Goal: Communication & Community: Answer question/provide support

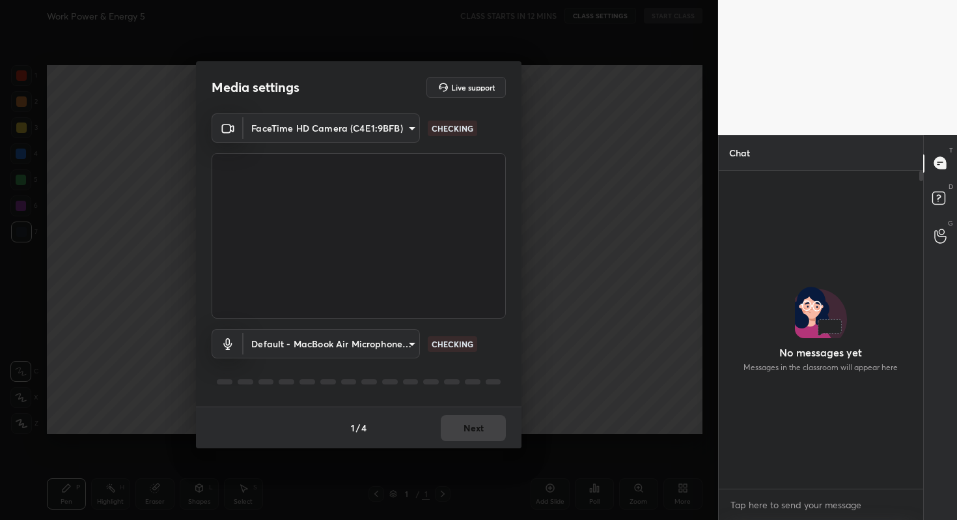
scroll to position [5, 5]
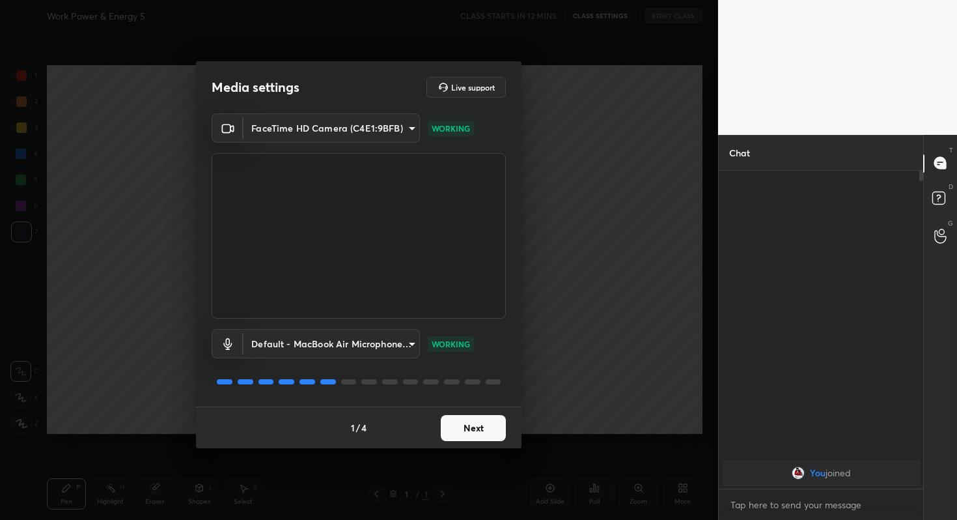
click at [473, 430] on button "Next" at bounding box center [473, 428] width 65 height 26
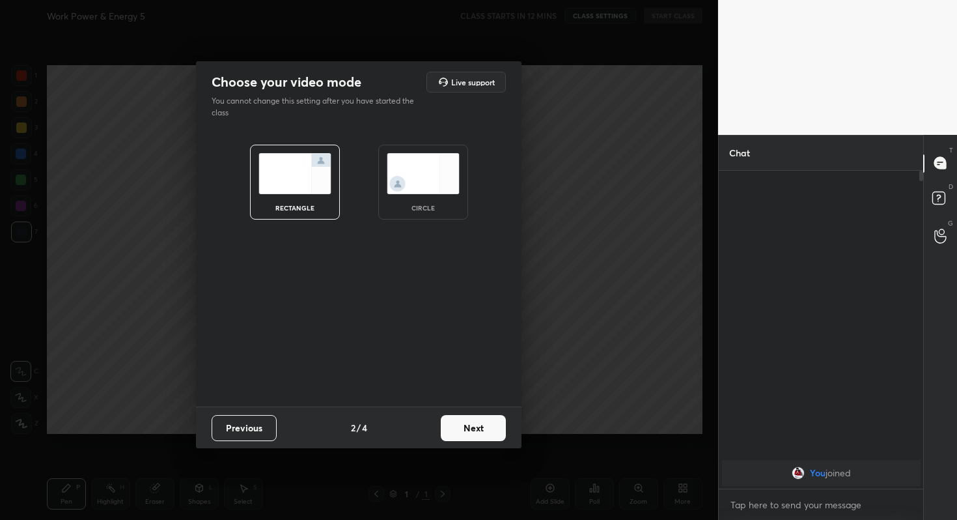
click at [473, 430] on button "Next" at bounding box center [473, 428] width 65 height 26
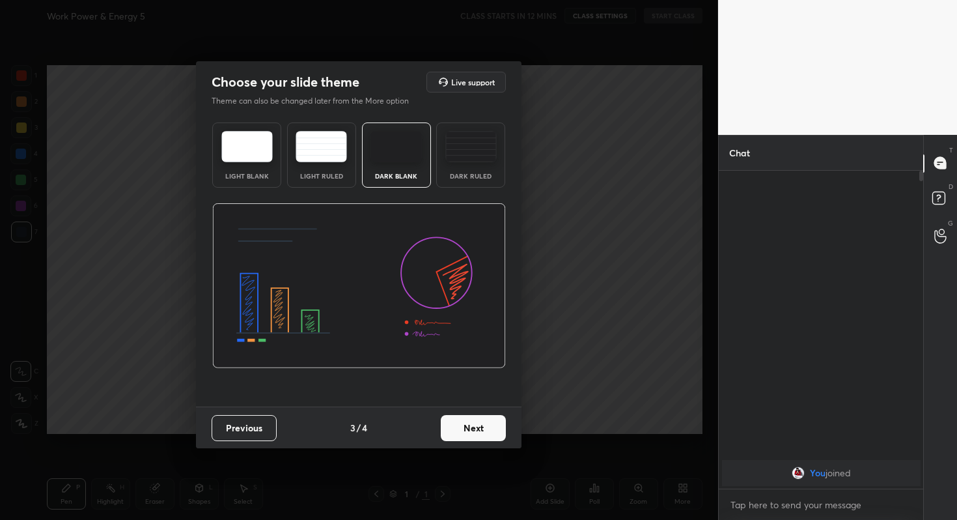
click at [473, 430] on button "Next" at bounding box center [473, 428] width 65 height 26
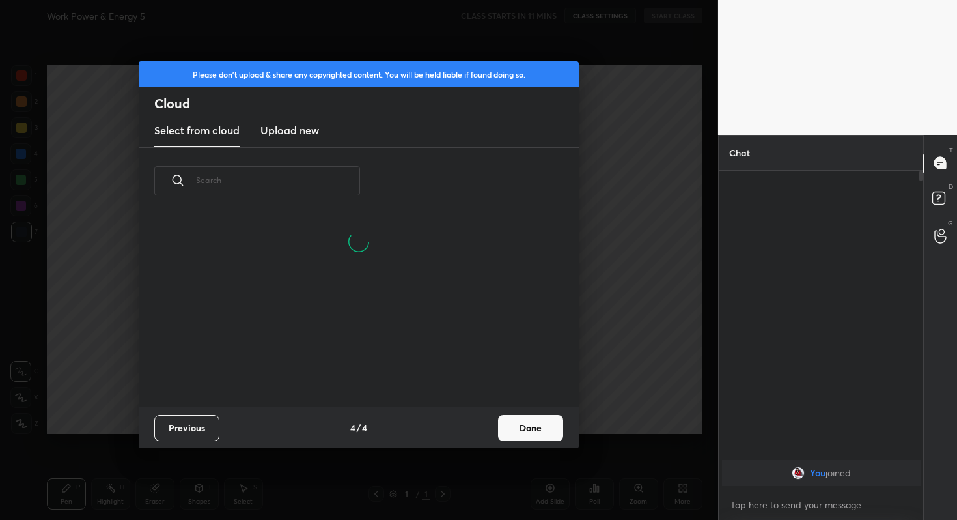
click at [528, 430] on button "Done" at bounding box center [530, 428] width 65 height 26
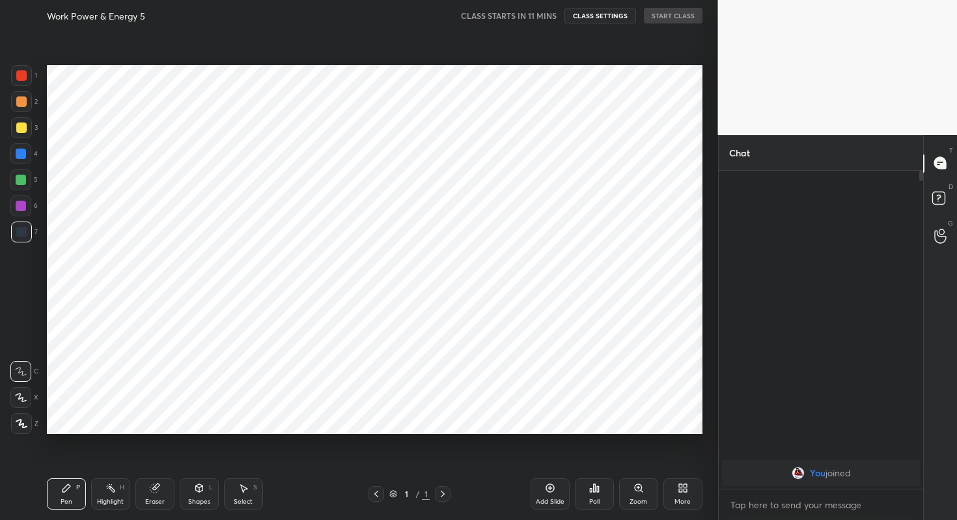
scroll to position [192, 418]
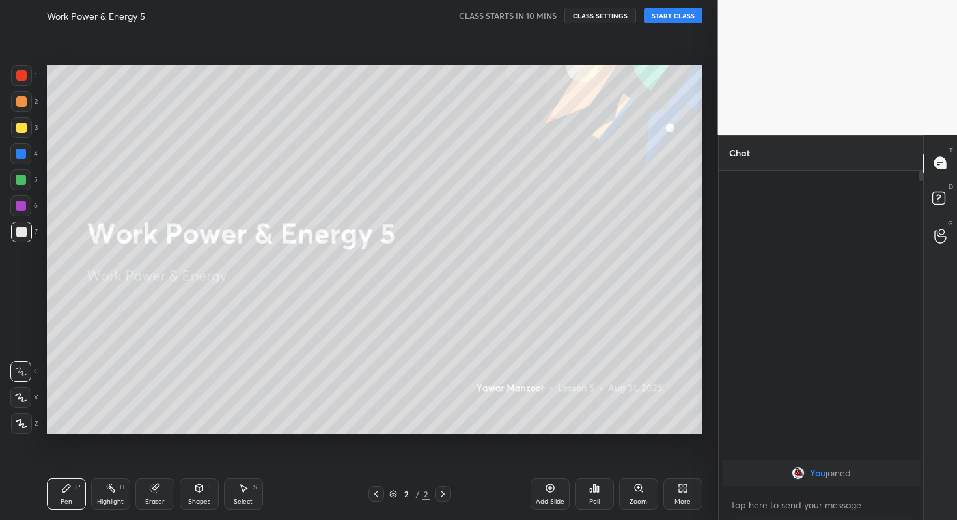
click at [674, 14] on button "START CLASS" at bounding box center [673, 16] width 59 height 16
click at [588, 490] on div "Poll" at bounding box center [594, 493] width 39 height 31
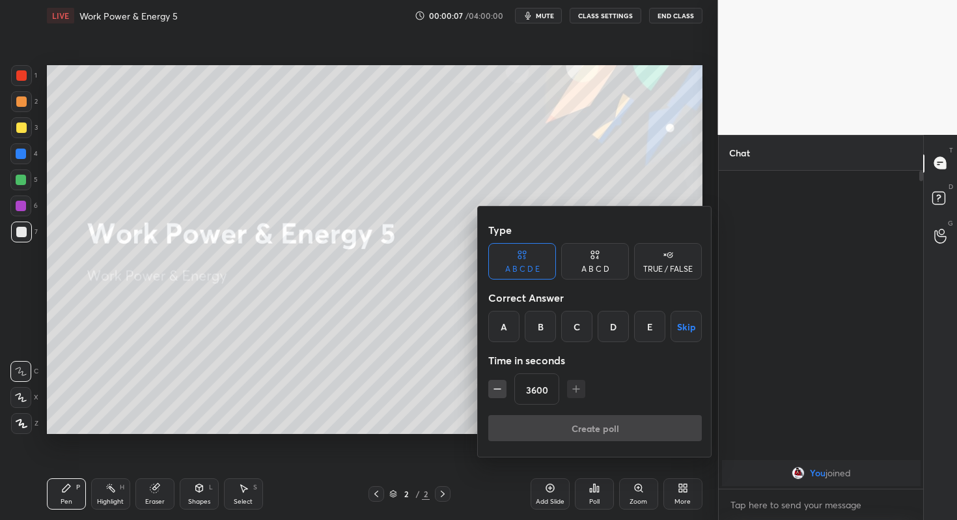
click at [676, 335] on button "Skip" at bounding box center [686, 326] width 31 height 31
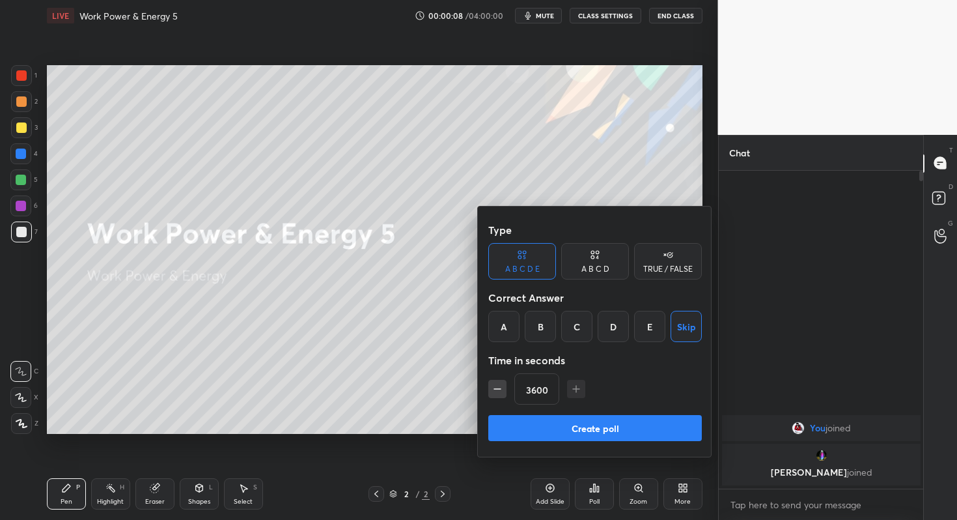
click at [618, 421] on button "Create poll" at bounding box center [595, 428] width 214 height 26
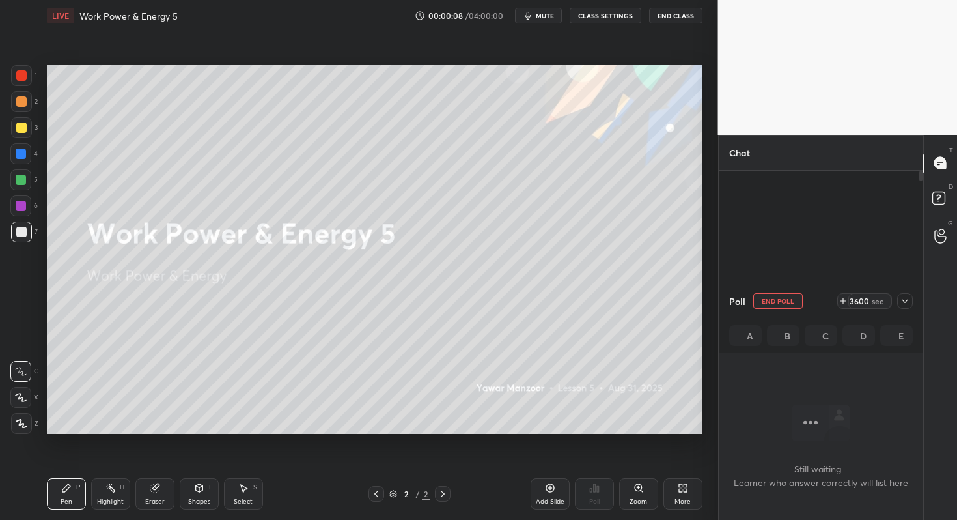
scroll to position [4, 5]
click at [904, 296] on icon at bounding box center [905, 301] width 10 height 10
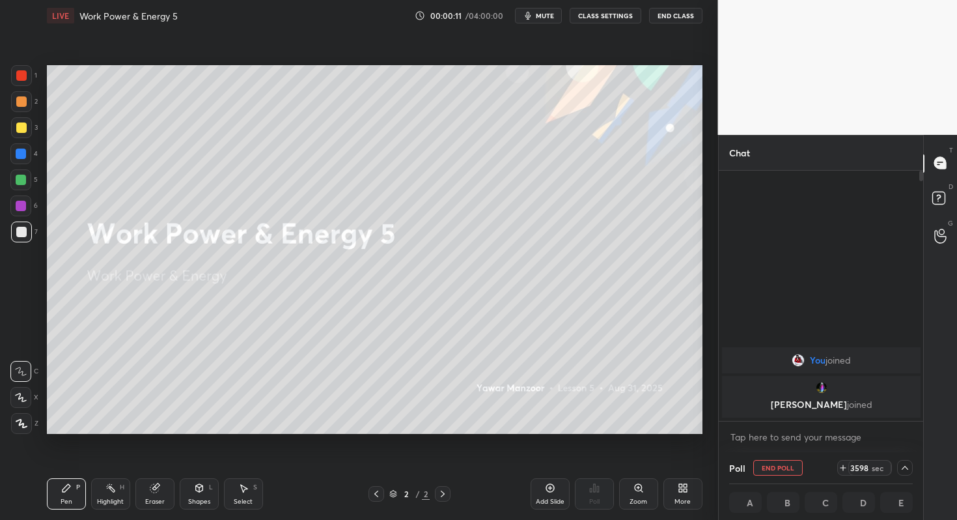
click at [554, 17] on span "mute" at bounding box center [545, 15] width 18 height 9
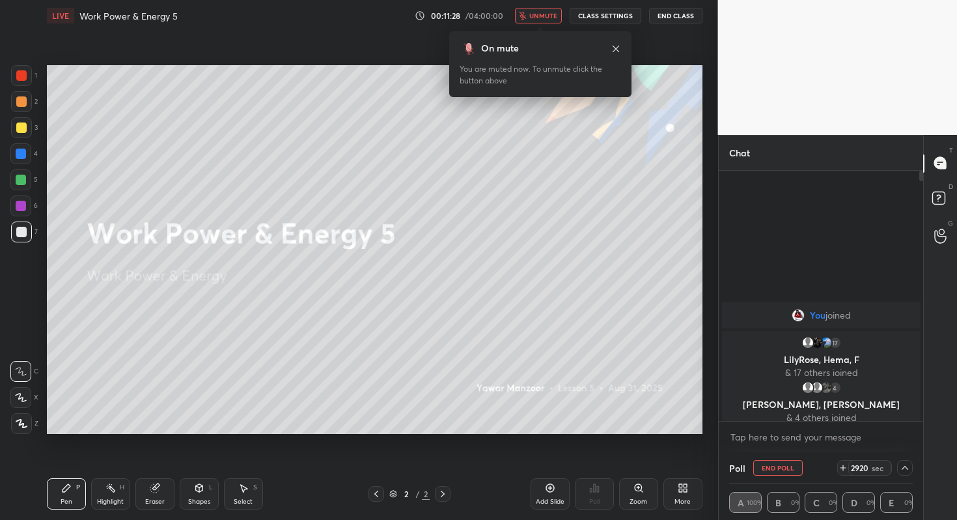
click at [796, 468] on button "End Poll" at bounding box center [778, 468] width 49 height 16
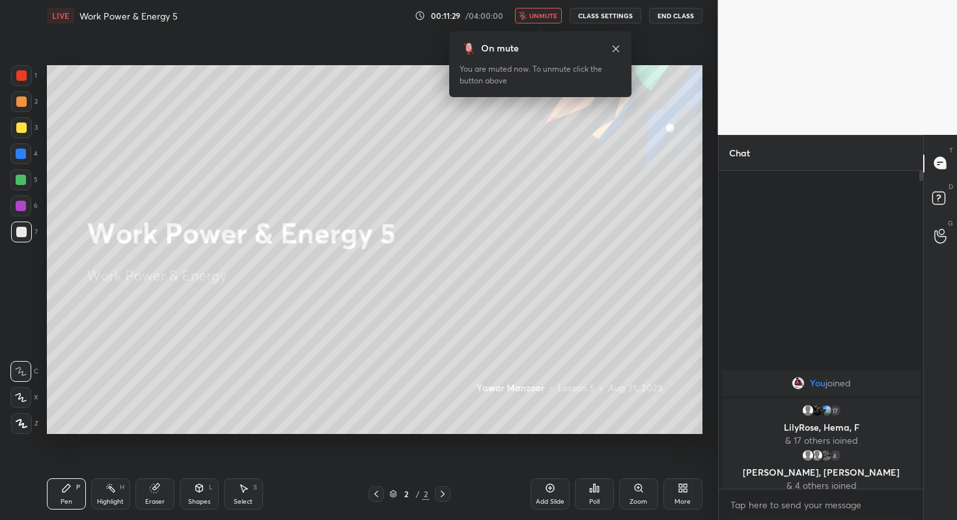
scroll to position [205, 201]
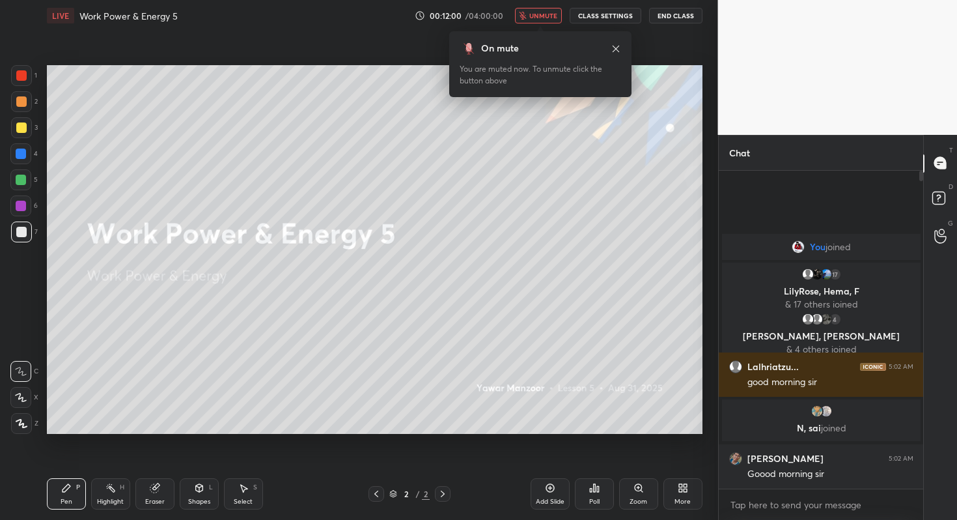
click at [548, 14] on span "unmute" at bounding box center [543, 15] width 28 height 9
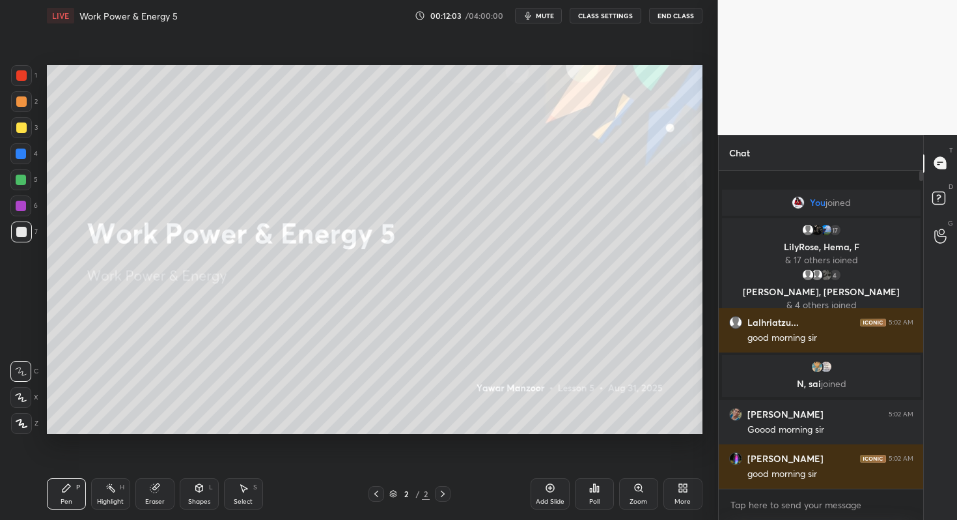
click at [691, 492] on div "More" at bounding box center [683, 493] width 39 height 31
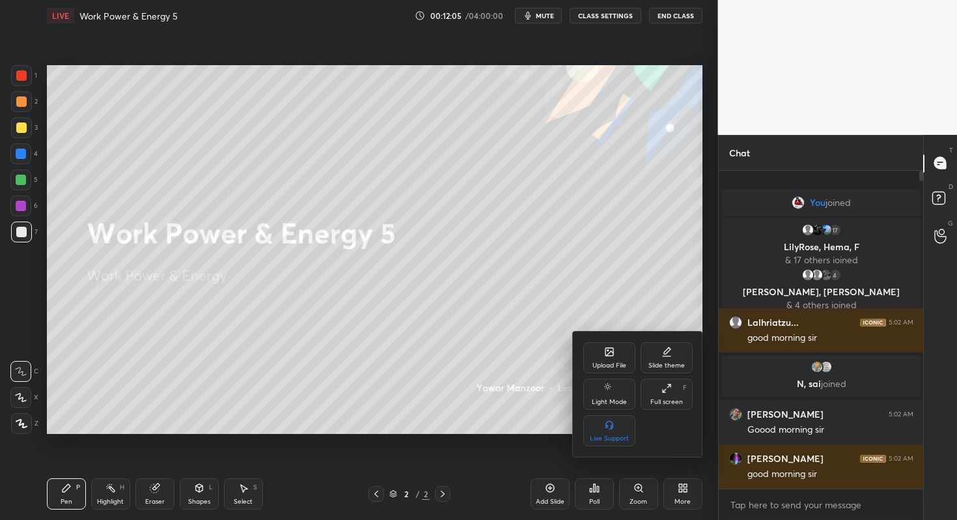
click at [612, 346] on icon at bounding box center [609, 351] width 10 height 10
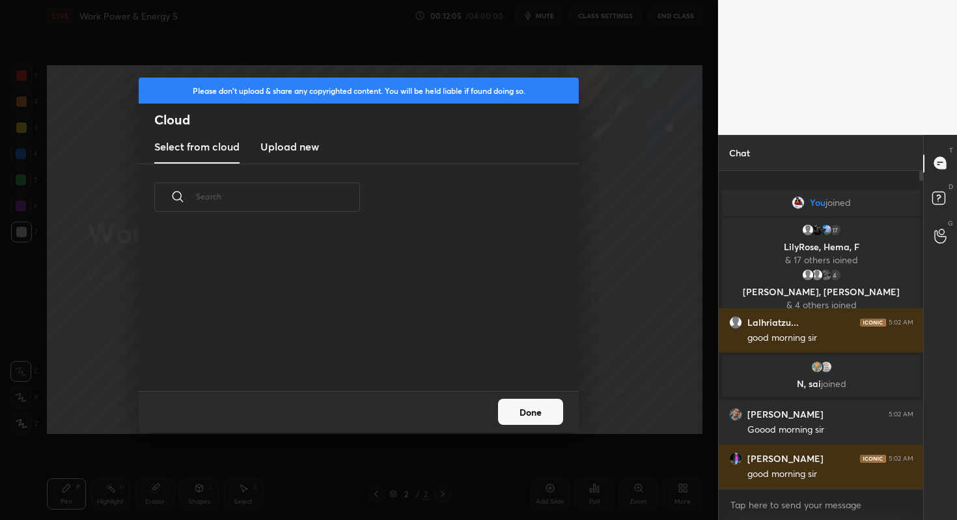
scroll to position [160, 418]
click at [291, 143] on h3 "Upload new" at bounding box center [290, 147] width 59 height 16
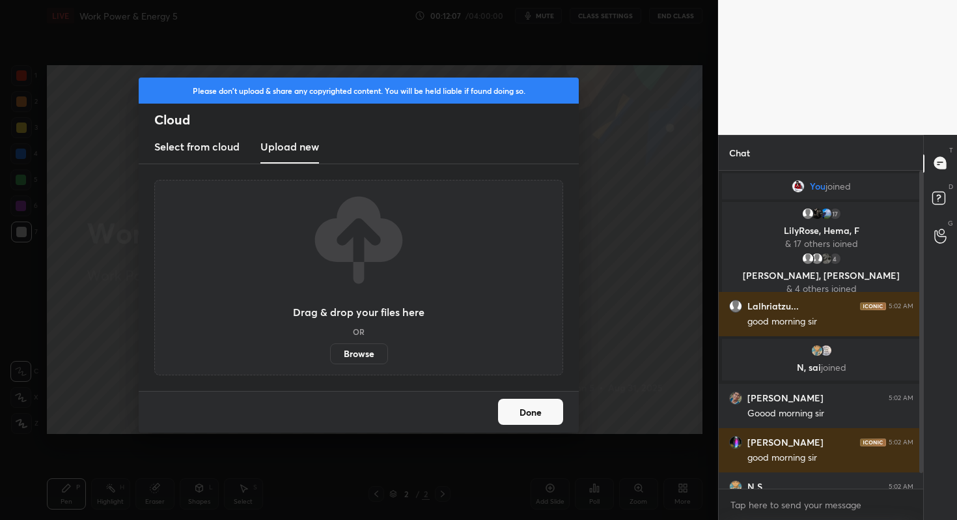
click at [372, 356] on label "Browse" at bounding box center [359, 353] width 58 height 21
click at [330, 356] on input "Browse" at bounding box center [330, 353] width 0 height 21
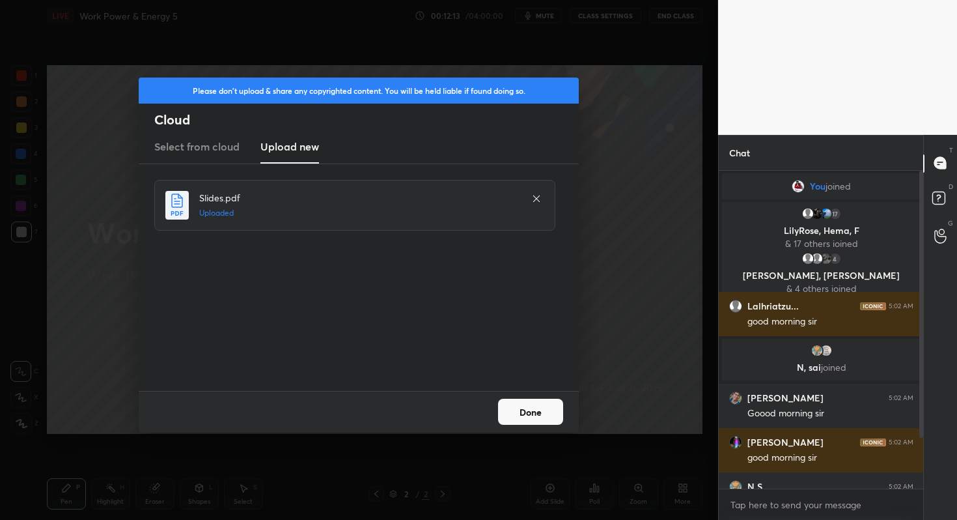
click at [544, 410] on button "Done" at bounding box center [530, 412] width 65 height 26
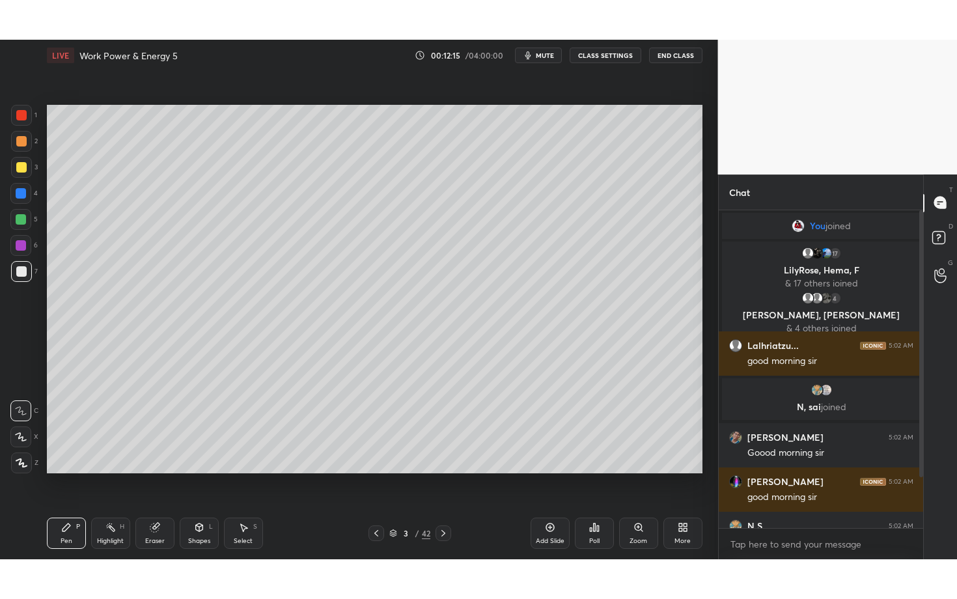
scroll to position [76, 0]
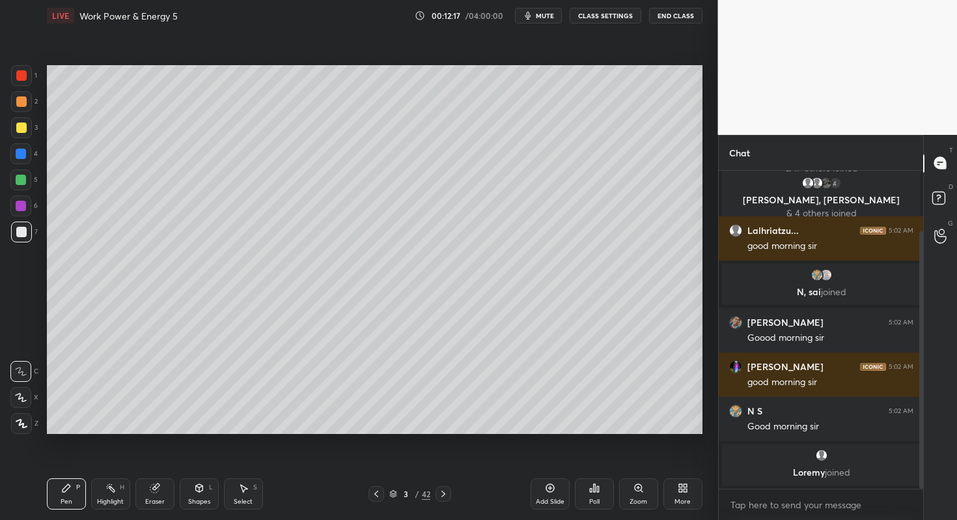
click at [682, 495] on div "More" at bounding box center [683, 493] width 39 height 31
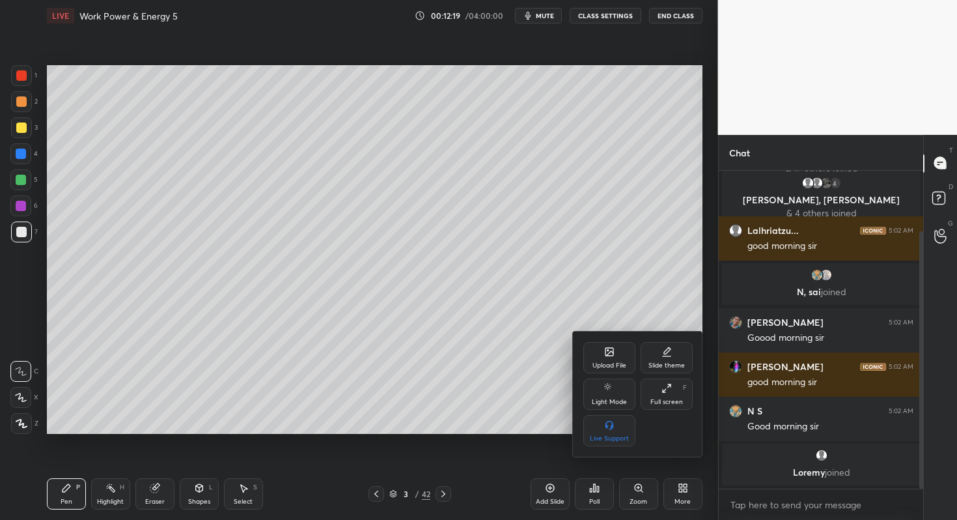
click at [657, 399] on div "Full screen" at bounding box center [667, 402] width 33 height 7
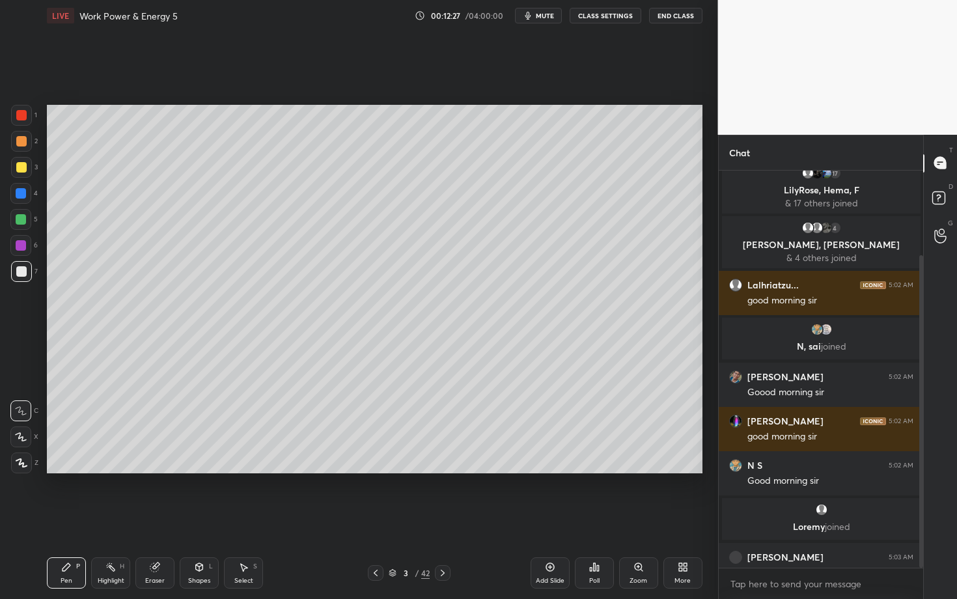
scroll to position [107, 0]
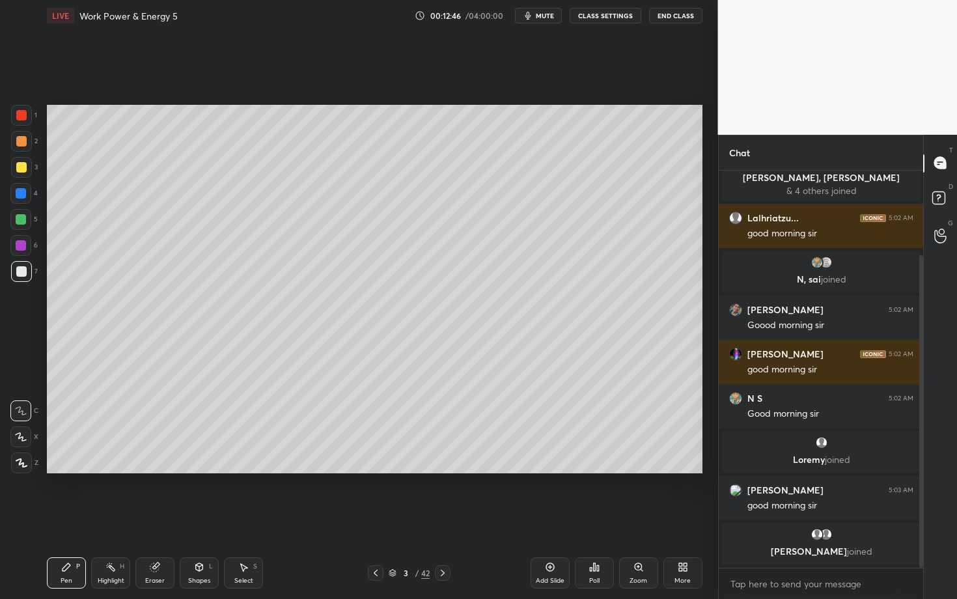
click at [22, 272] on div at bounding box center [21, 271] width 10 height 10
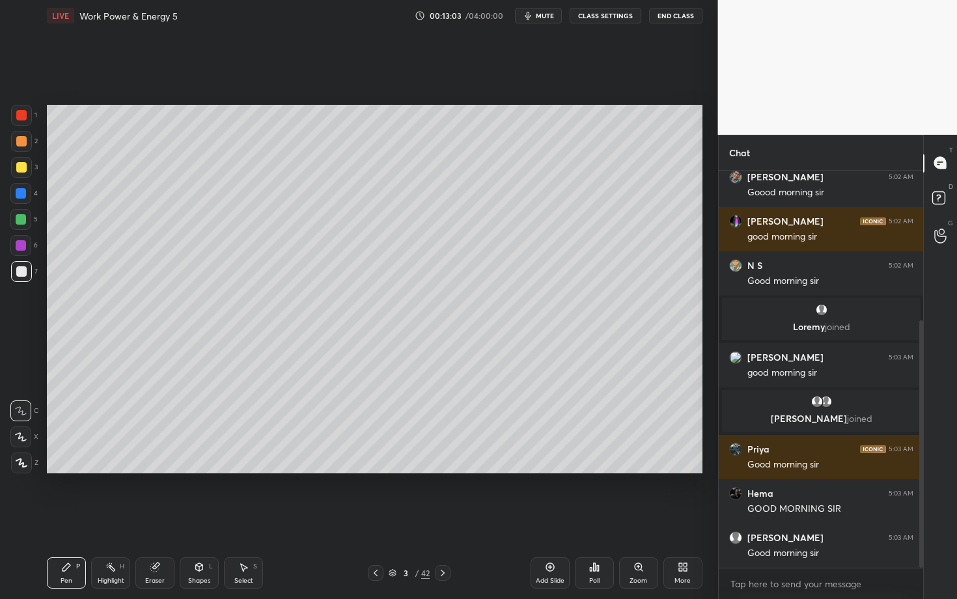
scroll to position [288, 0]
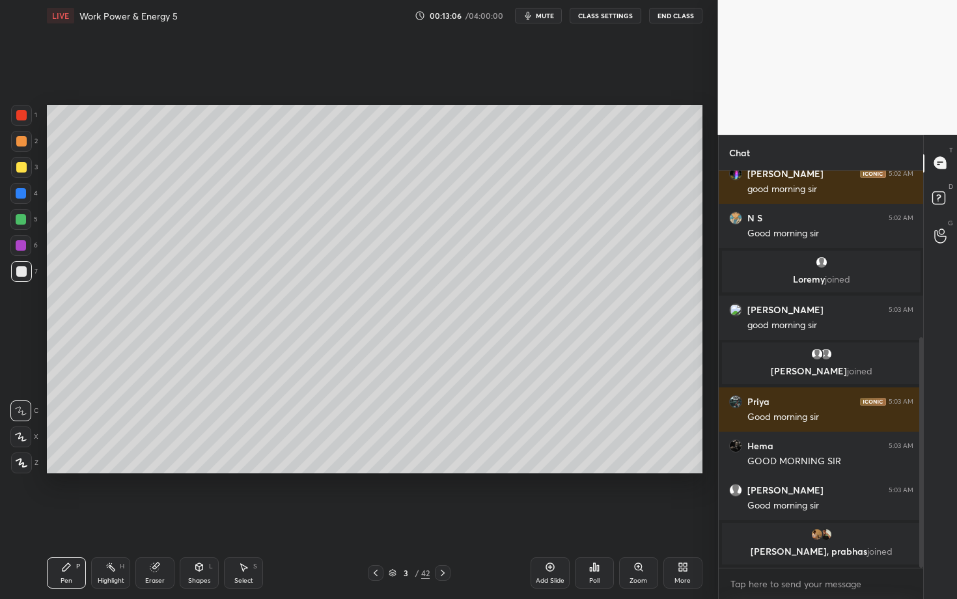
click at [20, 465] on div at bounding box center [21, 463] width 21 height 21
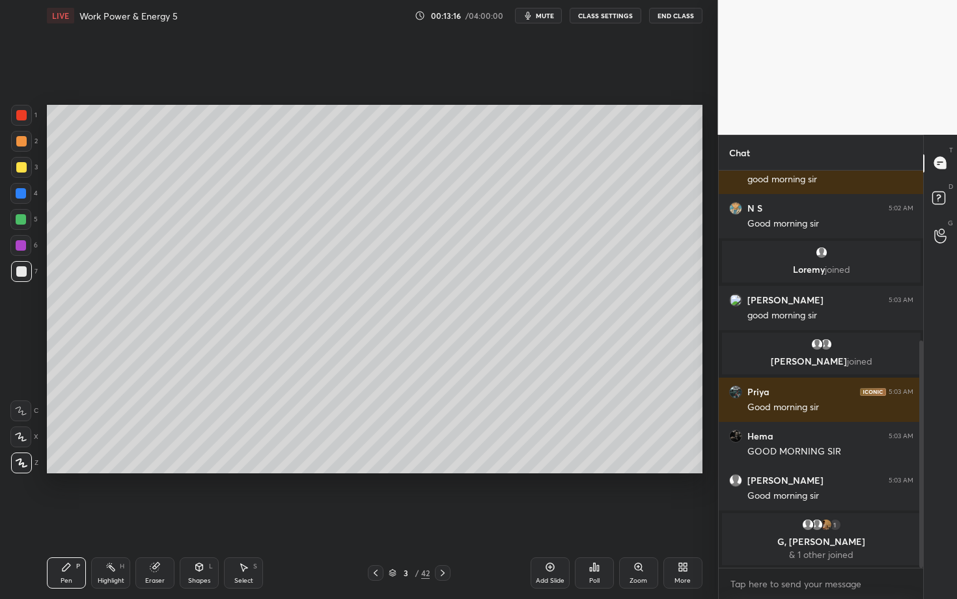
click at [112, 519] on div "Highlight" at bounding box center [111, 581] width 27 height 7
click at [18, 466] on icon at bounding box center [21, 463] width 10 height 10
click at [29, 115] on div at bounding box center [21, 115] width 21 height 21
click at [238, 519] on div "Select S" at bounding box center [243, 572] width 39 height 31
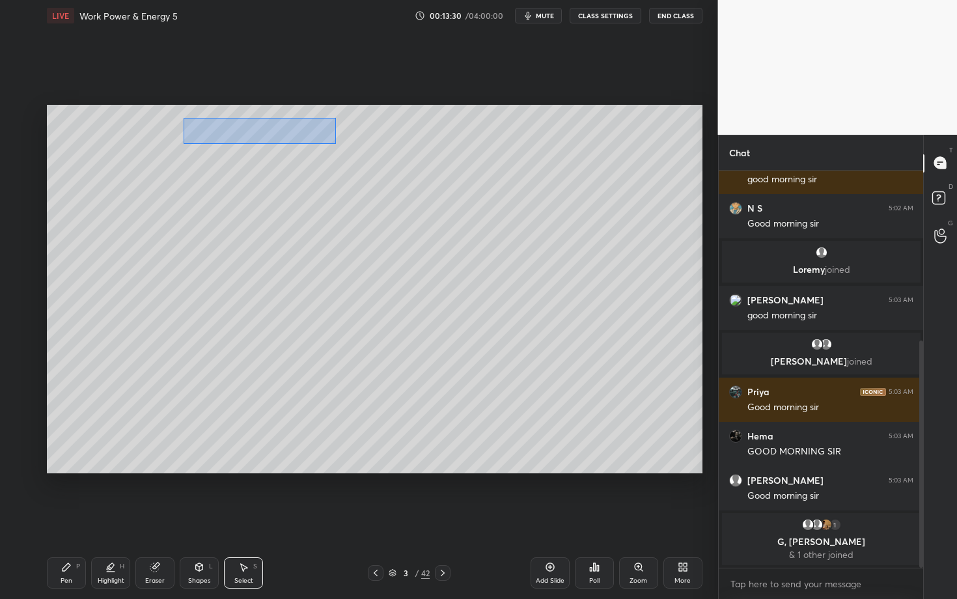
drag, startPoint x: 182, startPoint y: 118, endPoint x: 335, endPoint y: 143, distance: 155.0
click at [335, 143] on div "0 ° Undo Copy Duplicate Duplicate to new slide Delete" at bounding box center [375, 289] width 656 height 369
drag, startPoint x: 268, startPoint y: 137, endPoint x: 267, endPoint y: 167, distance: 30.6
click at [267, 167] on div "0 ° Undo Copy Duplicate Duplicate to new slide Delete" at bounding box center [375, 289] width 656 height 369
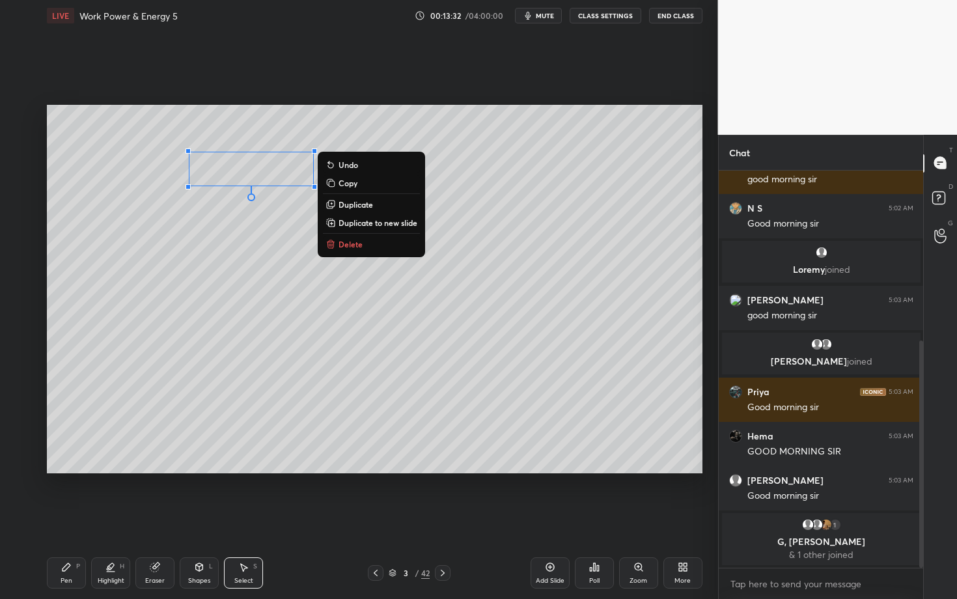
click at [205, 243] on div "0 ° Undo Copy Duplicate Duplicate to new slide Delete" at bounding box center [375, 289] width 656 height 369
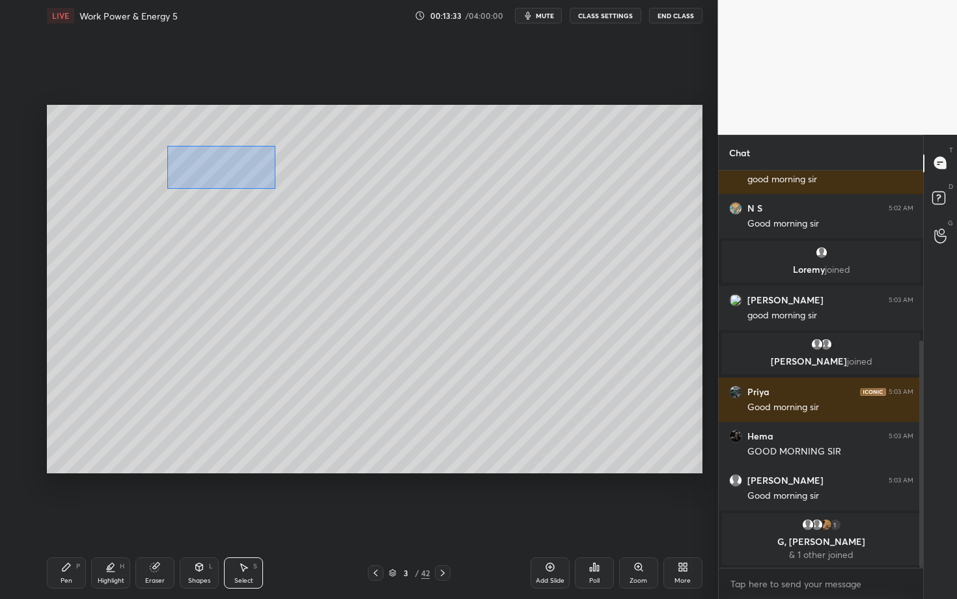
drag, startPoint x: 218, startPoint y: 175, endPoint x: 345, endPoint y: 197, distance: 129.6
click at [345, 197] on div "0 ° Undo Copy Duplicate Duplicate to new slide Delete" at bounding box center [375, 289] width 656 height 369
drag, startPoint x: 271, startPoint y: 152, endPoint x: 276, endPoint y: 132, distance: 20.2
click at [276, 133] on div "0 ° Undo Copy Duplicate Duplicate to new slide Delete" at bounding box center [375, 289] width 656 height 369
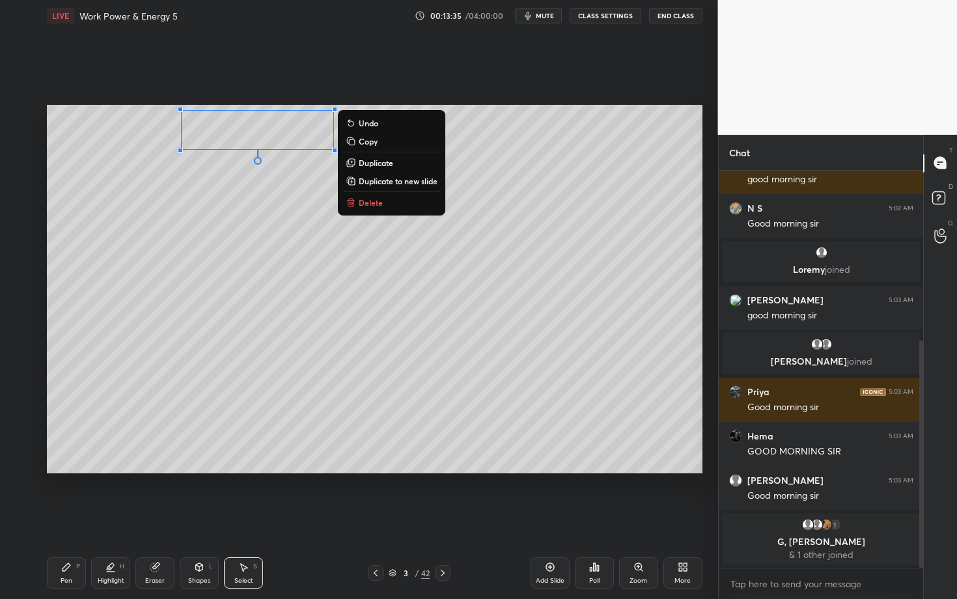
click at [238, 232] on div "0 ° Undo Copy Duplicate Duplicate to new slide Delete" at bounding box center [375, 289] width 656 height 369
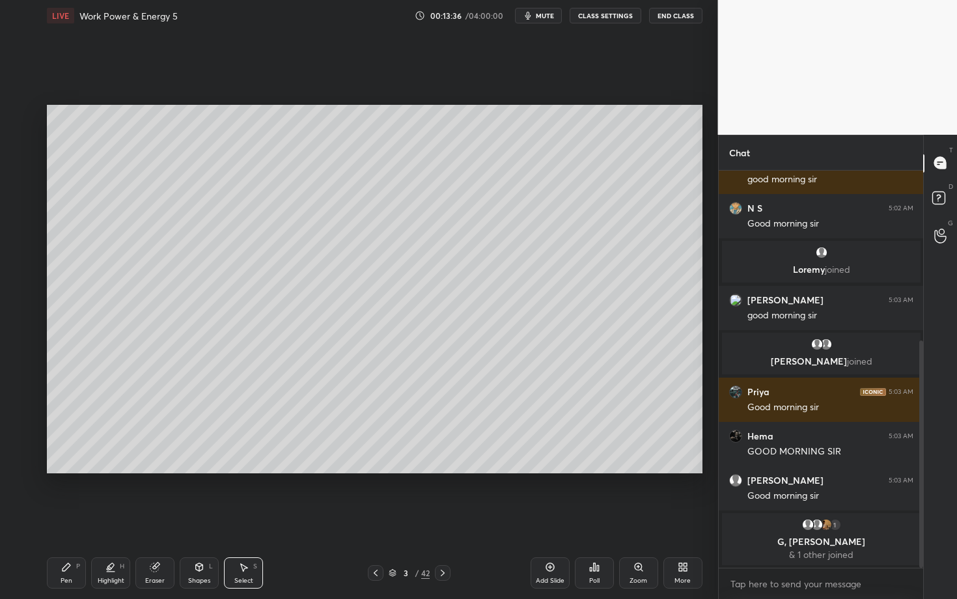
click at [81, 519] on div "Pen P" at bounding box center [66, 572] width 39 height 31
click at [21, 272] on div at bounding box center [21, 271] width 10 height 10
click at [241, 519] on div "Select" at bounding box center [243, 581] width 19 height 7
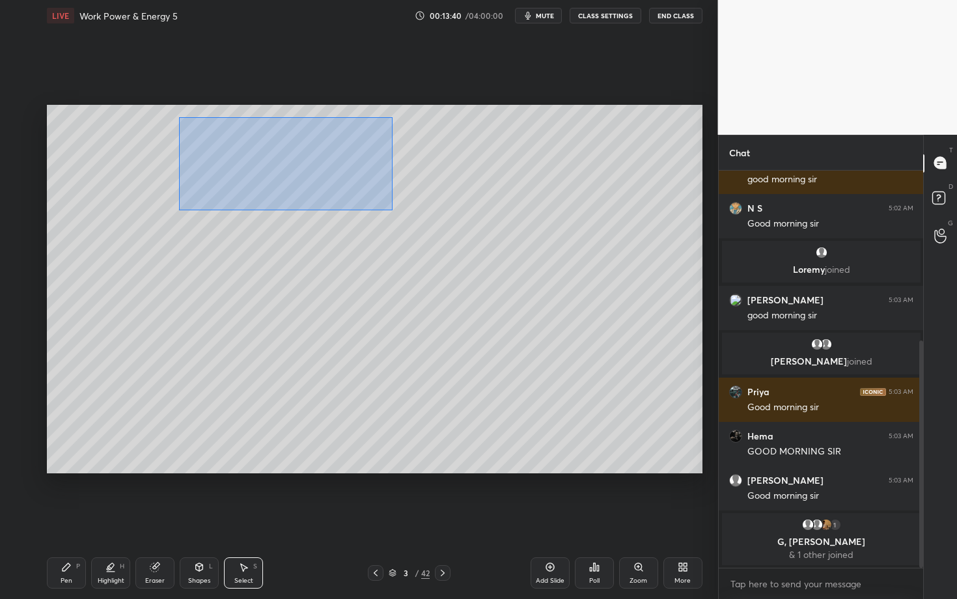
drag, startPoint x: 194, startPoint y: 132, endPoint x: 391, endPoint y: 210, distance: 211.6
click at [390, 210] on div "0 ° Undo Copy Duplicate Duplicate to new slide Delete" at bounding box center [375, 289] width 656 height 369
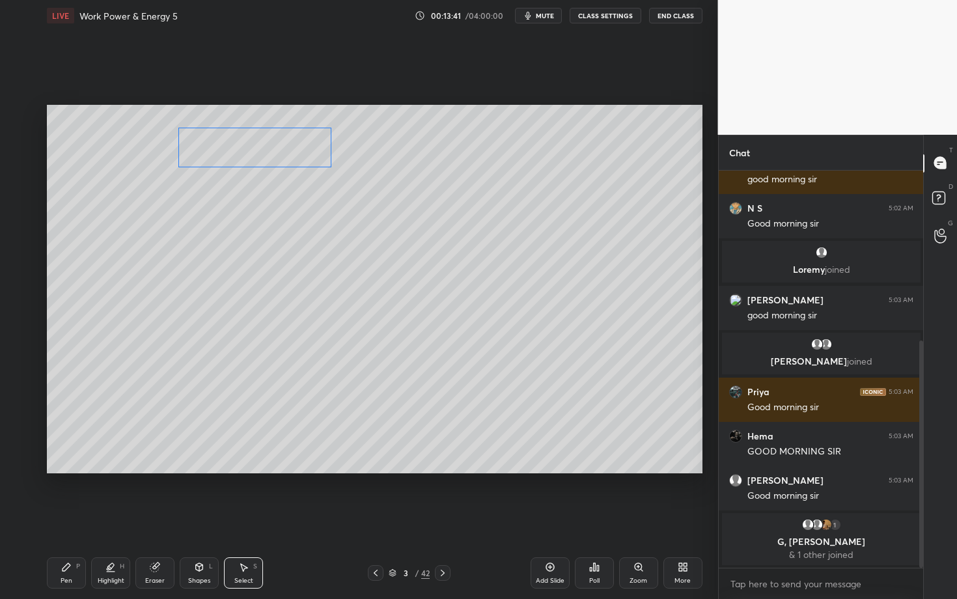
drag, startPoint x: 239, startPoint y: 139, endPoint x: 233, endPoint y: 173, distance: 34.4
click at [233, 173] on div "0 ° Undo Copy Duplicate Duplicate to new slide Delete" at bounding box center [375, 289] width 656 height 369
click at [205, 268] on div "0 ° Undo Copy Duplicate Duplicate to new slide Delete" at bounding box center [375, 289] width 656 height 369
drag, startPoint x: 311, startPoint y: 165, endPoint x: 341, endPoint y: 170, distance: 30.9
click at [341, 170] on div "0 ° Undo Copy Duplicate Duplicate to new slide Delete" at bounding box center [375, 289] width 656 height 369
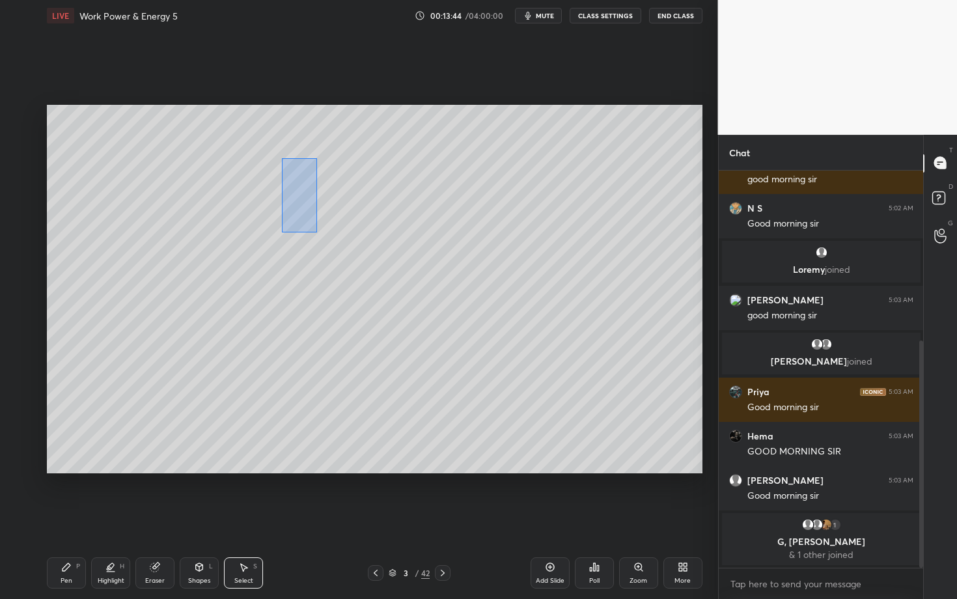
drag, startPoint x: 311, startPoint y: 164, endPoint x: 289, endPoint y: 225, distance: 65.1
click at [289, 225] on div "0 ° Undo Copy Duplicate Duplicate to new slide Delete" at bounding box center [375, 289] width 656 height 369
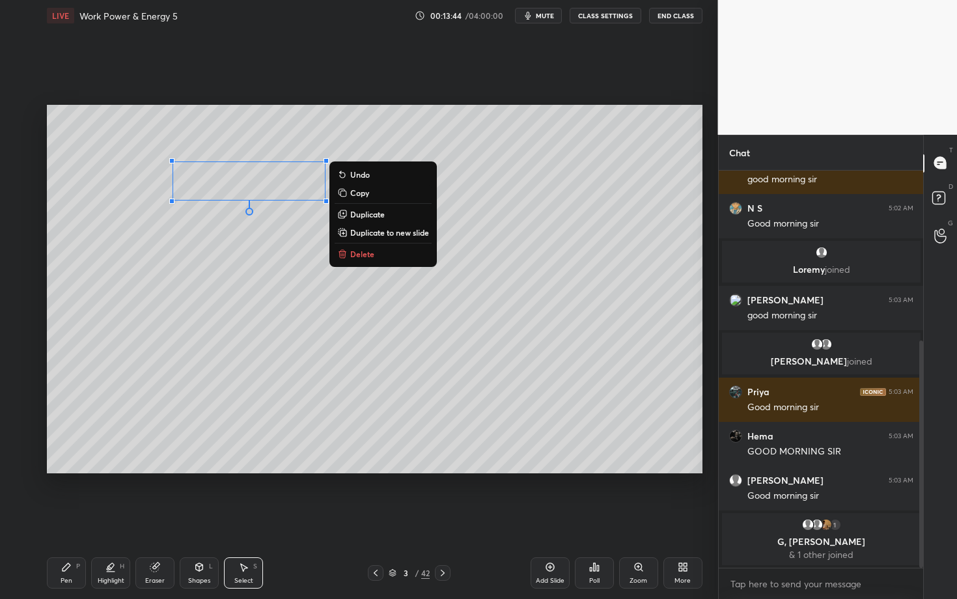
click at [235, 246] on div "0 ° Undo Copy Duplicate Duplicate to new slide Delete" at bounding box center [375, 289] width 656 height 369
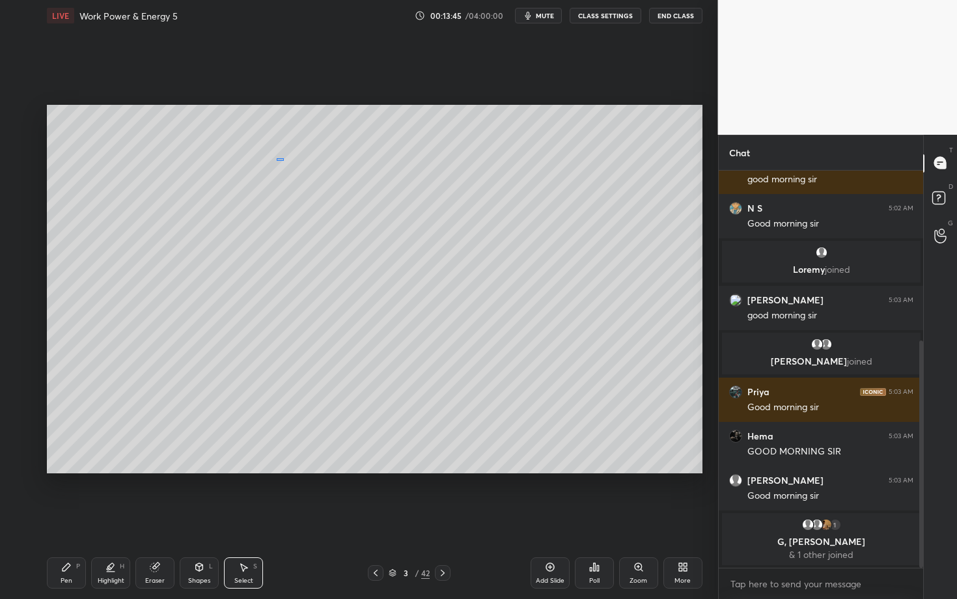
drag, startPoint x: 284, startPoint y: 160, endPoint x: 321, endPoint y: 170, distance: 38.4
click at [321, 170] on div "0 ° Undo Copy Duplicate Duplicate to new slide Delete" at bounding box center [375, 289] width 656 height 369
drag, startPoint x: 296, startPoint y: 169, endPoint x: 276, endPoint y: 232, distance: 66.7
click at [276, 232] on div "0 ° Undo Copy Duplicate Duplicate to new slide Delete" at bounding box center [375, 289] width 656 height 369
drag, startPoint x: 284, startPoint y: 198, endPoint x: 332, endPoint y: 212, distance: 50.3
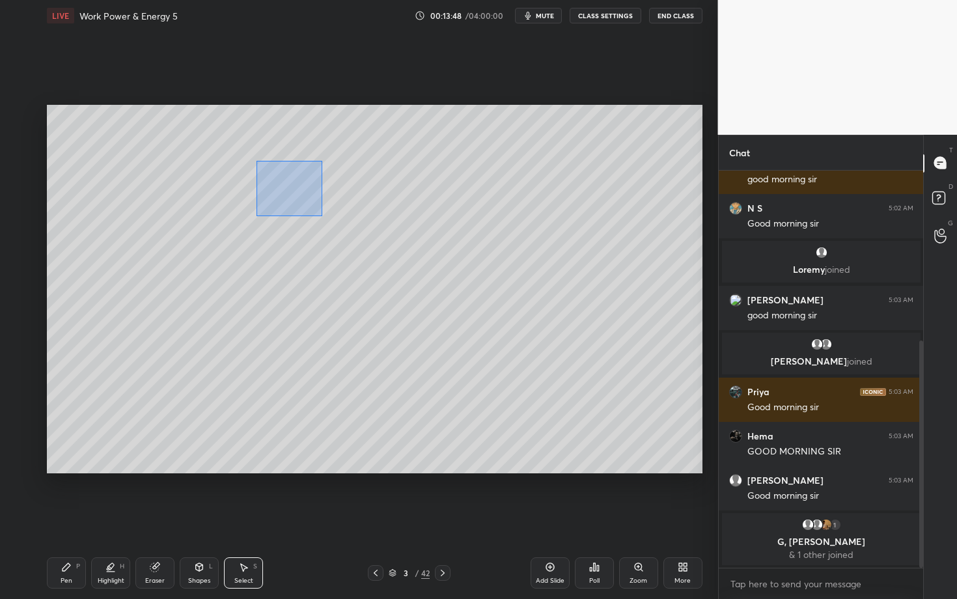
click at [331, 212] on div "0 ° Undo Copy Duplicate Duplicate to new slide Delete" at bounding box center [375, 289] width 656 height 369
drag, startPoint x: 273, startPoint y: 213, endPoint x: 267, endPoint y: 242, distance: 29.9
click at [267, 242] on div "0 ° Undo Copy Duplicate Duplicate to new slide Delete" at bounding box center [375, 289] width 656 height 369
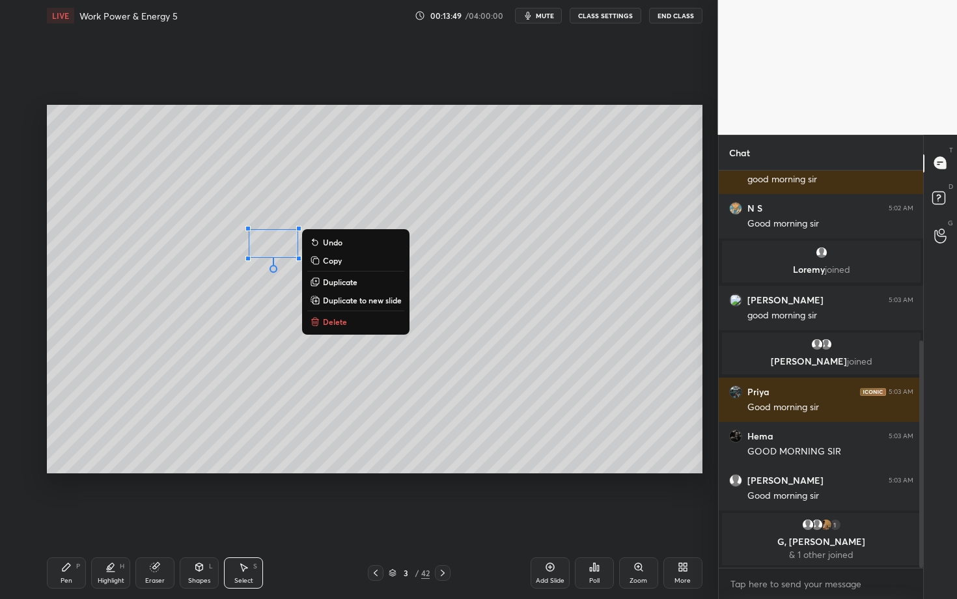
click at [222, 314] on div "0 ° Undo Copy Duplicate Duplicate to new slide Delete" at bounding box center [375, 289] width 656 height 369
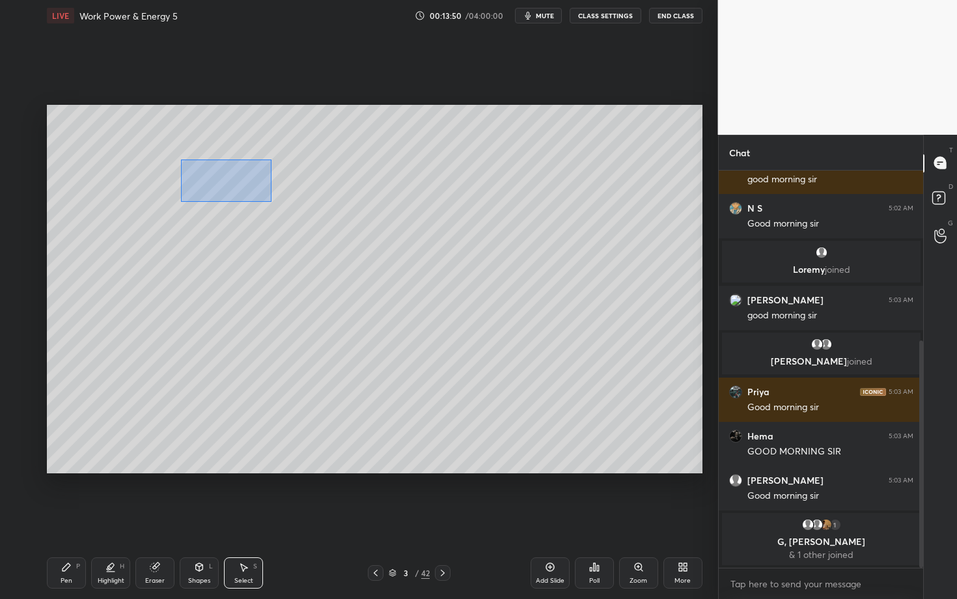
drag, startPoint x: 181, startPoint y: 160, endPoint x: 271, endPoint y: 201, distance: 98.8
click at [270, 201] on div "0 ° Undo Copy Duplicate Duplicate to new slide Delete" at bounding box center [375, 289] width 656 height 369
drag, startPoint x: 223, startPoint y: 175, endPoint x: 206, endPoint y: 238, distance: 65.4
click at [206, 238] on div "0 ° Undo Copy Duplicate Duplicate to new slide Delete" at bounding box center [375, 289] width 656 height 369
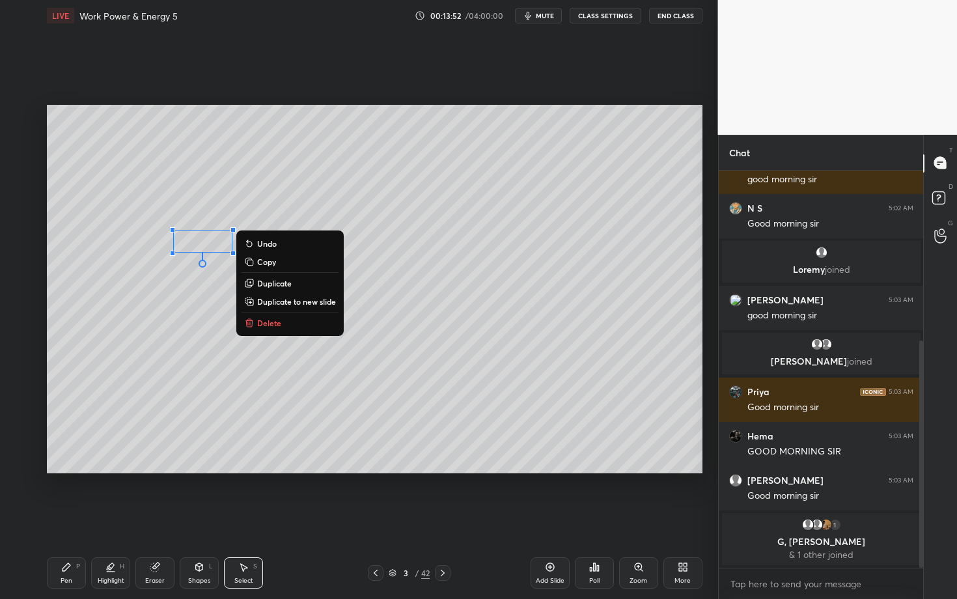
click at [171, 313] on div "0 ° Undo Copy Duplicate Duplicate to new slide Delete" at bounding box center [375, 289] width 656 height 369
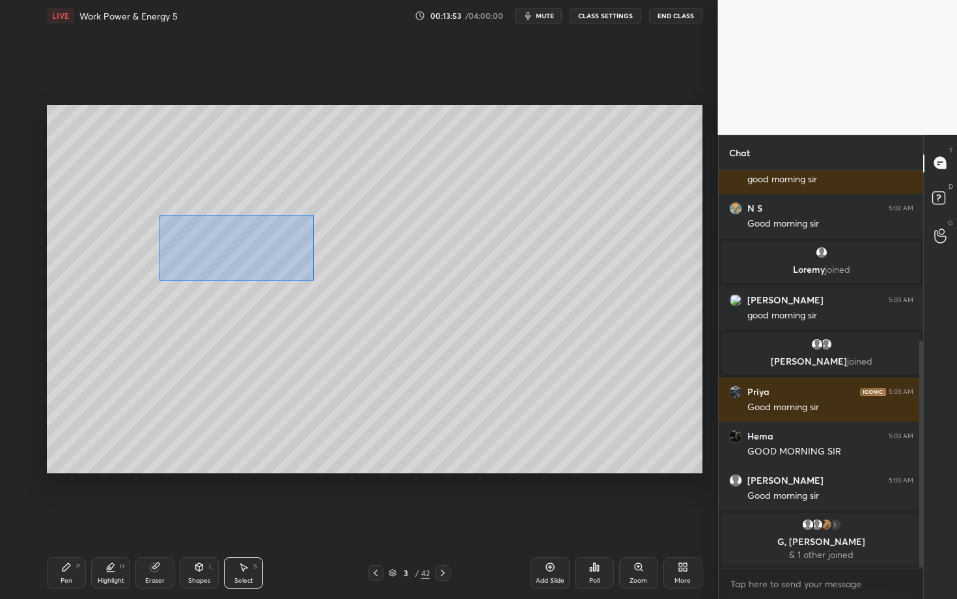
drag, startPoint x: 159, startPoint y: 221, endPoint x: 330, endPoint y: 283, distance: 182.1
click at [330, 282] on div "0 ° Undo Copy Duplicate Duplicate to new slide Delete" at bounding box center [375, 289] width 656 height 369
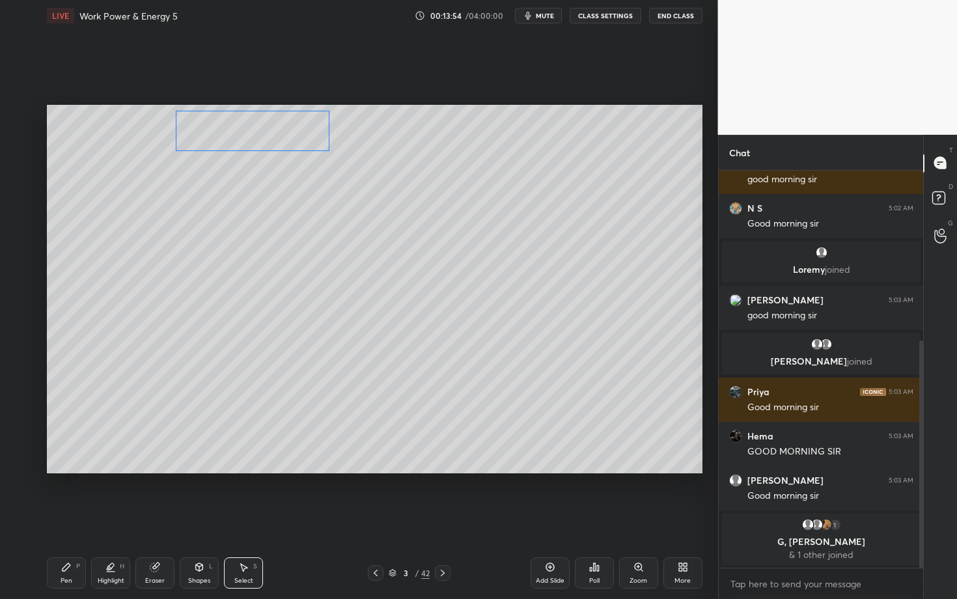
drag, startPoint x: 246, startPoint y: 248, endPoint x: 270, endPoint y: 135, distance: 115.1
click at [270, 136] on div "0 ° Undo Copy Duplicate Duplicate to new slide Delete" at bounding box center [375, 289] width 656 height 369
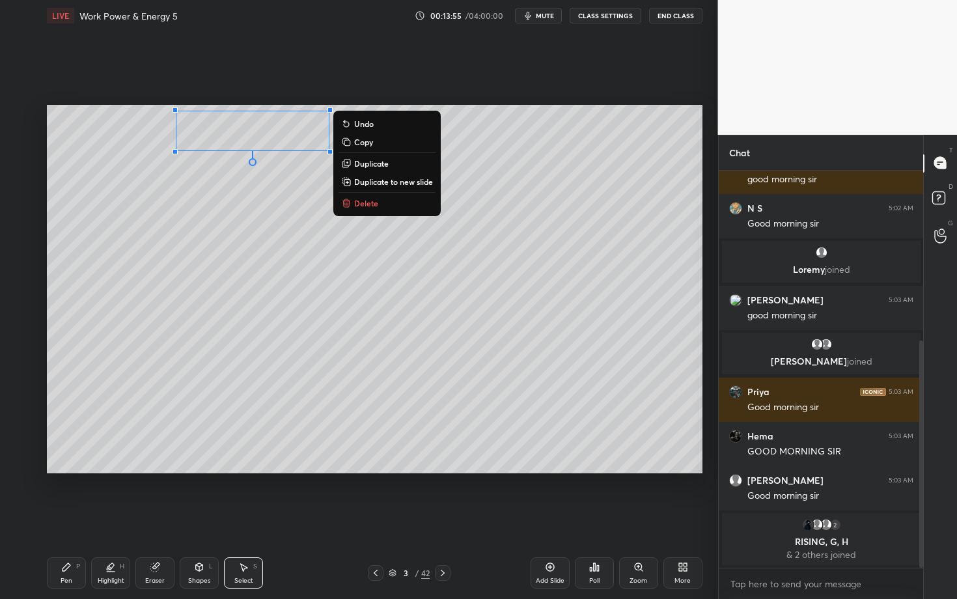
click at [74, 519] on div "Pen P" at bounding box center [66, 572] width 39 height 31
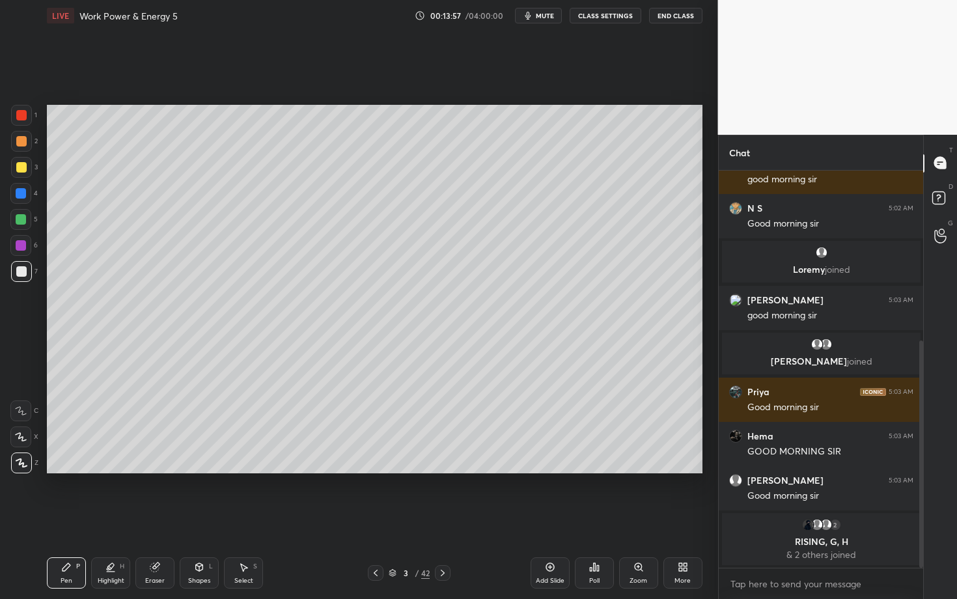
click at [156, 519] on div "Eraser" at bounding box center [154, 572] width 39 height 31
click at [703, 519] on div "LIVE Work Power & Energy 5 00:14:02 / 04:00:00 mute CLASS SETTINGS End Class Se…" at bounding box center [375, 299] width 666 height 599
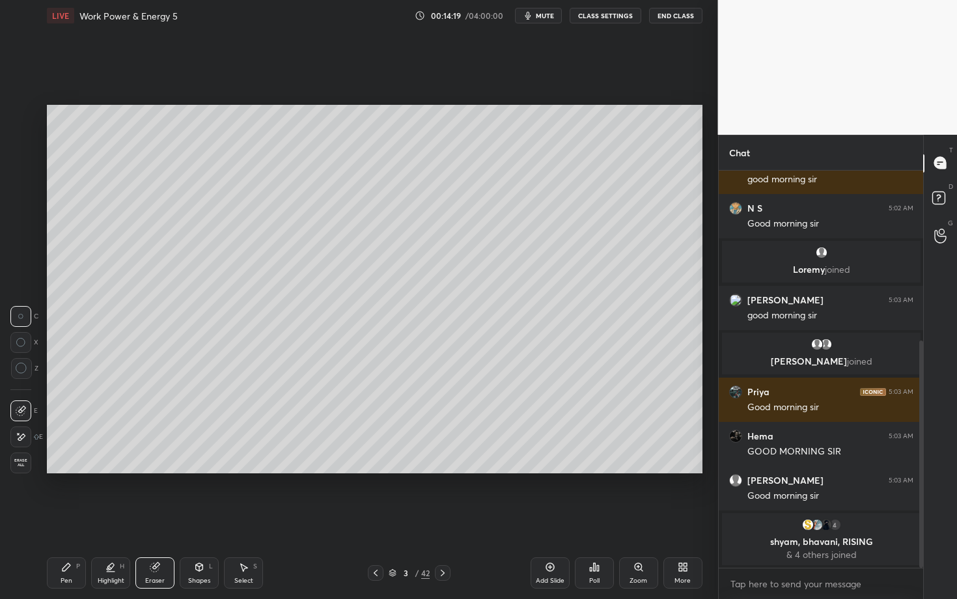
click at [64, 519] on div "Pen P" at bounding box center [66, 572] width 39 height 31
click at [25, 460] on icon at bounding box center [22, 462] width 12 height 9
click at [21, 466] on icon at bounding box center [22, 462] width 12 height 9
click at [23, 274] on div at bounding box center [21, 271] width 10 height 10
click at [201, 519] on div "Shapes L" at bounding box center [199, 572] width 39 height 31
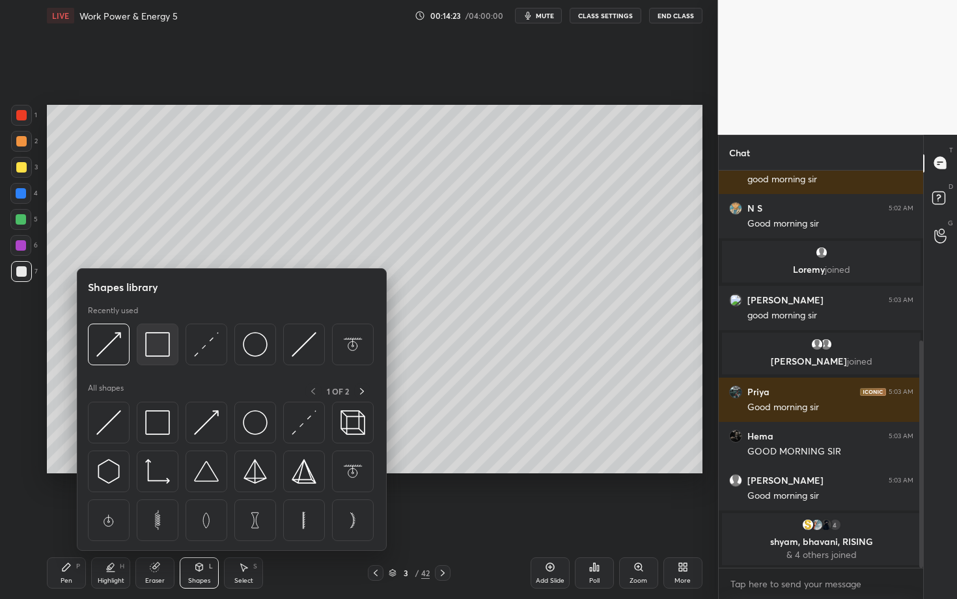
click at [152, 352] on img at bounding box center [157, 344] width 25 height 25
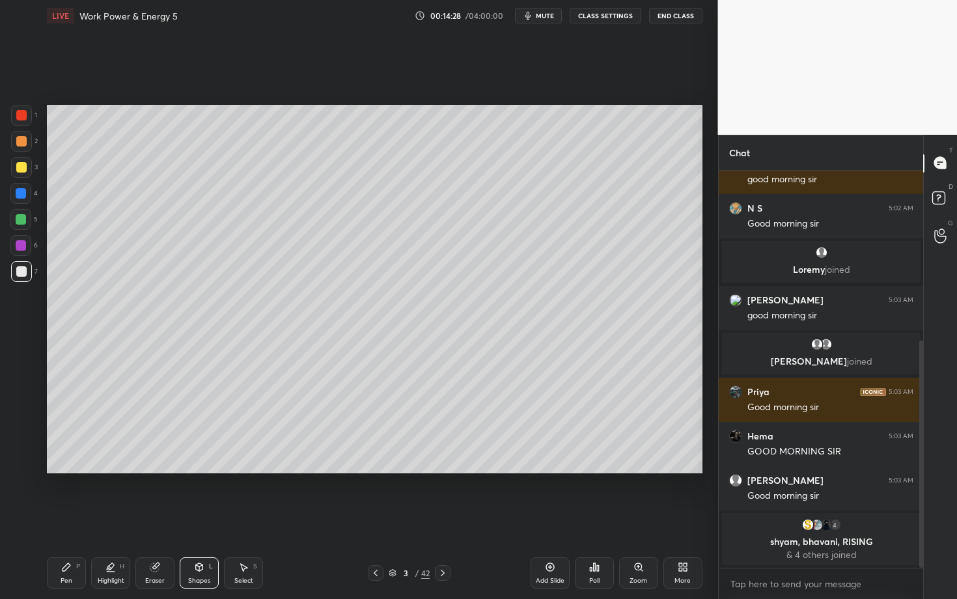
click at [66, 519] on div "Pen P" at bounding box center [66, 572] width 39 height 31
click at [191, 519] on div "Shapes L" at bounding box center [199, 572] width 39 height 31
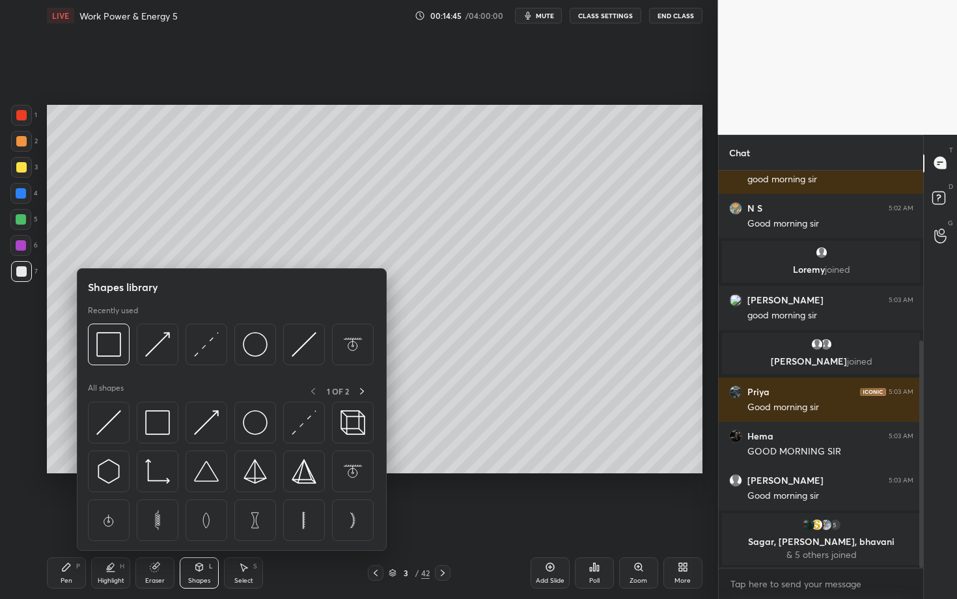
click at [20, 142] on div at bounding box center [21, 141] width 10 height 10
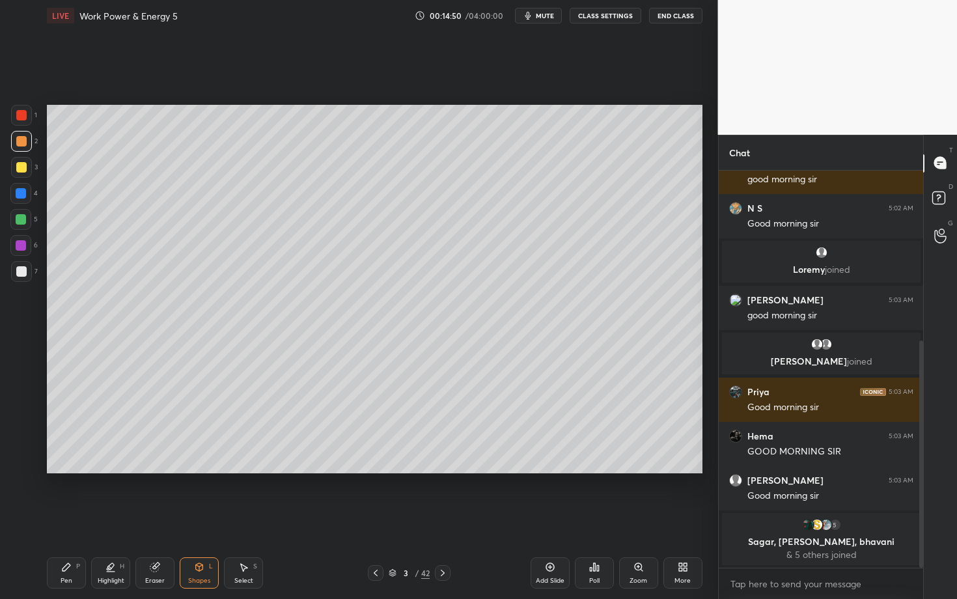
click at [70, 519] on div "Pen P" at bounding box center [66, 572] width 39 height 31
click at [246, 519] on div "Select S" at bounding box center [243, 572] width 39 height 31
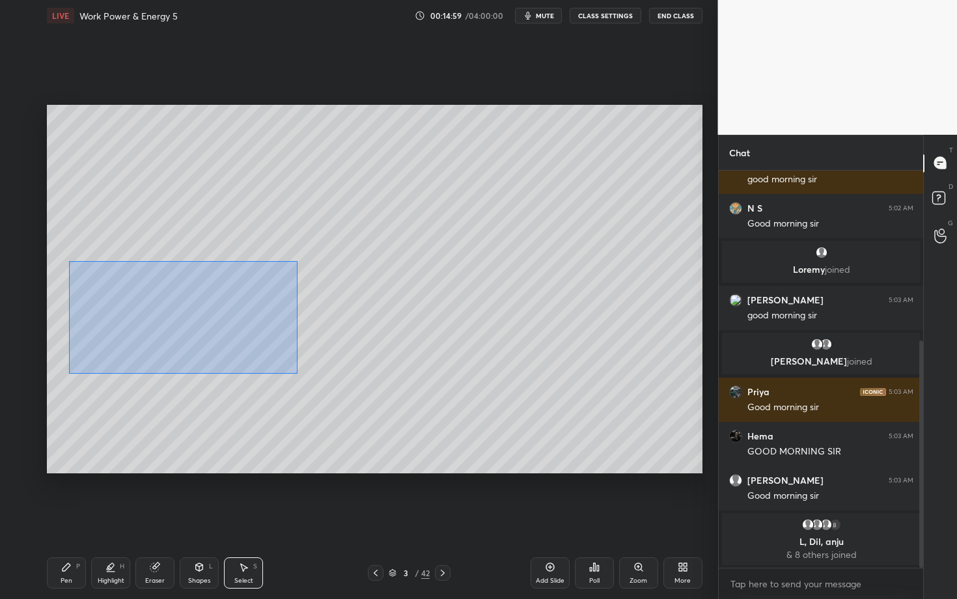
drag, startPoint x: 107, startPoint y: 305, endPoint x: 289, endPoint y: 365, distance: 190.7
click at [288, 365] on div "0 ° Undo Copy Duplicate Duplicate to new slide Delete" at bounding box center [375, 289] width 656 height 369
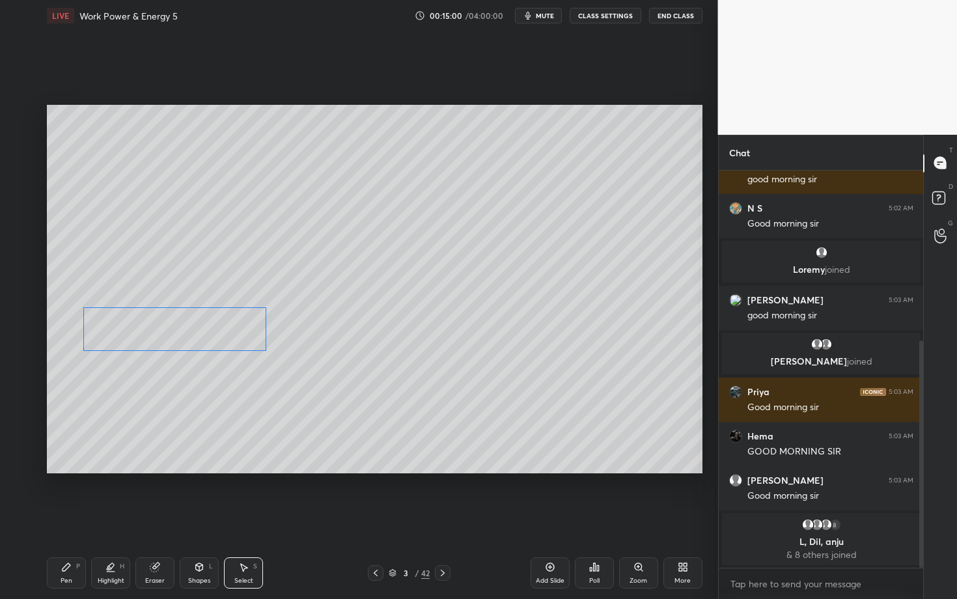
drag, startPoint x: 154, startPoint y: 305, endPoint x: 152, endPoint y: 329, distance: 24.2
click at [152, 329] on div "0 ° Undo Copy Duplicate Duplicate to new slide Delete" at bounding box center [375, 289] width 656 height 369
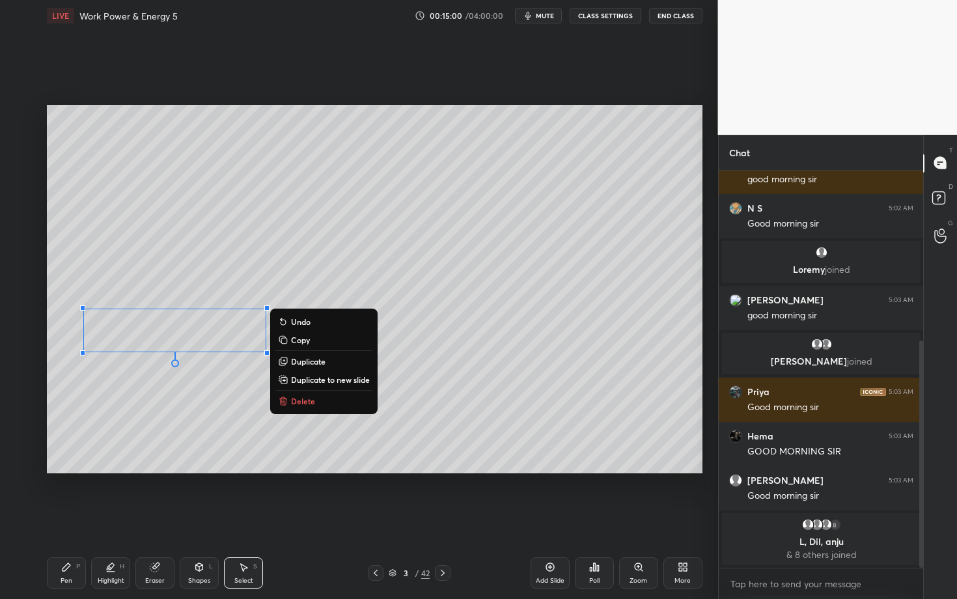
click at [117, 428] on div "0 ° Undo Copy Duplicate Duplicate to new slide Delete" at bounding box center [375, 289] width 656 height 369
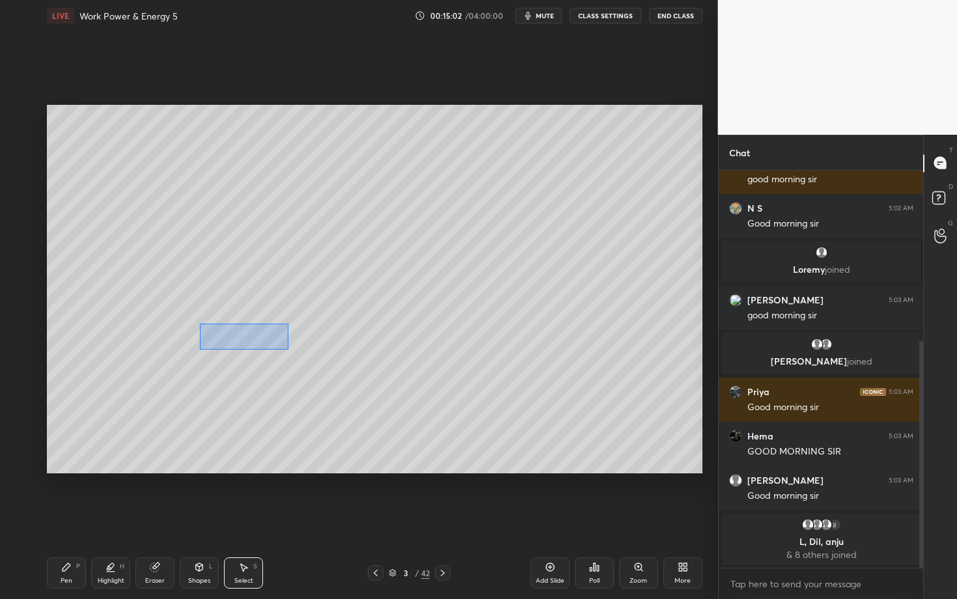
drag, startPoint x: 200, startPoint y: 324, endPoint x: 289, endPoint y: 349, distance: 92.0
click at [289, 349] on div "0 ° Undo Copy Duplicate Duplicate to new slide Delete" at bounding box center [375, 289] width 656 height 369
click at [212, 423] on div "0 ° Undo Copy Duplicate Duplicate to new slide Delete" at bounding box center [375, 289] width 656 height 369
drag, startPoint x: 229, startPoint y: 334, endPoint x: 300, endPoint y: 363, distance: 77.4
click at [300, 363] on div "0 ° Undo Copy Duplicate Duplicate to new slide Delete" at bounding box center [375, 289] width 656 height 369
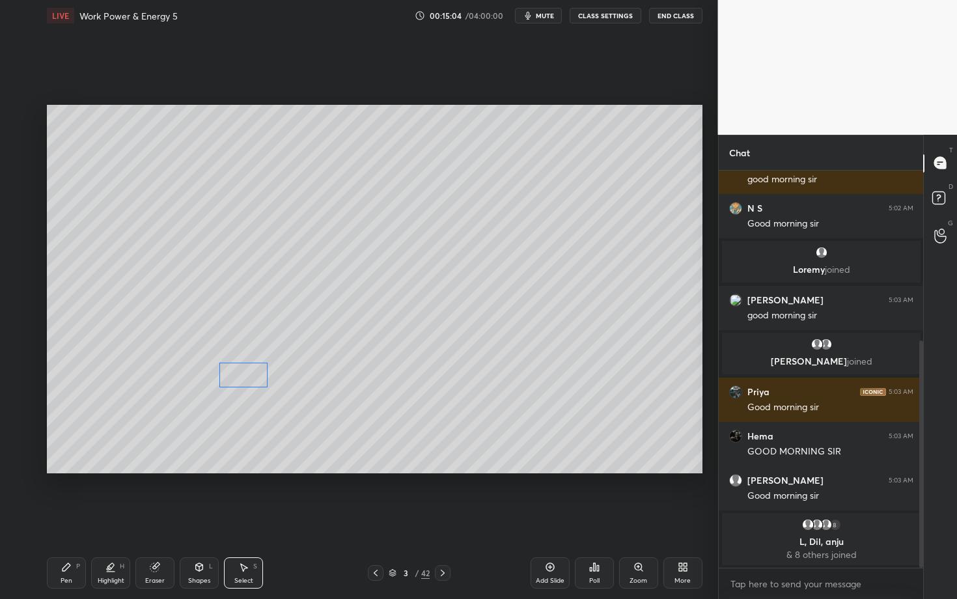
drag, startPoint x: 241, startPoint y: 371, endPoint x: 239, endPoint y: 411, distance: 39.8
click at [240, 410] on div "0 ° Undo Copy Duplicate Duplicate to new slide Delete" at bounding box center [375, 289] width 656 height 369
drag, startPoint x: 241, startPoint y: 348, endPoint x: 255, endPoint y: 347, distance: 14.3
click at [255, 347] on div "0 ° Undo Copy Duplicate Duplicate to new slide Delete" at bounding box center [375, 289] width 656 height 369
drag, startPoint x: 210, startPoint y: 341, endPoint x: 217, endPoint y: 337, distance: 7.6
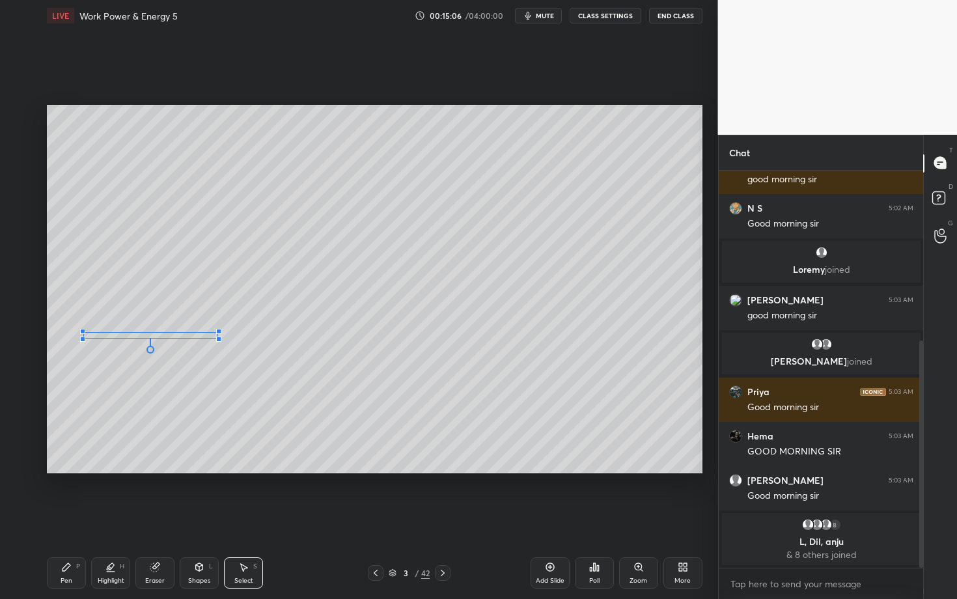
click at [218, 337] on div at bounding box center [218, 339] width 5 height 5
drag, startPoint x: 202, startPoint y: 345, endPoint x: 201, endPoint y: 385, distance: 40.4
click at [201, 384] on div "0 ° Undo Copy Duplicate Duplicate to new slide Delete" at bounding box center [375, 289] width 656 height 369
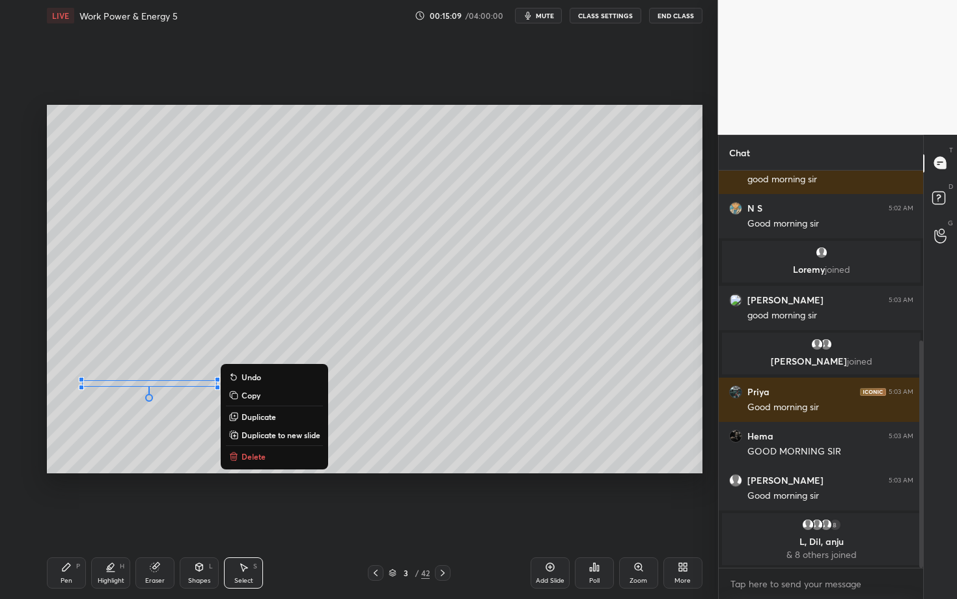
click at [176, 438] on div "0 ° Undo Copy Duplicate Duplicate to new slide Delete" at bounding box center [375, 289] width 656 height 369
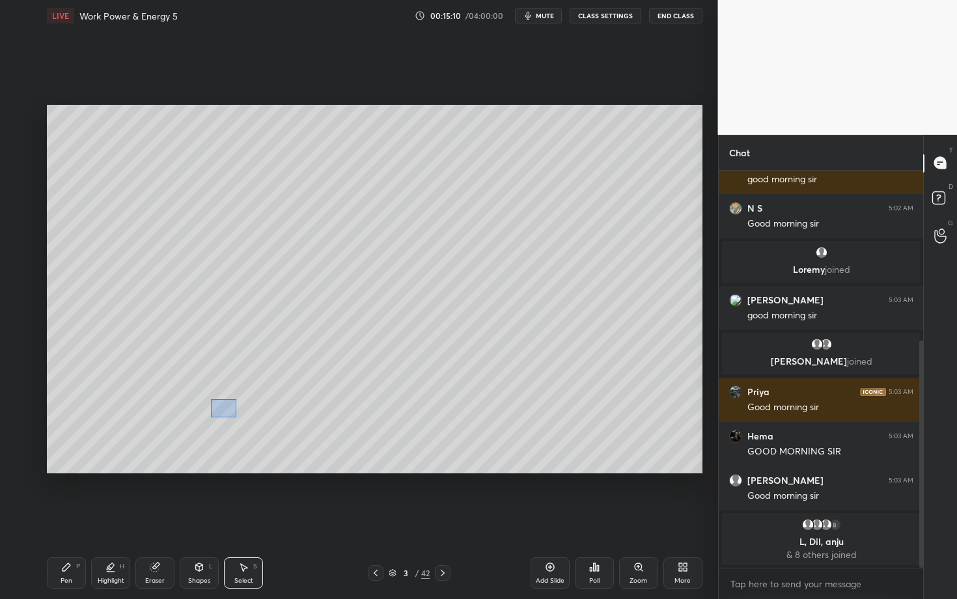
drag, startPoint x: 236, startPoint y: 417, endPoint x: 299, endPoint y: 430, distance: 64.5
click at [298, 430] on div "0 ° Undo Copy Duplicate Duplicate to new slide Delete" at bounding box center [375, 289] width 656 height 369
drag, startPoint x: 244, startPoint y: 408, endPoint x: 245, endPoint y: 401, distance: 7.8
click at [245, 401] on div "0 ° Undo Copy Duplicate Duplicate to new slide Delete" at bounding box center [375, 289] width 656 height 369
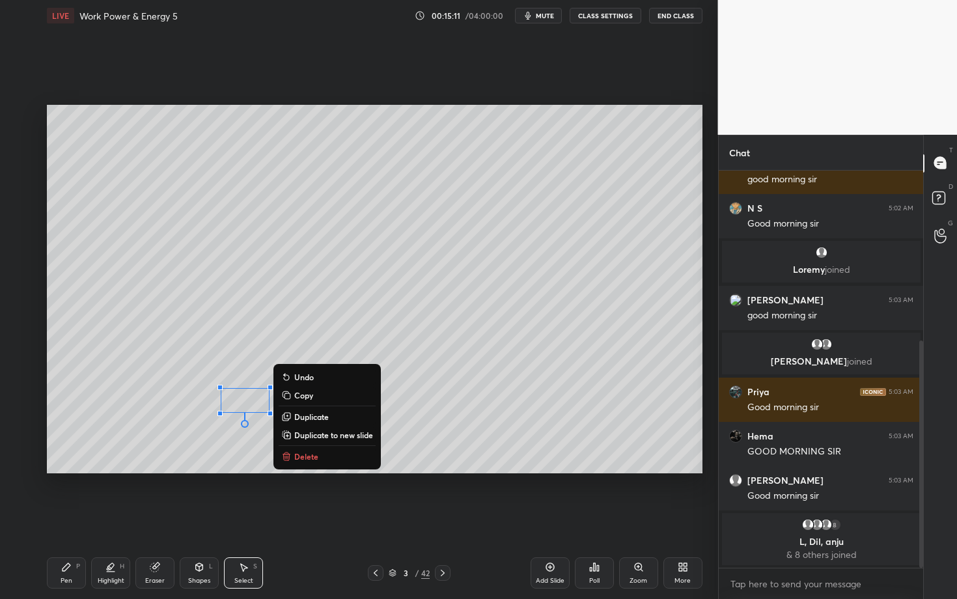
click at [197, 519] on div "Shapes L" at bounding box center [199, 572] width 39 height 31
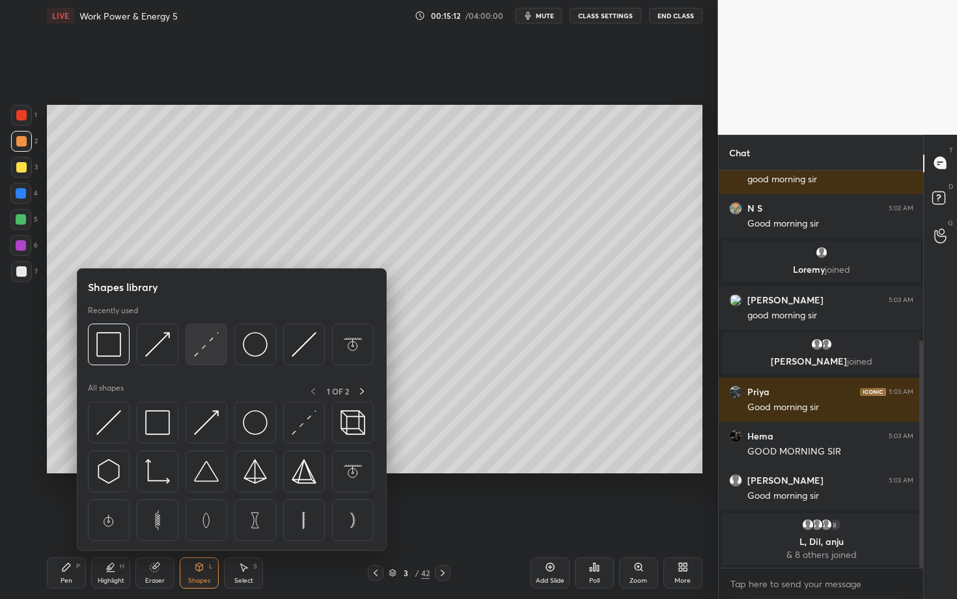
click at [208, 345] on img at bounding box center [206, 344] width 25 height 25
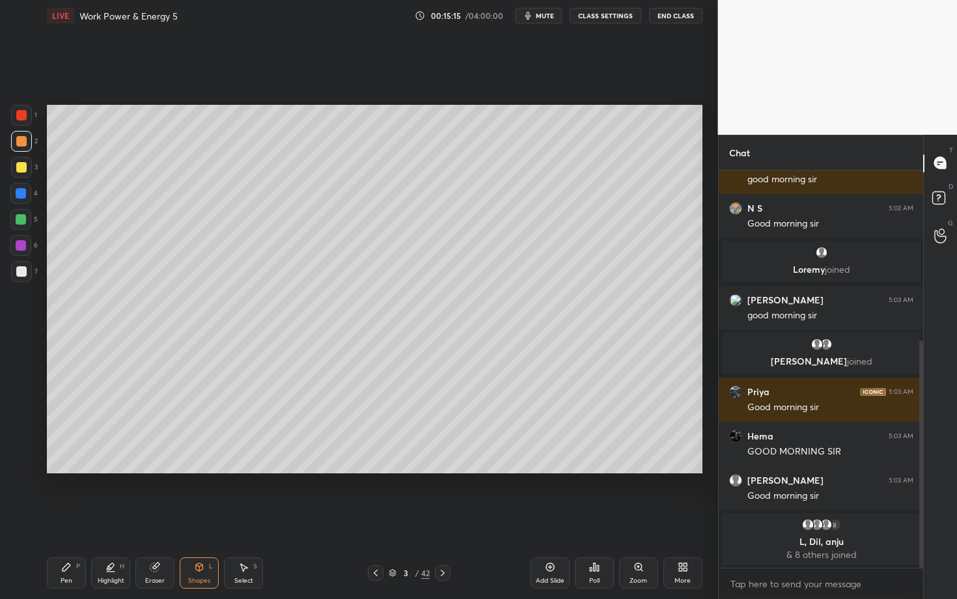
click at [200, 519] on div "Shapes L" at bounding box center [199, 572] width 39 height 31
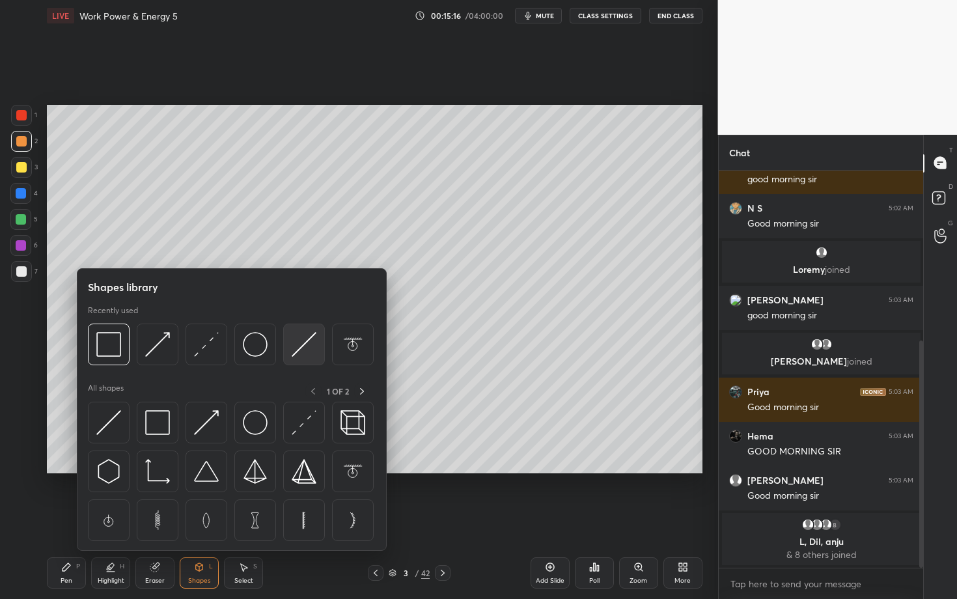
click at [303, 346] on img at bounding box center [304, 344] width 25 height 25
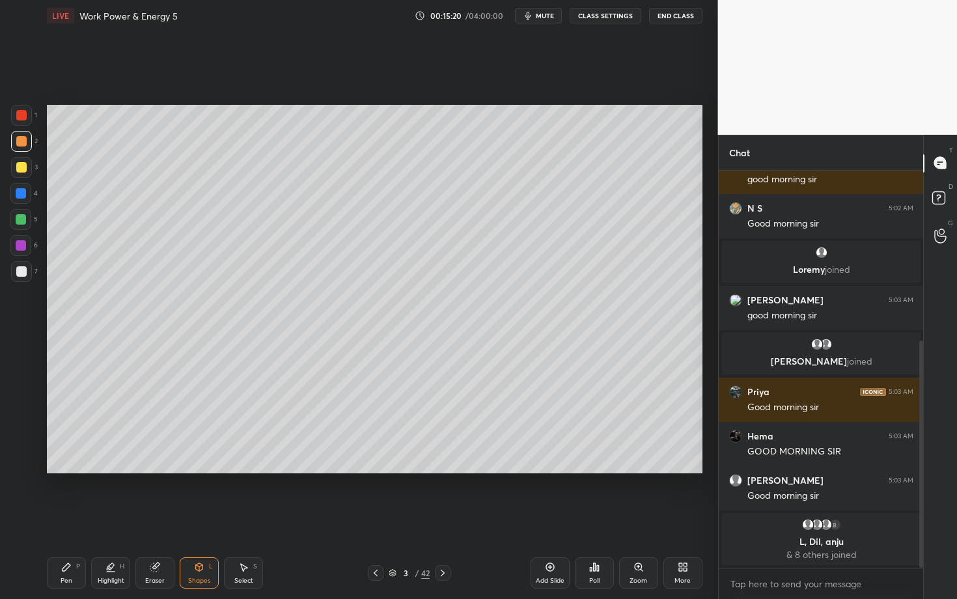
scroll to position [342, 0]
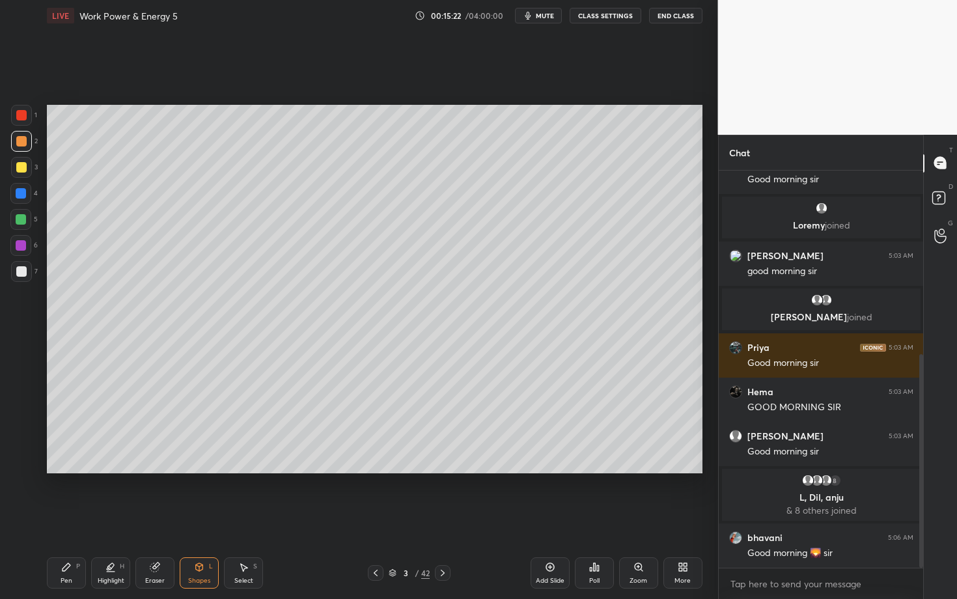
click at [63, 519] on icon at bounding box center [66, 567] width 10 height 10
click at [249, 519] on div "Select S" at bounding box center [243, 572] width 39 height 31
drag, startPoint x: 119, startPoint y: 301, endPoint x: 184, endPoint y: 324, distance: 68.4
click at [184, 323] on div "0 ° Undo Copy Duplicate Duplicate to new slide Delete" at bounding box center [375, 289] width 656 height 369
click at [154, 316] on div "0 ° Undo Copy Duplicate Duplicate to new slide Delete" at bounding box center [375, 289] width 656 height 369
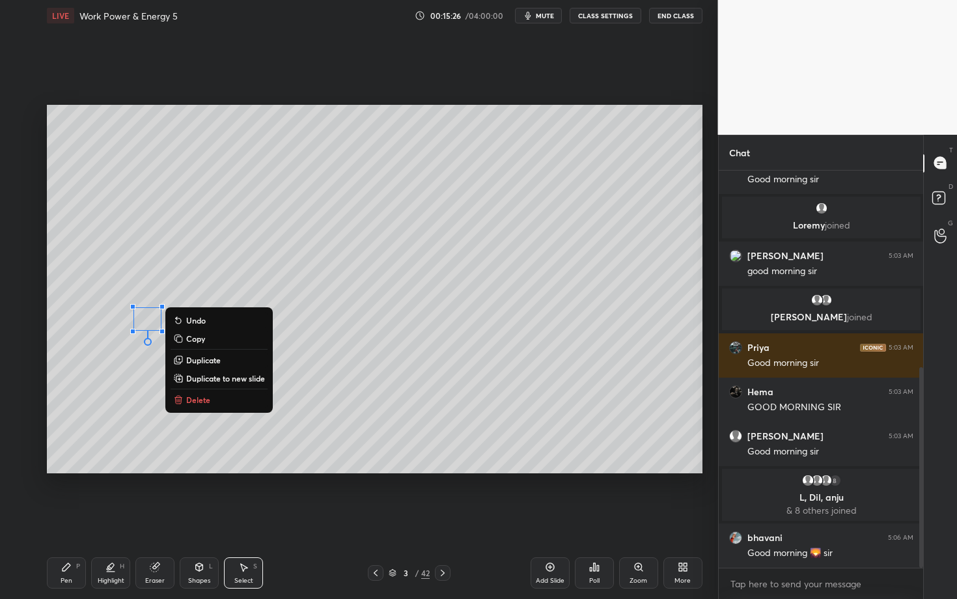
scroll to position [389, 0]
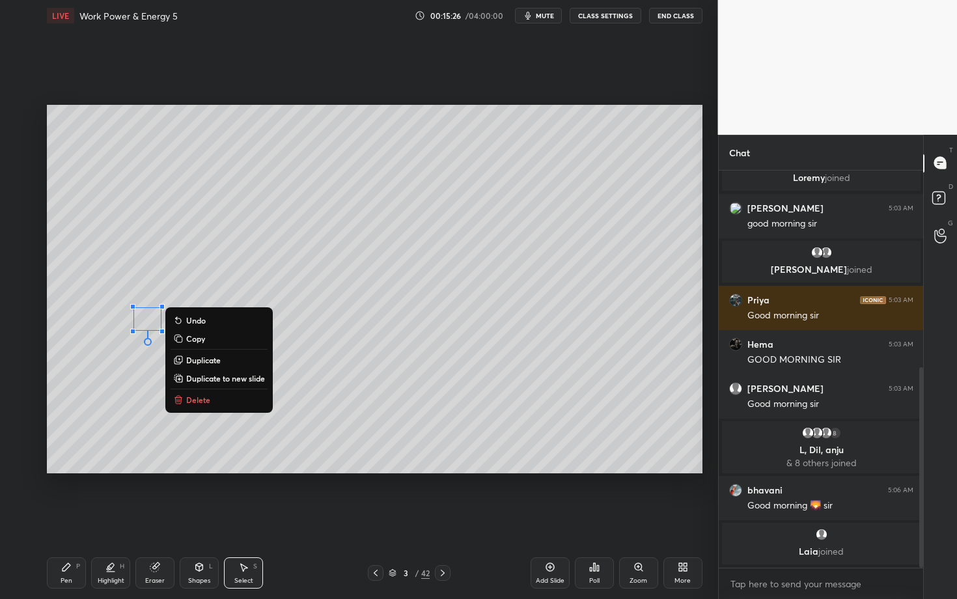
click at [76, 519] on div "Pen P" at bounding box center [66, 572] width 39 height 31
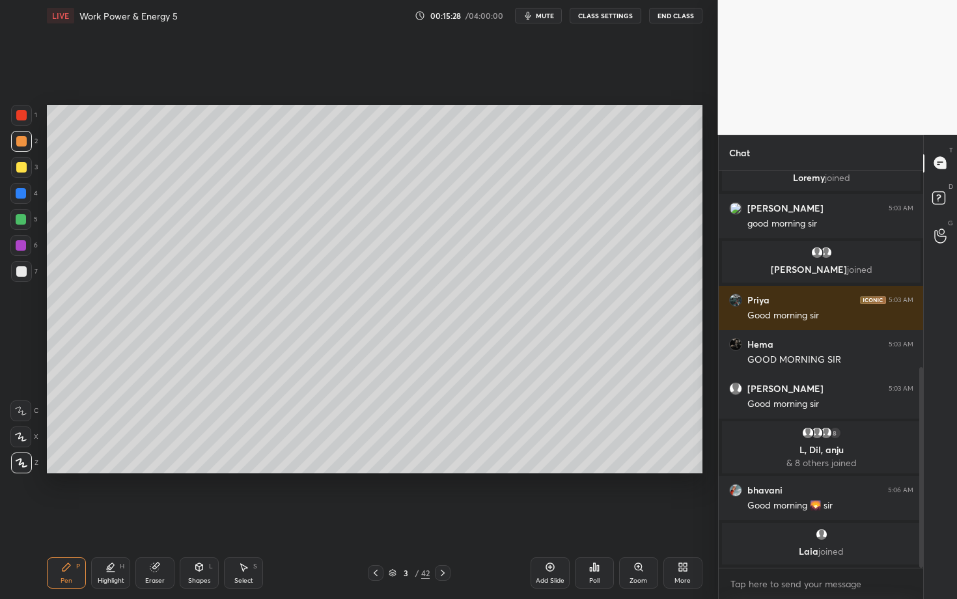
click at [203, 519] on icon at bounding box center [199, 567] width 10 height 10
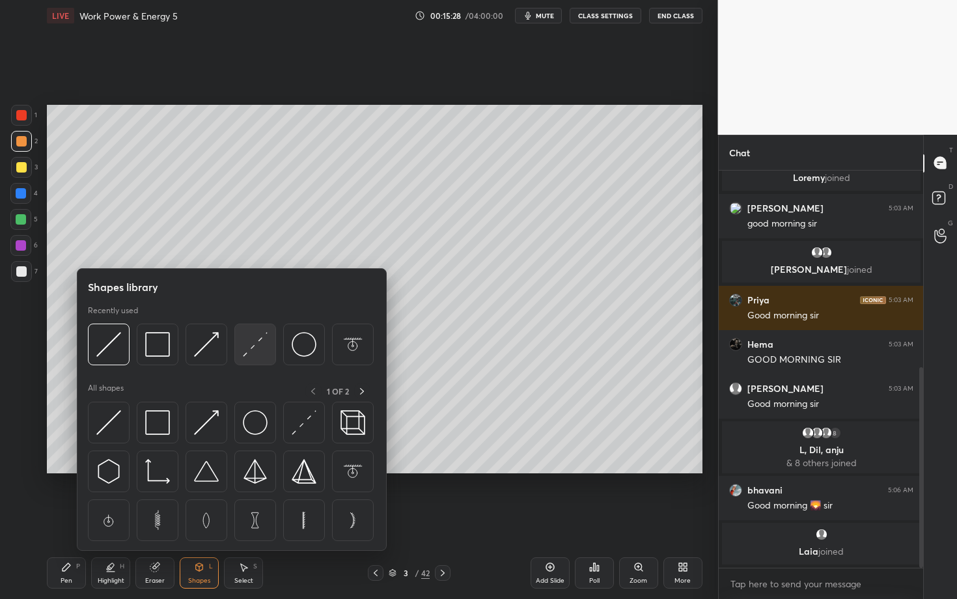
click at [251, 345] on img at bounding box center [255, 344] width 25 height 25
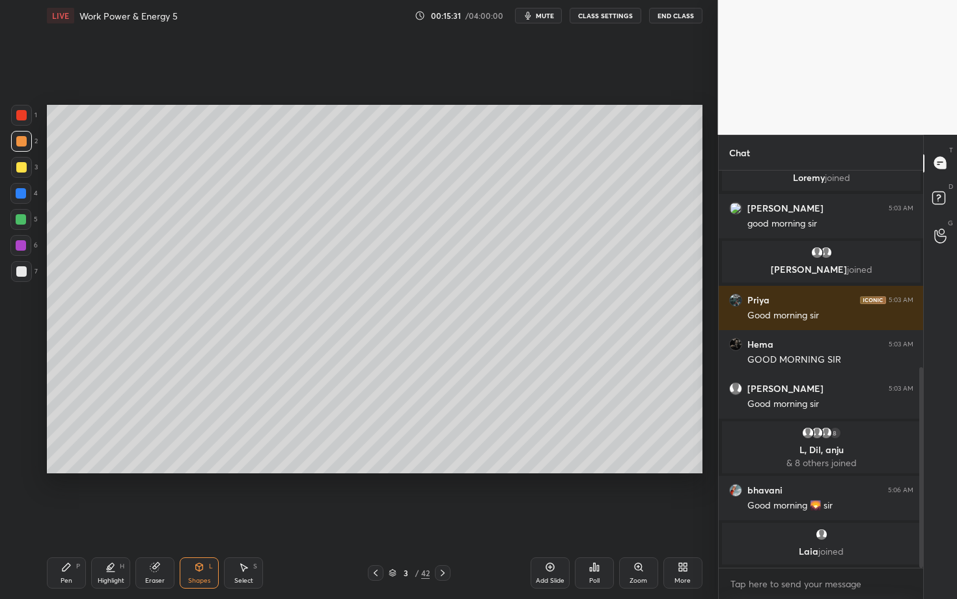
click at [87, 519] on div "Pen P Highlight H Eraser Shapes L Select S" at bounding box center [168, 572] width 242 height 31
click at [69, 519] on div "Pen P" at bounding box center [66, 572] width 39 height 31
click at [248, 519] on div "Select" at bounding box center [243, 581] width 19 height 7
drag, startPoint x: 126, startPoint y: 307, endPoint x: 173, endPoint y: 322, distance: 49.2
click at [173, 322] on div "0 ° Undo Copy Duplicate Duplicate to new slide Delete" at bounding box center [375, 289] width 656 height 369
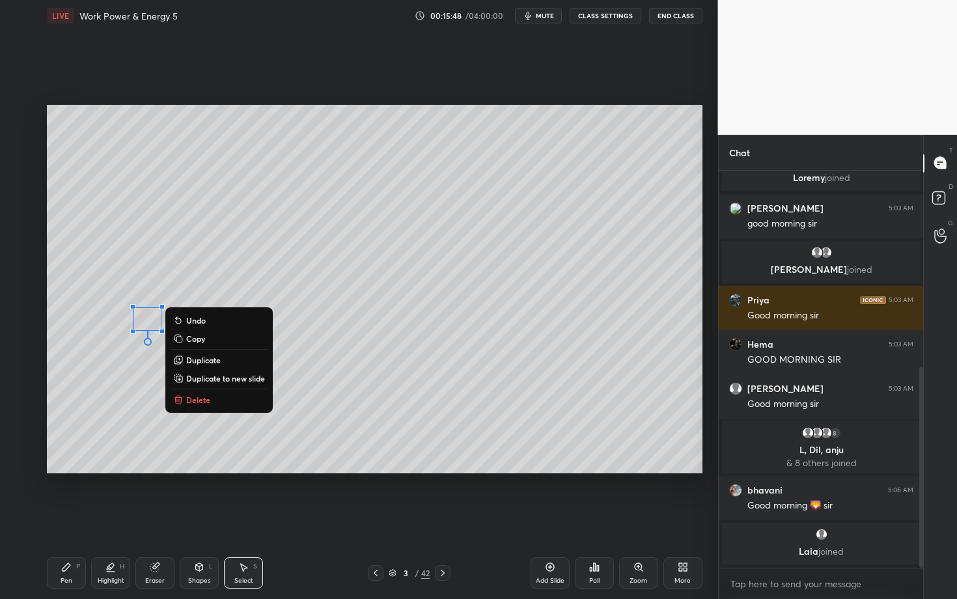
click at [213, 362] on p "Duplicate" at bounding box center [203, 360] width 35 height 10
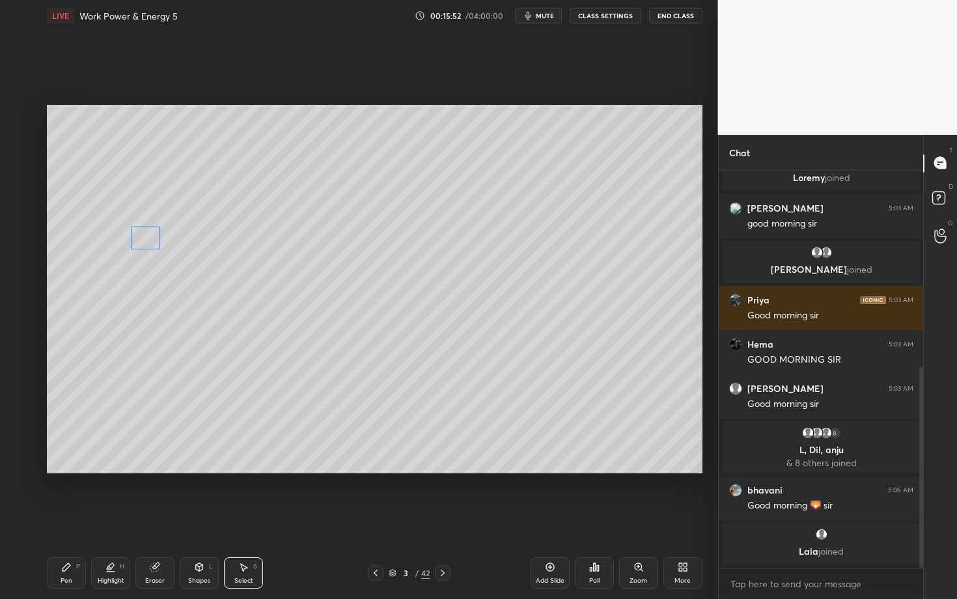
drag, startPoint x: 162, startPoint y: 298, endPoint x: 145, endPoint y: 237, distance: 63.5
click at [145, 236] on div "0 ° Undo Copy Duplicate Duplicate to new slide Delete" at bounding box center [375, 289] width 656 height 369
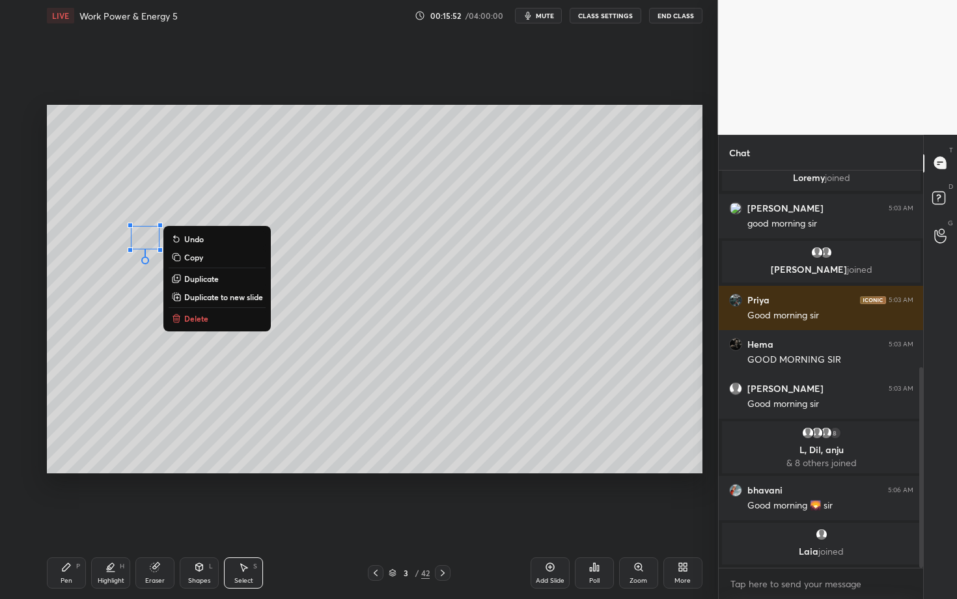
click at [197, 519] on div "Shapes" at bounding box center [199, 581] width 22 height 7
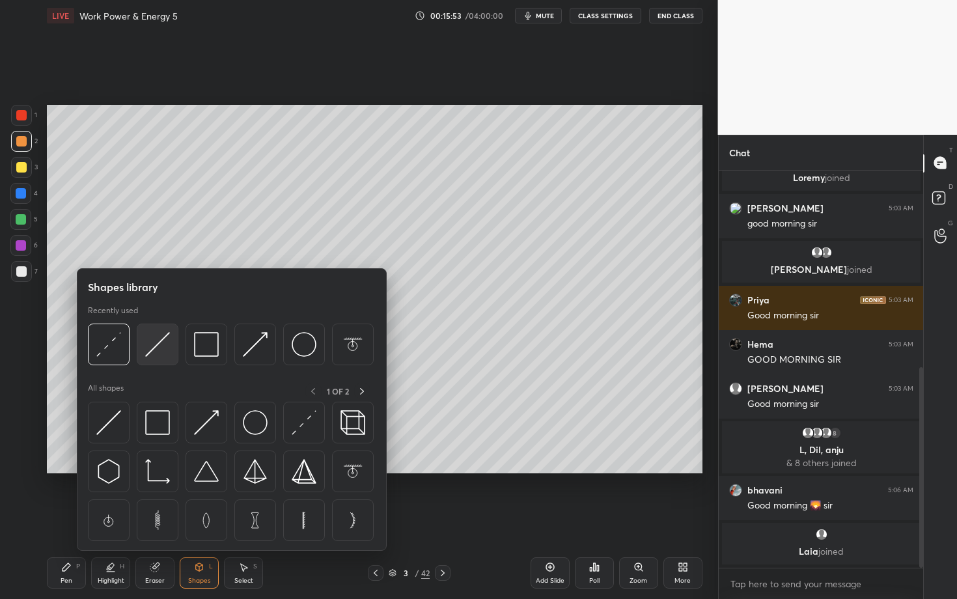
click at [153, 354] on img at bounding box center [157, 344] width 25 height 25
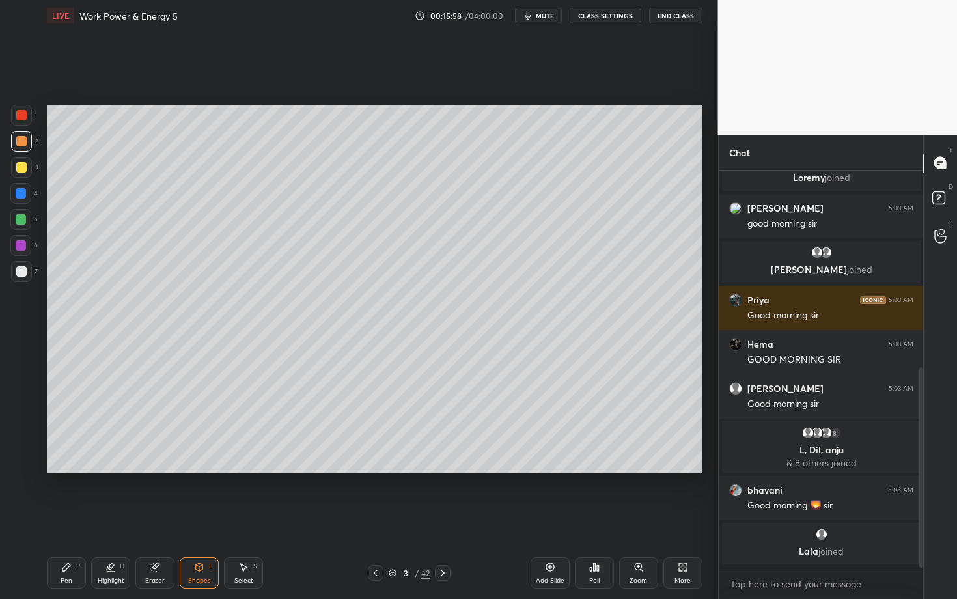
click at [257, 519] on div "Select S" at bounding box center [243, 572] width 39 height 31
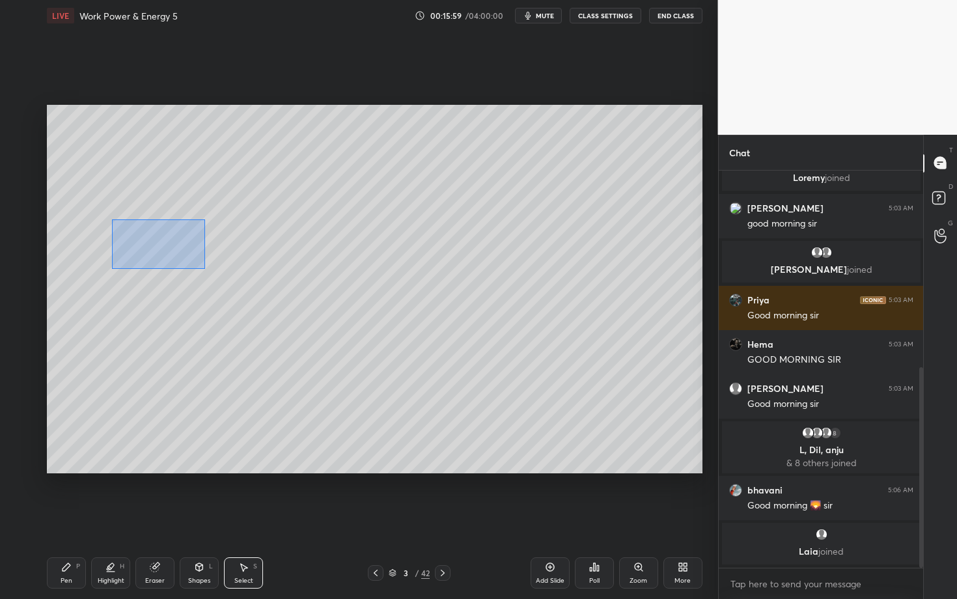
drag, startPoint x: 190, startPoint y: 264, endPoint x: 251, endPoint y: 275, distance: 62.2
click at [251, 274] on div "0 ° Undo Copy Duplicate Duplicate to new slide Delete" at bounding box center [375, 289] width 656 height 369
drag, startPoint x: 156, startPoint y: 247, endPoint x: 154, endPoint y: 258, distance: 10.7
click at [154, 258] on div "0 ° Undo Copy Duplicate Duplicate to new slide Delete" at bounding box center [375, 289] width 656 height 369
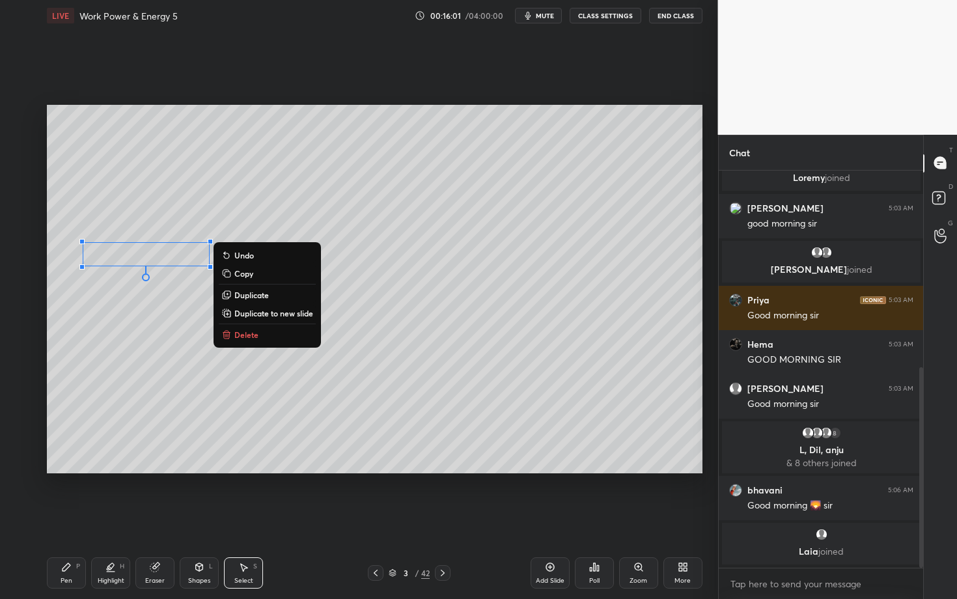
click at [197, 519] on div "Shapes" at bounding box center [199, 581] width 22 height 7
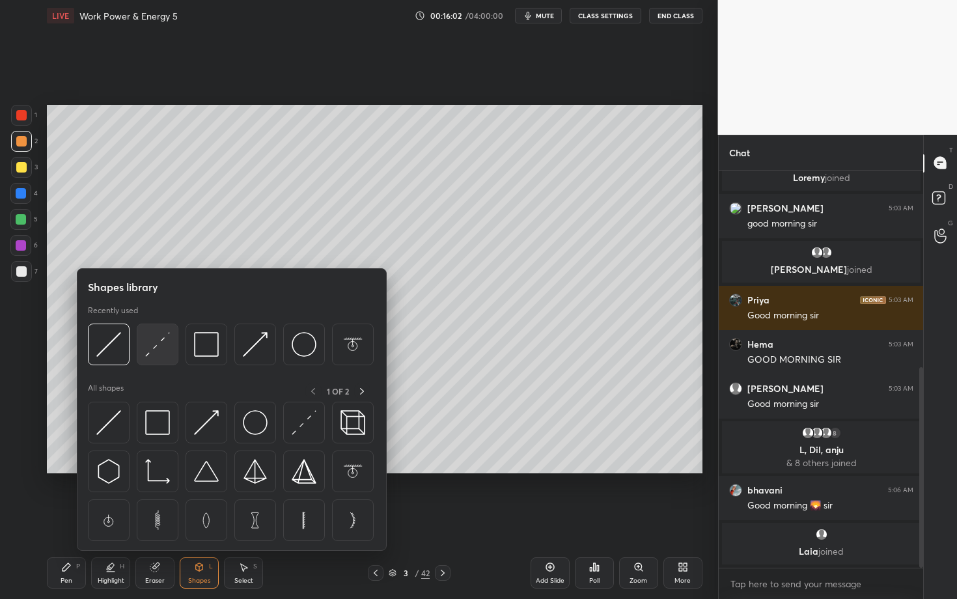
click at [158, 345] on img at bounding box center [157, 344] width 25 height 25
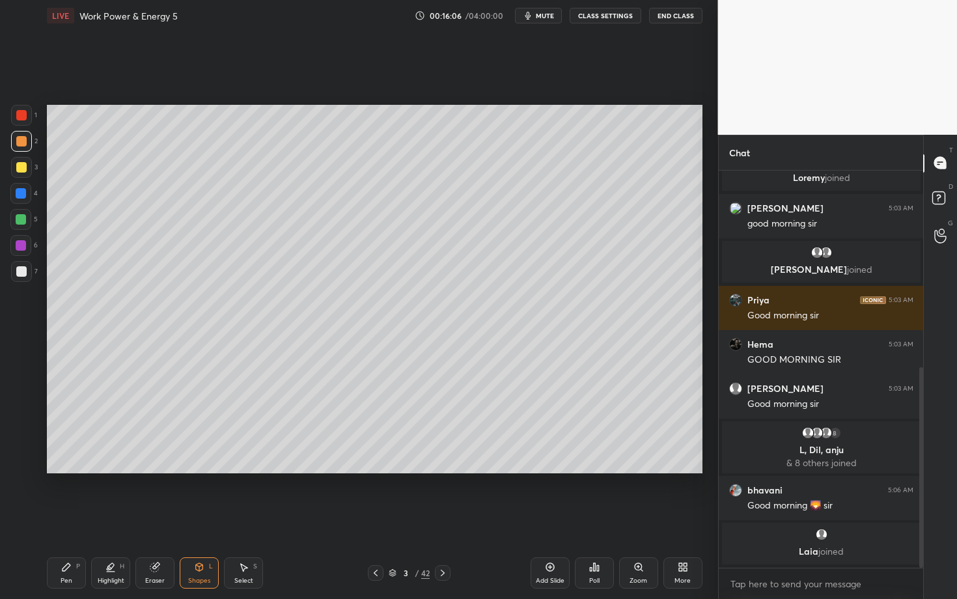
click at [68, 519] on icon at bounding box center [67, 567] width 8 height 8
click at [23, 277] on div at bounding box center [21, 271] width 21 height 21
click at [104, 519] on div "Highlight H" at bounding box center [110, 572] width 39 height 31
click at [20, 430] on div at bounding box center [20, 437] width 21 height 21
click at [244, 519] on div "Select" at bounding box center [243, 581] width 19 height 7
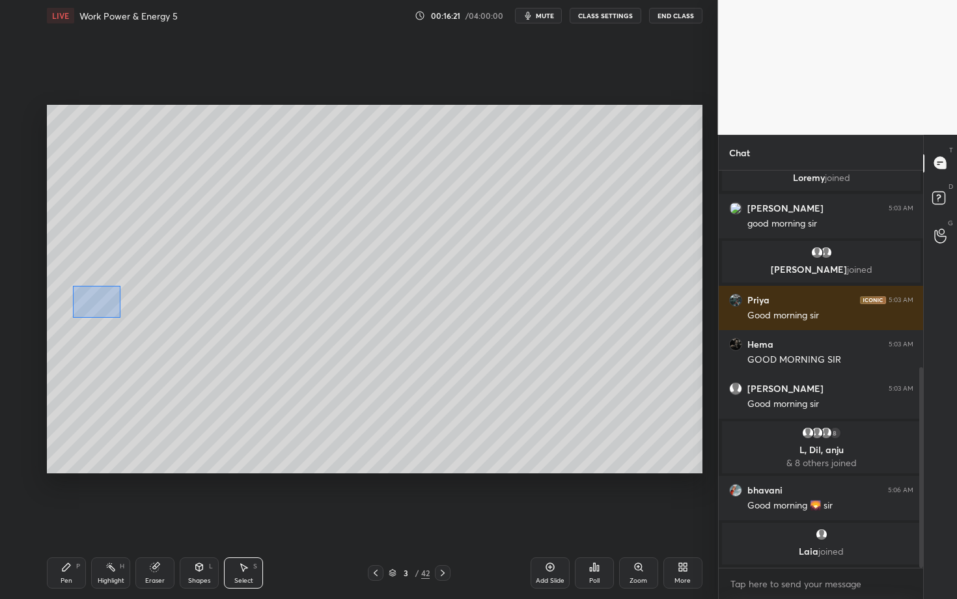
drag, startPoint x: 85, startPoint y: 298, endPoint x: 119, endPoint y: 317, distance: 38.8
click at [119, 317] on div "0 ° Undo Copy Duplicate Duplicate to new slide Delete" at bounding box center [375, 289] width 656 height 369
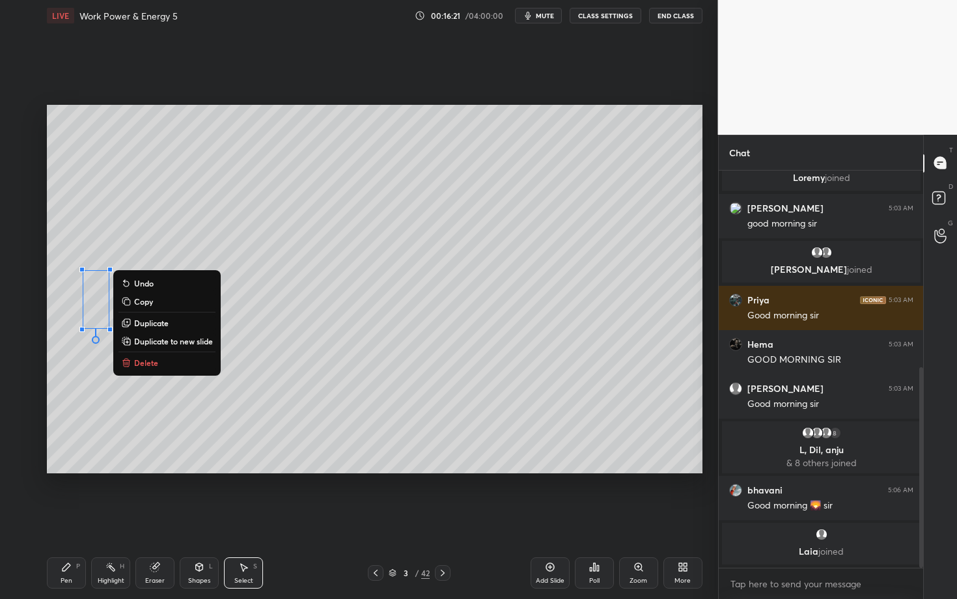
click at [158, 366] on button "Delete" at bounding box center [167, 363] width 97 height 16
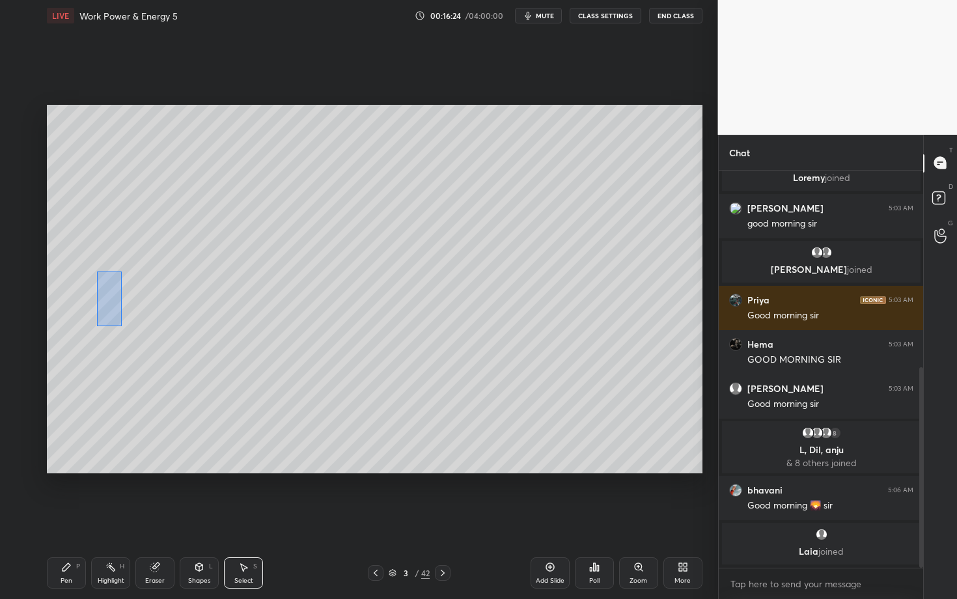
drag, startPoint x: 106, startPoint y: 292, endPoint x: 122, endPoint y: 326, distance: 37.6
click at [122, 326] on div "0 ° Undo Copy Duplicate Duplicate to new slide Delete" at bounding box center [375, 289] width 656 height 369
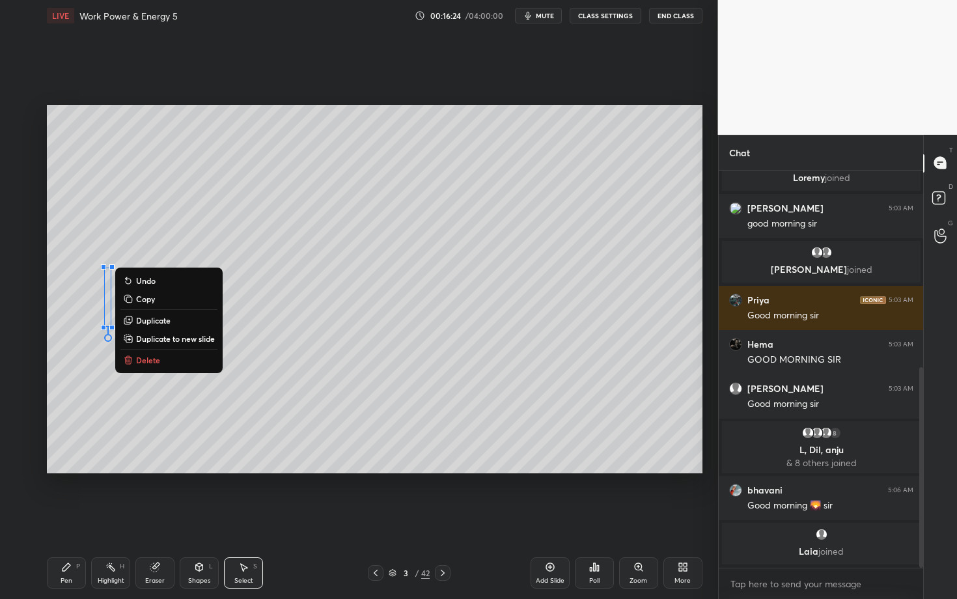
click at [160, 359] on button "Delete" at bounding box center [168, 360] width 97 height 16
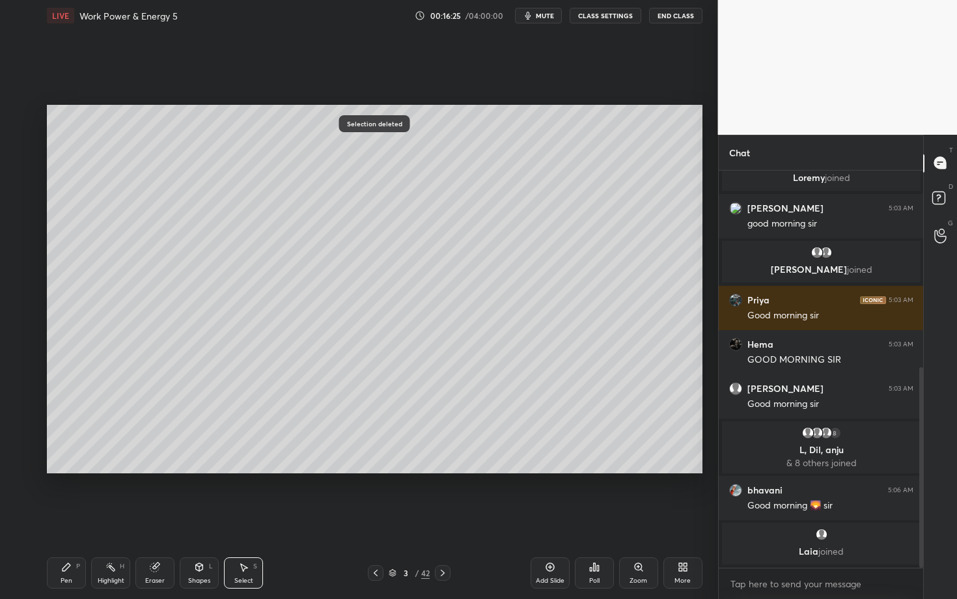
click at [199, 519] on icon at bounding box center [199, 567] width 10 height 10
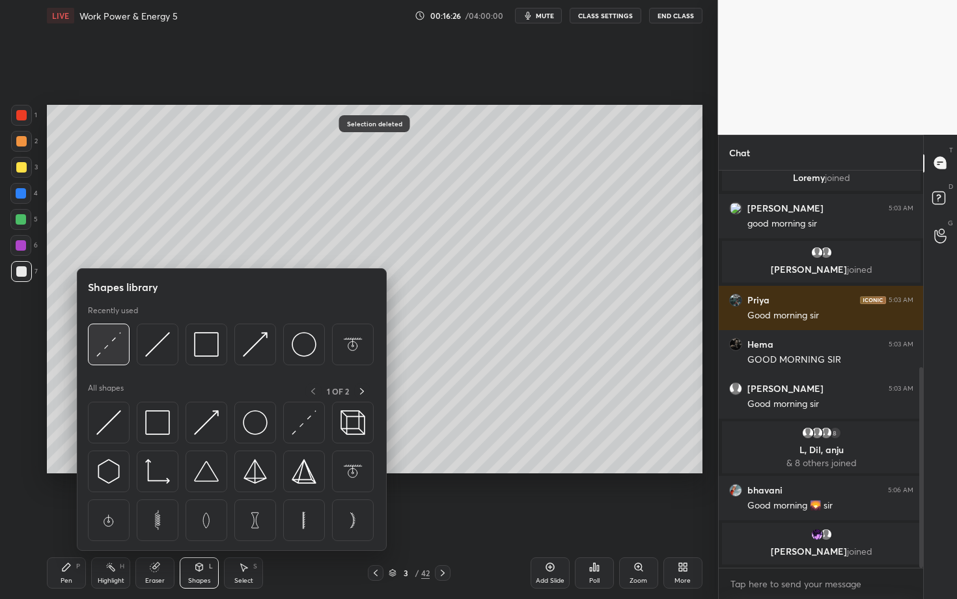
click at [108, 343] on img at bounding box center [108, 344] width 25 height 25
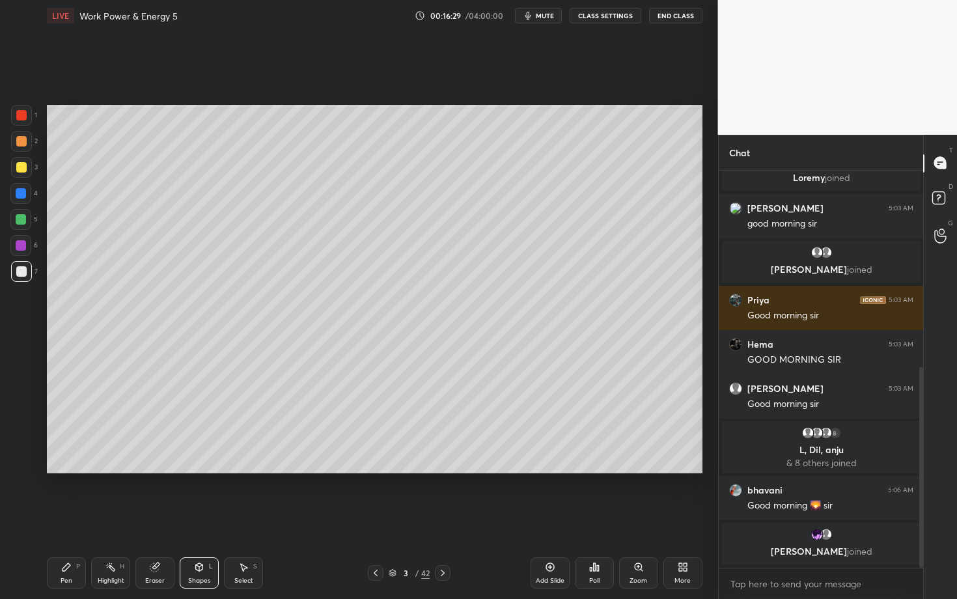
click at [61, 519] on div "Pen P" at bounding box center [66, 572] width 39 height 31
click at [118, 519] on div "Highlight H" at bounding box center [110, 572] width 39 height 31
click at [111, 519] on rect at bounding box center [112, 568] width 7 height 7
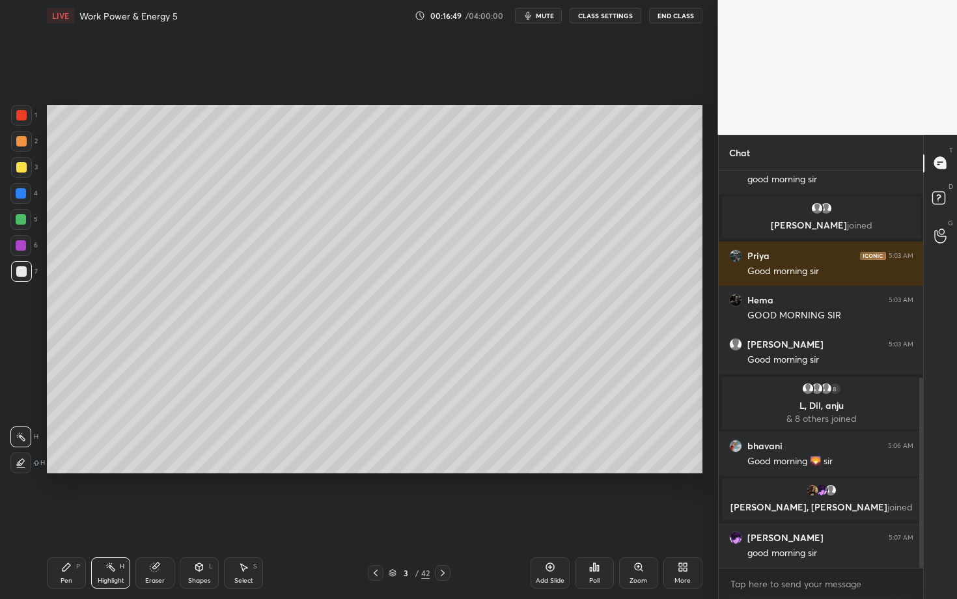
click at [55, 519] on div "Pen P" at bounding box center [66, 572] width 39 height 31
click at [72, 519] on div "Pen P" at bounding box center [66, 572] width 39 height 31
click at [242, 519] on div "Select" at bounding box center [243, 581] width 19 height 7
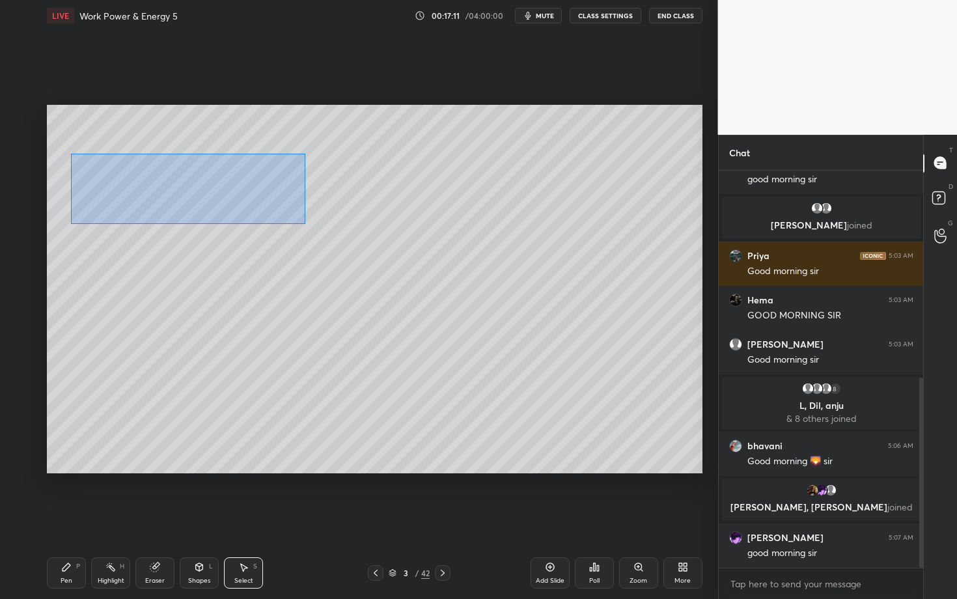
drag, startPoint x: 71, startPoint y: 154, endPoint x: 303, endPoint y: 223, distance: 241.9
click at [303, 223] on div "0 ° Undo Copy Duplicate Duplicate to new slide Delete" at bounding box center [375, 289] width 656 height 369
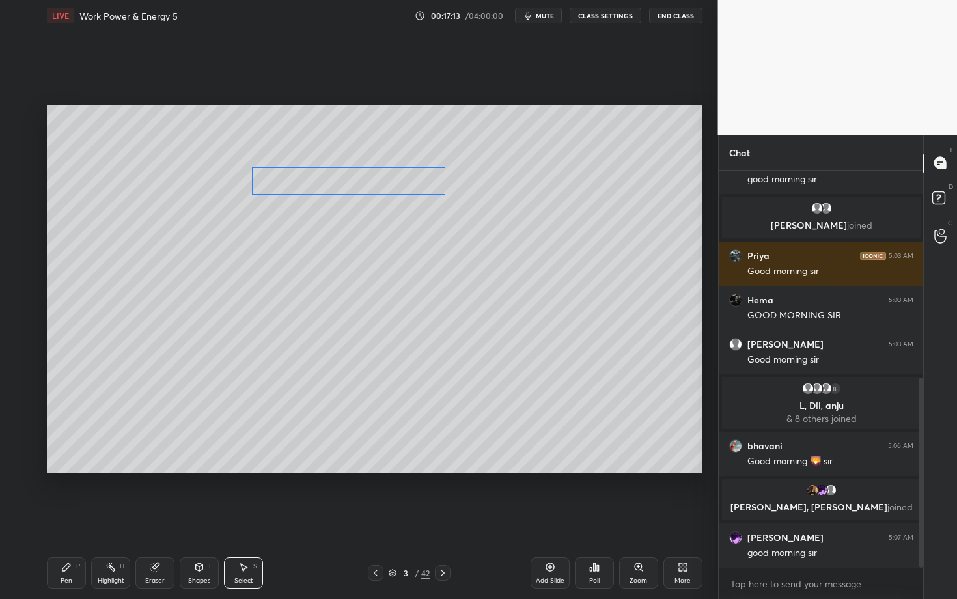
drag, startPoint x: 239, startPoint y: 183, endPoint x: 359, endPoint y: 176, distance: 120.7
click at [359, 176] on div "0 ° Undo Copy Duplicate Duplicate to new slide Delete" at bounding box center [375, 289] width 656 height 369
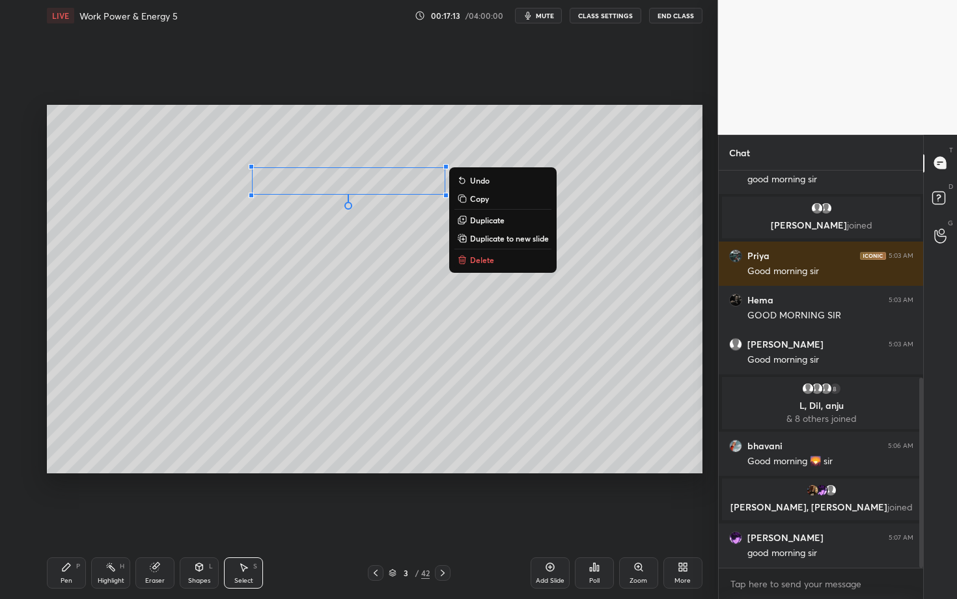
click at [249, 519] on div "Select S" at bounding box center [243, 572] width 39 height 31
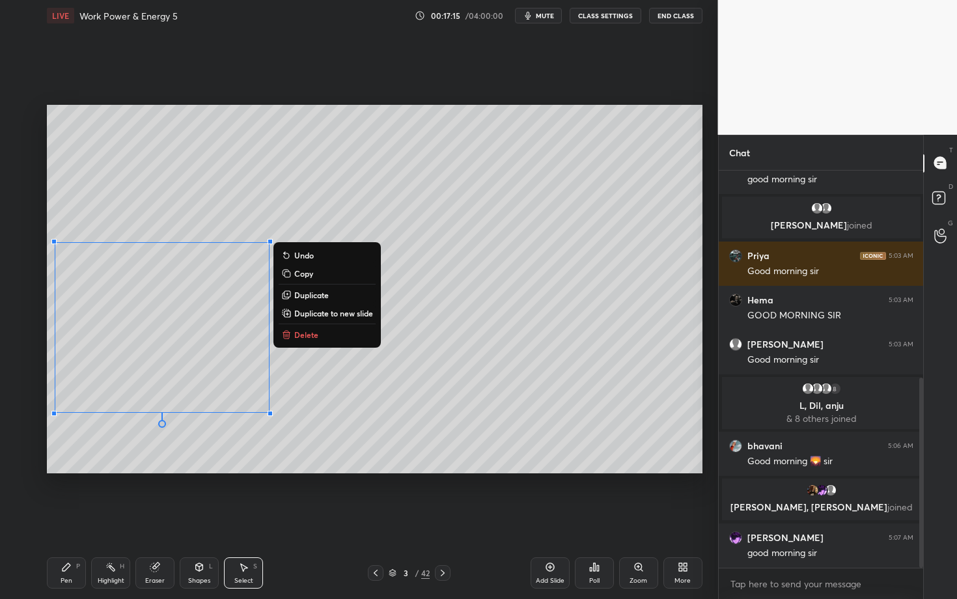
drag, startPoint x: 51, startPoint y: 234, endPoint x: 277, endPoint y: 477, distance: 331.3
click at [277, 477] on div "0 ° Undo Copy Duplicate Duplicate to new slide Delete Setting up your live clas…" at bounding box center [375, 289] width 666 height 516
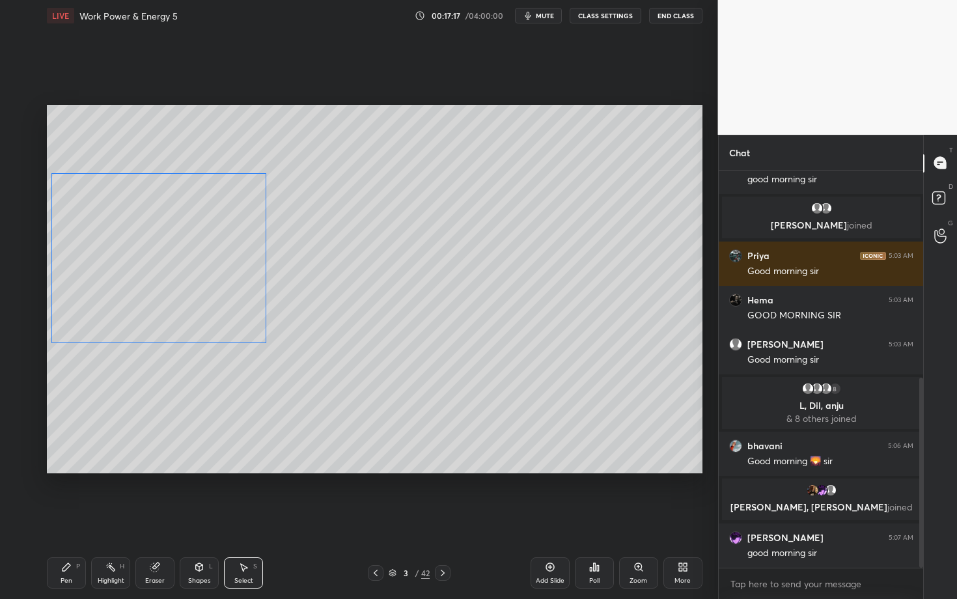
drag, startPoint x: 180, startPoint y: 364, endPoint x: 176, endPoint y: 294, distance: 69.8
click at [176, 294] on div "0 ° Undo Copy Duplicate Duplicate to new slide Delete" at bounding box center [375, 289] width 656 height 369
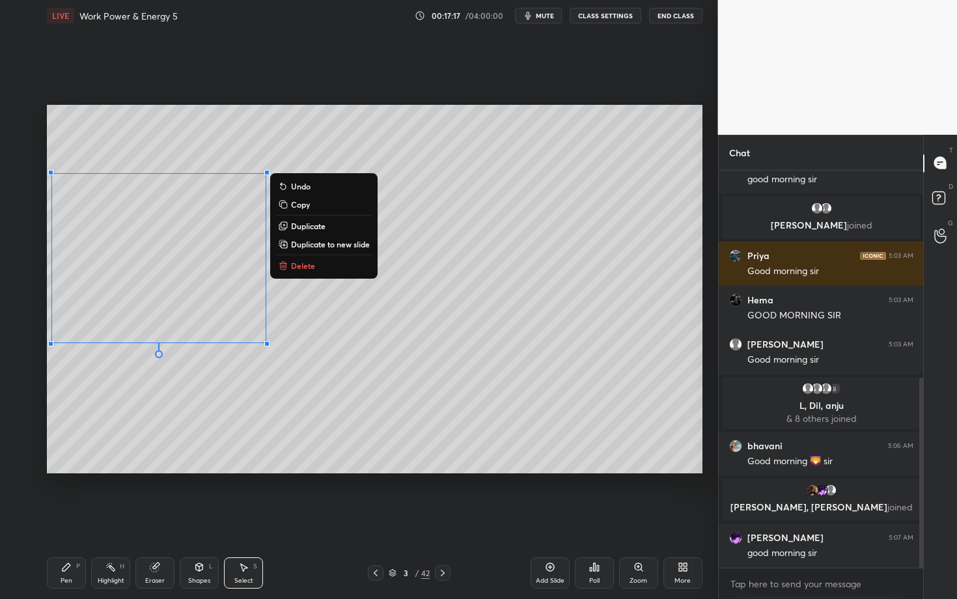
click at [74, 519] on div "Pen P" at bounding box center [66, 572] width 39 height 31
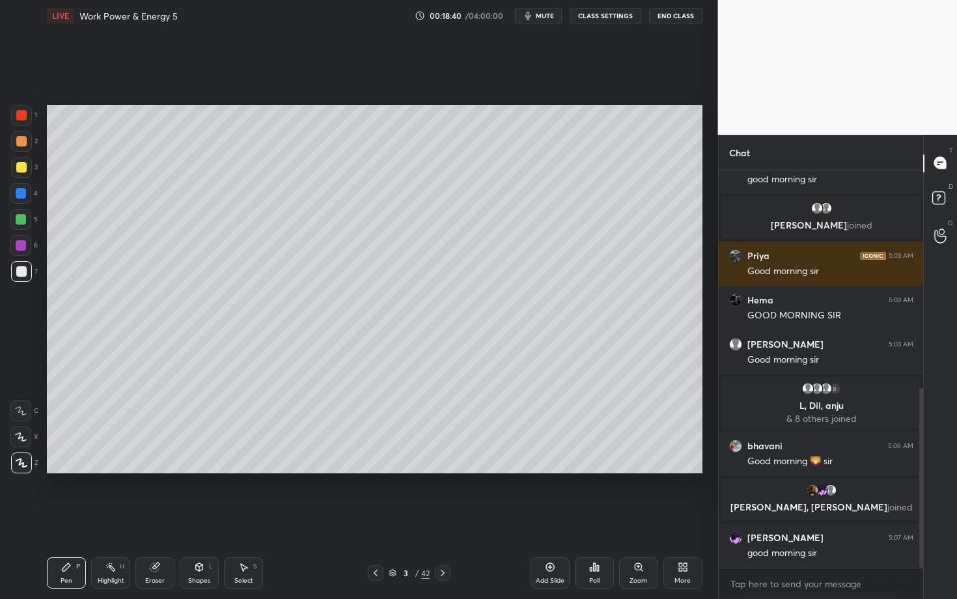
scroll to position [481, 0]
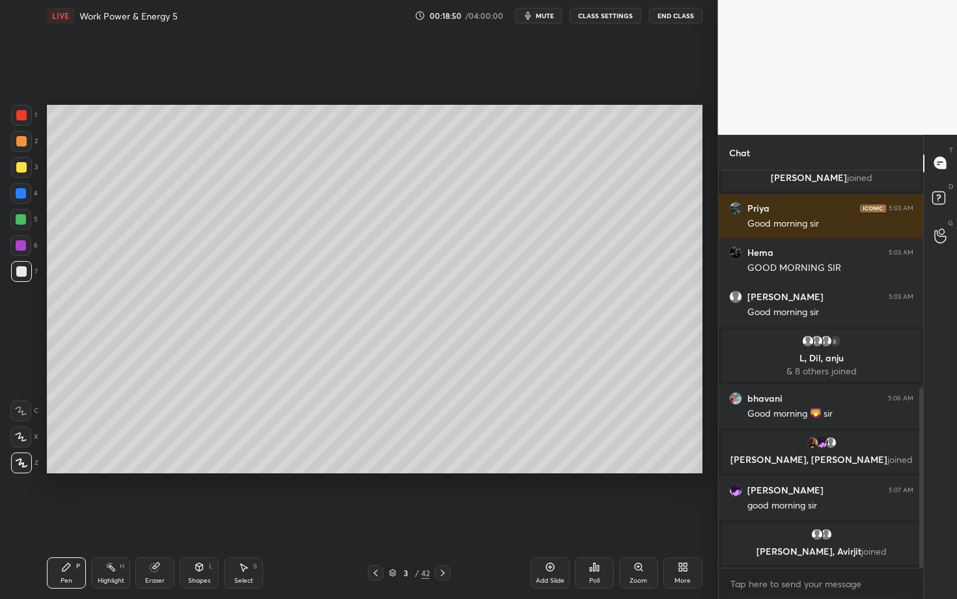
click at [249, 519] on div "Select" at bounding box center [243, 581] width 19 height 7
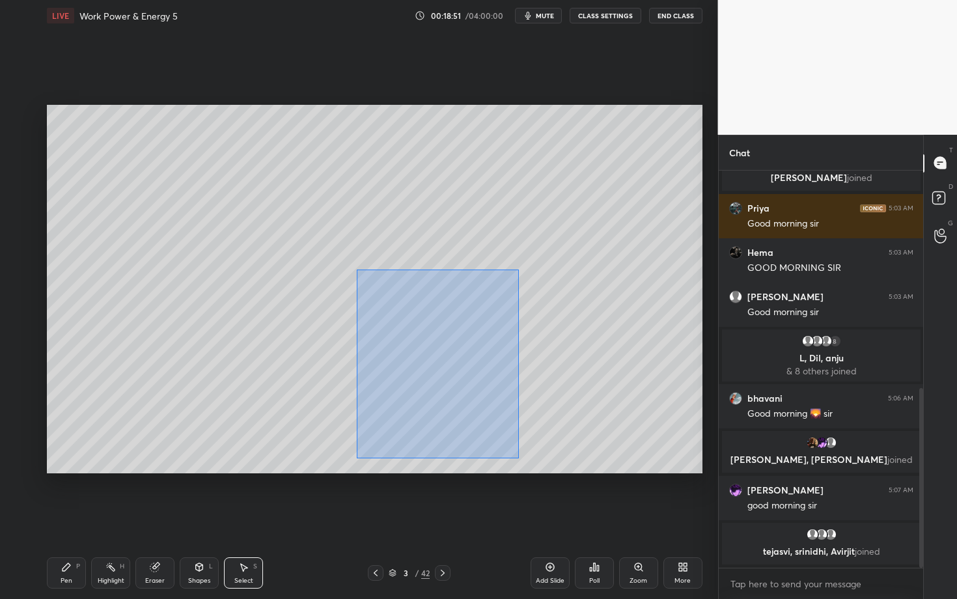
drag, startPoint x: 357, startPoint y: 264, endPoint x: 518, endPoint y: 458, distance: 252.0
click at [518, 457] on div "0 ° Undo Copy Duplicate Duplicate to new slide Delete" at bounding box center [375, 289] width 656 height 369
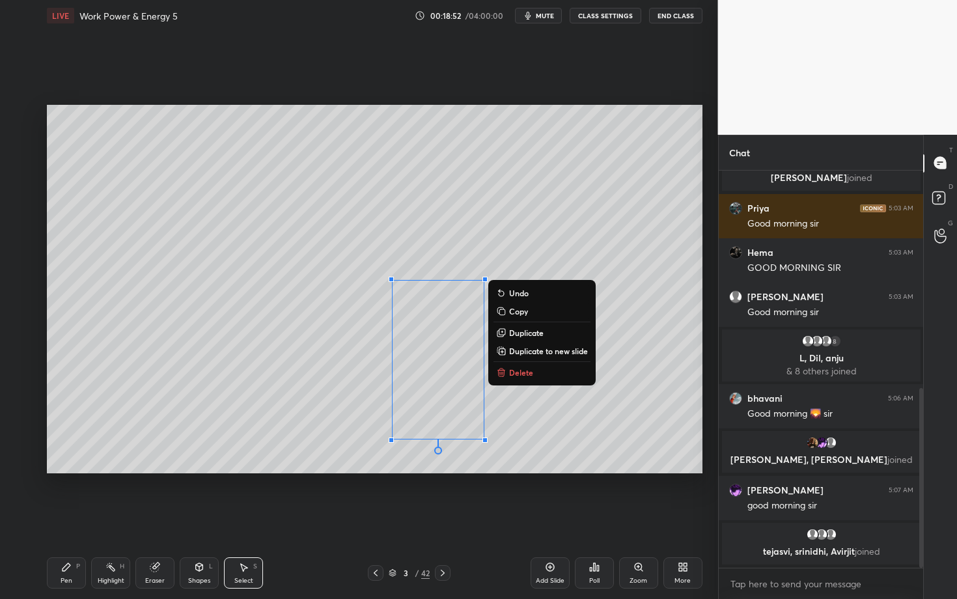
click at [525, 374] on p "Delete" at bounding box center [521, 372] width 24 height 10
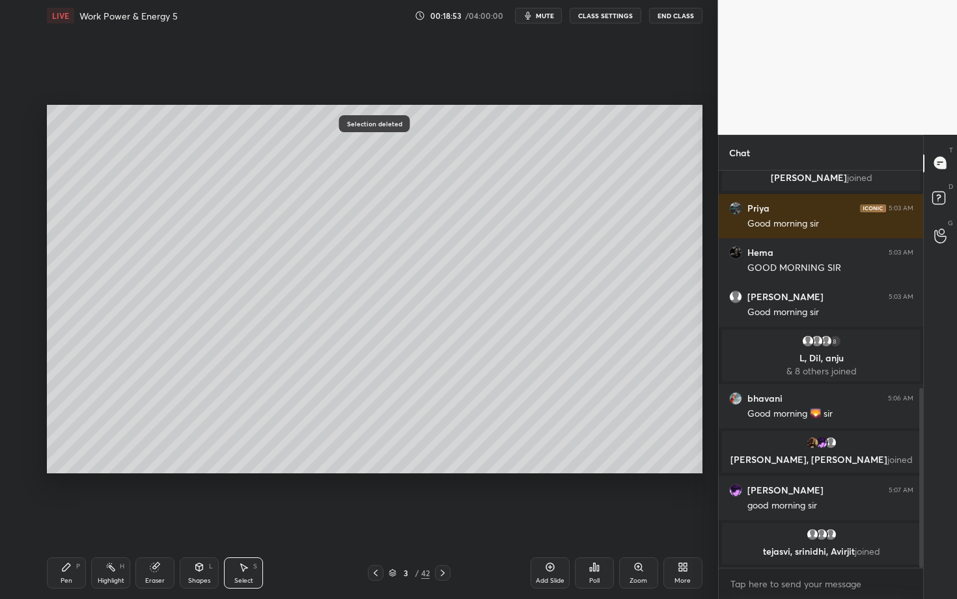
click at [72, 519] on div "Pen P" at bounding box center [66, 572] width 39 height 31
click at [27, 141] on div at bounding box center [21, 141] width 21 height 21
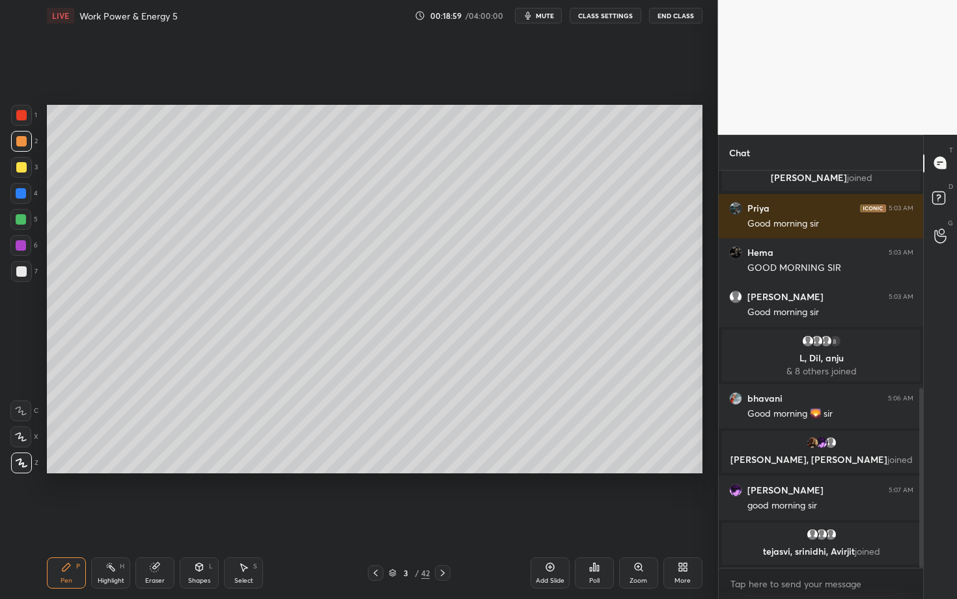
click at [28, 117] on div at bounding box center [21, 115] width 21 height 21
click at [21, 246] on div at bounding box center [21, 245] width 10 height 10
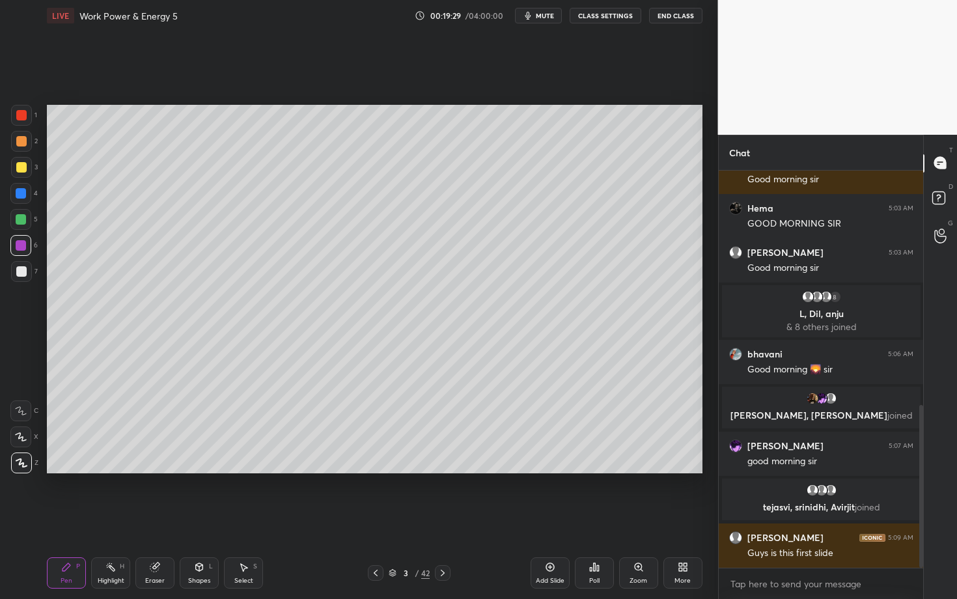
scroll to position [573, 0]
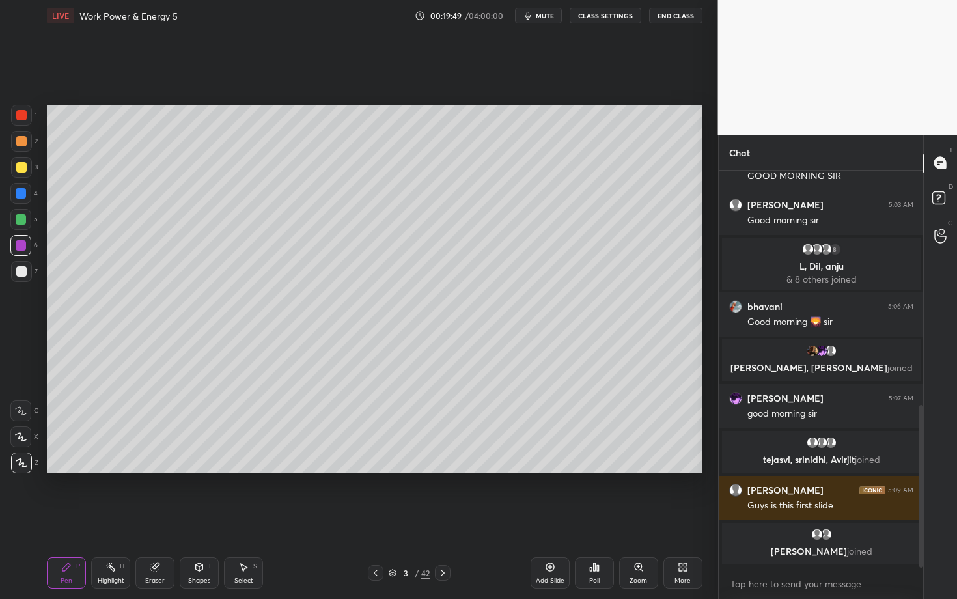
click at [119, 519] on div "Highlight H" at bounding box center [110, 572] width 39 height 31
click at [150, 519] on div "Eraser" at bounding box center [155, 581] width 20 height 7
click at [61, 519] on icon at bounding box center [66, 567] width 10 height 10
click at [95, 519] on div "Highlight H" at bounding box center [110, 572] width 39 height 31
click at [305, 519] on div "Setting up your live class Poll for secs No correct answer Start poll" at bounding box center [375, 289] width 666 height 516
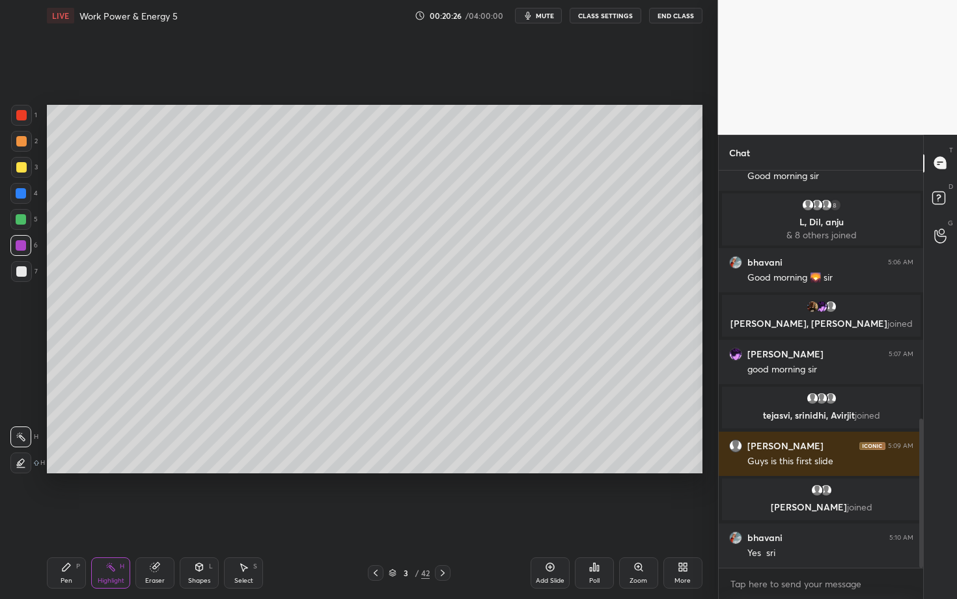
scroll to position [662, 0]
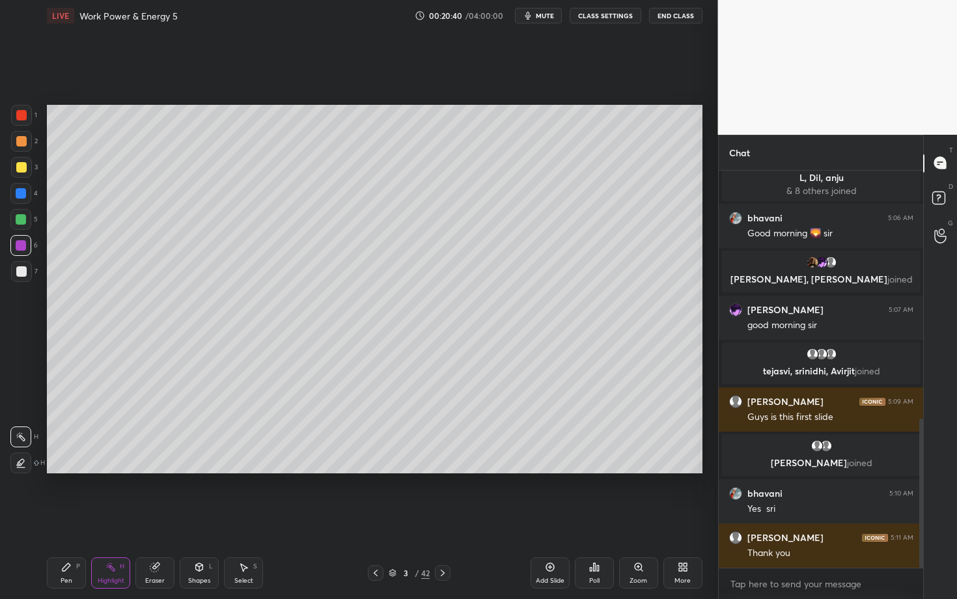
click at [251, 519] on div "Select S" at bounding box center [243, 572] width 39 height 31
drag, startPoint x: 240, startPoint y: 345, endPoint x: 284, endPoint y: 356, distance: 45.5
click at [284, 356] on div "0 ° Undo Copy Duplicate Duplicate to new slide Delete" at bounding box center [375, 289] width 656 height 369
drag, startPoint x: 236, startPoint y: 339, endPoint x: 199, endPoint y: 333, distance: 37.0
click at [199, 333] on div "0 ° Undo Copy Duplicate Duplicate to new slide Delete" at bounding box center [375, 289] width 656 height 369
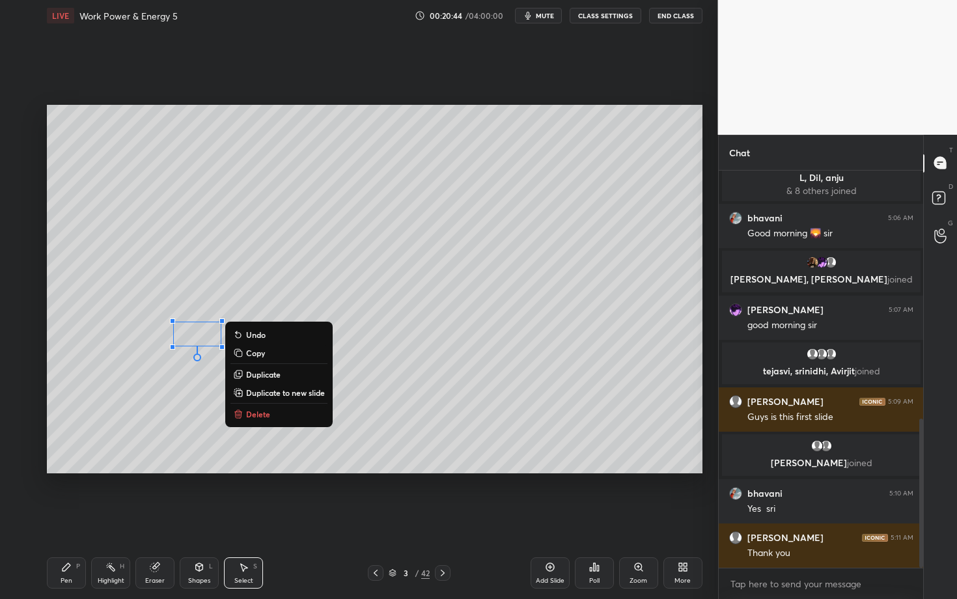
click at [72, 519] on div "Pen P" at bounding box center [66, 572] width 39 height 31
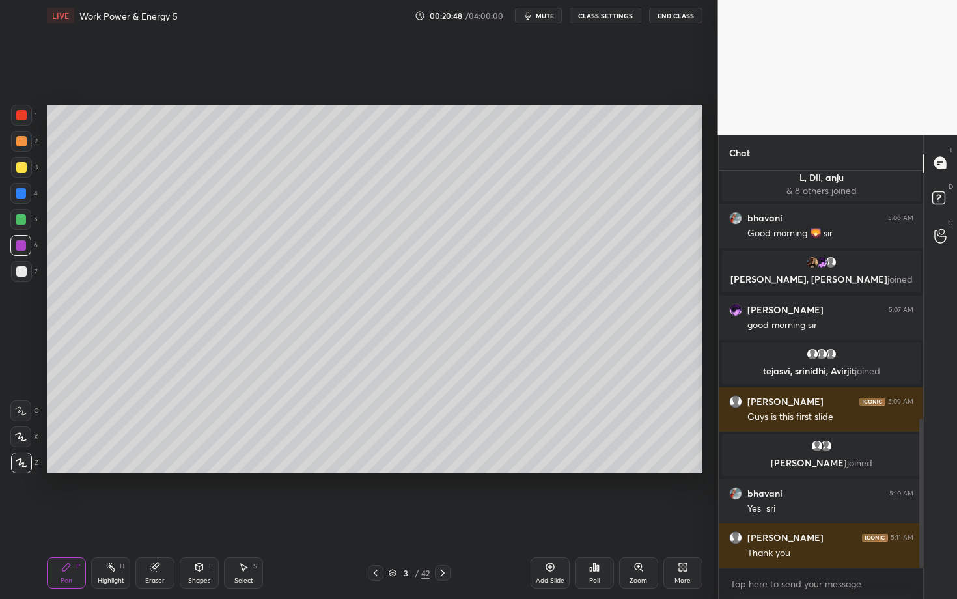
click at [23, 194] on div at bounding box center [21, 193] width 10 height 10
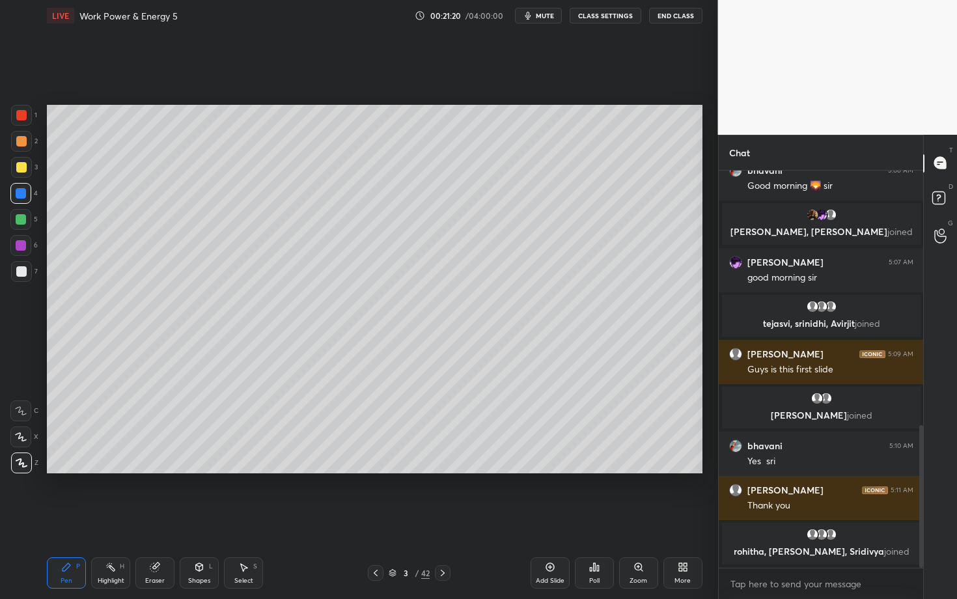
scroll to position [719, 0]
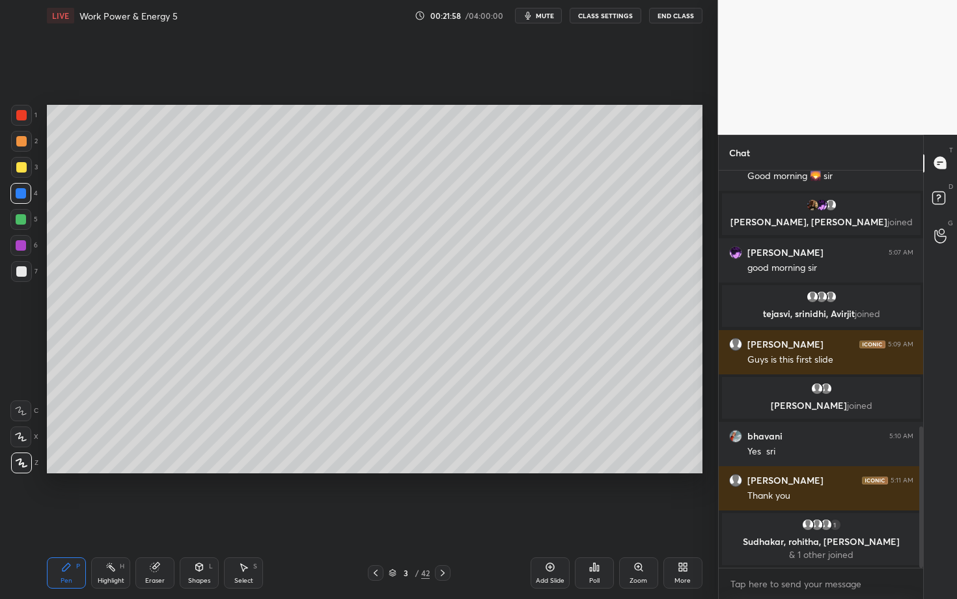
click at [245, 519] on div "Select S" at bounding box center [243, 572] width 39 height 31
drag, startPoint x: 389, startPoint y: 343, endPoint x: 445, endPoint y: 374, distance: 63.6
click at [445, 374] on div "0 ° Undo Copy Duplicate Duplicate to new slide Delete" at bounding box center [375, 289] width 656 height 369
drag, startPoint x: 434, startPoint y: 349, endPoint x: 442, endPoint y: 347, distance: 7.4
click at [442, 347] on div "0 ° Undo Copy Duplicate Duplicate to new slide Delete" at bounding box center [375, 289] width 656 height 369
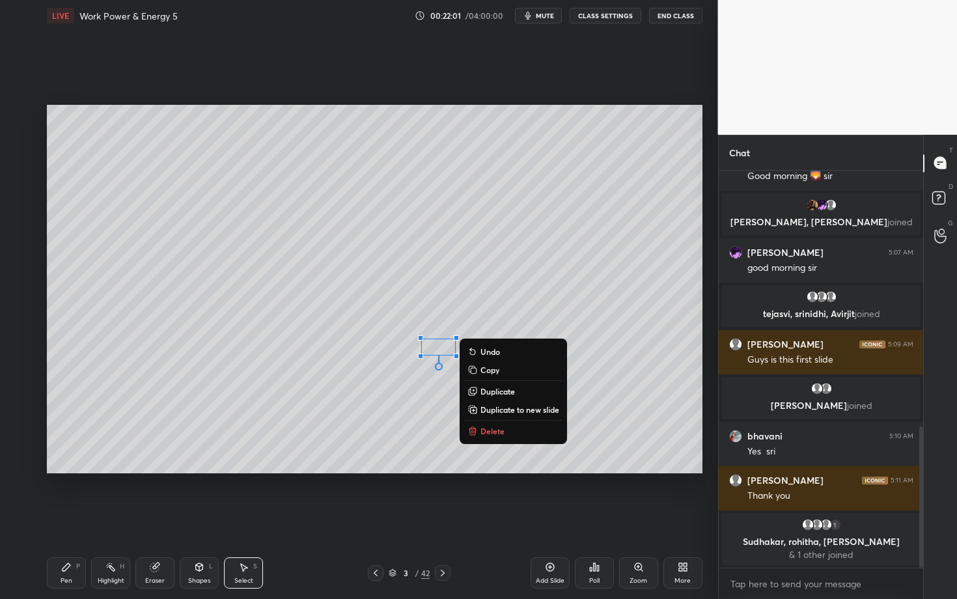
click at [75, 519] on div "Pen P" at bounding box center [66, 572] width 39 height 31
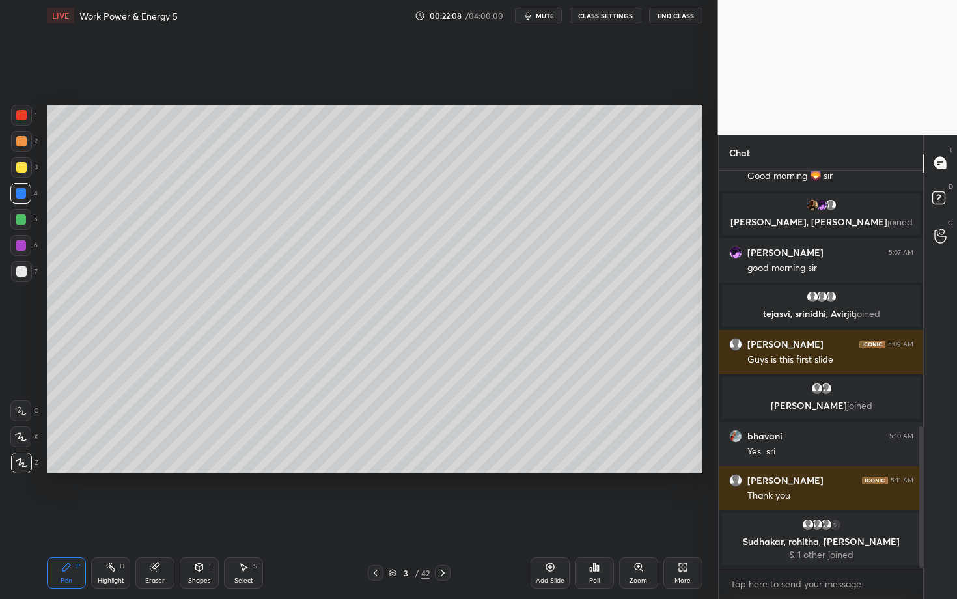
click at [21, 272] on div at bounding box center [21, 271] width 10 height 10
click at [238, 519] on div "Select" at bounding box center [243, 581] width 19 height 7
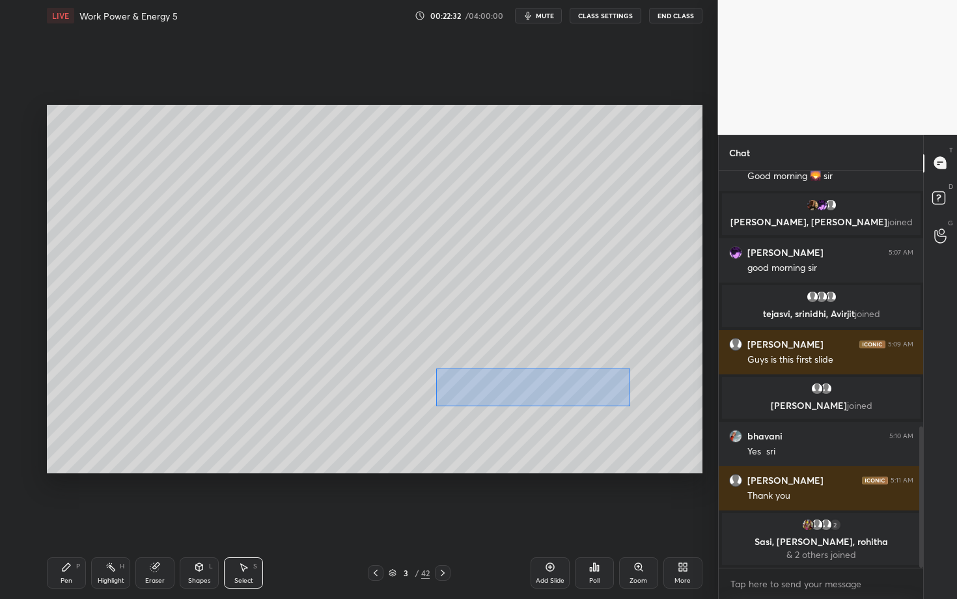
drag, startPoint x: 465, startPoint y: 382, endPoint x: 630, endPoint y: 406, distance: 167.2
click at [630, 406] on div "0 ° Undo Copy Duplicate Duplicate to new slide Delete" at bounding box center [375, 289] width 656 height 369
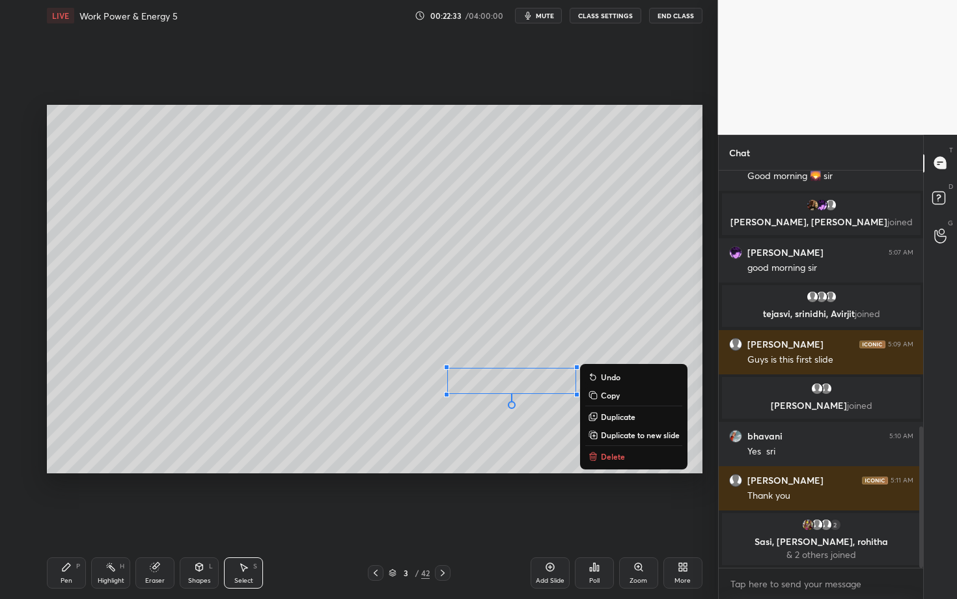
click at [626, 451] on button "Delete" at bounding box center [633, 457] width 97 height 16
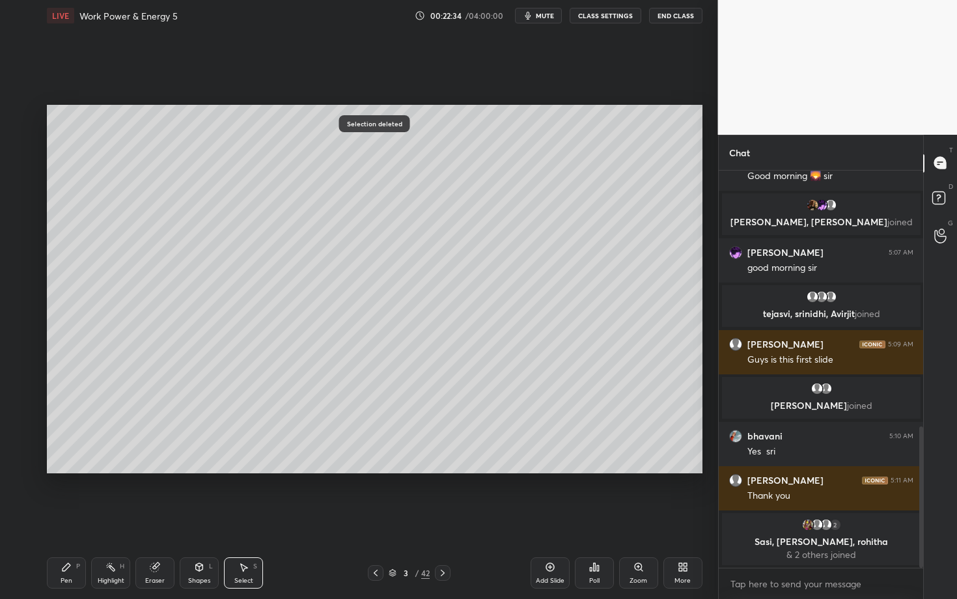
click at [81, 519] on div "Pen P" at bounding box center [66, 572] width 39 height 31
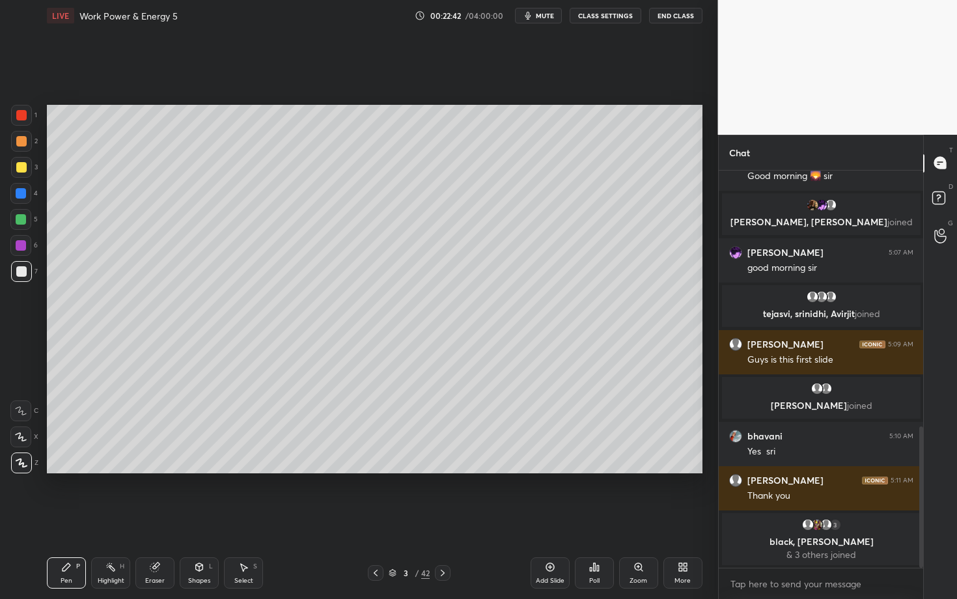
click at [473, 519] on div "3 / 42" at bounding box center [410, 573] width 242 height 16
click at [111, 519] on div "Highlight" at bounding box center [111, 581] width 27 height 7
click at [65, 519] on div "Pen" at bounding box center [67, 581] width 12 height 7
click at [107, 519] on div "Highlight H" at bounding box center [110, 572] width 39 height 31
click at [440, 519] on icon at bounding box center [443, 573] width 10 height 10
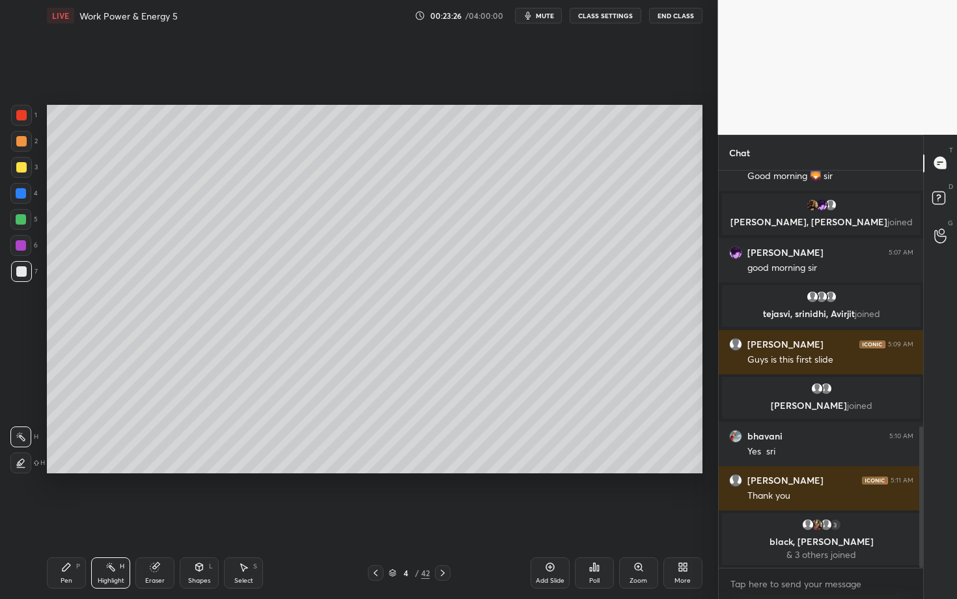
click at [72, 519] on div "Pen P" at bounding box center [66, 572] width 39 height 31
click at [25, 139] on div at bounding box center [21, 141] width 21 height 21
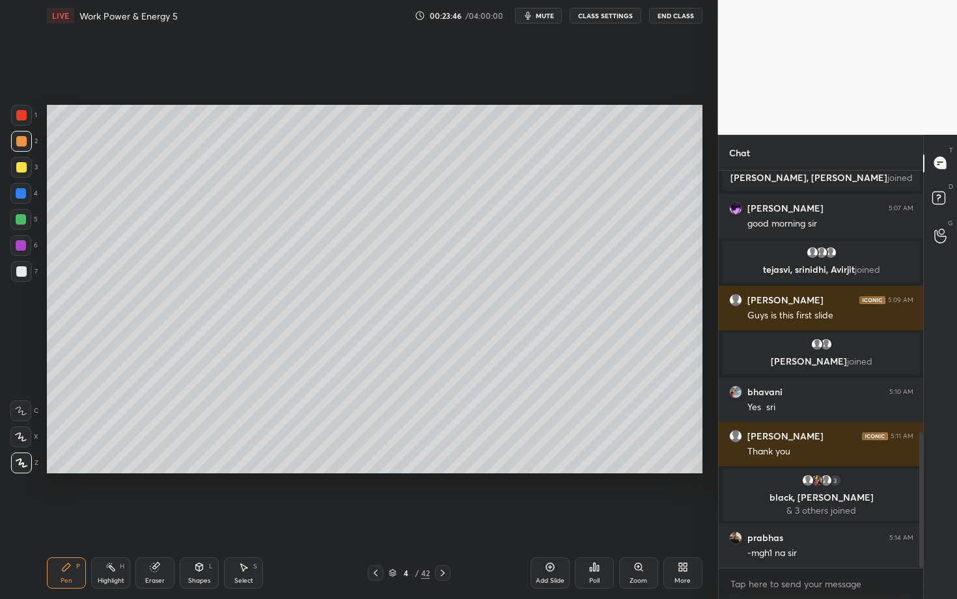
scroll to position [768, 0]
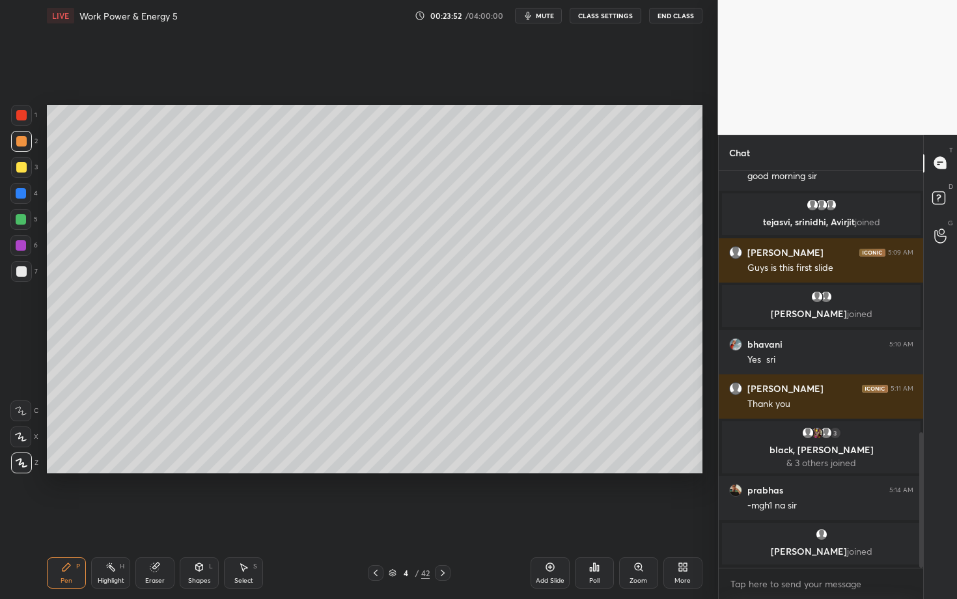
click at [377, 519] on icon at bounding box center [376, 573] width 10 height 10
click at [116, 519] on div "Highlight" at bounding box center [111, 581] width 27 height 7
click at [193, 519] on div "Shapes" at bounding box center [199, 581] width 22 height 7
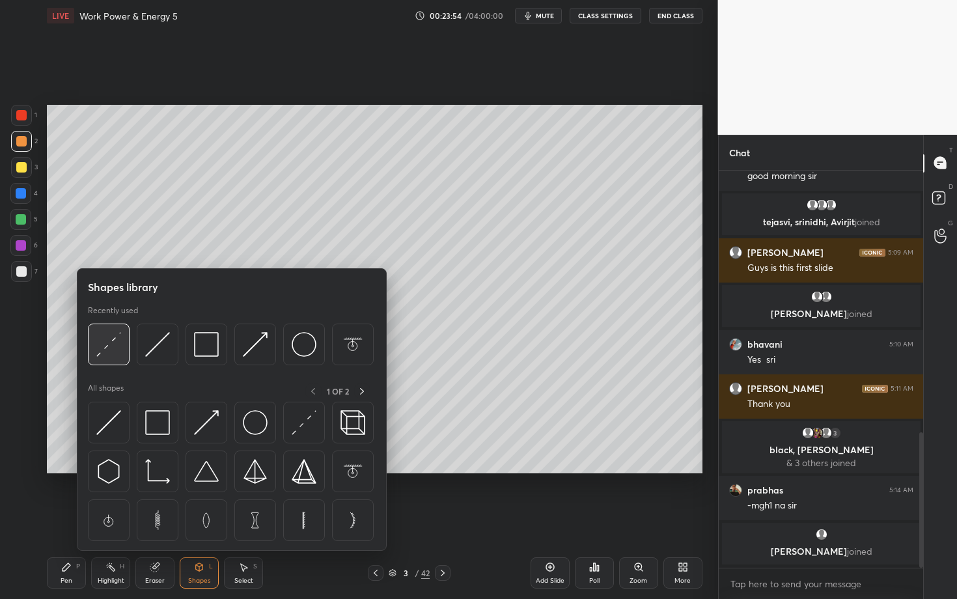
click at [109, 352] on img at bounding box center [108, 344] width 25 height 25
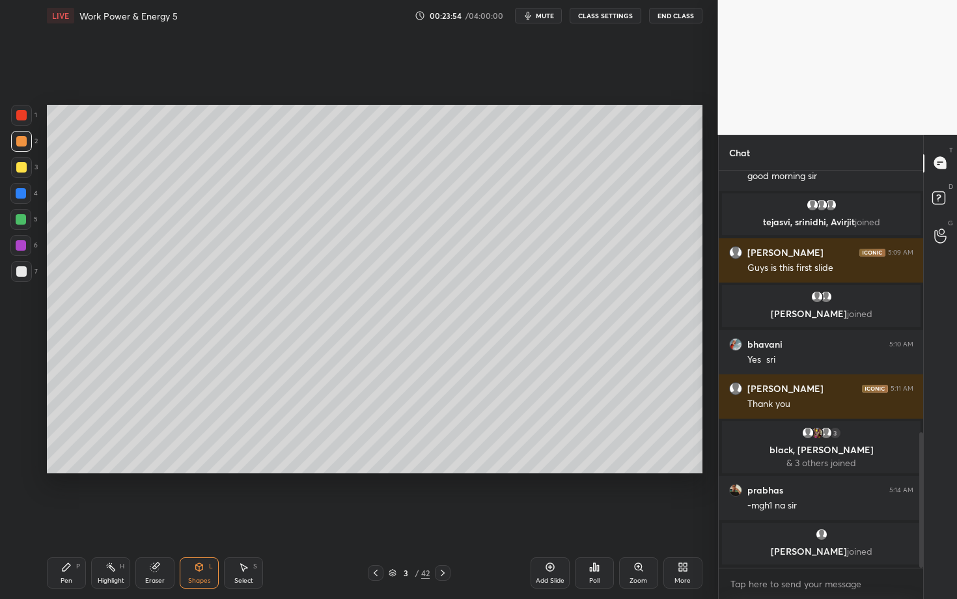
click at [20, 193] on div at bounding box center [21, 193] width 10 height 10
click at [76, 519] on div "Pen P" at bounding box center [66, 572] width 39 height 31
click at [445, 519] on icon at bounding box center [443, 573] width 10 height 10
click at [61, 519] on div "Pen" at bounding box center [67, 581] width 12 height 7
click at [58, 519] on div "Pen P" at bounding box center [66, 572] width 39 height 31
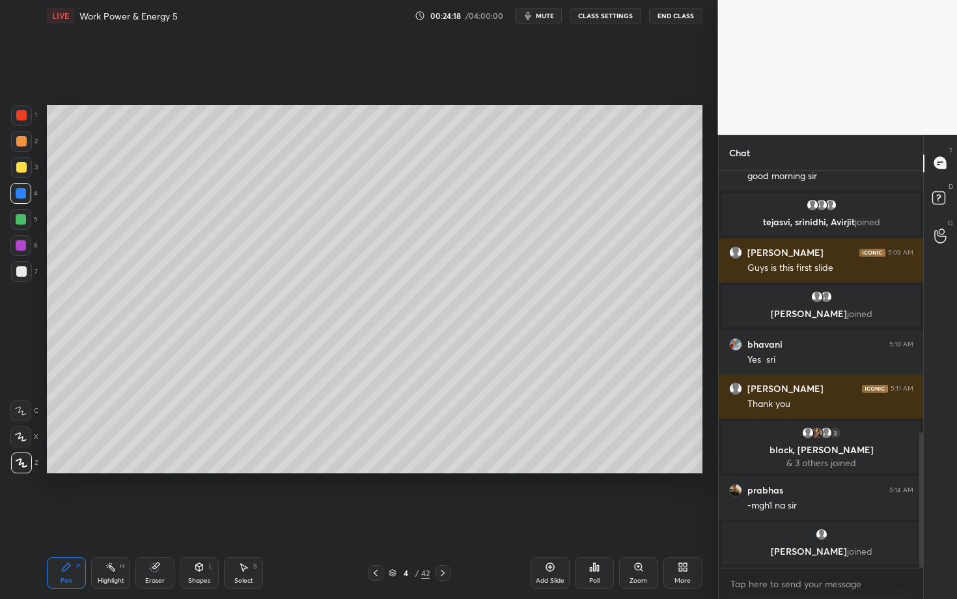
click at [21, 276] on div at bounding box center [21, 271] width 21 height 21
click at [153, 519] on div "Eraser" at bounding box center [155, 581] width 20 height 7
click at [79, 519] on div "Pen P" at bounding box center [66, 572] width 39 height 31
click at [195, 519] on icon at bounding box center [199, 567] width 10 height 10
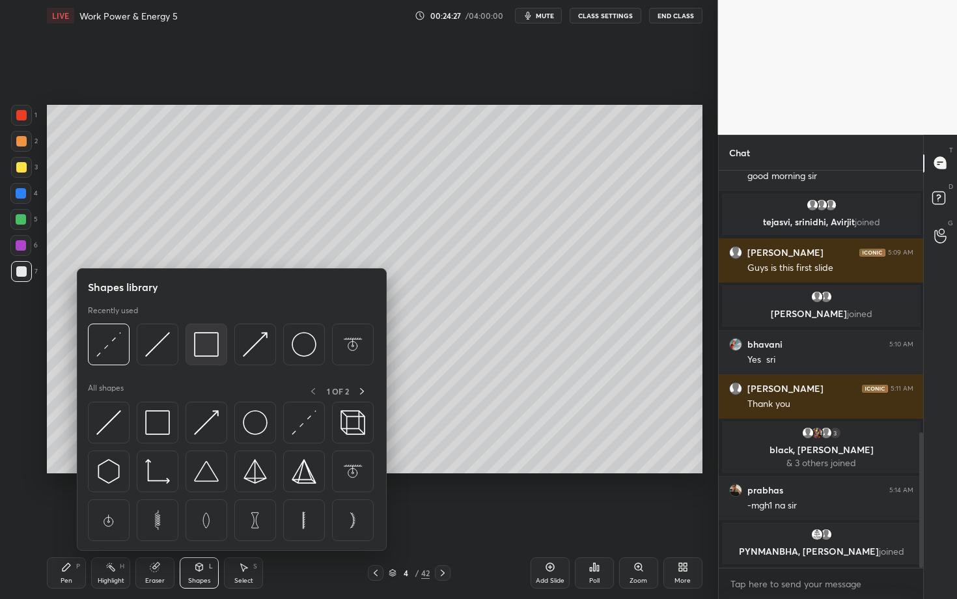
click at [201, 351] on img at bounding box center [206, 344] width 25 height 25
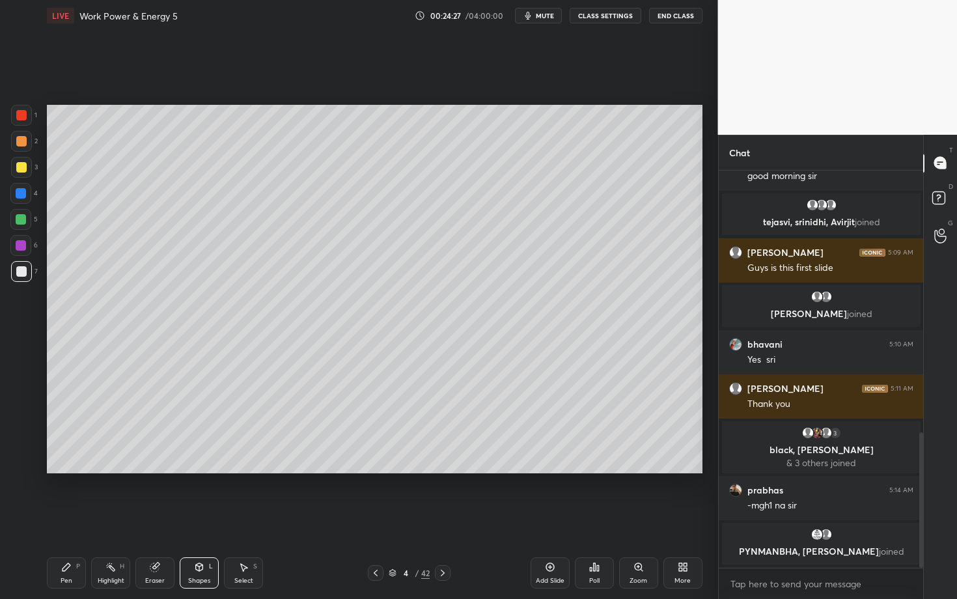
click at [21, 118] on div at bounding box center [21, 115] width 10 height 10
click at [107, 519] on div "Highlight H" at bounding box center [110, 572] width 39 height 31
click at [62, 519] on div "Pen" at bounding box center [67, 581] width 12 height 7
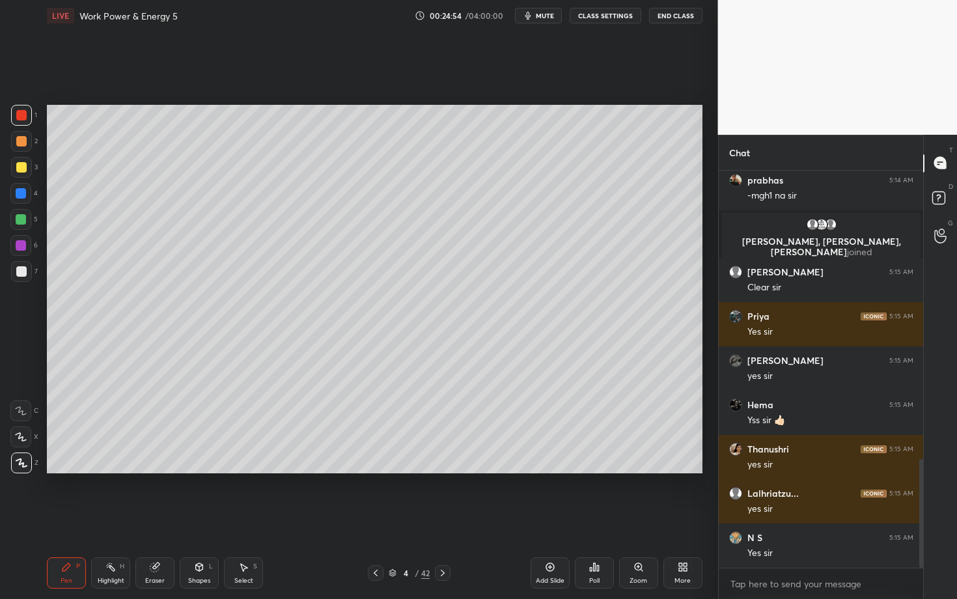
scroll to position [1095, 0]
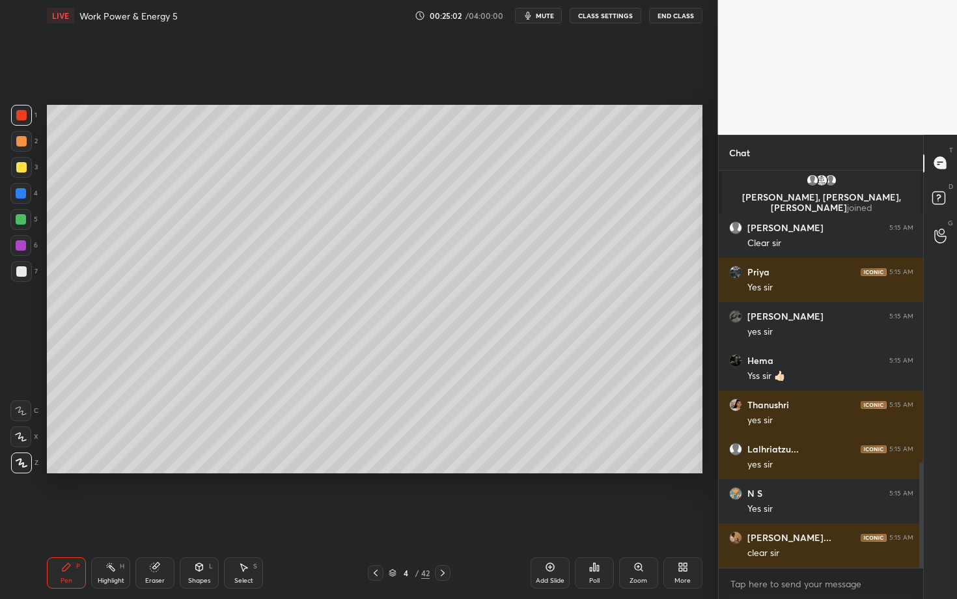
click at [128, 519] on div "Highlight H" at bounding box center [110, 572] width 39 height 31
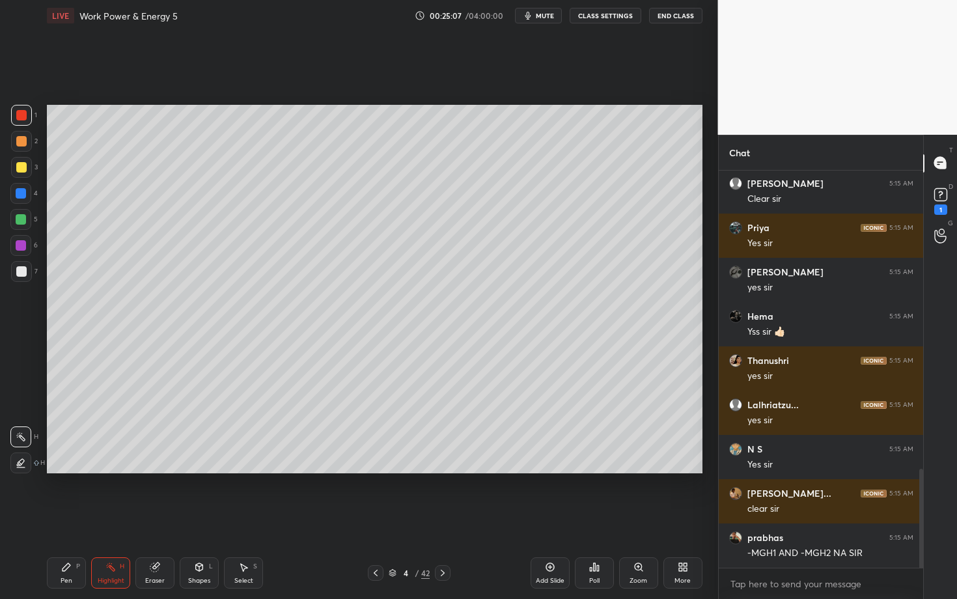
scroll to position [1196, 0]
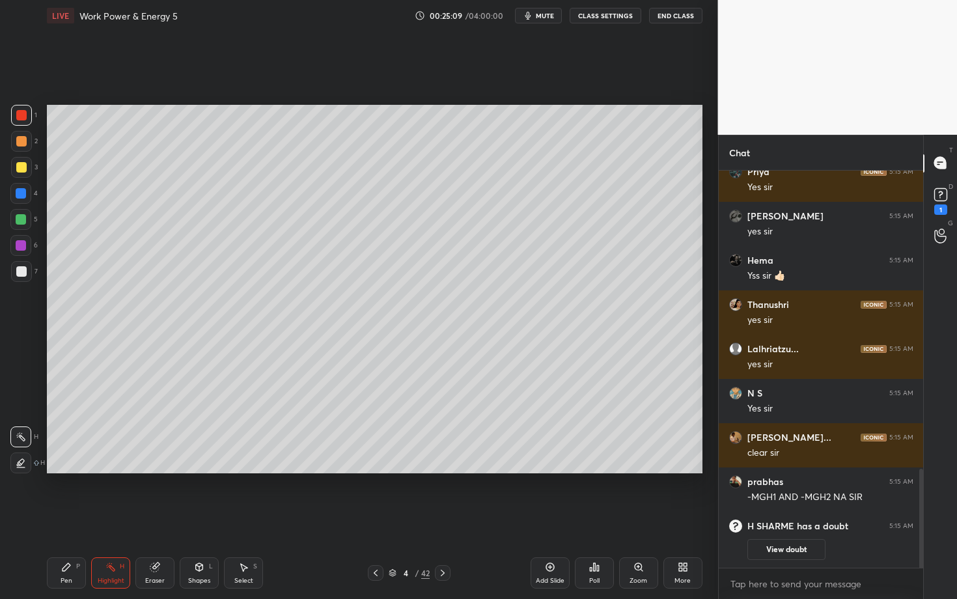
click at [66, 519] on div "Pen P" at bounding box center [66, 572] width 39 height 31
click at [21, 275] on div at bounding box center [21, 271] width 10 height 10
click at [376, 519] on icon at bounding box center [376, 573] width 4 height 7
click at [117, 519] on div "Highlight" at bounding box center [111, 581] width 27 height 7
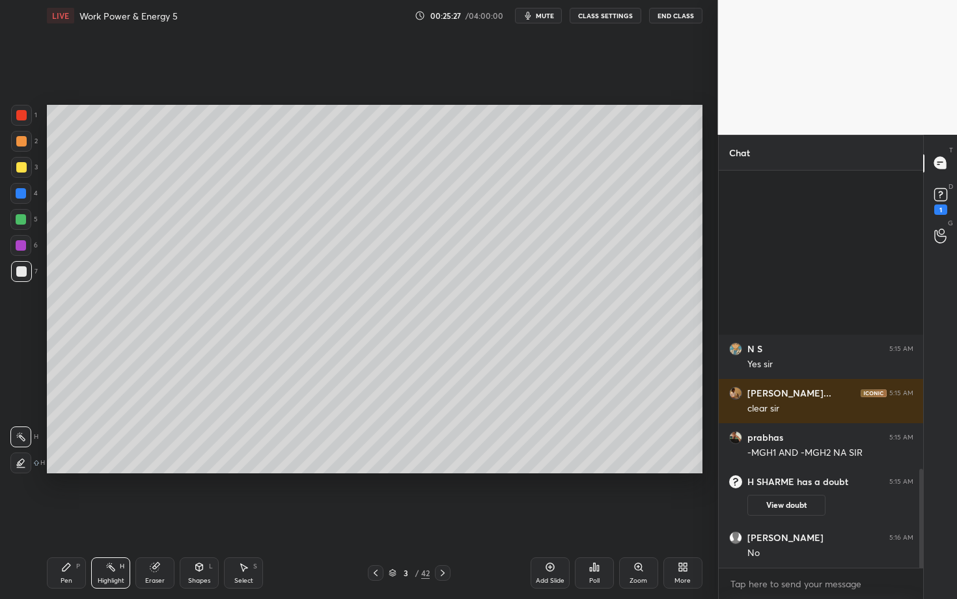
scroll to position [1103, 0]
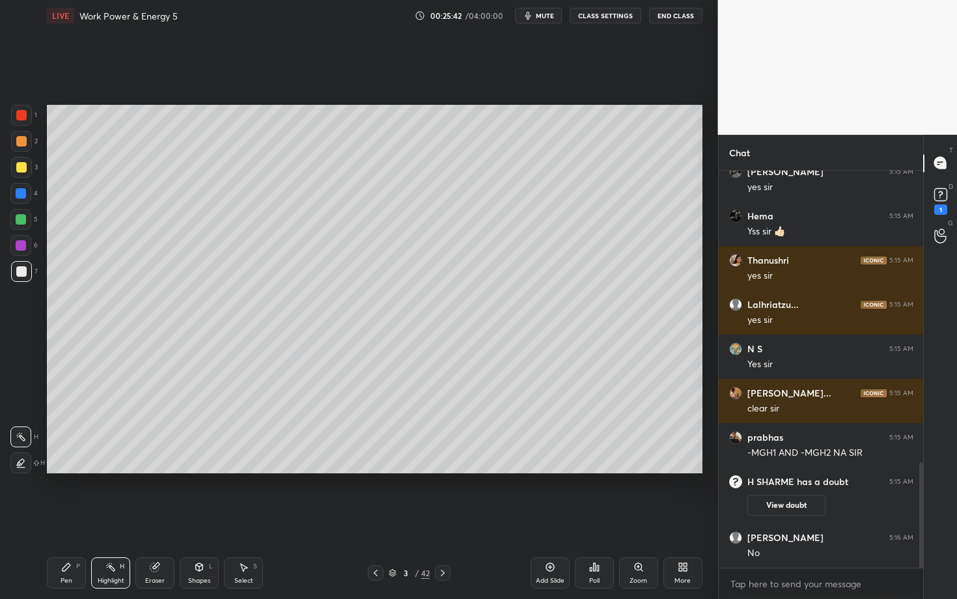
click at [244, 519] on div "Select" at bounding box center [243, 581] width 19 height 7
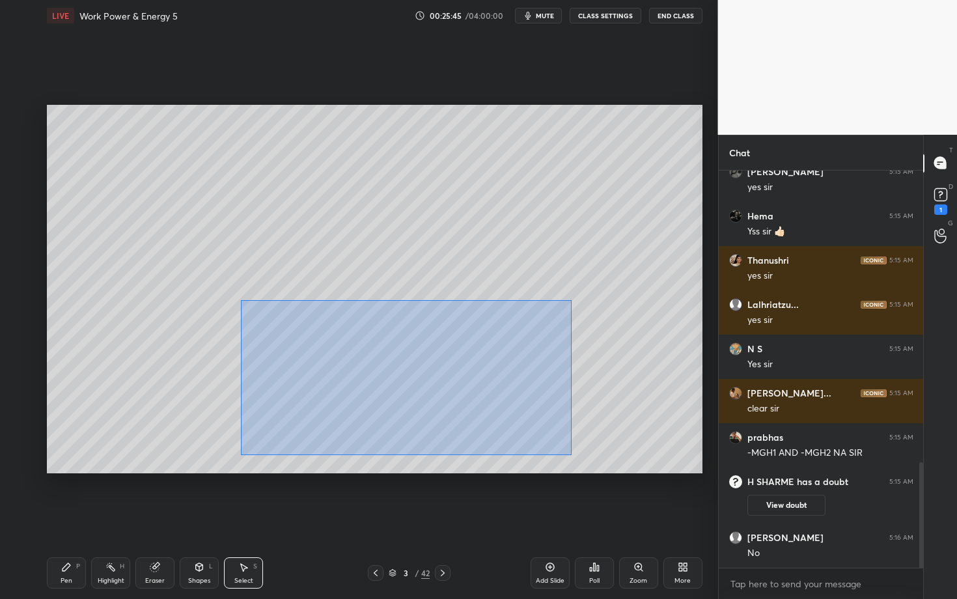
drag, startPoint x: 251, startPoint y: 320, endPoint x: 571, endPoint y: 455, distance: 347.4
click at [571, 455] on div "0 ° Undo Copy Duplicate Duplicate to new slide Delete" at bounding box center [375, 289] width 656 height 369
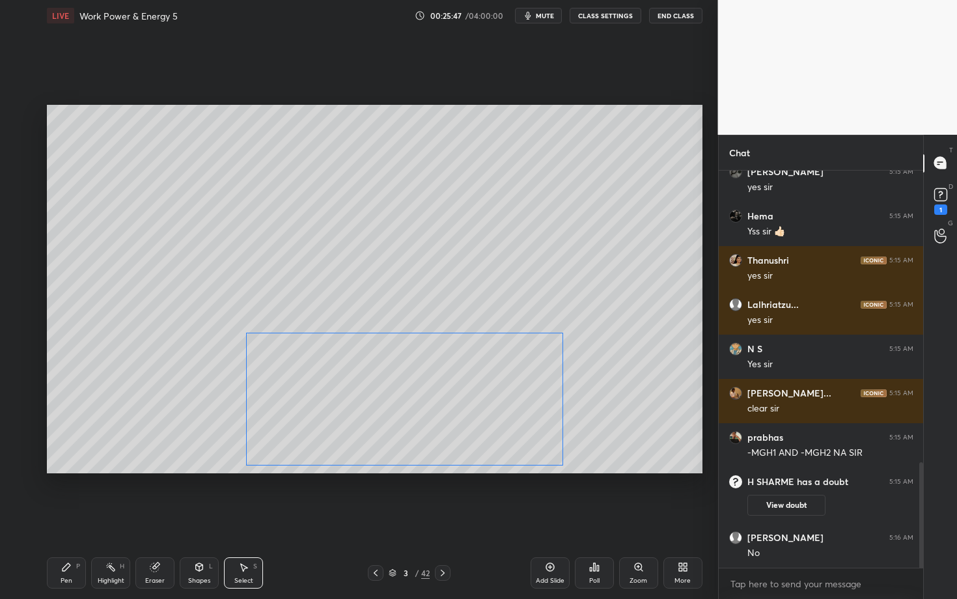
drag, startPoint x: 345, startPoint y: 384, endPoint x: 348, endPoint y: 417, distance: 33.3
click at [348, 417] on div "0 ° Undo Copy Duplicate Duplicate to new slide Delete" at bounding box center [375, 289] width 656 height 369
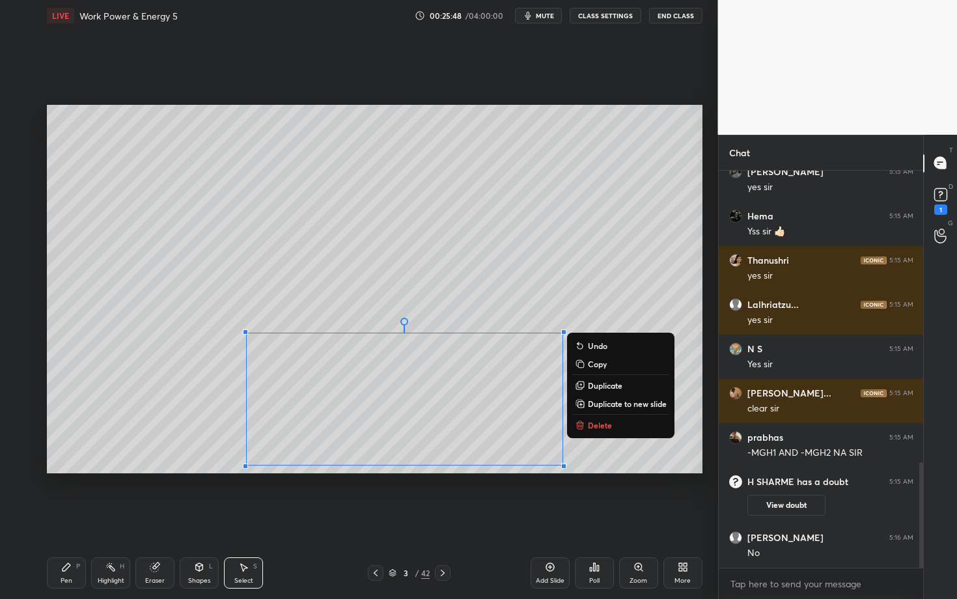
click at [70, 519] on div "Pen" at bounding box center [67, 581] width 12 height 7
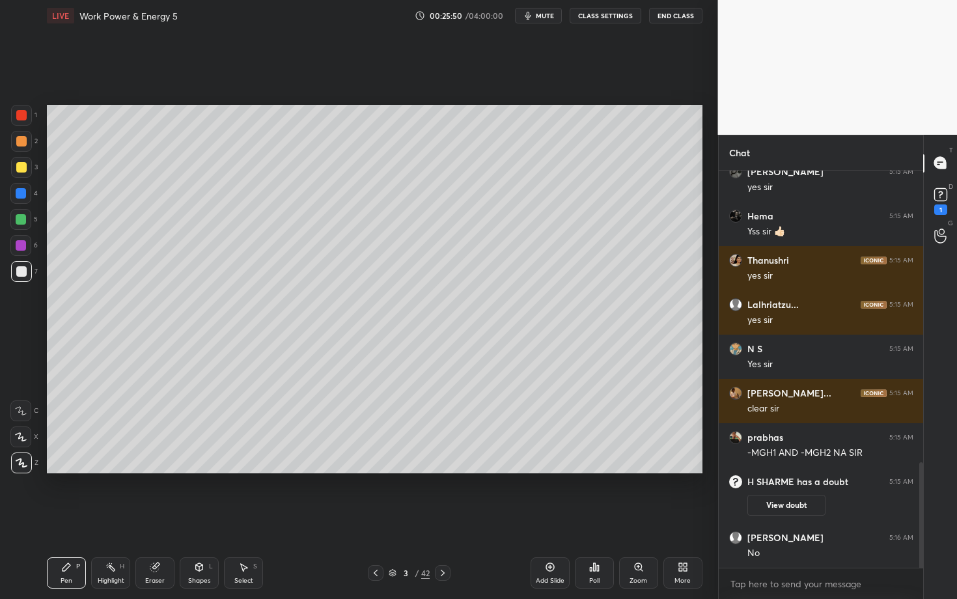
click at [22, 220] on div at bounding box center [21, 219] width 10 height 10
click at [244, 519] on div "Select S" at bounding box center [243, 572] width 39 height 31
drag, startPoint x: 250, startPoint y: 294, endPoint x: 279, endPoint y: 313, distance: 34.9
click at [279, 313] on div "0 ° Undo Copy Duplicate Duplicate to new slide Delete" at bounding box center [375, 289] width 656 height 369
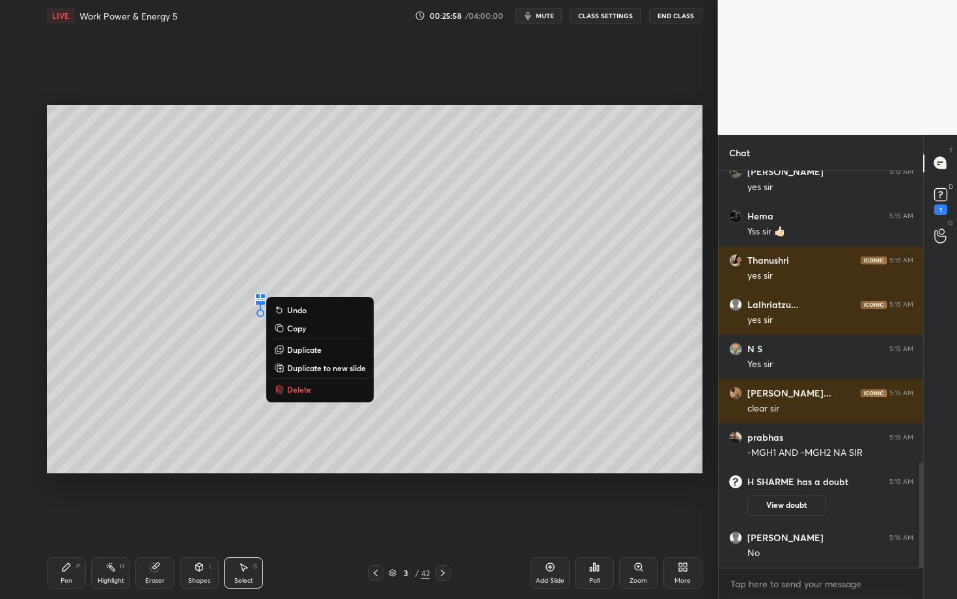
click at [303, 391] on p "Delete" at bounding box center [299, 389] width 24 height 10
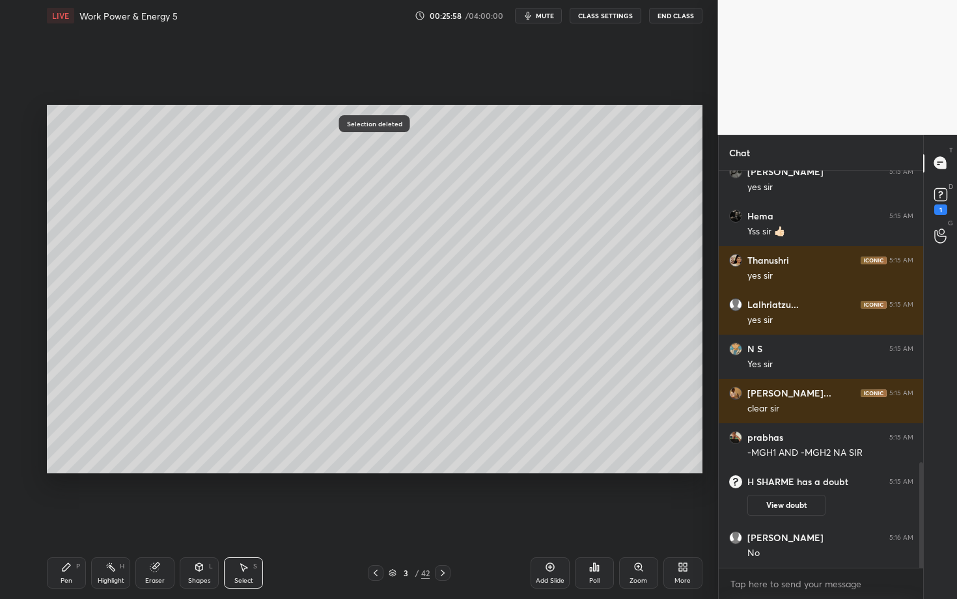
click at [67, 519] on div "Pen P" at bounding box center [66, 572] width 39 height 31
click at [243, 519] on icon at bounding box center [244, 568] width 7 height 8
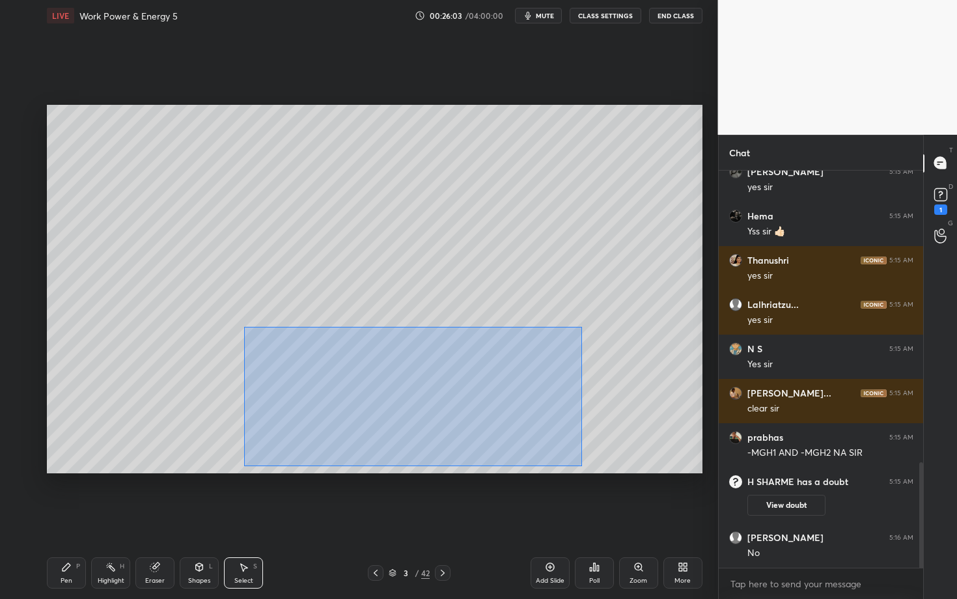
drag, startPoint x: 251, startPoint y: 372, endPoint x: 582, endPoint y: 466, distance: 344.1
click at [582, 466] on div "0 ° Undo Copy Duplicate Duplicate to new slide Delete" at bounding box center [375, 289] width 656 height 369
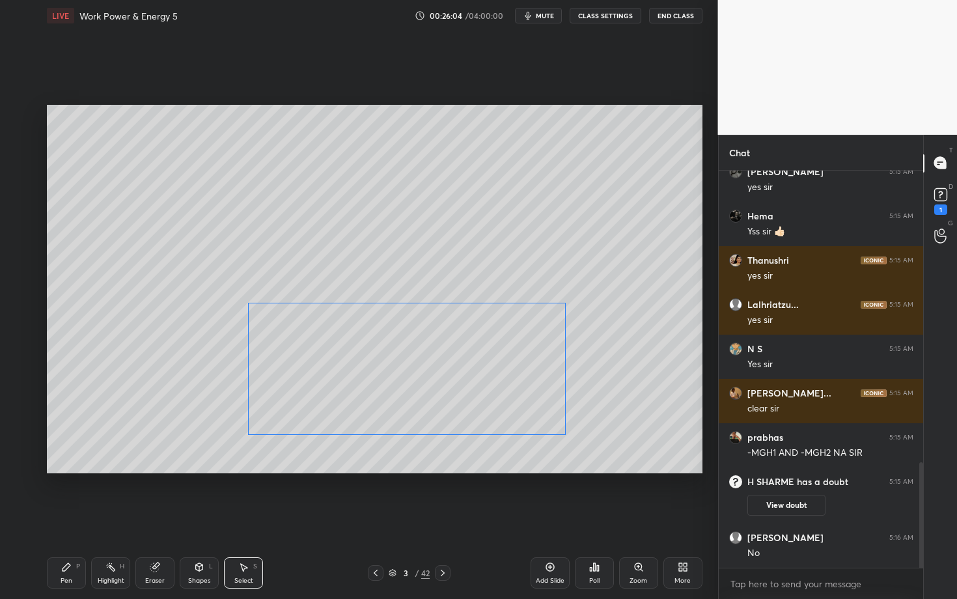
drag, startPoint x: 400, startPoint y: 393, endPoint x: 401, endPoint y: 373, distance: 20.2
click at [402, 374] on div "0 ° Undo Copy Duplicate Duplicate to new slide Delete" at bounding box center [375, 289] width 656 height 369
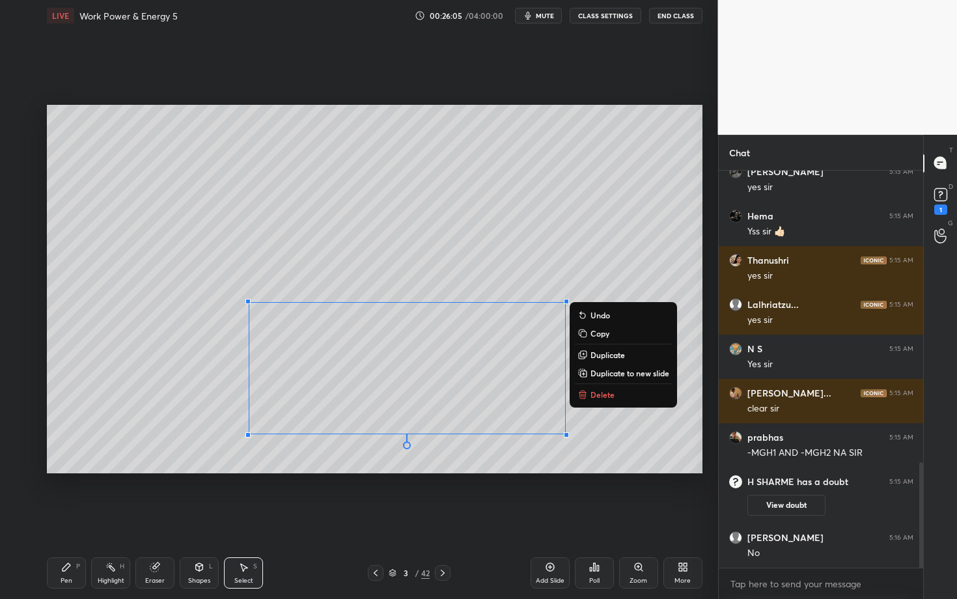
click at [77, 519] on div "Pen P" at bounding box center [66, 572] width 39 height 31
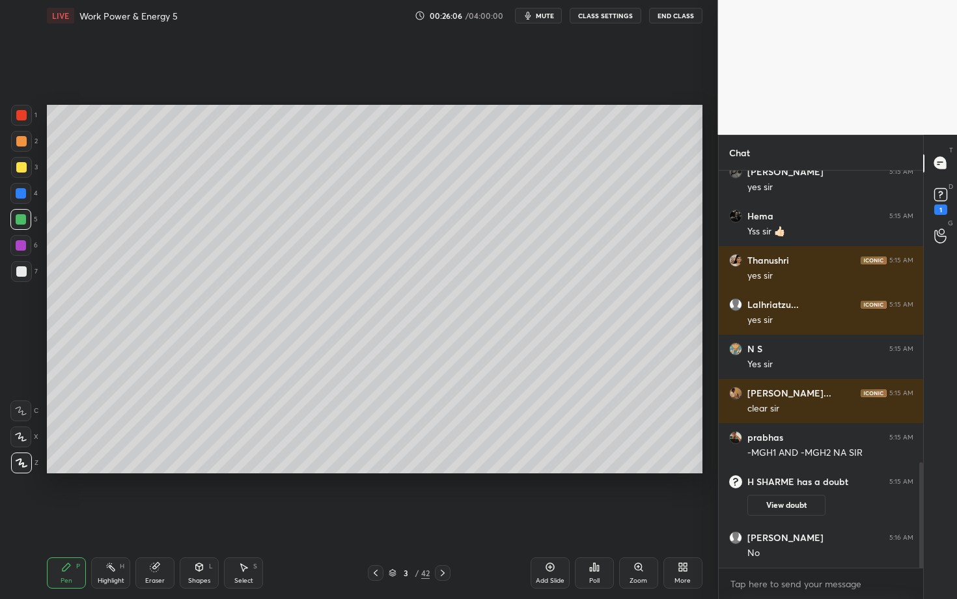
click at [440, 519] on icon at bounding box center [443, 573] width 10 height 10
click at [64, 519] on div "Pen" at bounding box center [67, 581] width 12 height 7
click at [24, 275] on div at bounding box center [21, 271] width 10 height 10
click at [160, 519] on div "Eraser" at bounding box center [154, 572] width 39 height 31
click at [76, 519] on div "Pen P" at bounding box center [66, 572] width 39 height 31
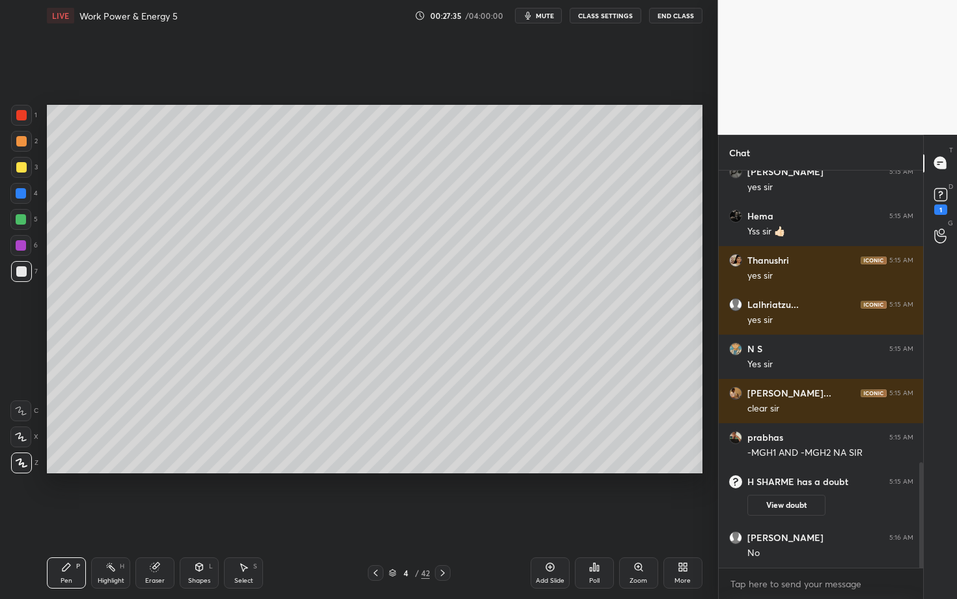
click at [72, 519] on div "Pen P" at bounding box center [66, 572] width 39 height 31
click at [159, 519] on div "Eraser" at bounding box center [155, 581] width 20 height 7
click at [109, 519] on icon at bounding box center [111, 567] width 10 height 10
click at [374, 519] on icon at bounding box center [376, 573] width 10 height 10
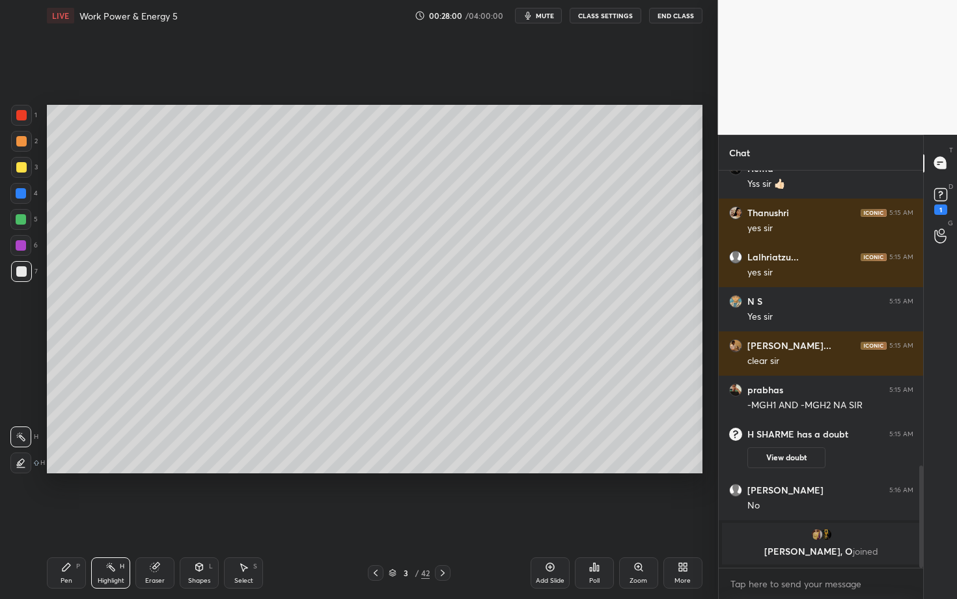
click at [443, 519] on icon at bounding box center [443, 573] width 10 height 10
click at [75, 519] on div "Pen P" at bounding box center [66, 572] width 39 height 31
click at [376, 519] on icon at bounding box center [376, 573] width 10 height 10
click at [75, 519] on div "Pen P" at bounding box center [66, 572] width 39 height 31
click at [444, 519] on icon at bounding box center [443, 573] width 10 height 10
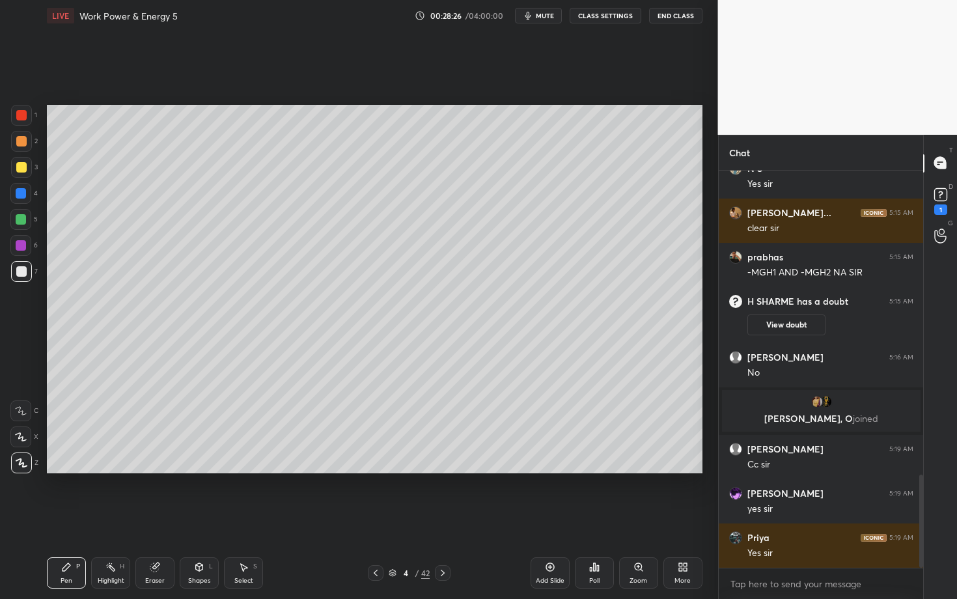
scroll to position [1301, 0]
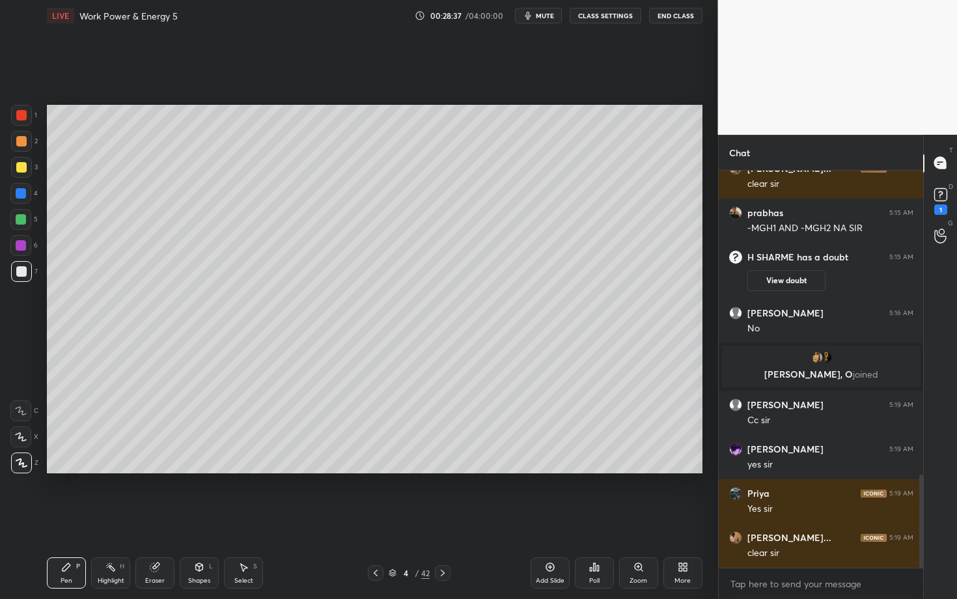
click at [445, 519] on icon at bounding box center [443, 573] width 10 height 10
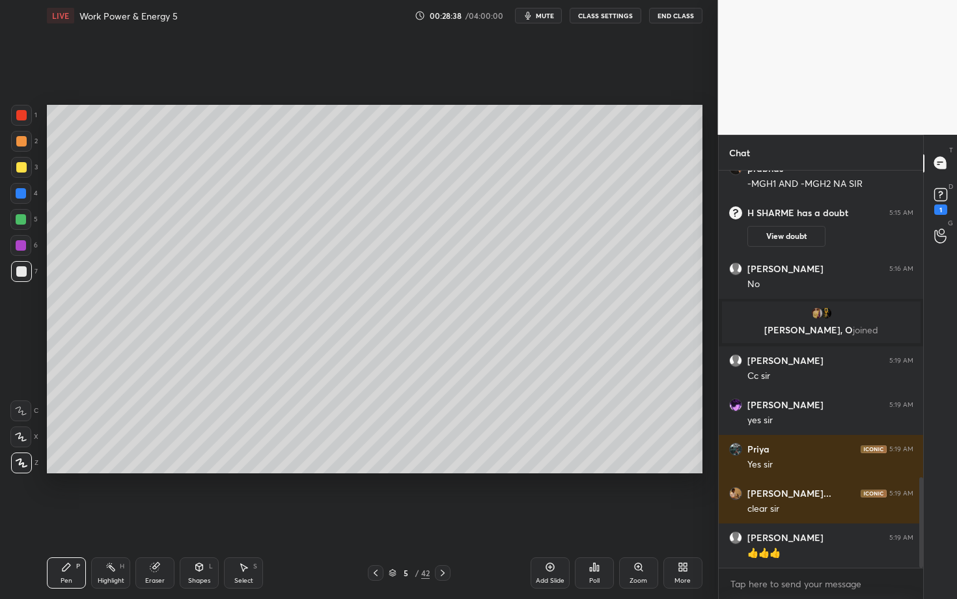
click at [70, 519] on div "Pen P" at bounding box center [66, 572] width 39 height 31
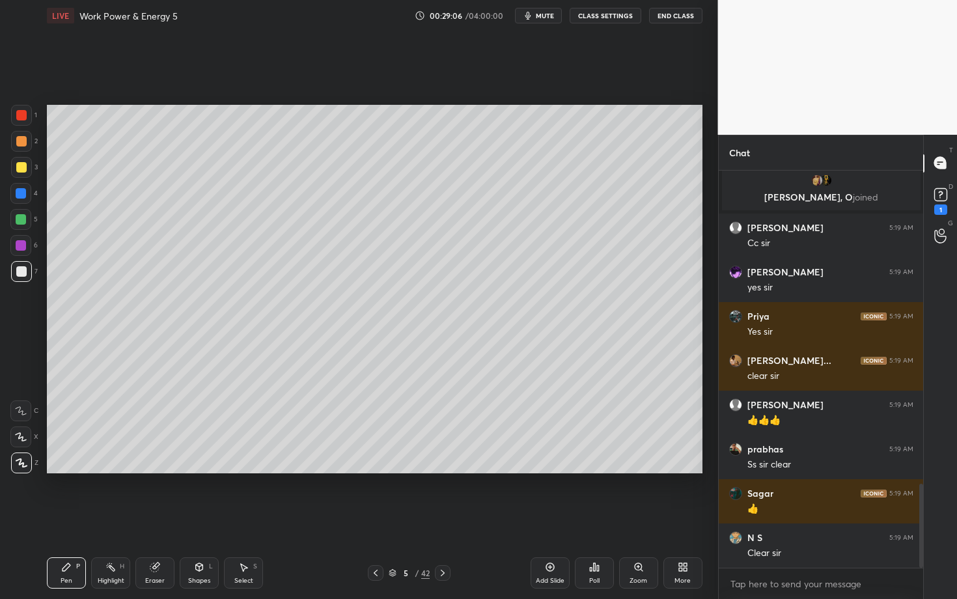
scroll to position [1526, 0]
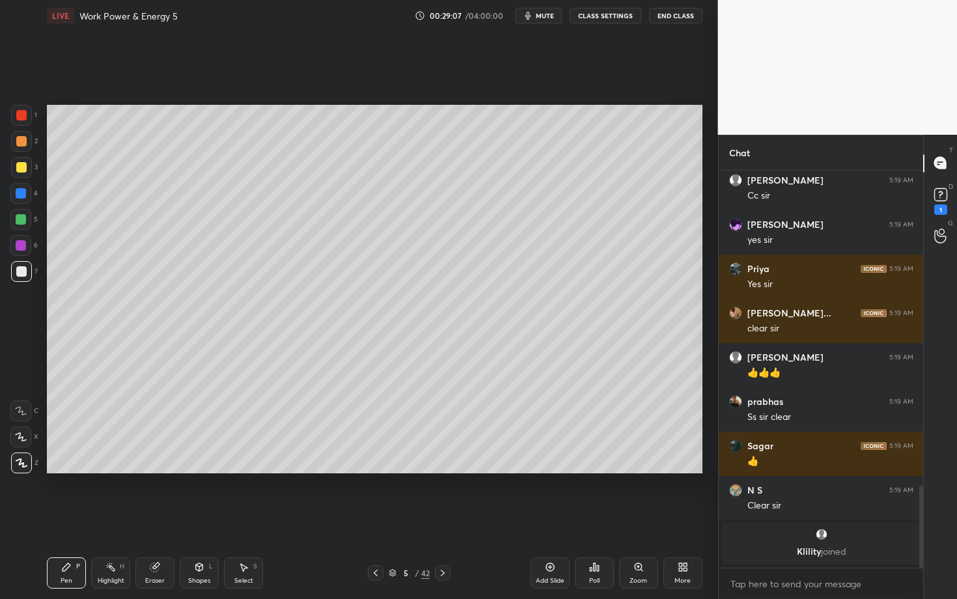
click at [151, 519] on div "Eraser" at bounding box center [154, 572] width 39 height 31
click at [72, 519] on div "Pen P" at bounding box center [66, 572] width 39 height 31
click at [244, 519] on div "Select" at bounding box center [243, 581] width 19 height 7
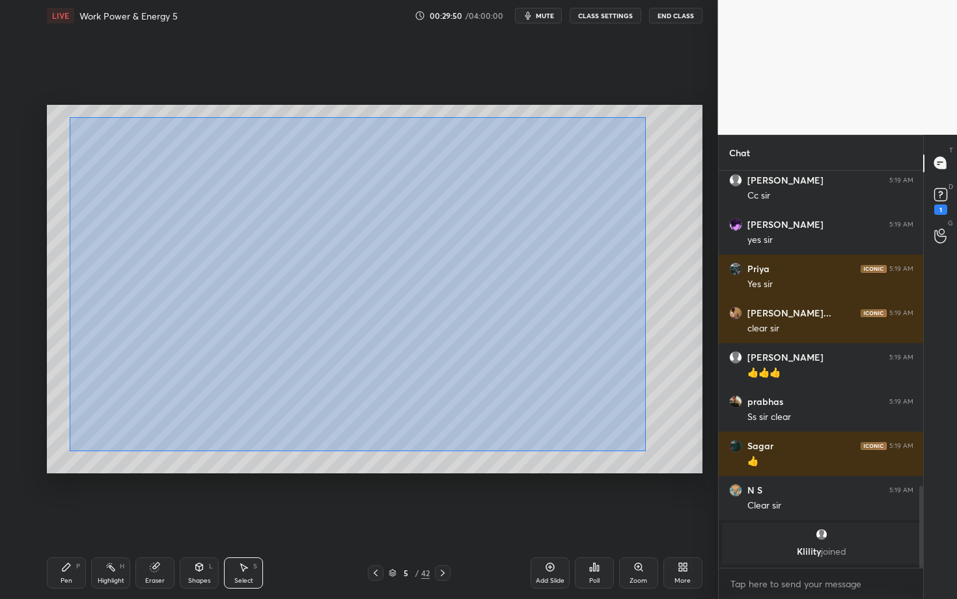
drag, startPoint x: 98, startPoint y: 174, endPoint x: 645, endPoint y: 451, distance: 613.7
click at [645, 450] on div "0 ° Undo Copy Duplicate Duplicate to new slide Delete" at bounding box center [375, 289] width 656 height 369
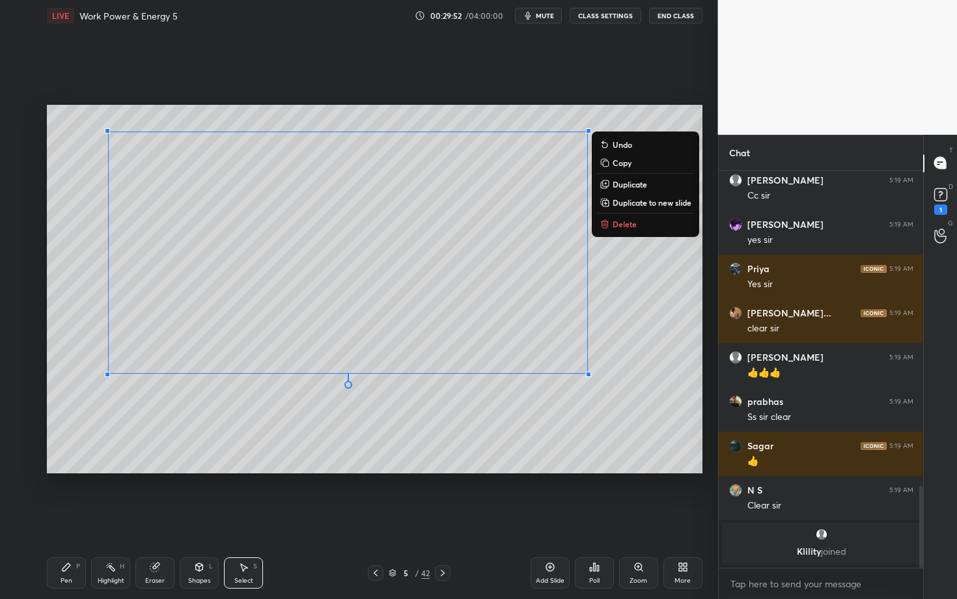
click at [630, 225] on p "Delete" at bounding box center [625, 224] width 24 height 10
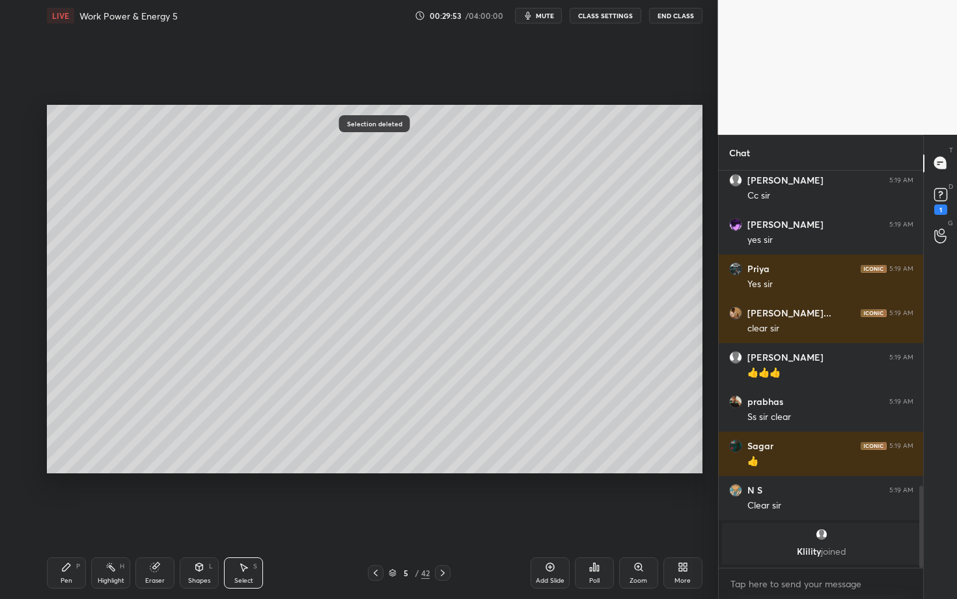
click at [373, 519] on icon at bounding box center [376, 573] width 10 height 10
click at [110, 519] on div "Highlight H" at bounding box center [110, 572] width 39 height 31
click at [68, 519] on icon at bounding box center [66, 567] width 10 height 10
click at [247, 519] on div "Select S" at bounding box center [243, 572] width 39 height 31
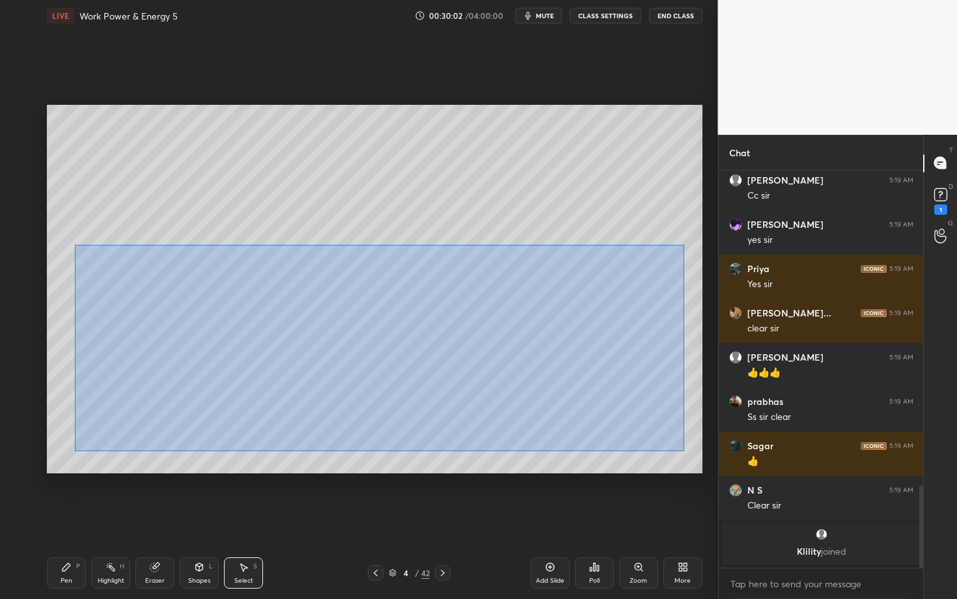
drag, startPoint x: 115, startPoint y: 307, endPoint x: 684, endPoint y: 451, distance: 587.1
click at [684, 451] on div "0 ° Undo Copy Duplicate Duplicate to new slide Delete" at bounding box center [375, 289] width 656 height 369
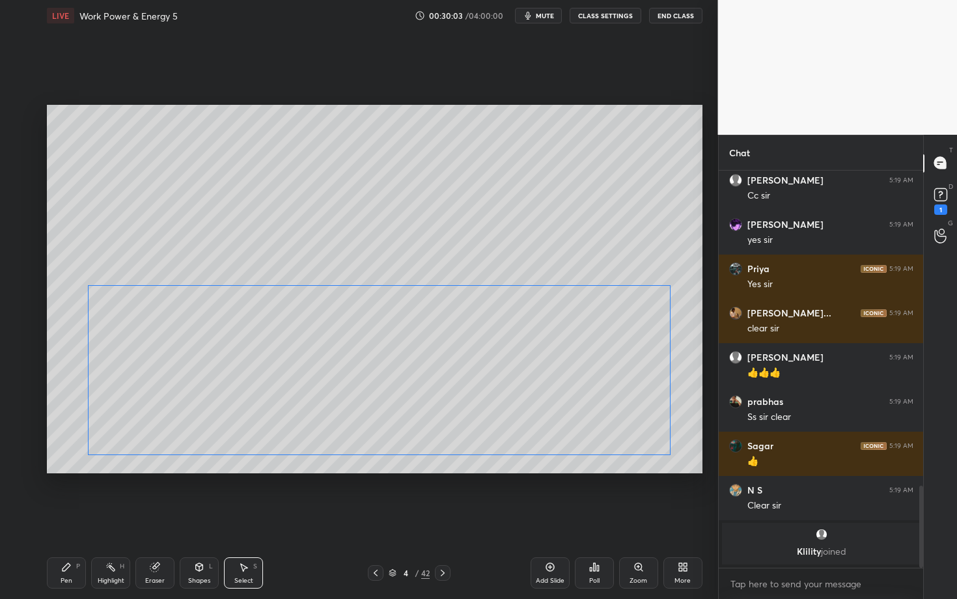
drag, startPoint x: 300, startPoint y: 339, endPoint x: 300, endPoint y: 373, distance: 33.9
click at [301, 373] on div "0 ° Undo Copy Duplicate Duplicate to new slide Delete" at bounding box center [375, 289] width 656 height 369
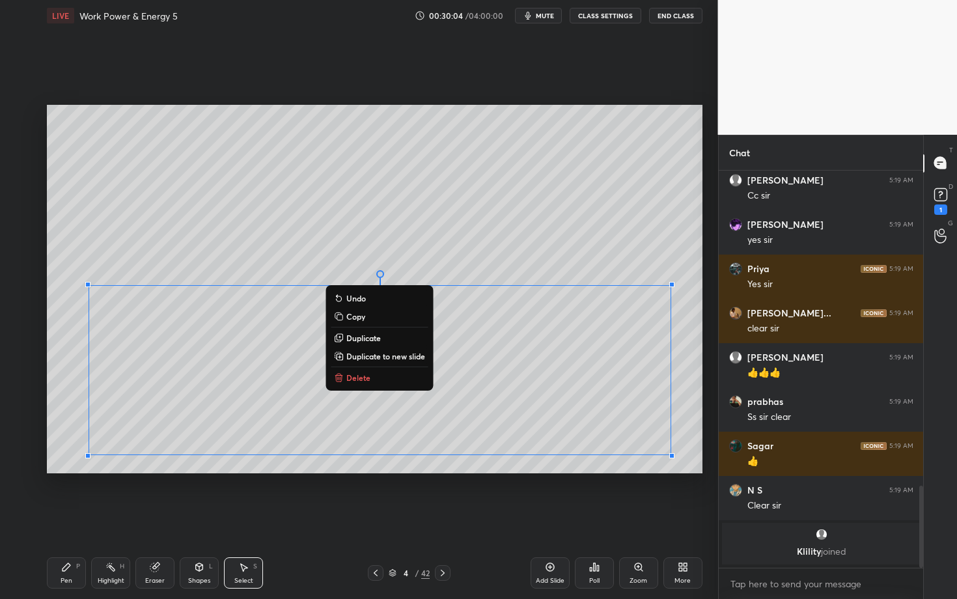
click at [70, 519] on div "Pen P" at bounding box center [66, 572] width 39 height 31
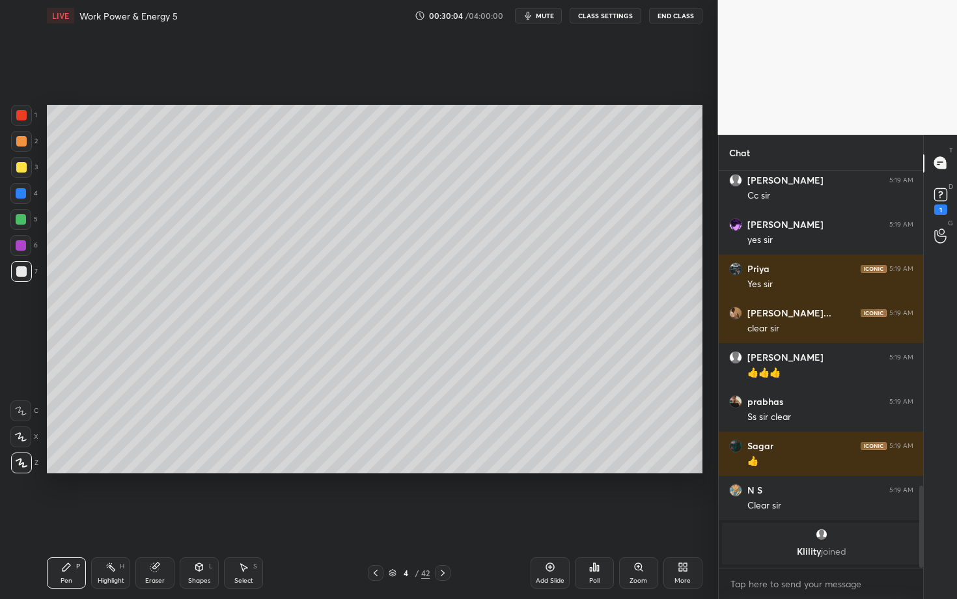
click at [23, 218] on div at bounding box center [21, 219] width 10 height 10
click at [23, 139] on div at bounding box center [21, 141] width 10 height 10
click at [202, 519] on icon at bounding box center [199, 567] width 10 height 10
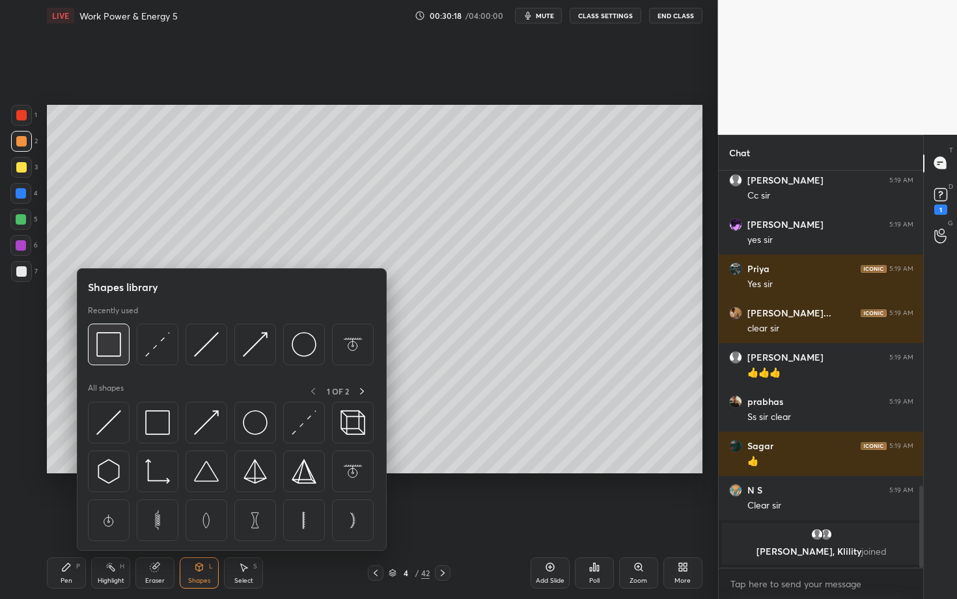
click at [113, 345] on img at bounding box center [108, 344] width 25 height 25
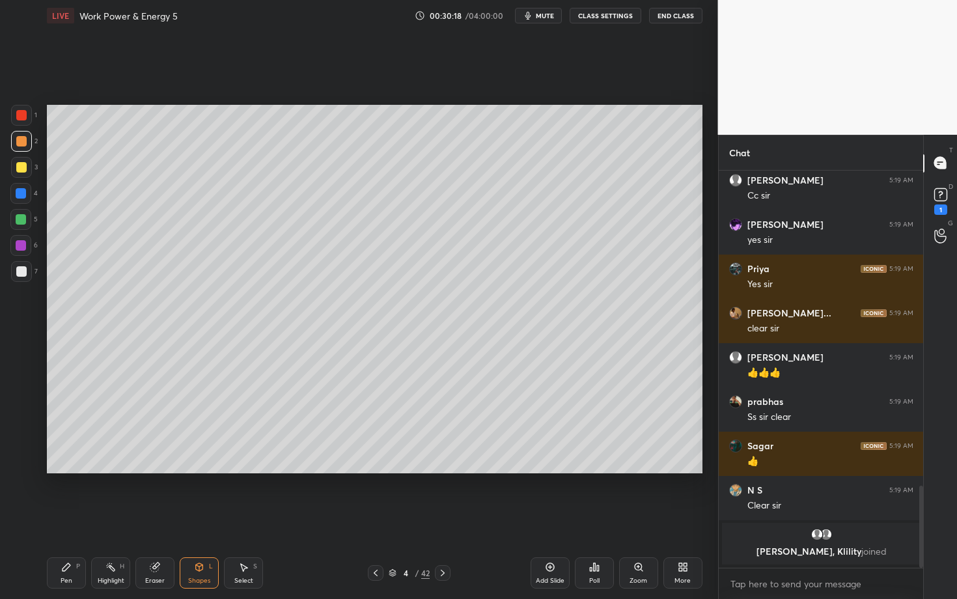
click at [23, 243] on div at bounding box center [21, 245] width 10 height 10
click at [115, 519] on icon at bounding box center [111, 567] width 10 height 10
click at [60, 519] on div "Pen P" at bounding box center [66, 572] width 39 height 31
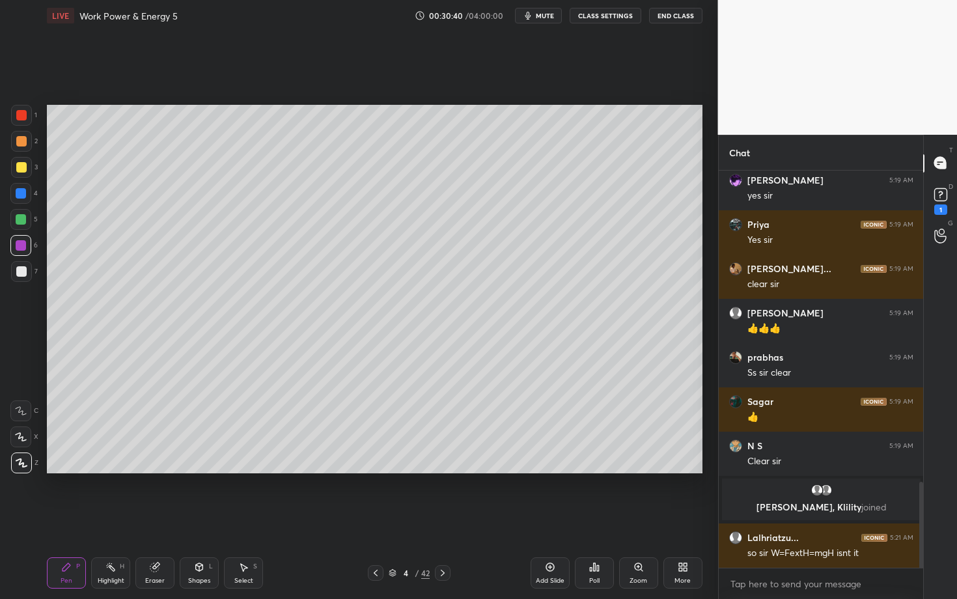
click at [372, 519] on icon at bounding box center [376, 573] width 10 height 10
click at [250, 519] on div "Select S" at bounding box center [243, 572] width 39 height 31
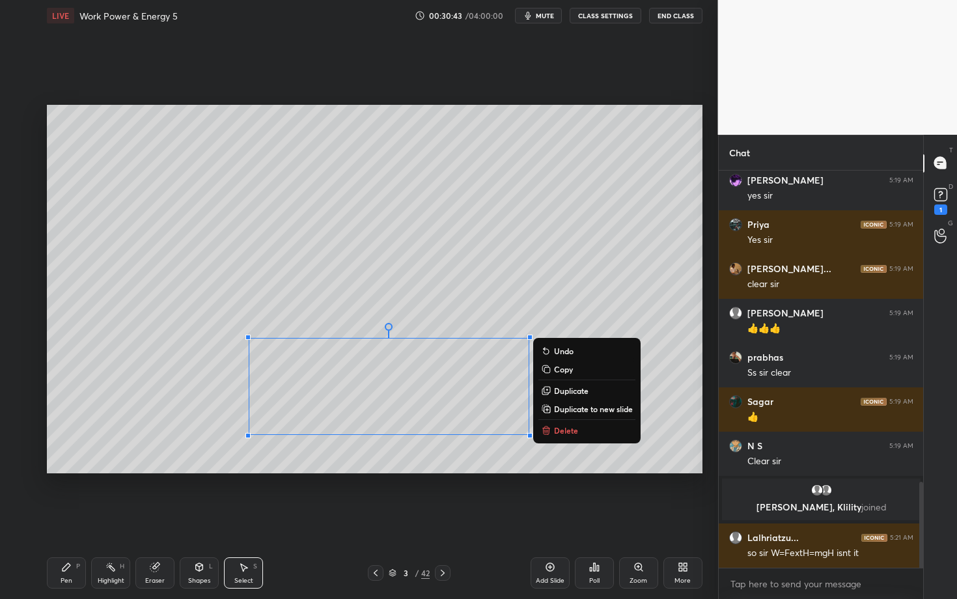
drag, startPoint x: 244, startPoint y: 333, endPoint x: 581, endPoint y: 478, distance: 366.7
click at [581, 478] on div "0 ° Undo Copy Duplicate Duplicate to new slide Delete Setting up your live clas…" at bounding box center [375, 289] width 666 height 516
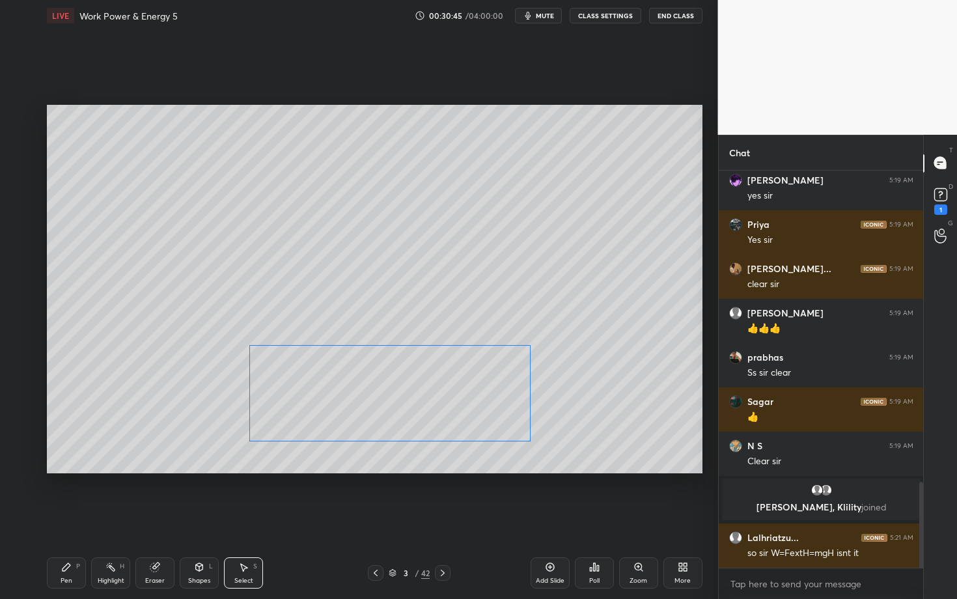
click at [379, 399] on div "0 ° Undo Copy Duplicate Duplicate to new slide Delete" at bounding box center [375, 289] width 656 height 369
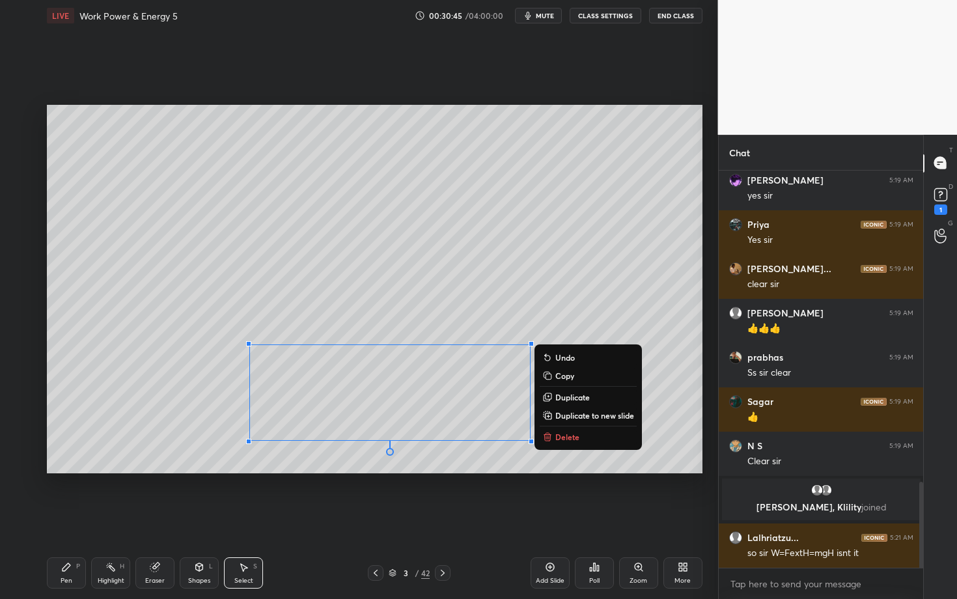
click at [235, 454] on div "0 ° Undo Copy Duplicate Duplicate to new slide Delete" at bounding box center [375, 289] width 656 height 369
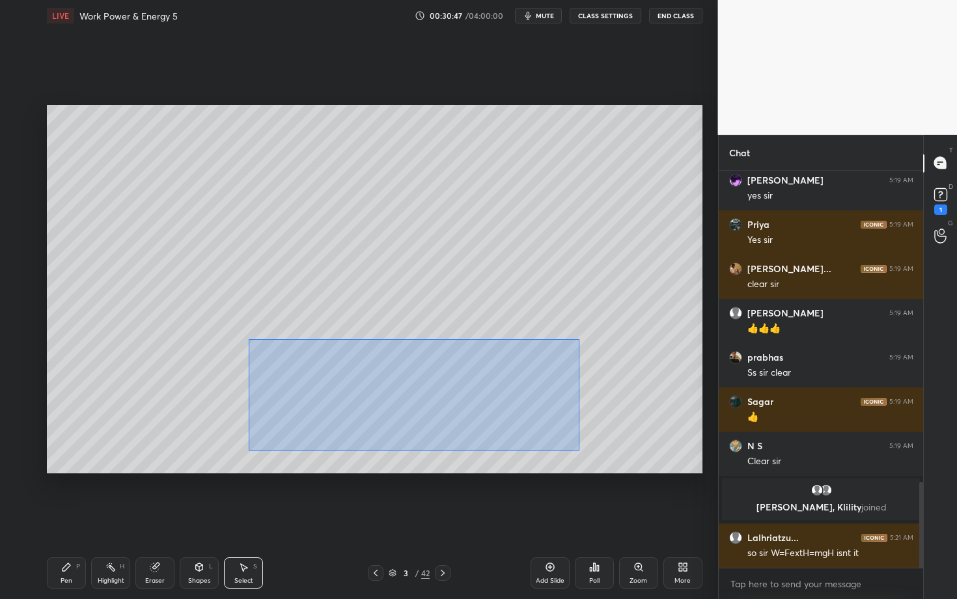
drag, startPoint x: 245, startPoint y: 338, endPoint x: 579, endPoint y: 450, distance: 352.4
click at [578, 450] on div "0 ° Undo Copy Duplicate Duplicate to new slide Delete" at bounding box center [375, 289] width 656 height 369
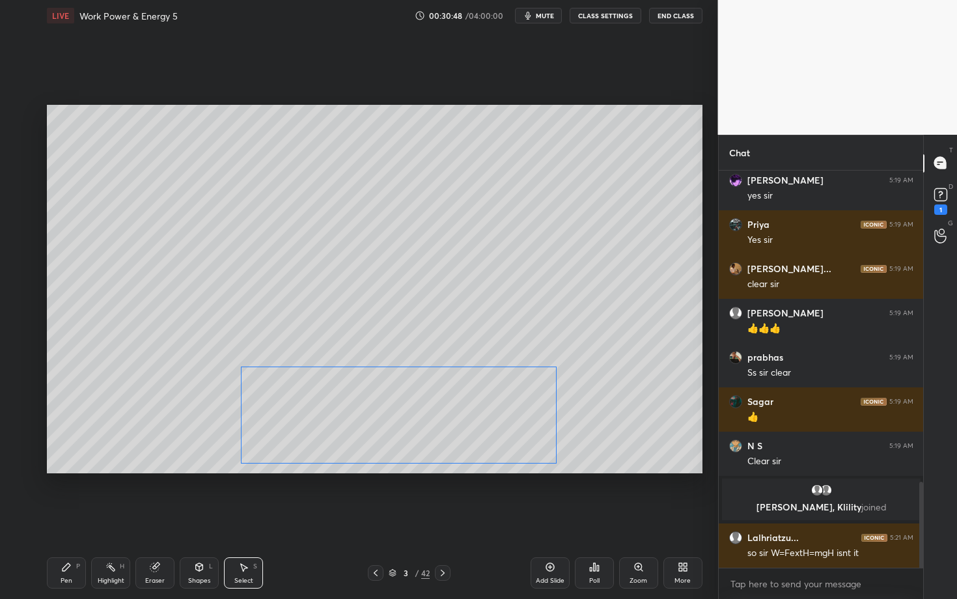
drag, startPoint x: 352, startPoint y: 401, endPoint x: 345, endPoint y: 415, distance: 15.1
click at [345, 415] on div "0 ° Undo Copy Duplicate Duplicate to new slide Delete" at bounding box center [375, 289] width 656 height 369
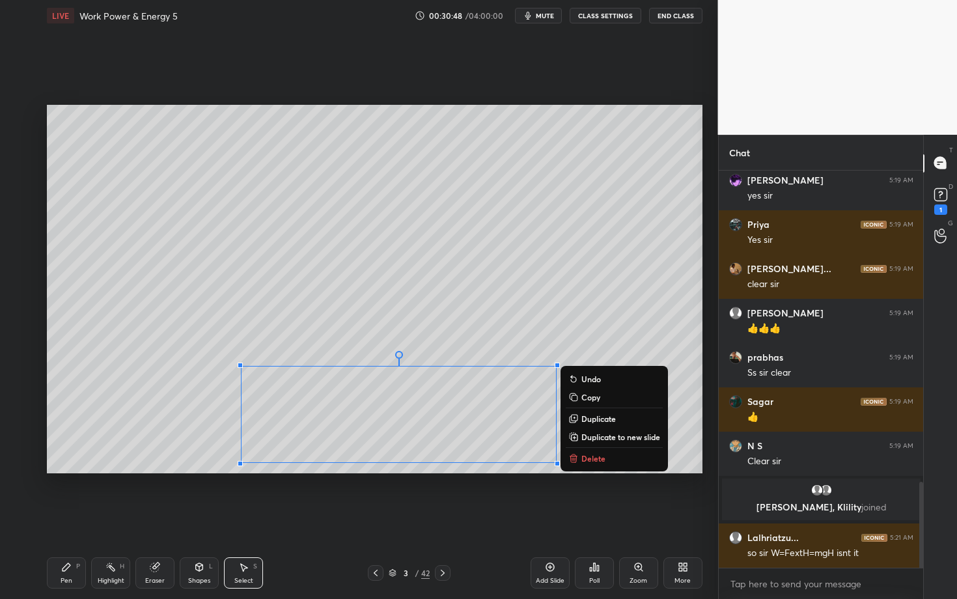
click at [84, 465] on div "0 ° Undo Copy Duplicate Duplicate to new slide Delete" at bounding box center [375, 289] width 656 height 369
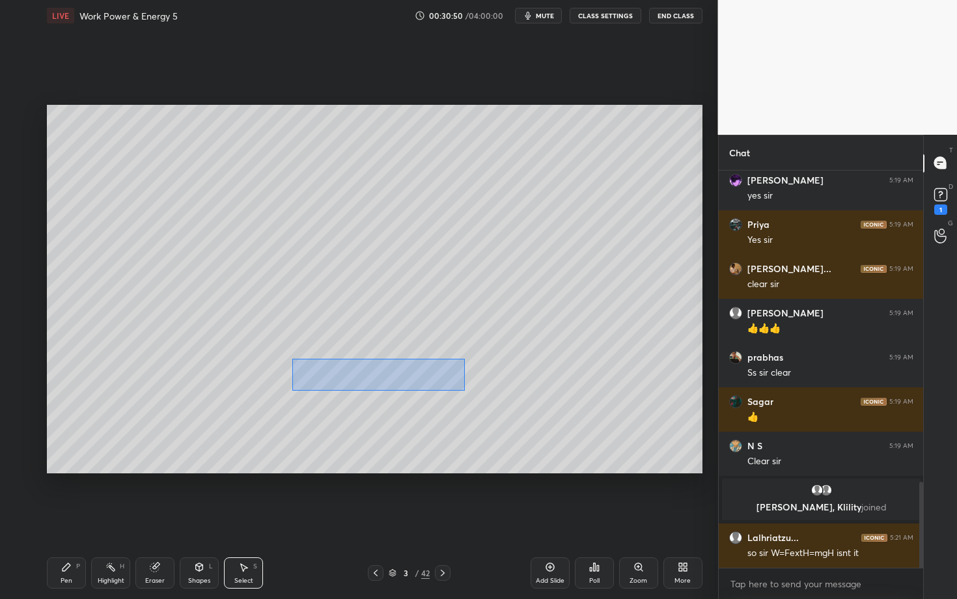
drag, startPoint x: 292, startPoint y: 359, endPoint x: 464, endPoint y: 390, distance: 174.1
click at [463, 390] on div "0 ° Undo Copy Duplicate Duplicate to new slide Delete" at bounding box center [375, 289] width 656 height 369
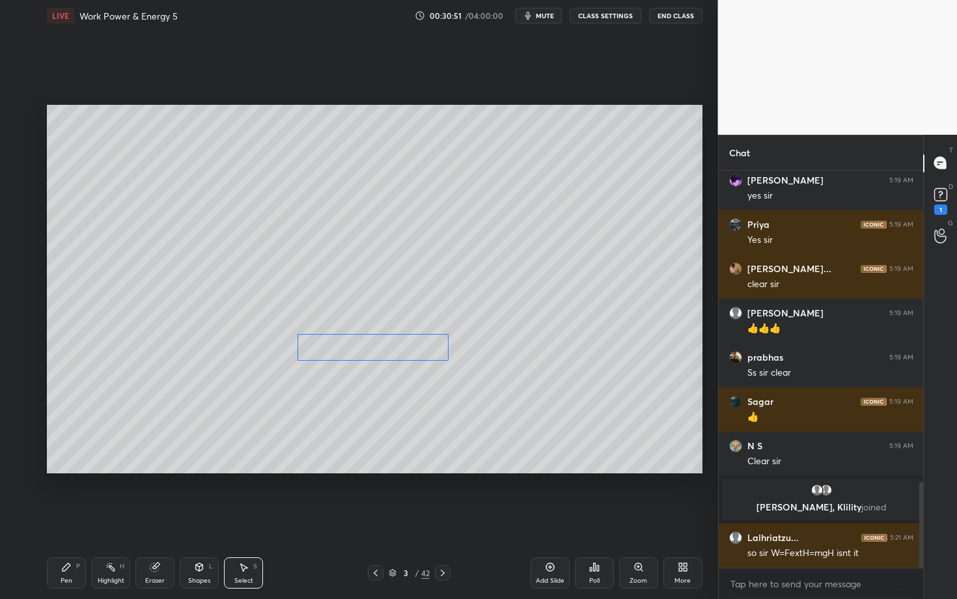
drag, startPoint x: 373, startPoint y: 356, endPoint x: 368, endPoint y: 344, distance: 12.6
click at [369, 344] on div "0 ° Undo Copy Duplicate Duplicate to new slide Delete" at bounding box center [375, 289] width 656 height 369
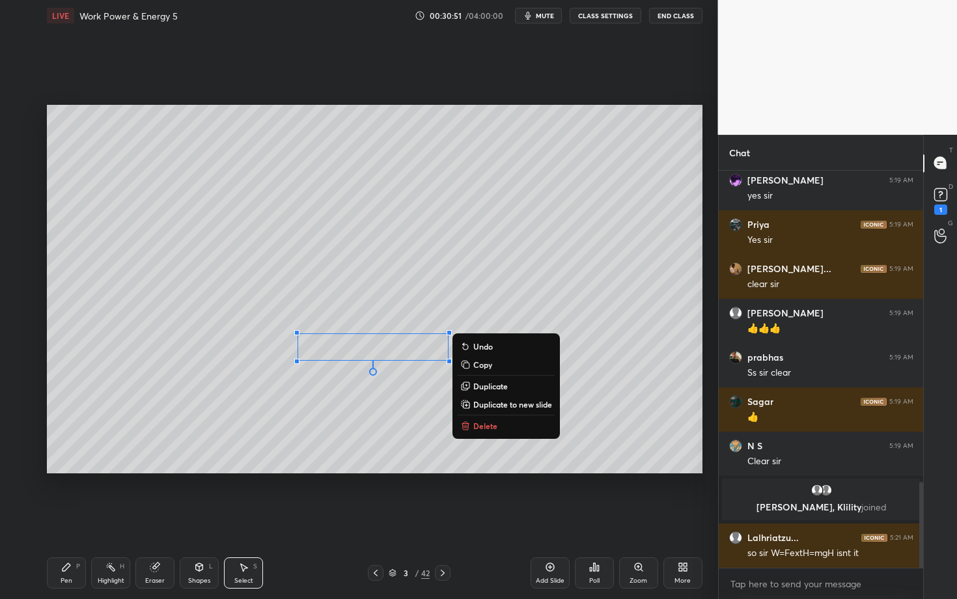
click at [160, 412] on div "0 ° Undo Copy Duplicate Duplicate to new slide Delete" at bounding box center [375, 289] width 656 height 369
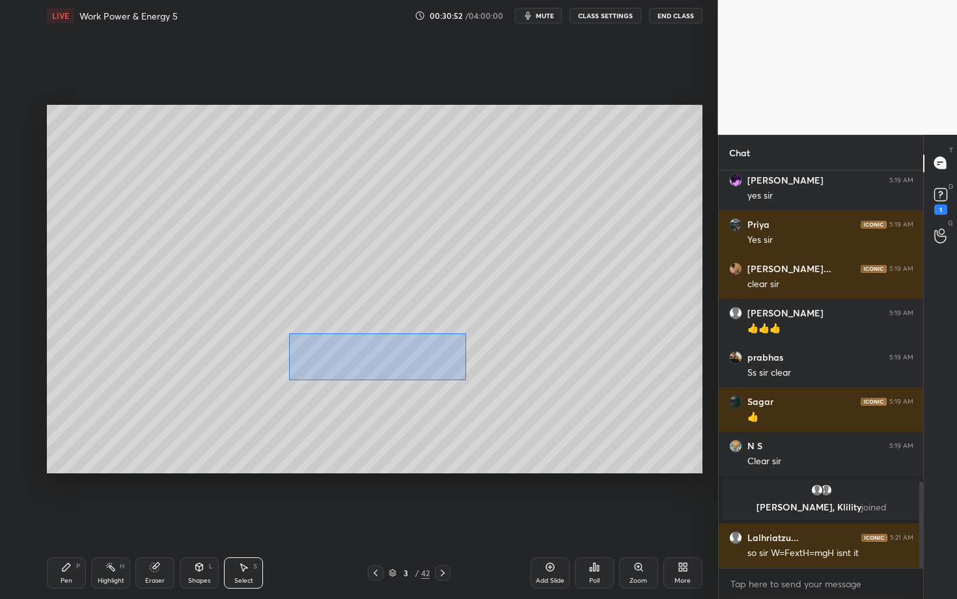
drag, startPoint x: 296, startPoint y: 333, endPoint x: 465, endPoint y: 380, distance: 175.1
click at [464, 380] on div "0 ° Undo Copy Duplicate Duplicate to new slide Delete" at bounding box center [375, 289] width 656 height 369
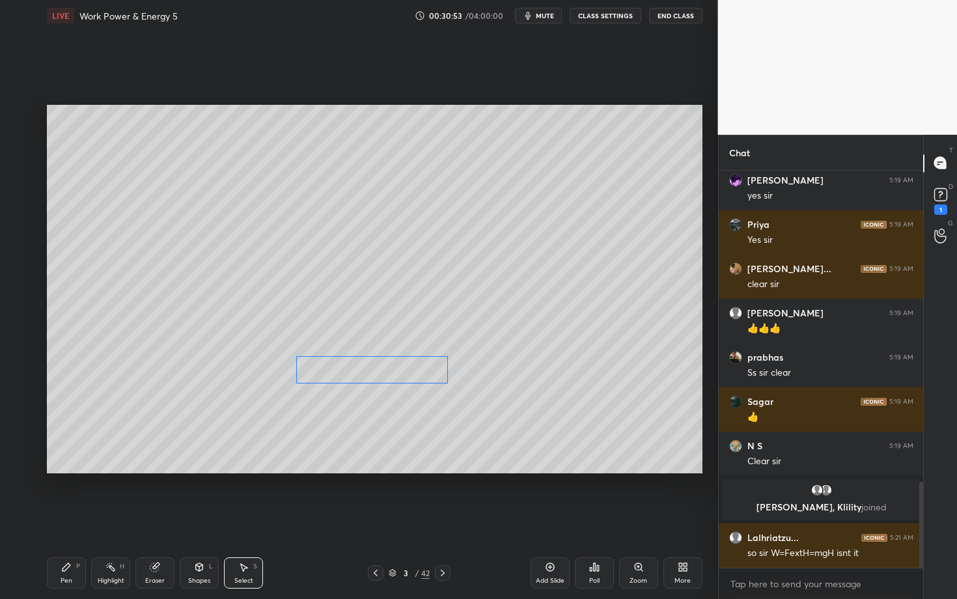
drag, startPoint x: 368, startPoint y: 348, endPoint x: 367, endPoint y: 371, distance: 22.8
click at [367, 371] on div "0 ° Undo Copy Duplicate Duplicate to new slide Delete" at bounding box center [375, 289] width 656 height 369
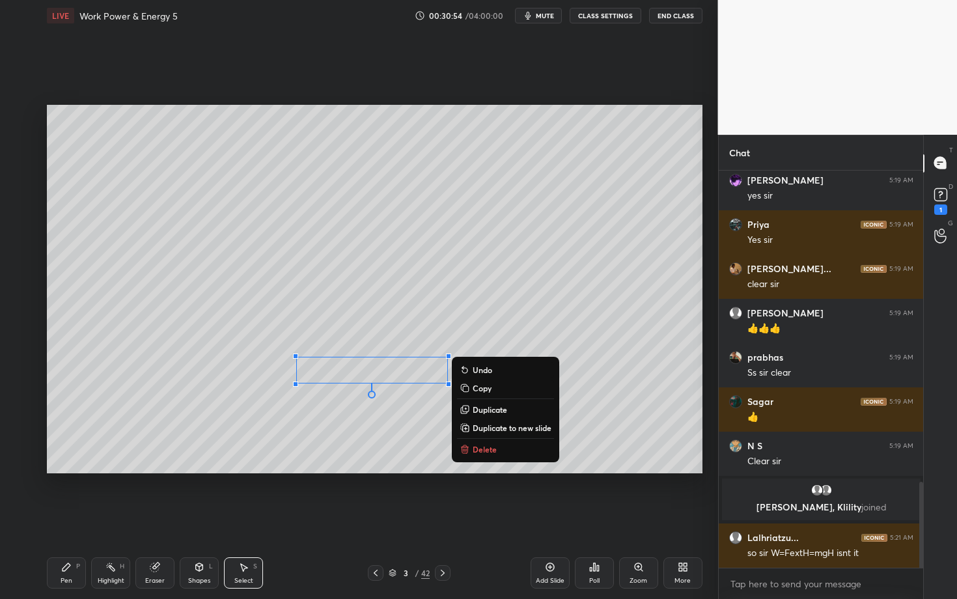
click at [74, 519] on div "Pen P" at bounding box center [66, 572] width 39 height 31
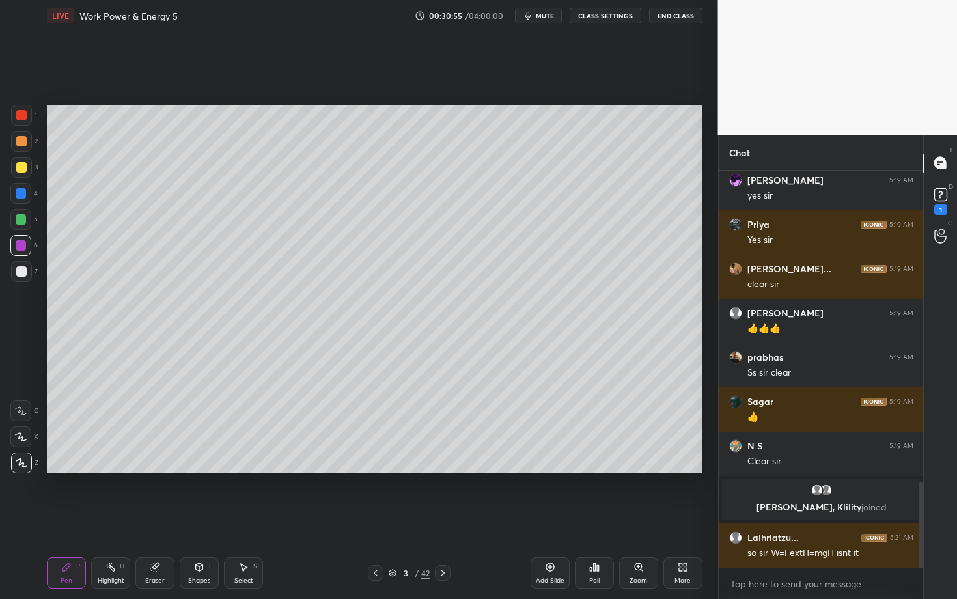
click at [21, 271] on div at bounding box center [21, 271] width 10 height 10
click at [24, 218] on div at bounding box center [21, 219] width 10 height 10
click at [199, 519] on div "Shapes" at bounding box center [199, 581] width 22 height 7
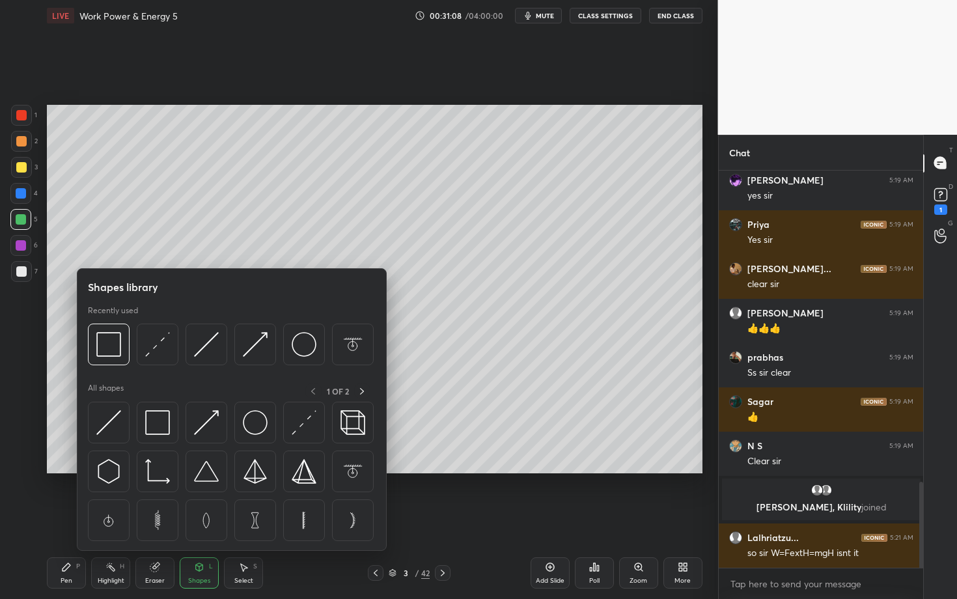
click at [148, 519] on div "Eraser" at bounding box center [154, 572] width 39 height 31
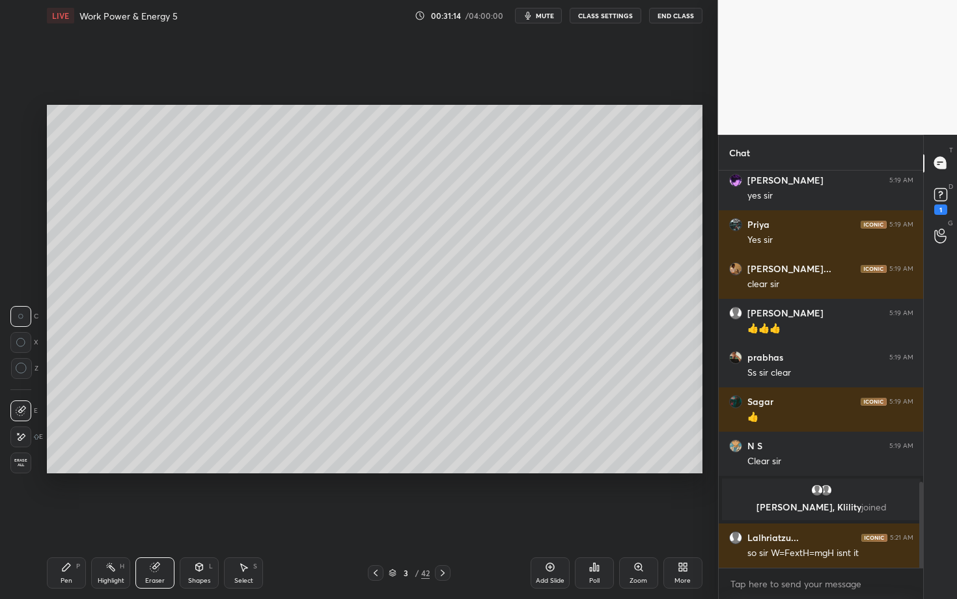
click at [253, 519] on div "S" at bounding box center [255, 566] width 4 height 7
drag, startPoint x: 410, startPoint y: 359, endPoint x: 472, endPoint y: 384, distance: 66.6
click at [472, 385] on div "0 ° Undo Copy Duplicate Duplicate to new slide Delete" at bounding box center [375, 289] width 656 height 369
drag, startPoint x: 434, startPoint y: 371, endPoint x: 403, endPoint y: 373, distance: 31.3
click at [403, 374] on div "0 ° Undo Copy Duplicate Duplicate to new slide Delete" at bounding box center [375, 289] width 656 height 369
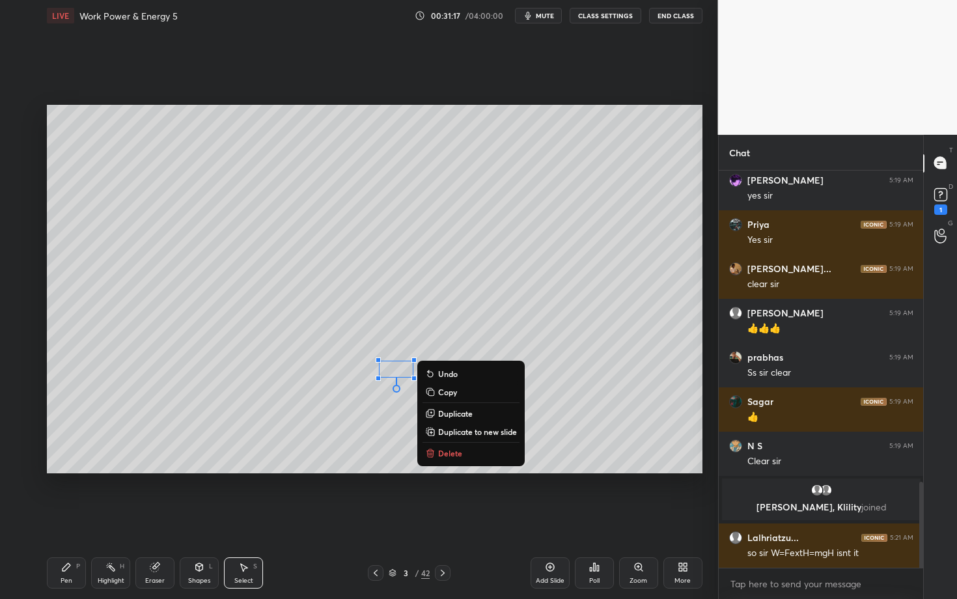
click at [53, 519] on div "Pen P" at bounding box center [66, 572] width 39 height 31
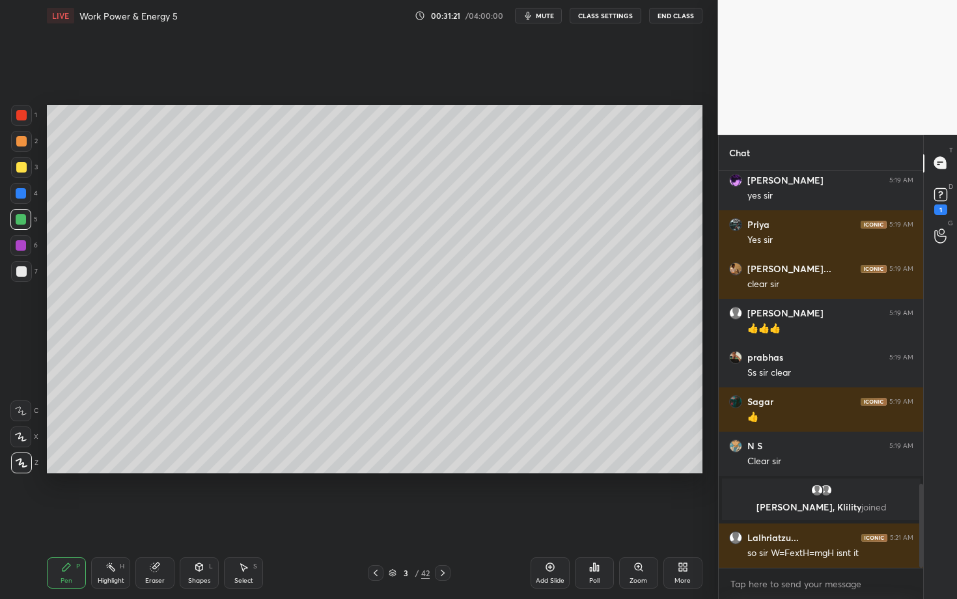
scroll to position [1489, 0]
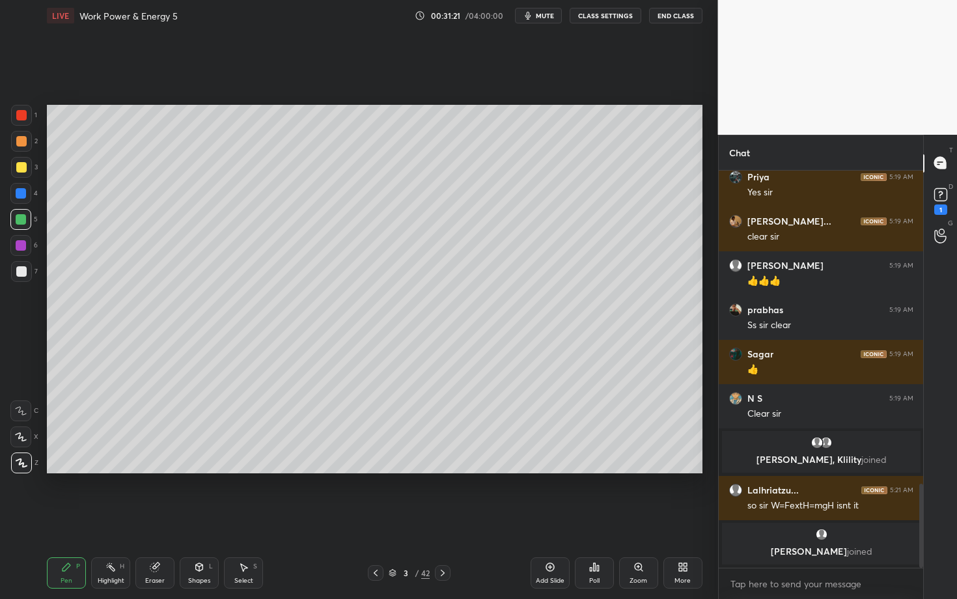
click at [158, 519] on div "Eraser" at bounding box center [155, 581] width 20 height 7
click at [244, 519] on icon at bounding box center [244, 568] width 7 height 8
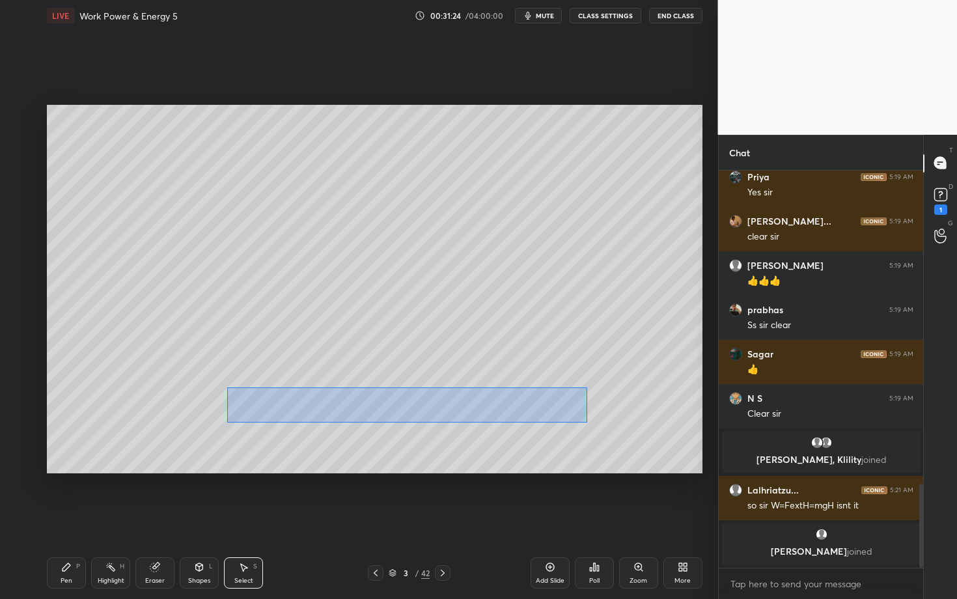
drag, startPoint x: 231, startPoint y: 395, endPoint x: 587, endPoint y: 422, distance: 357.9
click at [587, 422] on div "0 ° Undo Copy Duplicate Duplicate to new slide Delete" at bounding box center [375, 289] width 656 height 369
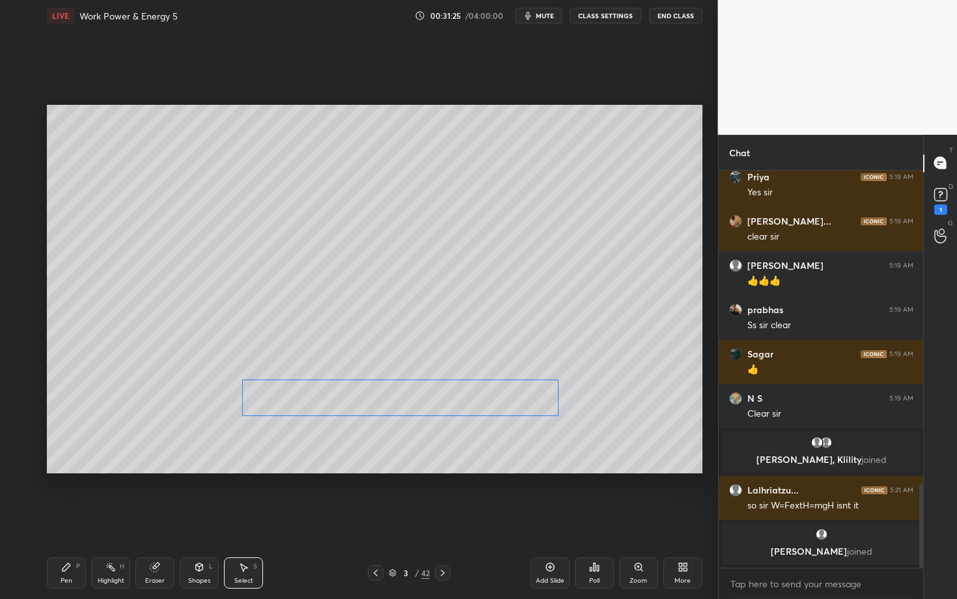
drag, startPoint x: 418, startPoint y: 403, endPoint x: 419, endPoint y: 396, distance: 7.2
click at [418, 396] on div "0 ° Undo Copy Duplicate Duplicate to new slide Delete" at bounding box center [375, 289] width 656 height 369
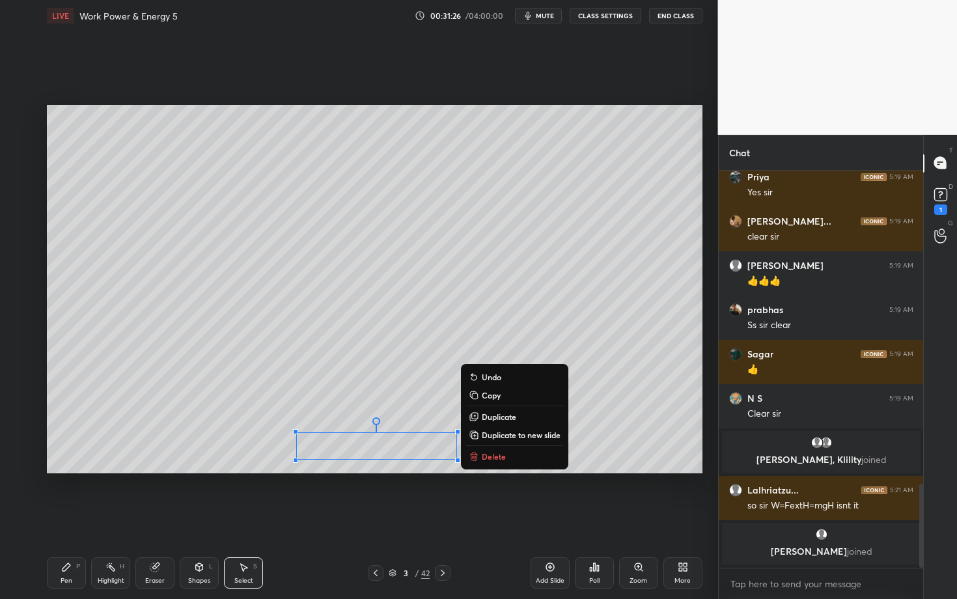
drag, startPoint x: 305, startPoint y: 450, endPoint x: 503, endPoint y: 479, distance: 199.5
click at [502, 479] on div "0 ° Undo Copy Duplicate Duplicate to new slide Delete Setting up your live clas…" at bounding box center [375, 289] width 666 height 516
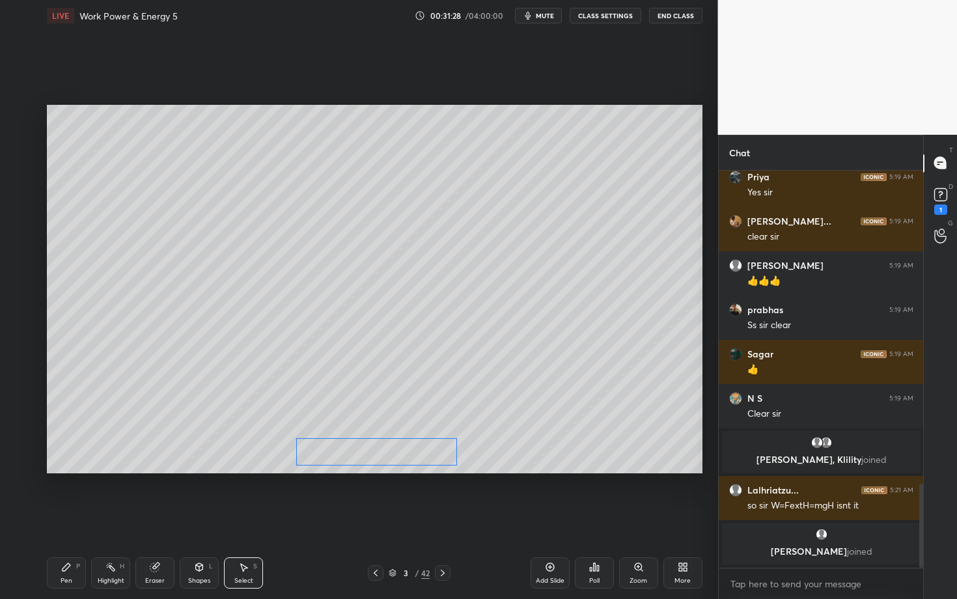
click at [366, 447] on div "0 ° Undo Copy Duplicate Duplicate to new slide Delete" at bounding box center [375, 289] width 656 height 369
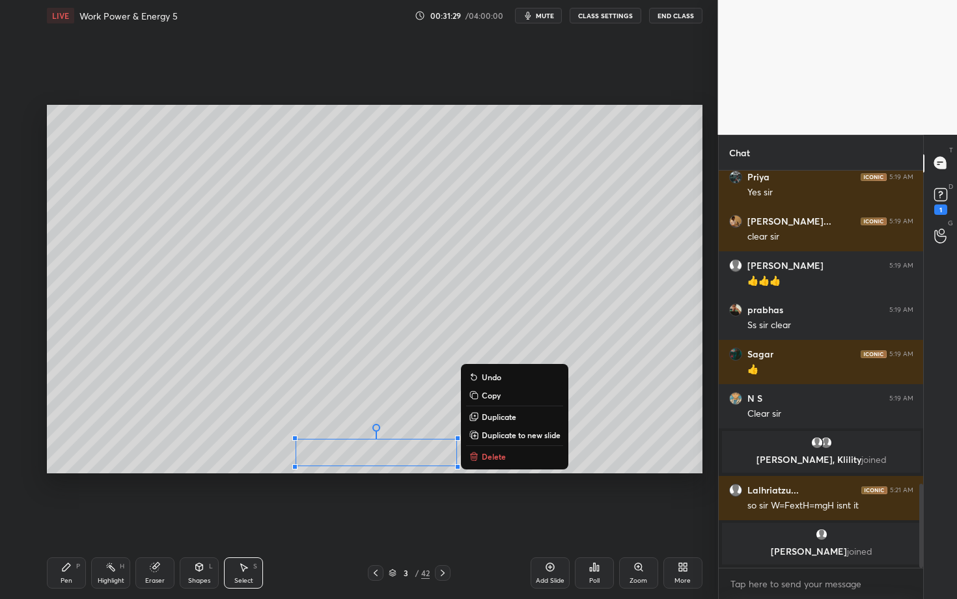
click at [74, 519] on div "Pen P" at bounding box center [66, 572] width 39 height 31
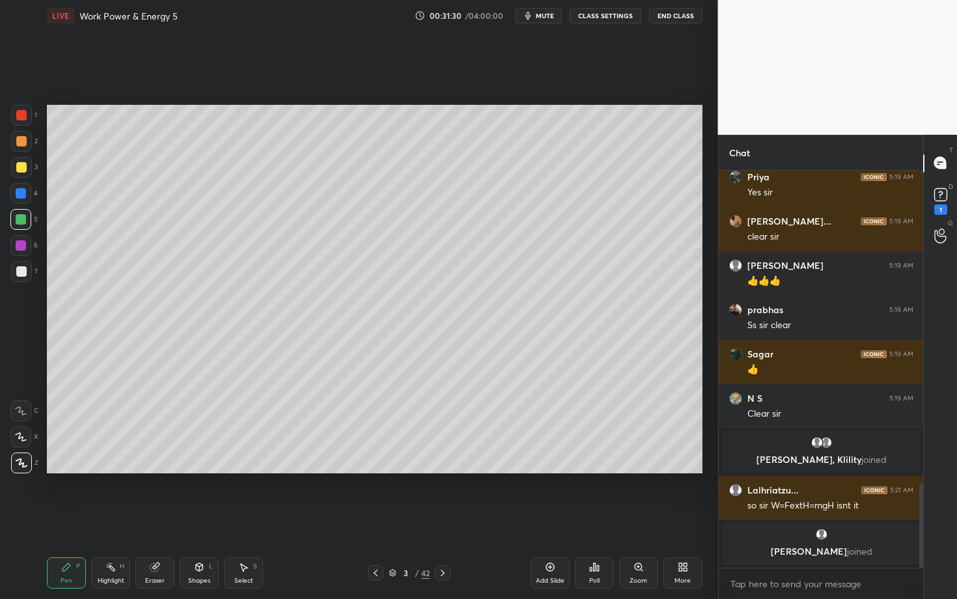
click at [23, 167] on div at bounding box center [21, 167] width 10 height 10
click at [23, 219] on div at bounding box center [21, 219] width 10 height 10
click at [23, 245] on div at bounding box center [21, 245] width 10 height 10
click at [203, 519] on div "Shapes L" at bounding box center [199, 572] width 39 height 31
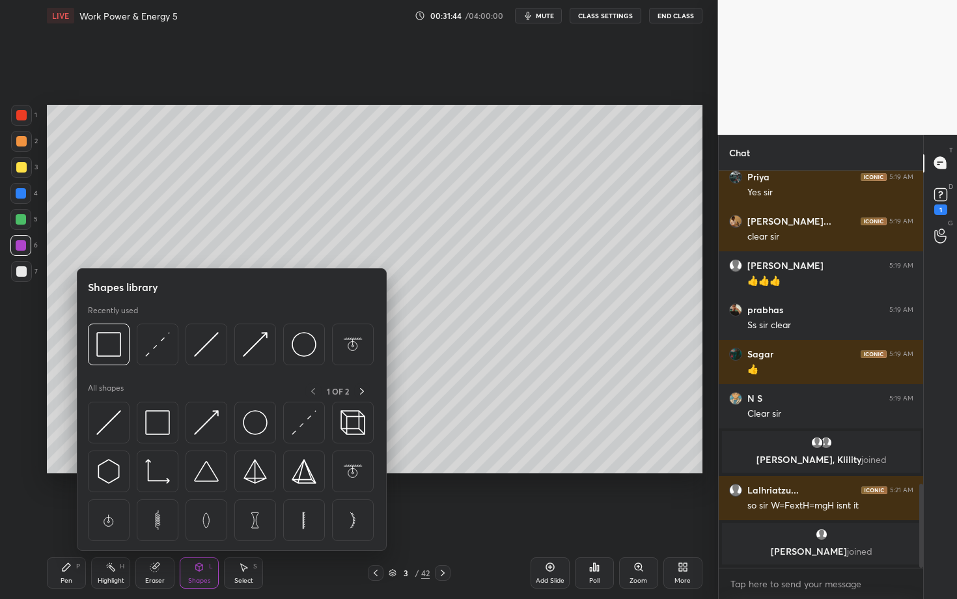
click at [149, 519] on div "Eraser" at bounding box center [154, 572] width 39 height 31
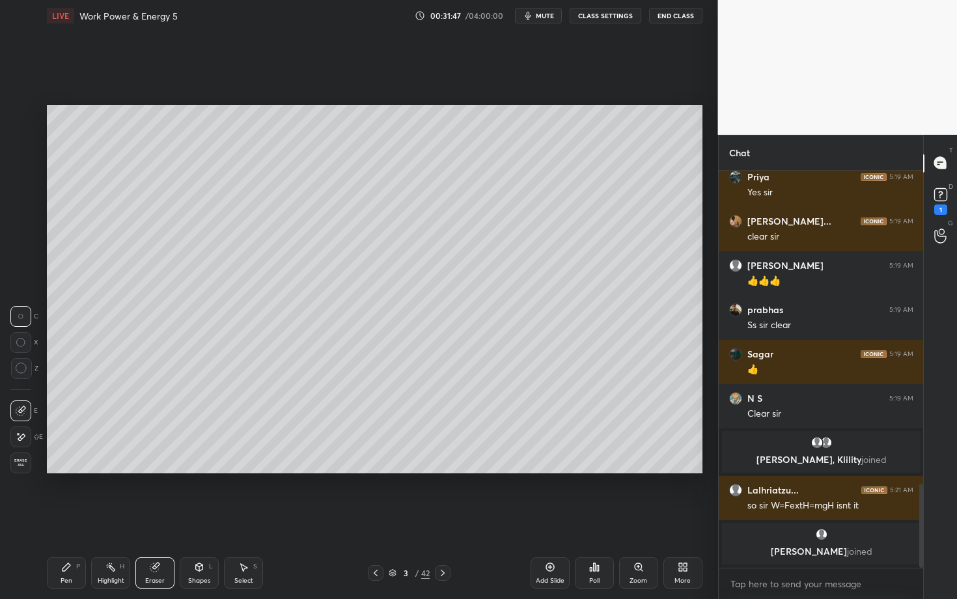
click at [244, 519] on icon at bounding box center [243, 567] width 10 height 10
drag, startPoint x: 442, startPoint y: 455, endPoint x: 485, endPoint y: 468, distance: 45.5
click at [485, 468] on div "0 ° Undo Copy Duplicate Duplicate to new slide Delete" at bounding box center [375, 289] width 656 height 369
drag, startPoint x: 436, startPoint y: 457, endPoint x: 414, endPoint y: 452, distance: 22.6
click at [413, 452] on div "0 ° Undo Copy Duplicate Duplicate to new slide Delete" at bounding box center [375, 289] width 656 height 369
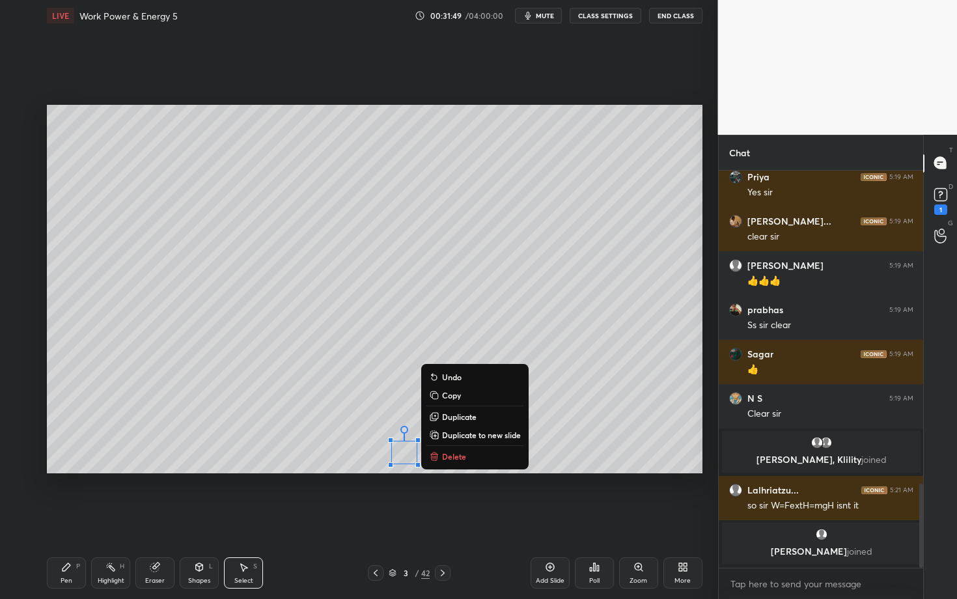
click at [64, 519] on div "Pen" at bounding box center [67, 581] width 12 height 7
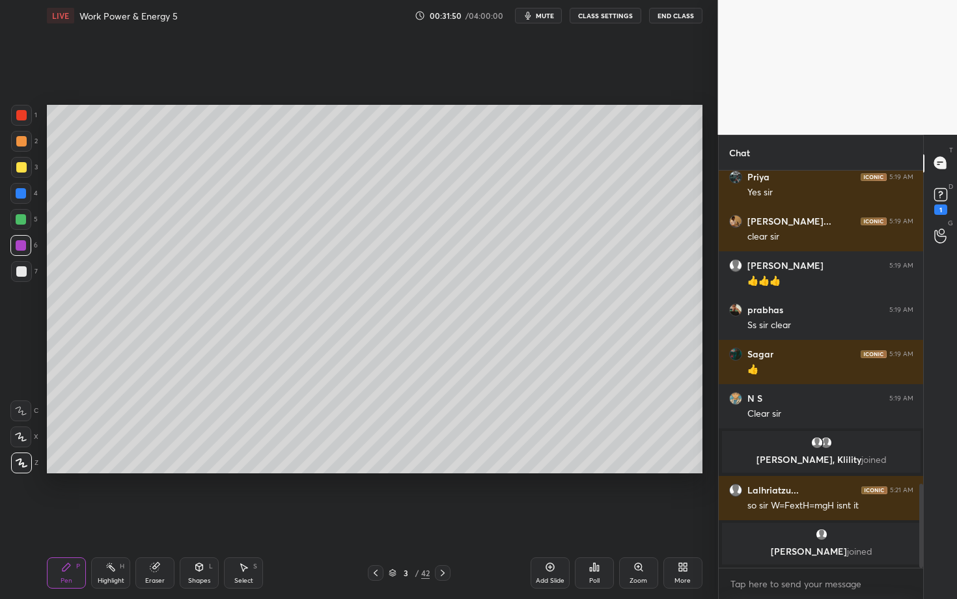
click at [444, 519] on div at bounding box center [443, 573] width 16 height 16
click at [66, 519] on icon at bounding box center [66, 567] width 10 height 10
click at [102, 519] on div "Highlight" at bounding box center [111, 581] width 27 height 7
click at [246, 519] on div "Select S" at bounding box center [243, 572] width 39 height 31
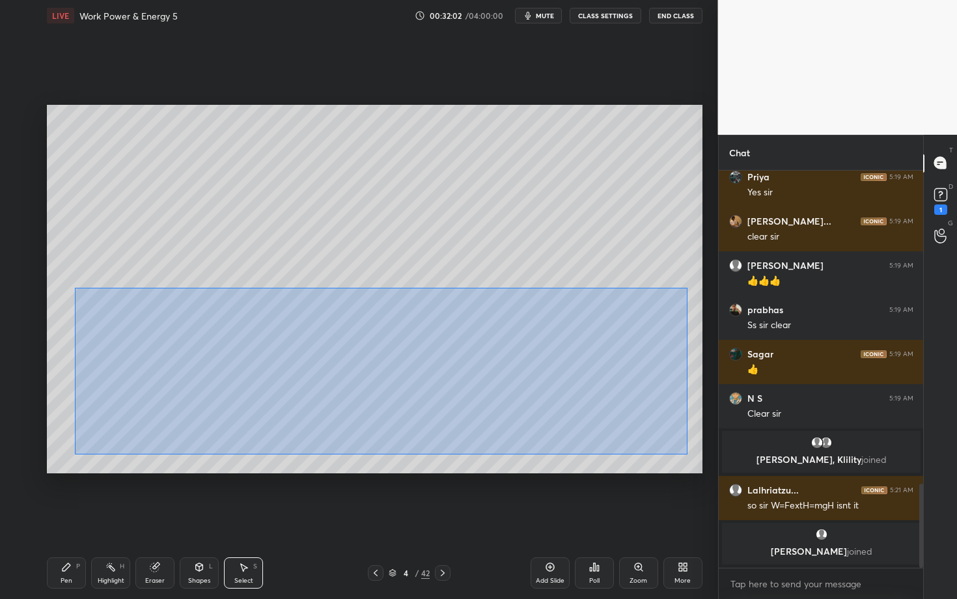
drag, startPoint x: 77, startPoint y: 294, endPoint x: 687, endPoint y: 455, distance: 631.1
click at [687, 455] on div "0 ° Undo Copy Duplicate Duplicate to new slide Delete" at bounding box center [375, 289] width 656 height 369
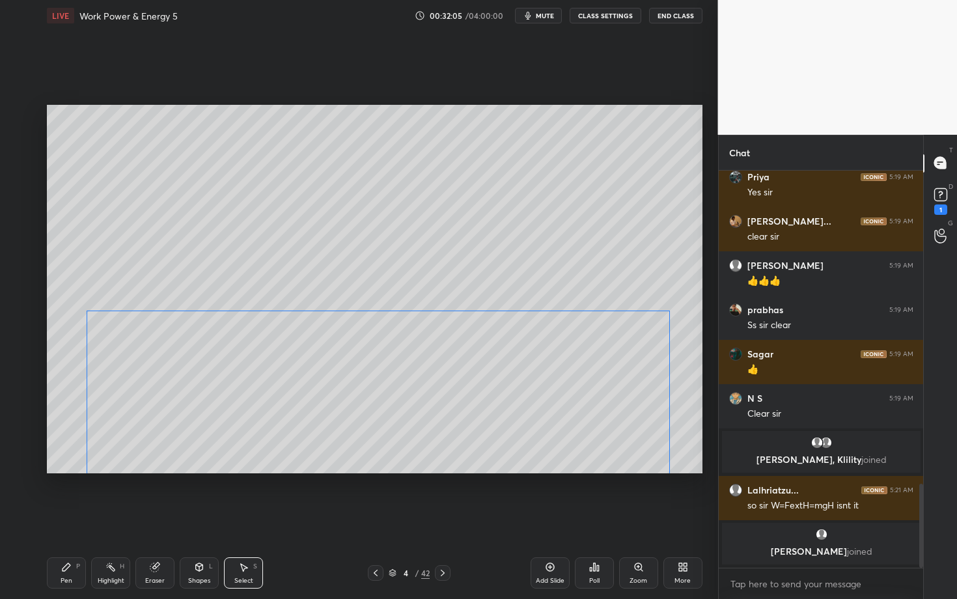
drag, startPoint x: 247, startPoint y: 404, endPoint x: 247, endPoint y: 414, distance: 10.4
click at [247, 414] on div "0 ° Undo Copy Duplicate Duplicate to new slide Delete" at bounding box center [375, 289] width 656 height 369
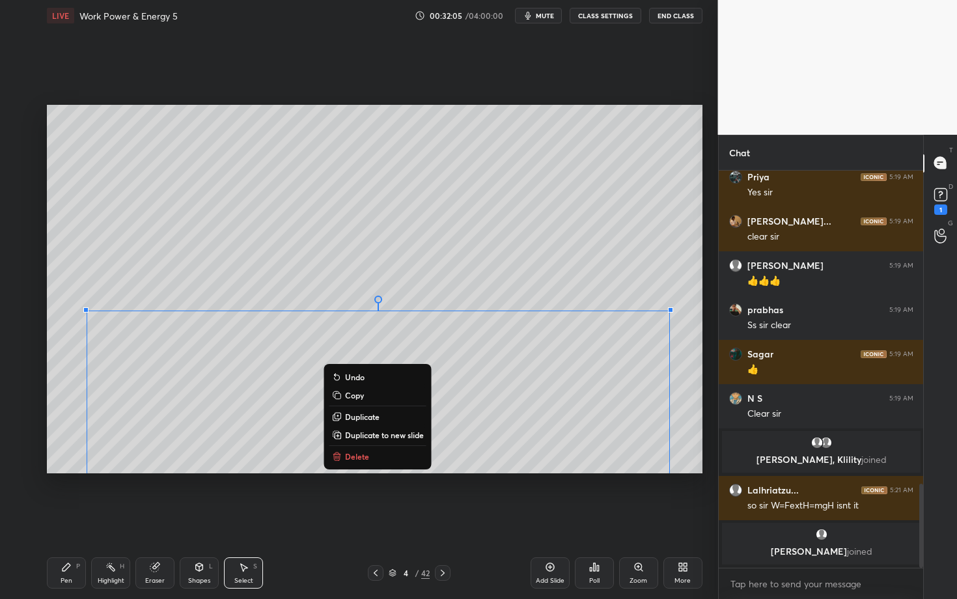
click at [71, 519] on div "Pen P" at bounding box center [66, 572] width 39 height 31
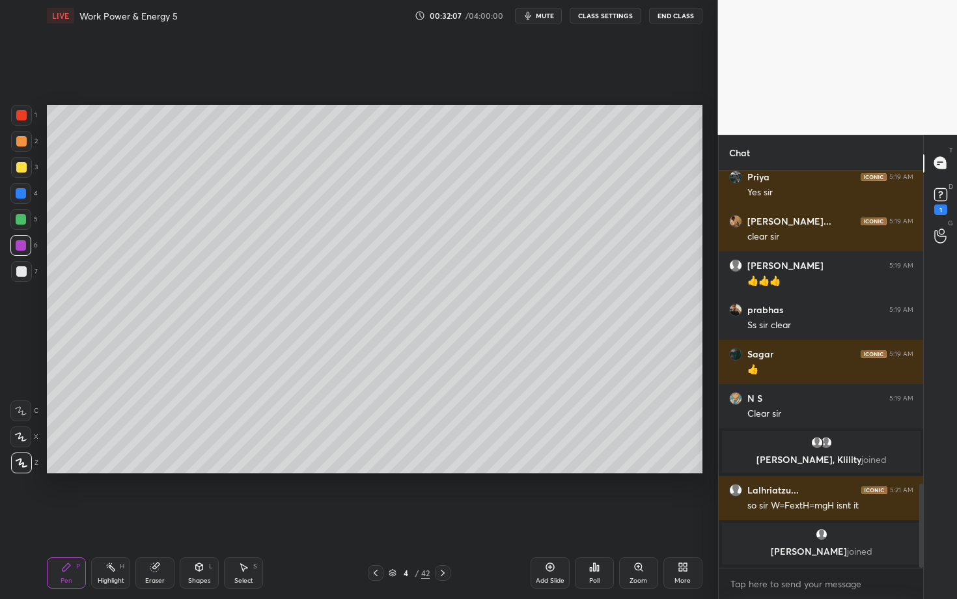
click at [64, 519] on icon at bounding box center [67, 567] width 8 height 8
click at [24, 140] on div at bounding box center [21, 141] width 10 height 10
click at [67, 519] on div "Pen P" at bounding box center [66, 572] width 39 height 31
click at [443, 519] on icon at bounding box center [443, 573] width 10 height 10
click at [66, 519] on div "Pen P" at bounding box center [66, 572] width 39 height 31
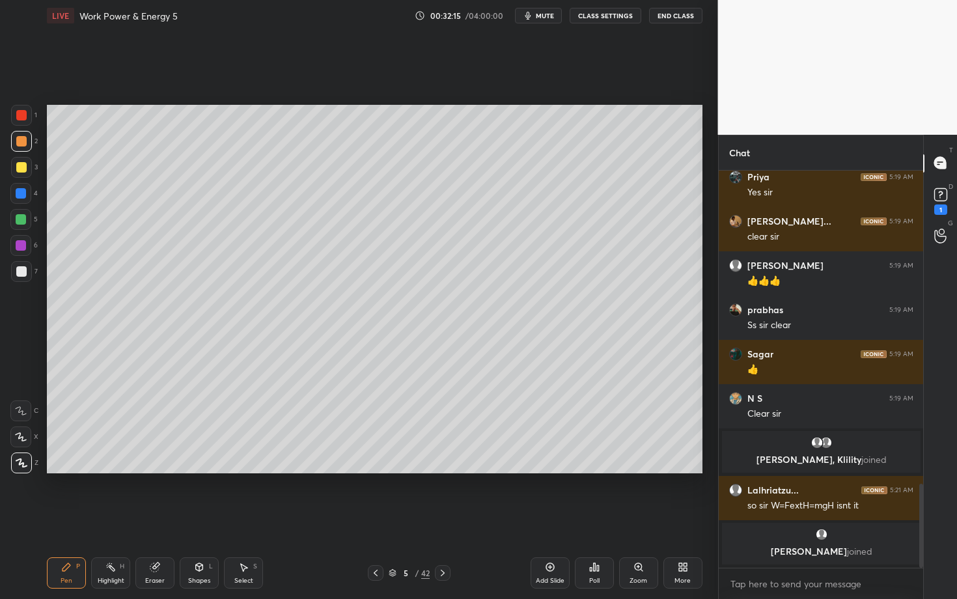
click at [21, 147] on div at bounding box center [21, 141] width 21 height 21
click at [29, 265] on div at bounding box center [21, 271] width 21 height 21
click at [18, 268] on div at bounding box center [21, 271] width 10 height 10
click at [371, 519] on icon at bounding box center [376, 573] width 10 height 10
click at [113, 519] on div "Highlight H" at bounding box center [110, 572] width 39 height 31
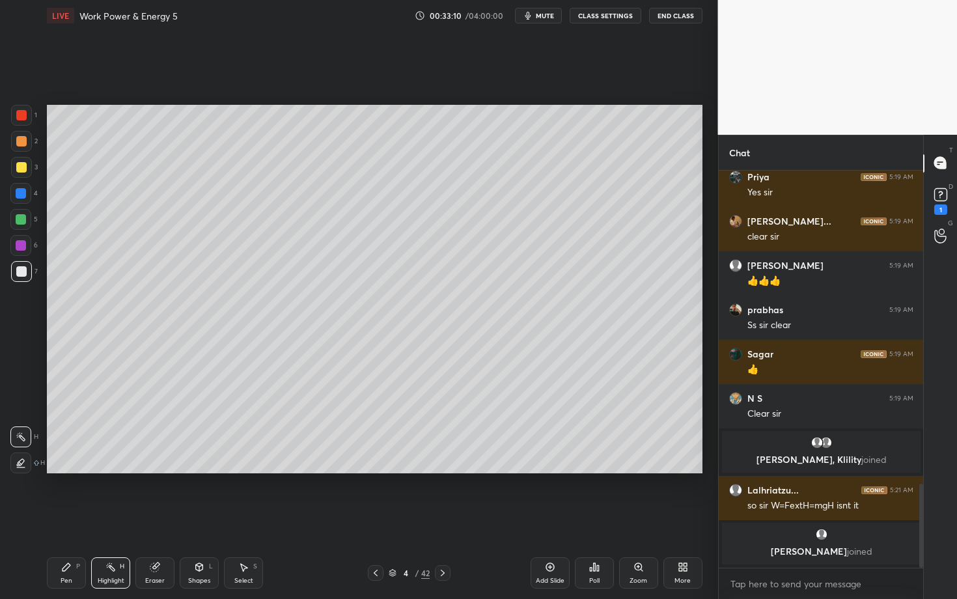
click at [444, 519] on icon at bounding box center [443, 573] width 10 height 10
click at [74, 519] on div "Pen P" at bounding box center [66, 572] width 39 height 31
click at [22, 220] on div at bounding box center [21, 219] width 10 height 10
click at [157, 519] on icon at bounding box center [154, 567] width 8 height 8
click at [70, 519] on div "Pen" at bounding box center [67, 581] width 12 height 7
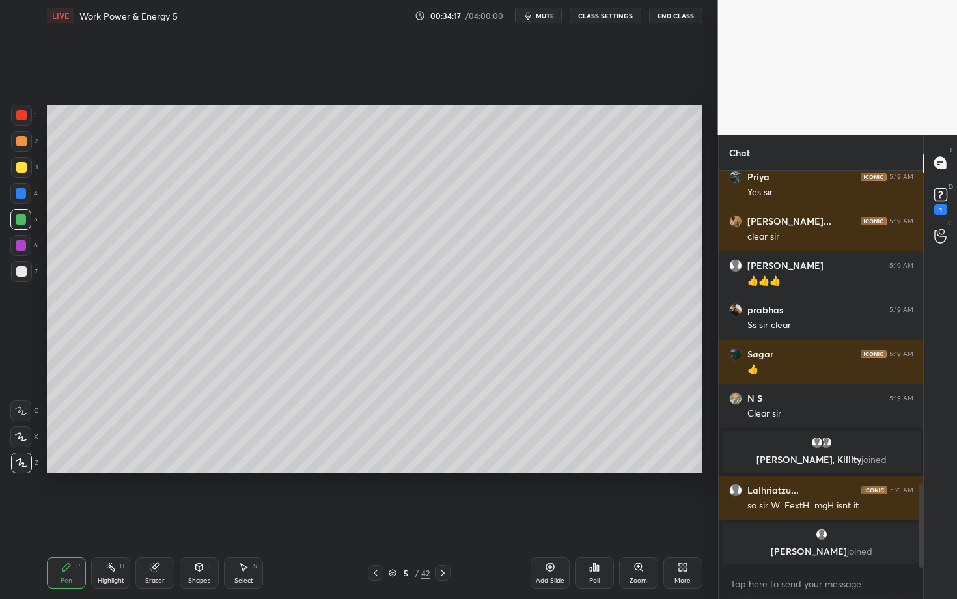
click at [238, 519] on div "Select S" at bounding box center [243, 572] width 39 height 31
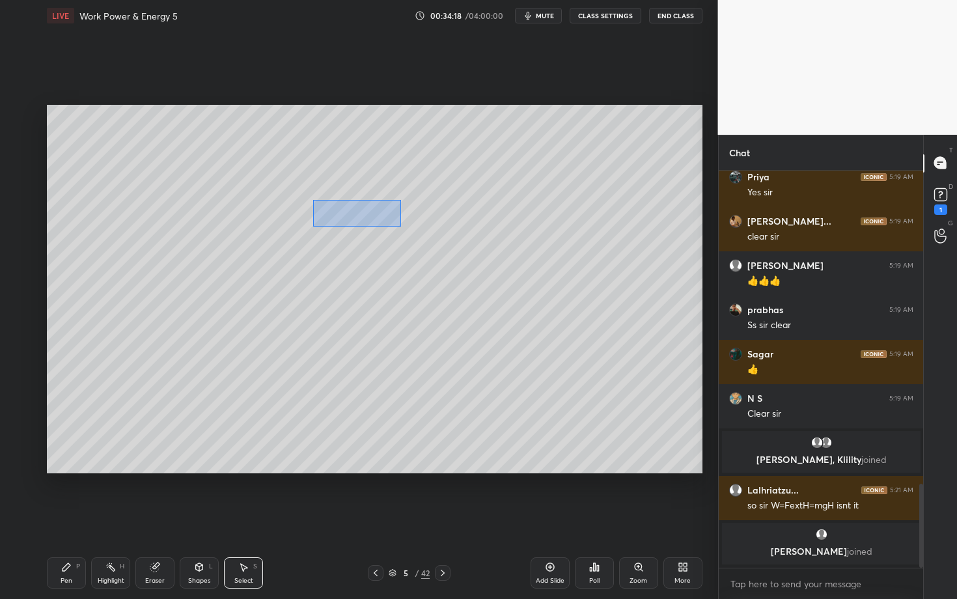
drag, startPoint x: 352, startPoint y: 219, endPoint x: 412, endPoint y: 225, distance: 60.3
click at [412, 225] on div "0 ° Undo Copy Duplicate Duplicate to new slide Delete" at bounding box center [375, 289] width 656 height 369
drag, startPoint x: 354, startPoint y: 208, endPoint x: 377, endPoint y: 318, distance: 112.4
click at [377, 318] on div "0 ° Undo Copy Duplicate Duplicate to new slide Delete" at bounding box center [375, 289] width 656 height 369
drag, startPoint x: 303, startPoint y: 234, endPoint x: 391, endPoint y: 268, distance: 94.2
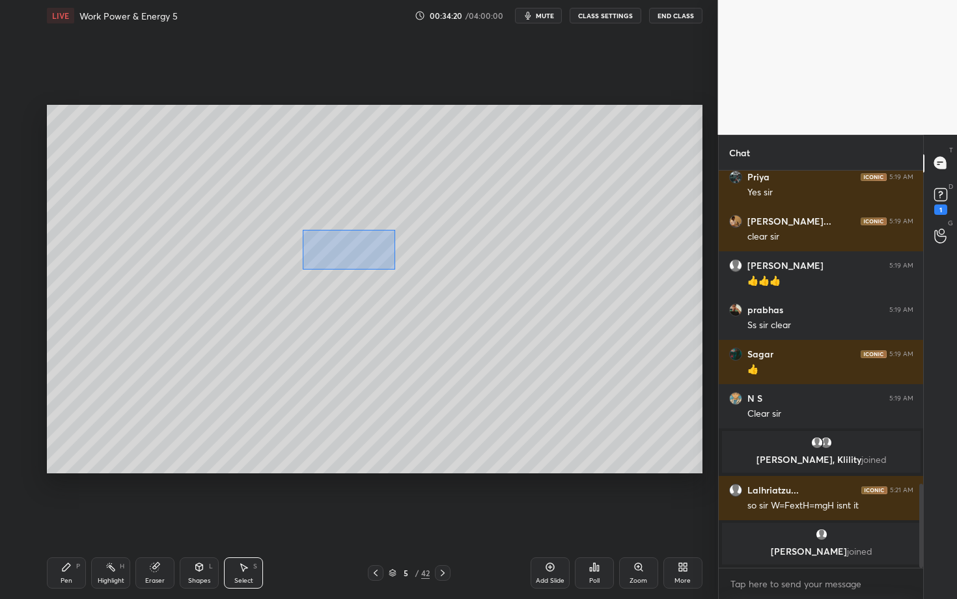
click at [391, 268] on div "0 ° Undo Copy Duplicate Duplicate to new slide Delete" at bounding box center [375, 289] width 656 height 369
drag, startPoint x: 348, startPoint y: 218, endPoint x: 339, endPoint y: 213, distance: 9.6
click at [339, 213] on div "0 ° Undo Copy Duplicate Duplicate to new slide Delete" at bounding box center [375, 289] width 656 height 369
click at [283, 303] on div "0 ° Undo Copy Duplicate Duplicate to new slide Delete" at bounding box center [375, 289] width 656 height 369
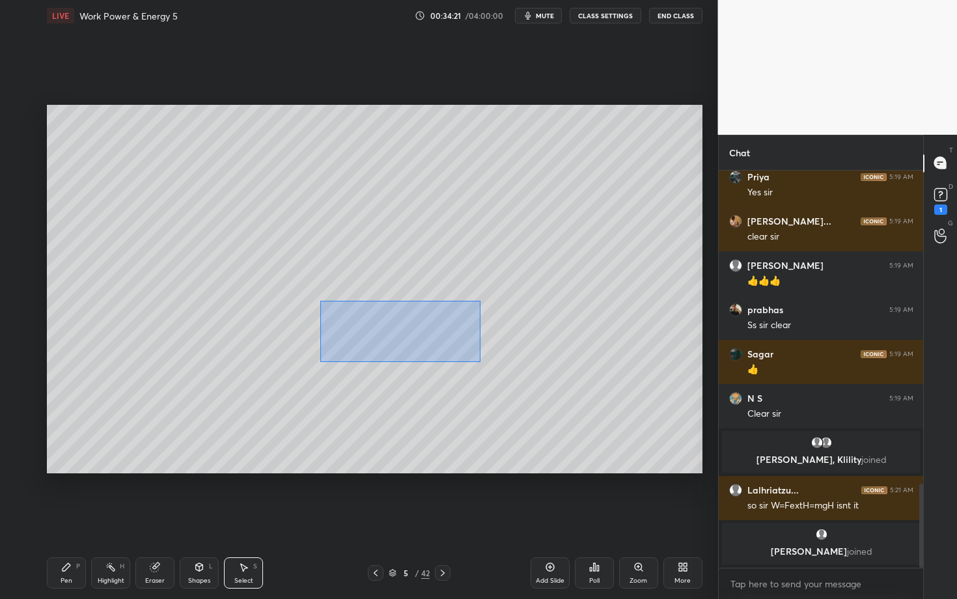
drag, startPoint x: 341, startPoint y: 315, endPoint x: 475, endPoint y: 361, distance: 141.9
click at [474, 360] on div "0 ° Undo Copy Duplicate Duplicate to new slide Delete" at bounding box center [375, 289] width 656 height 369
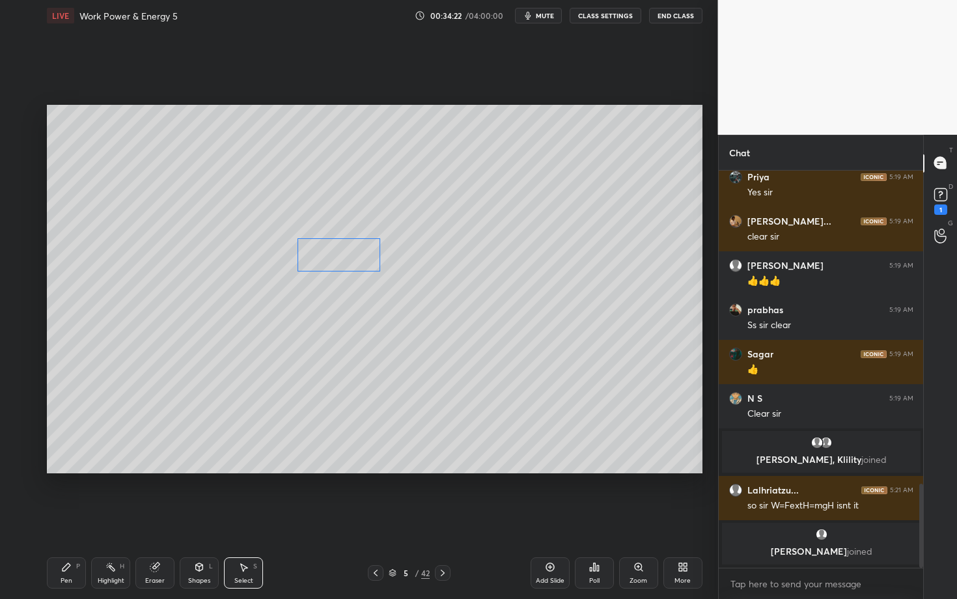
drag, startPoint x: 354, startPoint y: 300, endPoint x: 322, endPoint y: 253, distance: 56.6
click at [322, 253] on div "0 ° Undo Copy Duplicate Duplicate to new slide Delete" at bounding box center [375, 289] width 656 height 369
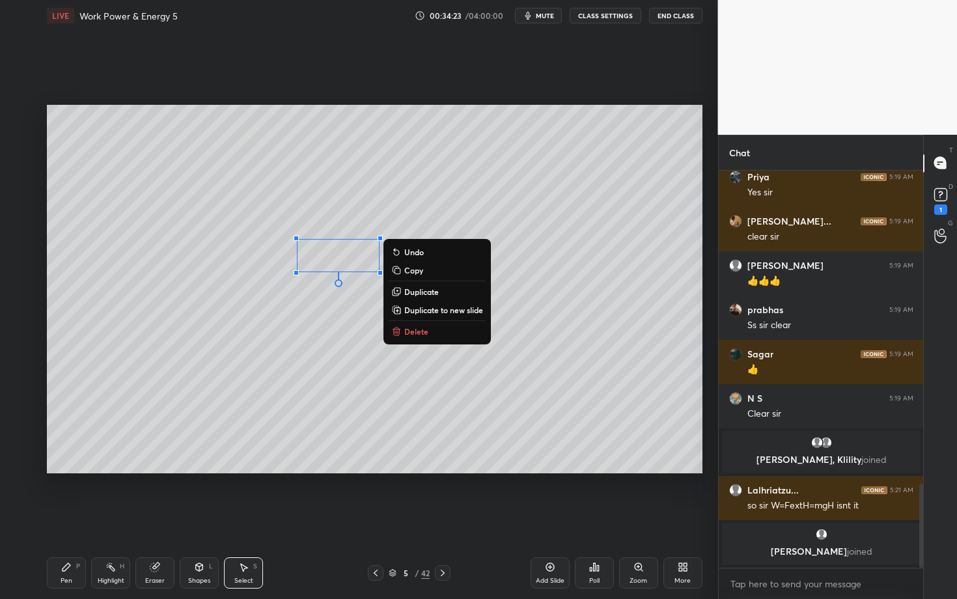
click at [106, 519] on div "Highlight H" at bounding box center [110, 572] width 39 height 31
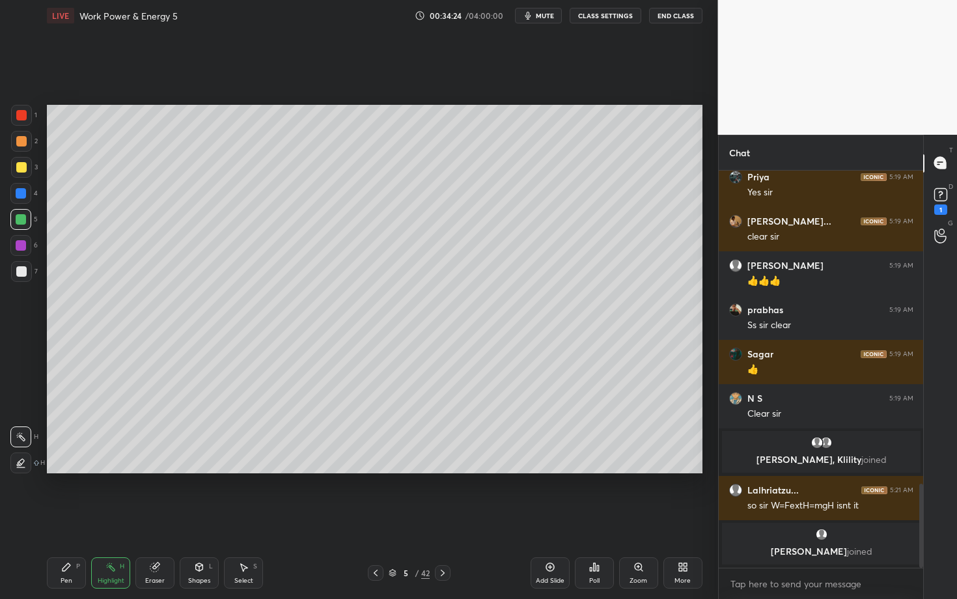
click at [156, 519] on div "Eraser" at bounding box center [154, 572] width 39 height 31
click at [72, 519] on div "Pen P" at bounding box center [66, 572] width 39 height 31
click at [26, 171] on div at bounding box center [21, 167] width 21 height 21
click at [376, 519] on icon at bounding box center [376, 573] width 10 height 10
click at [117, 519] on div "Highlight H" at bounding box center [110, 572] width 39 height 31
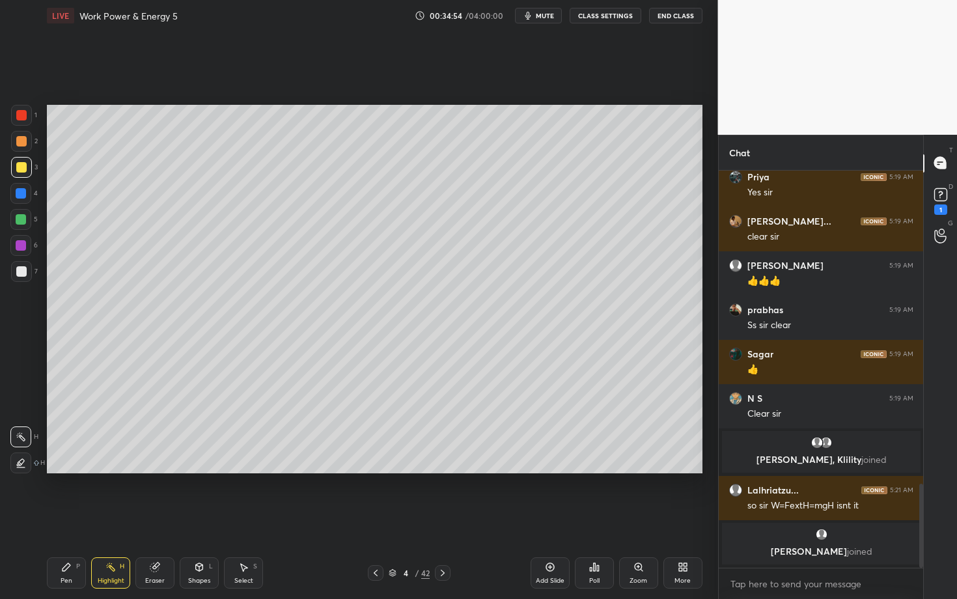
click at [440, 519] on icon at bounding box center [443, 573] width 10 height 10
click at [202, 519] on div "Shapes L" at bounding box center [199, 572] width 39 height 31
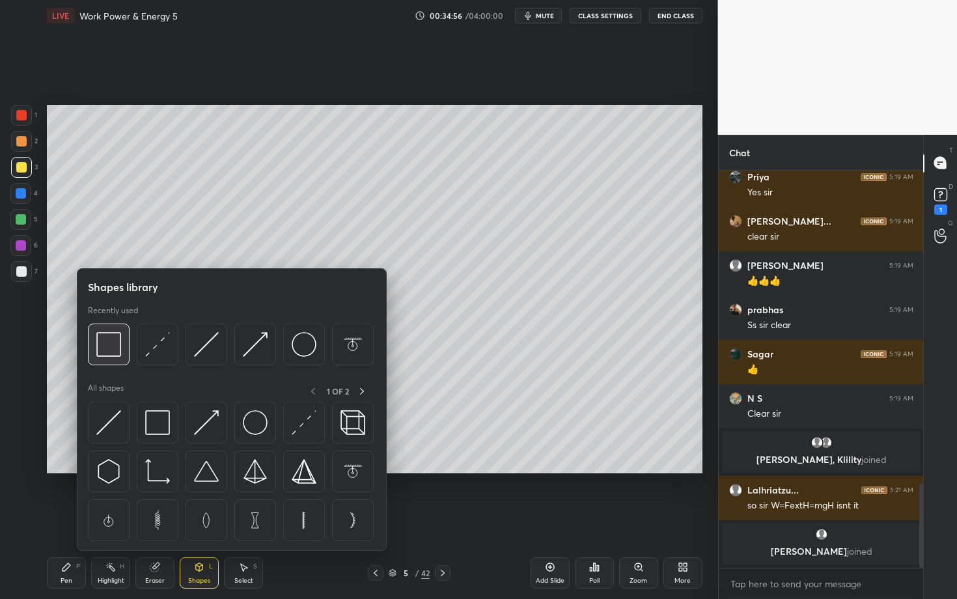
click at [106, 345] on img at bounding box center [108, 344] width 25 height 25
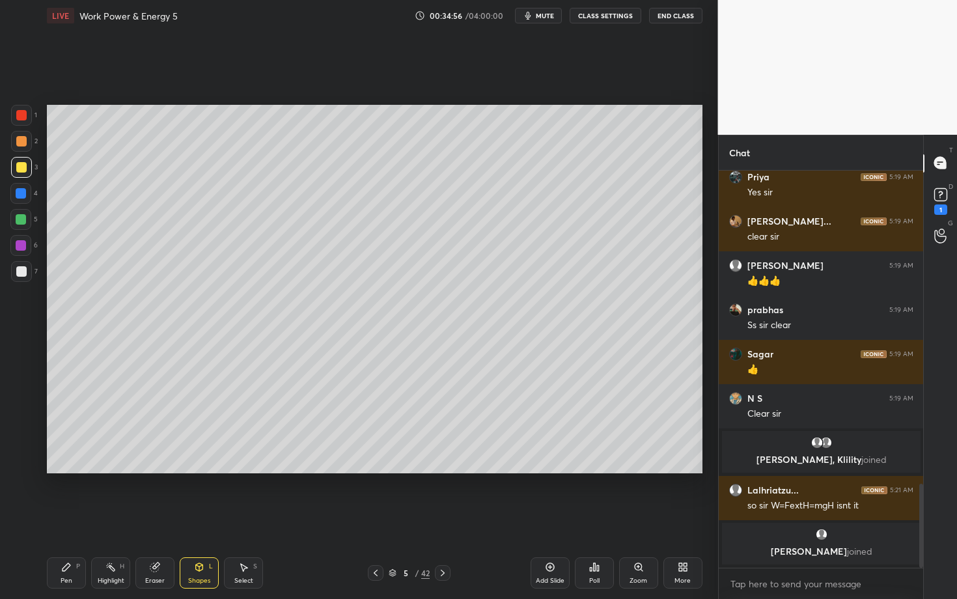
click at [17, 275] on div at bounding box center [21, 271] width 21 height 21
click at [72, 519] on div "Pen P" at bounding box center [66, 572] width 39 height 31
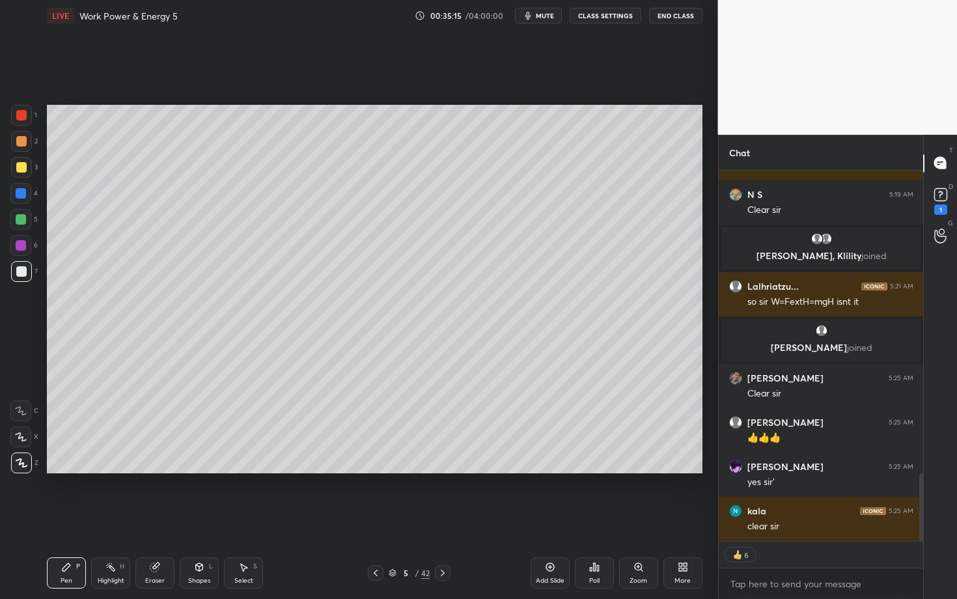
scroll to position [1631, 0]
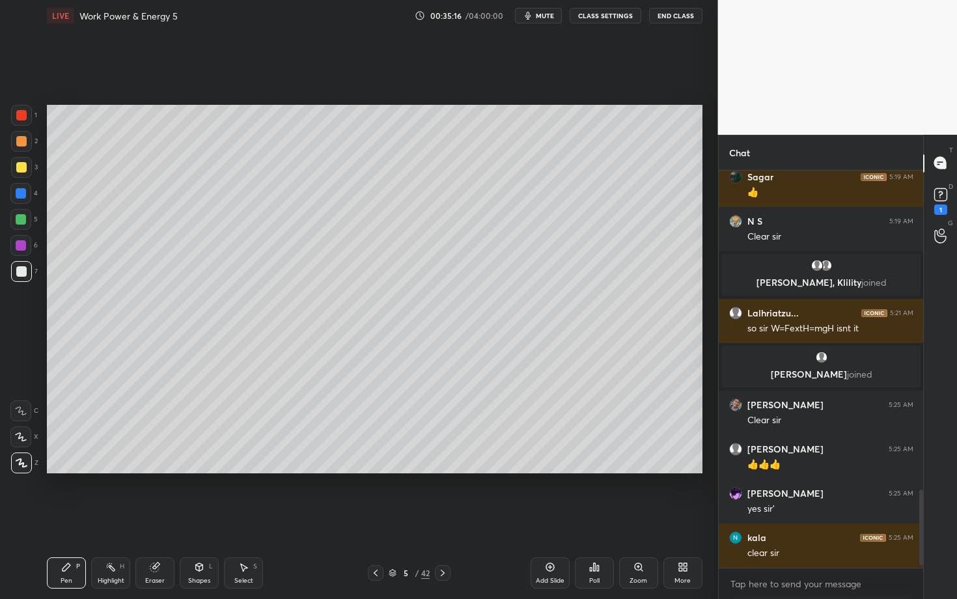
click at [67, 519] on div "Pen" at bounding box center [67, 581] width 12 height 7
click at [22, 274] on div at bounding box center [21, 271] width 10 height 10
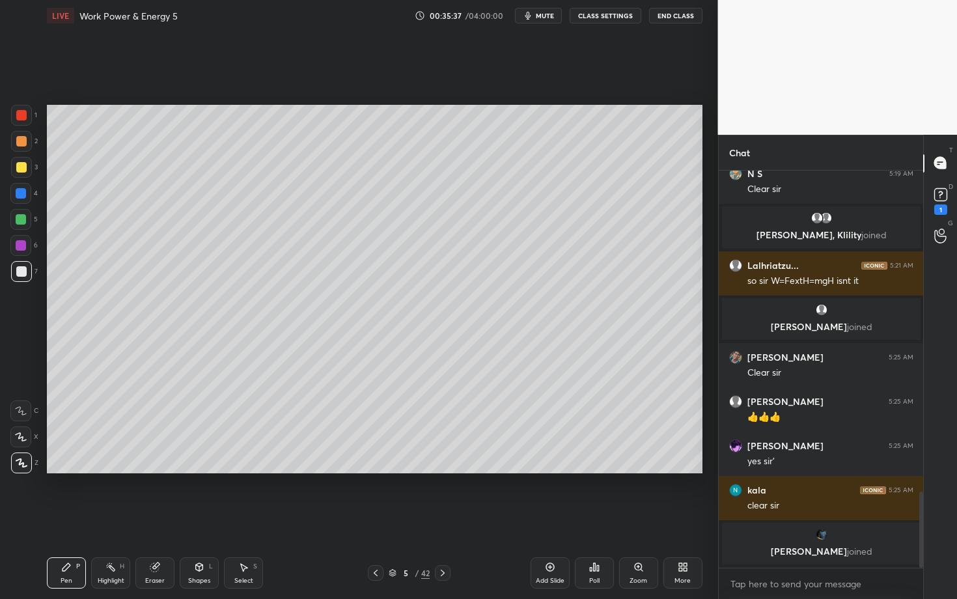
click at [236, 519] on div "Select S" at bounding box center [243, 572] width 39 height 31
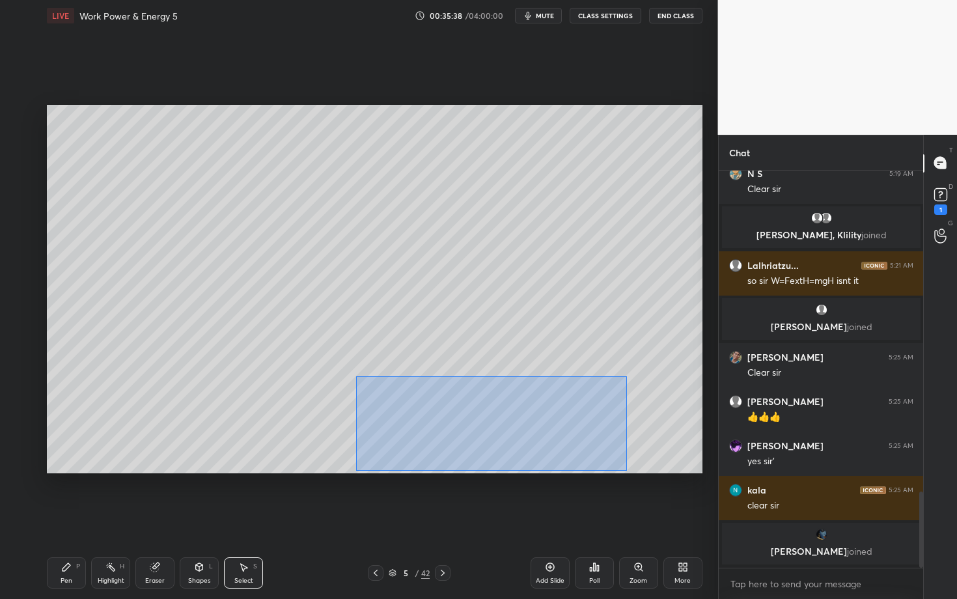
drag, startPoint x: 359, startPoint y: 407, endPoint x: 627, endPoint y: 471, distance: 275.8
click at [627, 471] on div "0 ° Undo Copy Duplicate Duplicate to new slide Delete" at bounding box center [375, 289] width 656 height 369
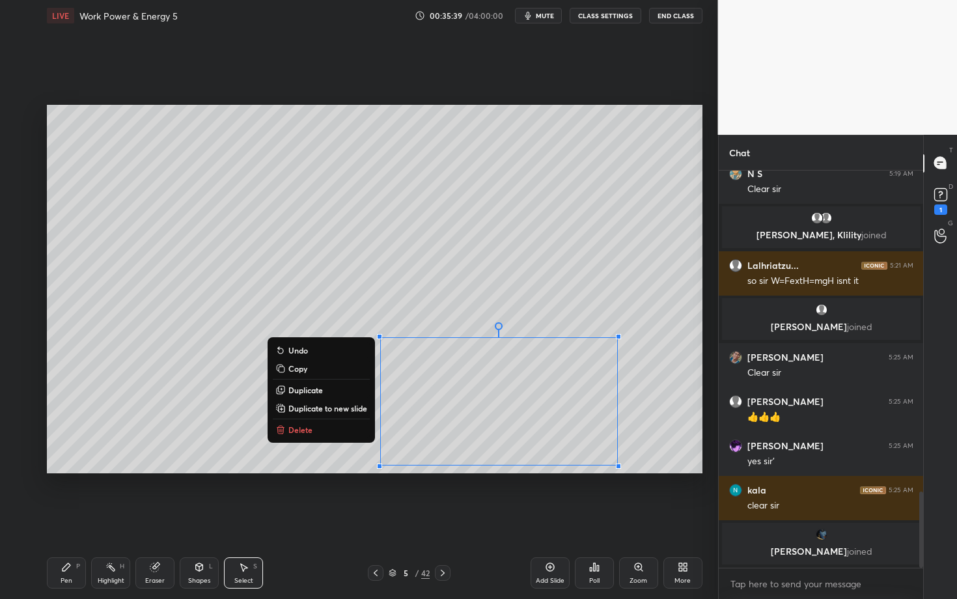
click at [317, 431] on button "Delete" at bounding box center [321, 430] width 97 height 16
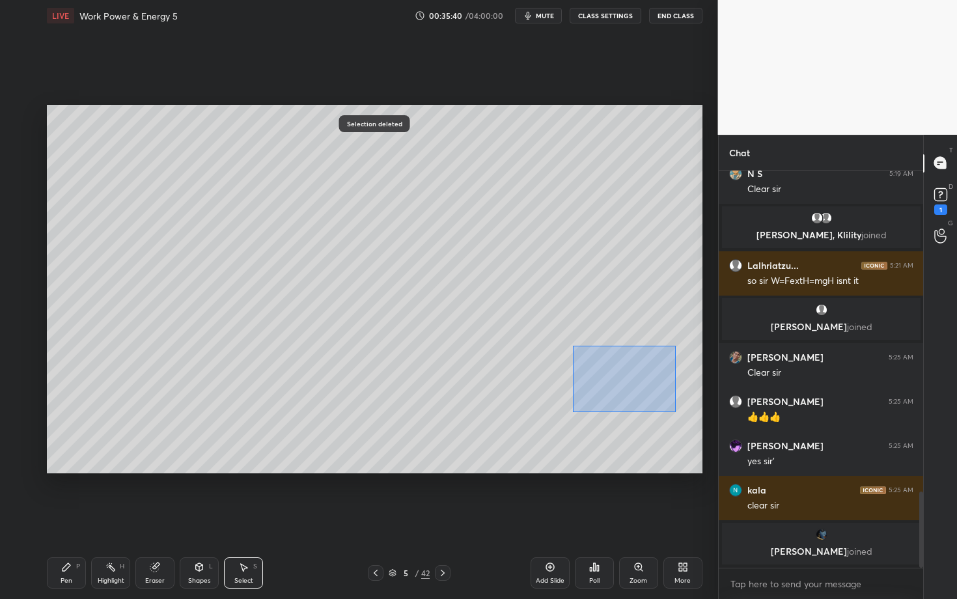
drag, startPoint x: 613, startPoint y: 385, endPoint x: 683, endPoint y: 416, distance: 76.4
click at [683, 416] on div "0 ° Undo Copy Duplicate Duplicate to new slide Delete" at bounding box center [375, 289] width 656 height 369
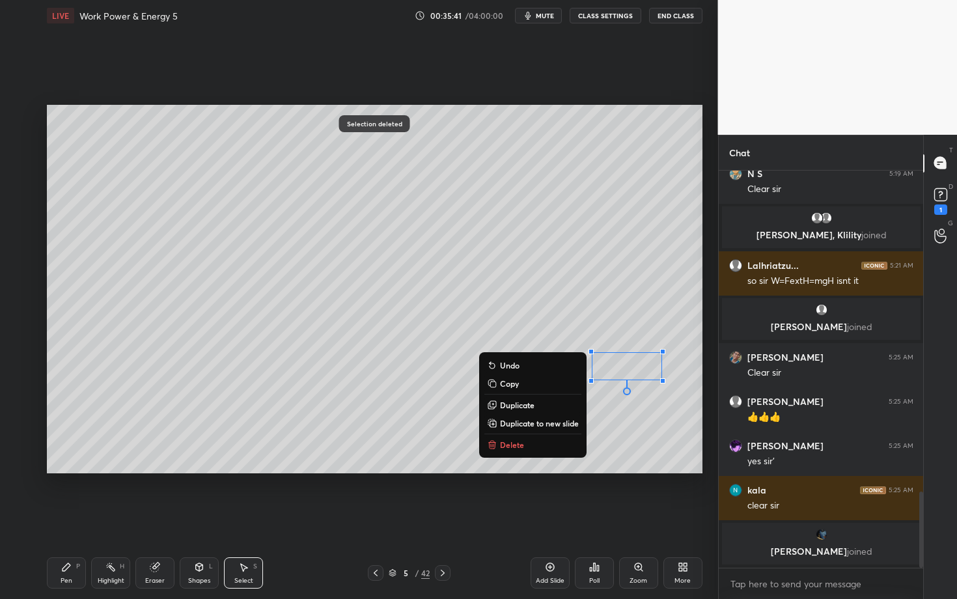
click at [507, 445] on p "Delete" at bounding box center [512, 445] width 24 height 10
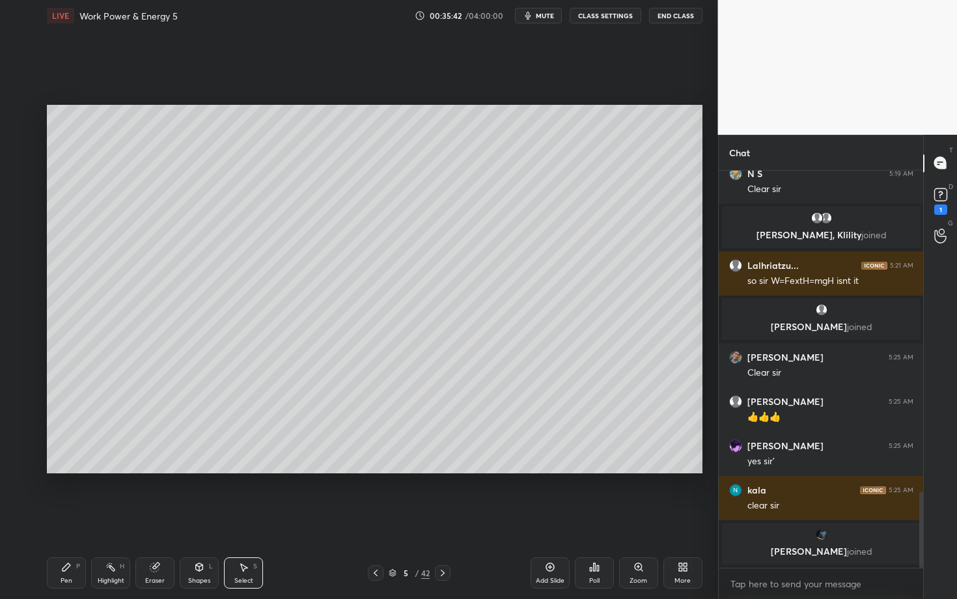
click at [68, 519] on icon at bounding box center [66, 567] width 10 height 10
click at [106, 519] on div "Highlight H" at bounding box center [110, 572] width 39 height 31
click at [372, 519] on div at bounding box center [376, 573] width 16 height 16
click at [128, 519] on div "Pen P Highlight H Eraser Shapes L Select S" at bounding box center [168, 572] width 242 height 31
click at [440, 519] on div at bounding box center [443, 573] width 16 height 16
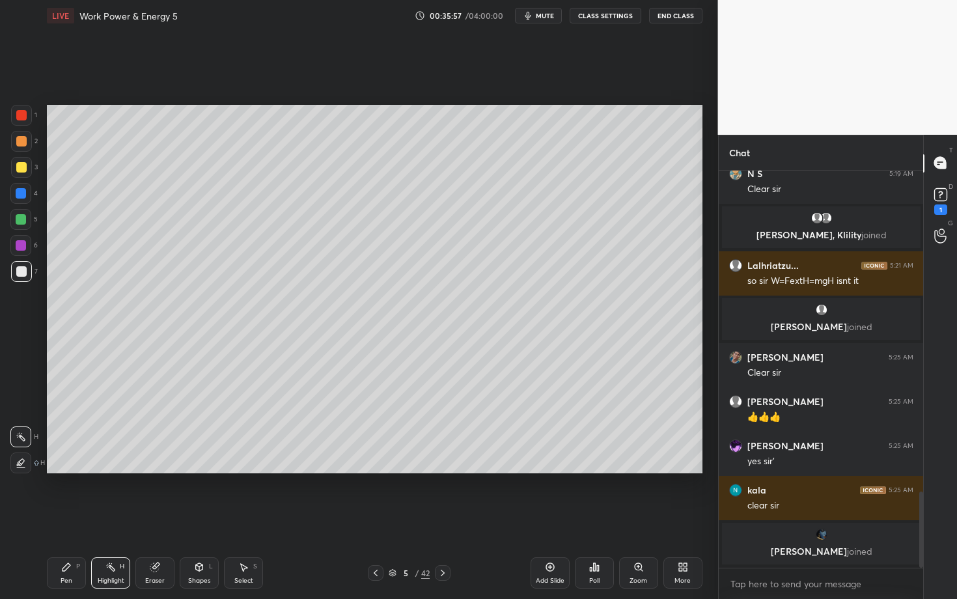
click at [374, 519] on icon at bounding box center [376, 573] width 10 height 10
click at [248, 519] on div "Select" at bounding box center [243, 581] width 19 height 7
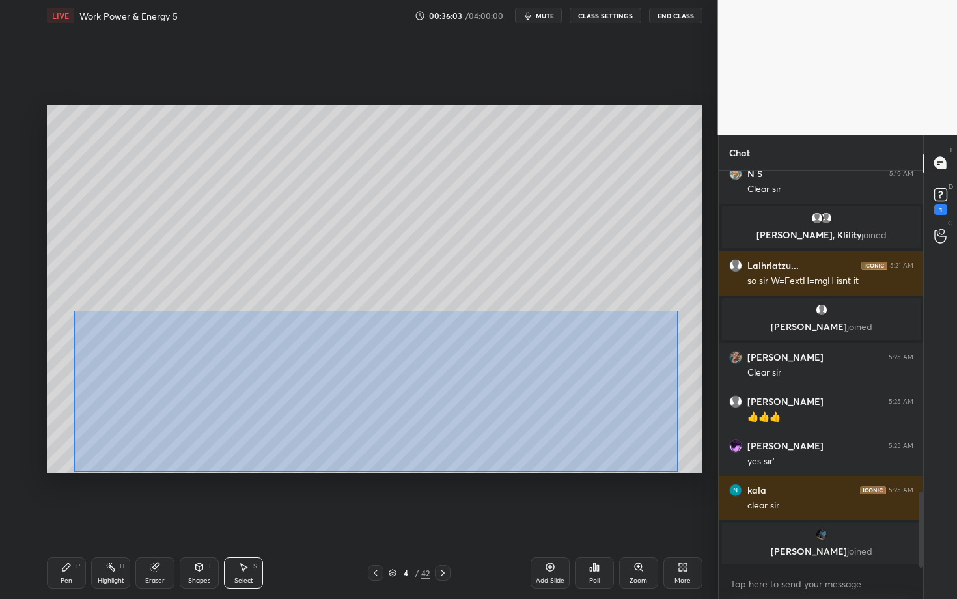
drag, startPoint x: 88, startPoint y: 330, endPoint x: 677, endPoint y: 472, distance: 606.4
click at [677, 472] on div "0 ° Undo Copy Duplicate Duplicate to new slide Delete" at bounding box center [375, 289] width 656 height 369
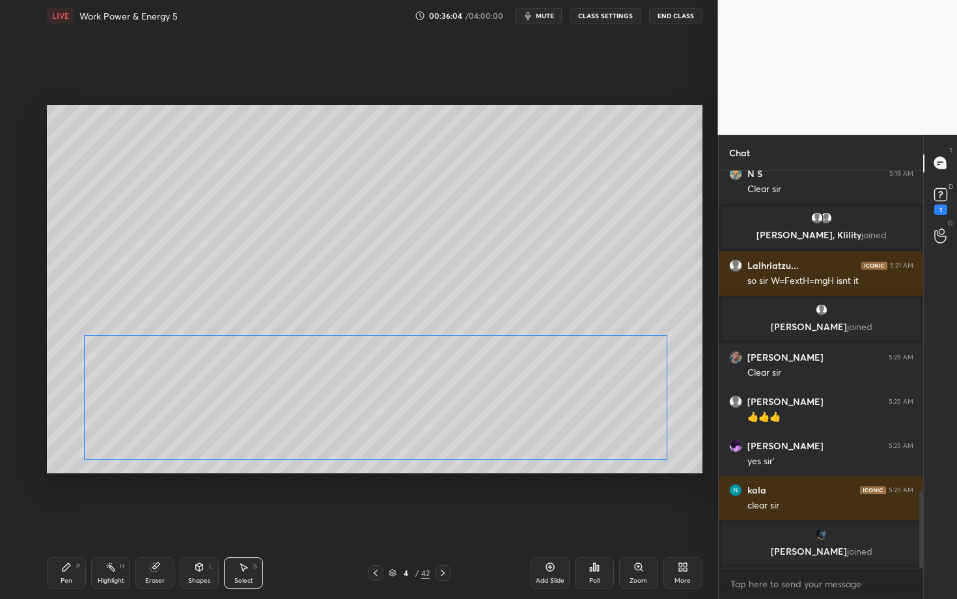
drag, startPoint x: 252, startPoint y: 414, endPoint x: 249, endPoint y: 429, distance: 15.3
click at [249, 429] on div "0 ° Undo Copy Duplicate Duplicate to new slide Delete" at bounding box center [375, 289] width 656 height 369
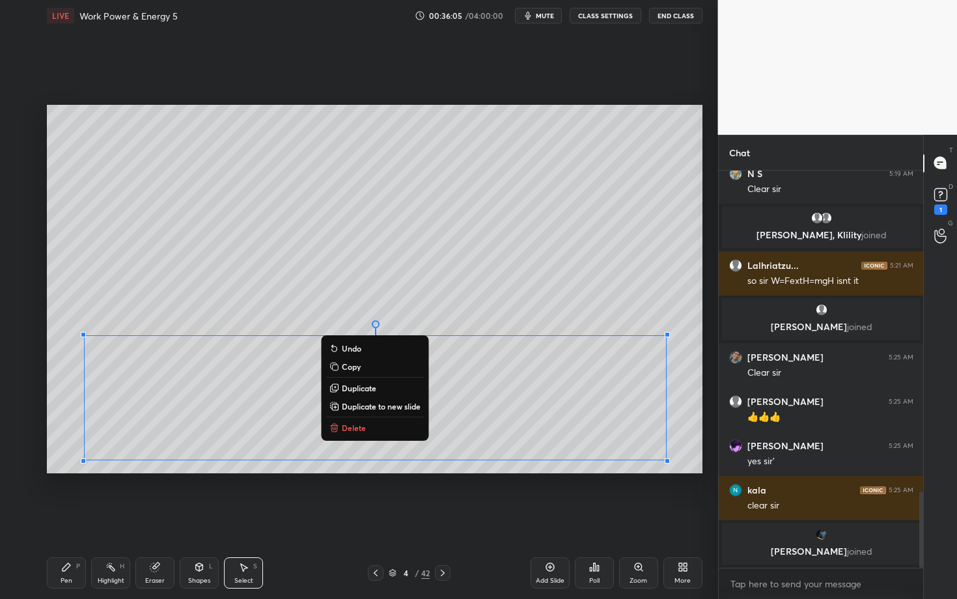
click at [442, 519] on icon at bounding box center [443, 573] width 10 height 10
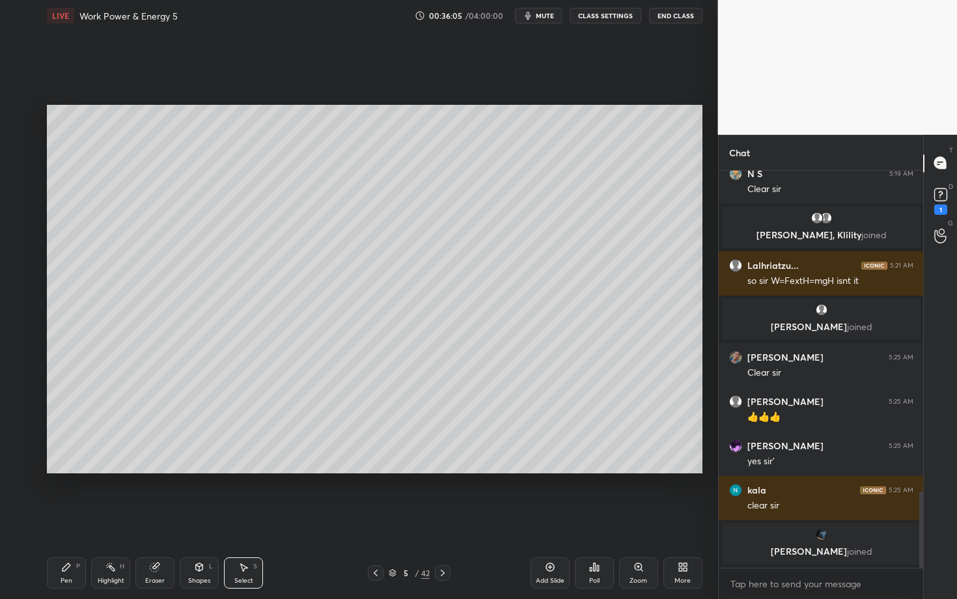
click at [246, 519] on div "Select" at bounding box center [243, 581] width 19 height 7
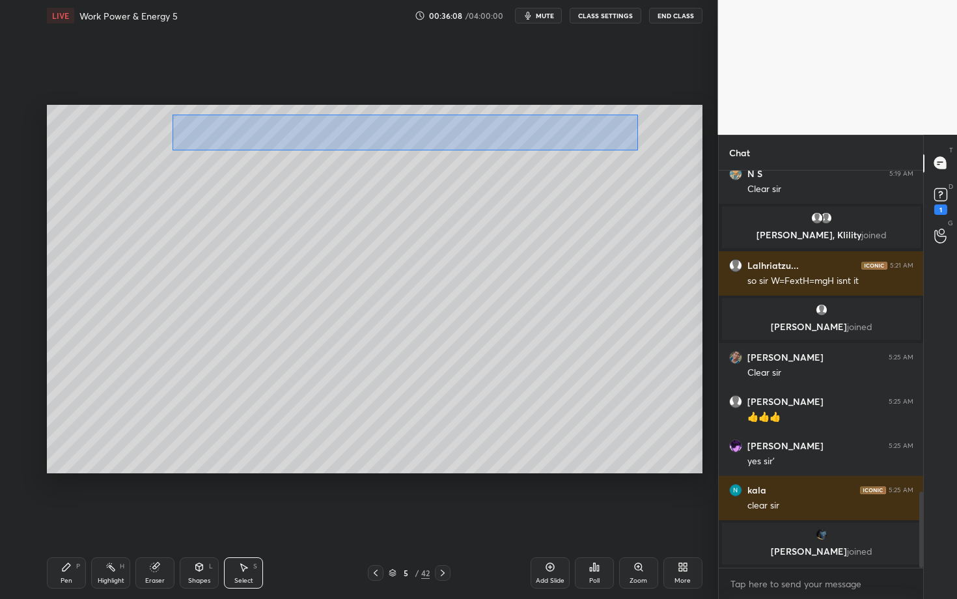
drag, startPoint x: 208, startPoint y: 134, endPoint x: 638, endPoint y: 150, distance: 430.1
click at [638, 150] on div "0 ° Undo Copy Duplicate Duplicate to new slide Delete" at bounding box center [375, 289] width 656 height 369
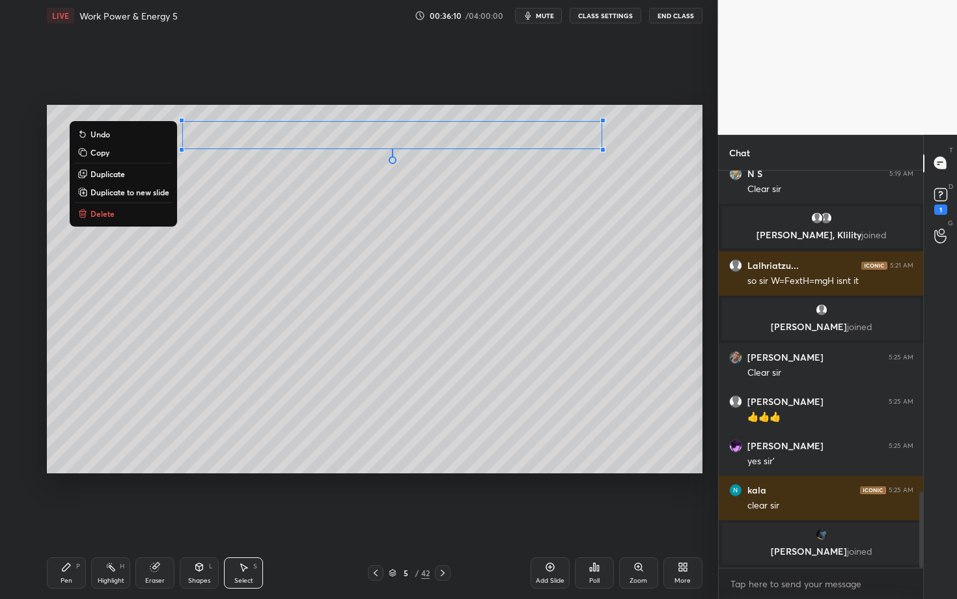
click at [105, 152] on p "Copy" at bounding box center [100, 152] width 19 height 10
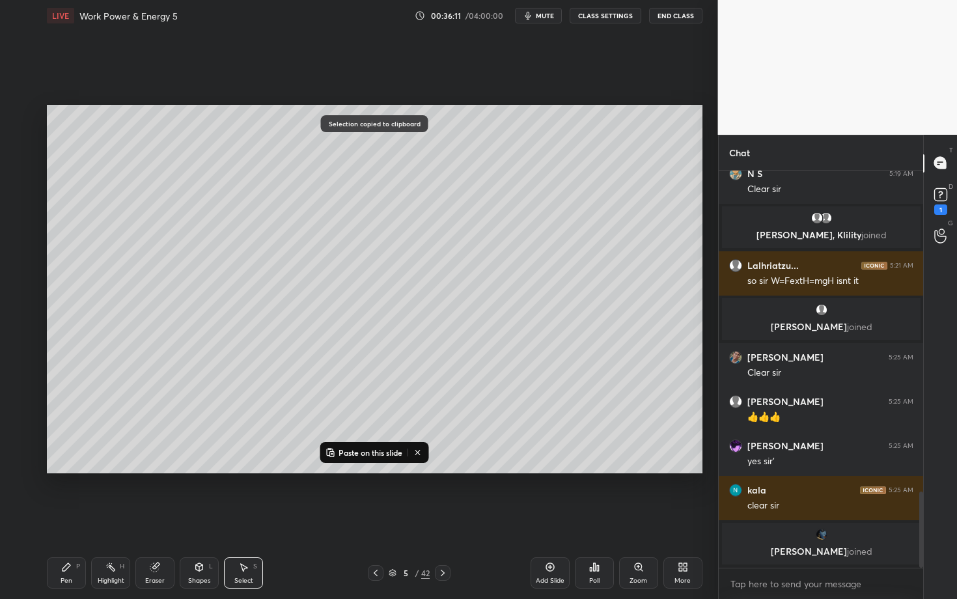
click at [371, 519] on icon at bounding box center [376, 573] width 10 height 10
click at [348, 453] on p "Paste on this slide" at bounding box center [371, 452] width 64 height 10
drag, startPoint x: 291, startPoint y: 144, endPoint x: 223, endPoint y: 308, distance: 177.5
click at [223, 308] on div "0 ° Undo Copy Paste here Duplicate Duplicate to new slide Delete" at bounding box center [375, 289] width 656 height 369
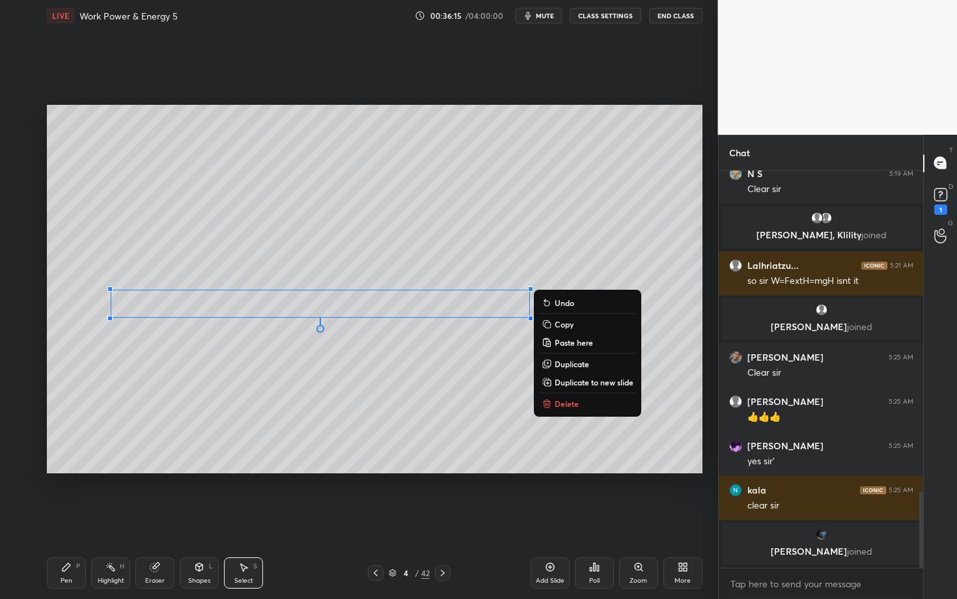
click at [442, 519] on icon at bounding box center [443, 573] width 4 height 7
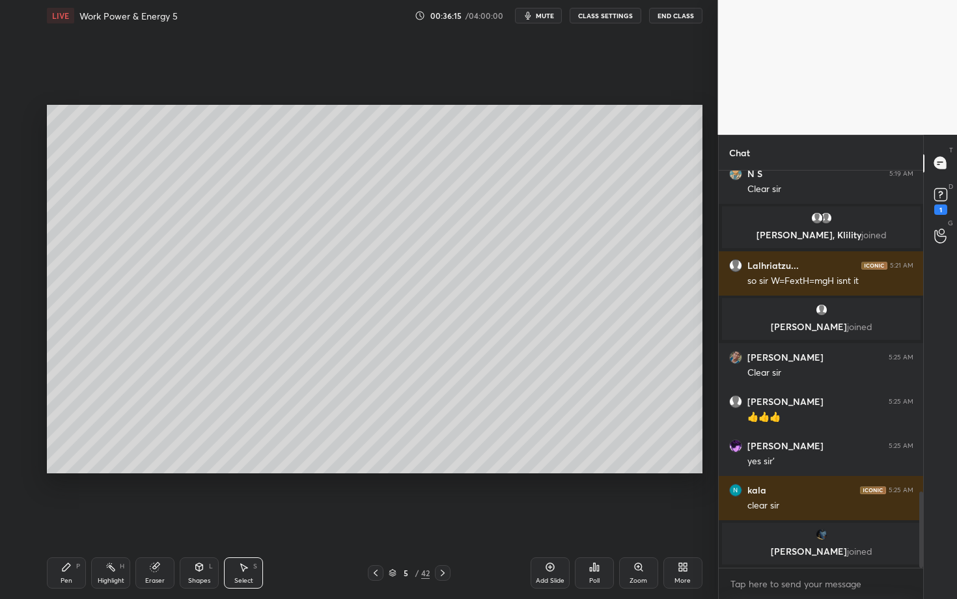
click at [246, 519] on div "Select S" at bounding box center [243, 572] width 39 height 31
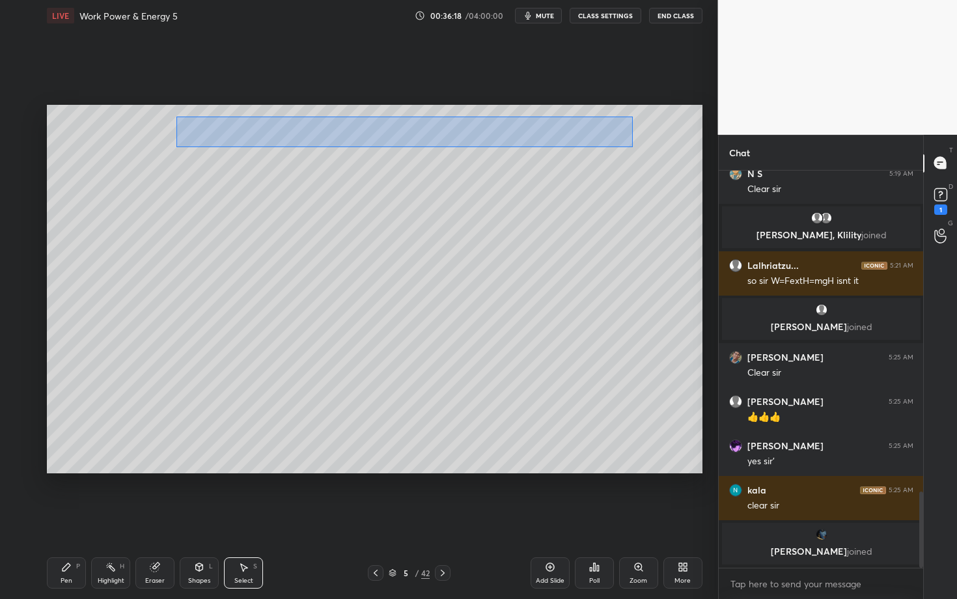
drag, startPoint x: 198, startPoint y: 125, endPoint x: 632, endPoint y: 147, distance: 435.0
click at [632, 147] on div "0 ° Undo Copy Paste here Duplicate Duplicate to new slide Delete" at bounding box center [375, 289] width 656 height 369
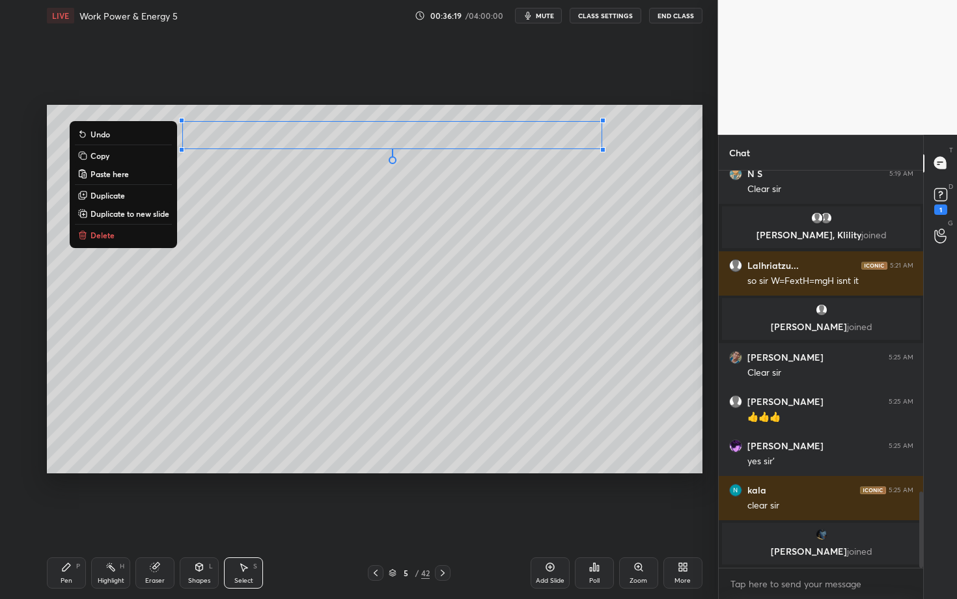
click at [128, 233] on button "Delete" at bounding box center [123, 235] width 97 height 16
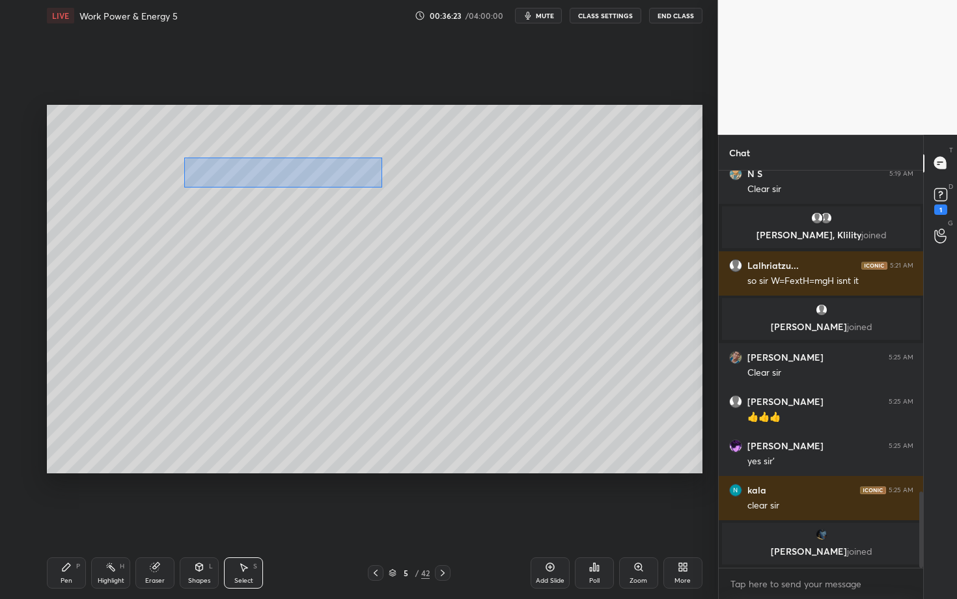
drag, startPoint x: 220, startPoint y: 178, endPoint x: 382, endPoint y: 186, distance: 162.4
click at [382, 186] on div "0 ° Undo Copy Paste here Duplicate Duplicate to new slide Delete" at bounding box center [375, 289] width 656 height 369
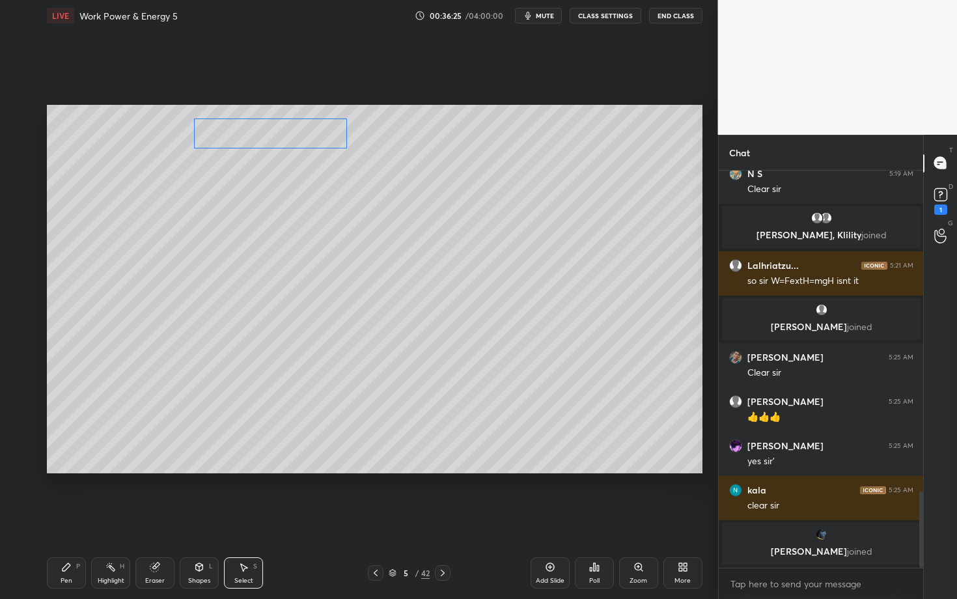
drag, startPoint x: 305, startPoint y: 175, endPoint x: 311, endPoint y: 132, distance: 43.9
click at [311, 132] on div "0 ° Undo Copy Paste here Duplicate Duplicate to new slide Delete" at bounding box center [375, 289] width 656 height 369
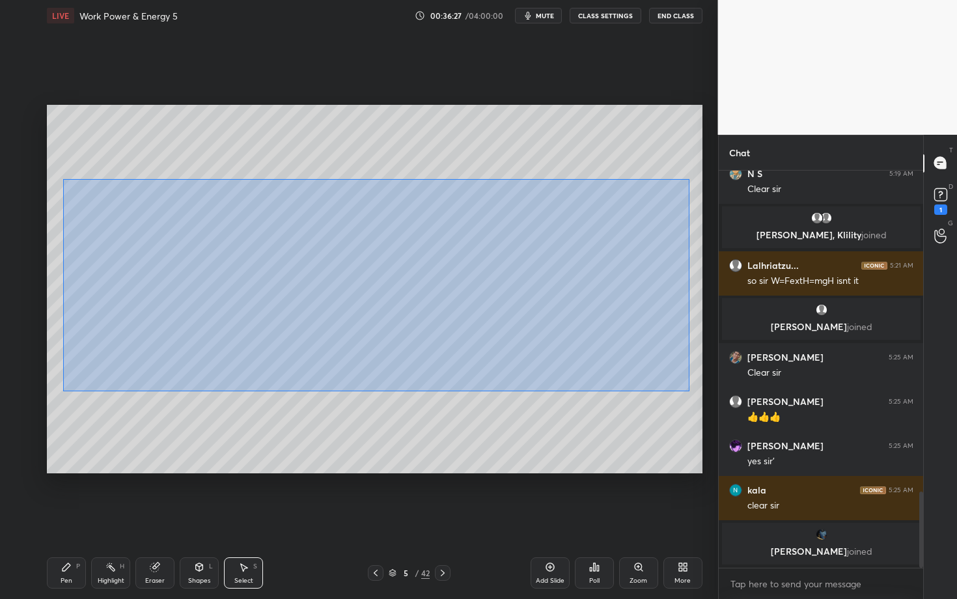
drag, startPoint x: 66, startPoint y: 186, endPoint x: 689, endPoint y: 391, distance: 655.3
click at [688, 390] on div "0 ° Undo Copy Paste here Duplicate Duplicate to new slide Delete" at bounding box center [375, 289] width 656 height 369
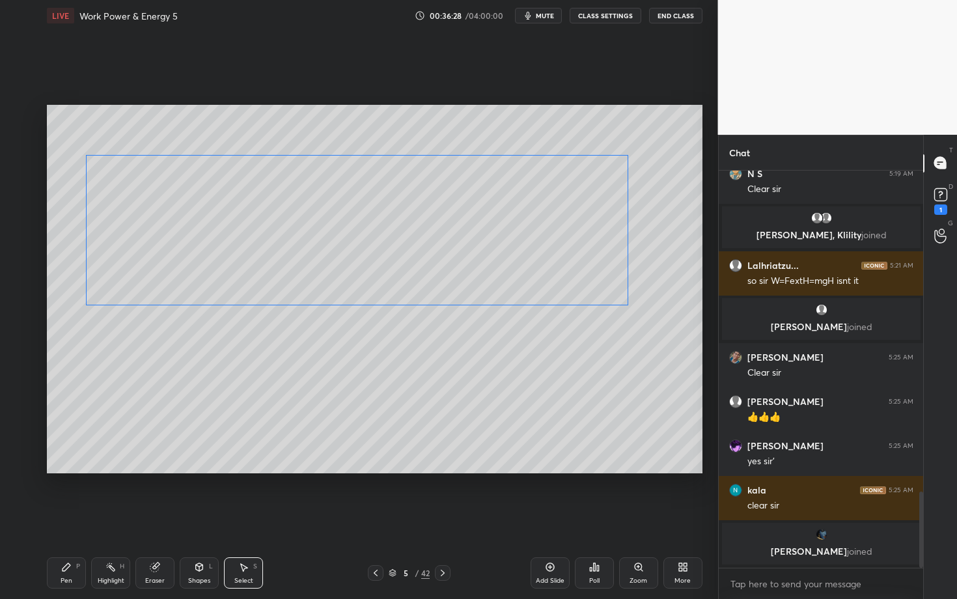
drag, startPoint x: 210, startPoint y: 279, endPoint x: 213, endPoint y: 255, distance: 23.6
click at [213, 255] on div "0 ° Undo Copy Paste here Duplicate Duplicate to new slide Delete" at bounding box center [375, 289] width 656 height 369
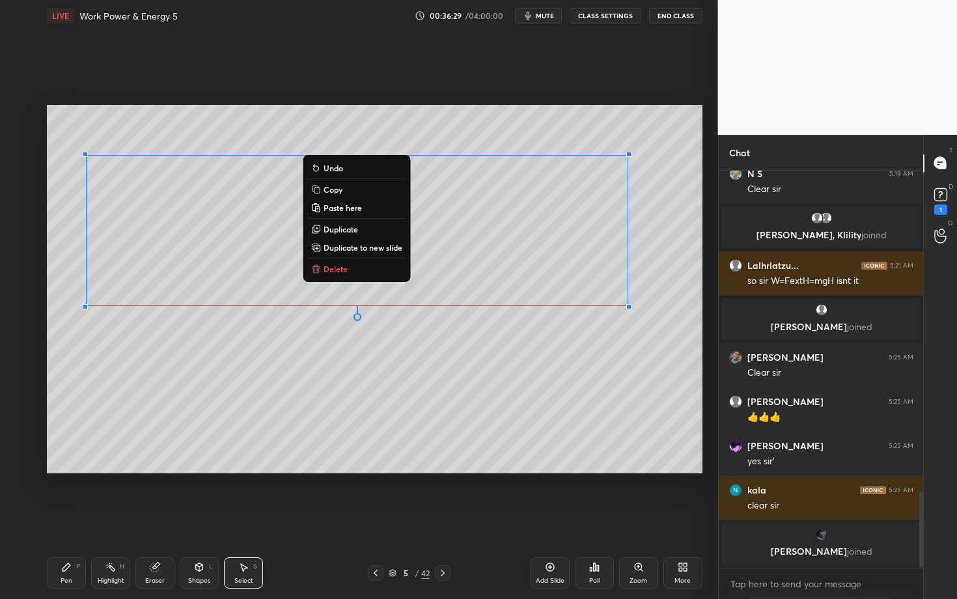
click at [66, 519] on icon at bounding box center [66, 567] width 10 height 10
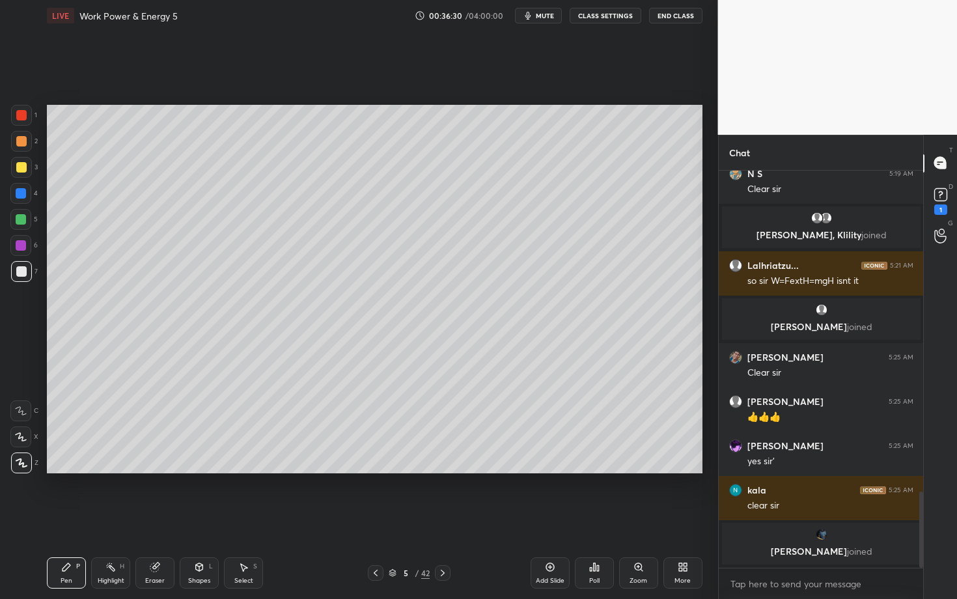
click at [440, 519] on icon at bounding box center [443, 573] width 10 height 10
click at [373, 519] on icon at bounding box center [376, 573] width 10 height 10
click at [76, 519] on div "Pen P" at bounding box center [66, 572] width 39 height 31
click at [18, 221] on div at bounding box center [21, 219] width 10 height 10
click at [26, 168] on div at bounding box center [21, 167] width 21 height 21
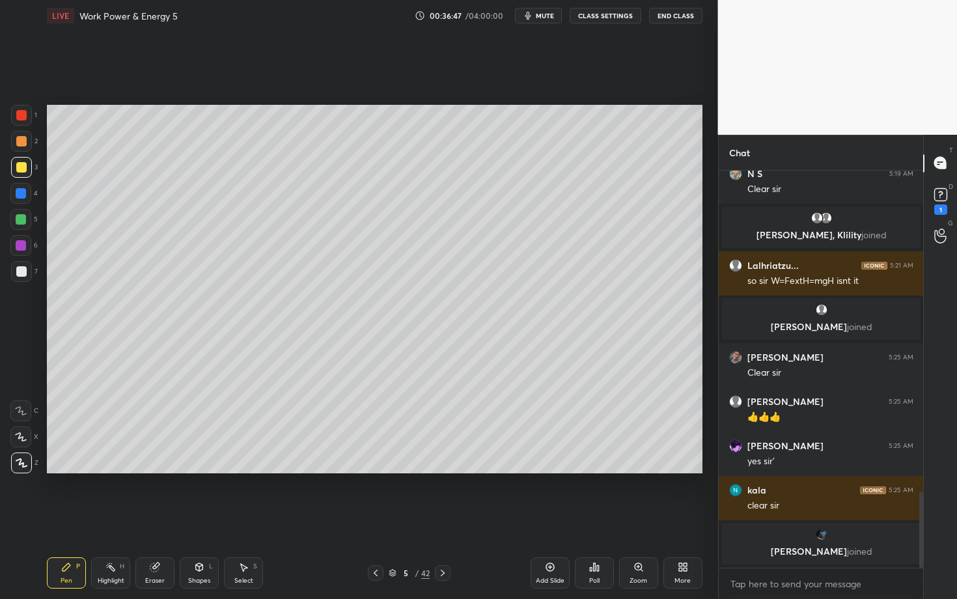
click at [28, 139] on div at bounding box center [21, 141] width 21 height 21
click at [21, 150] on div "2" at bounding box center [24, 144] width 27 height 26
click at [108, 519] on icon at bounding box center [111, 567] width 10 height 10
click at [442, 519] on icon at bounding box center [443, 573] width 10 height 10
click at [43, 519] on div "LIVE Work Power & Energy 5 00:37:34 / 04:00:00 mute CLASS SETTINGS End Class Se…" at bounding box center [375, 299] width 666 height 599
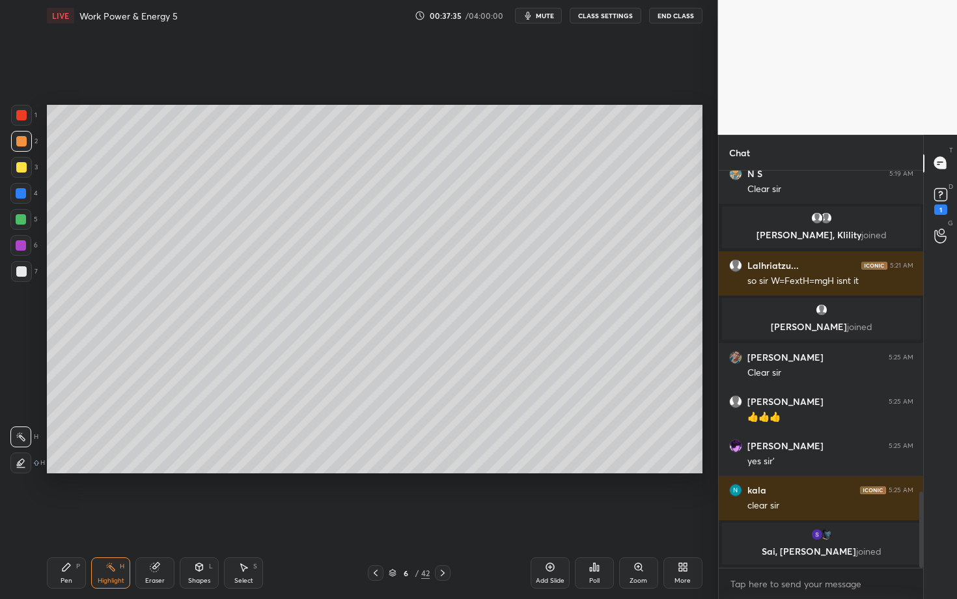
click at [65, 519] on div "Pen P" at bounding box center [66, 572] width 39 height 31
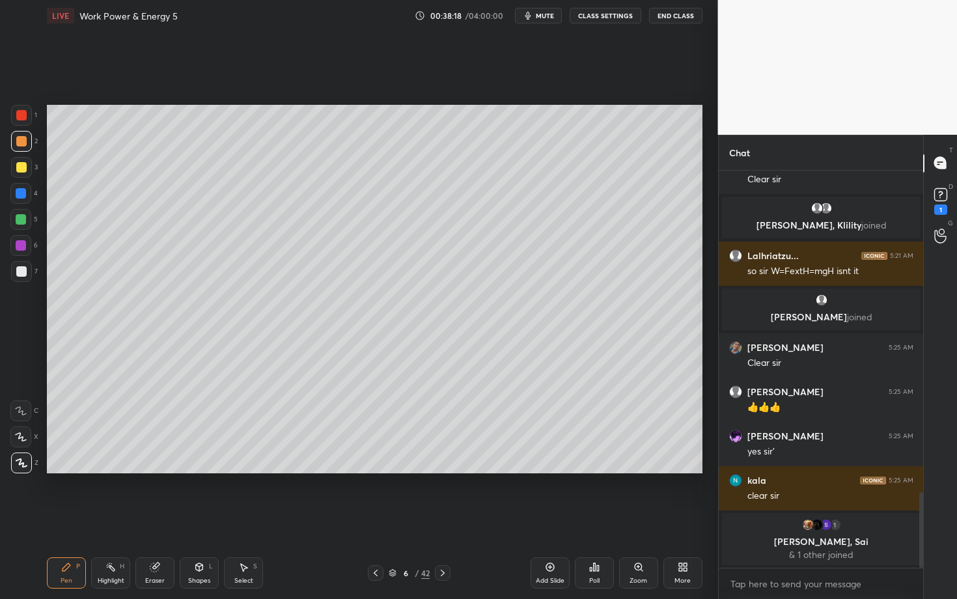
click at [248, 519] on div "Select" at bounding box center [243, 581] width 19 height 7
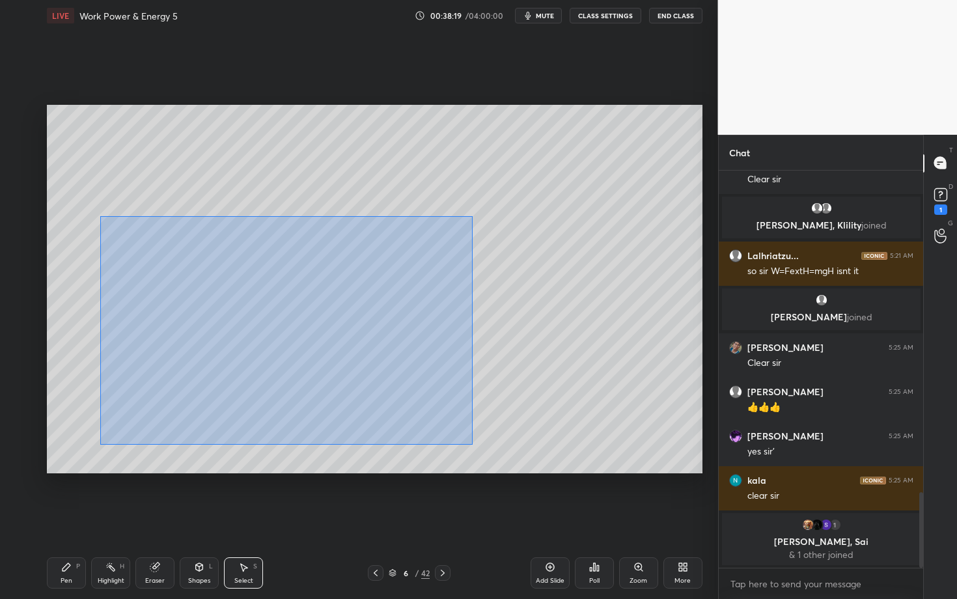
drag, startPoint x: 191, startPoint y: 331, endPoint x: 468, endPoint y: 443, distance: 298.6
click at [468, 442] on div "0 ° Undo Copy Paste here Duplicate Duplicate to new slide Delete" at bounding box center [375, 289] width 656 height 369
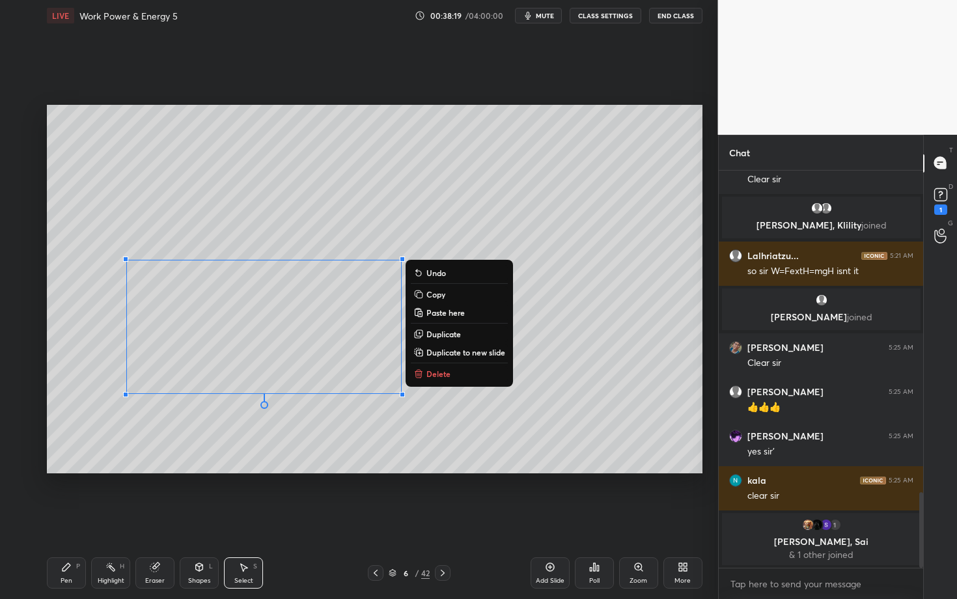
click at [440, 374] on p "Delete" at bounding box center [439, 374] width 24 height 10
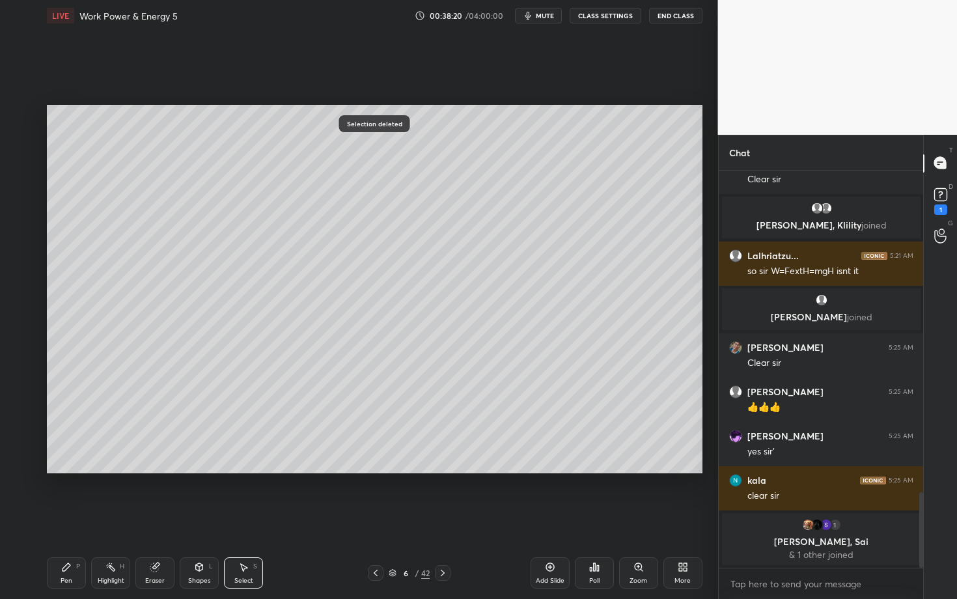
click at [378, 519] on icon at bounding box center [376, 573] width 10 height 10
click at [79, 519] on div "P" at bounding box center [78, 566] width 4 height 7
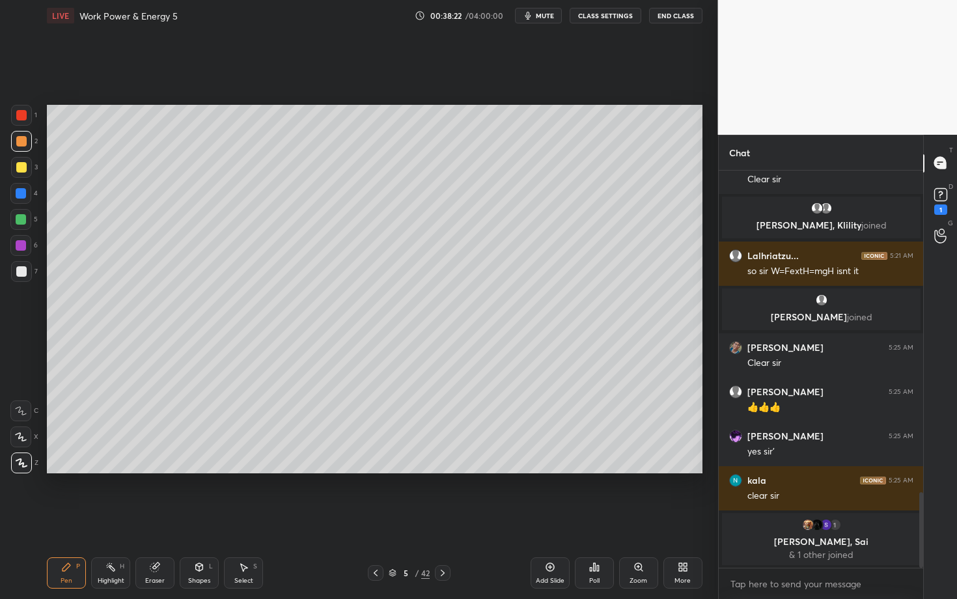
click at [24, 272] on div at bounding box center [21, 271] width 10 height 10
click at [231, 519] on div "Select S" at bounding box center [243, 572] width 39 height 31
drag, startPoint x: 247, startPoint y: 384, endPoint x: 417, endPoint y: 436, distance: 177.4
click at [416, 436] on div "0 ° Undo Copy Paste here Duplicate Duplicate to new slide Delete" at bounding box center [375, 289] width 656 height 369
click at [302, 388] on div "0 ° Undo Copy Paste here Duplicate Duplicate to new slide Delete" at bounding box center [375, 289] width 656 height 369
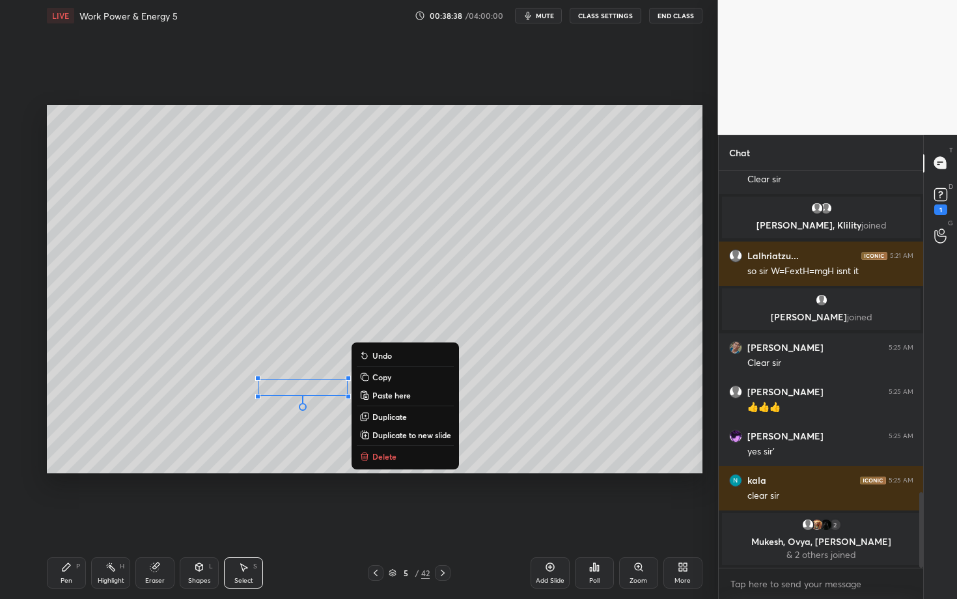
click at [68, 519] on div "Pen P" at bounding box center [66, 572] width 39 height 31
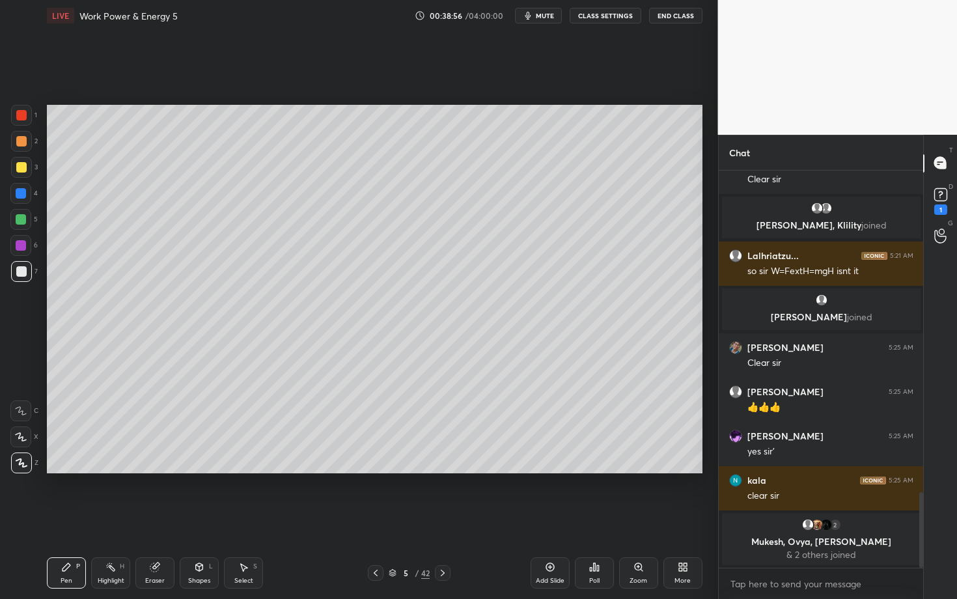
click at [111, 519] on div "Highlight H" at bounding box center [110, 572] width 39 height 31
click at [70, 519] on div "Pen P" at bounding box center [66, 572] width 39 height 31
click at [240, 519] on icon at bounding box center [243, 567] width 10 height 10
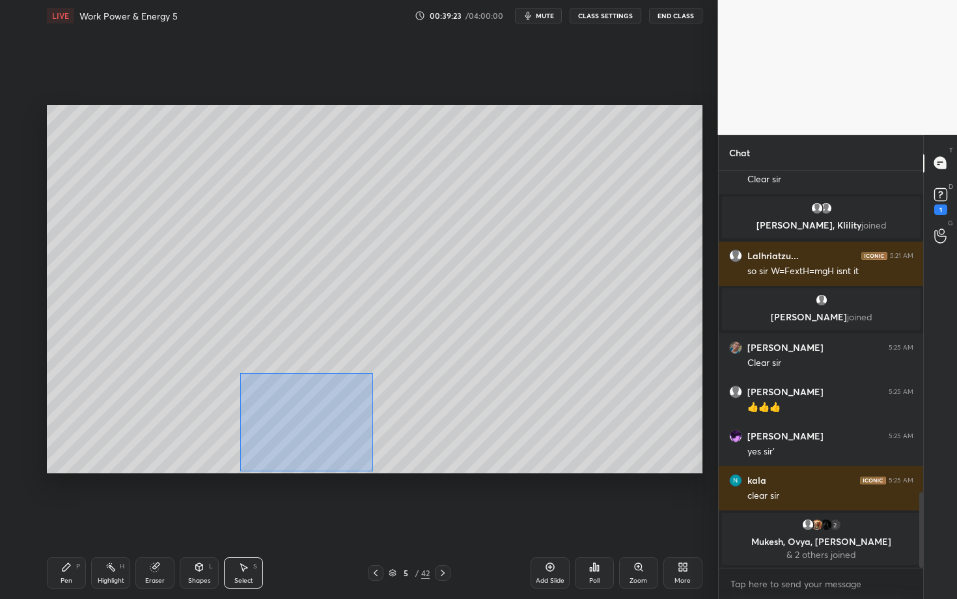
drag, startPoint x: 245, startPoint y: 387, endPoint x: 373, endPoint y: 470, distance: 152.5
click at [373, 470] on div "0 ° Undo Copy Paste here Duplicate Duplicate to new slide Delete" at bounding box center [375, 289] width 656 height 369
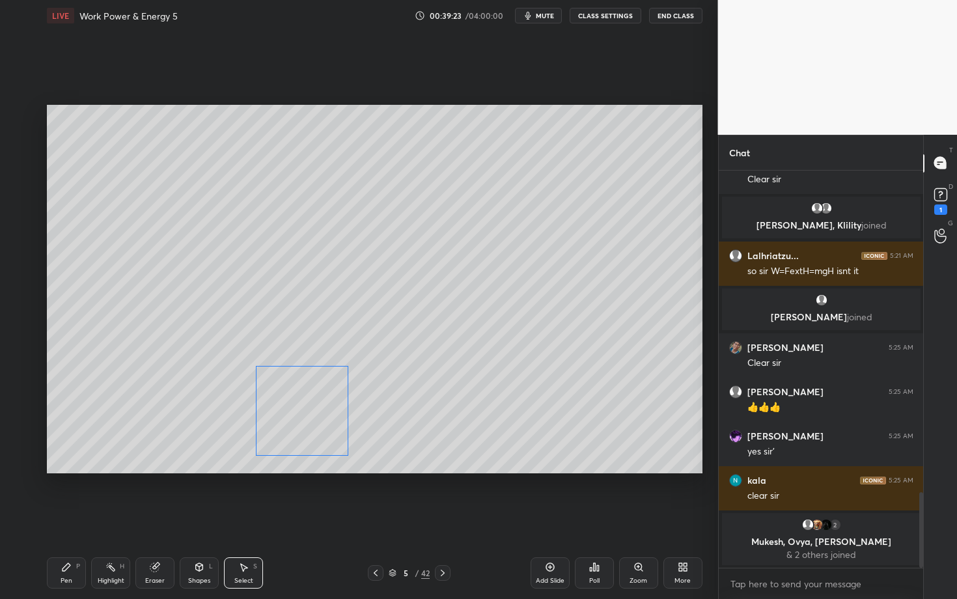
drag, startPoint x: 314, startPoint y: 431, endPoint x: 313, endPoint y: 421, distance: 9.8
click at [313, 421] on div "0 ° Undo Copy Paste here Duplicate Duplicate to new slide Delete" at bounding box center [375, 289] width 656 height 369
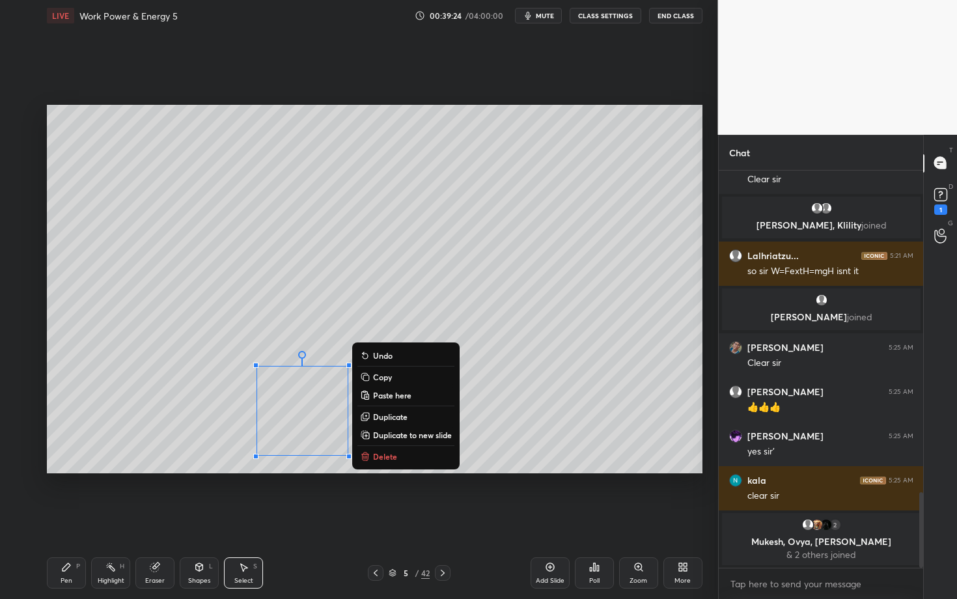
click at [201, 454] on div "0 ° Undo Copy Paste here Duplicate Duplicate to new slide Delete" at bounding box center [375, 289] width 656 height 369
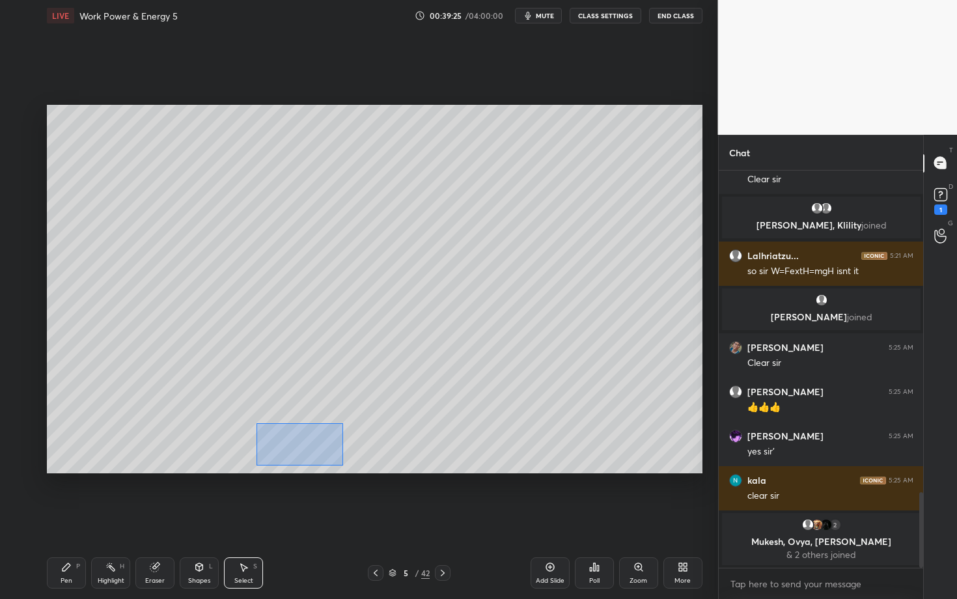
drag, startPoint x: 282, startPoint y: 454, endPoint x: 343, endPoint y: 464, distance: 62.1
click at [343, 464] on div "0 ° Undo Copy Paste here Duplicate Duplicate to new slide Delete" at bounding box center [375, 289] width 656 height 369
click at [292, 444] on div "0 ° Undo Copy Paste here Duplicate Duplicate to new slide Delete" at bounding box center [375, 289] width 656 height 369
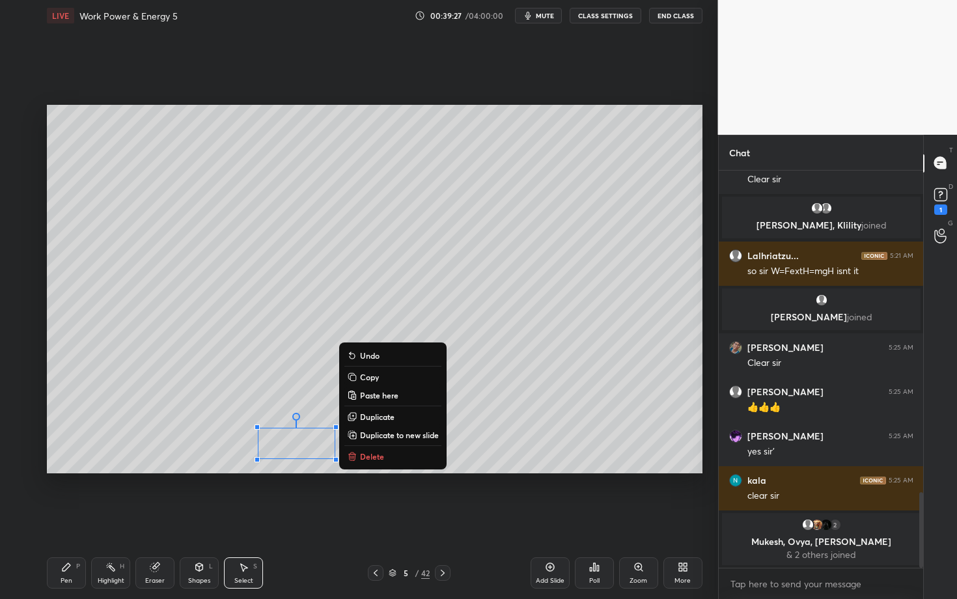
click at [72, 519] on div "Pen P" at bounding box center [66, 572] width 39 height 31
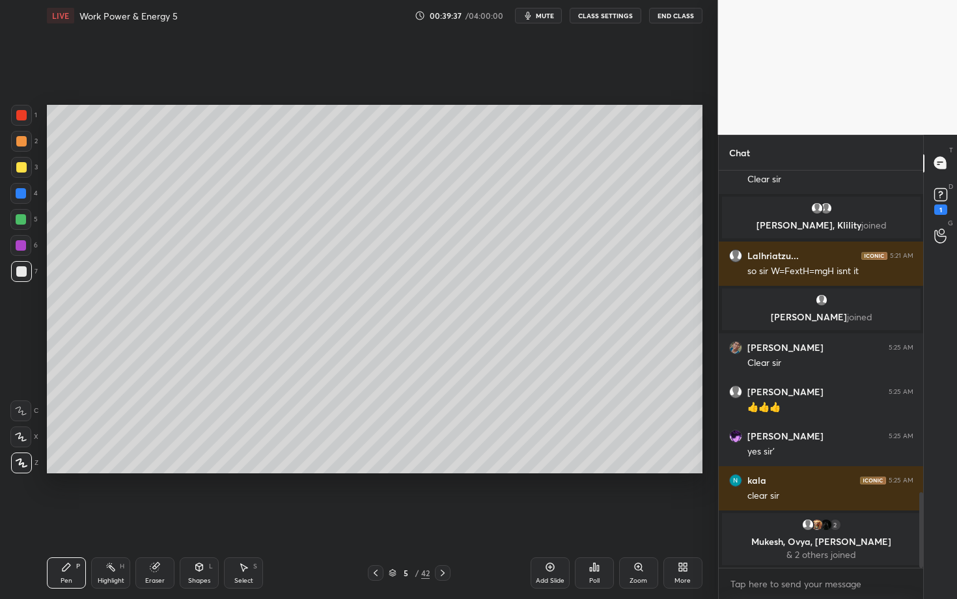
click at [110, 519] on div "Highlight H" at bounding box center [110, 572] width 39 height 31
click at [22, 468] on div at bounding box center [20, 463] width 21 height 21
click at [23, 111] on div at bounding box center [21, 115] width 10 height 10
click at [195, 519] on div "Shapes" at bounding box center [199, 581] width 22 height 7
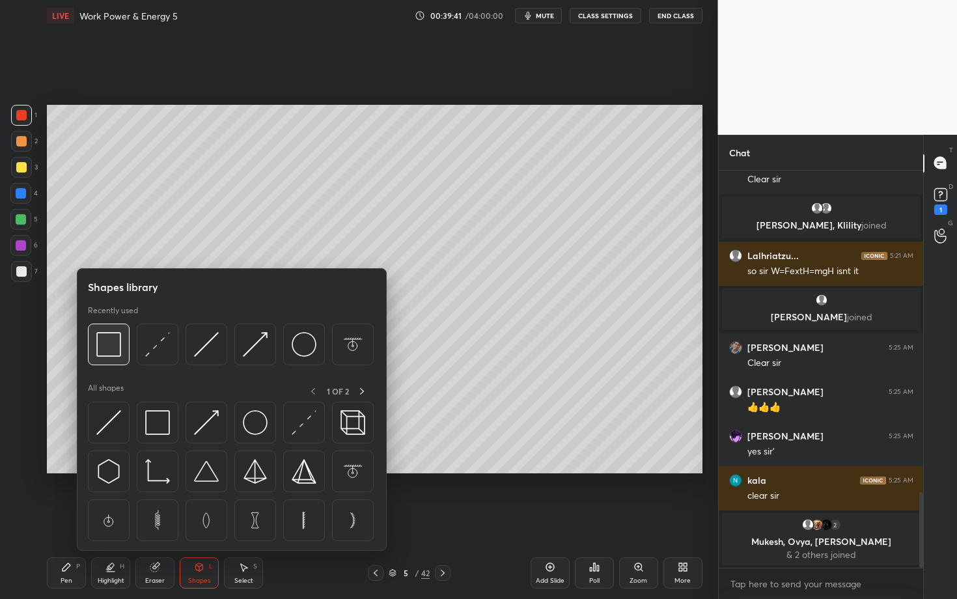
click at [104, 348] on img at bounding box center [108, 344] width 25 height 25
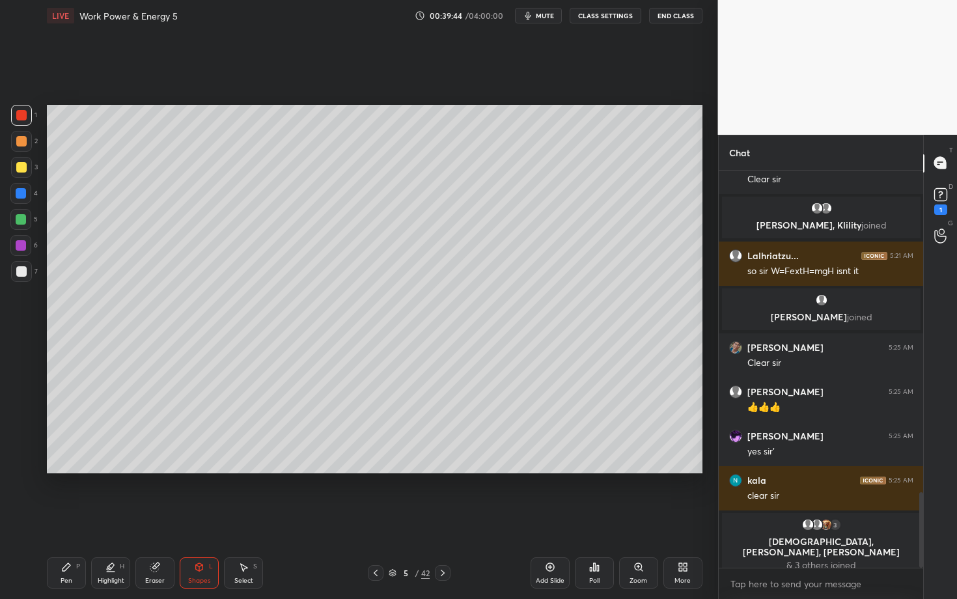
click at [62, 519] on div "Pen" at bounding box center [67, 581] width 12 height 7
click at [441, 519] on icon at bounding box center [443, 573] width 10 height 10
click at [72, 519] on div "Pen P" at bounding box center [66, 572] width 39 height 31
click at [376, 519] on icon at bounding box center [376, 573] width 10 height 10
click at [100, 519] on div "Highlight H" at bounding box center [110, 572] width 39 height 31
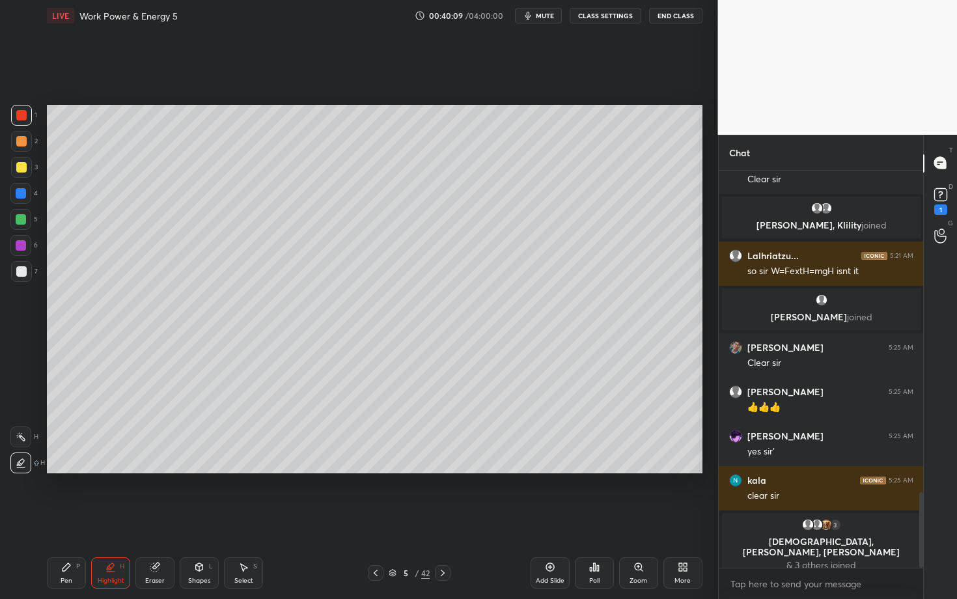
click at [19, 437] on icon at bounding box center [21, 437] width 10 height 10
click at [429, 519] on div "5 / 42" at bounding box center [409, 573] width 83 height 16
click at [440, 519] on icon at bounding box center [443, 573] width 10 height 10
click at [68, 519] on icon at bounding box center [66, 567] width 10 height 10
click at [21, 273] on div at bounding box center [21, 271] width 10 height 10
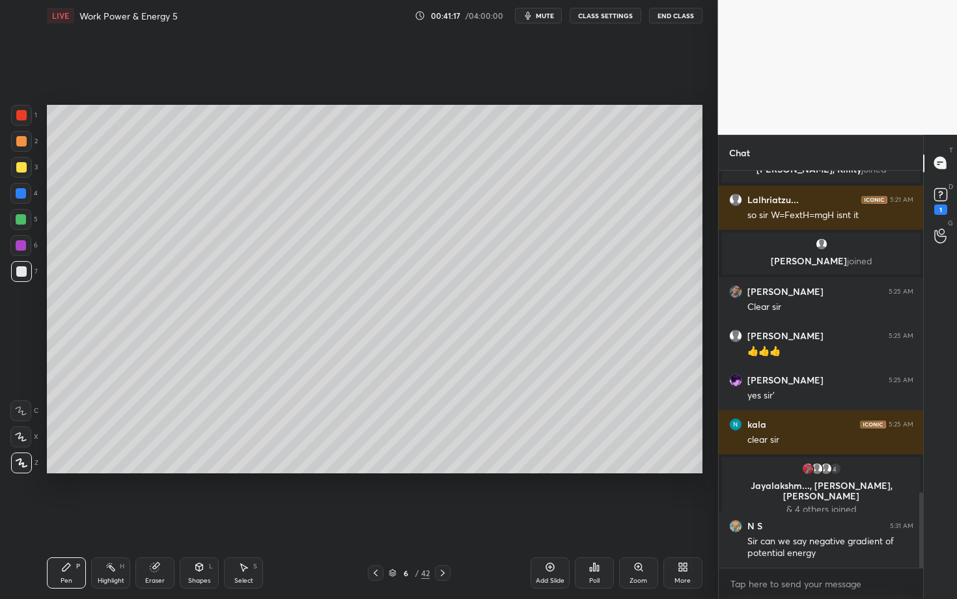
scroll to position [1711, 0]
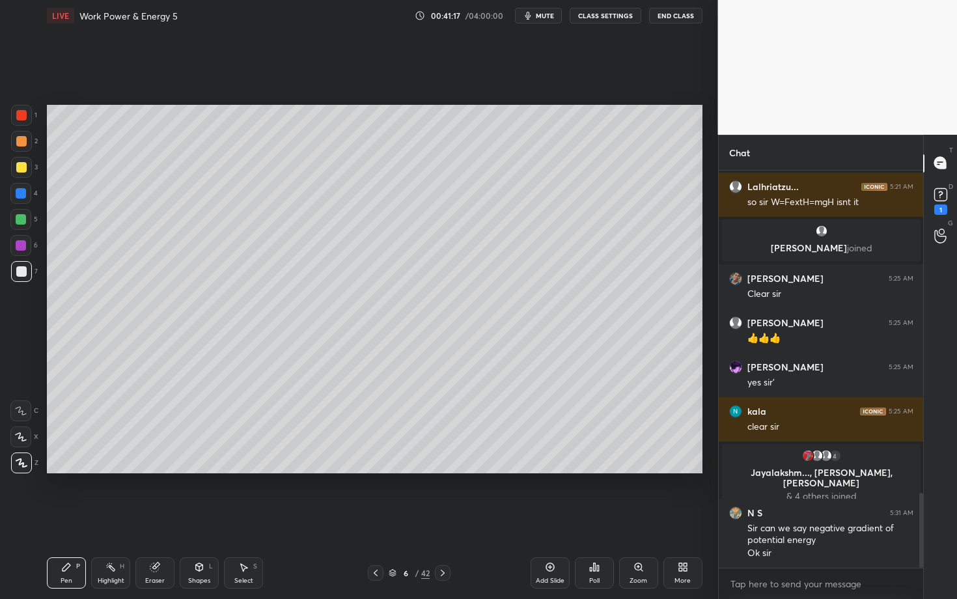
click at [21, 218] on div at bounding box center [21, 219] width 10 height 10
click at [370, 519] on div at bounding box center [376, 573] width 16 height 16
click at [107, 519] on div "Highlight H" at bounding box center [110, 572] width 39 height 31
click at [441, 519] on icon at bounding box center [443, 573] width 10 height 10
click at [63, 519] on div "Pen" at bounding box center [67, 581] width 12 height 7
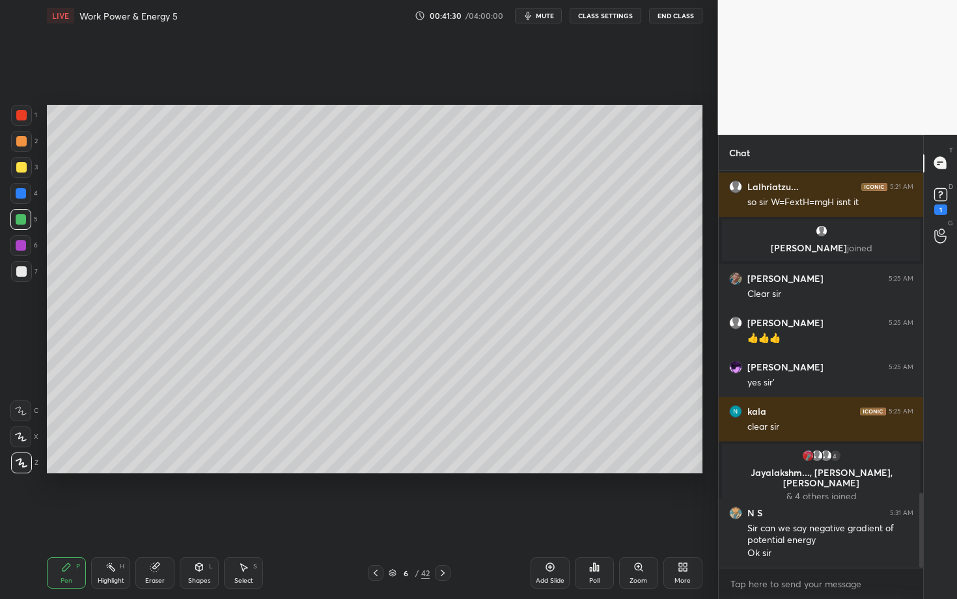
click at [24, 266] on div at bounding box center [21, 271] width 21 height 21
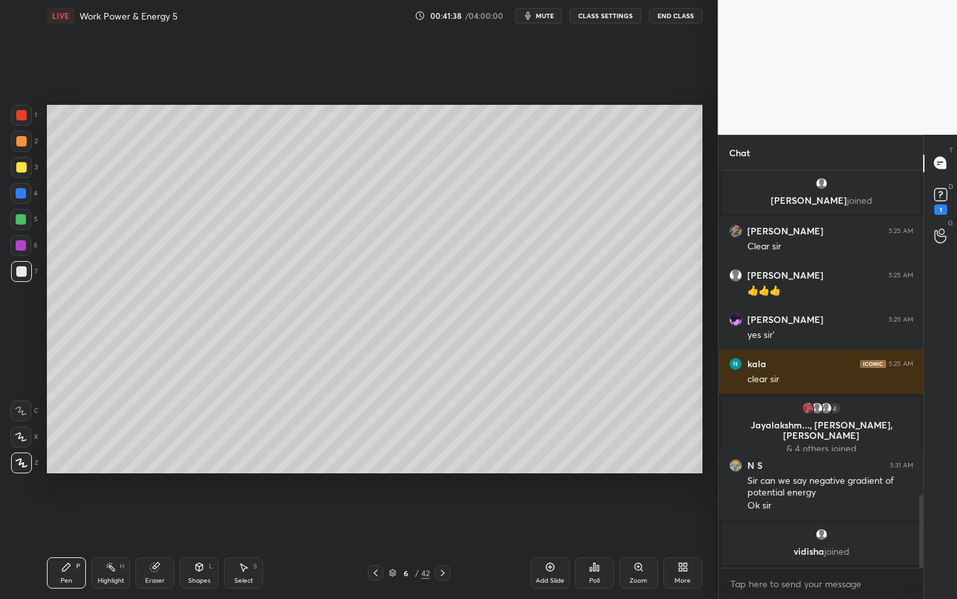
click at [20, 224] on div at bounding box center [20, 219] width 21 height 21
click at [21, 143] on div at bounding box center [21, 141] width 10 height 10
click at [168, 519] on div "Eraser" at bounding box center [154, 572] width 39 height 31
click at [203, 519] on div "Shapes L" at bounding box center [199, 572] width 39 height 31
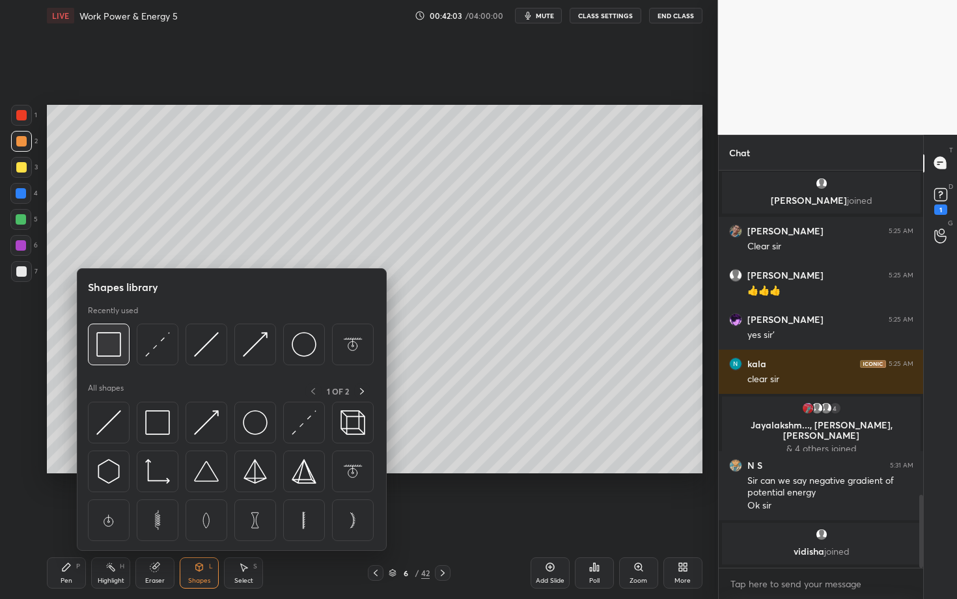
click at [104, 351] on img at bounding box center [108, 344] width 25 height 25
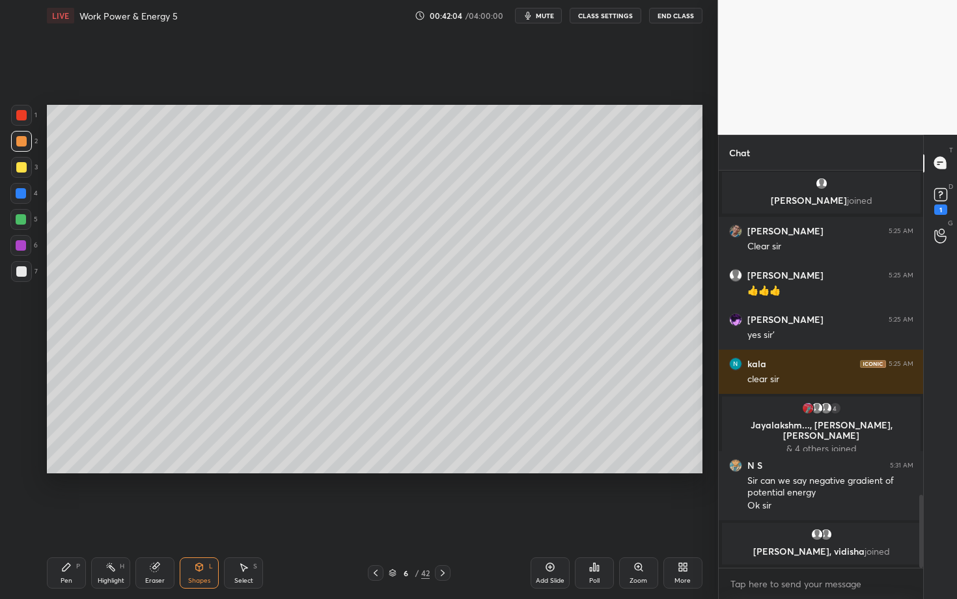
click at [25, 272] on div at bounding box center [21, 271] width 21 height 21
click at [74, 519] on div "Pen P" at bounding box center [66, 572] width 39 height 31
click at [122, 519] on div "Highlight H" at bounding box center [110, 572] width 39 height 31
click at [71, 519] on div "Pen" at bounding box center [67, 581] width 12 height 7
click at [20, 167] on div at bounding box center [21, 167] width 10 height 10
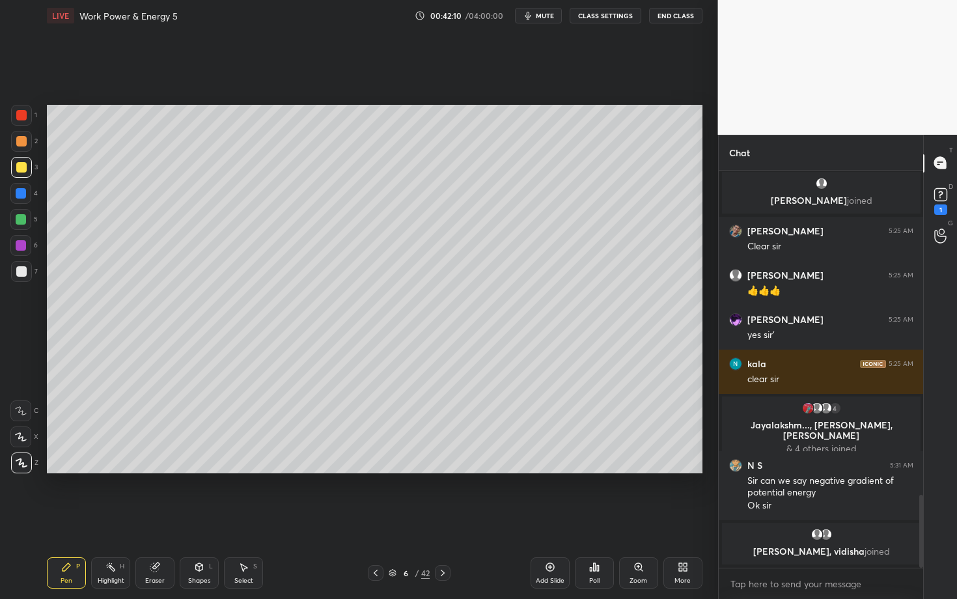
click at [23, 132] on div at bounding box center [21, 141] width 21 height 21
click at [25, 114] on div at bounding box center [21, 115] width 10 height 10
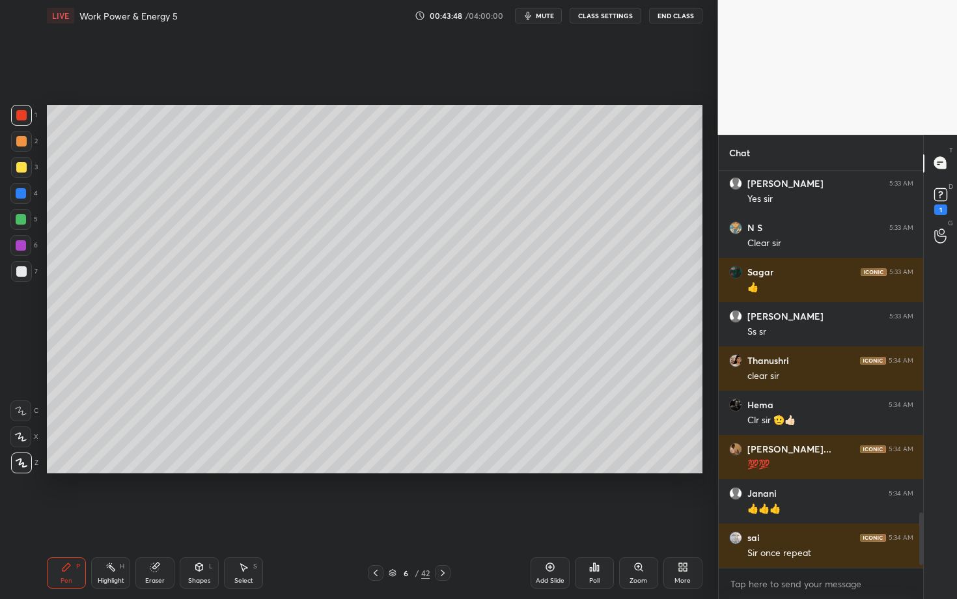
scroll to position [0, 0]
click at [444, 519] on icon at bounding box center [443, 573] width 10 height 10
click at [23, 173] on div at bounding box center [21, 167] width 21 height 21
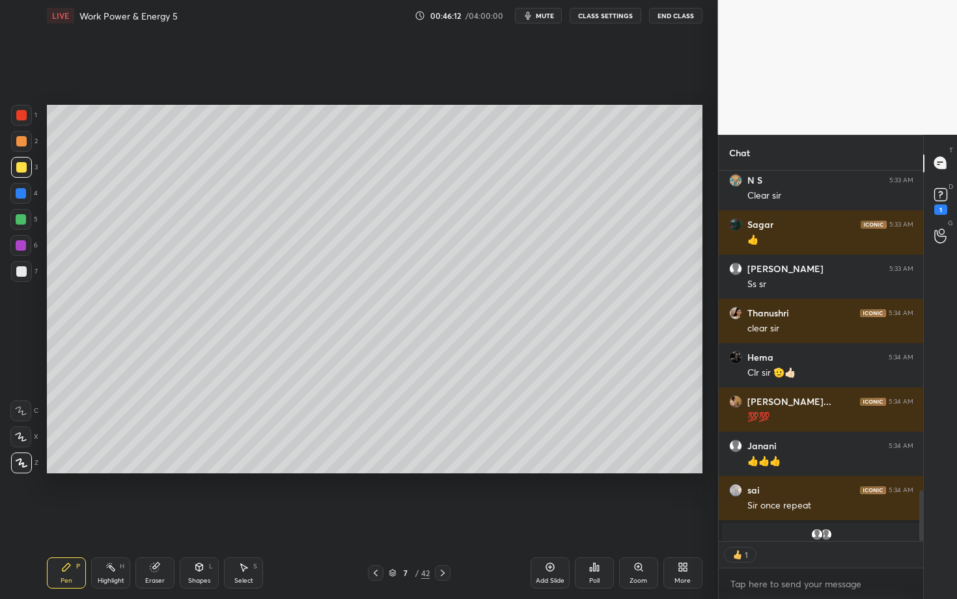
scroll to position [4, 5]
click at [244, 519] on div "Select" at bounding box center [243, 581] width 19 height 7
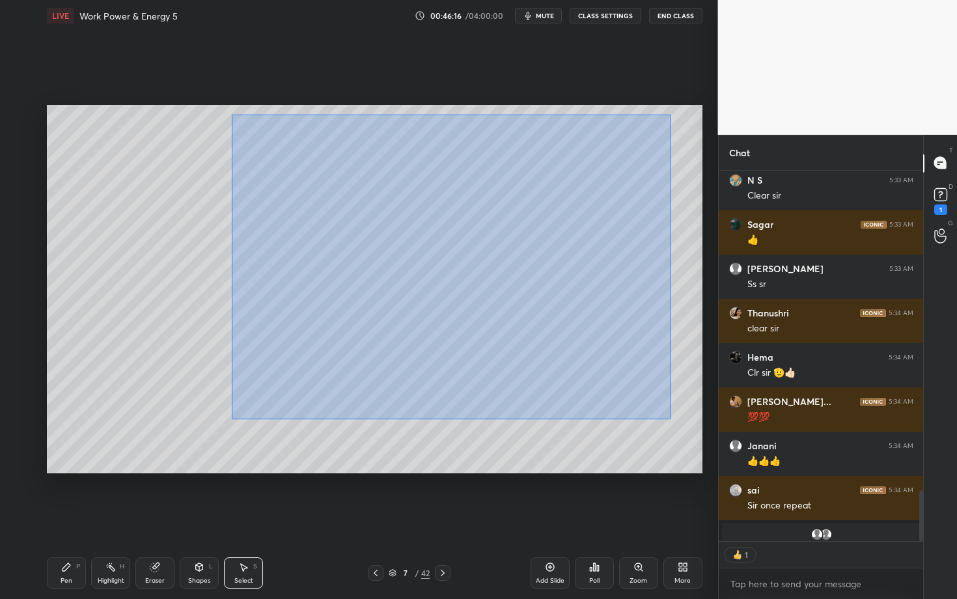
drag, startPoint x: 231, startPoint y: 115, endPoint x: 671, endPoint y: 419, distance: 534.6
click at [671, 419] on div "0 ° Undo Copy Paste here Duplicate Duplicate to new slide Delete" at bounding box center [375, 289] width 656 height 369
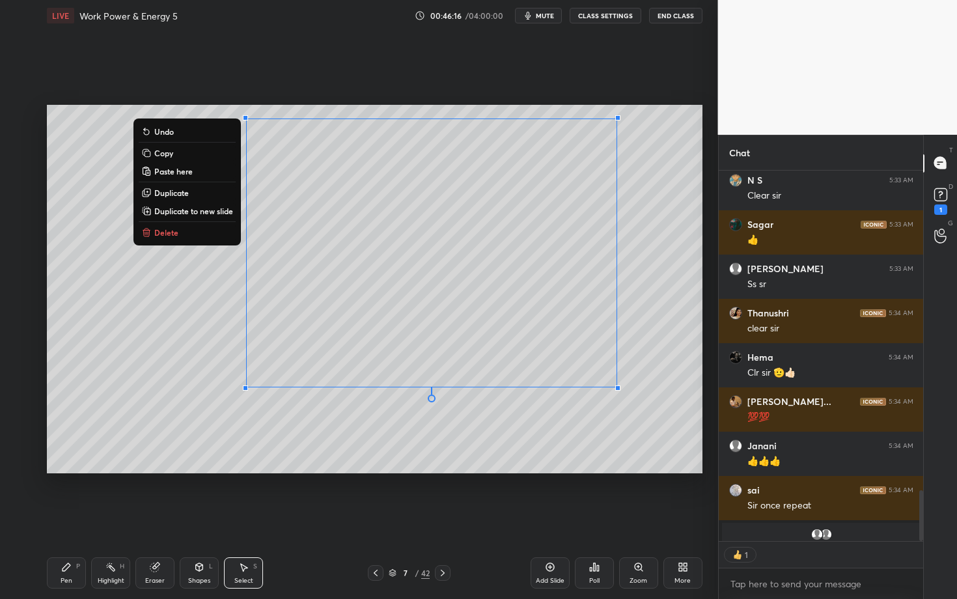
click at [204, 234] on button "Delete" at bounding box center [187, 233] width 97 height 16
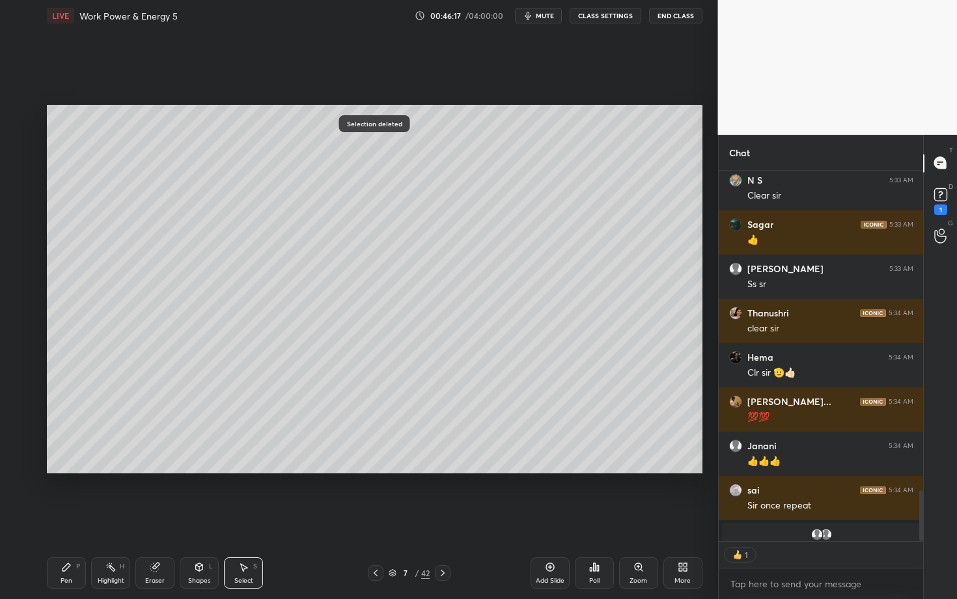
click at [77, 519] on div "Pen P" at bounding box center [66, 572] width 39 height 31
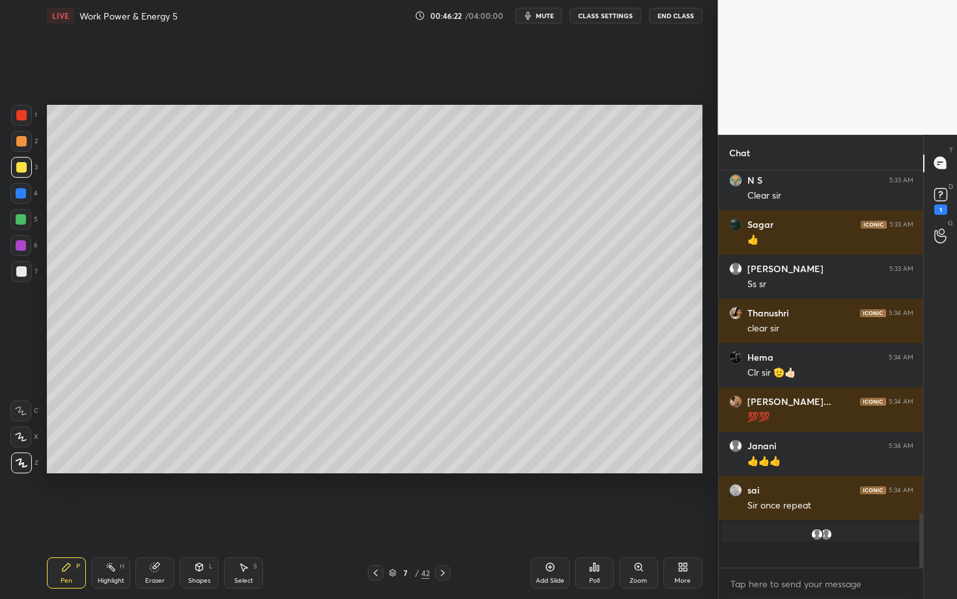
scroll to position [2499, 0]
click at [375, 519] on icon at bounding box center [376, 573] width 10 height 10
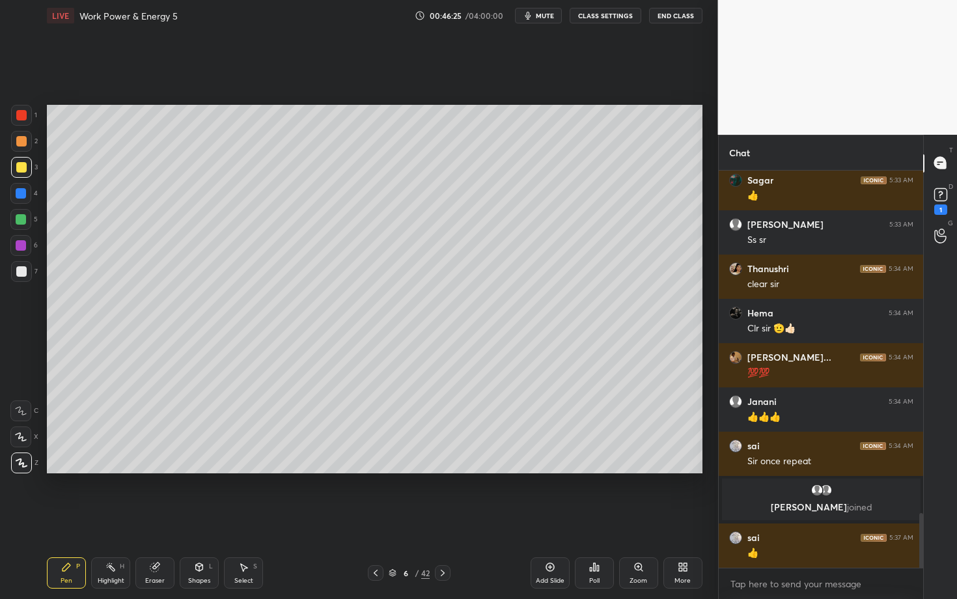
scroll to position [2346, 0]
click at [442, 519] on icon at bounding box center [443, 573] width 10 height 10
click at [25, 274] on div at bounding box center [21, 271] width 21 height 21
click at [22, 138] on div at bounding box center [21, 141] width 10 height 10
click at [25, 274] on div at bounding box center [21, 271] width 21 height 21
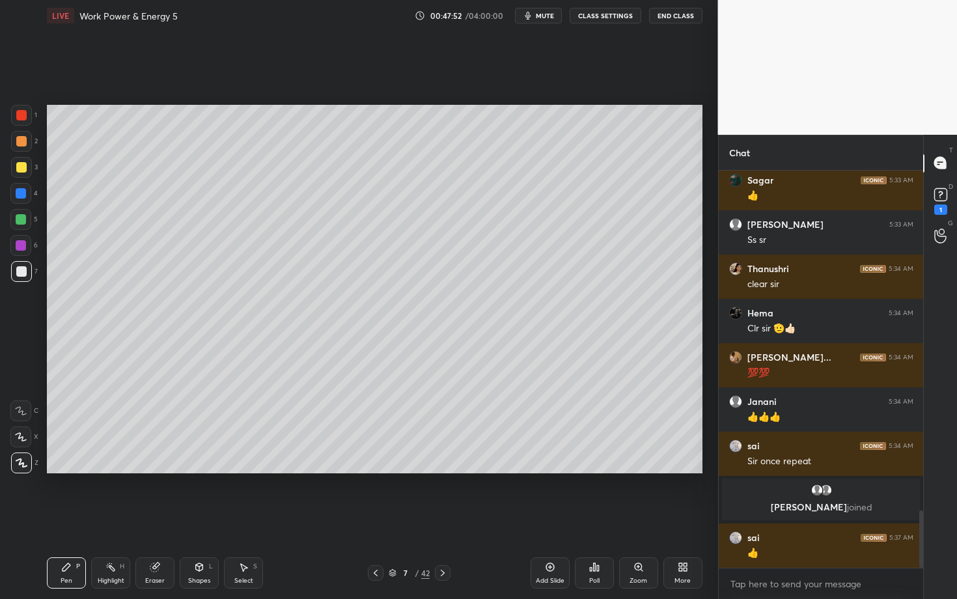
click at [115, 519] on icon at bounding box center [111, 567] width 10 height 10
click at [68, 519] on div "Pen P" at bounding box center [66, 572] width 39 height 31
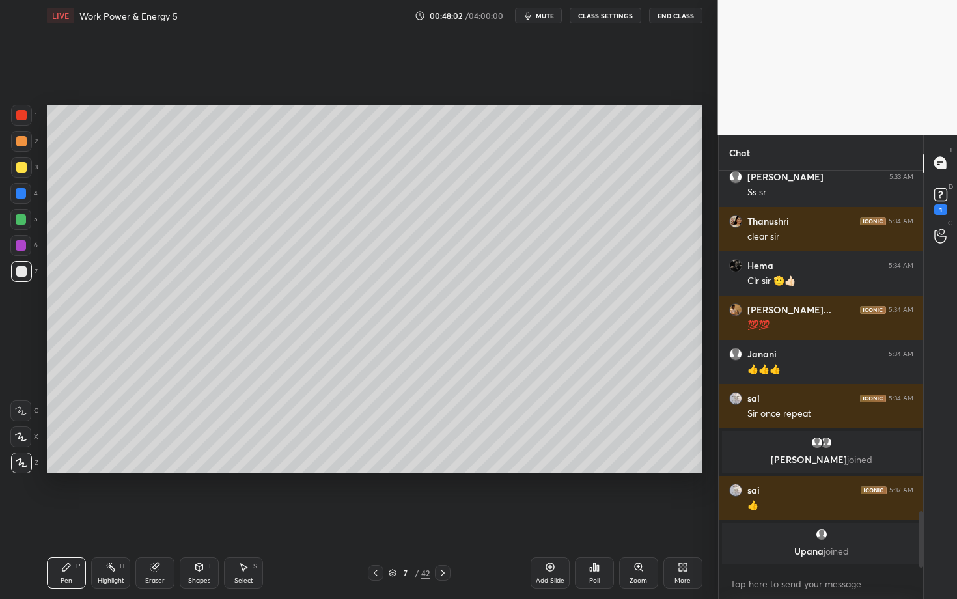
click at [420, 486] on div "Setting up your live class Poll for secs No correct answer Start poll" at bounding box center [375, 289] width 666 height 516
click at [184, 519] on div "Shapes L" at bounding box center [199, 572] width 39 height 31
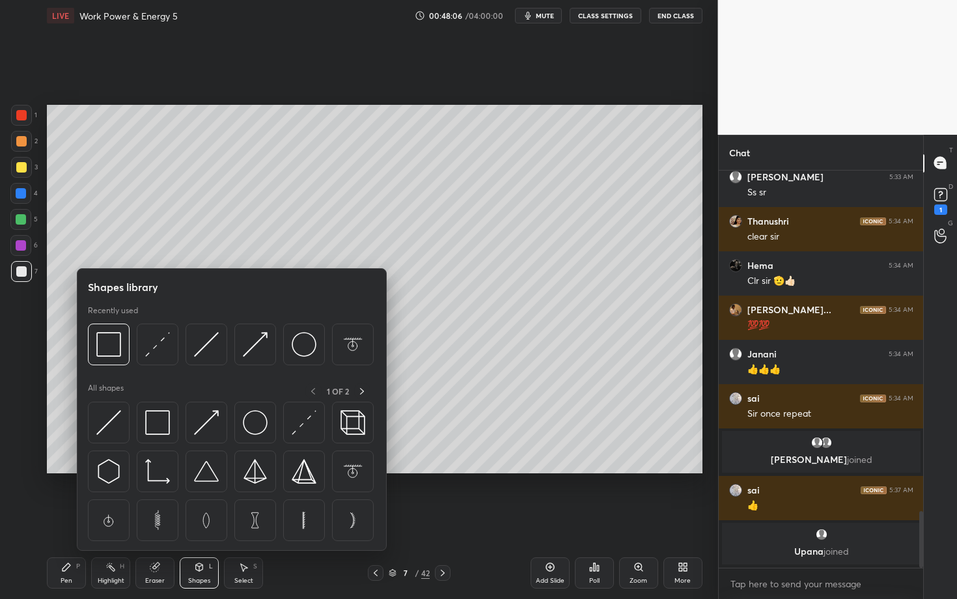
click at [154, 519] on div "Eraser" at bounding box center [155, 581] width 20 height 7
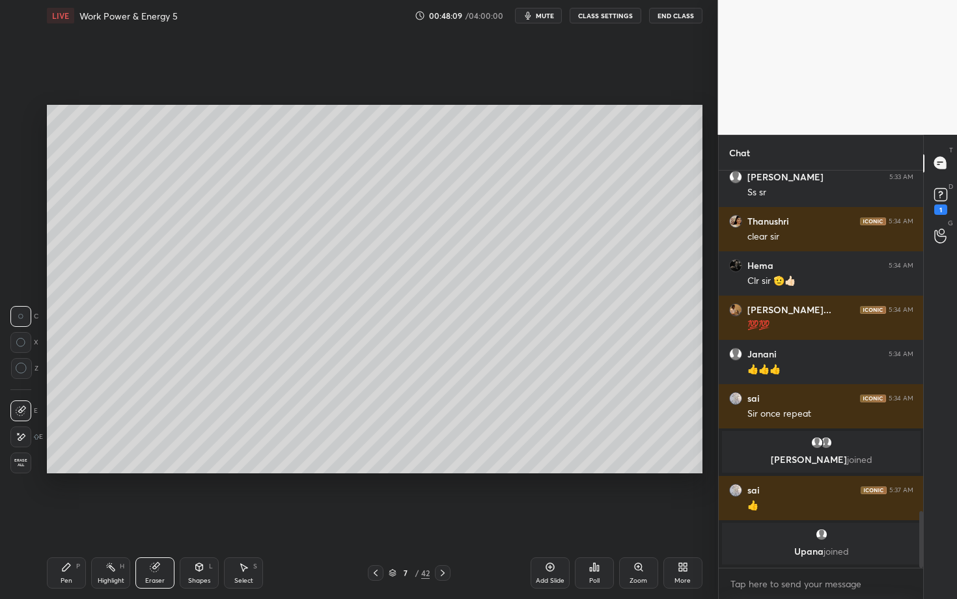
click at [65, 519] on div "Pen" at bounding box center [67, 581] width 12 height 7
click at [251, 519] on div "Select S" at bounding box center [243, 572] width 39 height 31
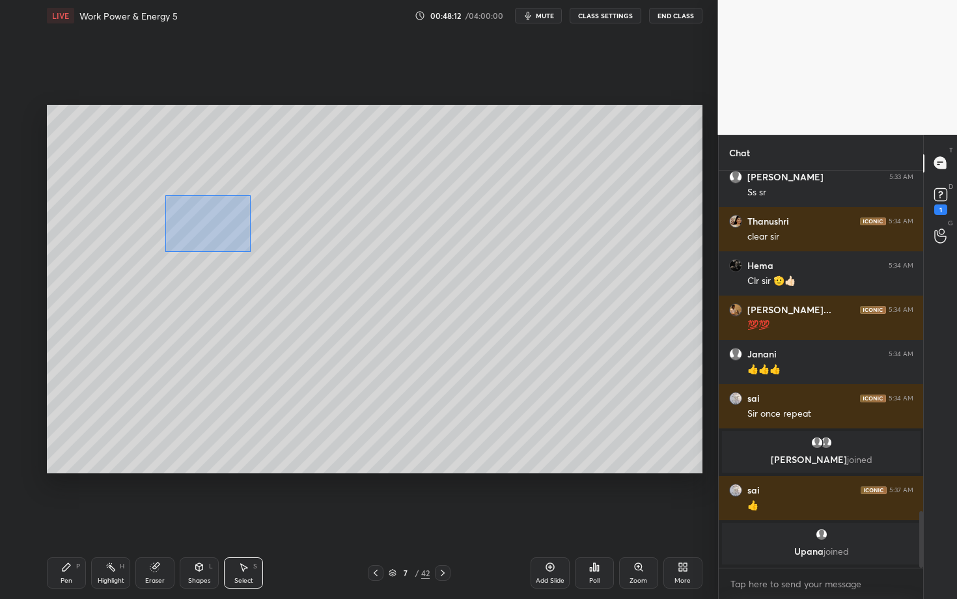
drag, startPoint x: 213, startPoint y: 232, endPoint x: 395, endPoint y: 304, distance: 195.6
click at [394, 304] on div "0 ° Undo Copy Paste here Duplicate Duplicate to new slide Delete" at bounding box center [375, 289] width 656 height 369
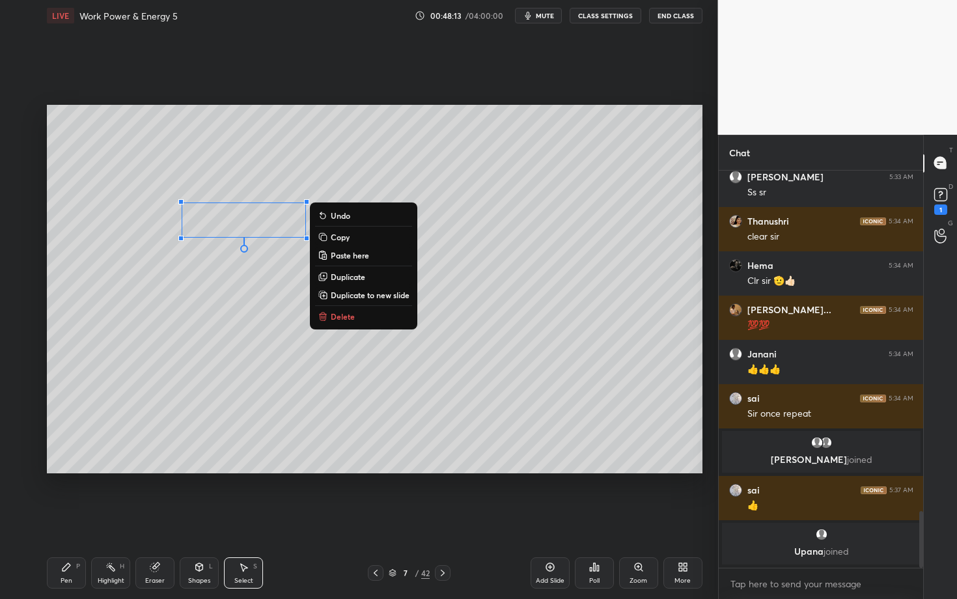
click at [346, 315] on p "Delete" at bounding box center [343, 316] width 24 height 10
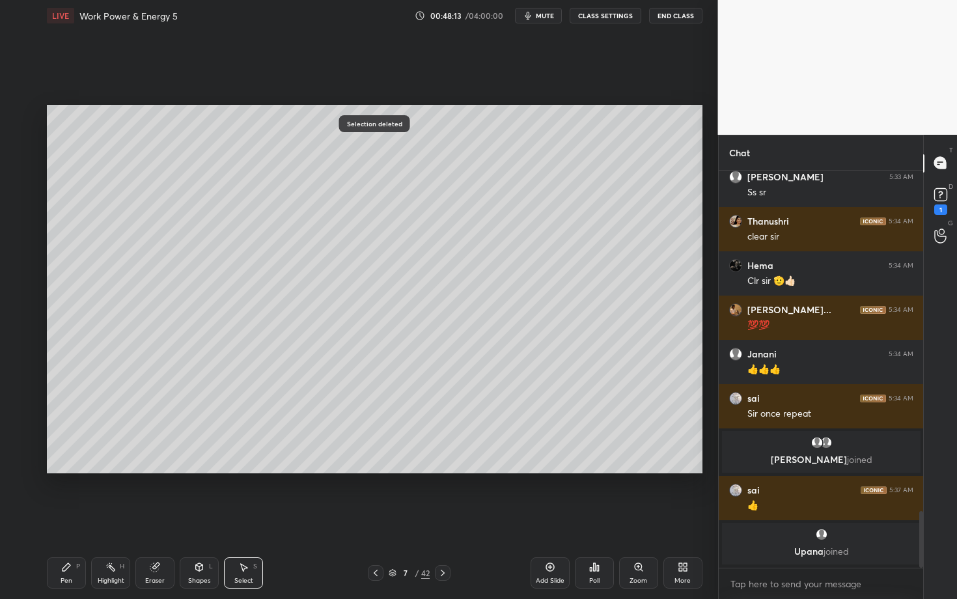
click at [107, 519] on div "Highlight H" at bounding box center [110, 572] width 39 height 31
click at [48, 519] on div "LIVE Work Power & Energy 5 00:48:14 / 04:00:00 mute CLASS SETTINGS End Class Se…" at bounding box center [375, 299] width 666 height 599
click at [61, 519] on div "Pen P" at bounding box center [66, 572] width 39 height 31
click at [23, 273] on div at bounding box center [21, 271] width 10 height 10
click at [21, 275] on div at bounding box center [21, 271] width 21 height 21
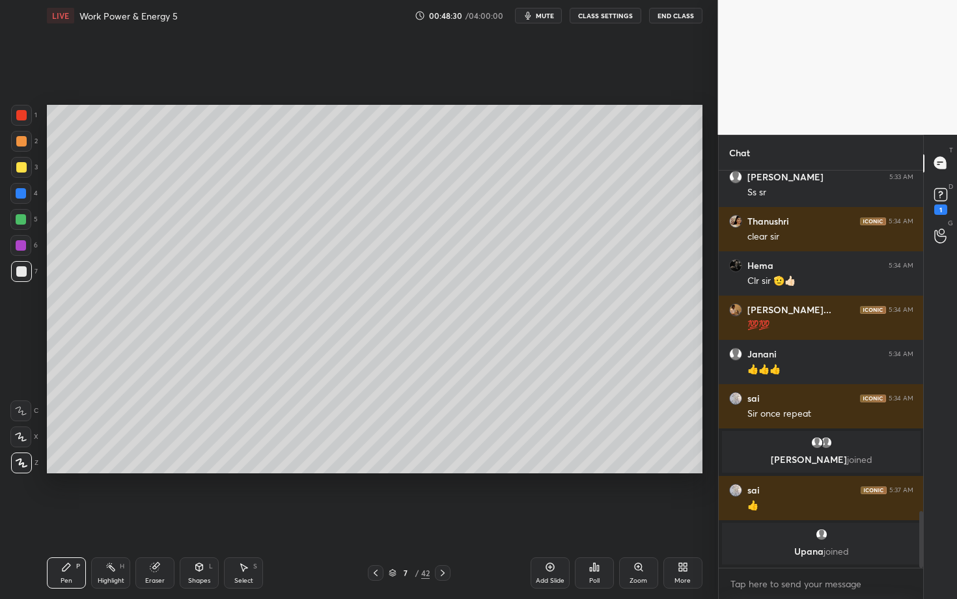
click at [20, 191] on div at bounding box center [21, 193] width 10 height 10
click at [156, 519] on div "Eraser" at bounding box center [155, 581] width 20 height 7
click at [81, 519] on div "Pen P" at bounding box center [66, 572] width 39 height 31
click at [242, 519] on div "Select" at bounding box center [243, 581] width 19 height 7
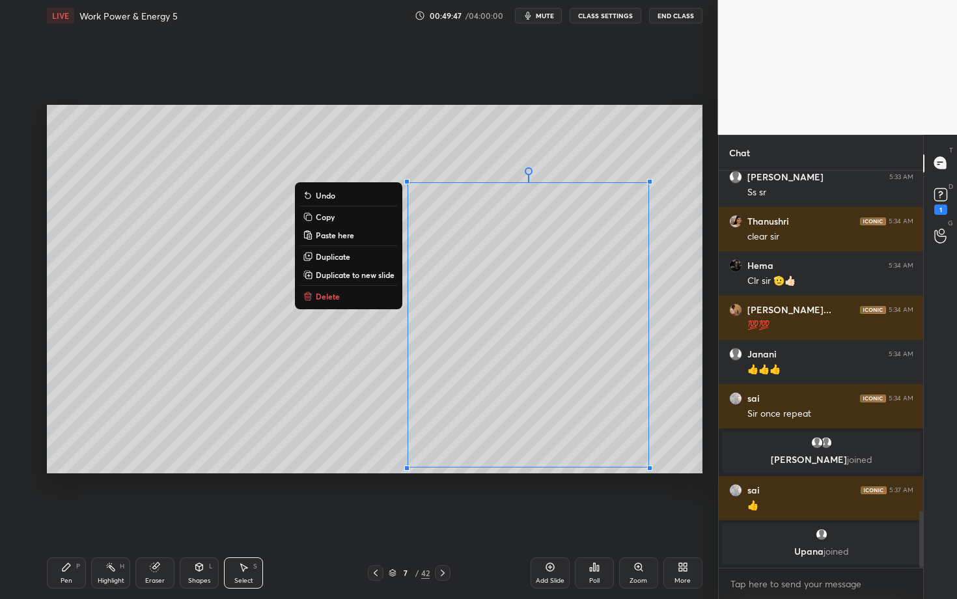
drag, startPoint x: 424, startPoint y: 198, endPoint x: 649, endPoint y: 475, distance: 356.5
click at [648, 475] on div "0 ° Undo Copy Paste here Duplicate Duplicate to new slide Delete Setting up you…" at bounding box center [375, 289] width 666 height 516
click at [325, 286] on div "0 ° Undo Copy Paste here Duplicate Duplicate to new slide Delete" at bounding box center [375, 289] width 656 height 369
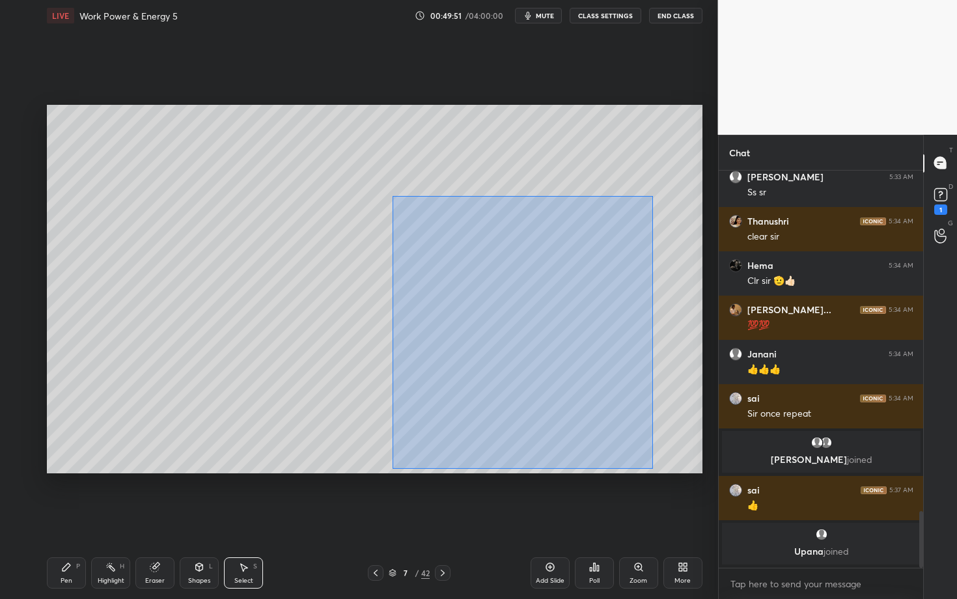
drag, startPoint x: 408, startPoint y: 268, endPoint x: 653, endPoint y: 469, distance: 317.5
click at [653, 468] on div "0 ° Undo Copy Paste here Duplicate Duplicate to new slide Delete" at bounding box center [375, 289] width 656 height 369
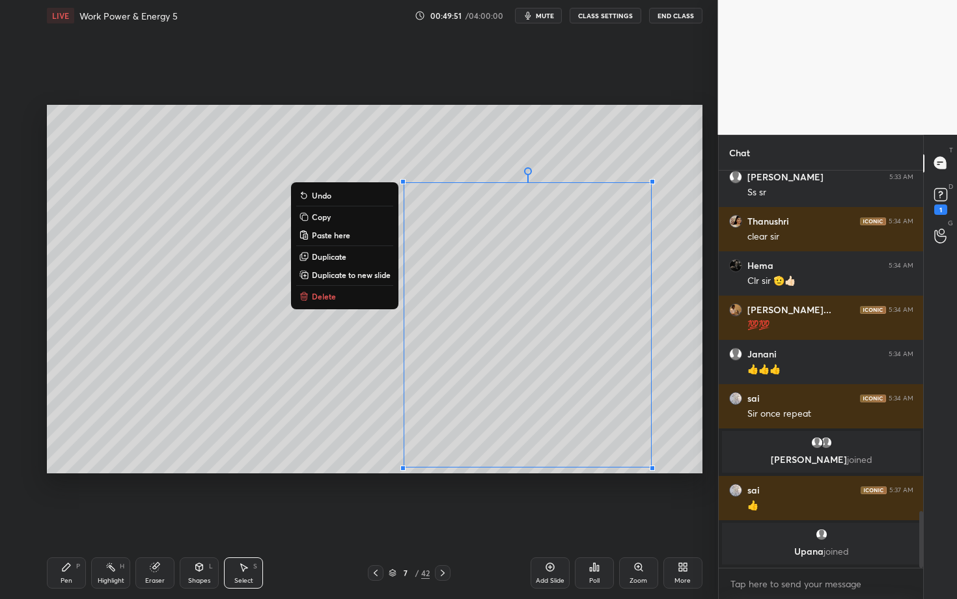
click at [320, 289] on button "Delete" at bounding box center [344, 297] width 97 height 16
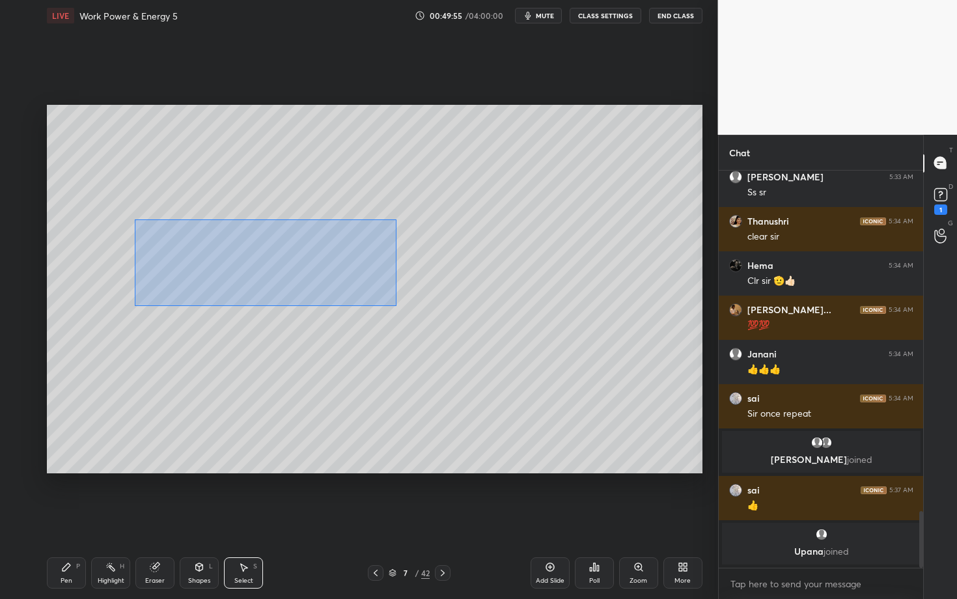
drag, startPoint x: 175, startPoint y: 237, endPoint x: 398, endPoint y: 306, distance: 233.8
click at [398, 306] on div "0 ° Undo Copy Paste here Duplicate Duplicate to new slide Delete" at bounding box center [375, 289] width 656 height 369
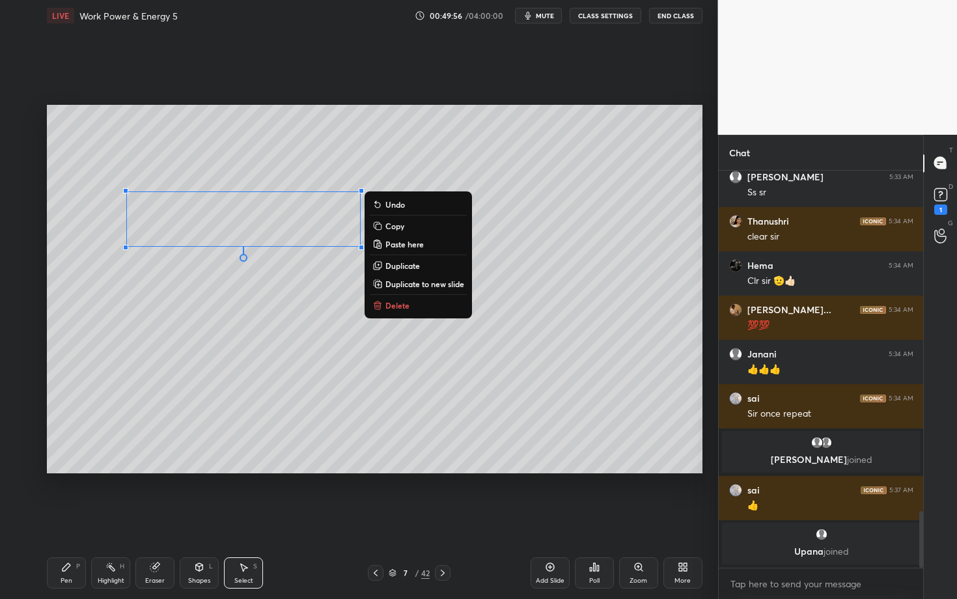
click at [419, 306] on button "Delete" at bounding box center [418, 306] width 97 height 16
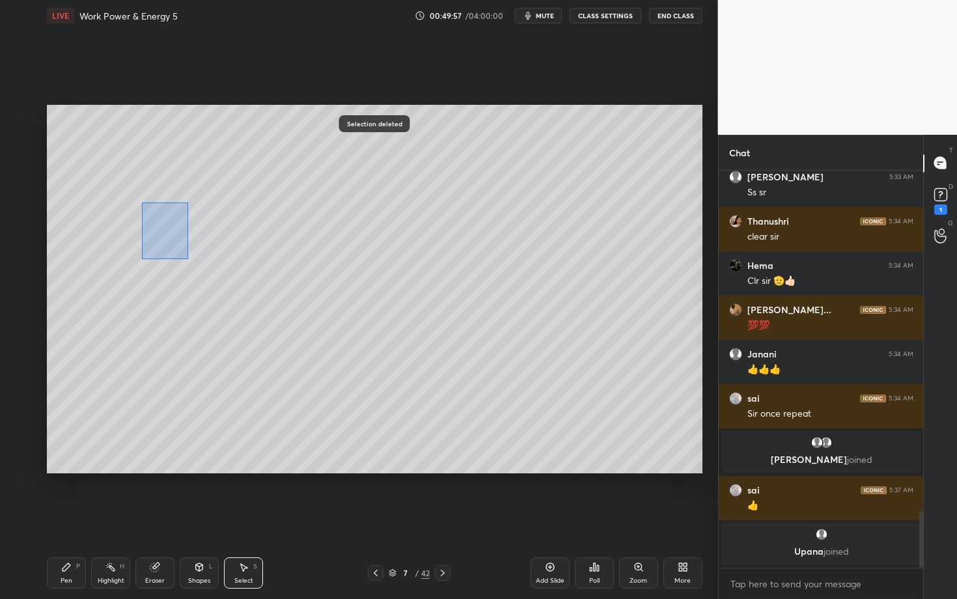
drag, startPoint x: 177, startPoint y: 247, endPoint x: 195, endPoint y: 266, distance: 25.8
click at [195, 266] on div "0 ° Undo Copy Paste here Duplicate Duplicate to new slide Delete" at bounding box center [375, 289] width 656 height 369
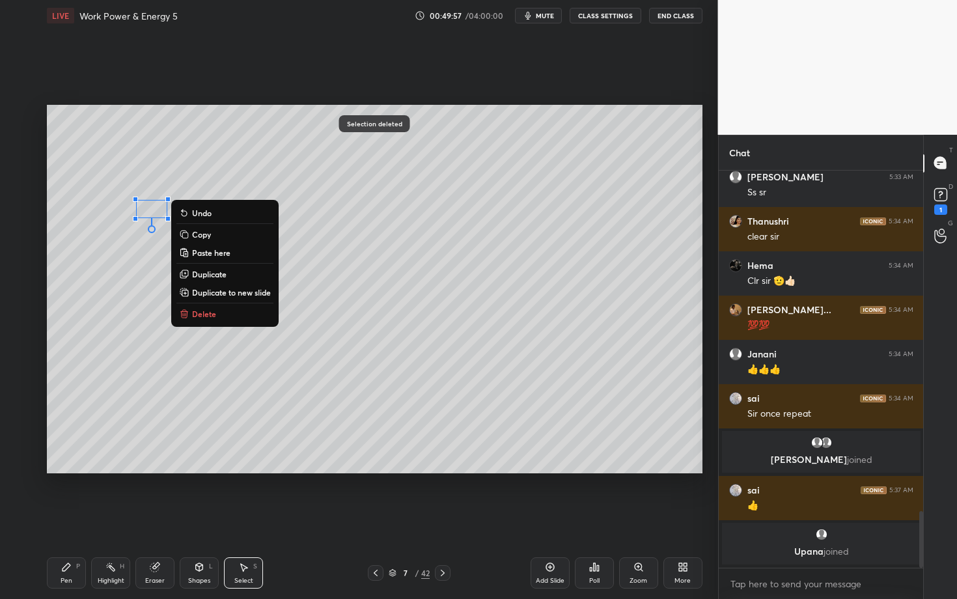
click at [204, 312] on p "Delete" at bounding box center [204, 314] width 24 height 10
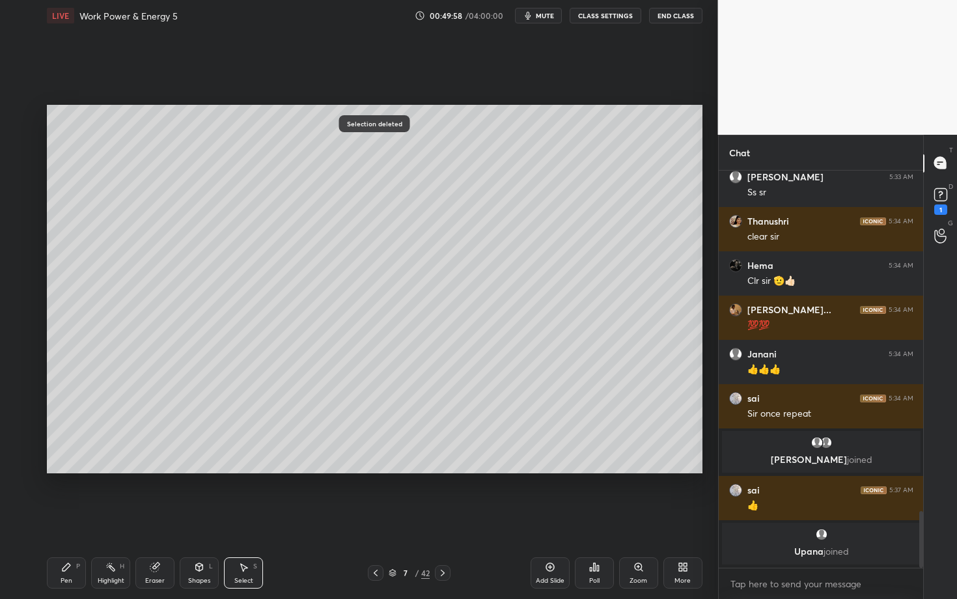
click at [61, 519] on div "Pen" at bounding box center [67, 581] width 12 height 7
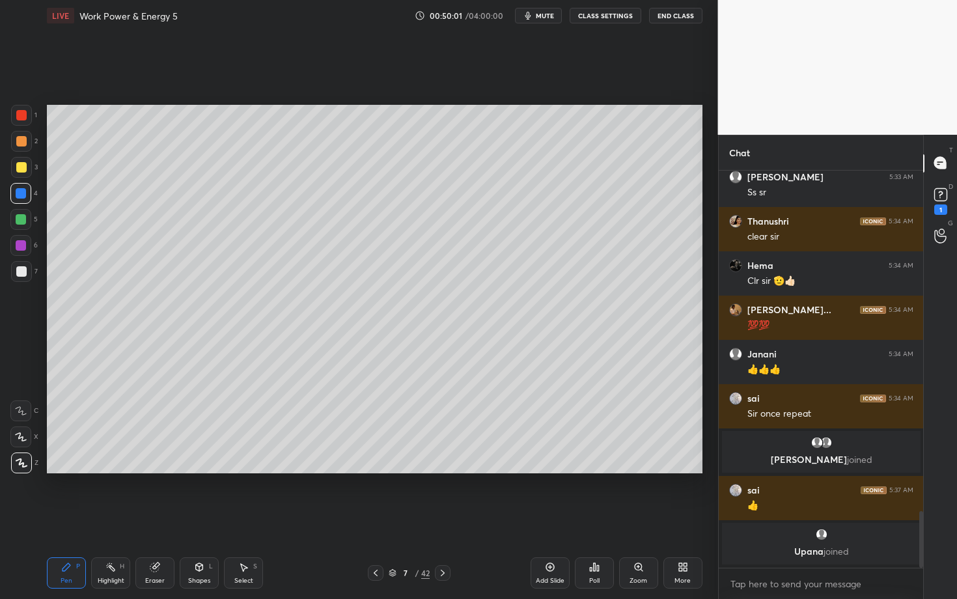
click at [58, 519] on div "Pen P" at bounding box center [66, 572] width 39 height 31
click at [25, 272] on div at bounding box center [21, 271] width 10 height 10
click at [117, 519] on div "Highlight H" at bounding box center [110, 572] width 39 height 31
click at [76, 519] on div "Pen P" at bounding box center [66, 572] width 39 height 31
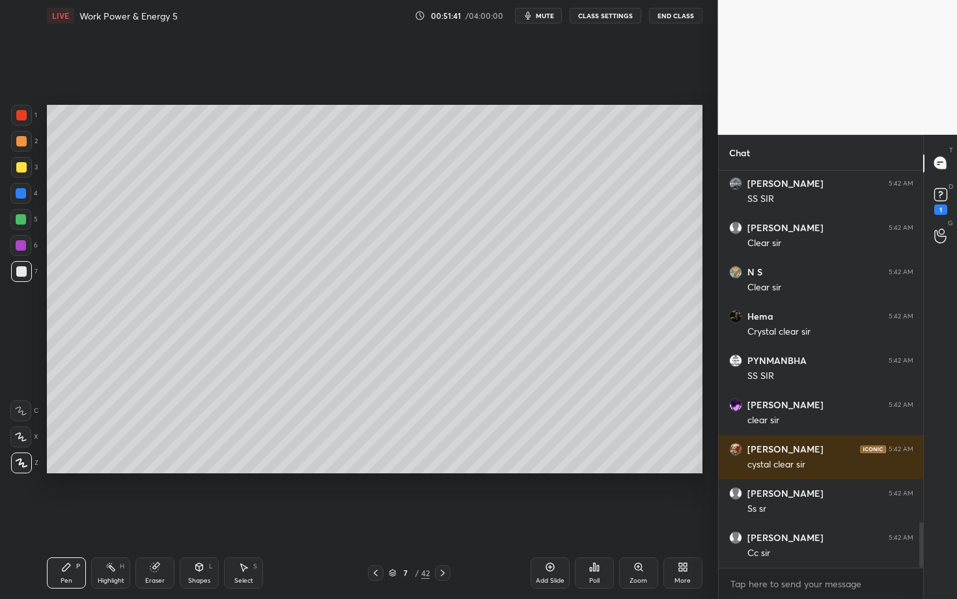
scroll to position [3088, 0]
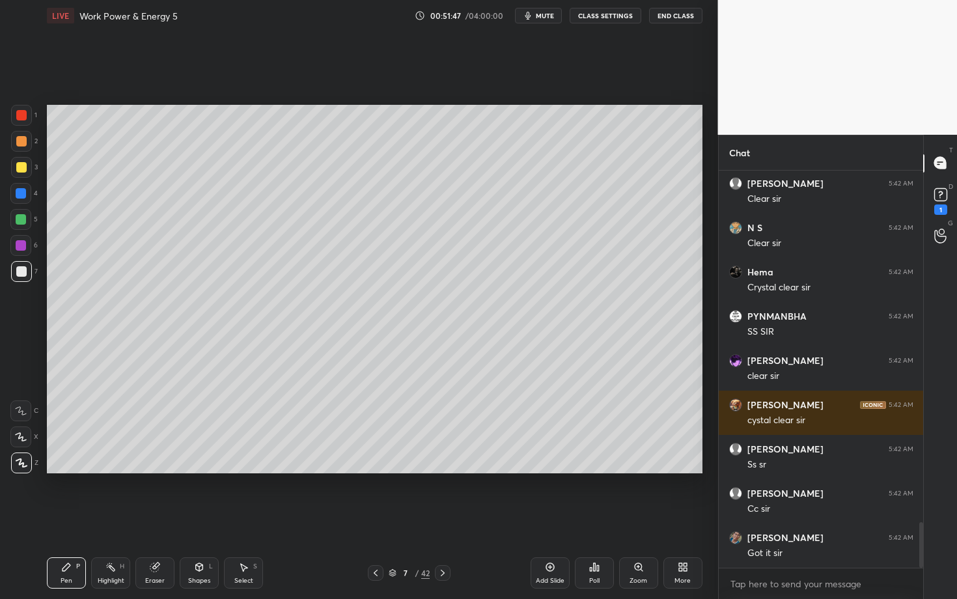
click at [246, 519] on icon at bounding box center [243, 567] width 10 height 10
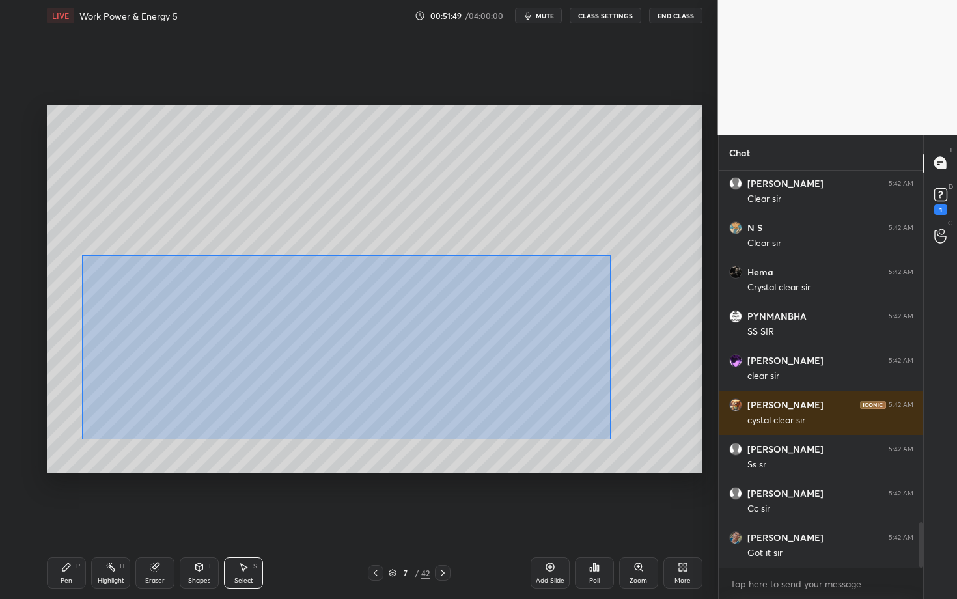
drag, startPoint x: 148, startPoint y: 375, endPoint x: 635, endPoint y: 445, distance: 491.5
click at [634, 446] on div "0 ° Undo Copy Paste here Duplicate Duplicate to new slide Delete" at bounding box center [375, 289] width 656 height 369
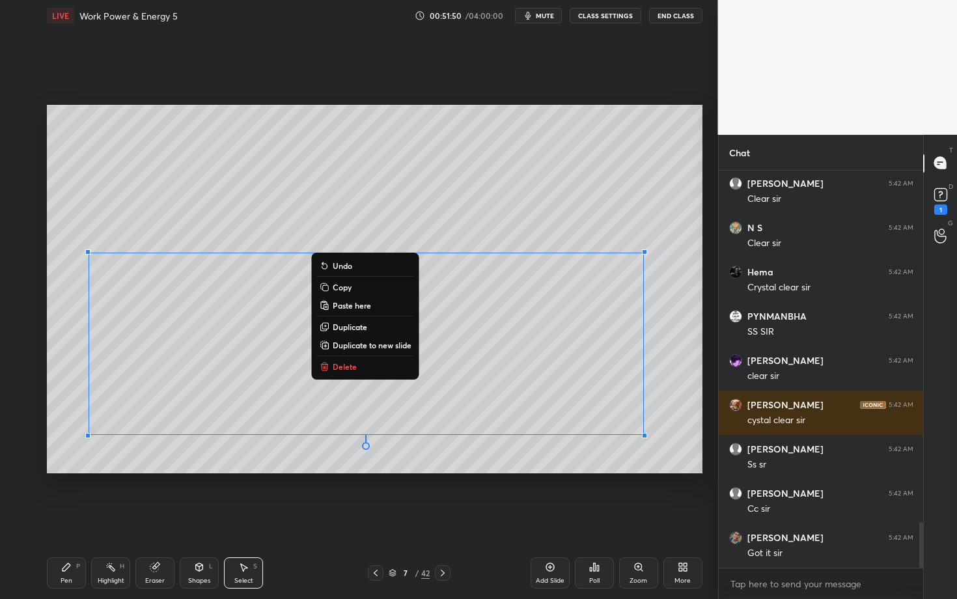
click at [357, 367] on button "Delete" at bounding box center [365, 367] width 97 height 16
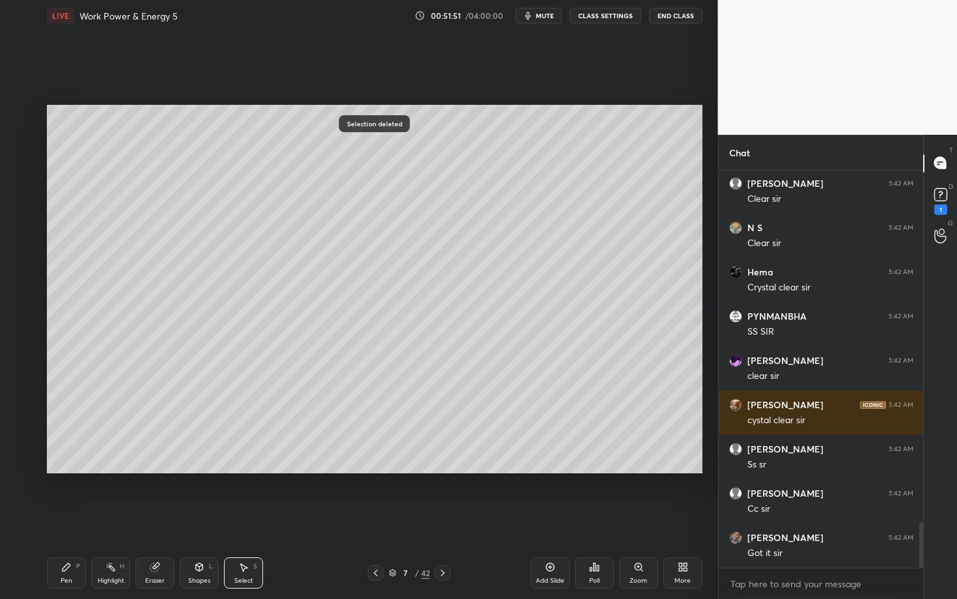
click at [68, 519] on div "Pen" at bounding box center [67, 581] width 12 height 7
click at [20, 249] on div at bounding box center [20, 245] width 21 height 21
click at [150, 519] on div "Eraser" at bounding box center [155, 581] width 20 height 7
click at [72, 519] on div "Pen P" at bounding box center [66, 572] width 39 height 31
click at [24, 167] on div at bounding box center [21, 167] width 10 height 10
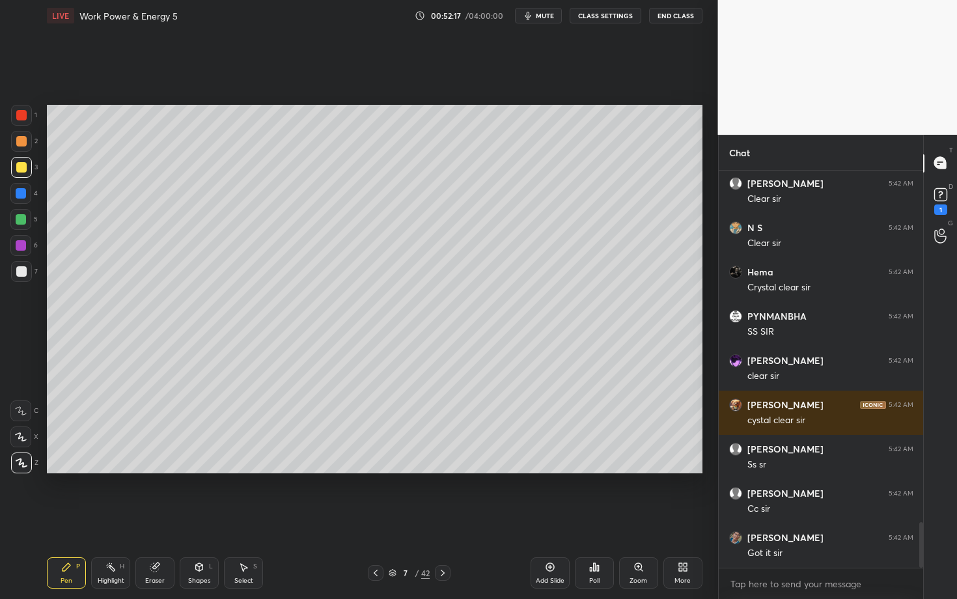
click at [20, 223] on div at bounding box center [21, 219] width 10 height 10
click at [24, 246] on div at bounding box center [21, 245] width 10 height 10
click at [20, 140] on div at bounding box center [21, 141] width 10 height 10
click at [18, 116] on div at bounding box center [21, 115] width 10 height 10
click at [104, 519] on div "Highlight" at bounding box center [111, 581] width 27 height 7
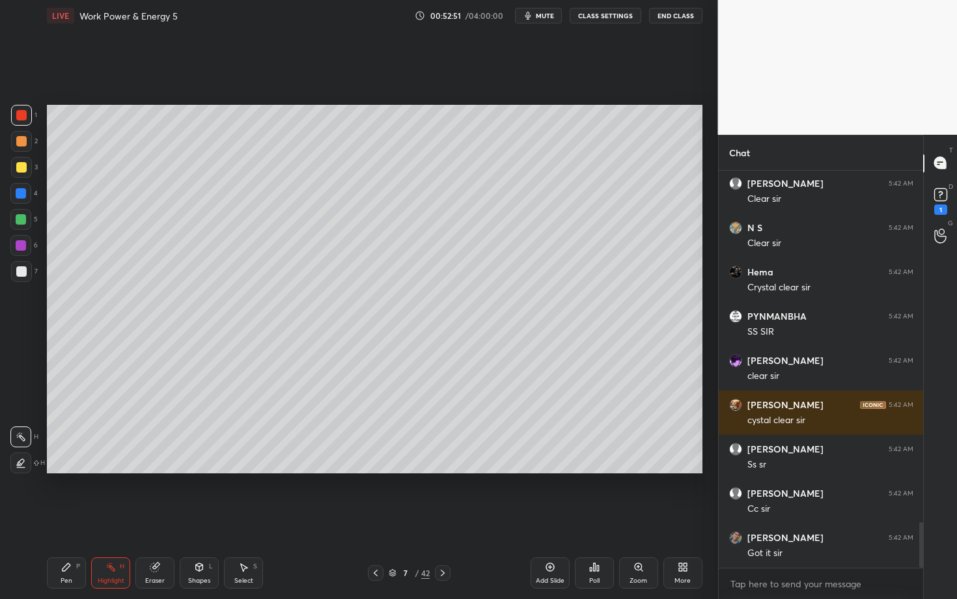
click at [74, 519] on div "Pen P" at bounding box center [66, 572] width 39 height 31
click at [132, 519] on div "Pen P Highlight H Eraser Shapes L Select S" at bounding box center [168, 572] width 242 height 31
click at [124, 519] on div "Highlight H" at bounding box center [110, 572] width 39 height 31
click at [74, 519] on div "Pen P" at bounding box center [66, 572] width 39 height 31
click at [184, 519] on div "Shapes L" at bounding box center [199, 572] width 39 height 31
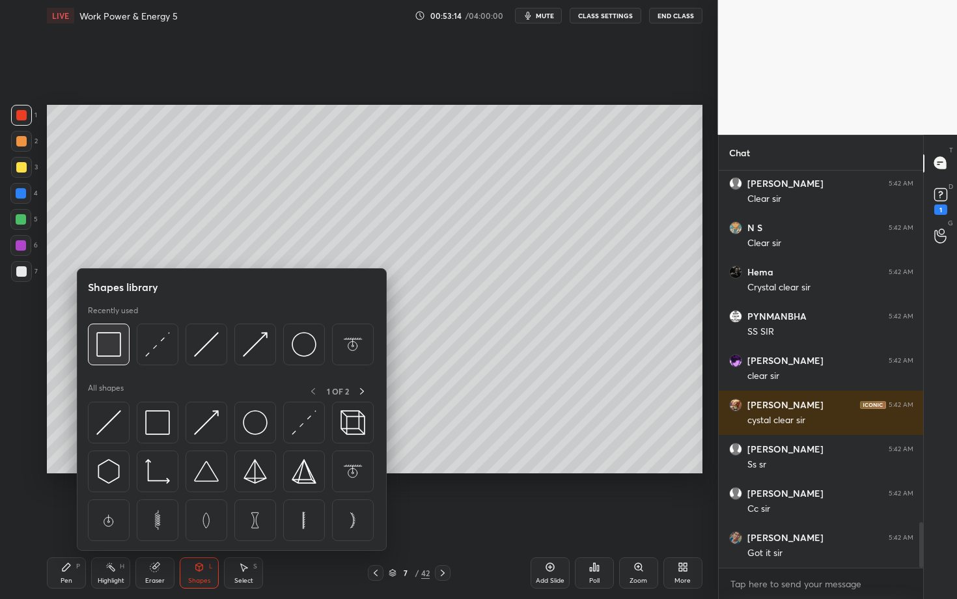
click at [115, 356] on img at bounding box center [108, 344] width 25 height 25
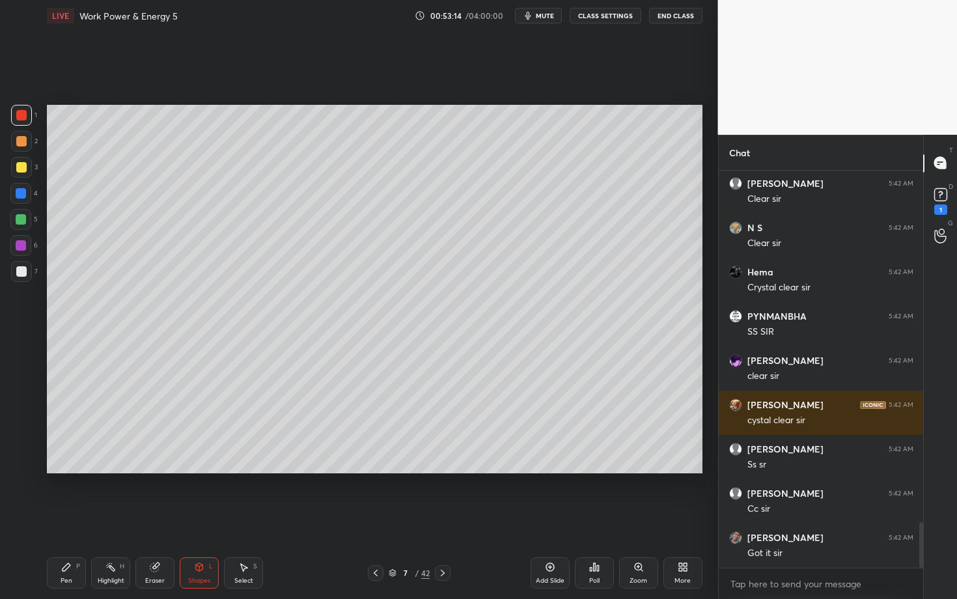
click at [20, 273] on div at bounding box center [21, 271] width 10 height 10
click at [72, 519] on div "Pen P" at bounding box center [66, 572] width 39 height 31
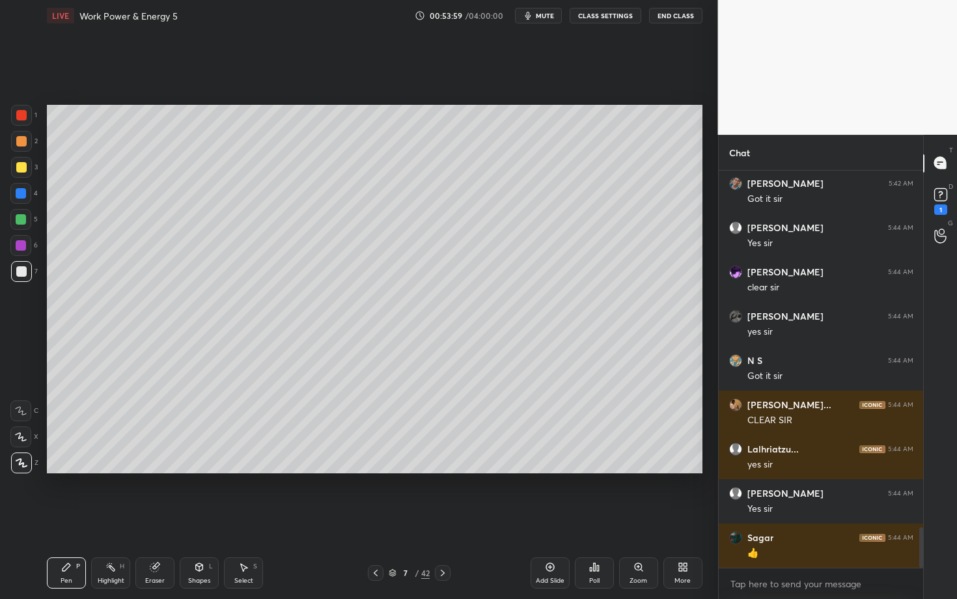
scroll to position [3486, 0]
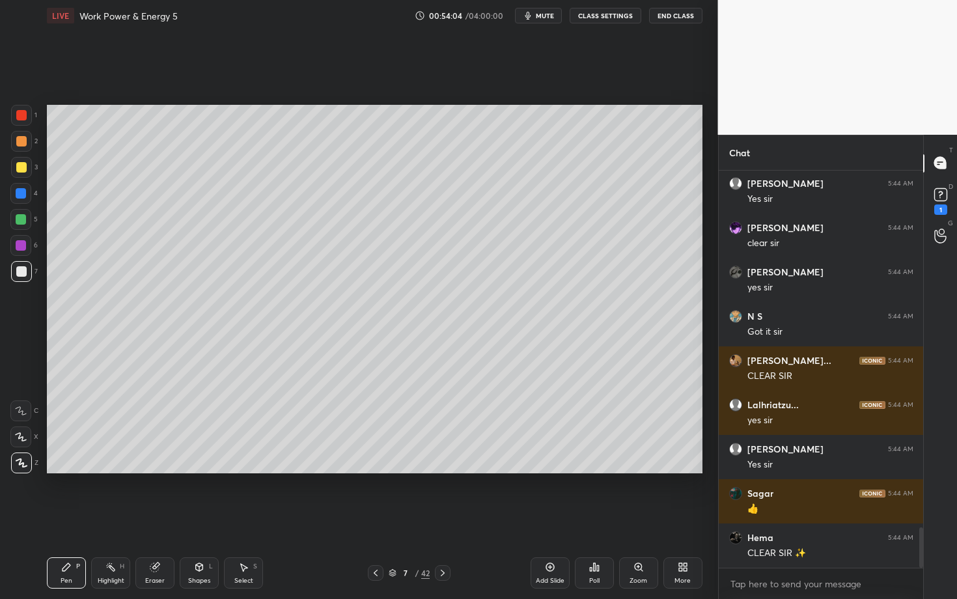
click at [442, 519] on icon at bounding box center [443, 573] width 10 height 10
click at [21, 143] on div at bounding box center [21, 141] width 10 height 10
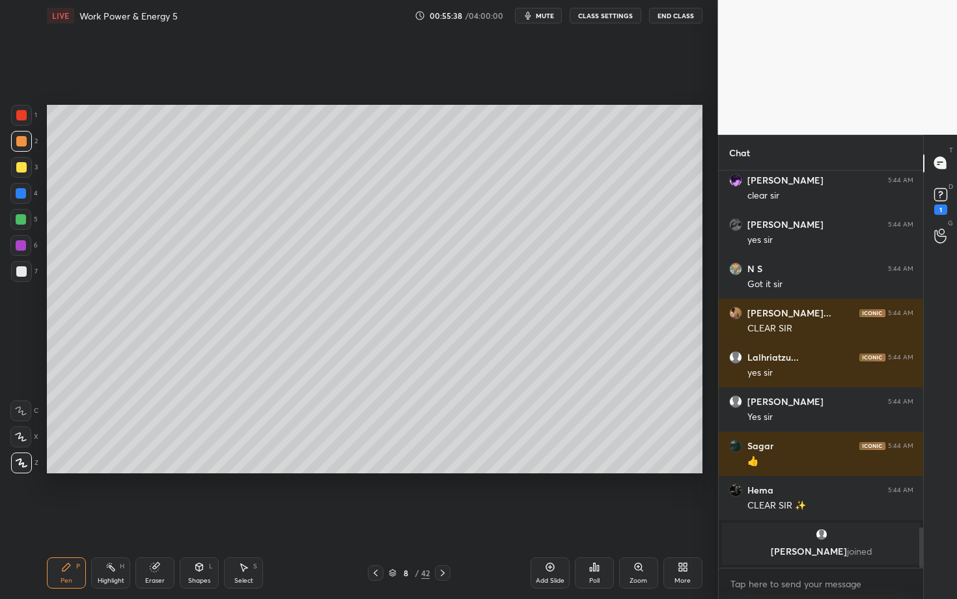
click at [112, 519] on div "Highlight" at bounding box center [111, 581] width 27 height 7
click at [163, 519] on div "Eraser" at bounding box center [154, 572] width 39 height 31
click at [331, 519] on div "Setting up your live class Poll for secs No correct answer Start poll" at bounding box center [375, 289] width 666 height 516
click at [52, 519] on div "Pen P" at bounding box center [66, 572] width 39 height 31
click at [24, 266] on div at bounding box center [21, 271] width 10 height 10
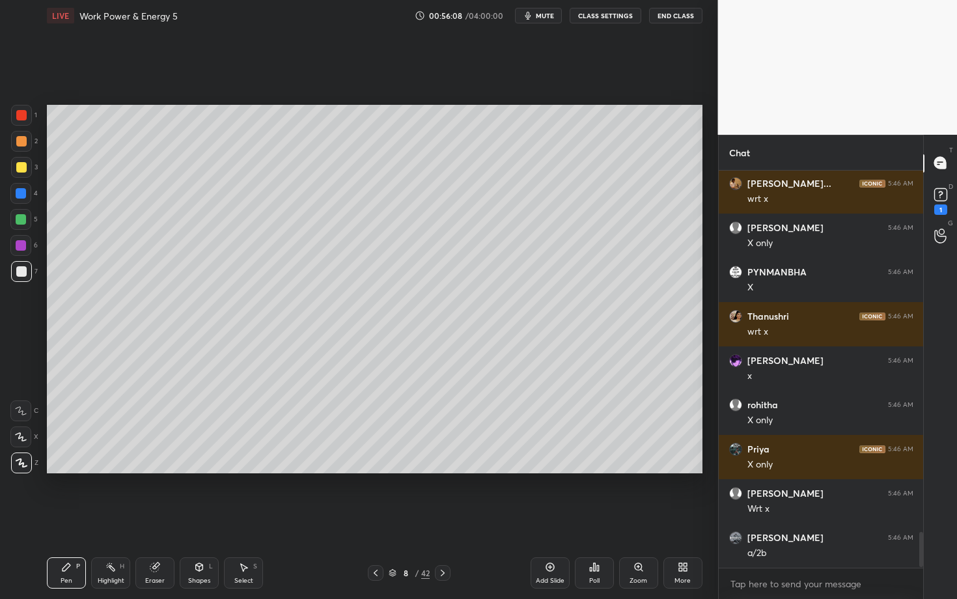
scroll to position [4048, 0]
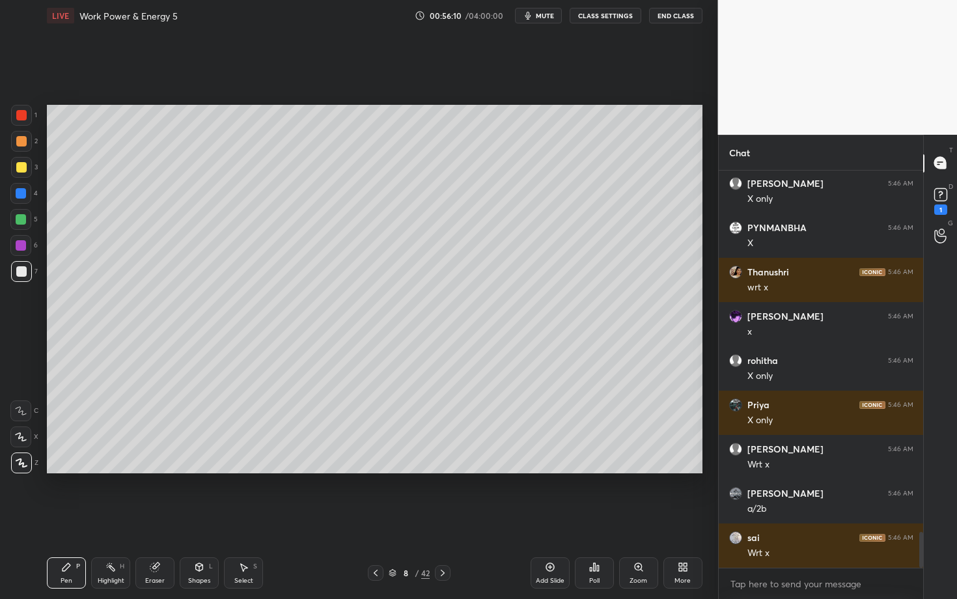
click at [26, 227] on div at bounding box center [20, 219] width 21 height 21
click at [104, 519] on div "Highlight H" at bounding box center [110, 572] width 39 height 31
click at [73, 519] on div "Pen P" at bounding box center [66, 572] width 39 height 31
click at [159, 519] on div "Eraser" at bounding box center [155, 581] width 20 height 7
click at [238, 519] on div "Select S" at bounding box center [243, 572] width 39 height 31
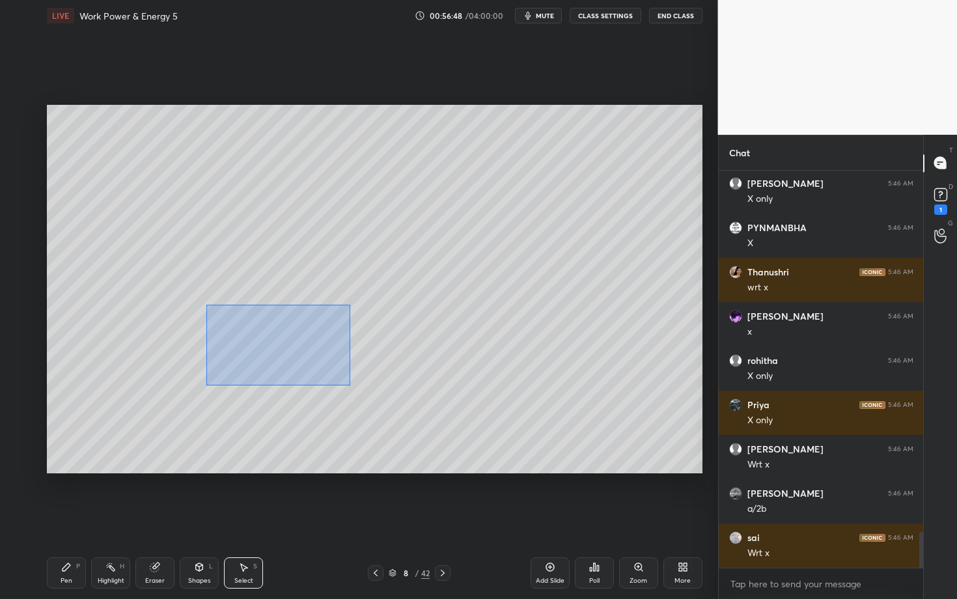
drag, startPoint x: 206, startPoint y: 302, endPoint x: 404, endPoint y: 392, distance: 218.0
click at [404, 391] on div "0 ° Undo Copy Paste here Duplicate Duplicate to new slide Delete" at bounding box center [375, 289] width 656 height 369
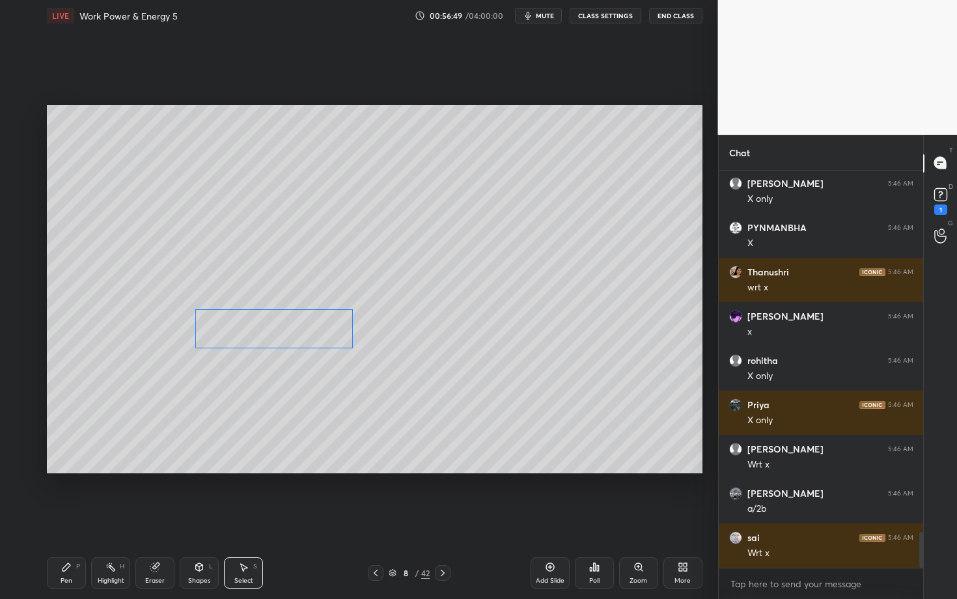
click at [263, 340] on div "0 ° Undo Copy Paste here Duplicate Duplicate to new slide Delete" at bounding box center [375, 289] width 656 height 369
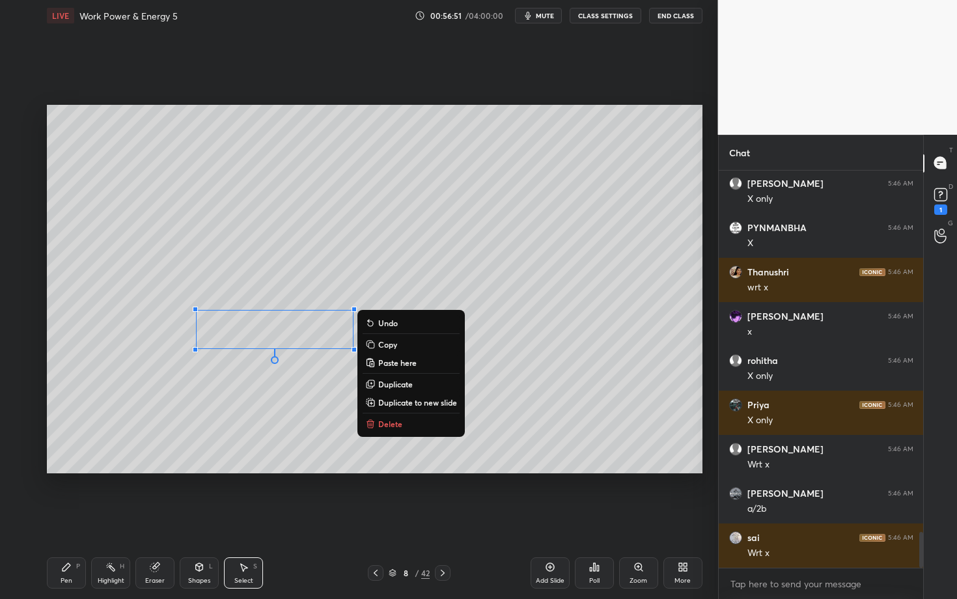
click at [62, 519] on div "Pen P" at bounding box center [66, 572] width 39 height 31
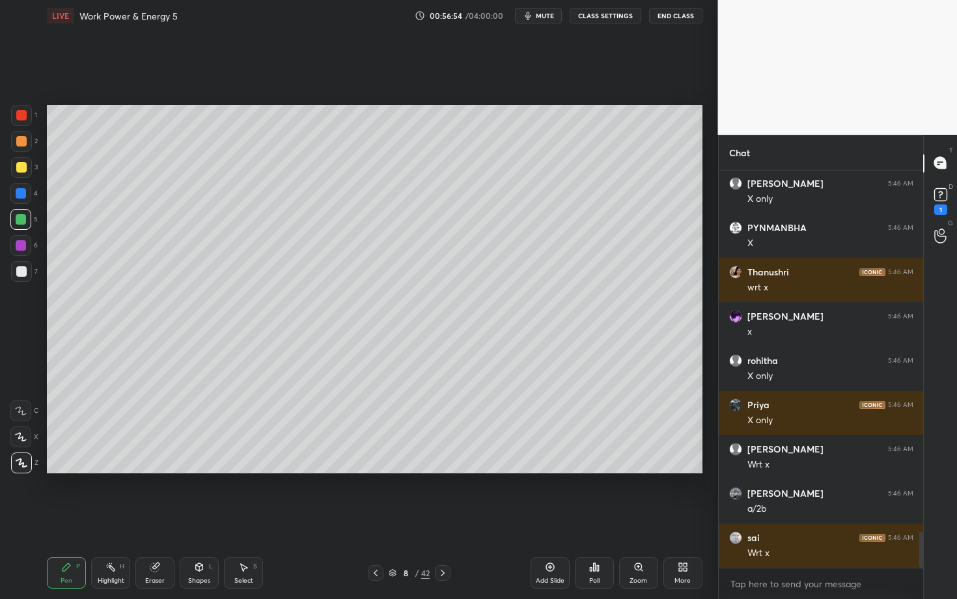
click at [19, 250] on div at bounding box center [20, 245] width 21 height 21
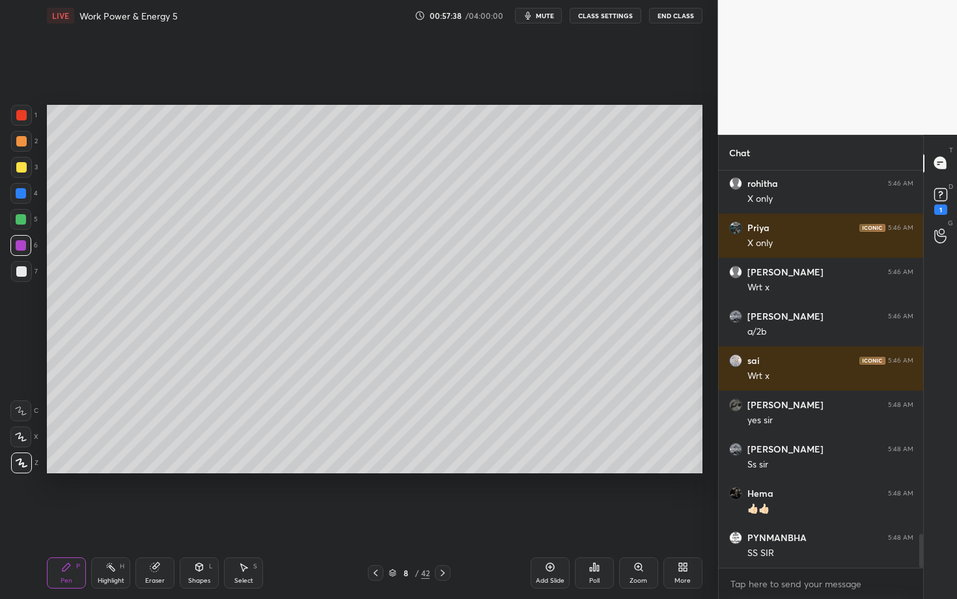
scroll to position [4269, 0]
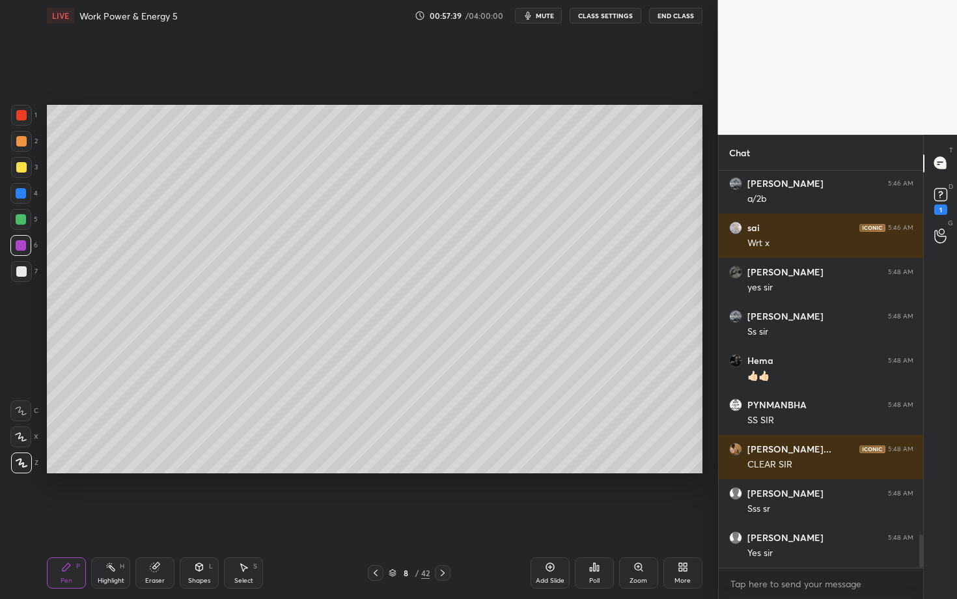
click at [442, 519] on icon at bounding box center [443, 573] width 10 height 10
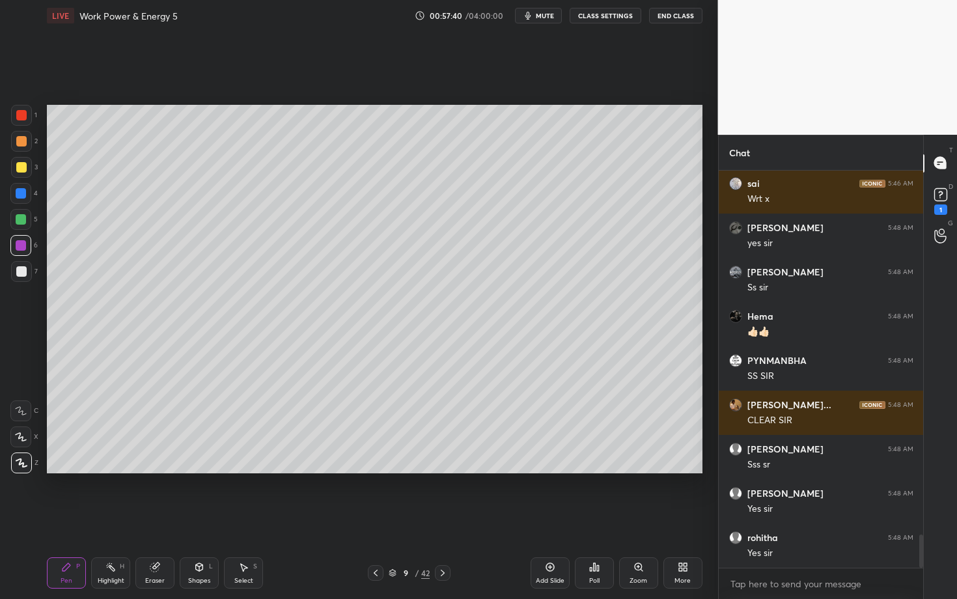
click at [63, 519] on div "Pen" at bounding box center [67, 581] width 12 height 7
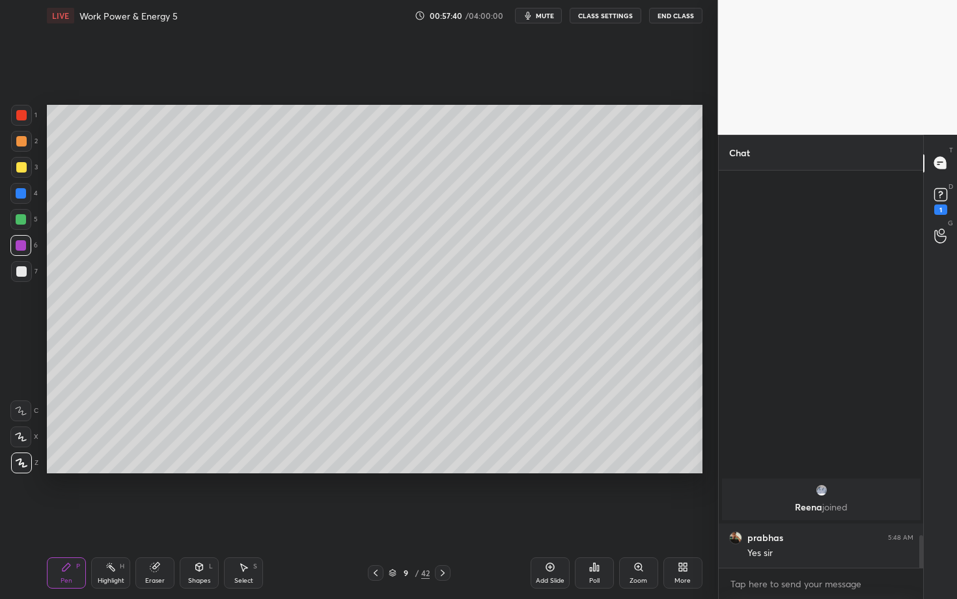
scroll to position [4162, 0]
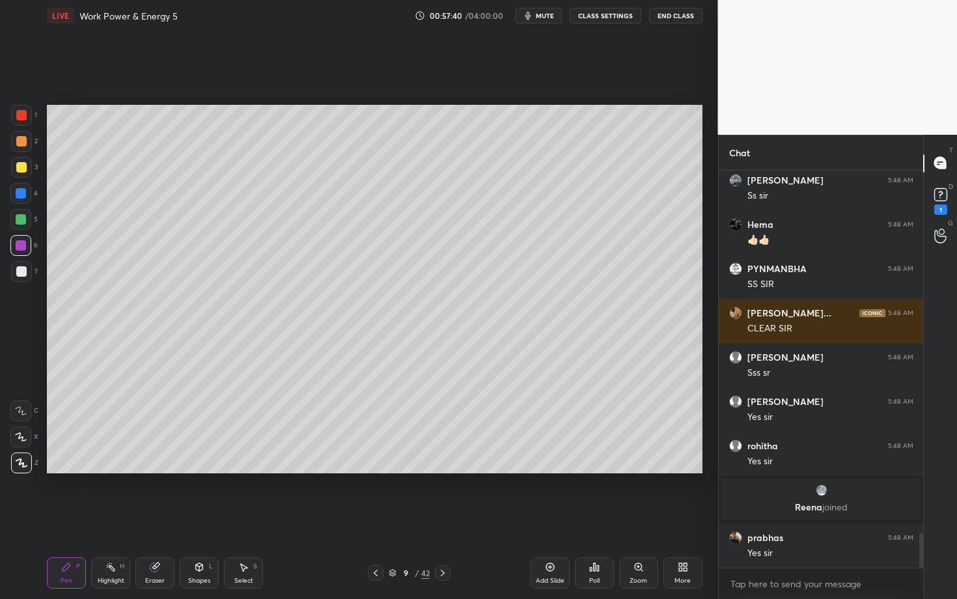
click at [25, 141] on div at bounding box center [21, 141] width 10 height 10
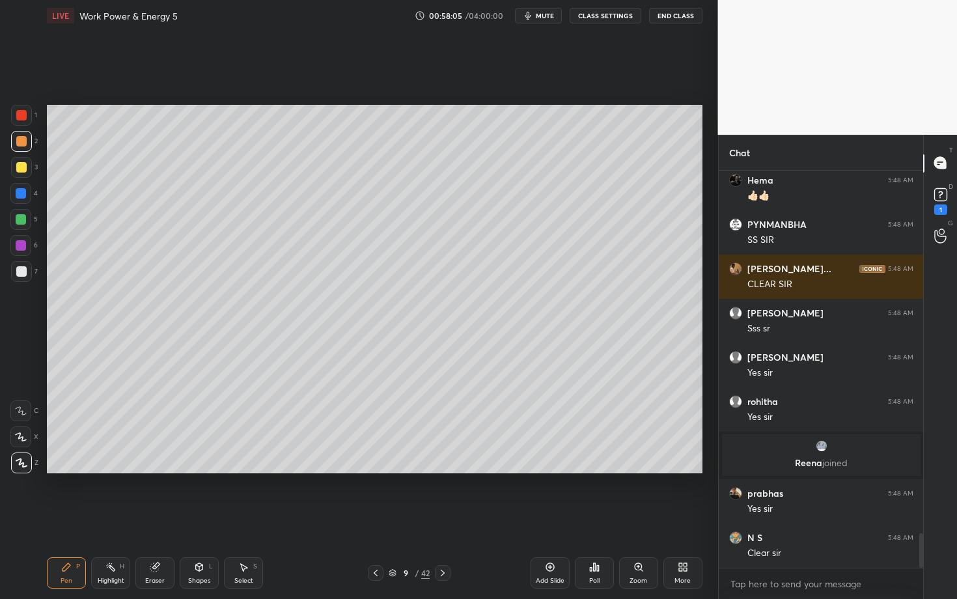
click at [10, 371] on div "1 2 3 4 5 6 7 C X Z C X Z E E Erase all H H" at bounding box center [21, 289] width 42 height 369
click at [249, 519] on div "Select S" at bounding box center [243, 572] width 39 height 31
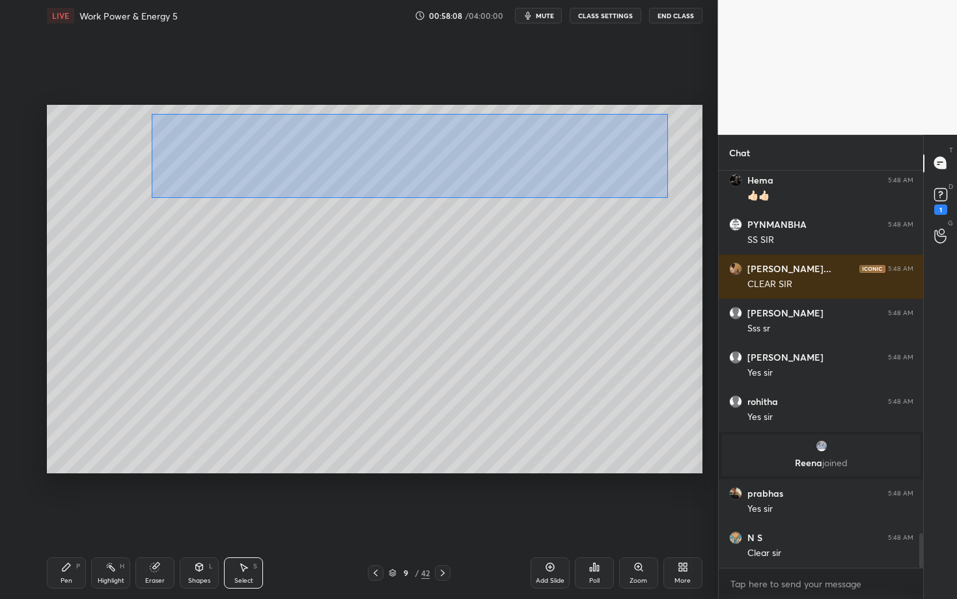
drag, startPoint x: 160, startPoint y: 123, endPoint x: 668, endPoint y: 198, distance: 513.5
click at [668, 198] on div "0 ° Undo Copy Paste here Duplicate Duplicate to new slide Delete" at bounding box center [375, 289] width 656 height 369
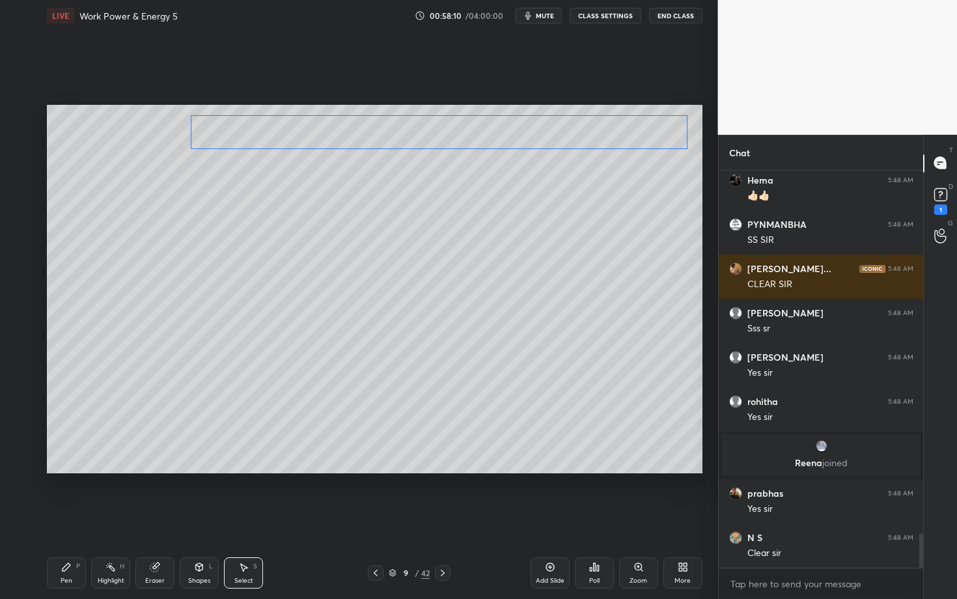
drag, startPoint x: 208, startPoint y: 141, endPoint x: 237, endPoint y: 139, distance: 29.4
click at [237, 139] on div "0 ° Undo Copy Paste here Duplicate Duplicate to new slide Delete" at bounding box center [375, 289] width 656 height 369
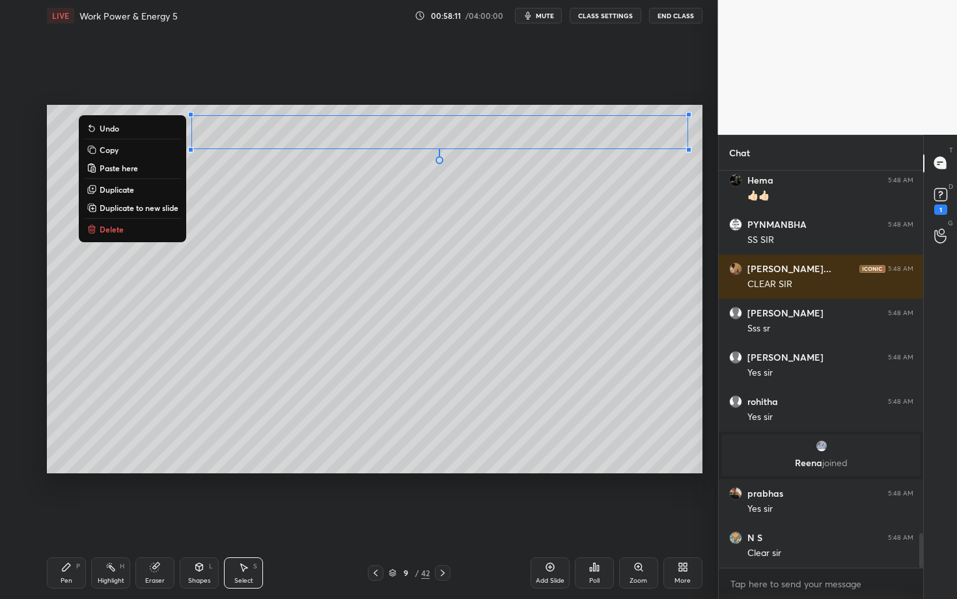
click at [51, 519] on div "Pen P Highlight H Eraser Shapes L Select S 9 / 42 Add Slide Poll Zoom More" at bounding box center [375, 573] width 656 height 52
click at [61, 519] on icon at bounding box center [66, 567] width 10 height 10
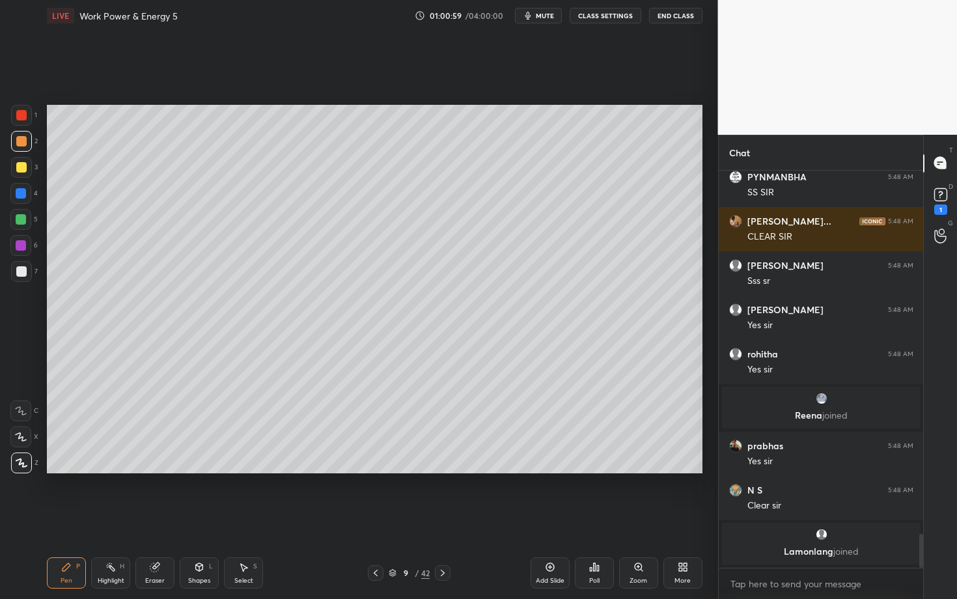
scroll to position [4263, 0]
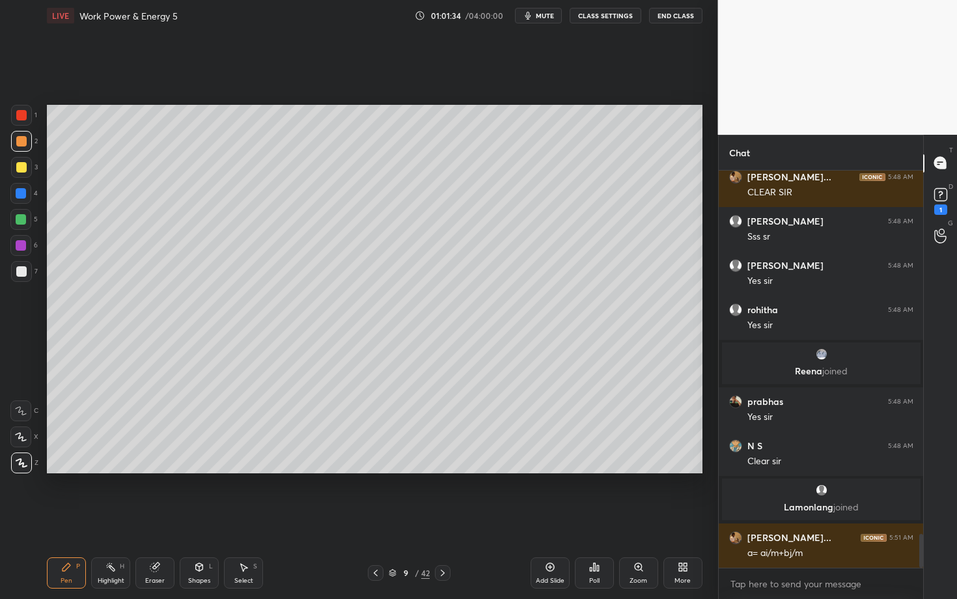
click at [153, 519] on div "Eraser" at bounding box center [155, 581] width 20 height 7
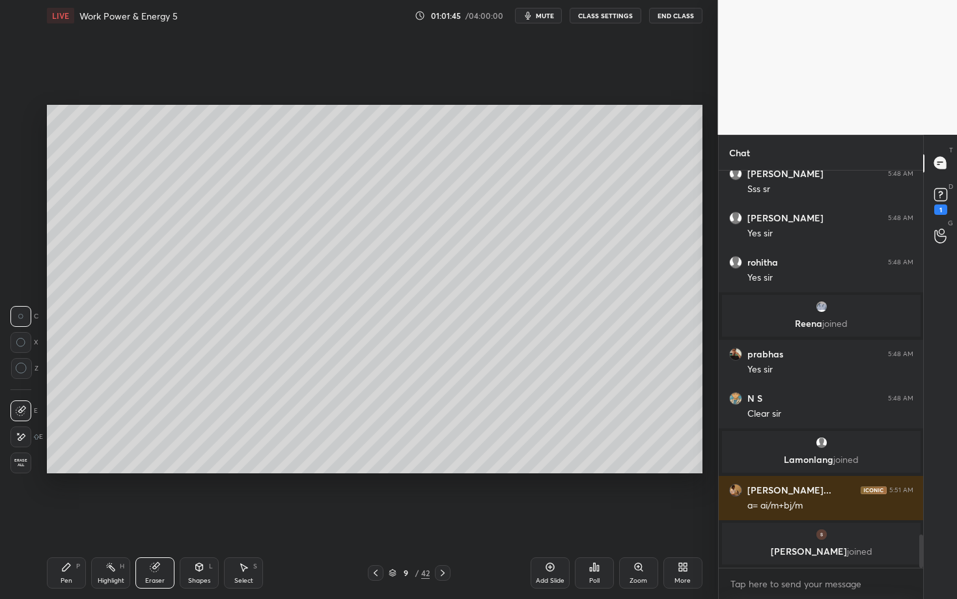
click at [117, 519] on div "Highlight H" at bounding box center [110, 572] width 39 height 31
click at [29, 268] on div at bounding box center [21, 271] width 21 height 21
click at [294, 519] on div "Setting up your live class Poll for secs No correct answer Start poll" at bounding box center [375, 289] width 666 height 516
click at [66, 519] on icon at bounding box center [67, 567] width 8 height 8
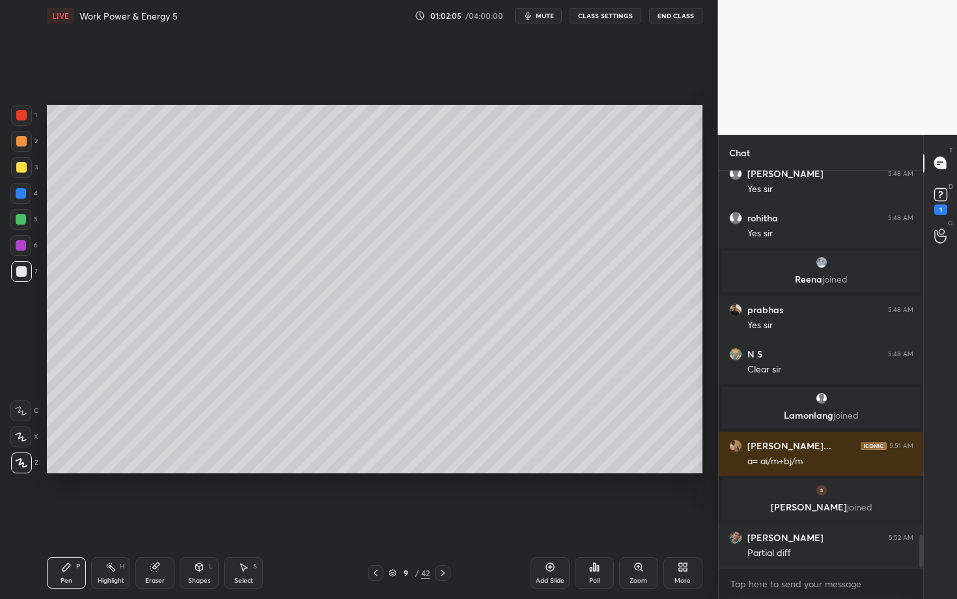
scroll to position [4376, 0]
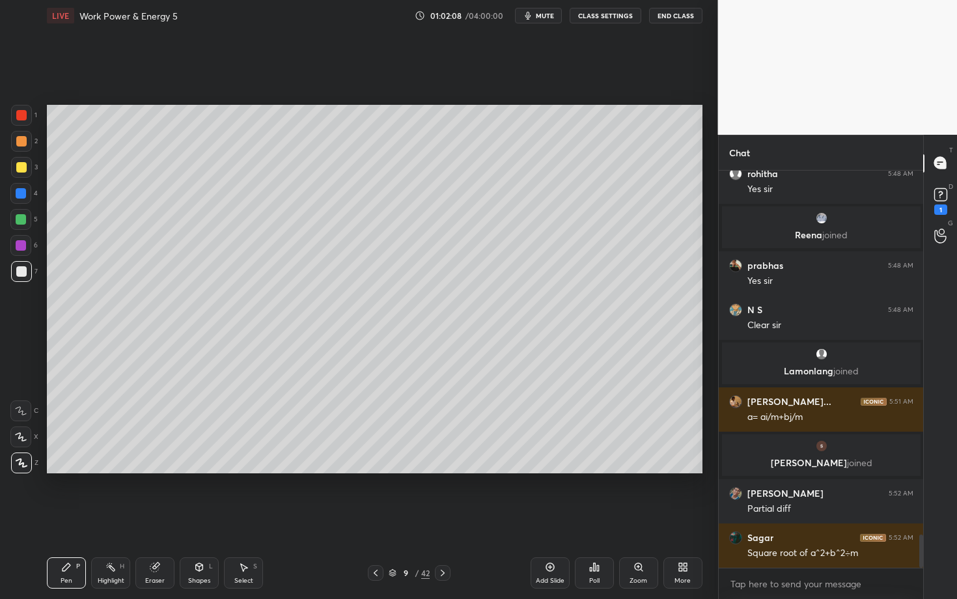
click at [30, 275] on div "7" at bounding box center [24, 271] width 27 height 21
click at [16, 269] on div at bounding box center [21, 271] width 10 height 10
click at [24, 251] on div at bounding box center [20, 245] width 21 height 21
click at [280, 519] on div "Pen P Highlight H Eraser Shapes L Select S" at bounding box center [168, 572] width 242 height 31
click at [120, 519] on div "Highlight H" at bounding box center [110, 572] width 39 height 31
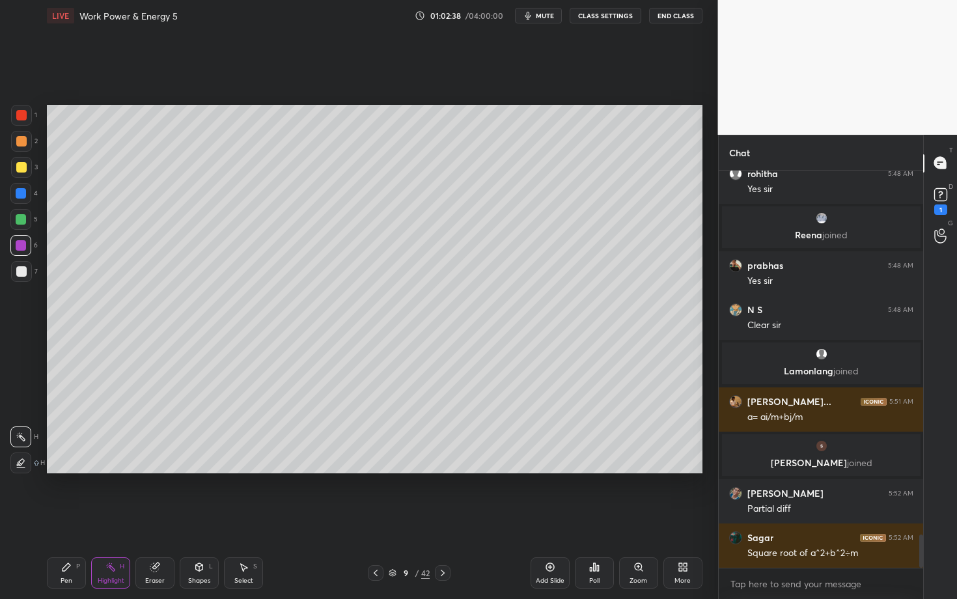
click at [76, 519] on div "Pen P" at bounding box center [66, 572] width 39 height 31
click at [106, 519] on div "Highlight H" at bounding box center [110, 572] width 39 height 31
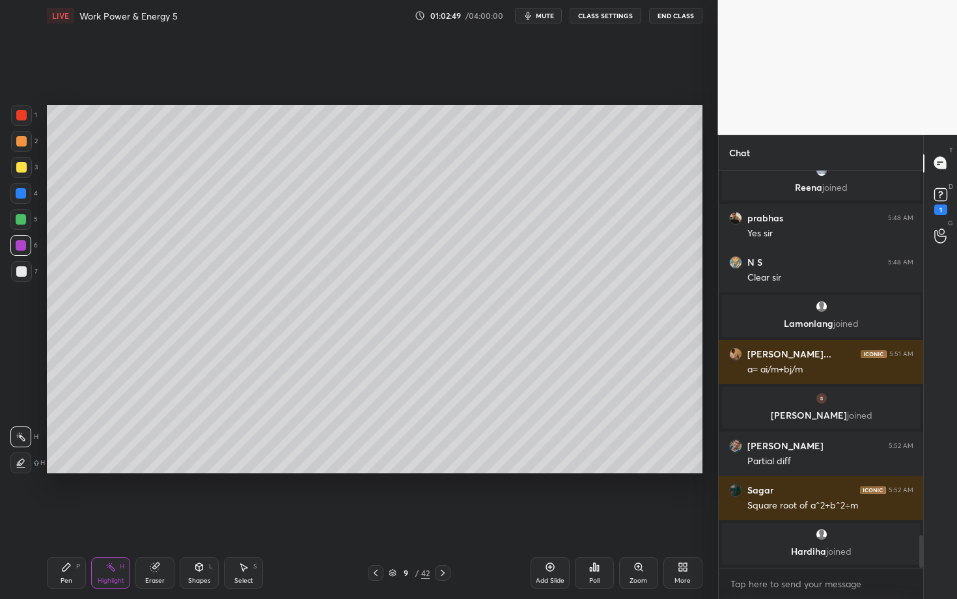
click at [66, 519] on div "Pen" at bounding box center [67, 581] width 12 height 7
click at [115, 519] on div "Highlight H" at bounding box center [110, 572] width 39 height 31
click at [68, 519] on div "Pen" at bounding box center [67, 581] width 12 height 7
click at [119, 519] on div "Highlight H" at bounding box center [110, 572] width 39 height 31
click at [61, 519] on div "Pen" at bounding box center [67, 581] width 12 height 7
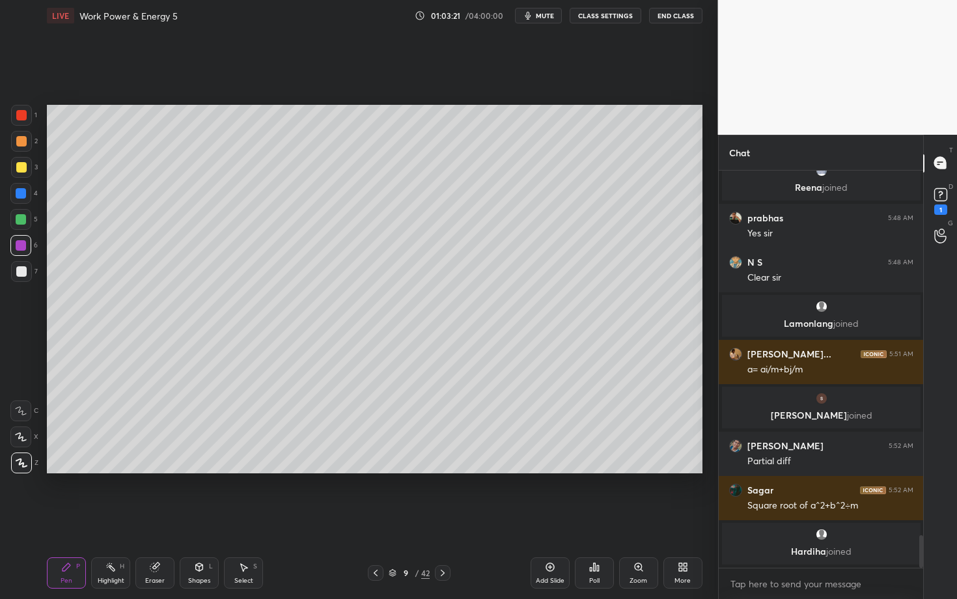
click at [244, 519] on div "Select S" at bounding box center [243, 572] width 39 height 31
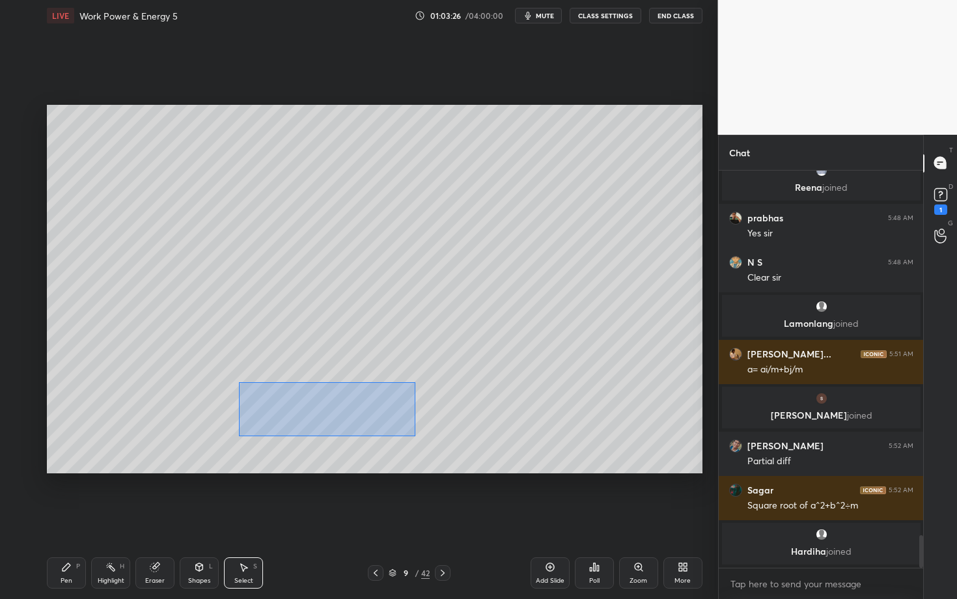
drag, startPoint x: 240, startPoint y: 381, endPoint x: 414, endPoint y: 435, distance: 182.1
click at [414, 435] on div "0 ° Undo Copy Paste here Duplicate Duplicate to new slide Delete" at bounding box center [375, 289] width 656 height 369
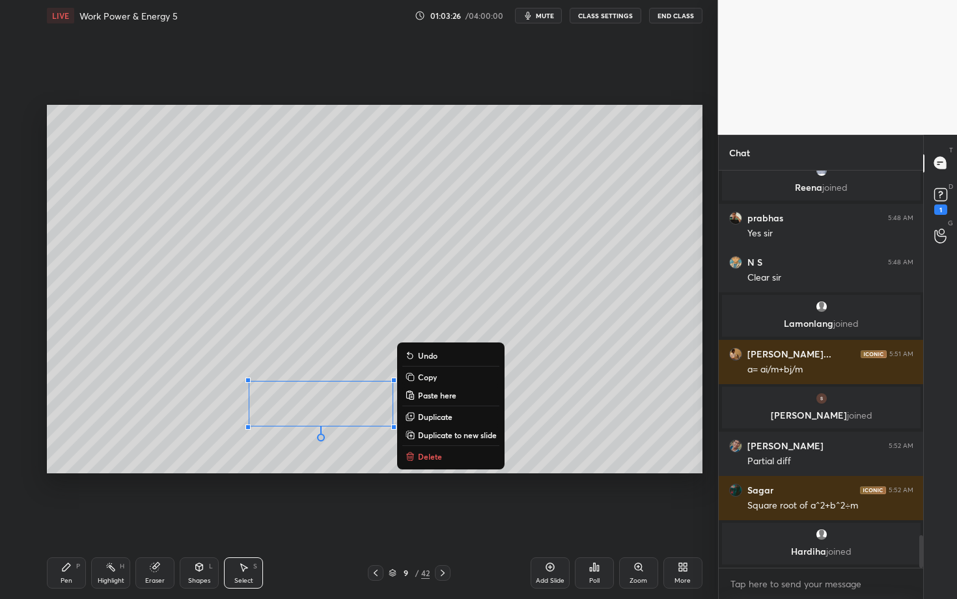
click at [431, 456] on p "Delete" at bounding box center [430, 456] width 24 height 10
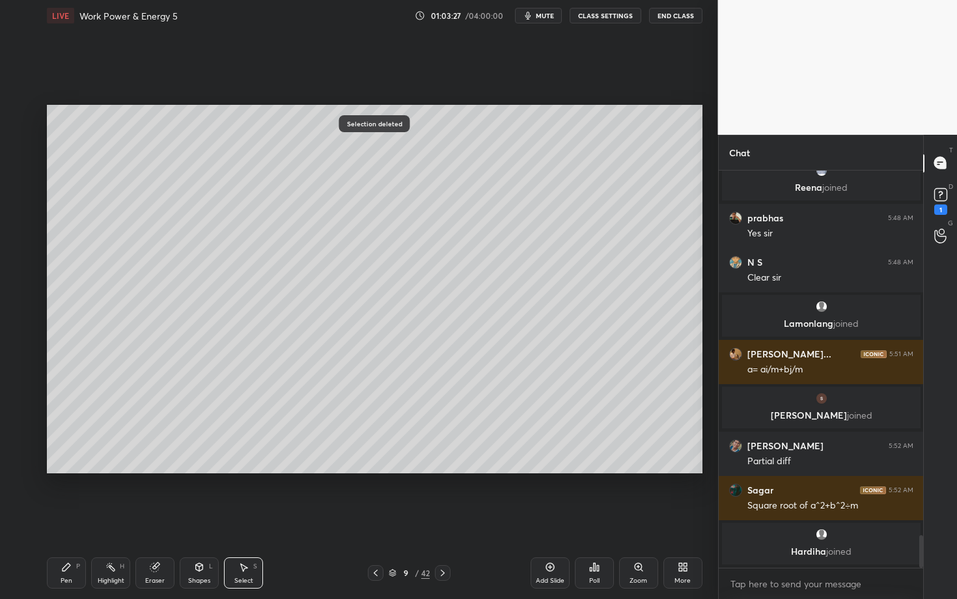
click at [106, 519] on div "Highlight H" at bounding box center [110, 572] width 39 height 31
click at [59, 519] on div "Pen P" at bounding box center [66, 572] width 39 height 31
click at [126, 519] on div "Highlight H" at bounding box center [110, 572] width 39 height 31
click at [59, 519] on div "Pen P" at bounding box center [66, 572] width 39 height 31
click at [142, 519] on div "Eraser" at bounding box center [154, 572] width 39 height 31
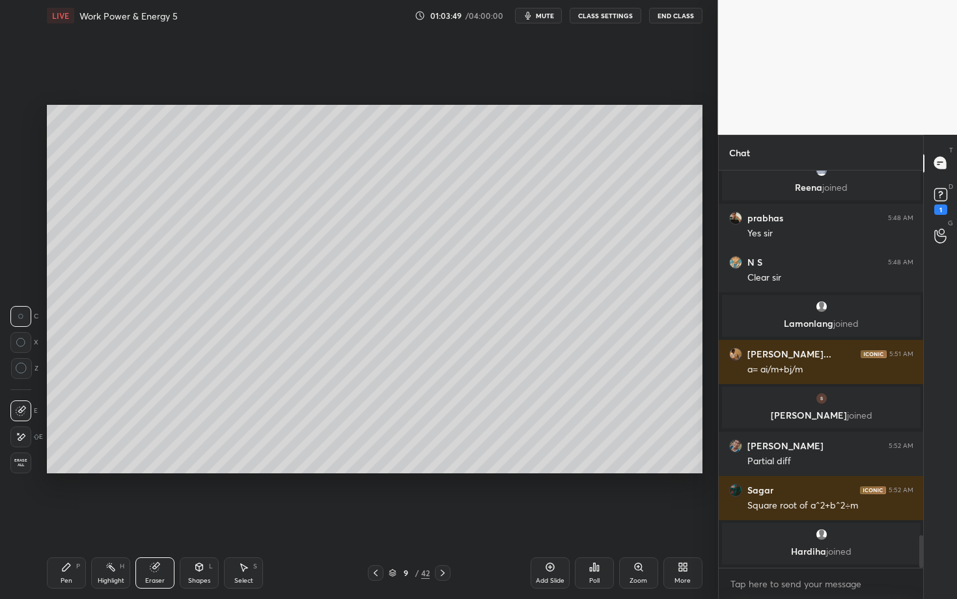
click at [74, 519] on div "Pen P" at bounding box center [66, 572] width 39 height 31
click at [440, 519] on icon at bounding box center [443, 573] width 10 height 10
click at [21, 142] on div at bounding box center [21, 141] width 10 height 10
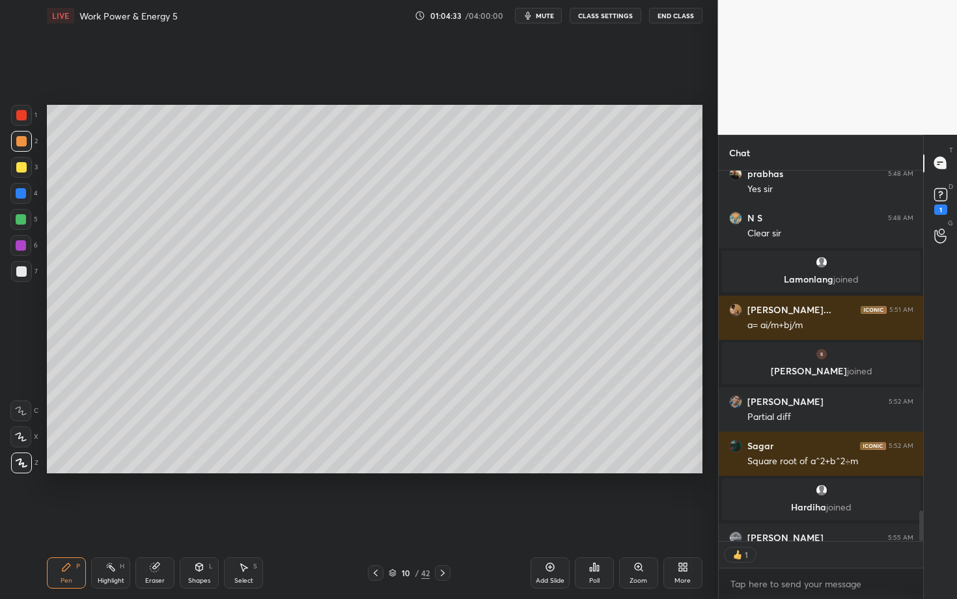
scroll to position [4, 5]
click at [156, 519] on div "Eraser" at bounding box center [154, 572] width 39 height 31
click at [78, 519] on div "Pen P" at bounding box center [66, 572] width 39 height 31
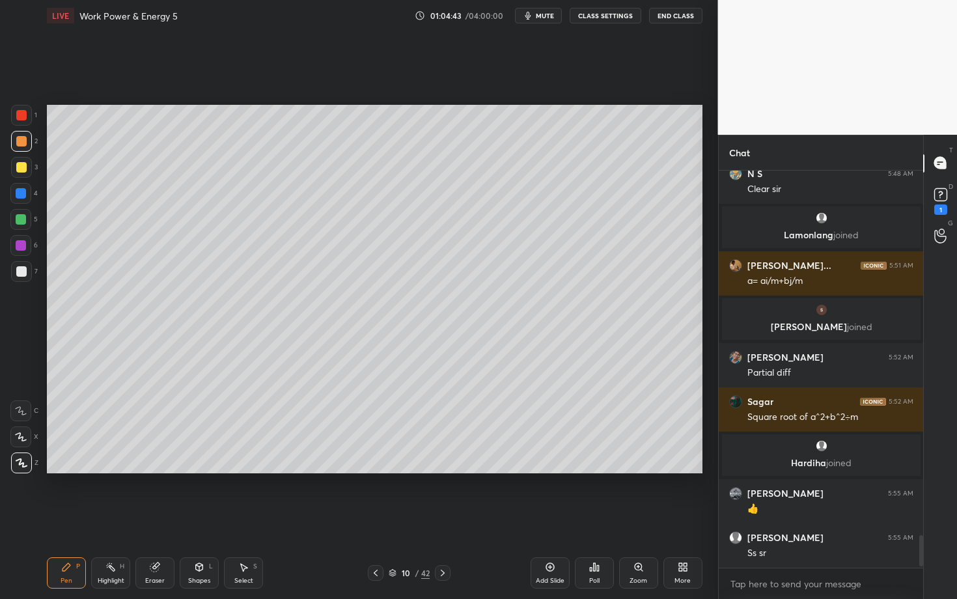
scroll to position [393, 201]
click at [20, 266] on div at bounding box center [21, 271] width 10 height 10
click at [113, 519] on icon at bounding box center [111, 567] width 10 height 10
click at [64, 519] on icon at bounding box center [67, 567] width 8 height 8
click at [104, 519] on div "Highlight H" at bounding box center [110, 572] width 39 height 31
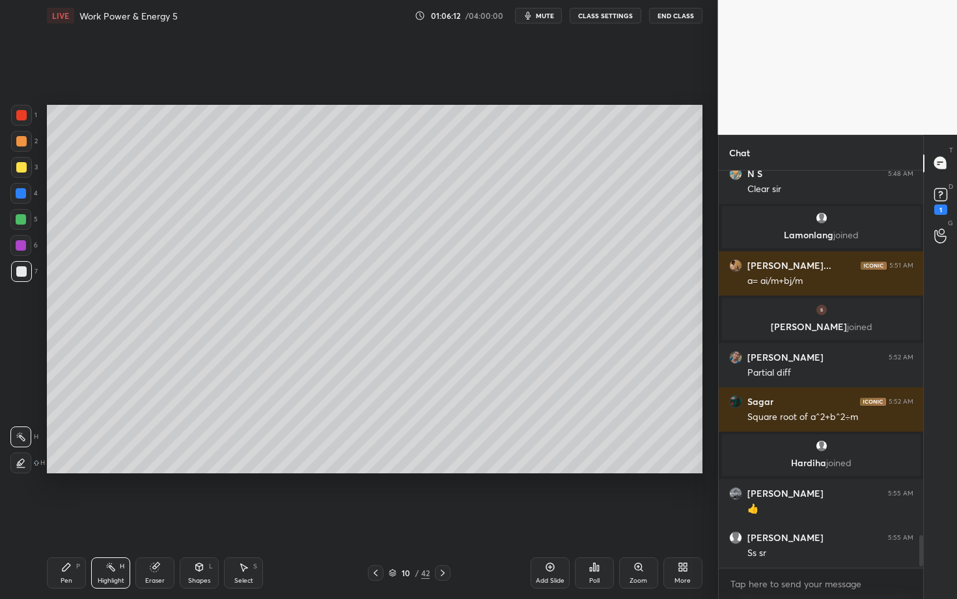
click at [67, 519] on div "Pen" at bounding box center [67, 581] width 12 height 7
click at [111, 519] on div "Highlight" at bounding box center [111, 581] width 27 height 7
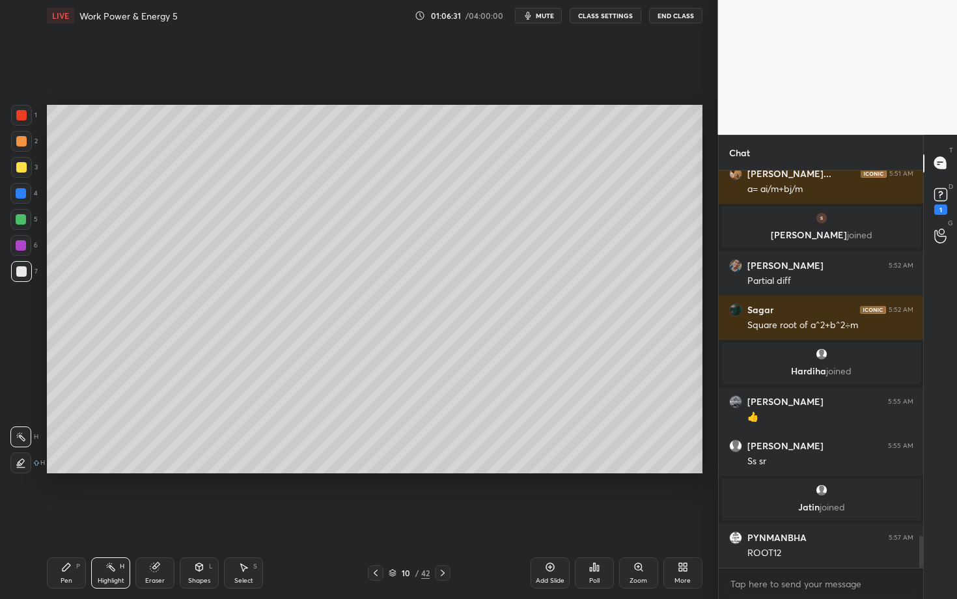
scroll to position [4522, 0]
click at [66, 519] on div "Pen P" at bounding box center [66, 572] width 39 height 31
click at [19, 244] on div at bounding box center [21, 245] width 10 height 10
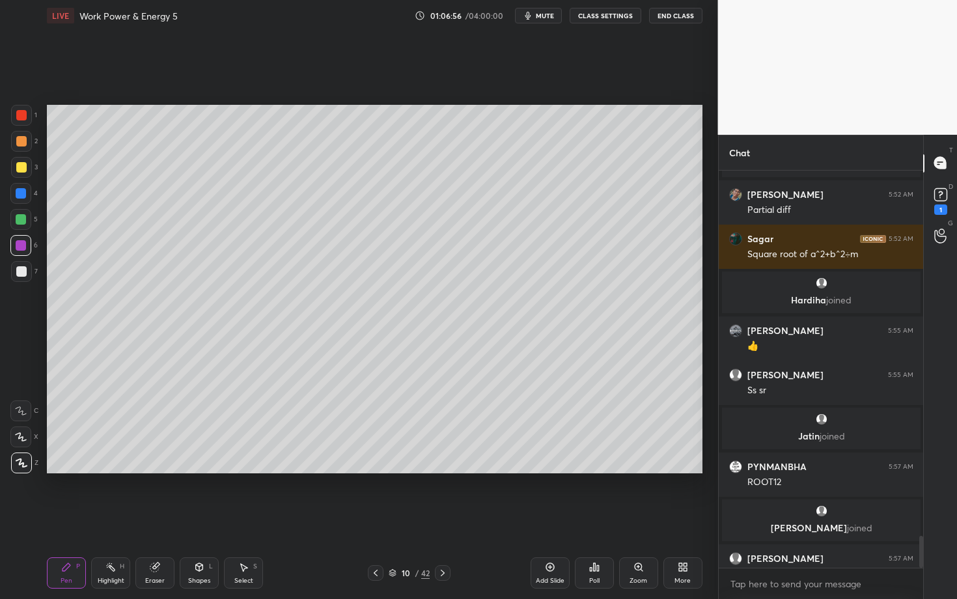
scroll to position [4590, 0]
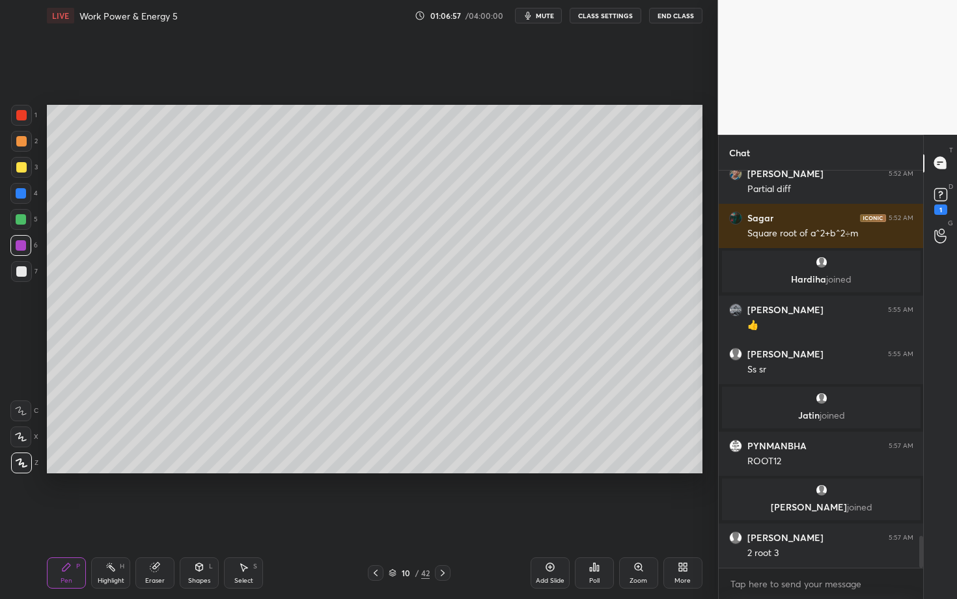
click at [23, 221] on div at bounding box center [21, 219] width 10 height 10
click at [110, 519] on div "Highlight H" at bounding box center [110, 572] width 39 height 31
click at [66, 519] on div "Pen P" at bounding box center [66, 572] width 39 height 31
click at [119, 519] on div "Highlight H" at bounding box center [110, 572] width 39 height 31
click at [87, 519] on div "Pen P Highlight H Eraser Shapes L Select S" at bounding box center [168, 572] width 242 height 31
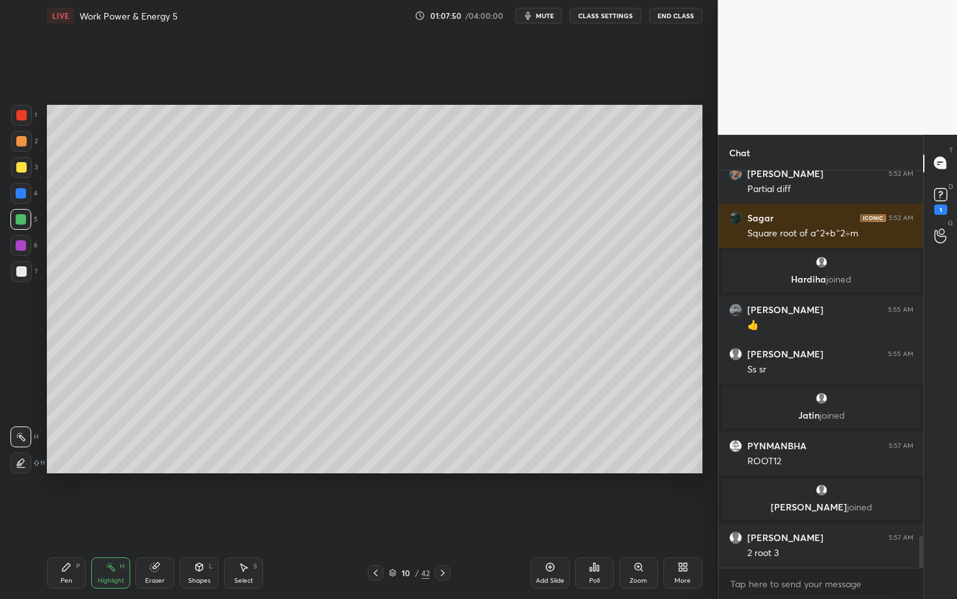
click at [64, 519] on div "Pen P" at bounding box center [66, 572] width 39 height 31
click at [111, 519] on div "Highlight H" at bounding box center [110, 572] width 39 height 31
click at [63, 519] on icon at bounding box center [66, 567] width 10 height 10
click at [22, 246] on div at bounding box center [21, 245] width 10 height 10
click at [444, 519] on icon at bounding box center [443, 573] width 10 height 10
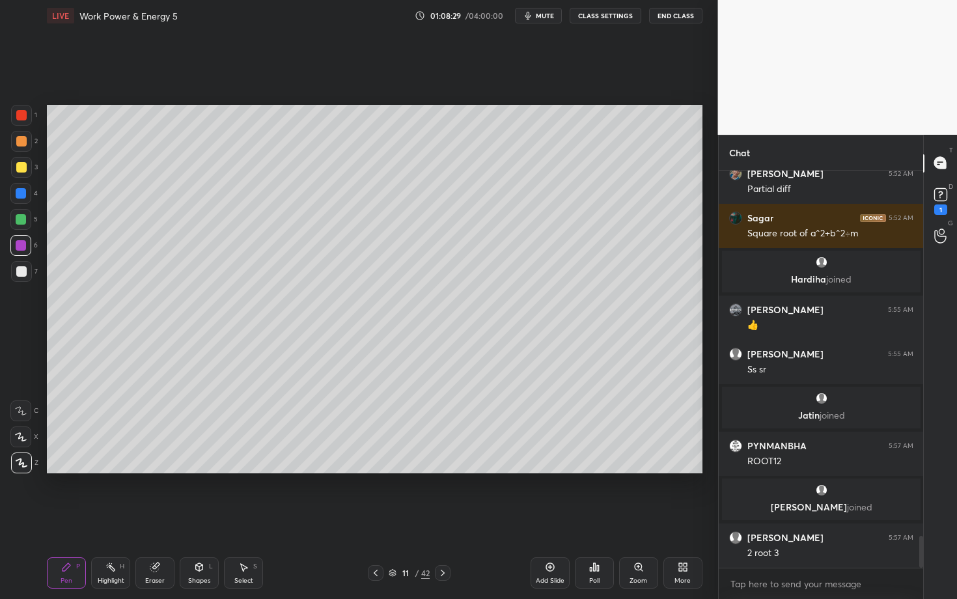
click at [67, 519] on div "Pen P" at bounding box center [66, 572] width 39 height 31
click at [20, 175] on div at bounding box center [21, 167] width 21 height 21
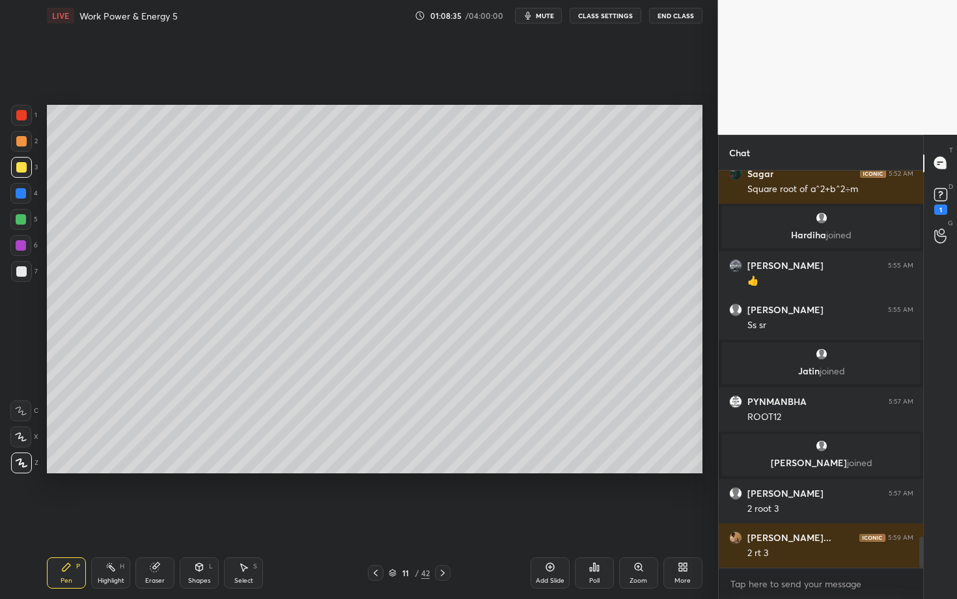
click at [157, 519] on div "Eraser" at bounding box center [154, 572] width 39 height 31
click at [75, 519] on div "Pen P Highlight H Eraser Shapes L Select S 11 / 42 Add Slide Poll Zoom More" at bounding box center [375, 573] width 656 height 52
click at [61, 519] on div "Pen P" at bounding box center [66, 572] width 39 height 31
click at [21, 269] on div at bounding box center [21, 271] width 10 height 10
click at [376, 519] on icon at bounding box center [376, 573] width 10 height 10
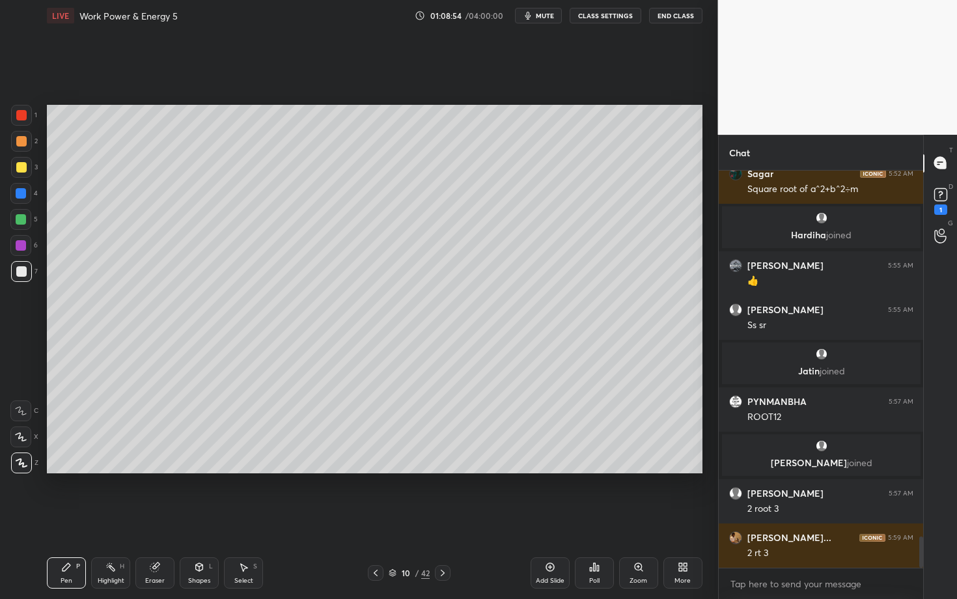
click at [438, 519] on icon at bounding box center [443, 573] width 10 height 10
click at [78, 519] on div "Pen P" at bounding box center [66, 572] width 39 height 31
click at [374, 519] on icon at bounding box center [376, 573] width 10 height 10
click at [101, 519] on div "Highlight H" at bounding box center [110, 572] width 39 height 31
click at [444, 519] on icon at bounding box center [443, 573] width 10 height 10
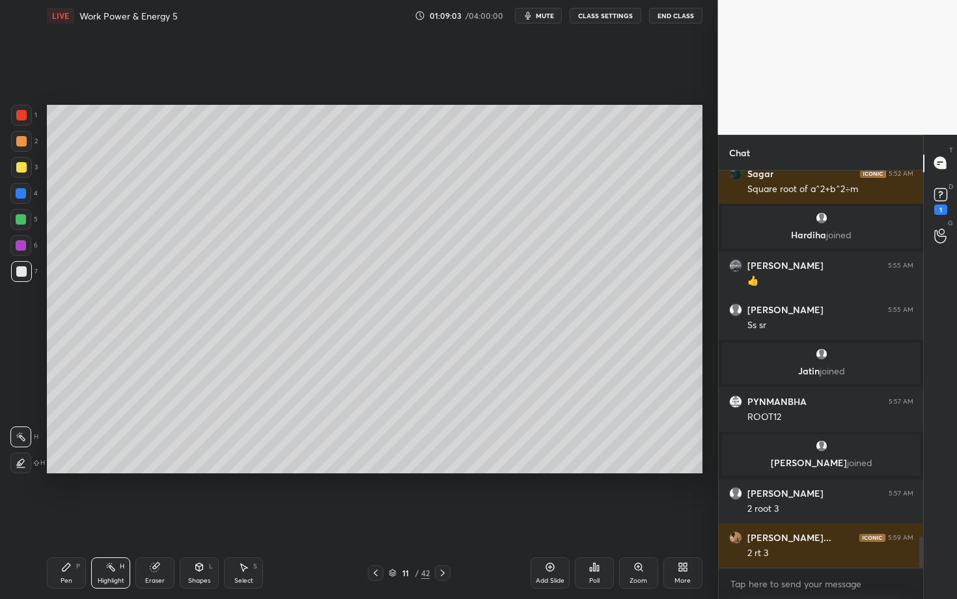
click at [67, 519] on div "Pen P" at bounding box center [66, 572] width 39 height 31
click at [373, 519] on icon at bounding box center [376, 573] width 10 height 10
click at [109, 519] on div "Highlight H" at bounding box center [110, 572] width 39 height 31
click at [438, 519] on icon at bounding box center [443, 573] width 10 height 10
click at [64, 519] on div "Pen P" at bounding box center [66, 572] width 39 height 31
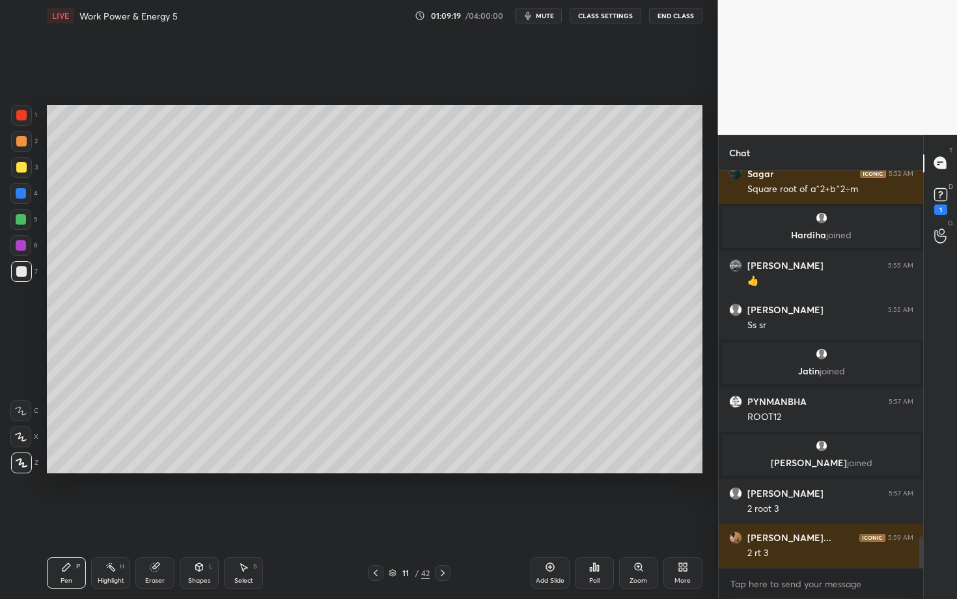
click at [20, 244] on div at bounding box center [21, 245] width 10 height 10
click at [96, 519] on div "Highlight H" at bounding box center [110, 572] width 39 height 31
click at [64, 519] on div "Pen P" at bounding box center [66, 572] width 39 height 31
click at [372, 519] on icon at bounding box center [376, 573] width 10 height 10
click at [244, 519] on div "Select S" at bounding box center [243, 572] width 39 height 31
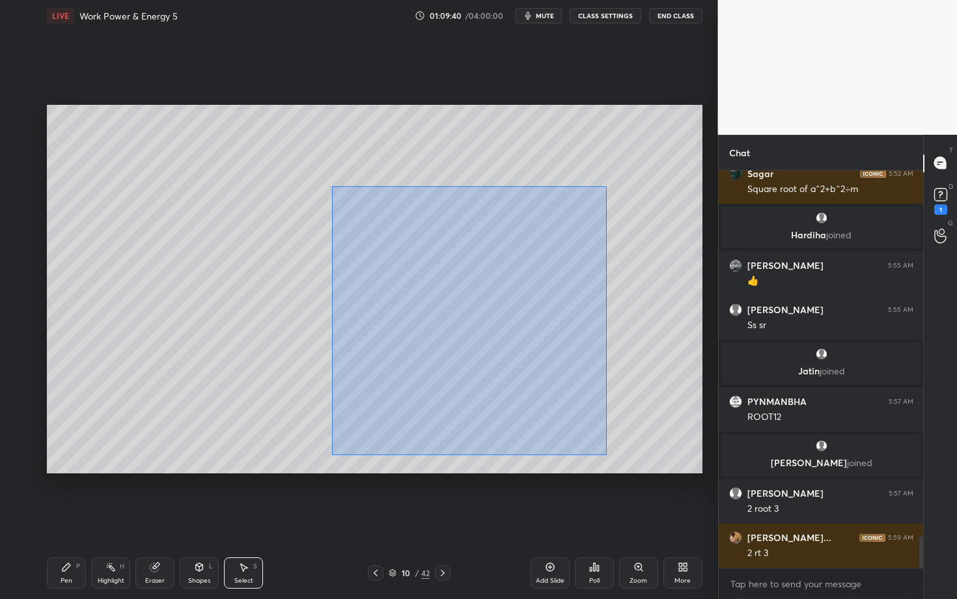
drag, startPoint x: 376, startPoint y: 279, endPoint x: 613, endPoint y: 460, distance: 298.3
click at [613, 460] on div "0 ° Undo Copy Paste here Duplicate Duplicate to new slide Delete" at bounding box center [375, 289] width 656 height 369
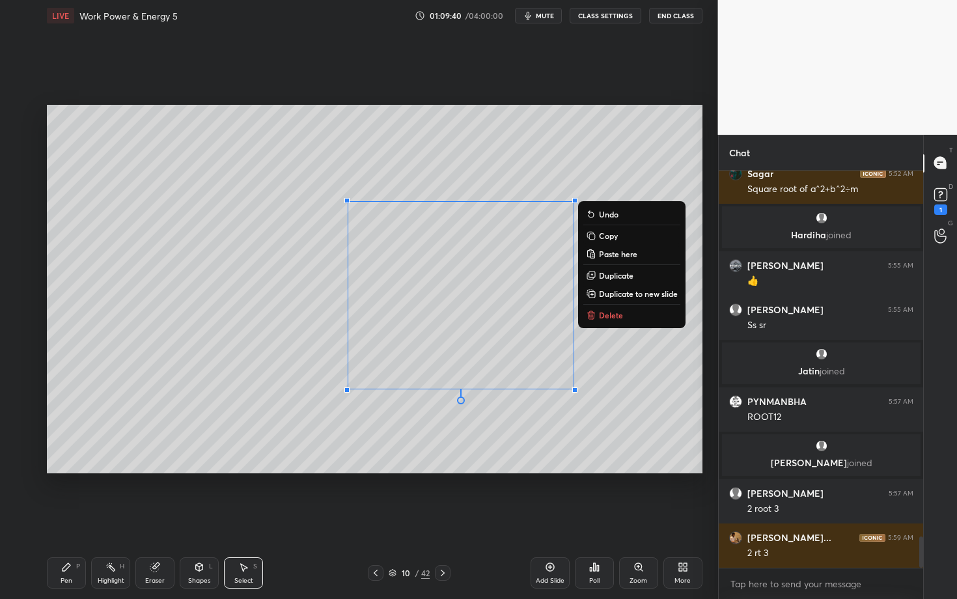
click at [609, 313] on p "Delete" at bounding box center [611, 315] width 24 height 10
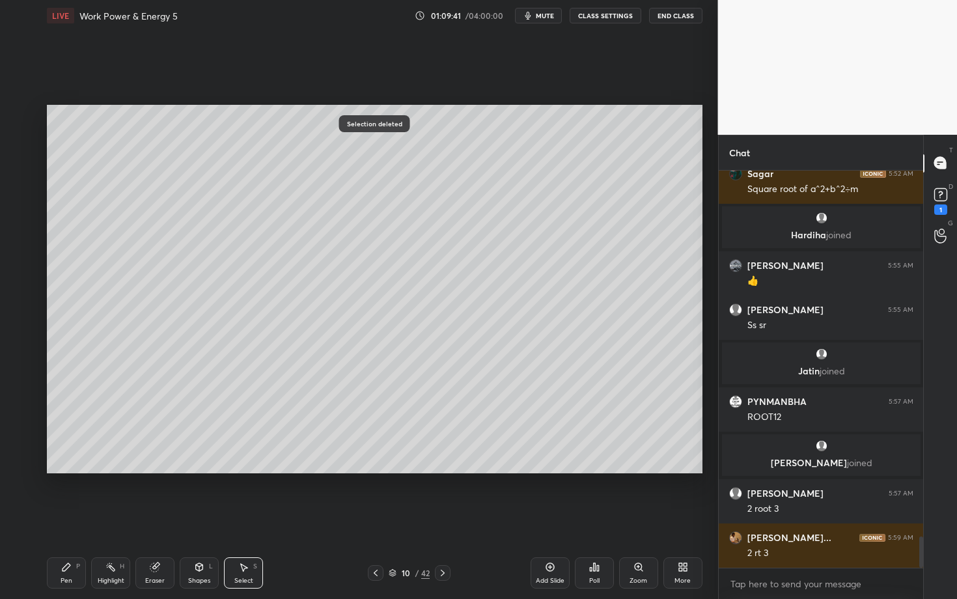
click at [443, 519] on icon at bounding box center [443, 573] width 10 height 10
click at [245, 519] on div "Select S" at bounding box center [243, 572] width 39 height 31
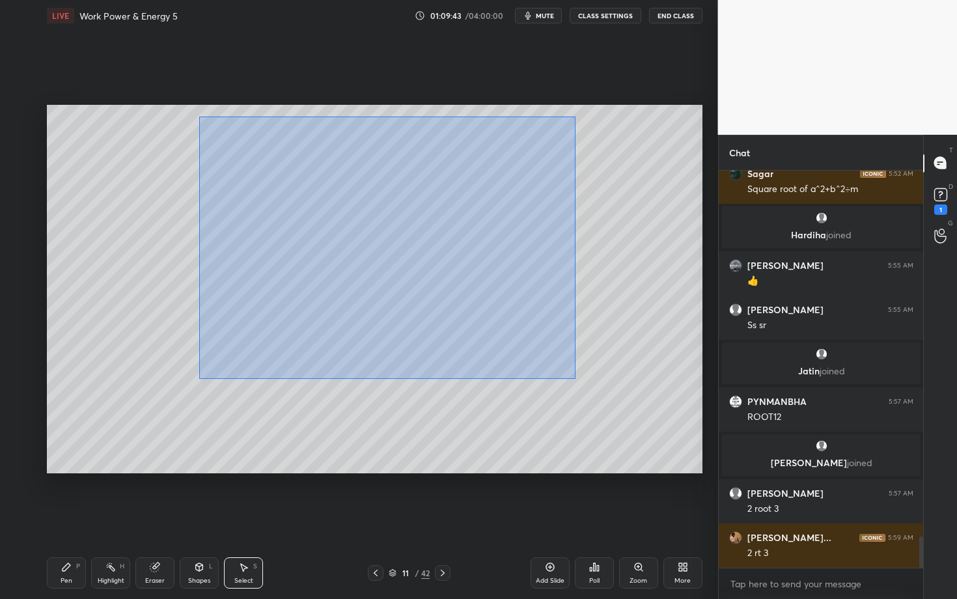
drag, startPoint x: 199, startPoint y: 117, endPoint x: 574, endPoint y: 376, distance: 456.3
click at [574, 376] on div "0 ° Undo Copy Paste here Duplicate Duplicate to new slide Delete" at bounding box center [375, 289] width 656 height 369
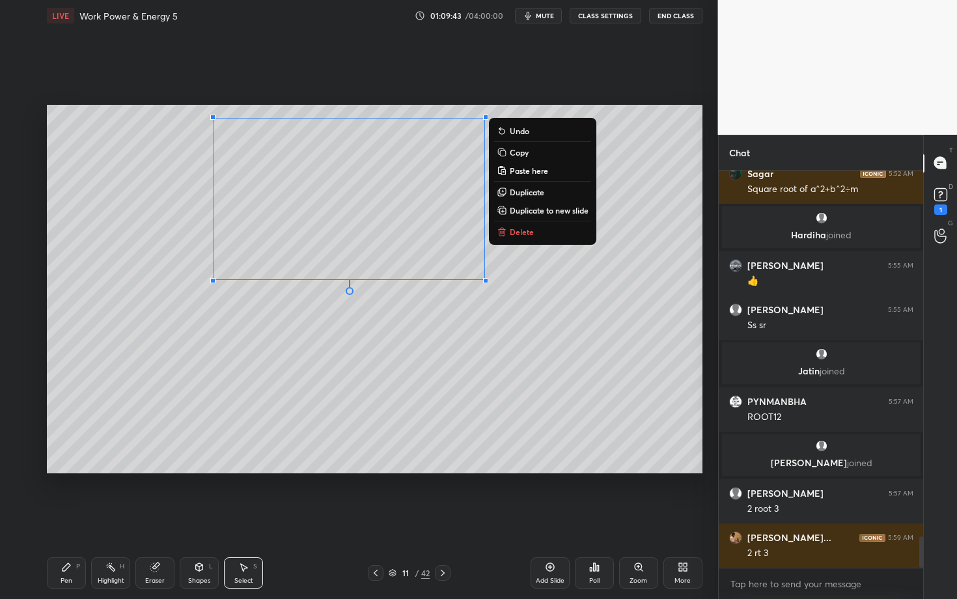
click at [520, 154] on p "Copy" at bounding box center [519, 152] width 19 height 10
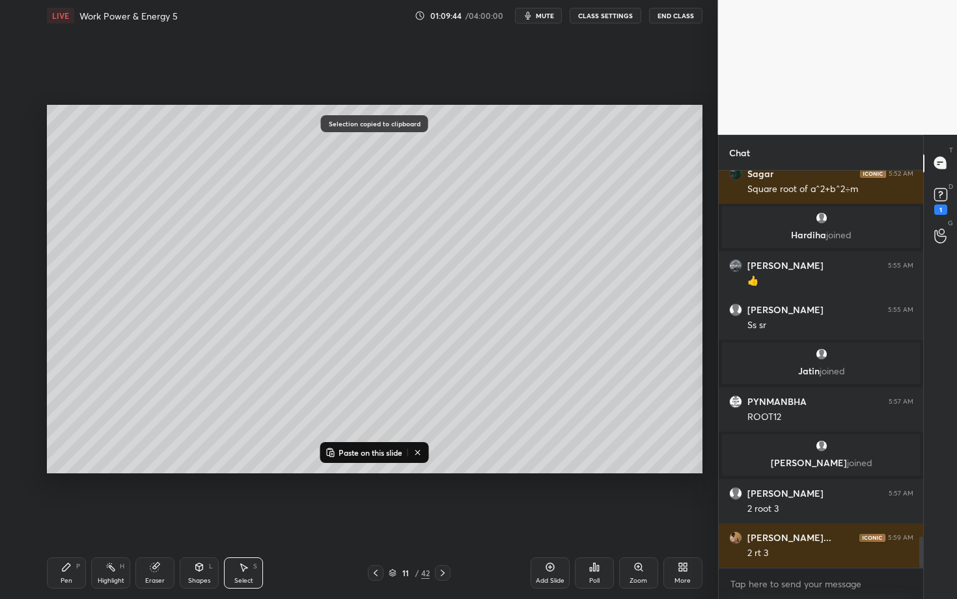
click at [374, 519] on icon at bounding box center [376, 573] width 10 height 10
click at [371, 451] on p "Paste on this slide" at bounding box center [371, 452] width 64 height 10
drag, startPoint x: 360, startPoint y: 253, endPoint x: 466, endPoint y: 321, distance: 125.9
click at [466, 321] on div "0 ° Undo Copy Paste here Duplicate Duplicate to new slide Delete" at bounding box center [375, 289] width 656 height 369
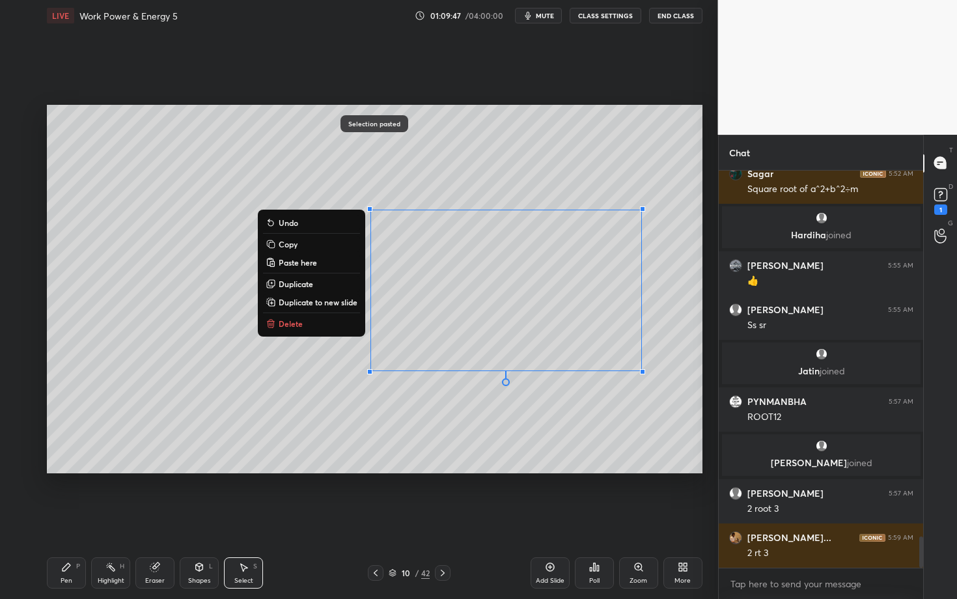
click at [62, 519] on div "Pen P" at bounding box center [66, 572] width 39 height 31
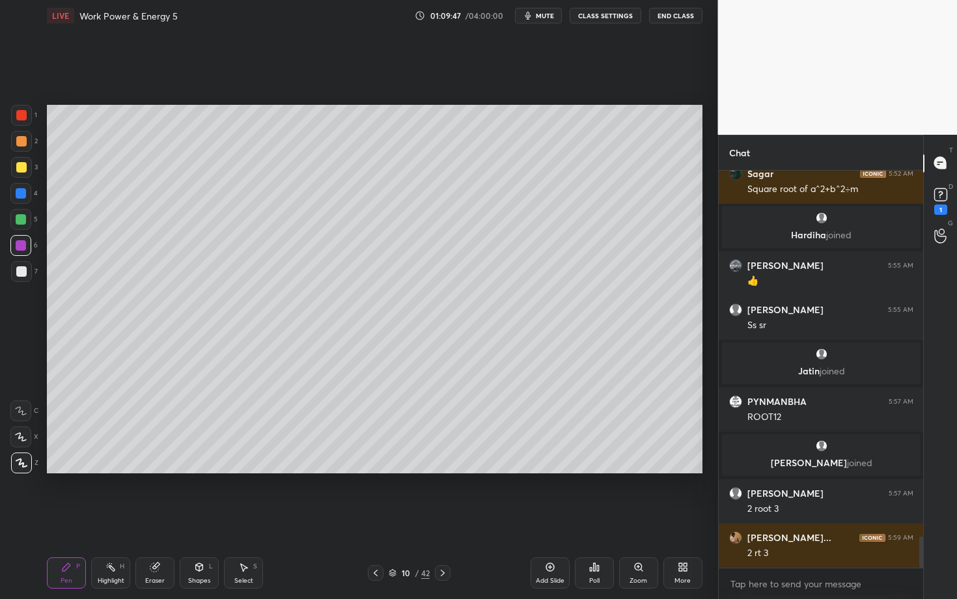
click at [23, 270] on div at bounding box center [21, 271] width 10 height 10
click at [69, 519] on div "Pen P" at bounding box center [66, 572] width 39 height 31
click at [24, 240] on div at bounding box center [21, 245] width 10 height 10
click at [20, 120] on div at bounding box center [21, 115] width 21 height 21
click at [67, 519] on icon at bounding box center [66, 567] width 10 height 10
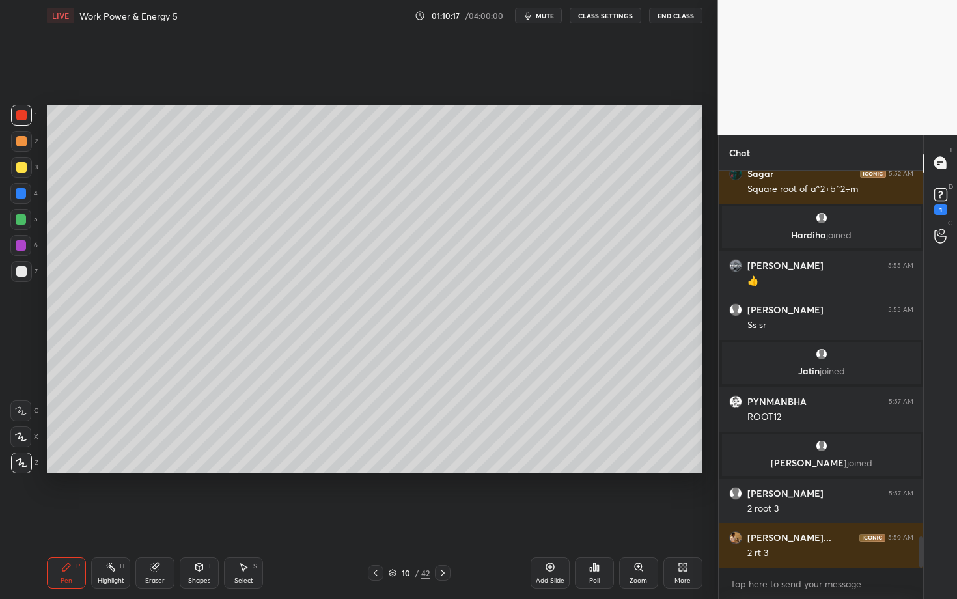
click at [248, 519] on div "Select" at bounding box center [243, 581] width 19 height 7
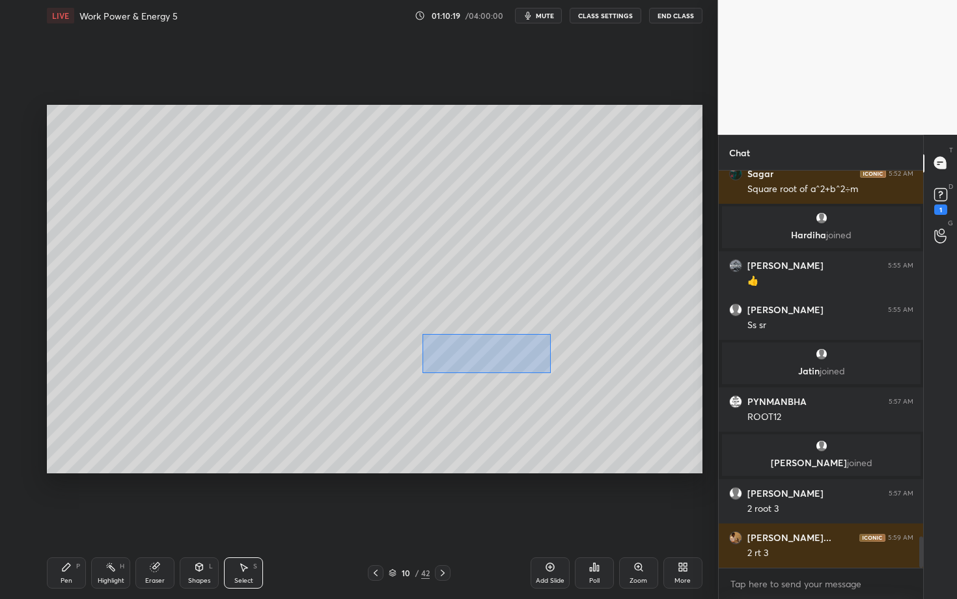
drag, startPoint x: 430, startPoint y: 358, endPoint x: 550, endPoint y: 372, distance: 120.0
click at [550, 372] on div "0 ° Undo Copy Paste here Duplicate Duplicate to new slide Delete" at bounding box center [375, 289] width 656 height 369
drag, startPoint x: 487, startPoint y: 359, endPoint x: 516, endPoint y: 360, distance: 28.7
click at [516, 360] on div "0 ° Undo Copy Paste here Duplicate Duplicate to new slide Delete" at bounding box center [375, 289] width 656 height 369
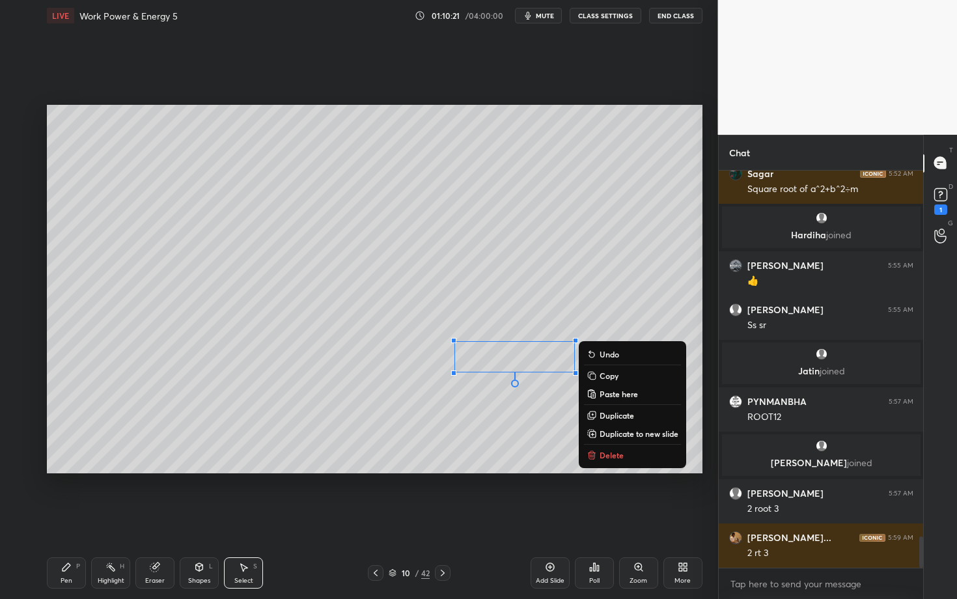
click at [72, 519] on div "Pen P" at bounding box center [66, 572] width 39 height 31
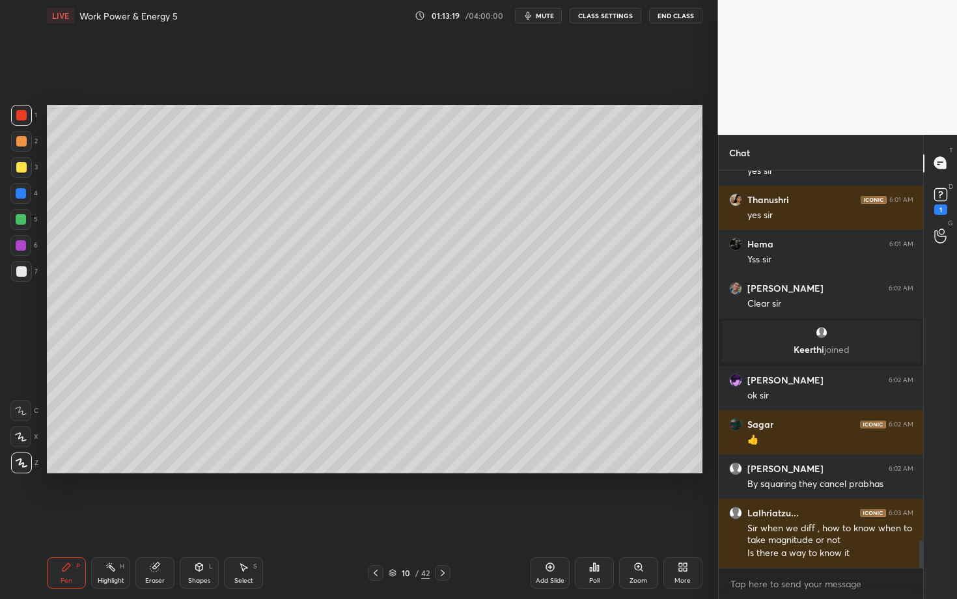
scroll to position [5371, 0]
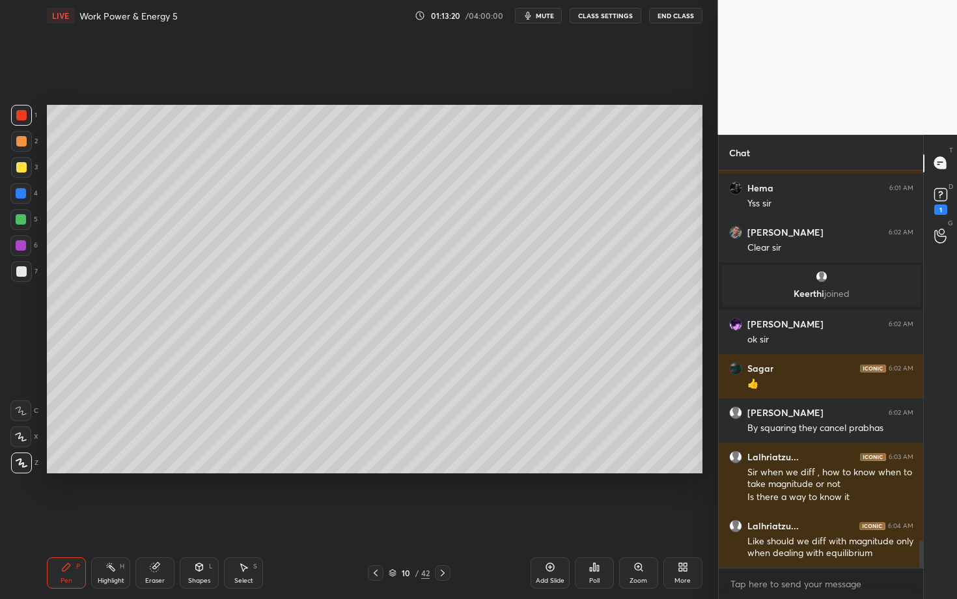
click at [545, 16] on span "mute" at bounding box center [545, 15] width 18 height 9
click at [545, 16] on span "unmute" at bounding box center [543, 15] width 28 height 9
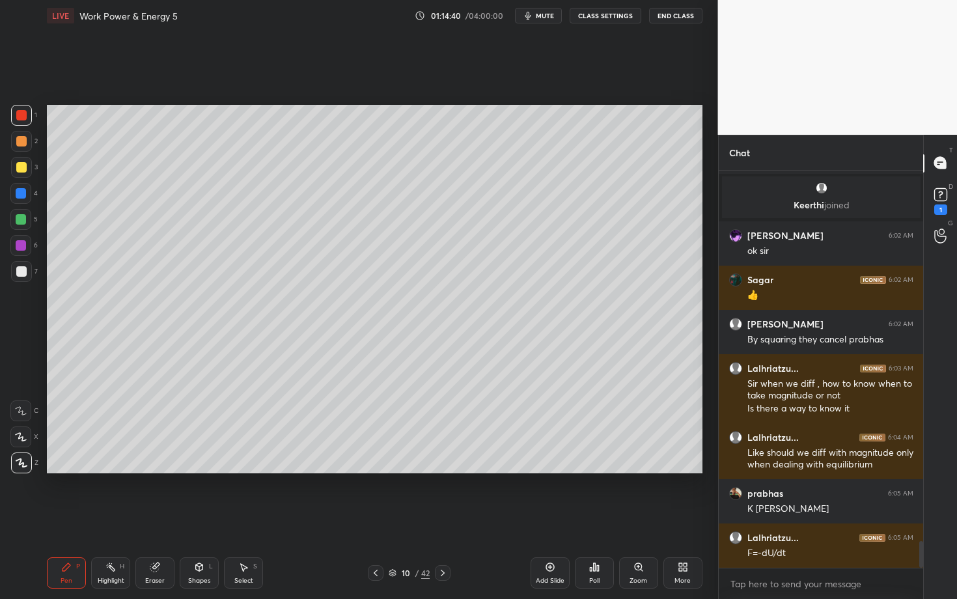
scroll to position [5473, 0]
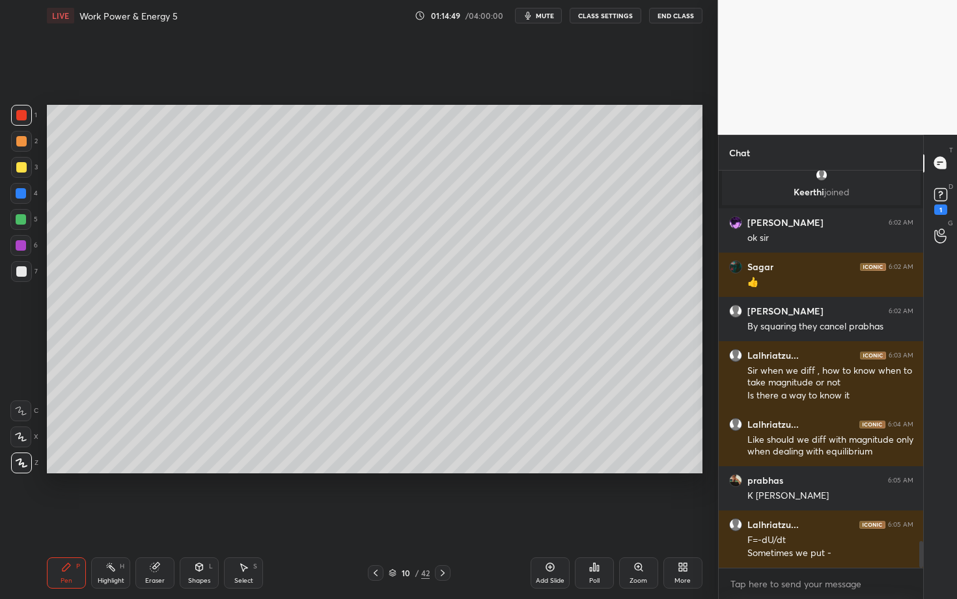
click at [10, 519] on div "1 2 3 4 5 6 7 C X Z C X Z E E Erase all H H LIVE Work Power & Energy 5 01:14:49…" at bounding box center [354, 299] width 708 height 599
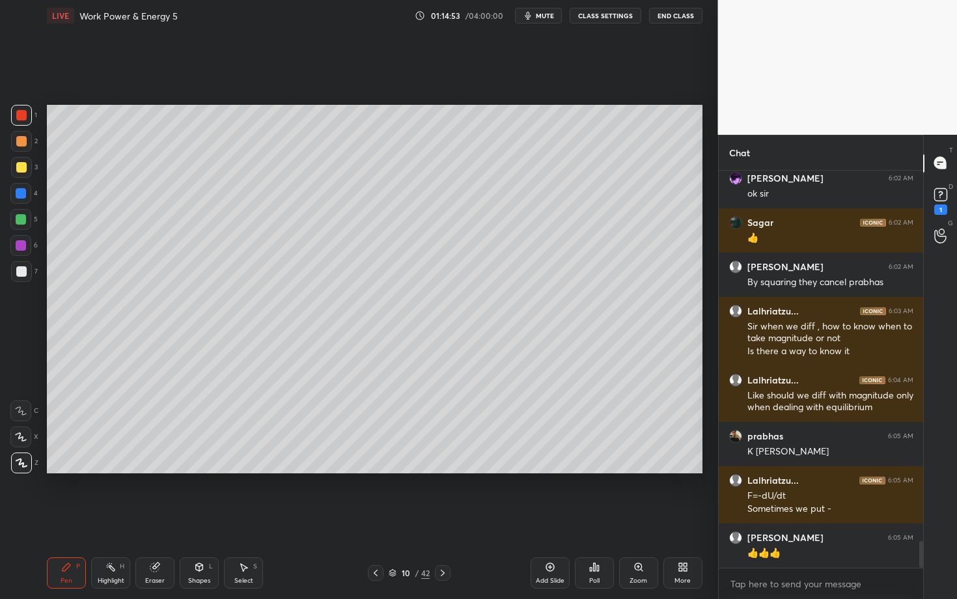
click at [376, 519] on icon at bounding box center [376, 573] width 10 height 10
click at [375, 519] on icon at bounding box center [376, 573] width 10 height 10
click at [374, 519] on icon at bounding box center [376, 573] width 10 height 10
click at [444, 519] on icon at bounding box center [443, 573] width 10 height 10
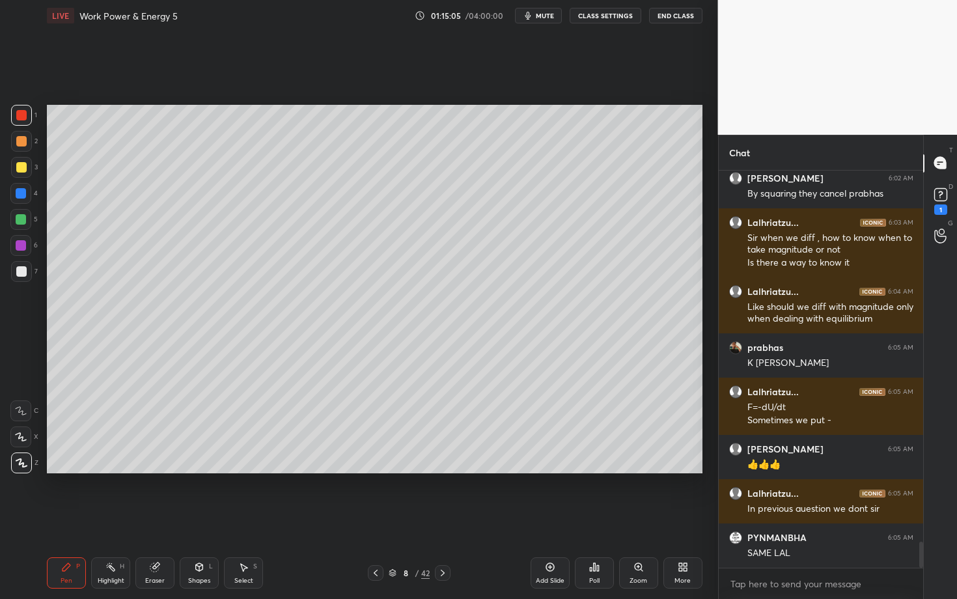
scroll to position [5650, 0]
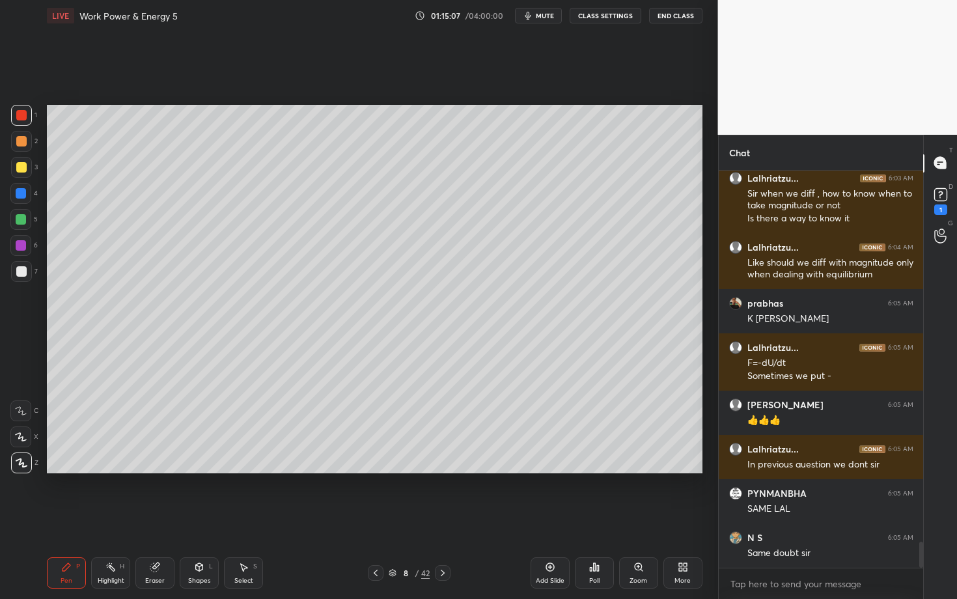
click at [244, 519] on div "Select S" at bounding box center [243, 572] width 39 height 31
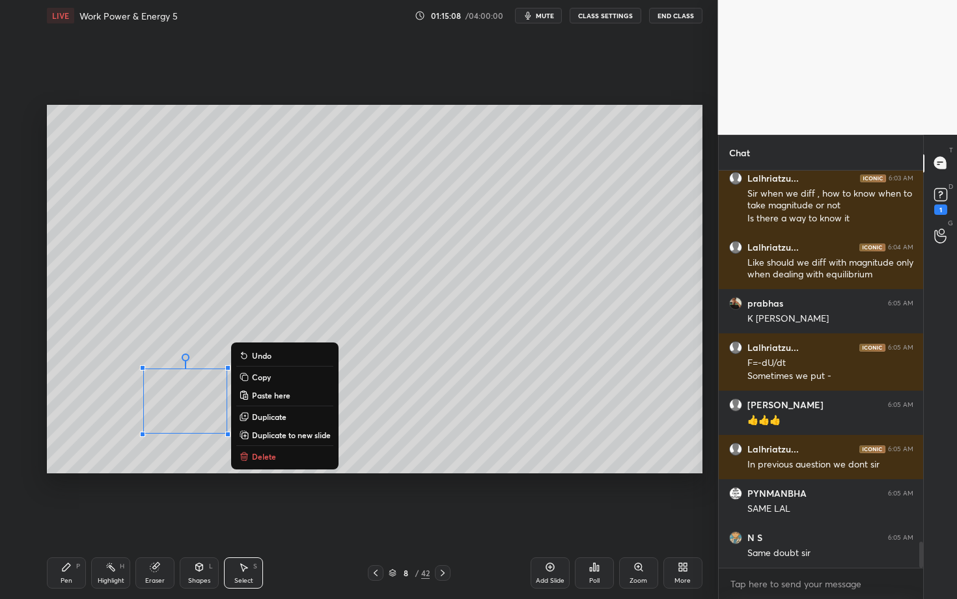
drag, startPoint x: 135, startPoint y: 374, endPoint x: 286, endPoint y: 485, distance: 187.3
click at [286, 485] on div "0 ° Undo Copy Paste here Duplicate Duplicate to new slide Delete Setting up you…" at bounding box center [375, 289] width 666 height 516
click at [287, 454] on button "Delete" at bounding box center [284, 457] width 97 height 16
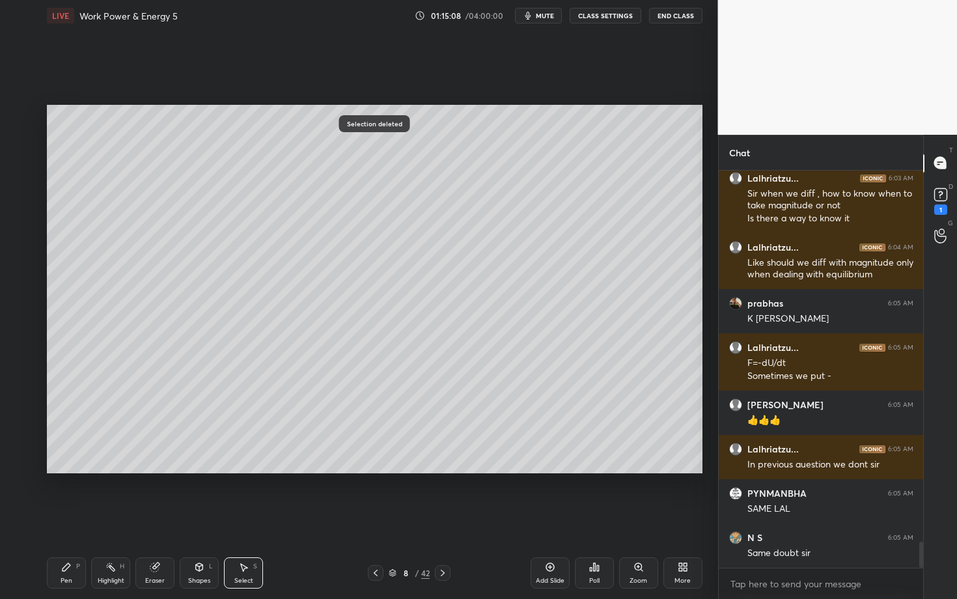
click at [72, 519] on div "Pen P" at bounding box center [66, 572] width 39 height 31
click at [247, 519] on div "Select S" at bounding box center [243, 572] width 39 height 31
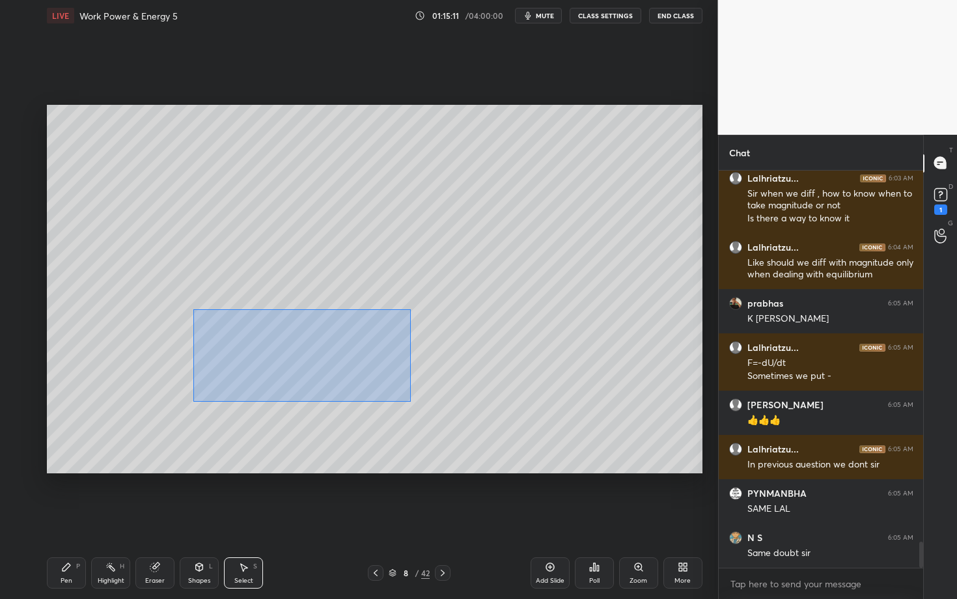
drag, startPoint x: 192, startPoint y: 307, endPoint x: 410, endPoint y: 401, distance: 237.7
click at [410, 401] on div "0 ° Undo Copy Paste here Duplicate Duplicate to new slide Delete" at bounding box center [375, 289] width 656 height 369
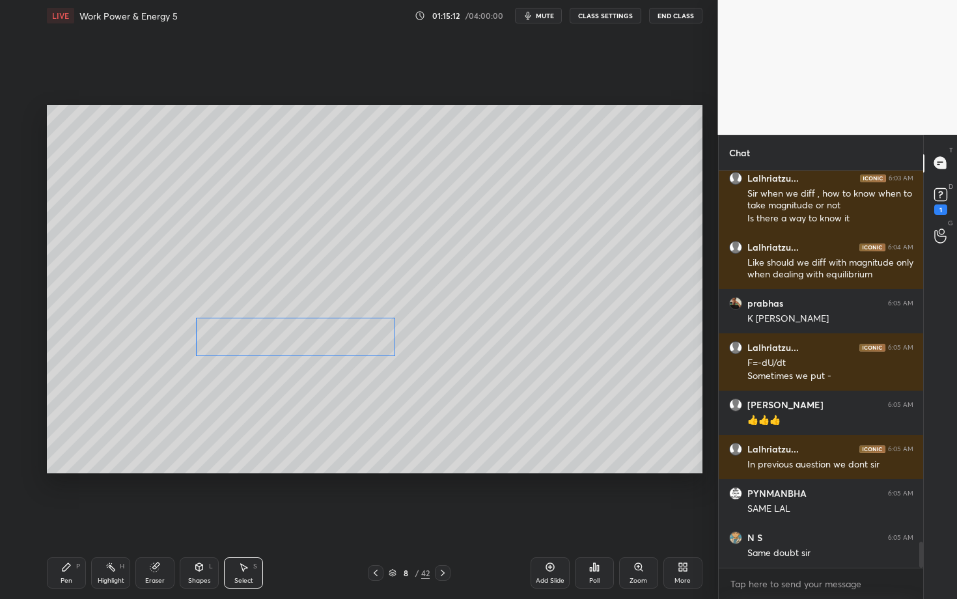
drag, startPoint x: 247, startPoint y: 343, endPoint x: 256, endPoint y: 350, distance: 12.0
click at [256, 350] on div "0 ° Undo Copy Paste here Duplicate Duplicate to new slide Delete" at bounding box center [375, 289] width 656 height 369
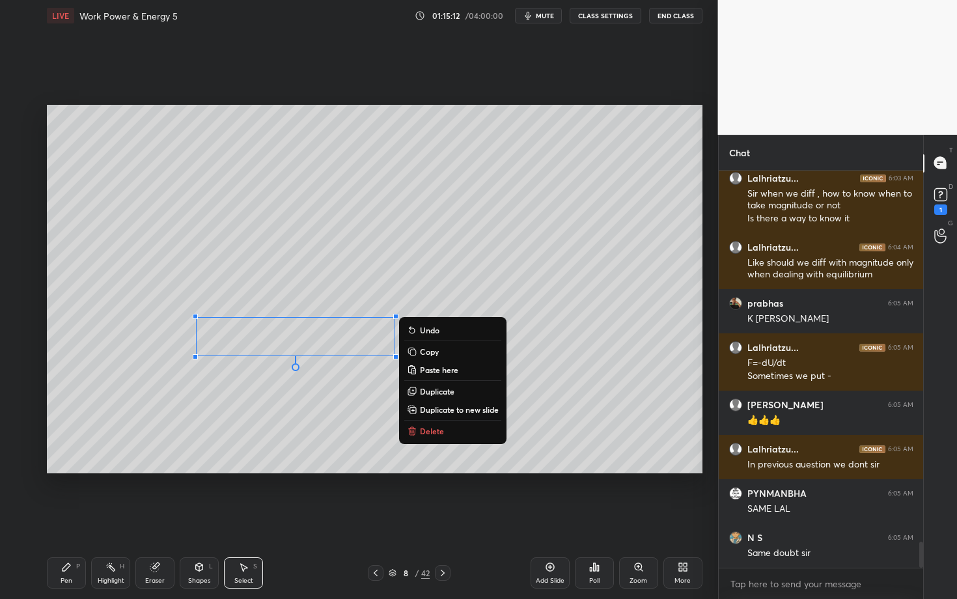
click at [214, 417] on div "0 ° Undo Copy Paste here Duplicate Duplicate to new slide Delete" at bounding box center [375, 289] width 656 height 369
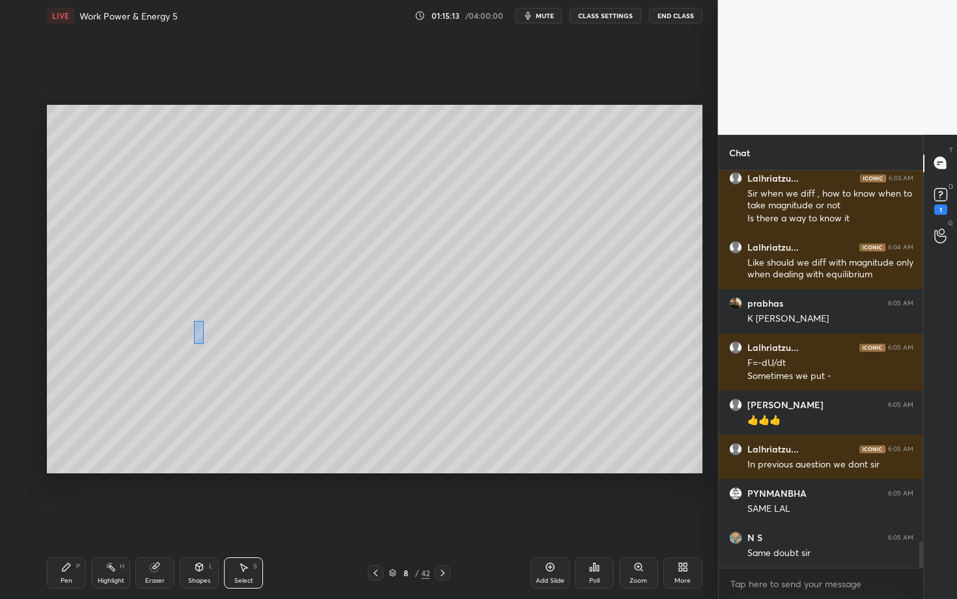
drag, startPoint x: 198, startPoint y: 337, endPoint x: 204, endPoint y: 343, distance: 8.8
click at [203, 343] on div "0 ° Undo Copy Paste here Duplicate Duplicate to new slide Delete" at bounding box center [375, 289] width 656 height 369
click at [195, 331] on div "0 ° Undo Copy Paste here Duplicate Duplicate to new slide Delete" at bounding box center [375, 289] width 656 height 369
click at [69, 519] on div "Pen P" at bounding box center [66, 572] width 39 height 31
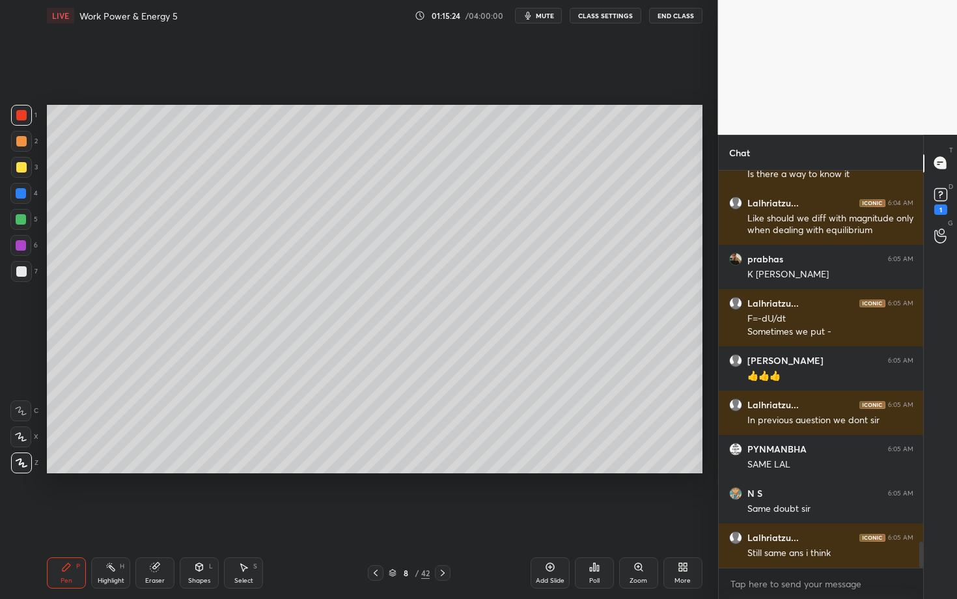
scroll to position [5738, 0]
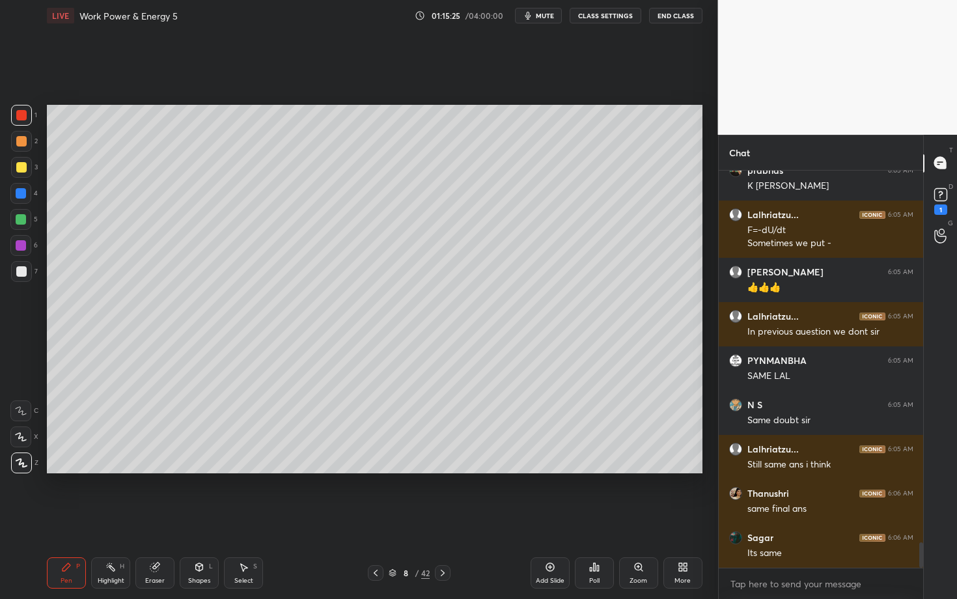
click at [156, 519] on div "Eraser" at bounding box center [155, 581] width 20 height 7
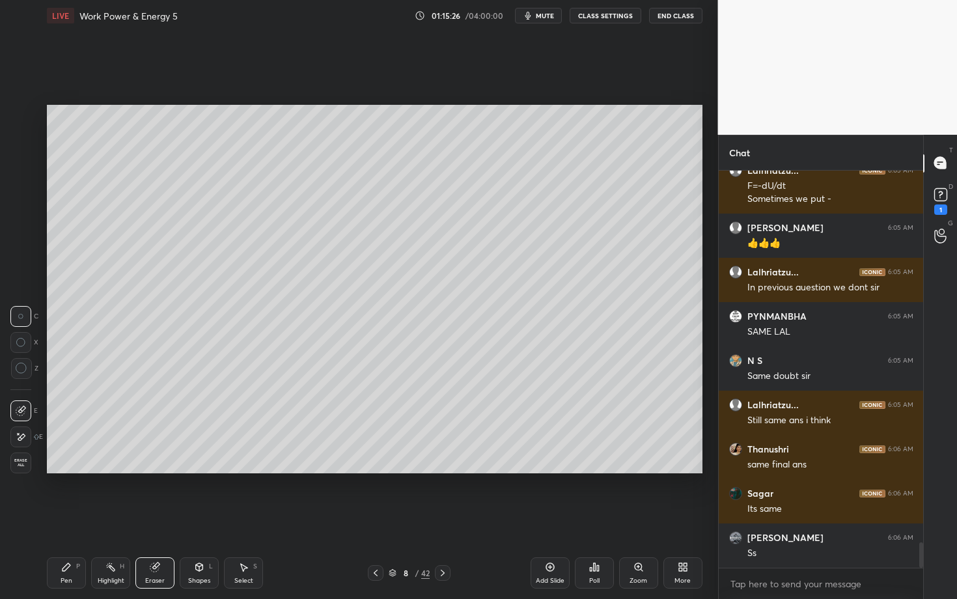
click at [76, 519] on div "Pen P" at bounding box center [66, 572] width 39 height 31
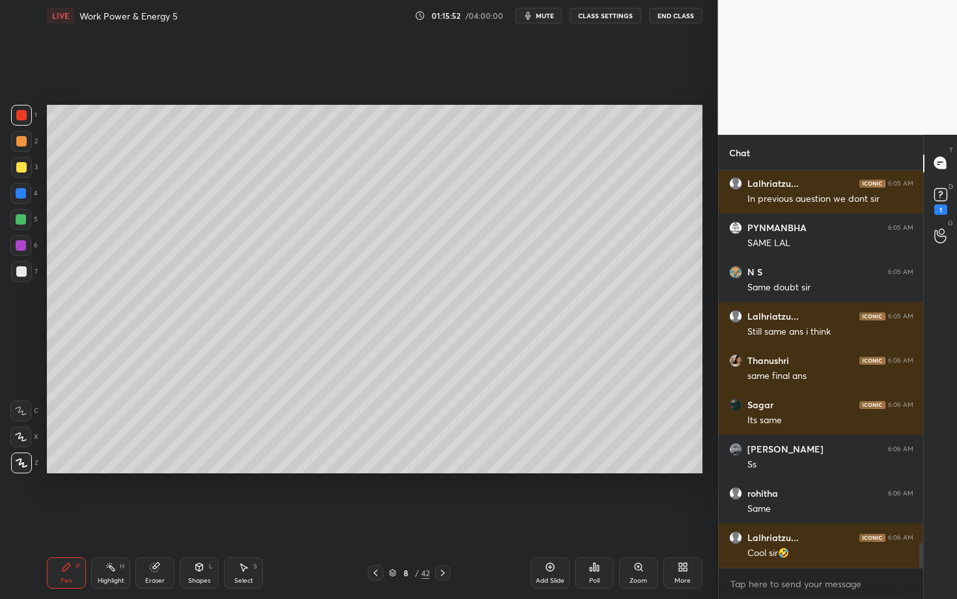
scroll to position [5960, 0]
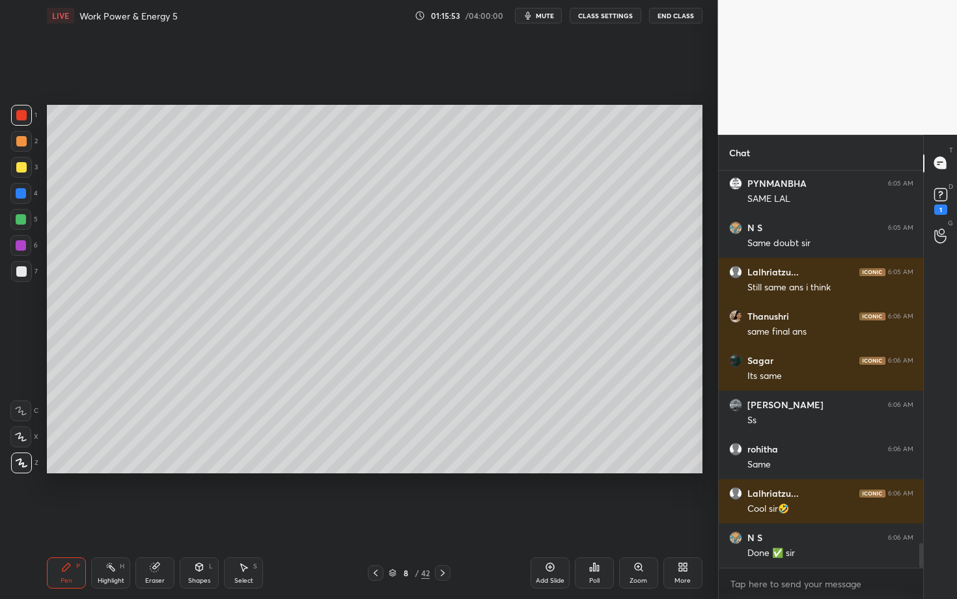
click at [244, 519] on icon at bounding box center [244, 568] width 7 height 8
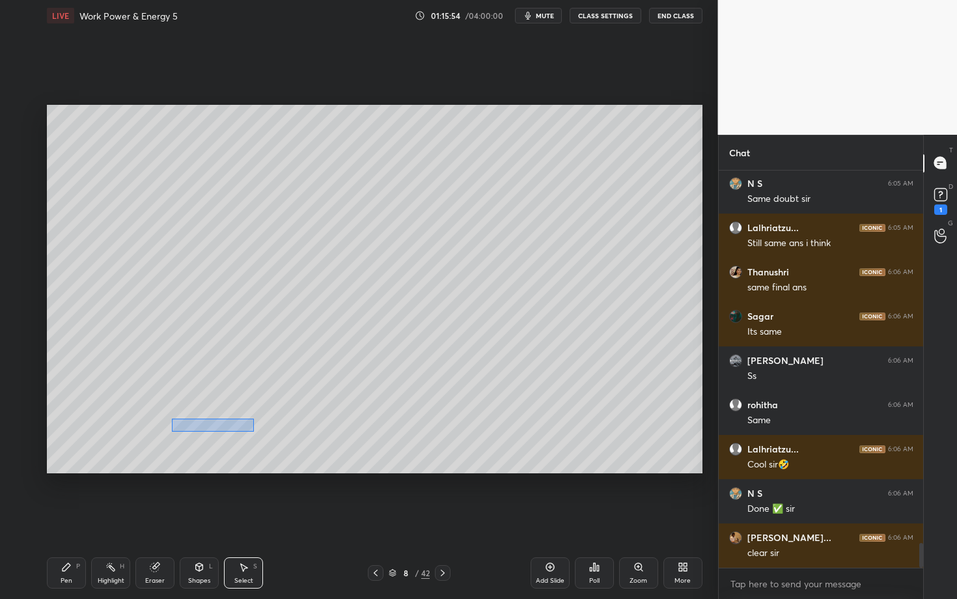
drag, startPoint x: 175, startPoint y: 422, endPoint x: 253, endPoint y: 431, distance: 79.3
click at [253, 432] on div "0 ° Undo Copy Paste here Duplicate Duplicate to new slide Delete" at bounding box center [375, 289] width 656 height 369
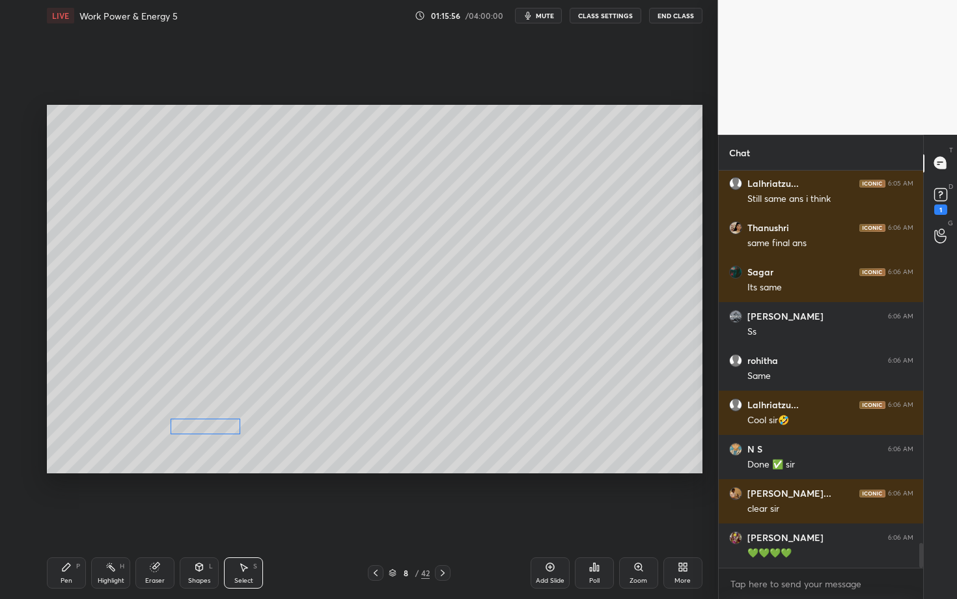
click at [222, 429] on div "0 ° Undo Copy Paste here Duplicate Duplicate to new slide Delete" at bounding box center [375, 289] width 656 height 369
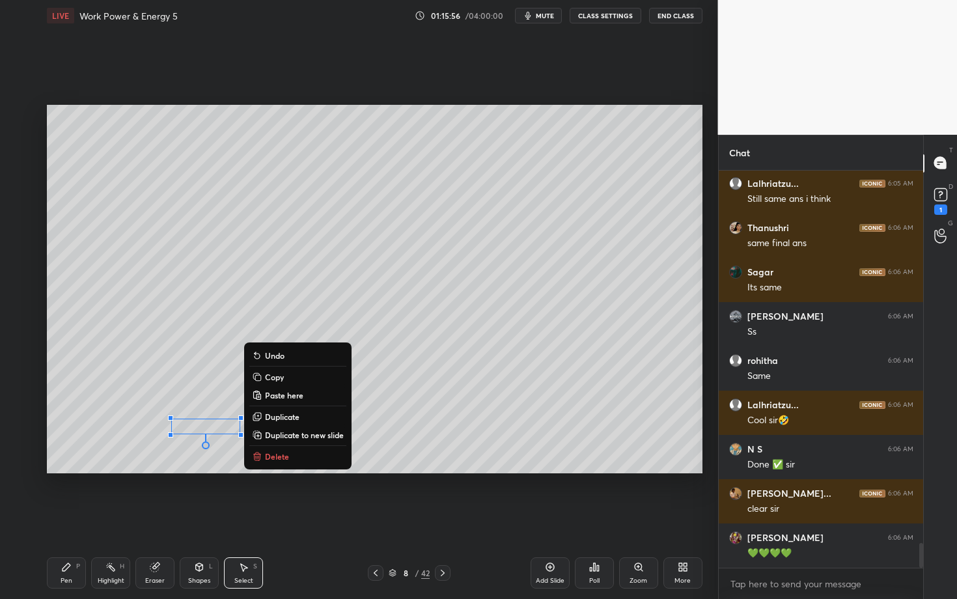
click at [134, 429] on div "0 ° Undo Copy Paste here Duplicate Duplicate to new slide Delete" at bounding box center [375, 289] width 656 height 369
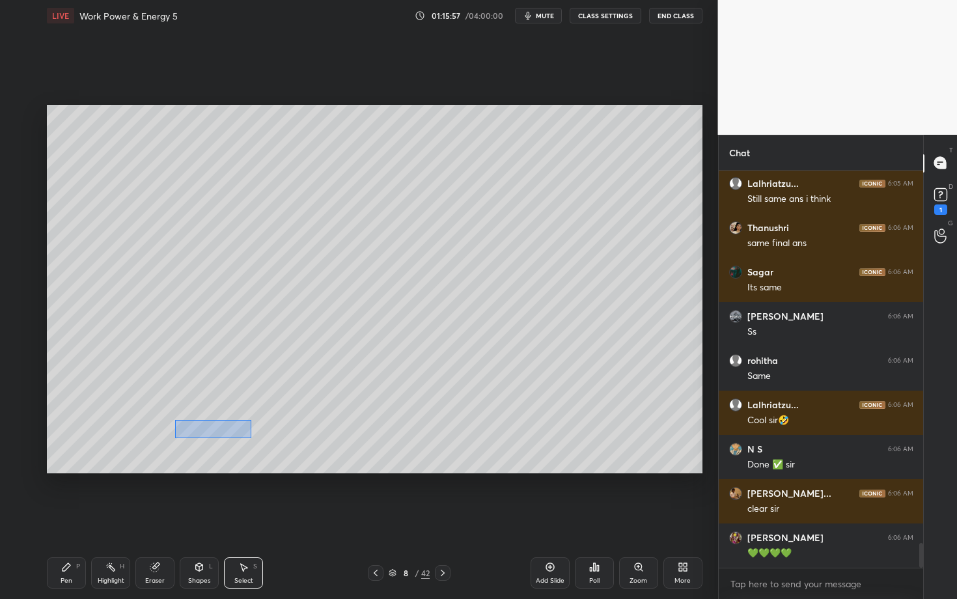
drag, startPoint x: 175, startPoint y: 419, endPoint x: 251, endPoint y: 438, distance: 77.9
click at [251, 438] on div "0 ° Undo Copy Paste here Duplicate Duplicate to new slide Delete" at bounding box center [375, 289] width 656 height 369
click at [214, 419] on div "0 ° Undo Copy Paste here Duplicate Duplicate to new slide Delete" at bounding box center [375, 289] width 656 height 369
drag, startPoint x: 172, startPoint y: 451, endPoint x: 244, endPoint y: 467, distance: 74.0
click at [244, 468] on div "0 ° Undo Copy Paste here Duplicate Duplicate to new slide Delete" at bounding box center [375, 289] width 656 height 369
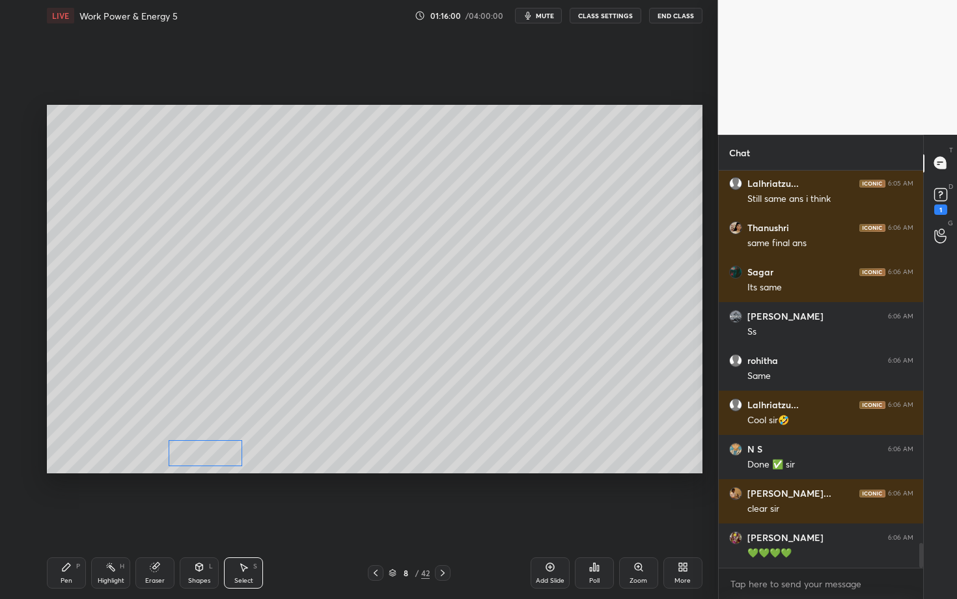
click at [206, 450] on div "0 ° Undo Copy Paste here Duplicate Duplicate to new slide Delete" at bounding box center [375, 289] width 656 height 369
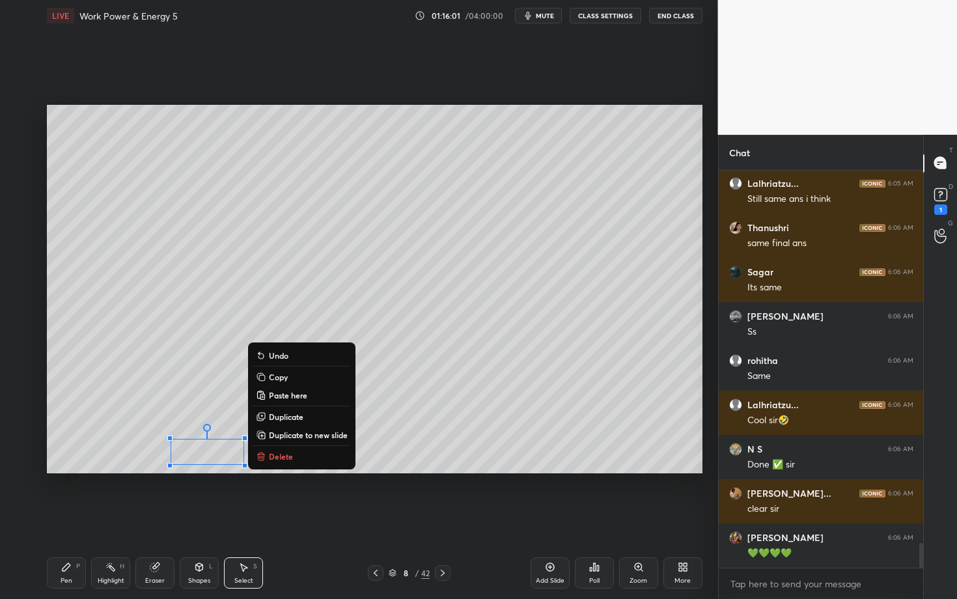
click at [58, 519] on div "Pen P" at bounding box center [66, 572] width 39 height 31
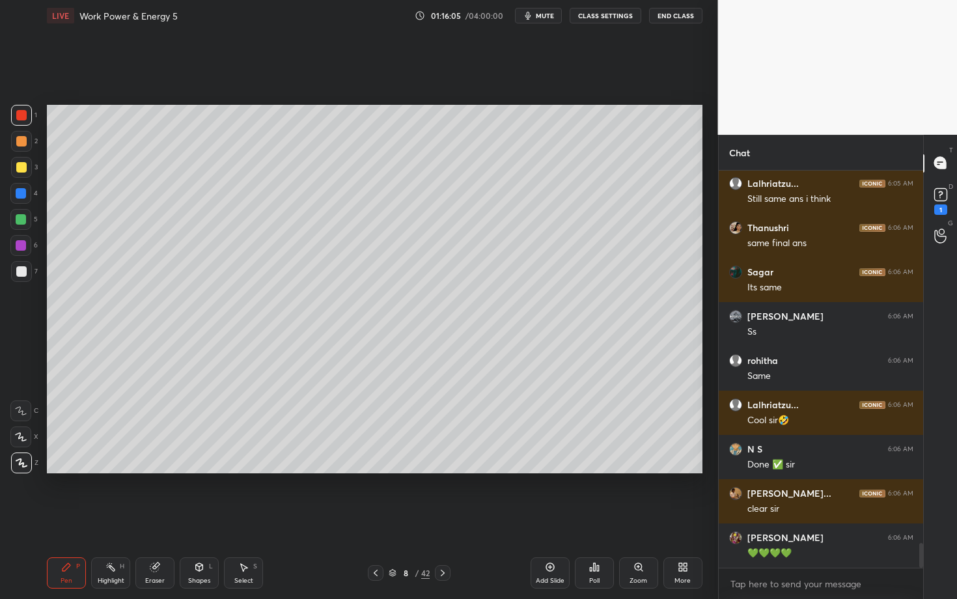
scroll to position [6093, 0]
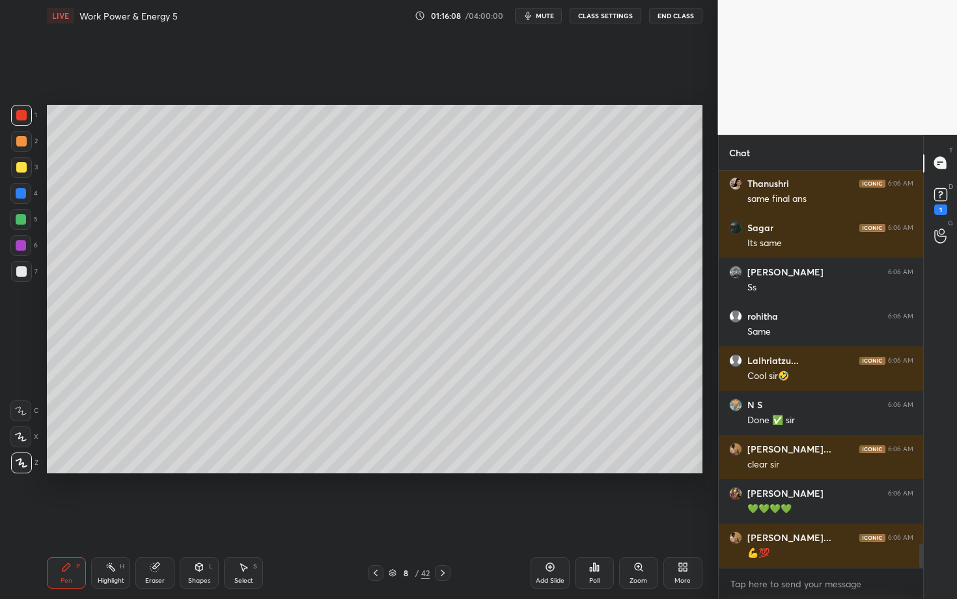
click at [378, 519] on icon at bounding box center [376, 573] width 10 height 10
click at [436, 519] on div at bounding box center [443, 573] width 16 height 16
click at [442, 519] on icon at bounding box center [443, 573] width 10 height 10
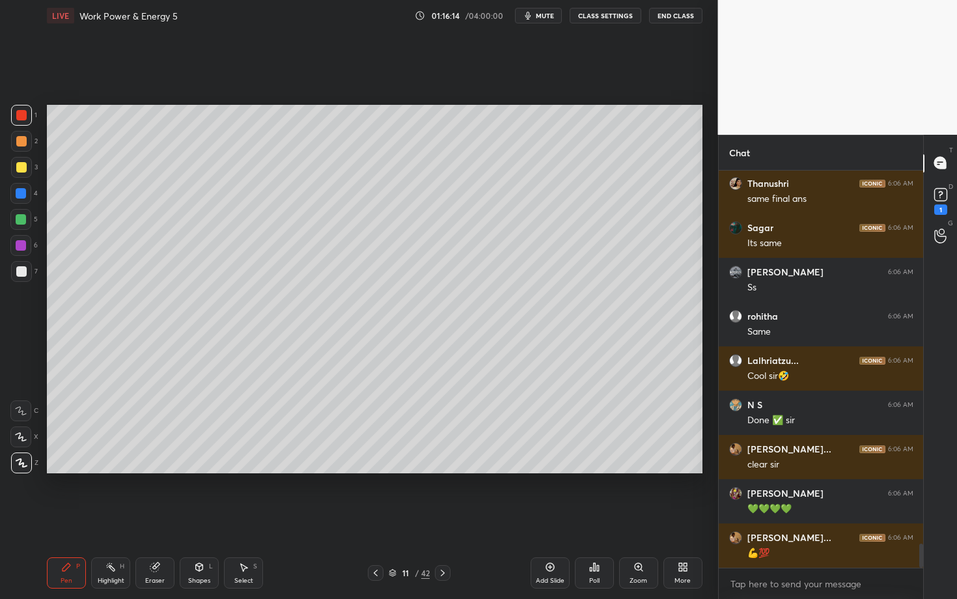
scroll to position [6137, 0]
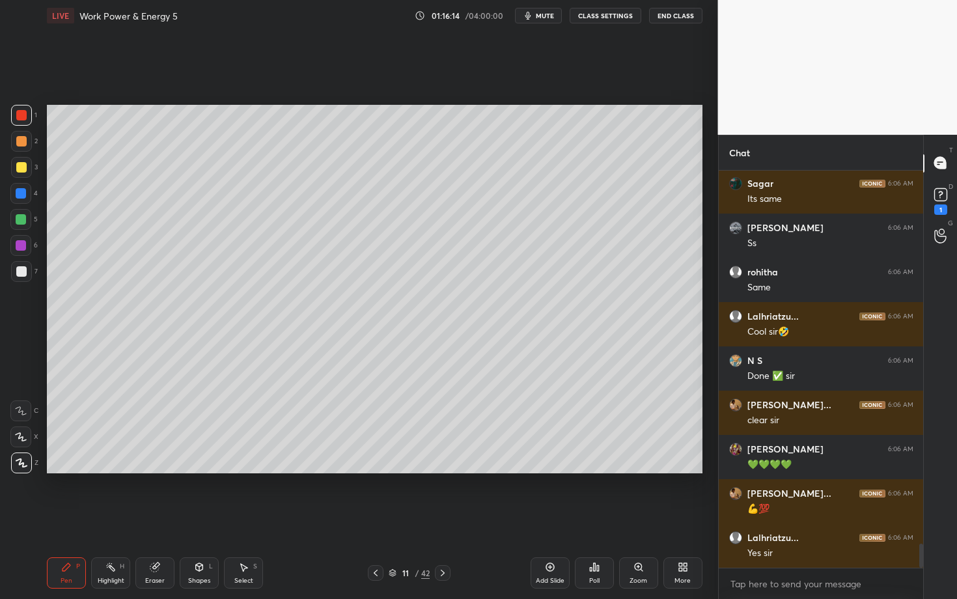
click at [154, 519] on div "Eraser" at bounding box center [154, 572] width 39 height 31
click at [79, 519] on div "Pen P" at bounding box center [66, 572] width 39 height 31
click at [442, 519] on icon at bounding box center [443, 573] width 10 height 10
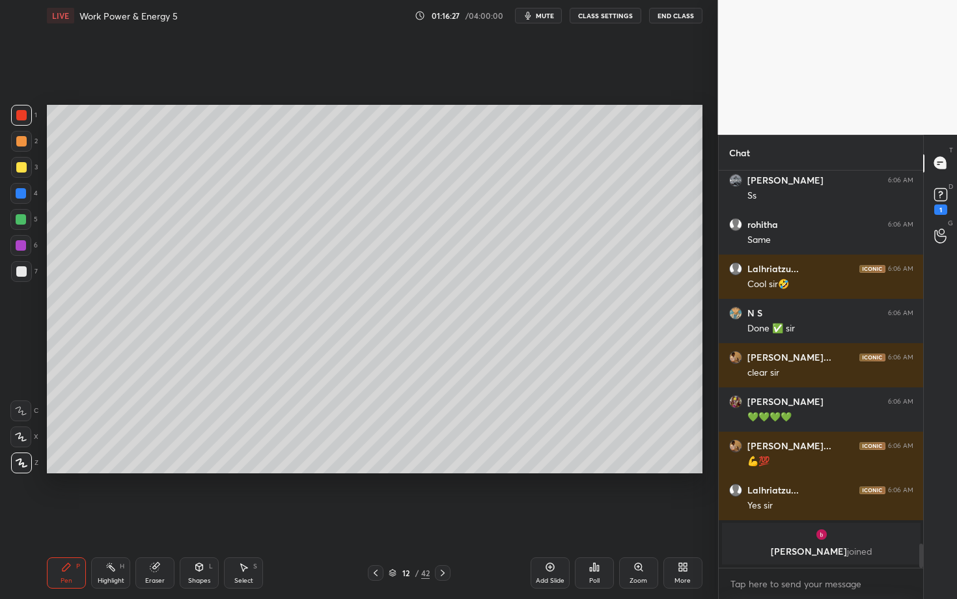
click at [70, 519] on div "Pen P" at bounding box center [66, 572] width 39 height 31
click at [22, 143] on div at bounding box center [21, 141] width 10 height 10
click at [19, 275] on div at bounding box center [21, 271] width 10 height 10
click at [109, 519] on div "Highlight" at bounding box center [111, 581] width 27 height 7
click at [21, 466] on icon at bounding box center [21, 463] width 10 height 10
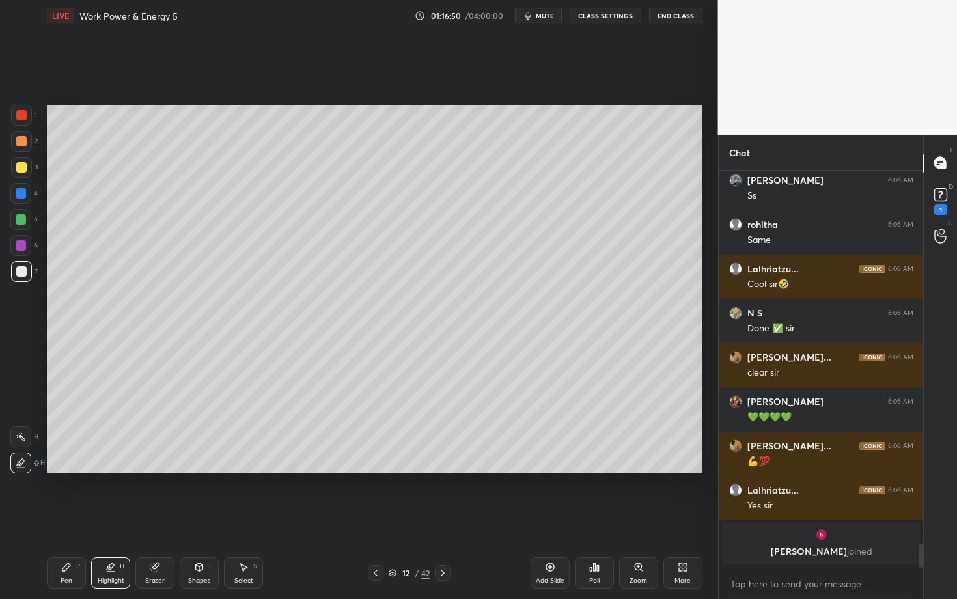
click at [20, 115] on div at bounding box center [21, 115] width 10 height 10
click at [238, 519] on icon at bounding box center [243, 567] width 10 height 10
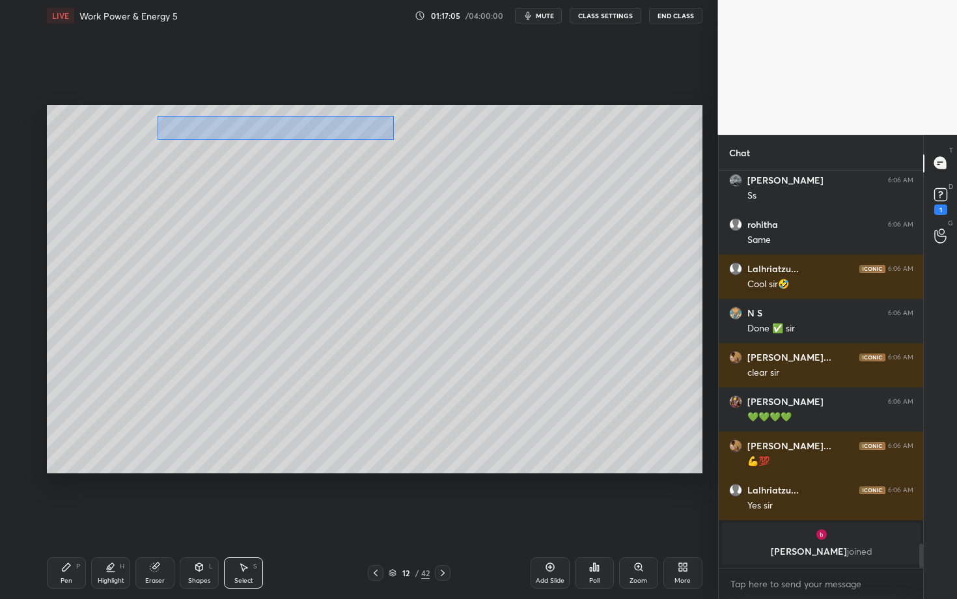
drag, startPoint x: 180, startPoint y: 129, endPoint x: 397, endPoint y: 139, distance: 217.1
click at [397, 139] on div "0 ° Undo Copy Paste here Duplicate Duplicate to new slide Delete" at bounding box center [375, 289] width 656 height 369
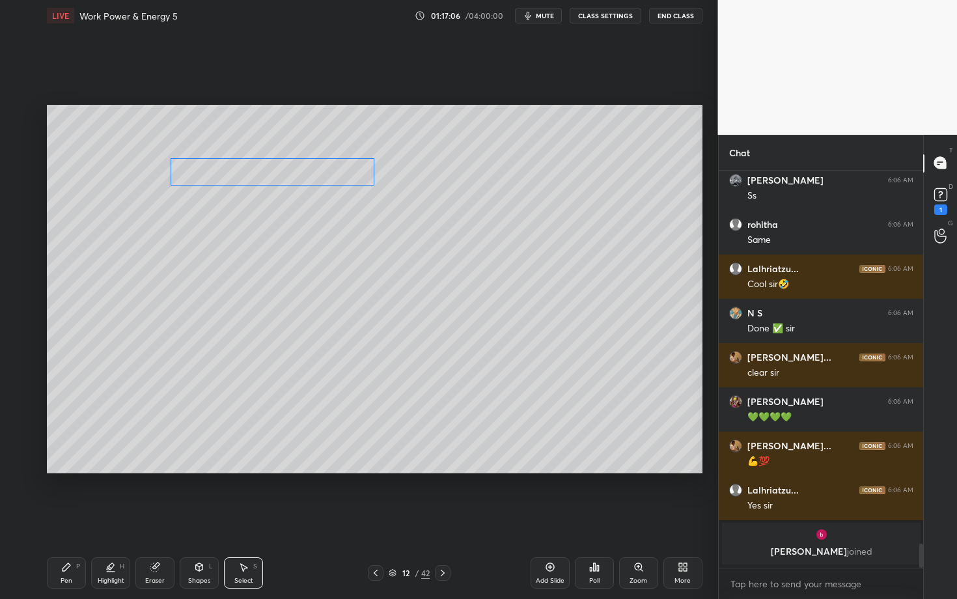
drag, startPoint x: 275, startPoint y: 147, endPoint x: 277, endPoint y: 166, distance: 19.0
click at [277, 166] on div "0 ° Undo Copy Paste here Duplicate Duplicate to new slide Delete" at bounding box center [375, 289] width 656 height 369
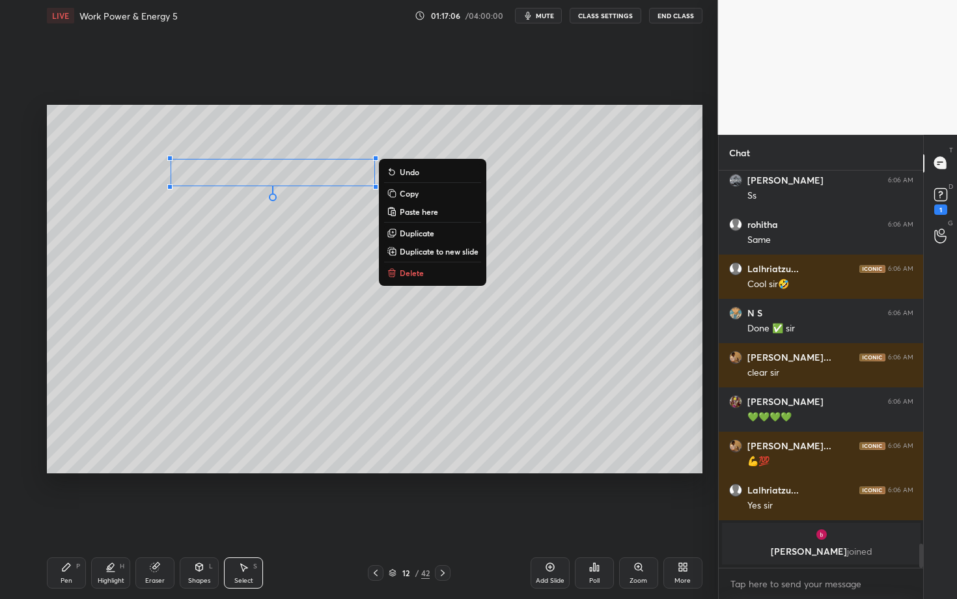
click at [217, 236] on div "0 ° Undo Copy Paste here Duplicate Duplicate to new slide Delete" at bounding box center [375, 289] width 656 height 369
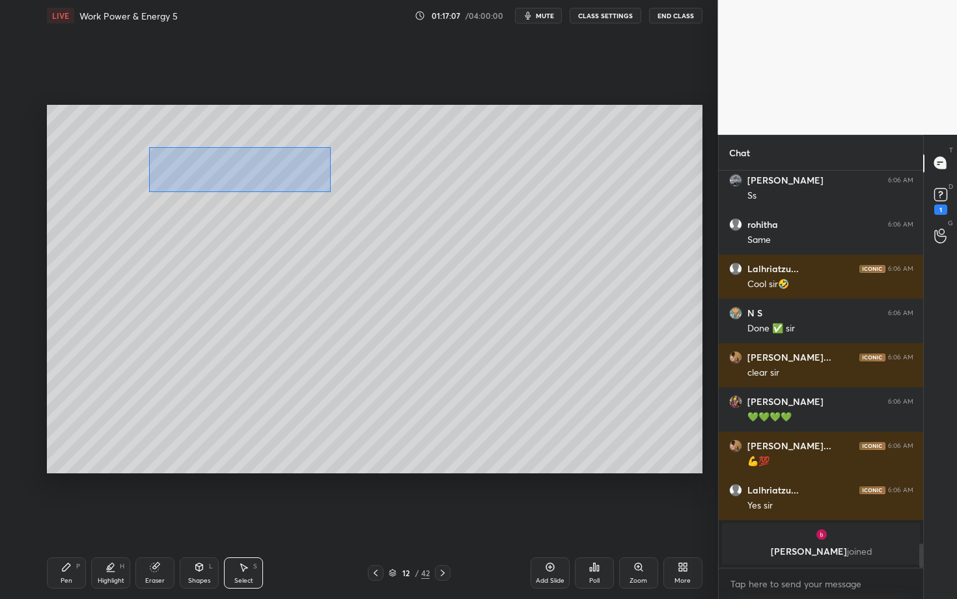
drag, startPoint x: 215, startPoint y: 176, endPoint x: 429, endPoint y: 206, distance: 215.7
click at [428, 206] on div "0 ° Undo Copy Paste here Duplicate Duplicate to new slide Delete" at bounding box center [375, 289] width 656 height 369
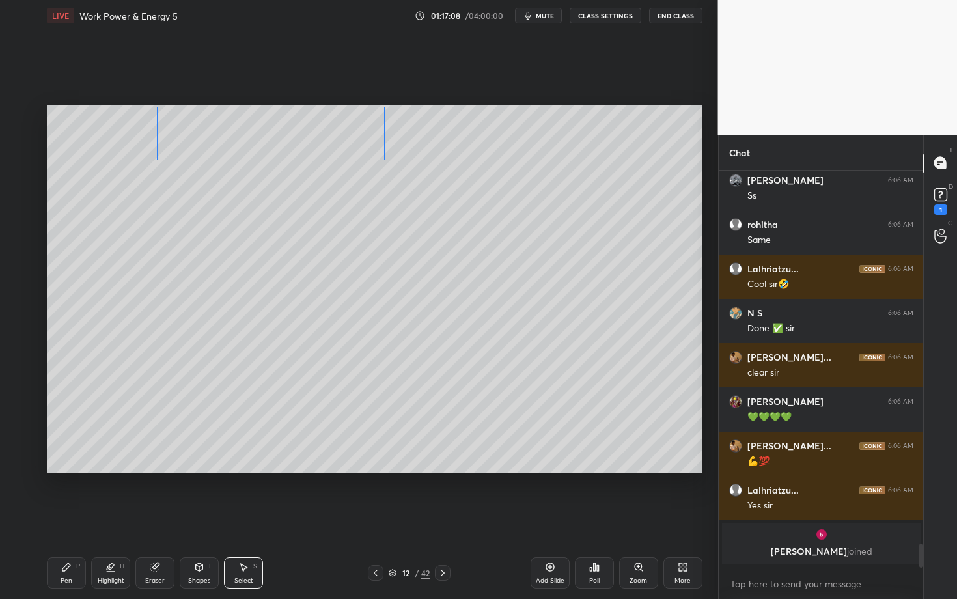
drag, startPoint x: 259, startPoint y: 148, endPoint x: 261, endPoint y: 135, distance: 13.2
click at [261, 135] on div "0 ° Undo Copy Paste here Duplicate Duplicate to new slide Delete" at bounding box center [375, 289] width 656 height 369
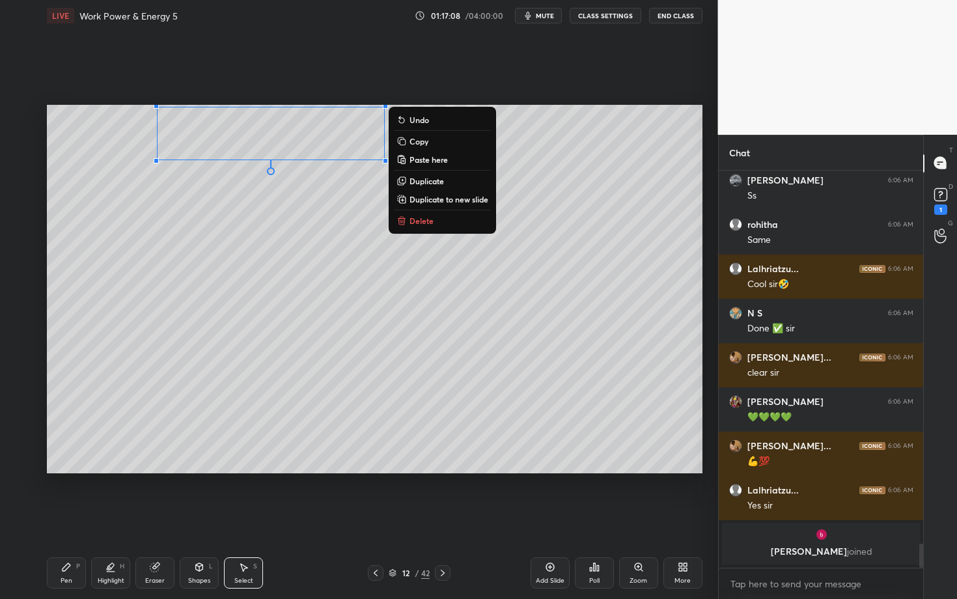
click at [64, 519] on icon at bounding box center [66, 567] width 10 height 10
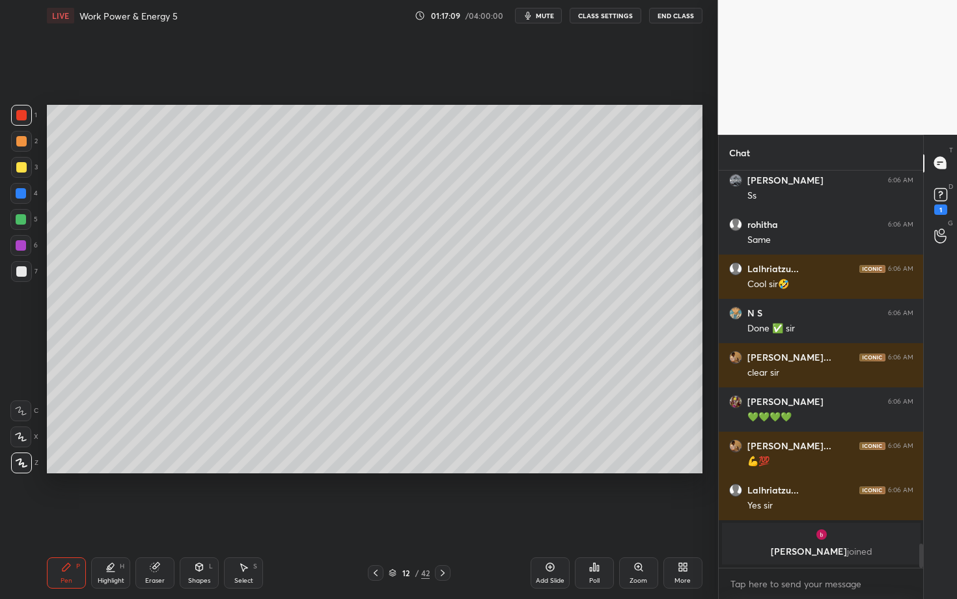
click at [204, 519] on div "Shapes L" at bounding box center [199, 572] width 39 height 31
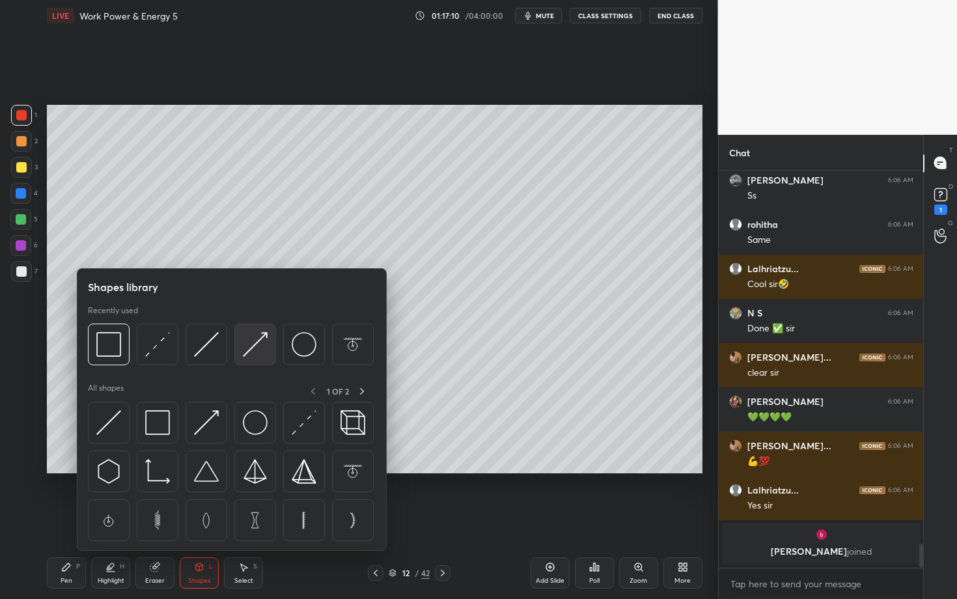
click at [253, 345] on img at bounding box center [255, 344] width 25 height 25
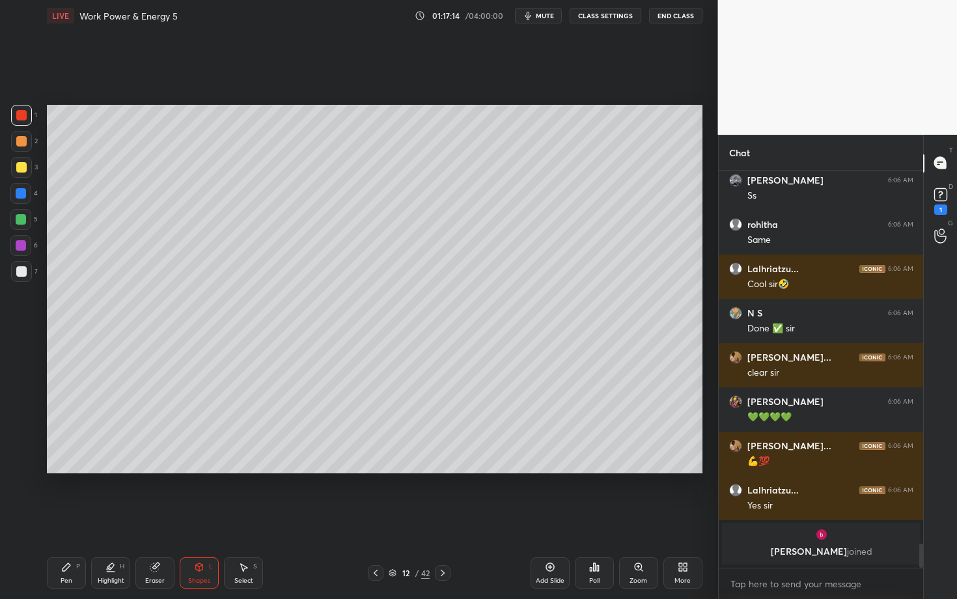
click at [192, 519] on div "Shapes L" at bounding box center [199, 572] width 39 height 31
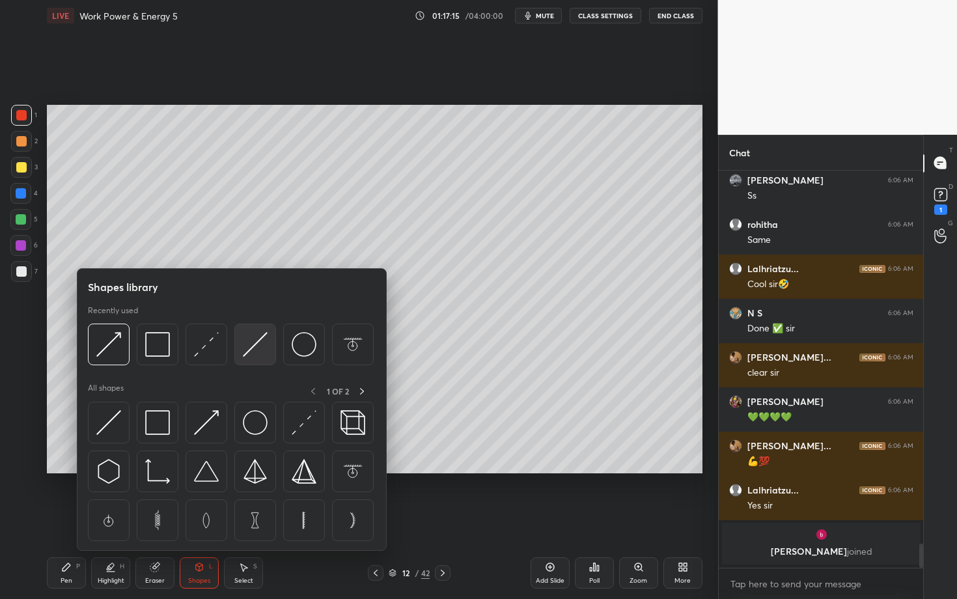
click at [261, 350] on img at bounding box center [255, 344] width 25 height 25
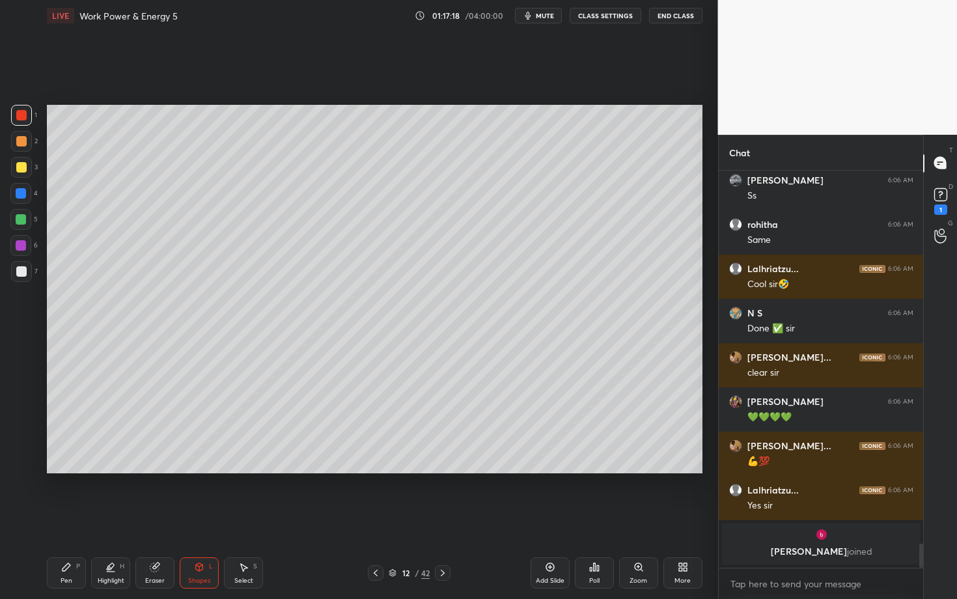
click at [64, 519] on div "Pen P" at bounding box center [66, 572] width 39 height 31
click at [21, 271] on div at bounding box center [21, 271] width 10 height 10
click at [24, 219] on div at bounding box center [21, 219] width 10 height 10
click at [106, 519] on div "Highlight H" at bounding box center [110, 572] width 39 height 31
click at [20, 440] on icon at bounding box center [21, 437] width 10 height 10
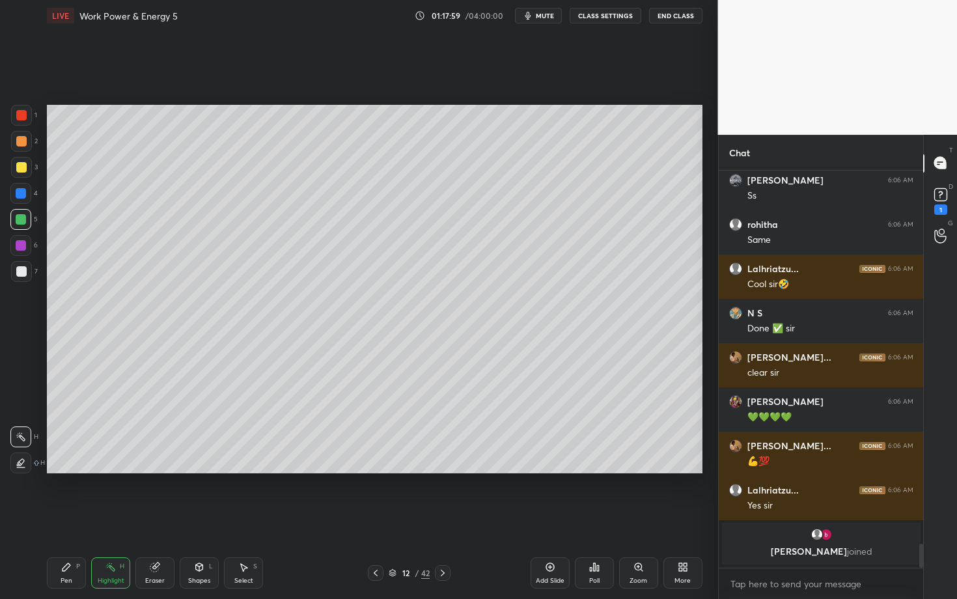
click at [70, 519] on div "Pen P" at bounding box center [66, 572] width 39 height 31
click at [21, 146] on div at bounding box center [21, 141] width 10 height 10
click at [109, 519] on icon at bounding box center [111, 567] width 10 height 10
click at [68, 519] on div "Pen P" at bounding box center [66, 572] width 39 height 31
click at [201, 519] on div "Shapes" at bounding box center [199, 581] width 22 height 7
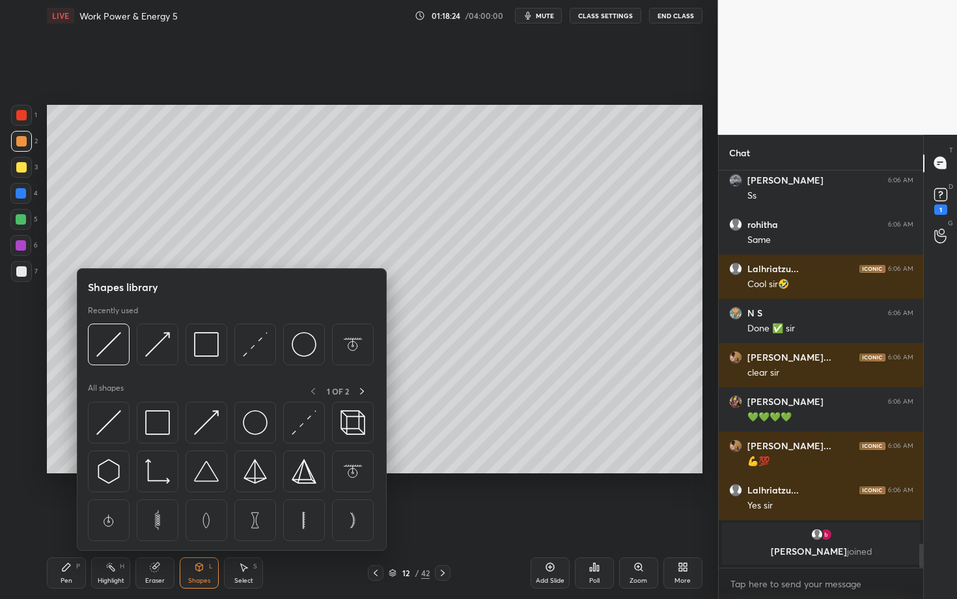
click at [18, 268] on div at bounding box center [21, 271] width 10 height 10
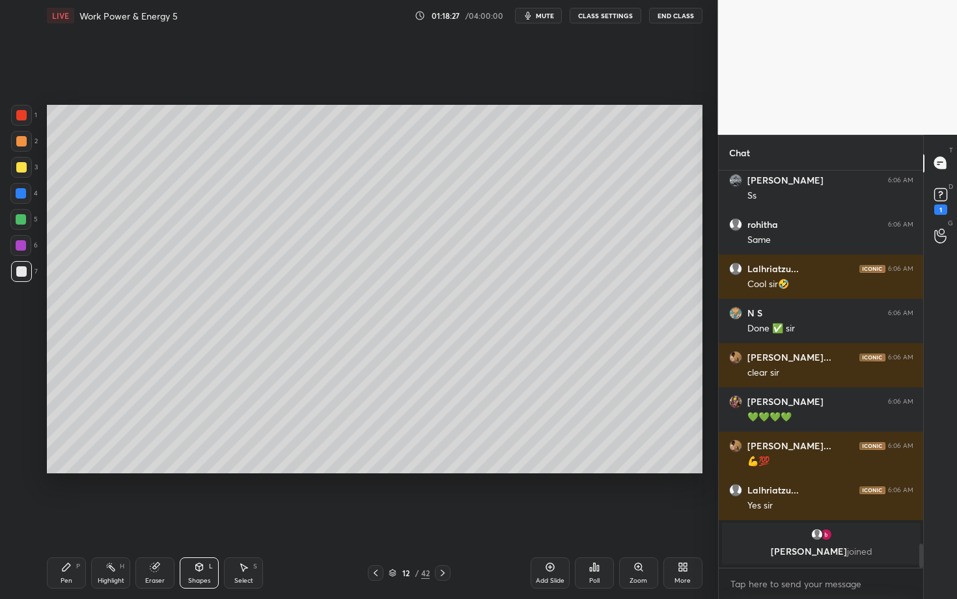
click at [193, 519] on div "Shapes L" at bounding box center [199, 572] width 39 height 31
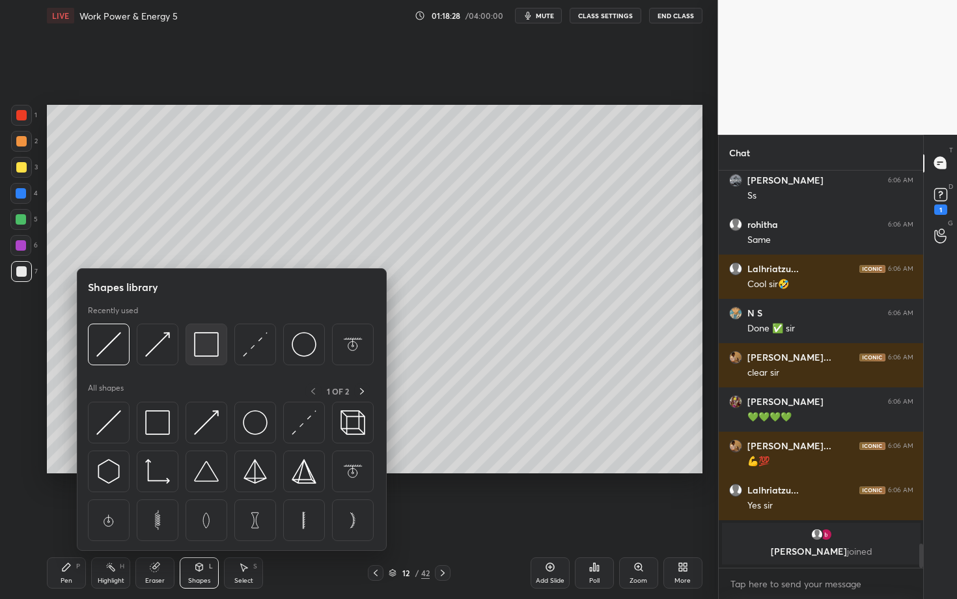
click at [209, 342] on img at bounding box center [206, 344] width 25 height 25
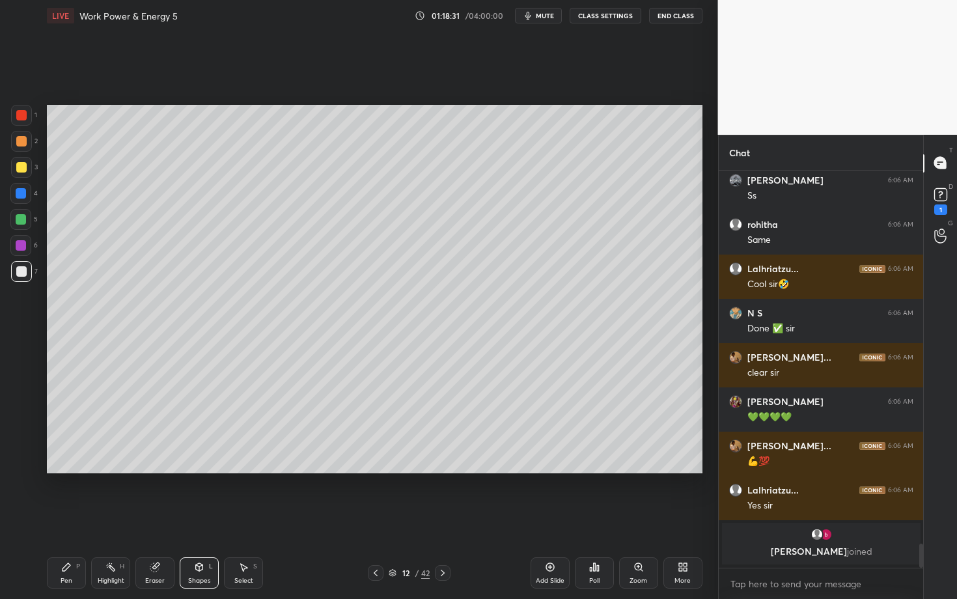
click at [60, 519] on div "Pen P" at bounding box center [66, 572] width 39 height 31
click at [117, 519] on div "Highlight H" at bounding box center [110, 572] width 39 height 31
click at [64, 519] on div "Pen" at bounding box center [67, 581] width 12 height 7
click at [20, 242] on div at bounding box center [21, 245] width 10 height 10
click at [444, 519] on icon at bounding box center [443, 573] width 4 height 7
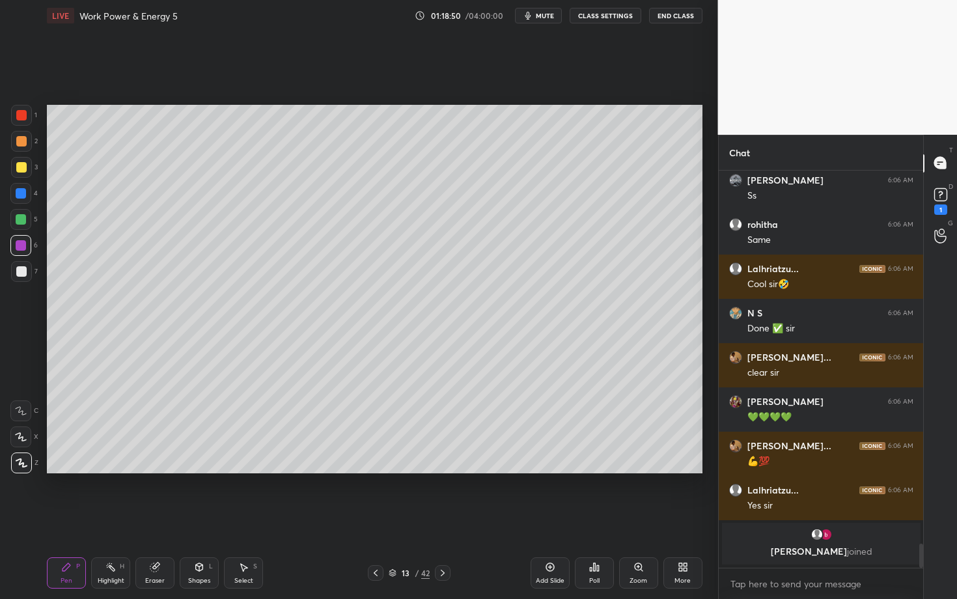
click at [64, 519] on icon at bounding box center [66, 567] width 10 height 10
click at [23, 264] on div at bounding box center [21, 271] width 21 height 21
click at [142, 519] on div "Eraser" at bounding box center [154, 572] width 39 height 31
click at [106, 519] on div "Highlight" at bounding box center [111, 581] width 27 height 7
click at [21, 460] on icon at bounding box center [21, 463] width 10 height 10
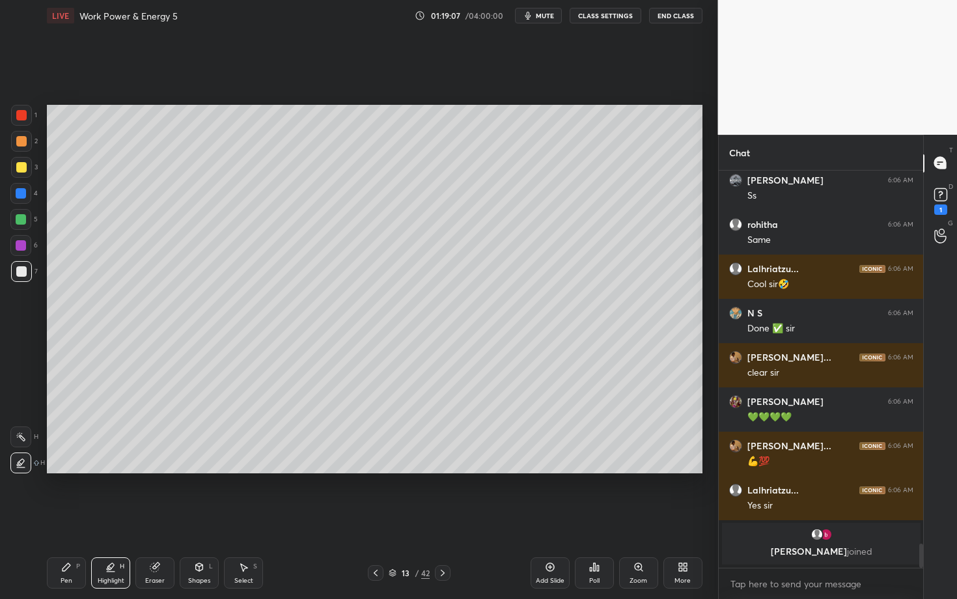
click at [21, 115] on div at bounding box center [21, 115] width 10 height 10
click at [244, 519] on div "Select S" at bounding box center [243, 572] width 39 height 31
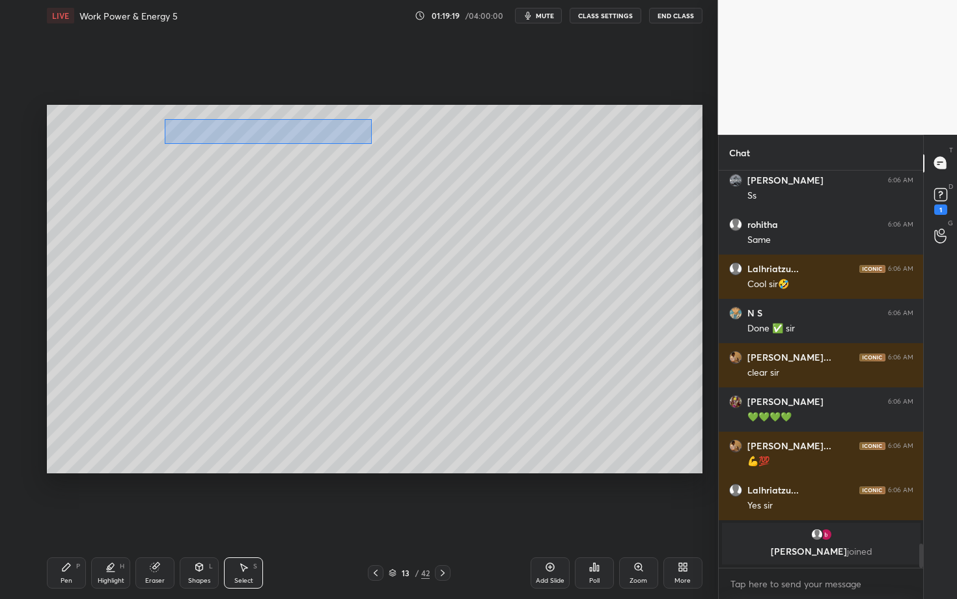
drag, startPoint x: 165, startPoint y: 119, endPoint x: 371, endPoint y: 144, distance: 207.9
click at [371, 144] on div "0 ° Undo Copy Paste here Duplicate Duplicate to new slide Delete" at bounding box center [375, 289] width 656 height 369
drag, startPoint x: 284, startPoint y: 130, endPoint x: 286, endPoint y: 160, distance: 30.0
click at [285, 160] on div "0 ° Undo Copy Paste here Duplicate Duplicate to new slide Delete" at bounding box center [375, 289] width 656 height 369
click at [246, 228] on div "0 ° Undo Copy Paste here Duplicate Duplicate to new slide Delete" at bounding box center [375, 289] width 656 height 369
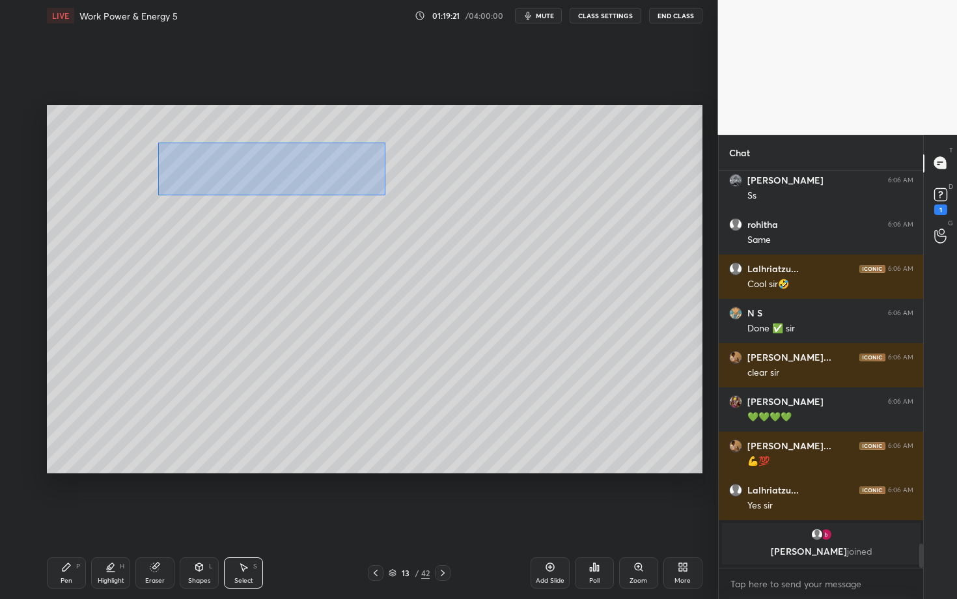
drag, startPoint x: 190, startPoint y: 159, endPoint x: 384, endPoint y: 195, distance: 196.7
click at [383, 195] on div "0 ° Undo Copy Paste here Duplicate Duplicate to new slide Delete" at bounding box center [375, 289] width 656 height 369
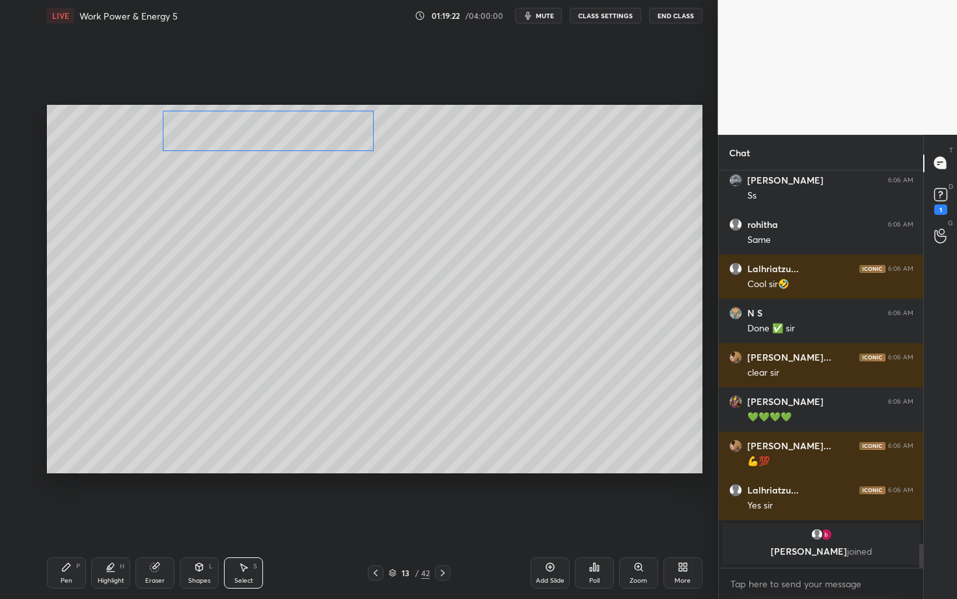
drag, startPoint x: 272, startPoint y: 156, endPoint x: 280, endPoint y: 131, distance: 26.0
click at [280, 132] on div "0 ° Undo Copy Paste here Duplicate Duplicate to new slide Delete" at bounding box center [375, 289] width 656 height 369
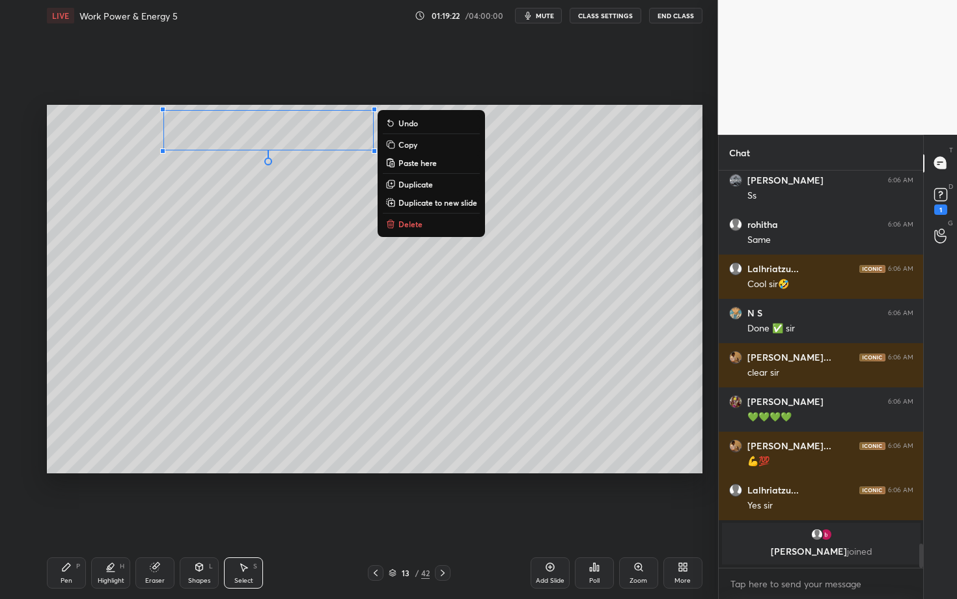
click at [53, 519] on div "Pen P" at bounding box center [66, 572] width 39 height 31
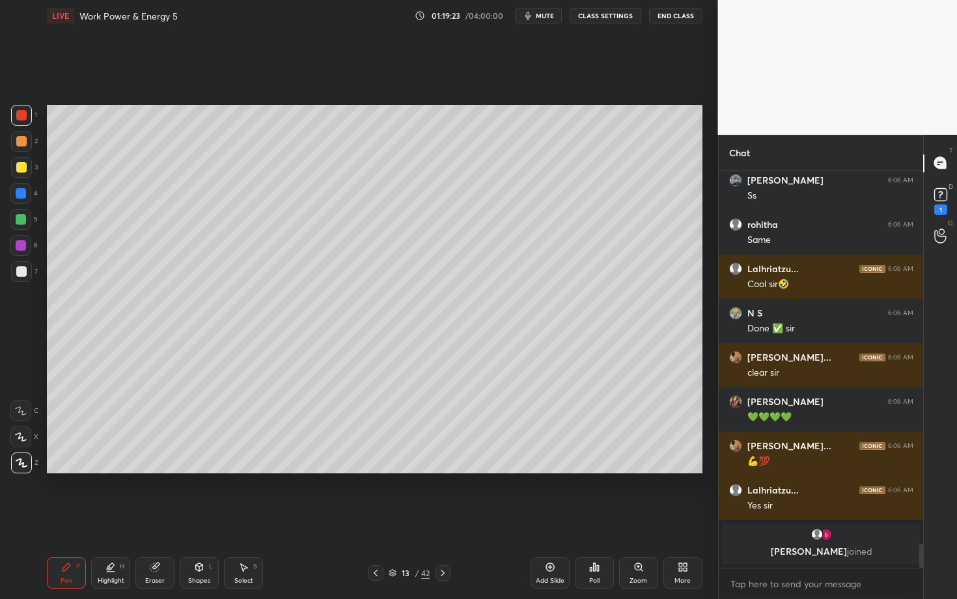
click at [159, 519] on div "Eraser" at bounding box center [155, 581] width 20 height 7
click at [79, 519] on div "P" at bounding box center [78, 566] width 4 height 7
click at [194, 519] on div "Shapes L" at bounding box center [199, 572] width 39 height 31
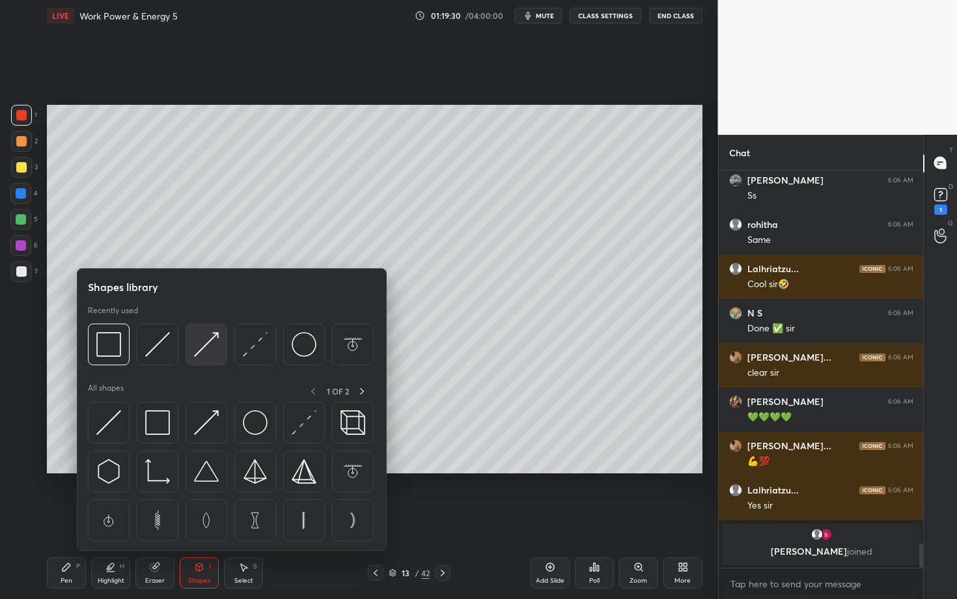
click at [204, 355] on img at bounding box center [206, 344] width 25 height 25
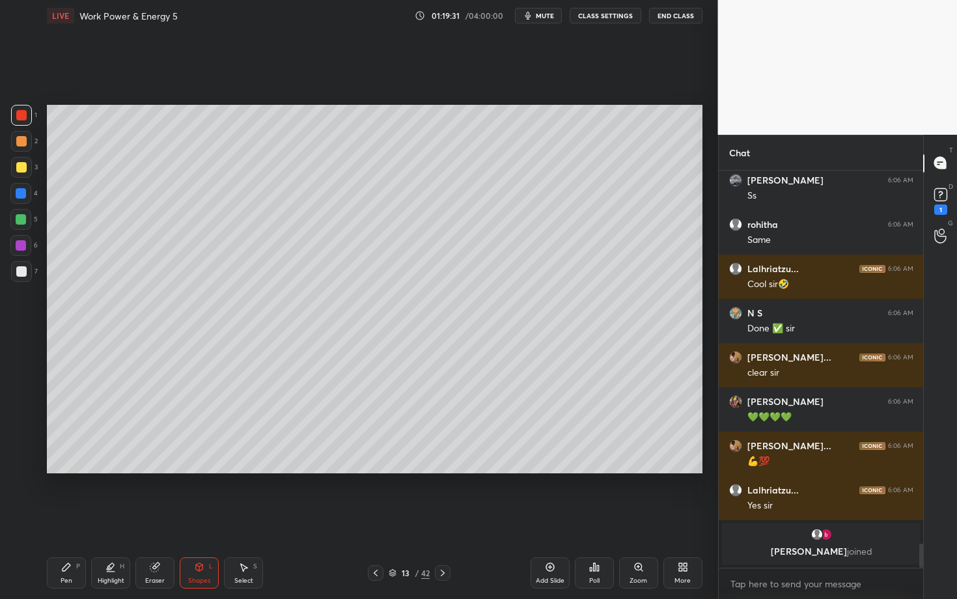
click at [23, 274] on div at bounding box center [21, 271] width 10 height 10
click at [194, 519] on div "Shapes L" at bounding box center [199, 572] width 39 height 31
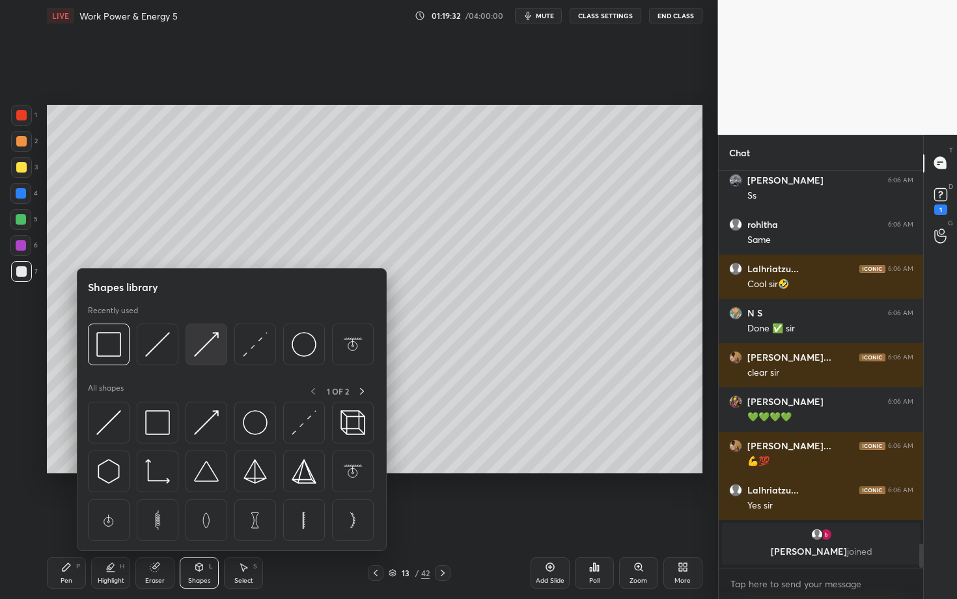
click at [208, 351] on img at bounding box center [206, 344] width 25 height 25
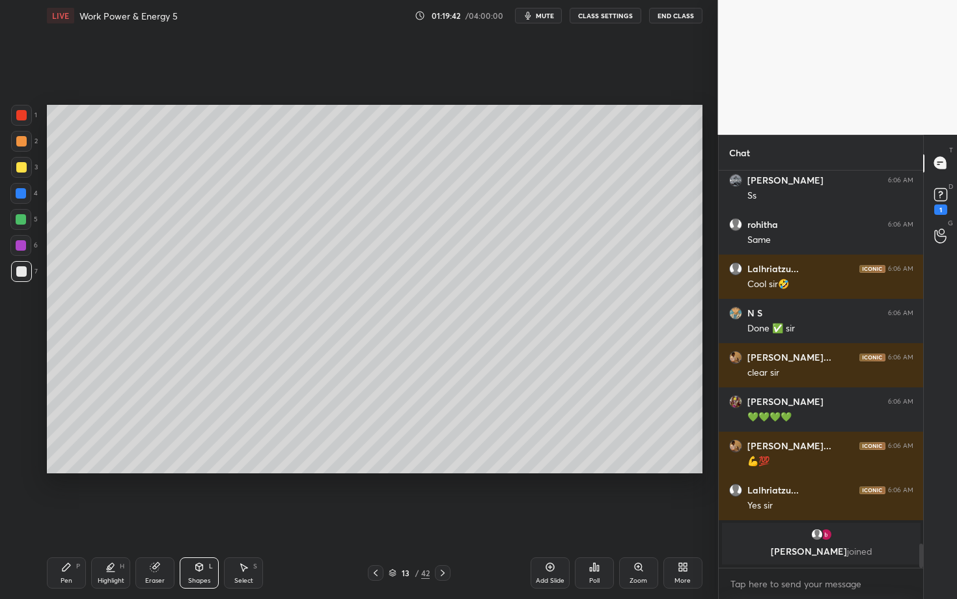
click at [67, 519] on icon at bounding box center [66, 567] width 10 height 10
click at [72, 519] on div "Pen P" at bounding box center [66, 572] width 39 height 31
click at [197, 519] on div "Shapes" at bounding box center [199, 581] width 22 height 7
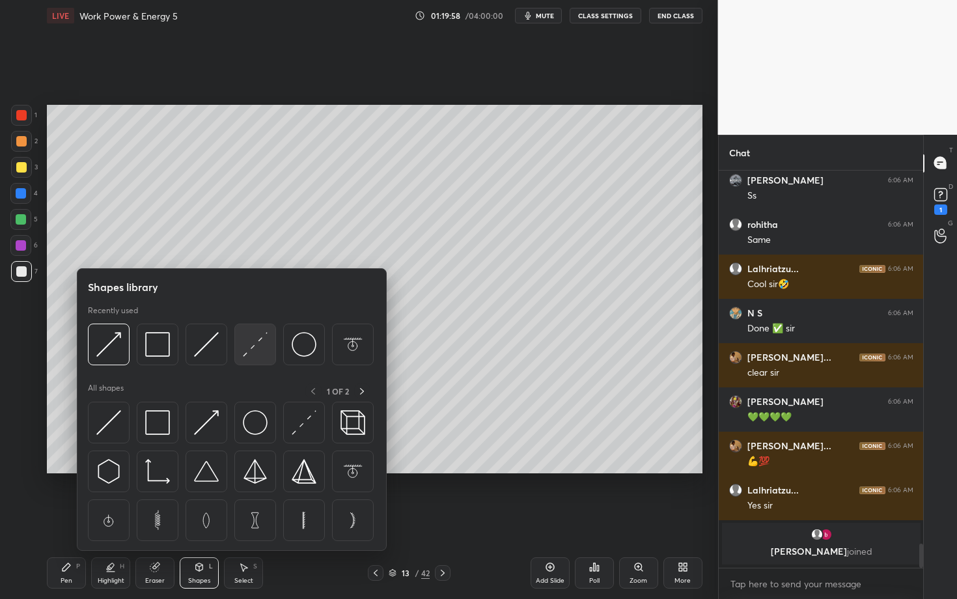
click at [257, 343] on img at bounding box center [255, 344] width 25 height 25
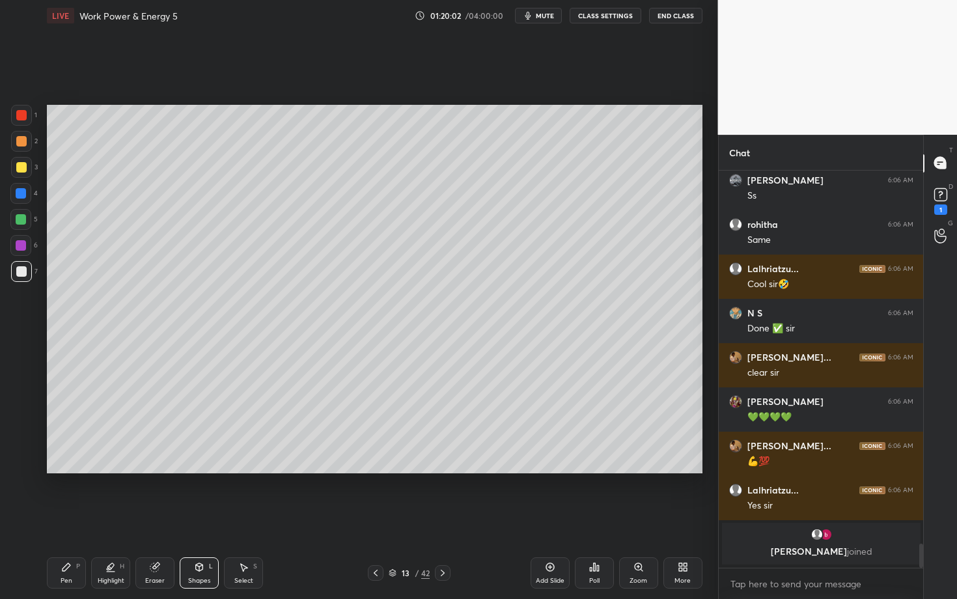
click at [63, 519] on div "Pen" at bounding box center [67, 581] width 12 height 7
click at [18, 247] on div at bounding box center [21, 245] width 10 height 10
click at [117, 519] on div "Highlight" at bounding box center [111, 581] width 27 height 7
click at [21, 442] on div at bounding box center [20, 437] width 21 height 21
click at [75, 519] on div "Pen P" at bounding box center [66, 572] width 39 height 31
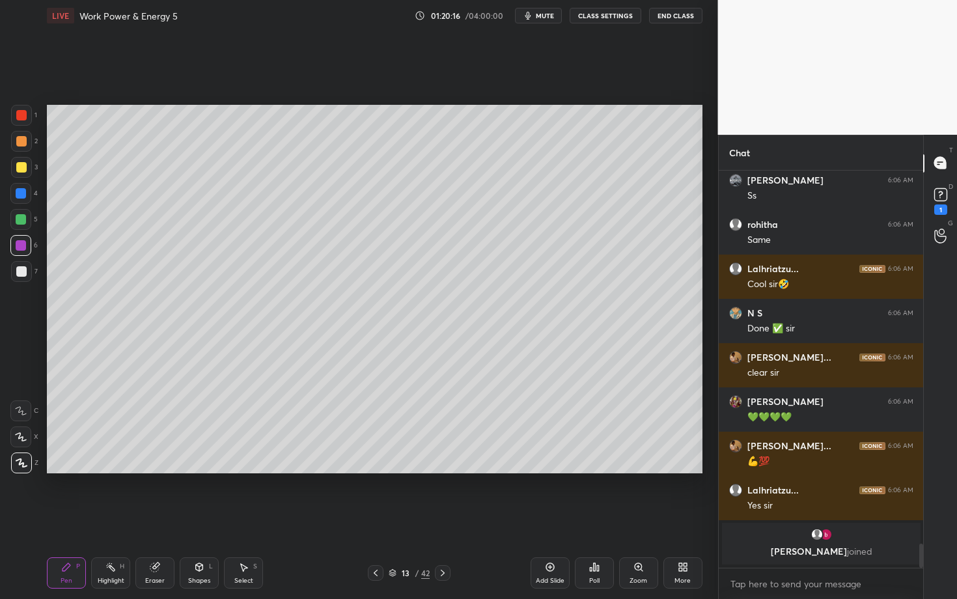
click at [23, 269] on div at bounding box center [21, 271] width 10 height 10
click at [20, 168] on div at bounding box center [21, 167] width 10 height 10
click at [23, 141] on div at bounding box center [21, 141] width 10 height 10
click at [246, 519] on div "Select" at bounding box center [243, 581] width 19 height 7
drag, startPoint x: 182, startPoint y: 412, endPoint x: 198, endPoint y: 425, distance: 20.9
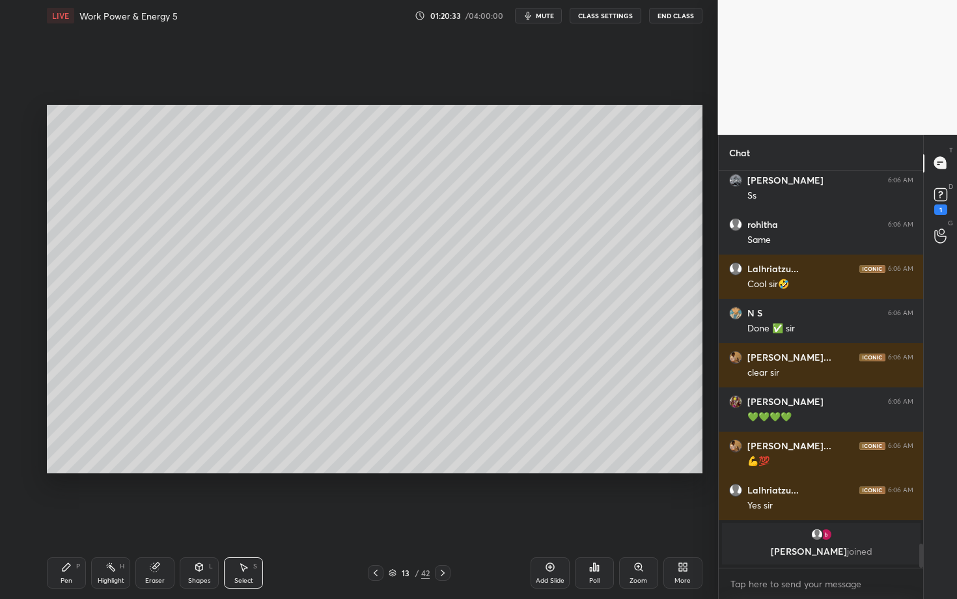
click at [199, 424] on div "0 ° Undo Copy Paste here Duplicate Duplicate to new slide Delete" at bounding box center [375, 289] width 656 height 369
click at [168, 384] on div "0 ° Undo Copy Paste here Duplicate Duplicate to new slide Delete" at bounding box center [375, 289] width 656 height 369
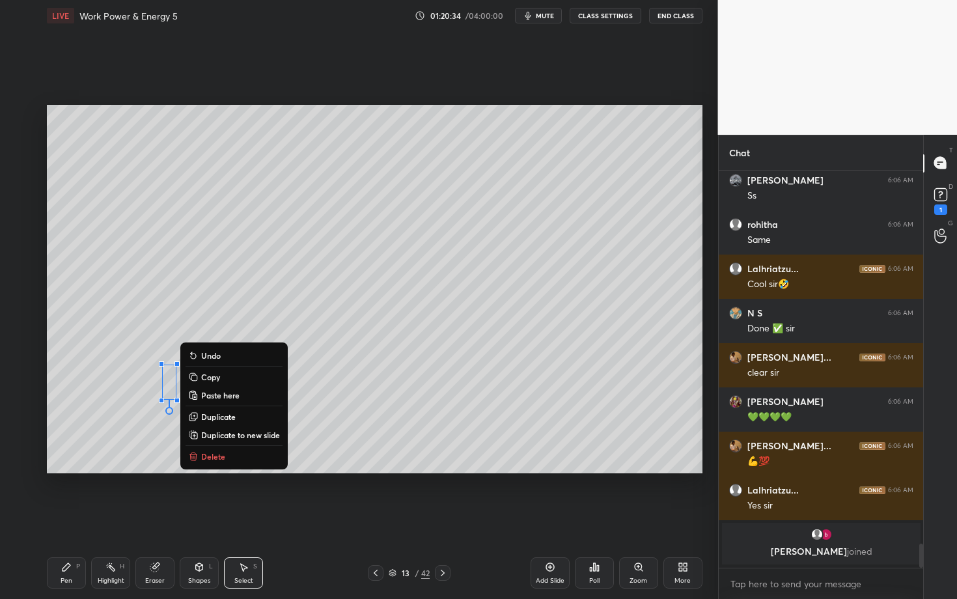
click at [73, 519] on div "Pen P" at bounding box center [66, 572] width 39 height 31
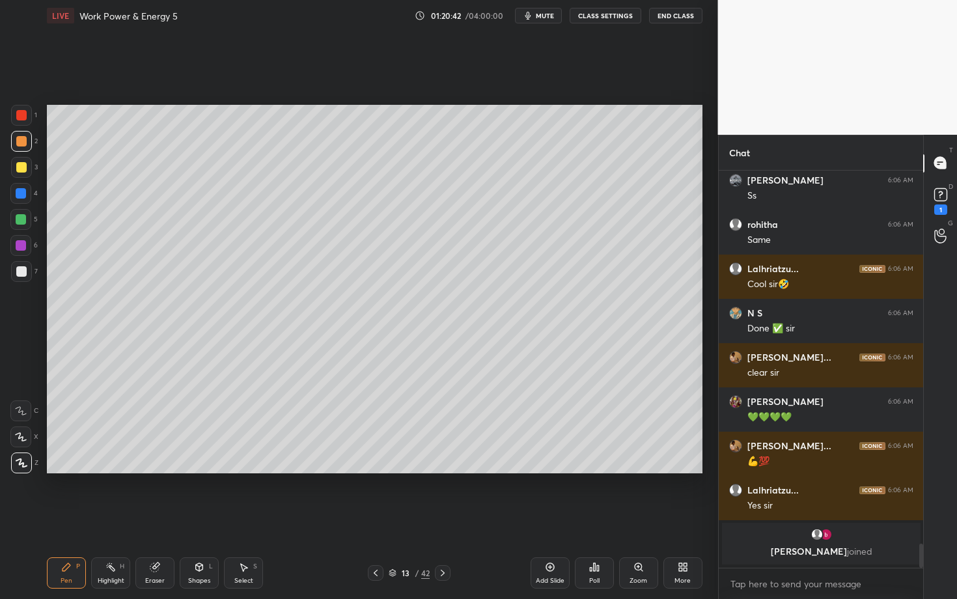
click at [113, 519] on div "Highlight H" at bounding box center [110, 572] width 39 height 31
click at [66, 519] on div "Pen P" at bounding box center [66, 572] width 39 height 31
click at [119, 519] on div "Highlight H" at bounding box center [110, 572] width 39 height 31
click at [71, 519] on div "Pen" at bounding box center [67, 581] width 12 height 7
click at [20, 244] on div at bounding box center [21, 245] width 10 height 10
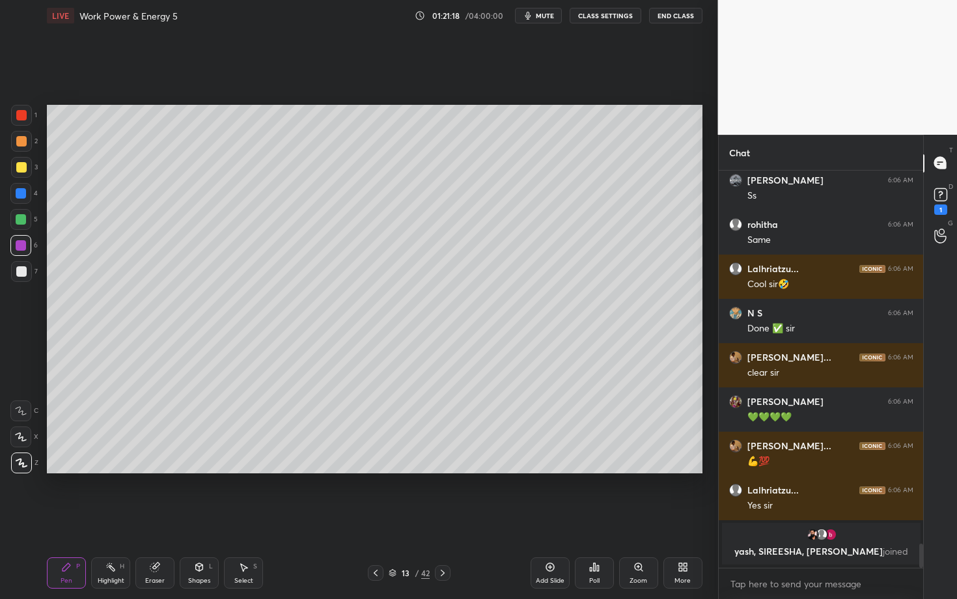
click at [192, 519] on div "Shapes" at bounding box center [199, 581] width 22 height 7
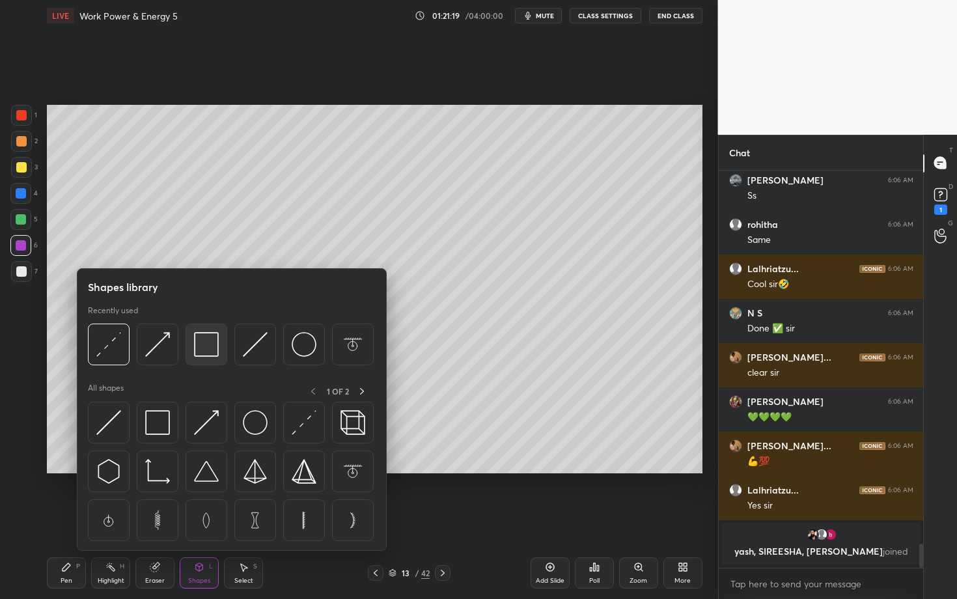
click at [221, 345] on div at bounding box center [207, 345] width 42 height 42
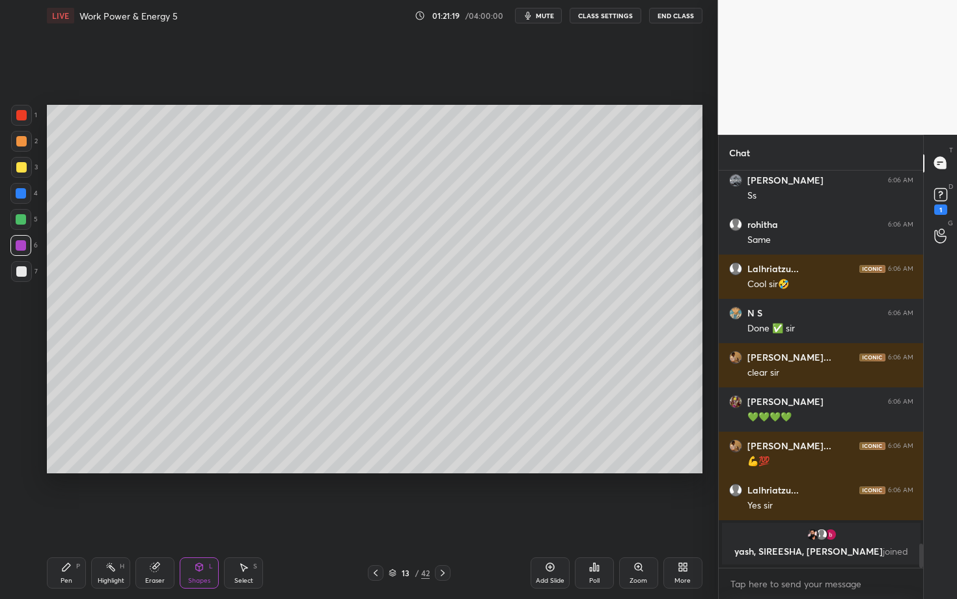
click at [25, 273] on div at bounding box center [21, 271] width 10 height 10
click at [72, 519] on div "Pen P" at bounding box center [66, 572] width 39 height 31
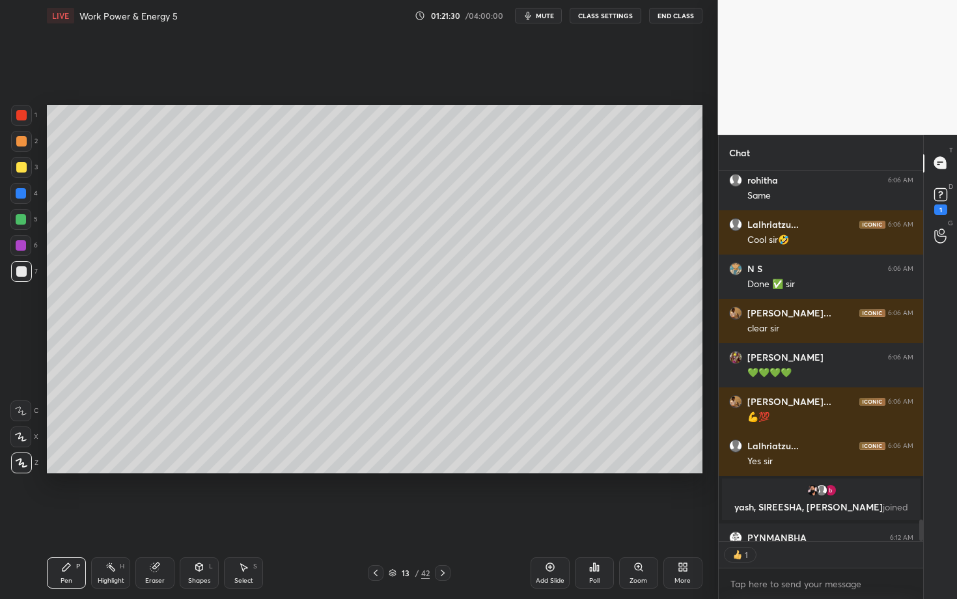
scroll to position [6020, 0]
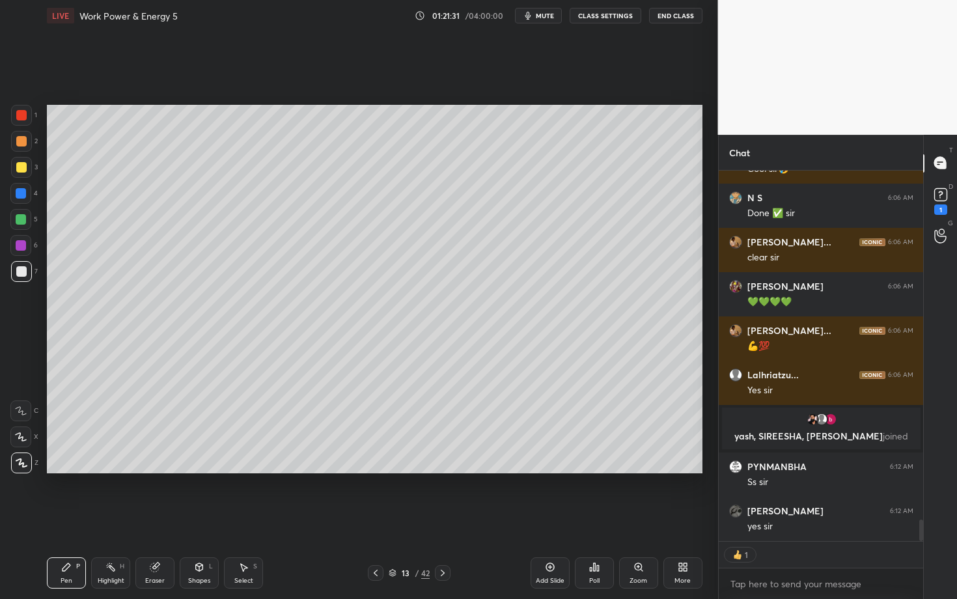
click at [53, 519] on div "Pen P" at bounding box center [66, 572] width 39 height 31
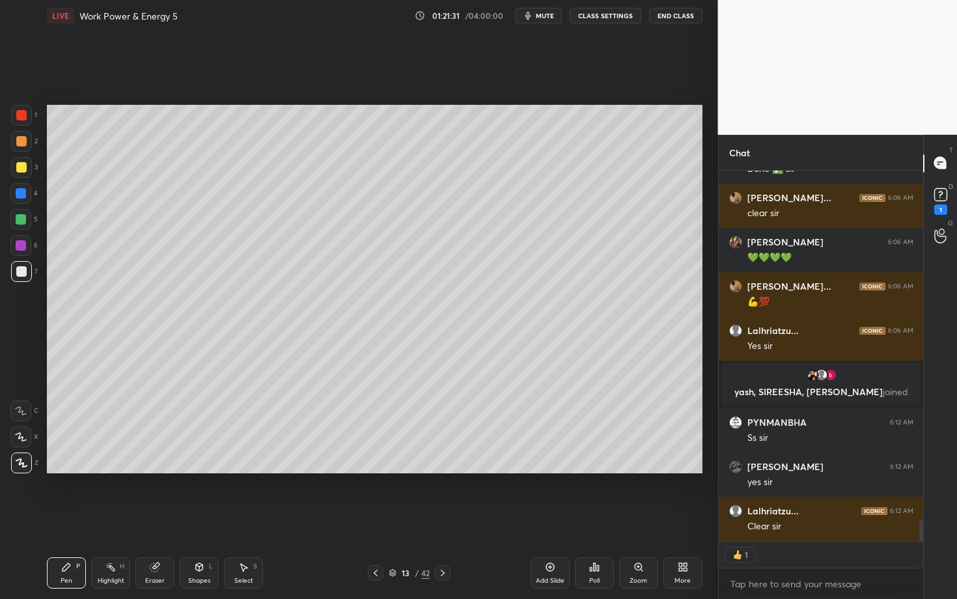
click at [27, 222] on div at bounding box center [20, 219] width 21 height 21
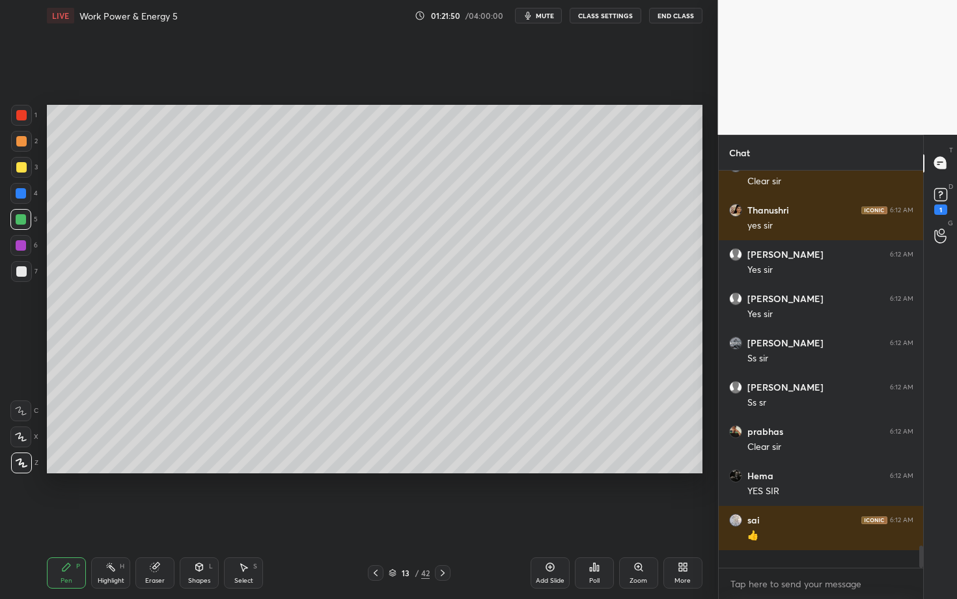
scroll to position [6436, 0]
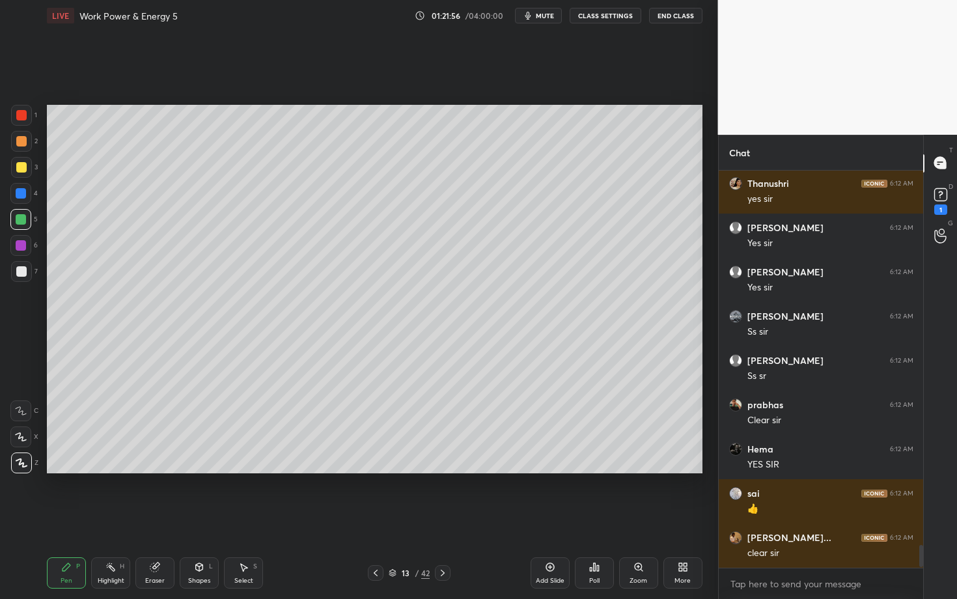
click at [443, 519] on icon at bounding box center [443, 573] width 10 height 10
click at [26, 143] on div at bounding box center [21, 141] width 21 height 21
click at [184, 519] on div "Shapes L" at bounding box center [199, 572] width 39 height 31
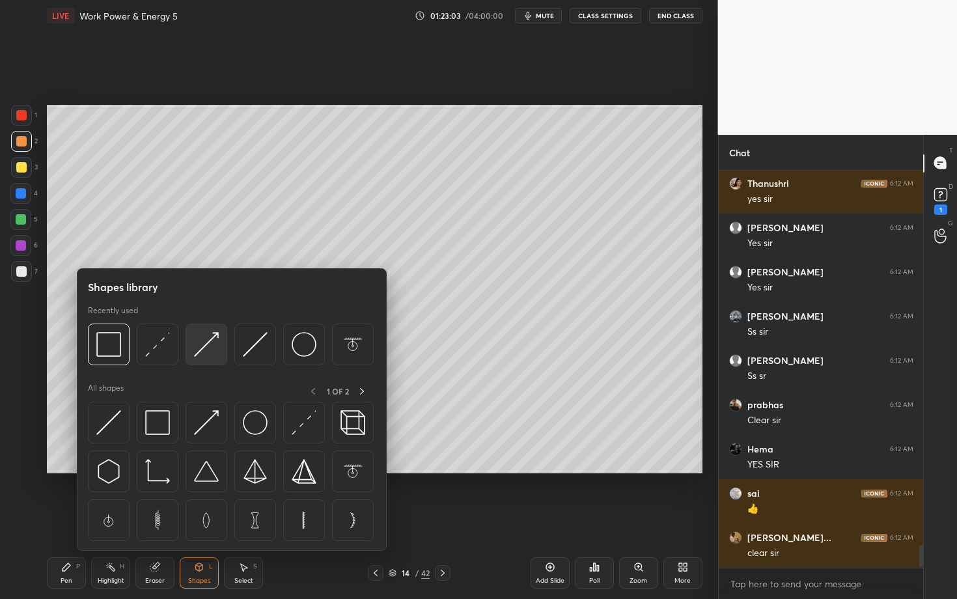
click at [201, 346] on img at bounding box center [206, 344] width 25 height 25
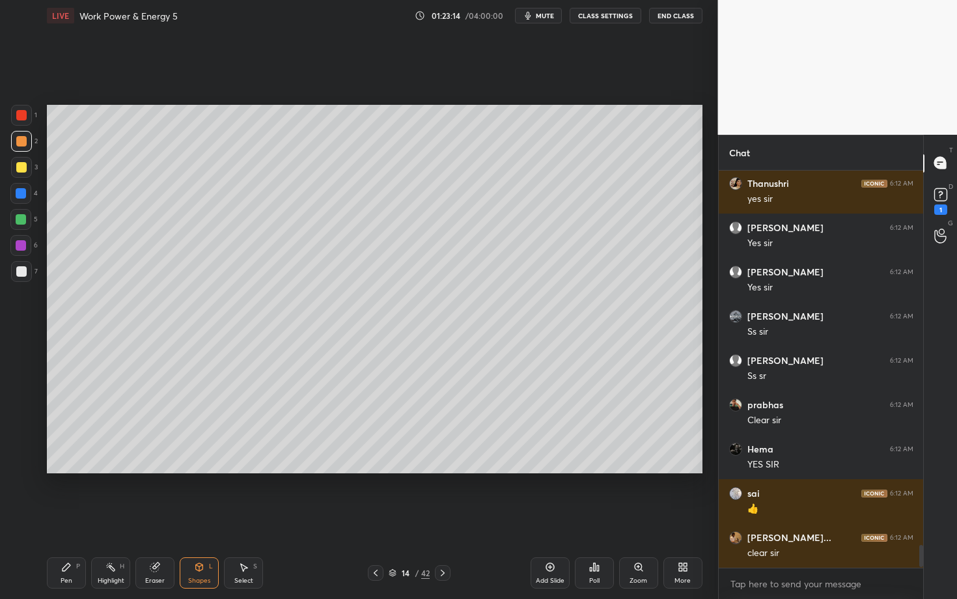
click at [250, 519] on div "Select S" at bounding box center [243, 572] width 39 height 31
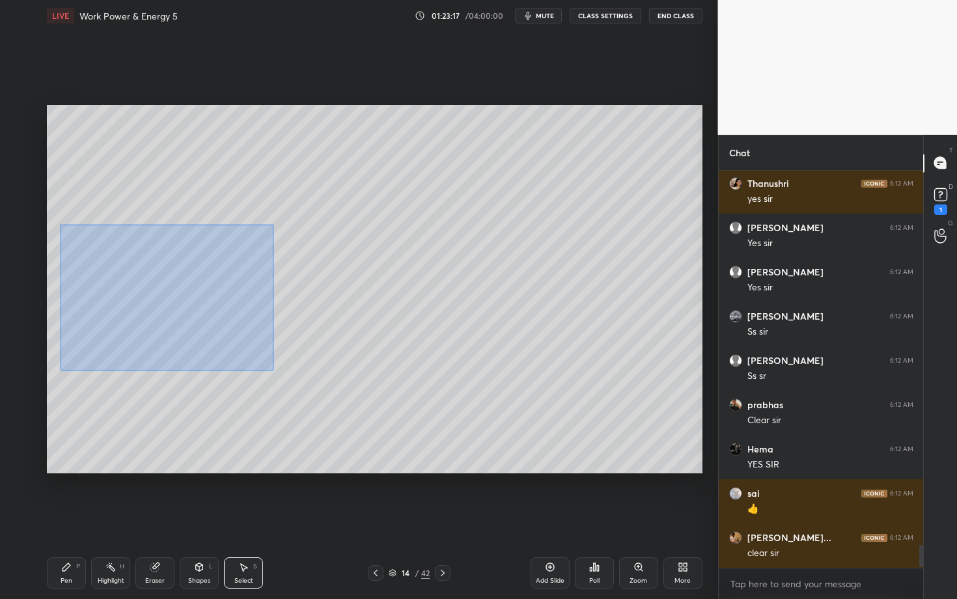
drag, startPoint x: 82, startPoint y: 257, endPoint x: 300, endPoint y: 384, distance: 251.9
click at [299, 383] on div "0 ° Undo Copy Paste here Duplicate Duplicate to new slide Delete" at bounding box center [375, 289] width 656 height 369
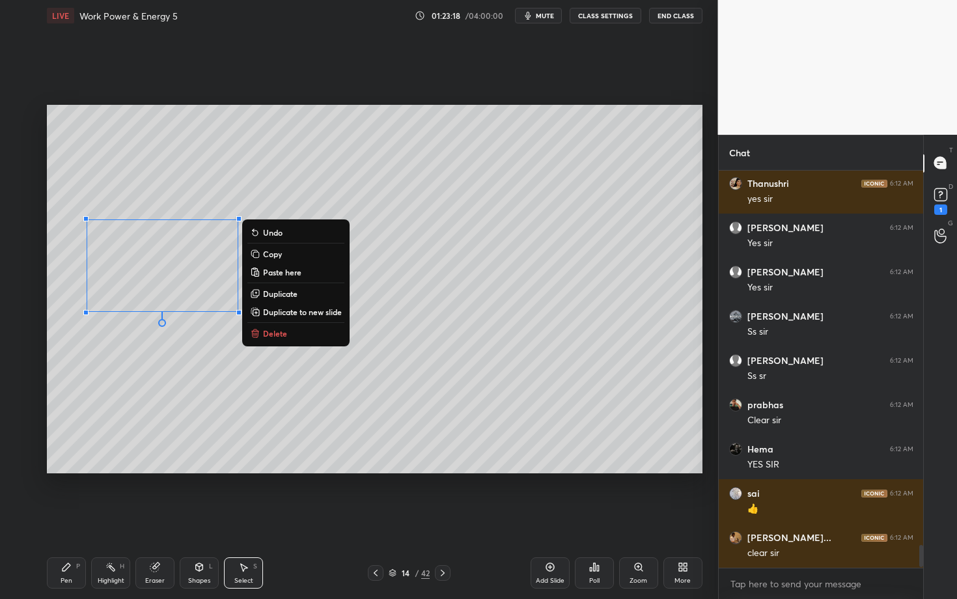
click at [283, 294] on p "Duplicate" at bounding box center [280, 294] width 35 height 10
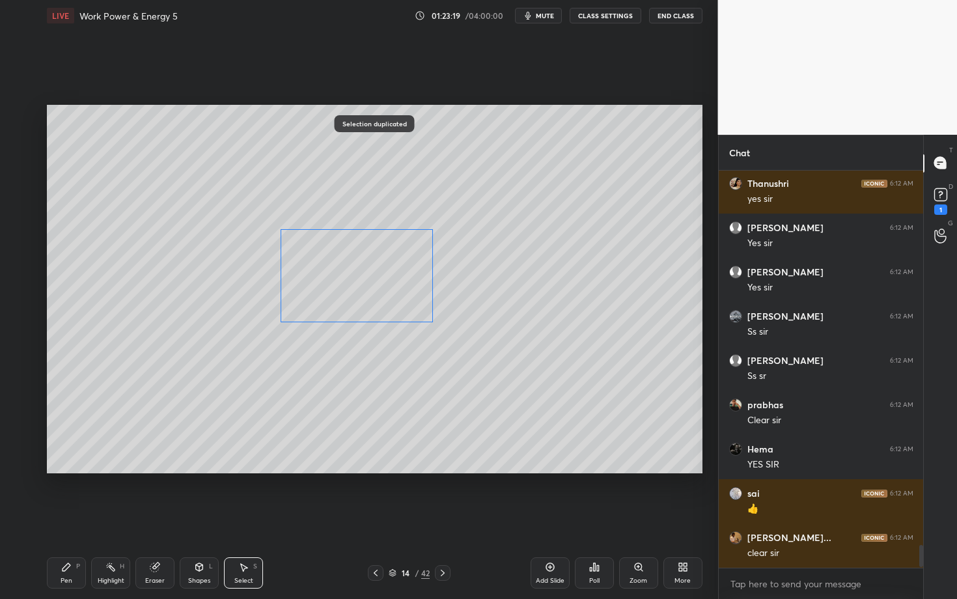
drag, startPoint x: 190, startPoint y: 294, endPoint x: 368, endPoint y: 289, distance: 178.5
click at [368, 289] on div "0 ° Undo Copy Paste here Duplicate Duplicate to new slide Delete" at bounding box center [375, 289] width 656 height 369
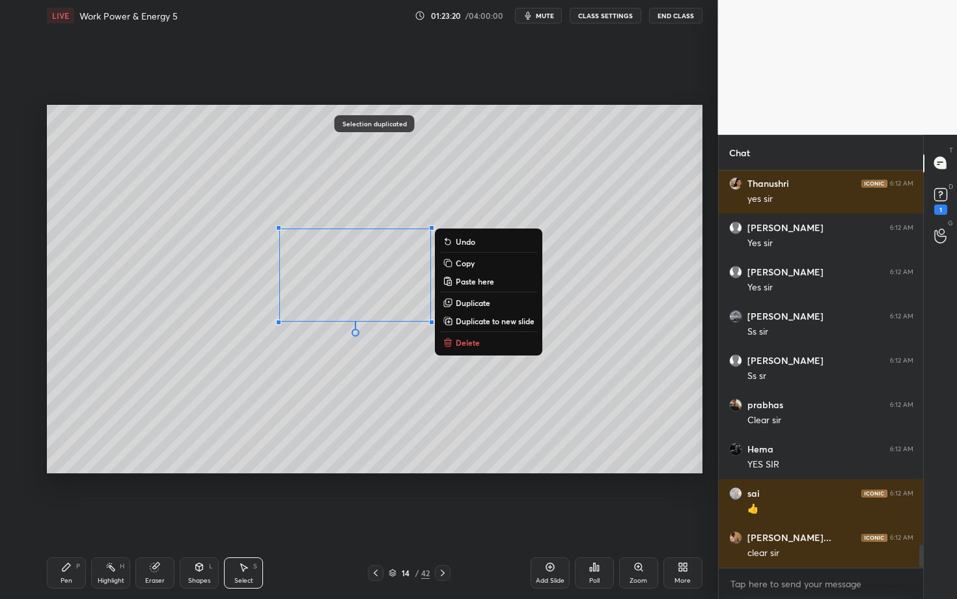
click at [61, 519] on div "Pen P" at bounding box center [66, 572] width 39 height 31
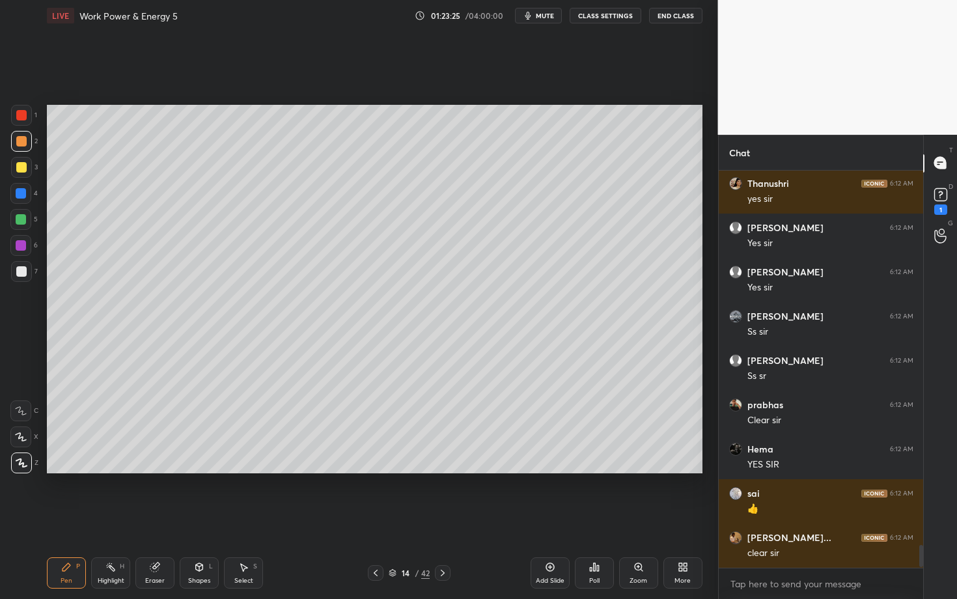
click at [195, 519] on div "Shapes" at bounding box center [199, 581] width 22 height 7
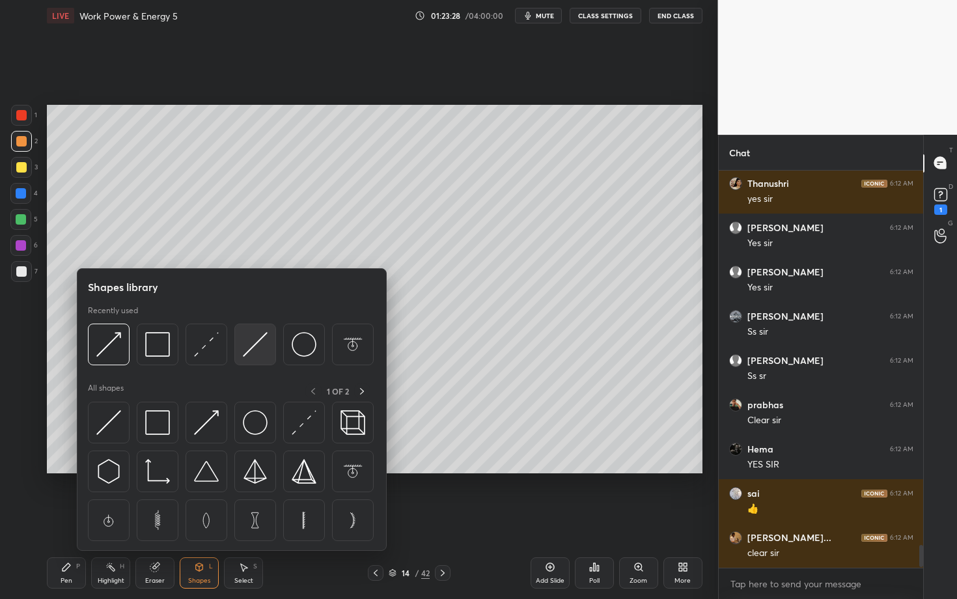
click at [262, 348] on img at bounding box center [255, 344] width 25 height 25
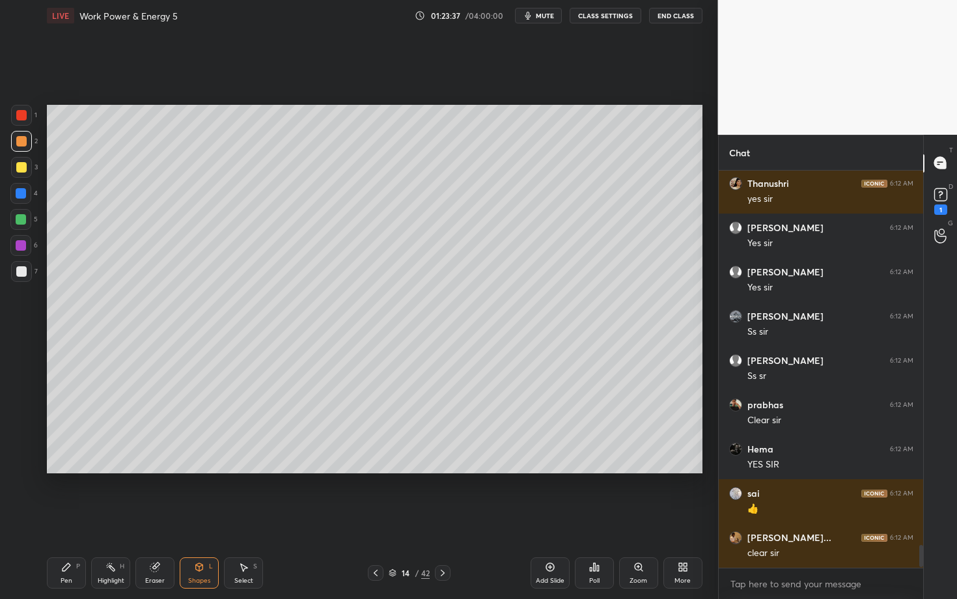
click at [238, 519] on div "Select S" at bounding box center [243, 572] width 39 height 31
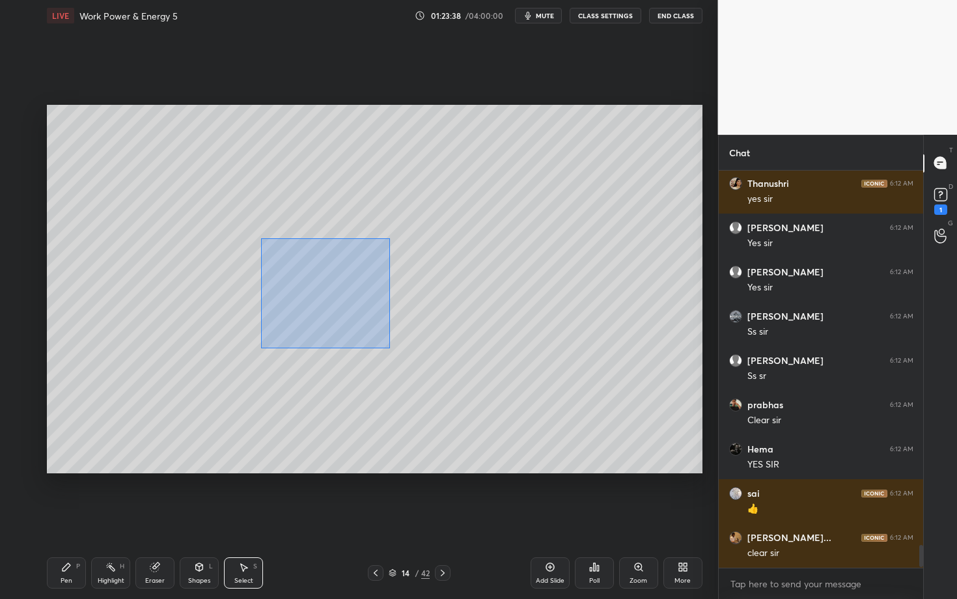
drag, startPoint x: 264, startPoint y: 238, endPoint x: 463, endPoint y: 372, distance: 239.9
click at [463, 372] on div "0 ° Undo Copy Paste here Duplicate Duplicate to new slide Delete" at bounding box center [375, 289] width 656 height 369
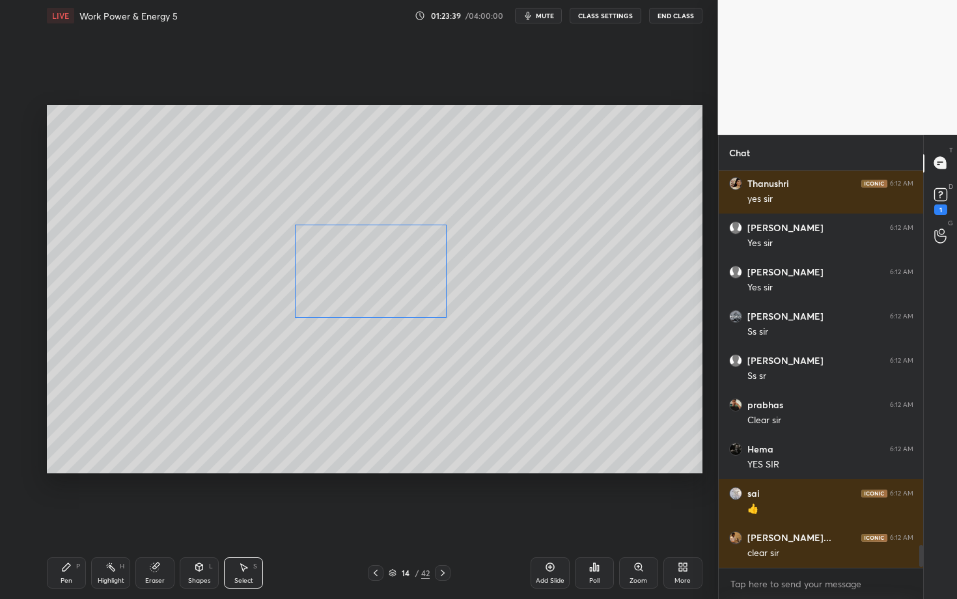
click at [356, 285] on div "0 ° Undo Copy Paste here Duplicate Duplicate to new slide Delete" at bounding box center [375, 289] width 656 height 369
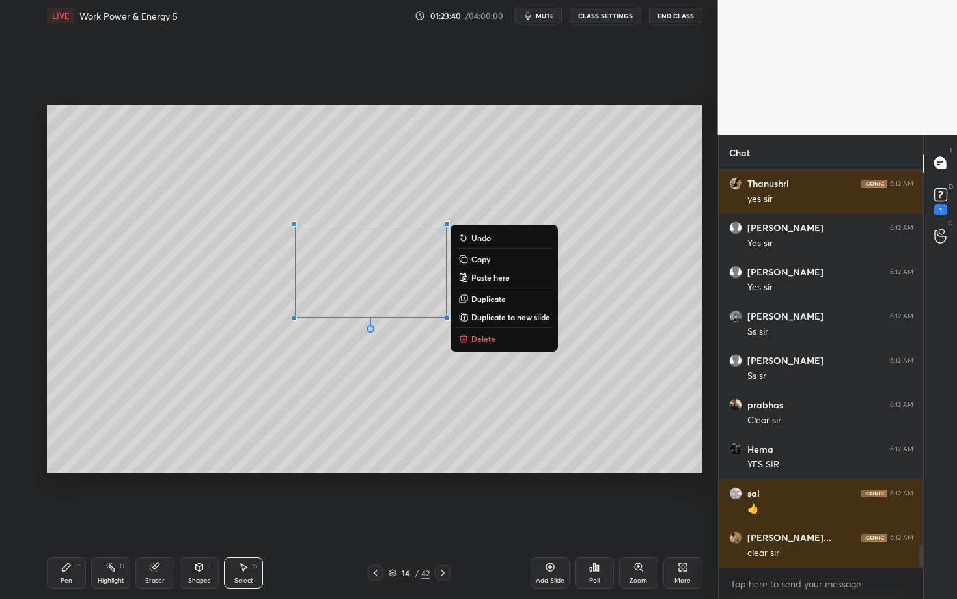
click at [56, 519] on div "Pen P" at bounding box center [66, 572] width 39 height 31
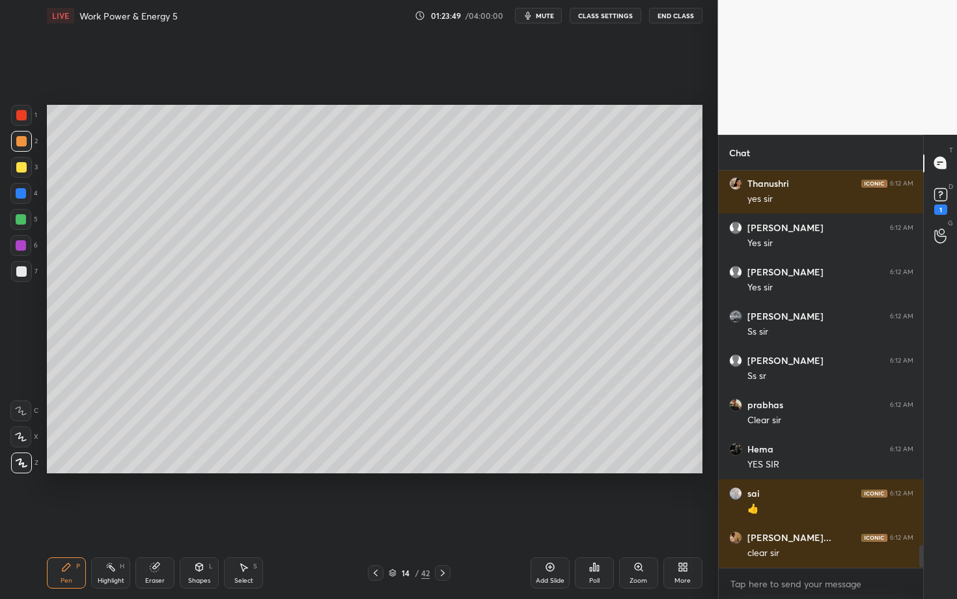
click at [247, 519] on div "Select S" at bounding box center [243, 572] width 39 height 31
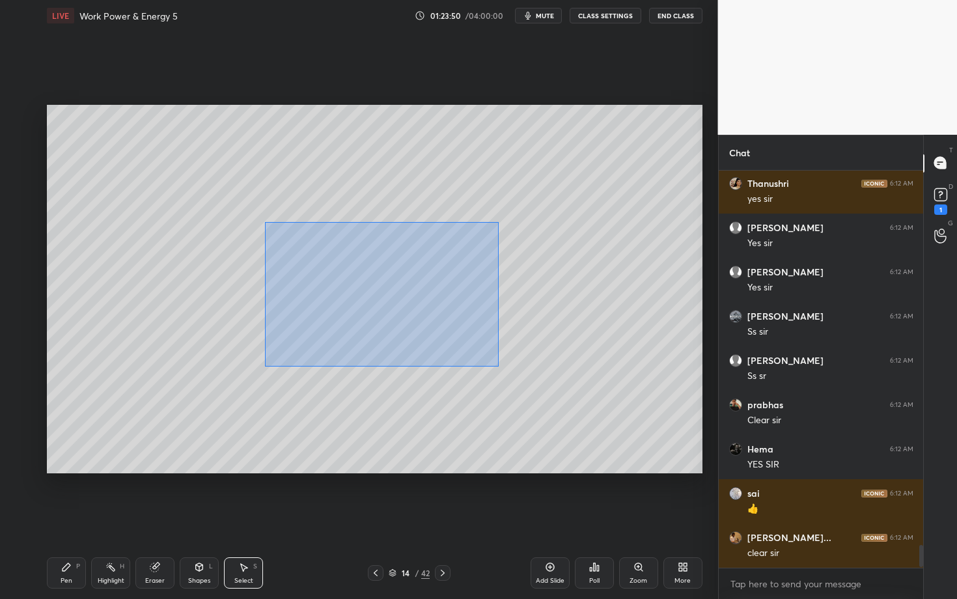
drag, startPoint x: 267, startPoint y: 221, endPoint x: 497, endPoint y: 365, distance: 271.2
click at [496, 365] on div "0 ° Undo Copy Paste here Duplicate Duplicate to new slide Delete" at bounding box center [375, 289] width 656 height 369
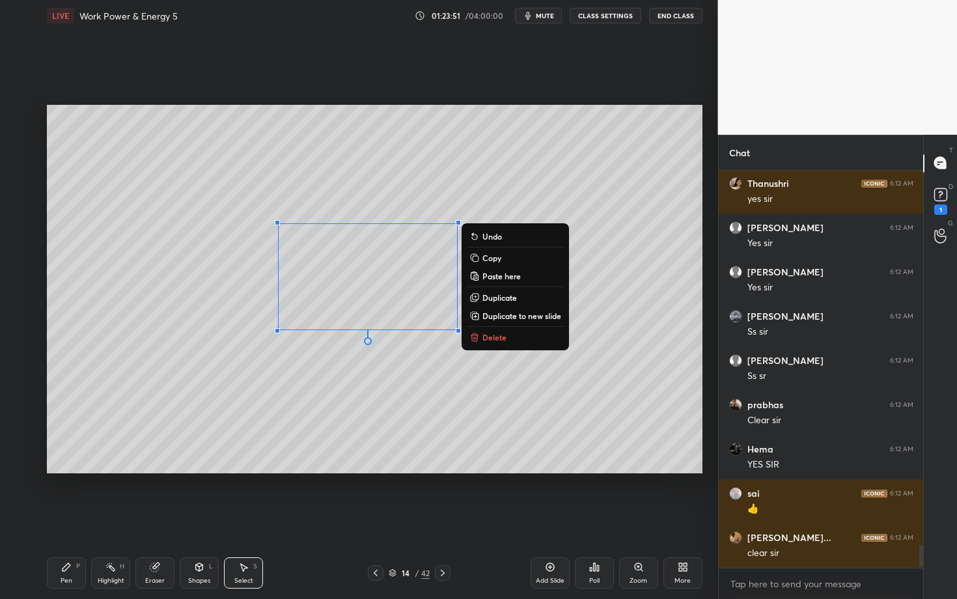
click at [486, 298] on p "Duplicate" at bounding box center [500, 297] width 35 height 10
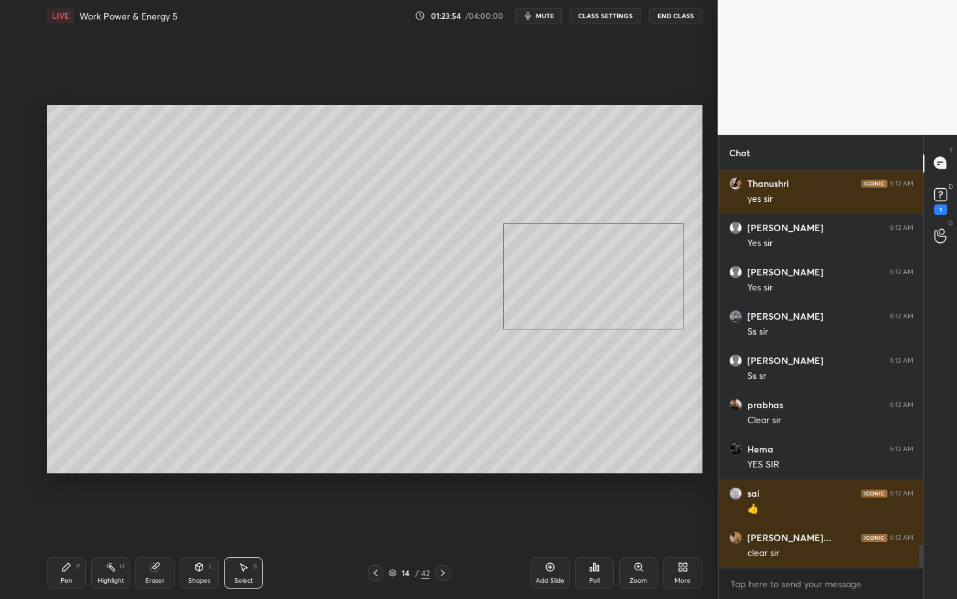
drag, startPoint x: 421, startPoint y: 300, endPoint x: 569, endPoint y: 287, distance: 147.8
click at [568, 287] on div "0 ° Undo Copy Paste here Duplicate Duplicate to new slide Delete" at bounding box center [375, 289] width 656 height 369
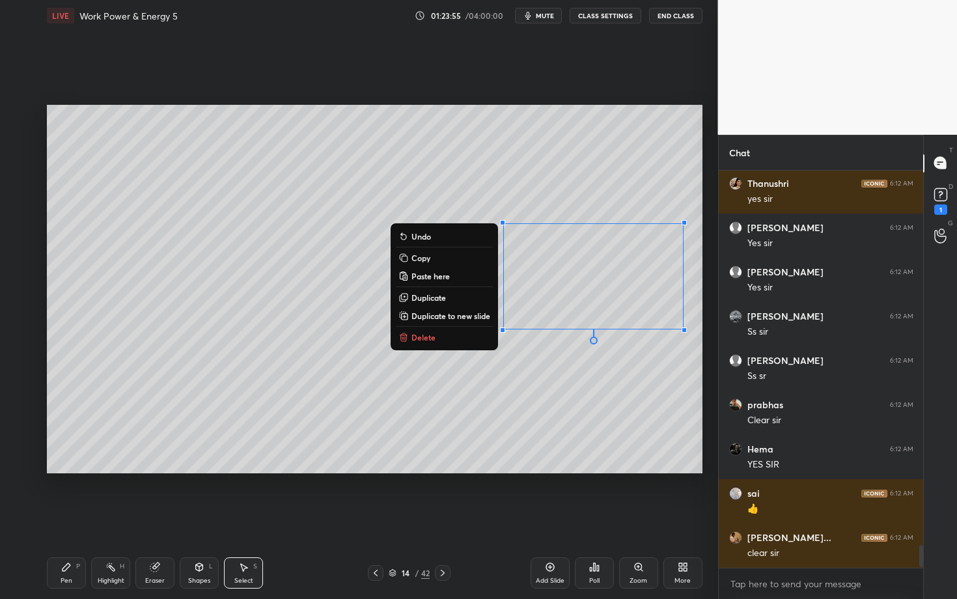
click at [432, 296] on p "Duplicate" at bounding box center [429, 297] width 35 height 10
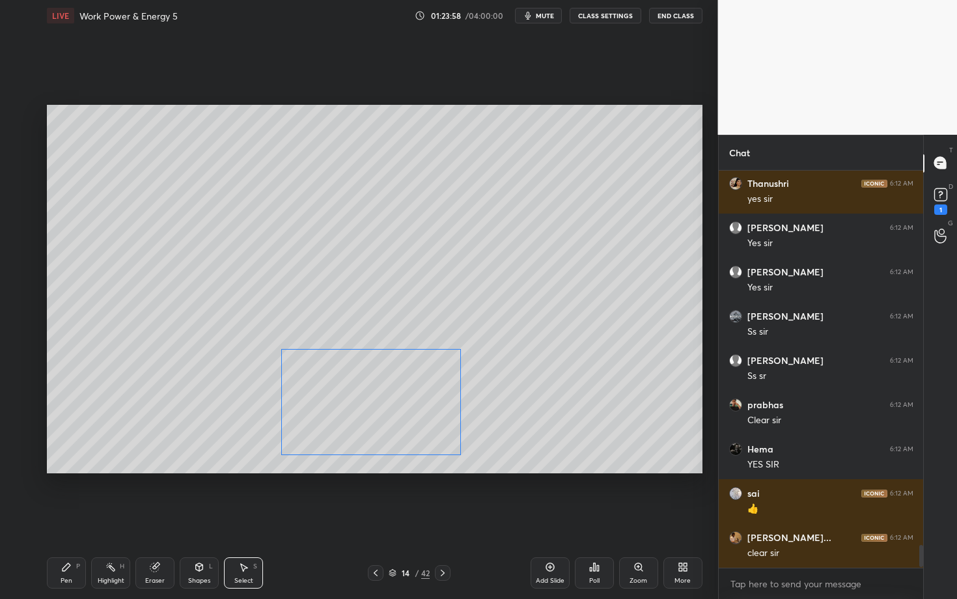
drag, startPoint x: 505, startPoint y: 347, endPoint x: 350, endPoint y: 418, distance: 170.5
click at [350, 418] on div "0 ° Undo Copy Paste here Duplicate Duplicate to new slide Delete" at bounding box center [375, 289] width 656 height 369
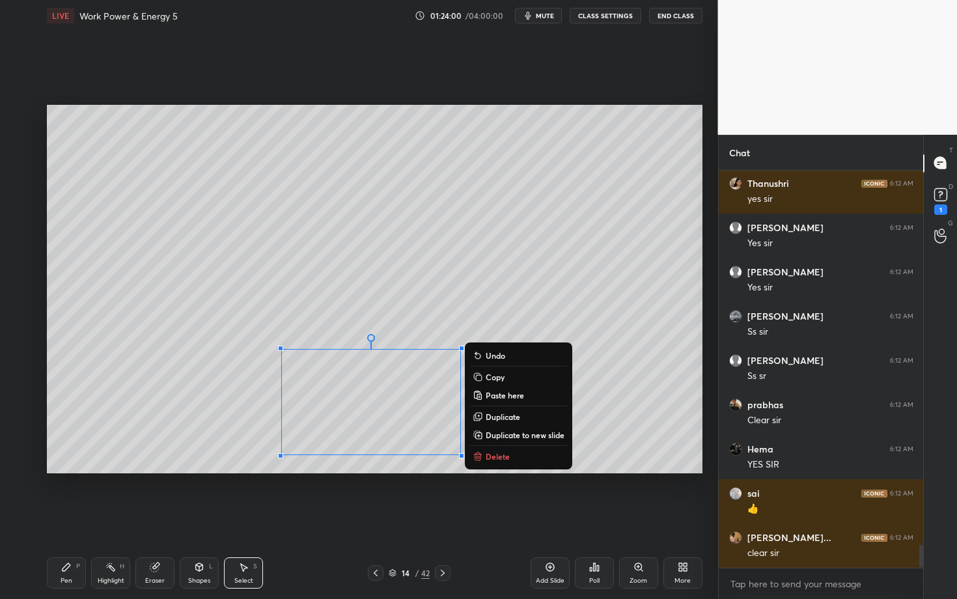
click at [511, 416] on p "Duplicate" at bounding box center [503, 417] width 35 height 10
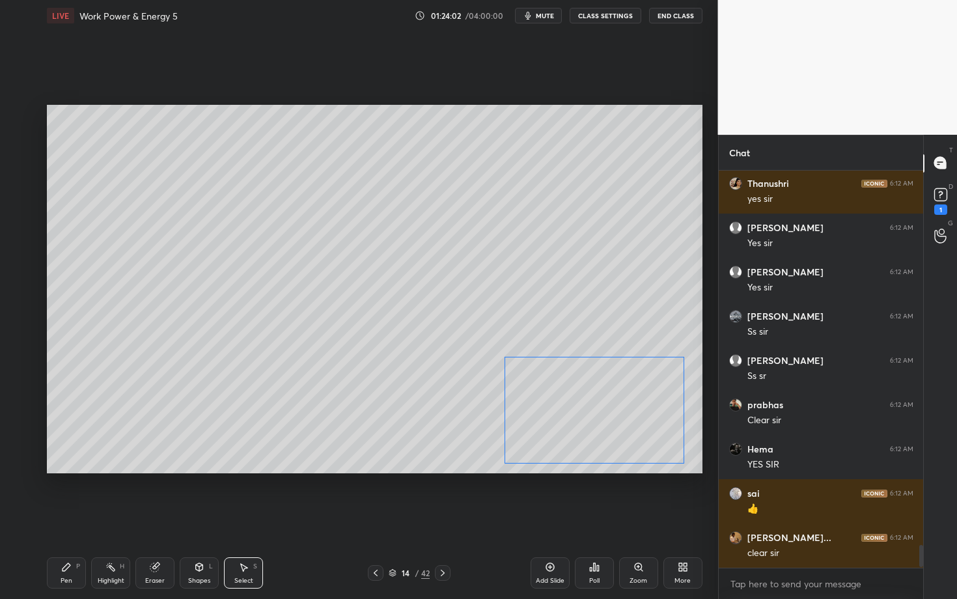
drag, startPoint x: 361, startPoint y: 425, endPoint x: 567, endPoint y: 419, distance: 205.3
click at [567, 419] on div "0 ° Undo Copy Paste here Duplicate Duplicate to new slide Delete" at bounding box center [375, 289] width 656 height 369
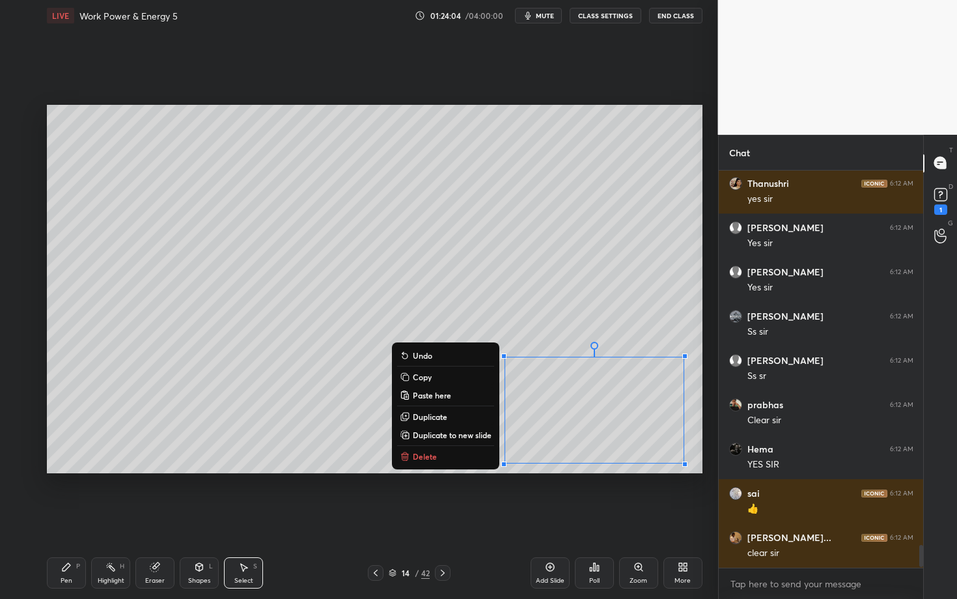
click at [73, 519] on div "Pen P" at bounding box center [66, 572] width 39 height 31
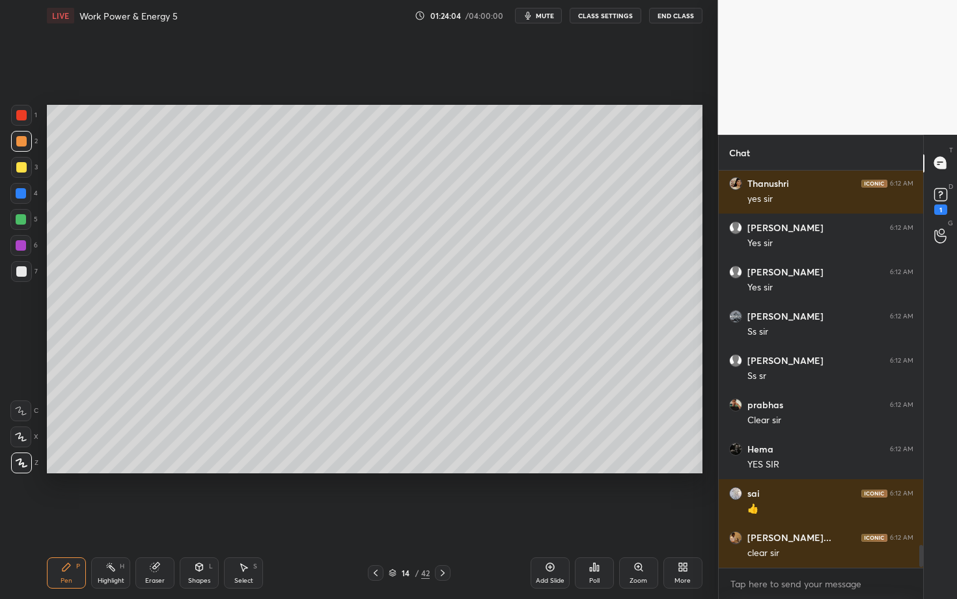
click at [72, 519] on div "Pen P" at bounding box center [66, 572] width 39 height 31
click at [199, 519] on div "Shapes L" at bounding box center [199, 572] width 39 height 31
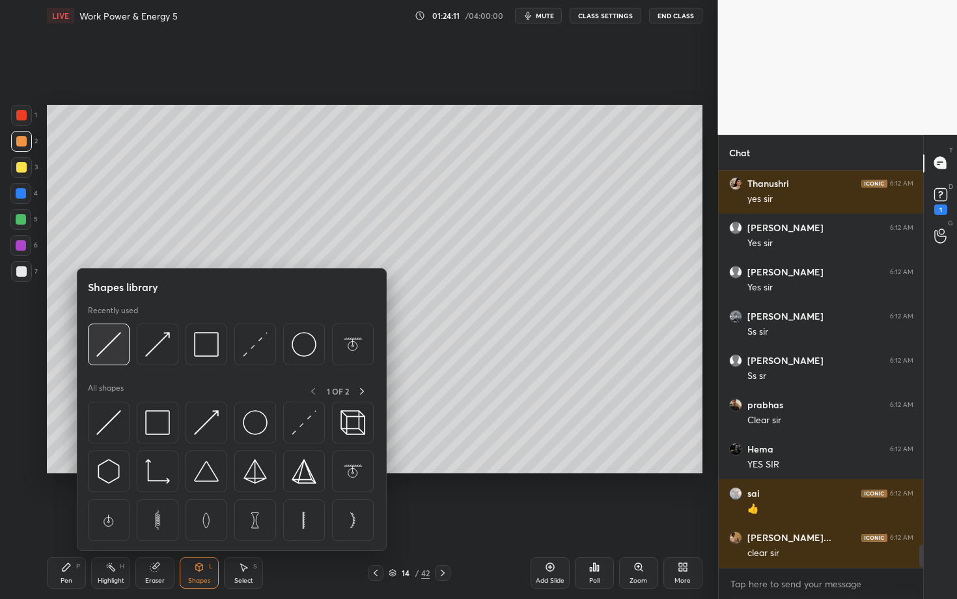
click at [113, 347] on img at bounding box center [108, 344] width 25 height 25
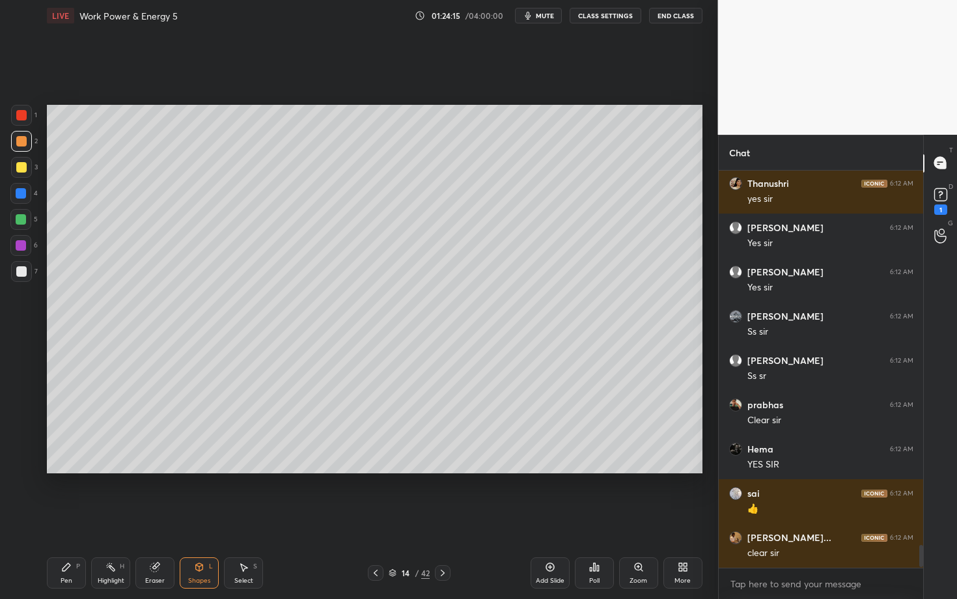
click at [249, 519] on div "Select" at bounding box center [243, 581] width 19 height 7
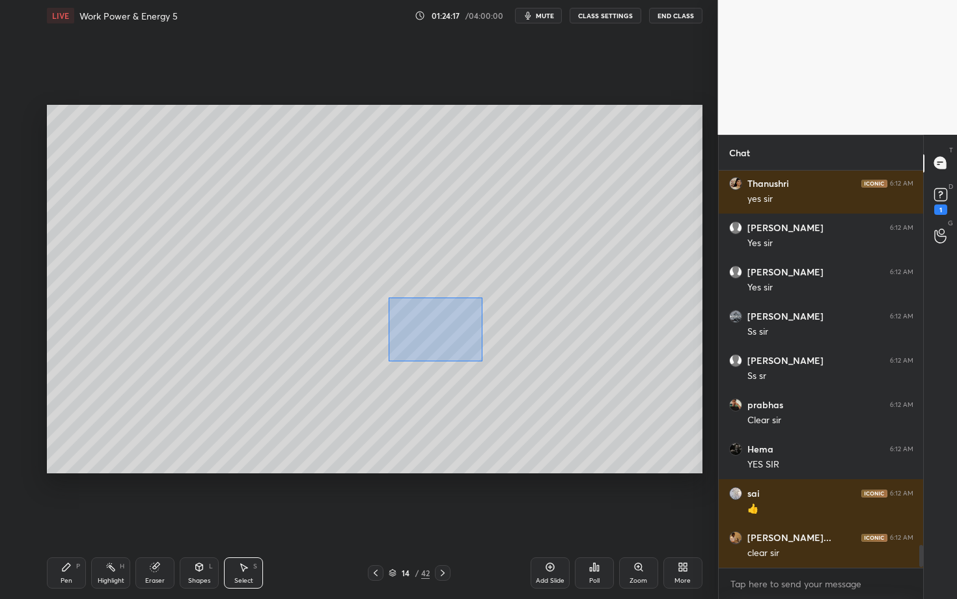
drag, startPoint x: 389, startPoint y: 298, endPoint x: 479, endPoint y: 359, distance: 108.7
click at [479, 359] on div "0 ° Undo Copy Paste here Duplicate Duplicate to new slide Delete" at bounding box center [375, 289] width 656 height 369
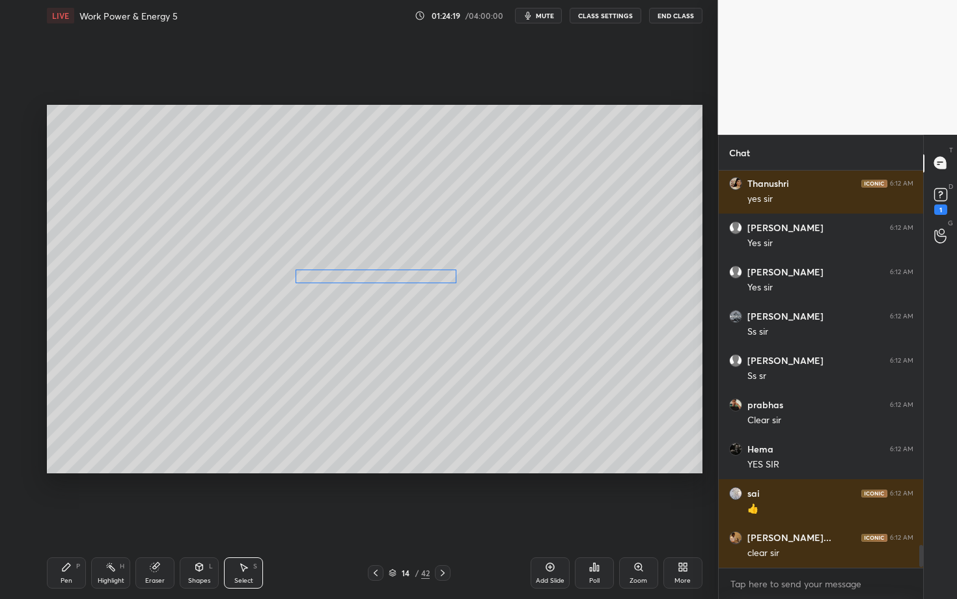
drag, startPoint x: 398, startPoint y: 322, endPoint x: 397, endPoint y: 277, distance: 45.6
click at [398, 277] on div "0 ° Undo Copy Paste here Duplicate Duplicate to new slide Delete" at bounding box center [375, 289] width 656 height 369
click at [423, 406] on div "0 ° Undo Copy Paste here Duplicate Duplicate to new slide Delete" at bounding box center [375, 289] width 656 height 369
drag, startPoint x: 627, startPoint y: 316, endPoint x: 692, endPoint y: 356, distance: 76.6
click at [691, 356] on div "0 ° Undo Copy Paste here Duplicate Duplicate to new slide Delete" at bounding box center [375, 289] width 656 height 369
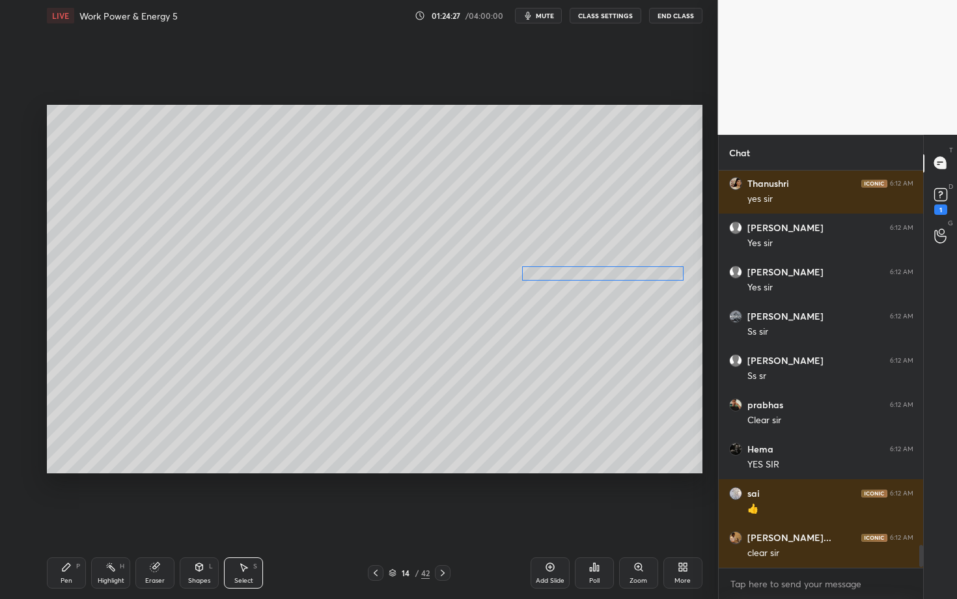
drag, startPoint x: 629, startPoint y: 315, endPoint x: 630, endPoint y: 274, distance: 41.1
click at [630, 274] on div "0 ° Undo Copy Paste here Duplicate Duplicate to new slide Delete" at bounding box center [375, 289] width 656 height 369
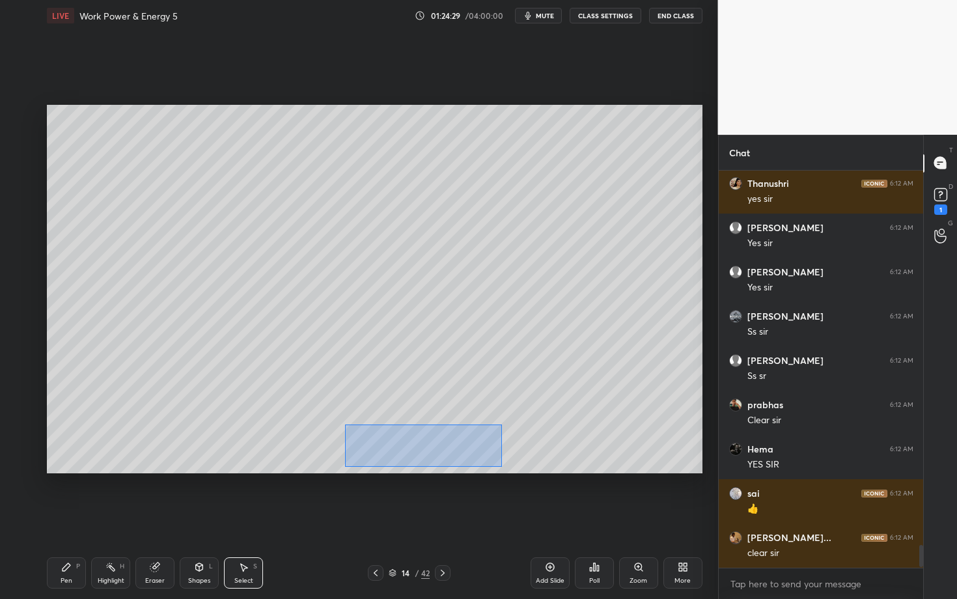
drag, startPoint x: 346, startPoint y: 425, endPoint x: 501, endPoint y: 466, distance: 160.3
click at [501, 466] on div "0 ° Undo Copy Paste here Duplicate Duplicate to new slide Delete" at bounding box center [375, 289] width 656 height 369
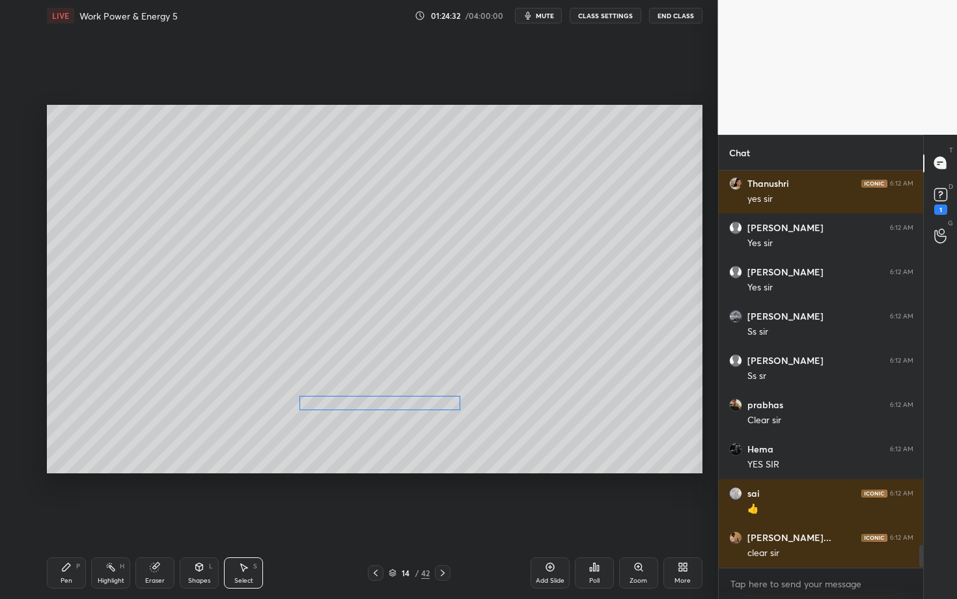
drag, startPoint x: 391, startPoint y: 429, endPoint x: 391, endPoint y: 402, distance: 26.7
click at [391, 402] on div "0 ° Undo Copy Paste here Duplicate Duplicate to new slide Delete" at bounding box center [375, 289] width 656 height 369
drag, startPoint x: 619, startPoint y: 443, endPoint x: 687, endPoint y: 466, distance: 72.1
click at [687, 465] on div "0 ° Undo Copy Paste here Duplicate Duplicate to new slide Delete" at bounding box center [375, 289] width 656 height 369
drag, startPoint x: 618, startPoint y: 451, endPoint x: 617, endPoint y: 410, distance: 41.7
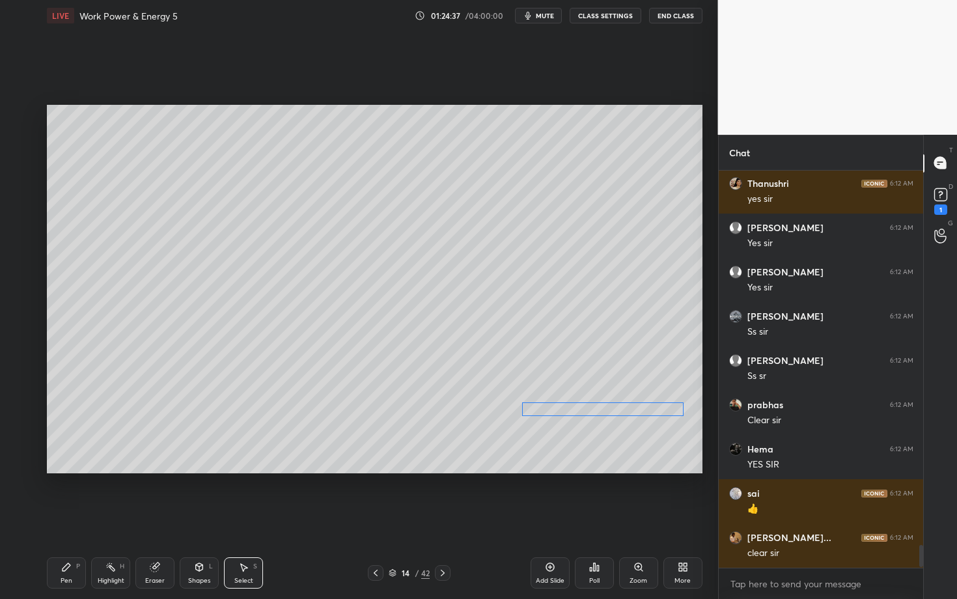
click at [617, 410] on div "0 ° Undo Copy Paste here Duplicate Duplicate to new slide Delete" at bounding box center [375, 289] width 656 height 369
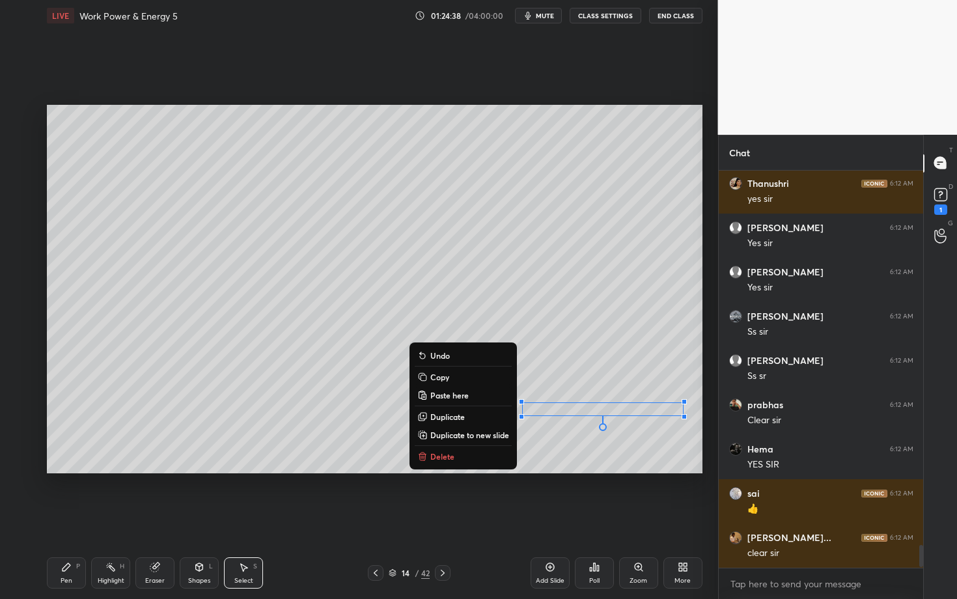
click at [68, 519] on icon at bounding box center [66, 567] width 10 height 10
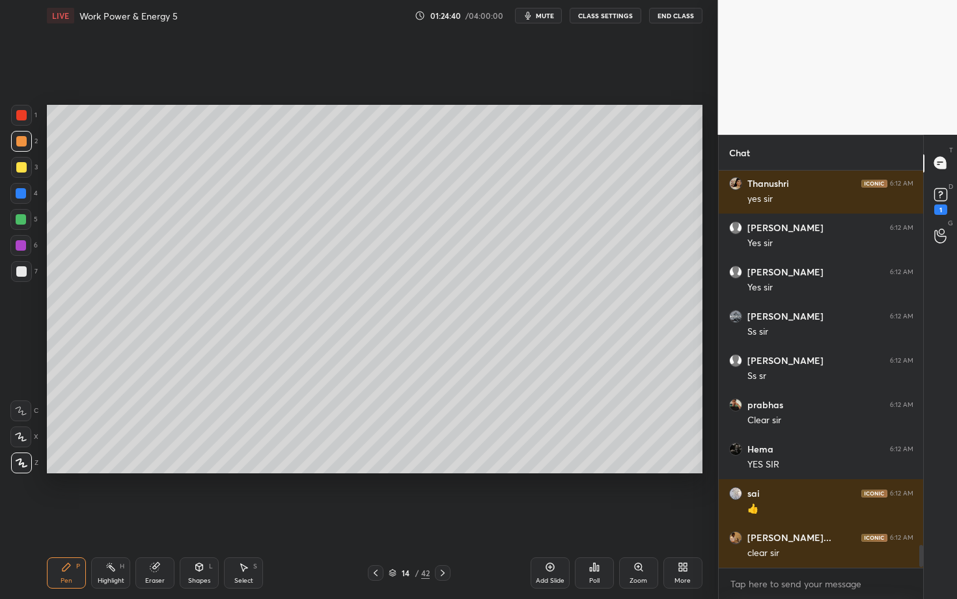
click at [193, 519] on div "Shapes" at bounding box center [199, 581] width 22 height 7
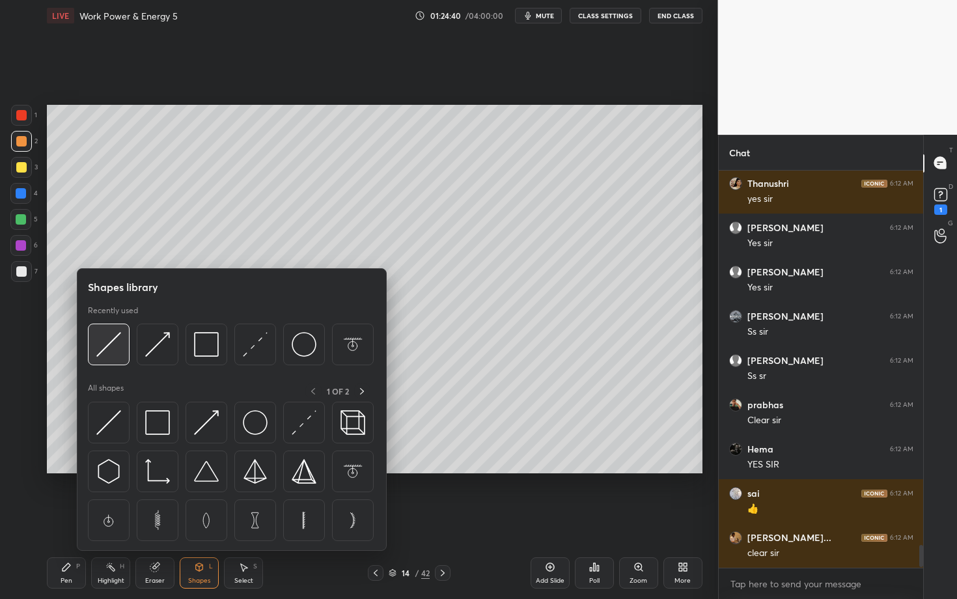
click at [107, 341] on img at bounding box center [108, 344] width 25 height 25
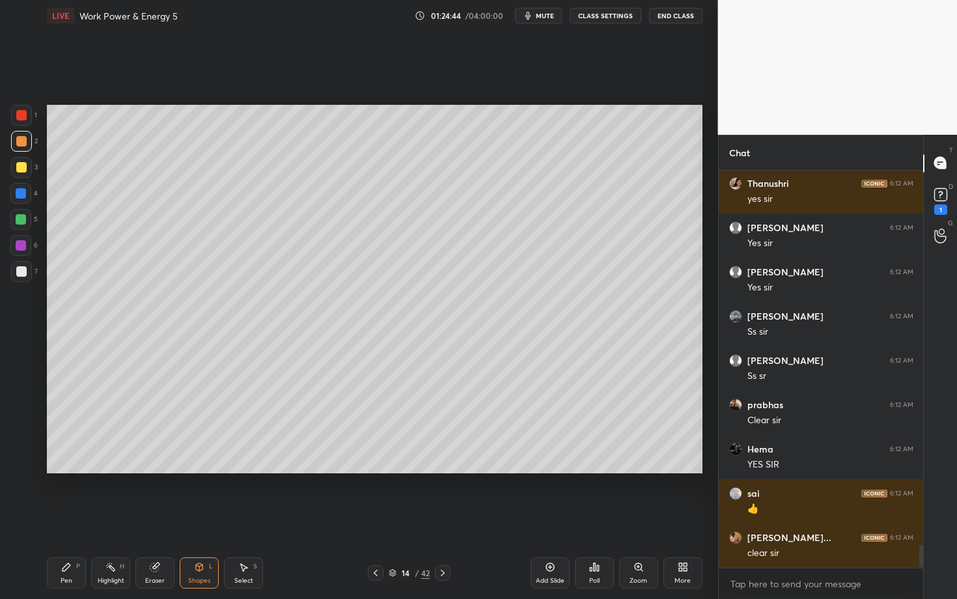
click at [430, 519] on div "Pen P Highlight H Eraser Shapes L Select S 14 / 42 Add Slide Poll Zoom More" at bounding box center [375, 573] width 656 height 52
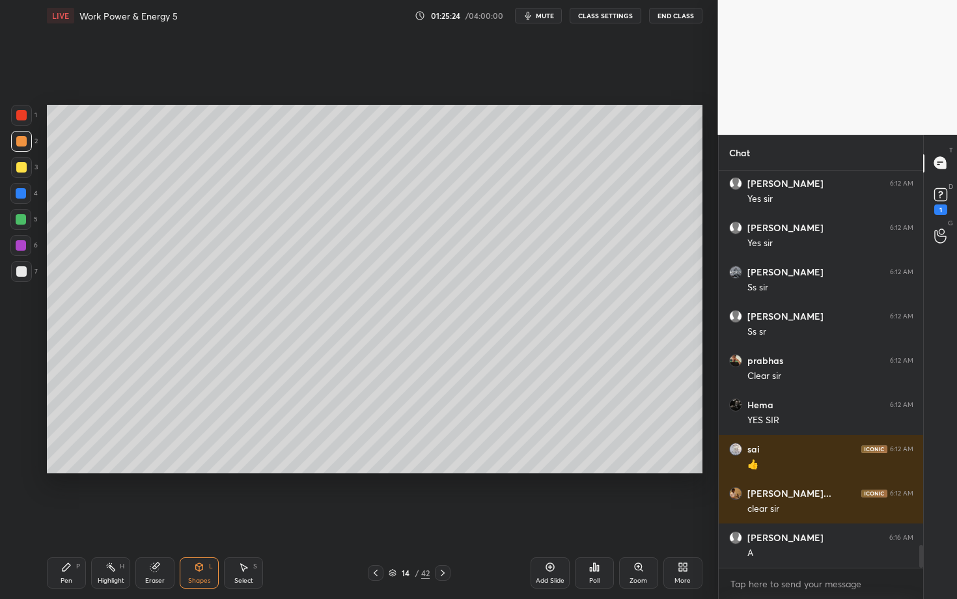
click at [196, 519] on div "Shapes L" at bounding box center [199, 572] width 39 height 31
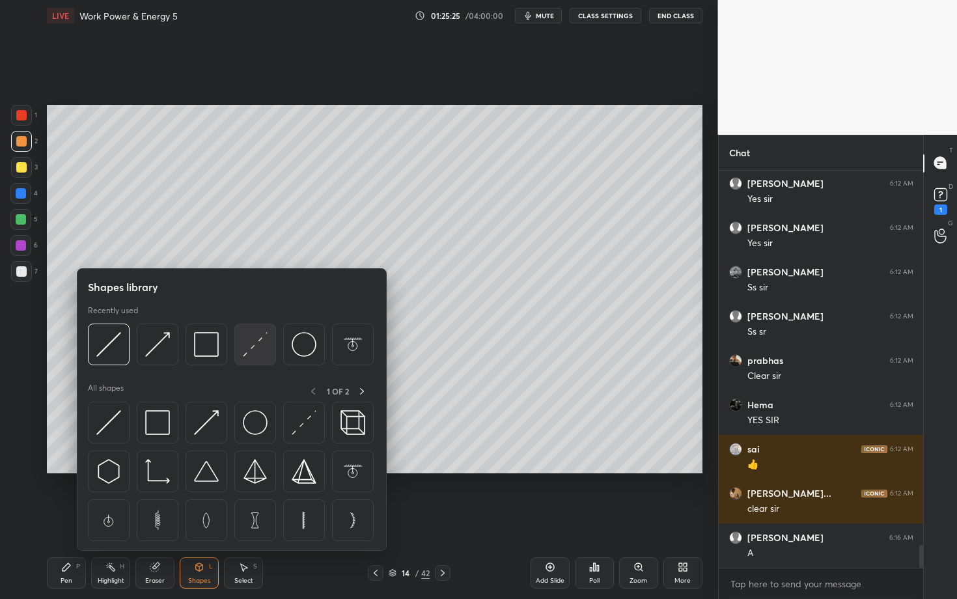
click at [254, 350] on img at bounding box center [255, 344] width 25 height 25
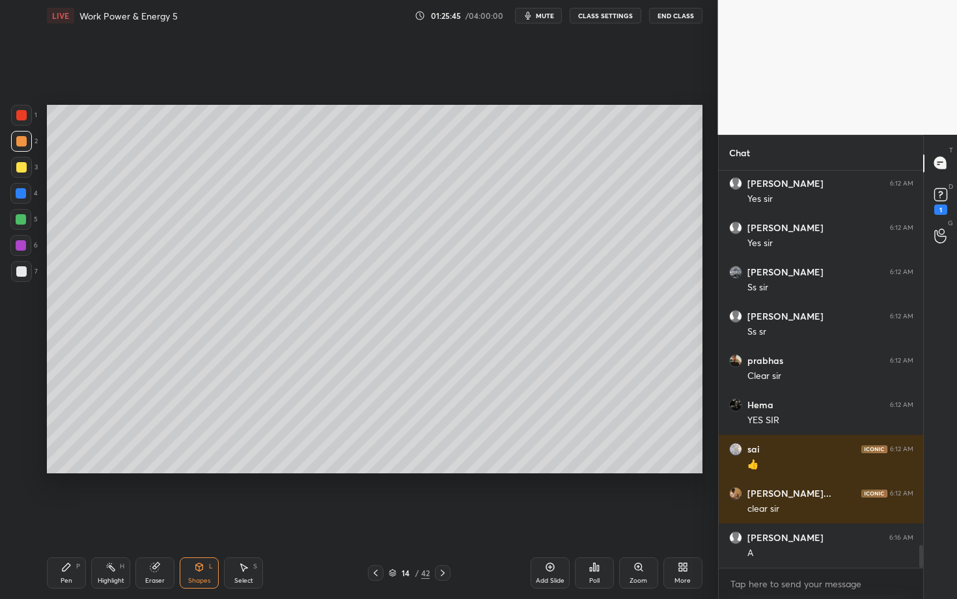
click at [249, 519] on div "Select S" at bounding box center [243, 572] width 39 height 31
drag, startPoint x: 557, startPoint y: 283, endPoint x: 616, endPoint y: 324, distance: 71.7
click at [616, 324] on div "0 ° Undo Copy Paste here Duplicate Duplicate to new slide Delete" at bounding box center [375, 289] width 656 height 369
drag, startPoint x: 580, startPoint y: 289, endPoint x: 571, endPoint y: 289, distance: 9.1
click at [571, 289] on div "0 ° Undo Copy Paste here Duplicate Duplicate to new slide Delete" at bounding box center [375, 289] width 656 height 369
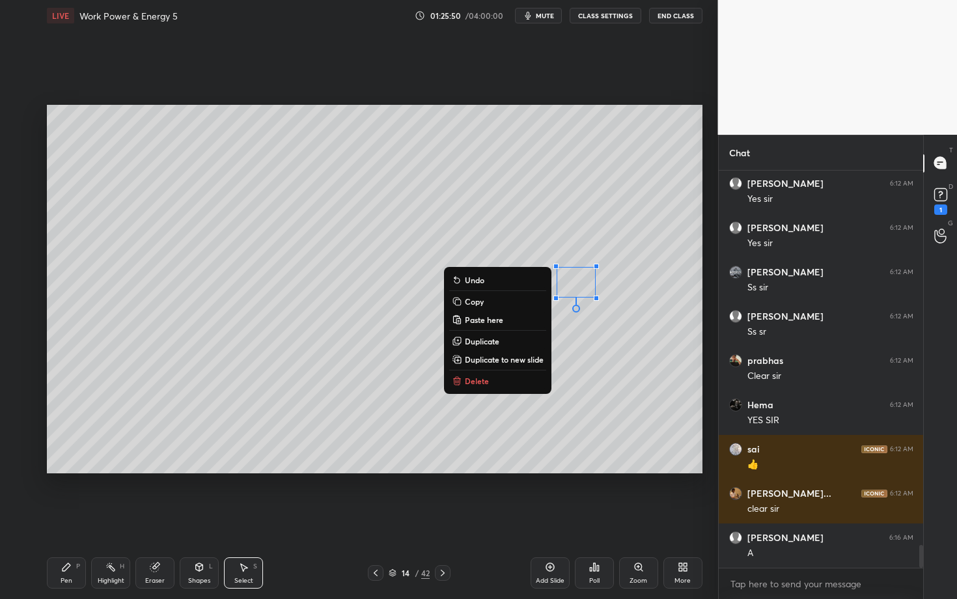
click at [657, 221] on div "0 ° Undo Copy Paste here Duplicate Duplicate to new slide Delete" at bounding box center [375, 289] width 656 height 369
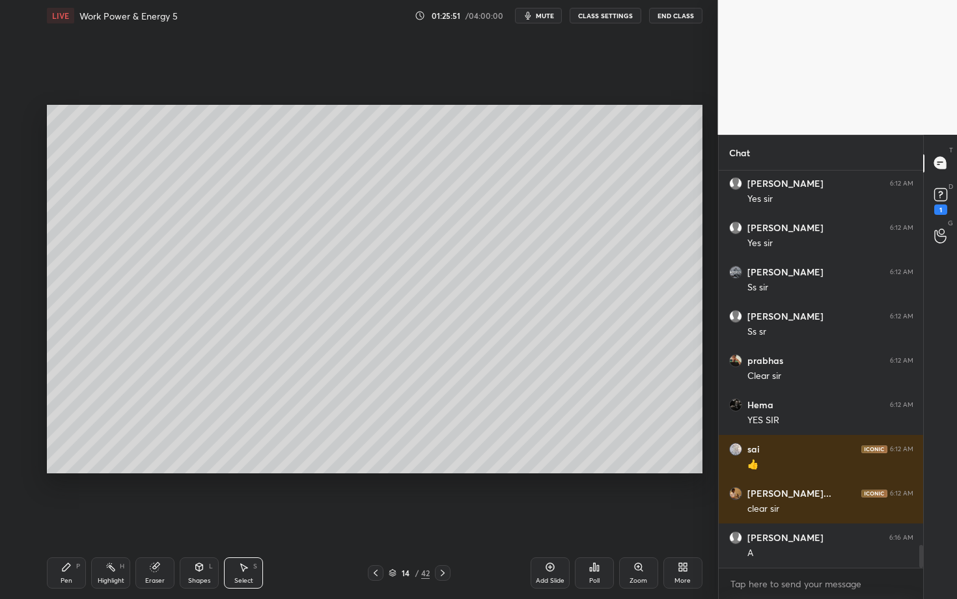
click at [70, 519] on icon at bounding box center [66, 567] width 10 height 10
click at [149, 519] on div "Eraser" at bounding box center [155, 581] width 20 height 7
click at [72, 519] on div "Pen P" at bounding box center [66, 572] width 39 height 31
click at [445, 519] on icon at bounding box center [443, 573] width 10 height 10
click at [374, 519] on icon at bounding box center [376, 573] width 10 height 10
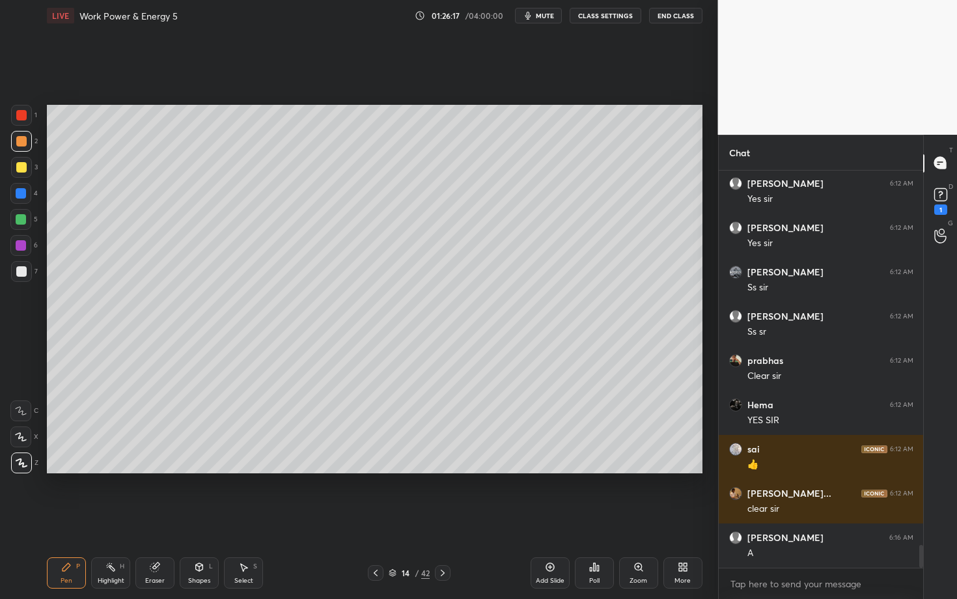
click at [440, 519] on icon at bounding box center [443, 573] width 10 height 10
click at [82, 519] on div "Pen P" at bounding box center [66, 572] width 39 height 31
click at [21, 277] on div at bounding box center [21, 271] width 21 height 21
click at [371, 519] on div at bounding box center [376, 573] width 16 height 16
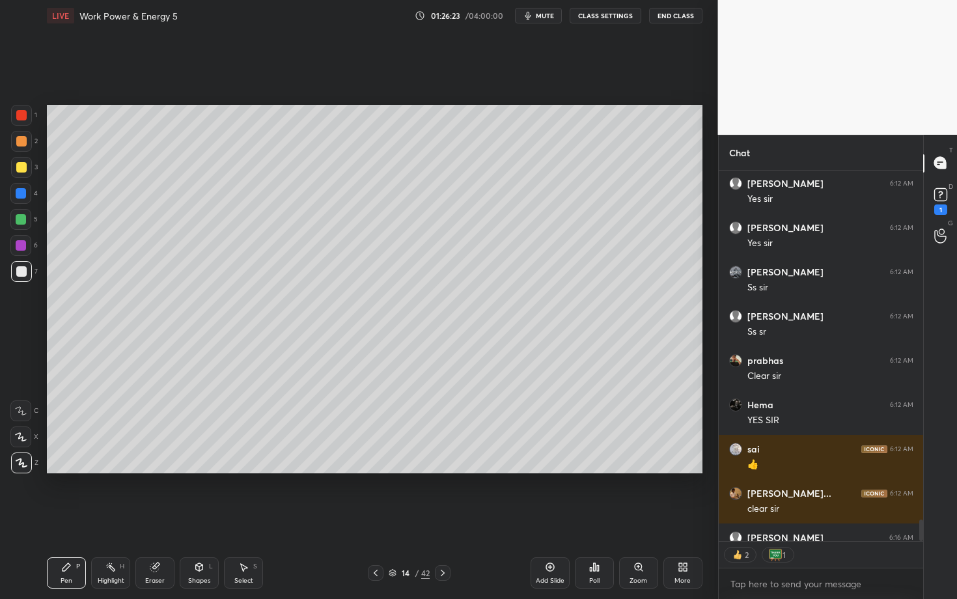
click at [242, 519] on div "Select S" at bounding box center [243, 572] width 39 height 31
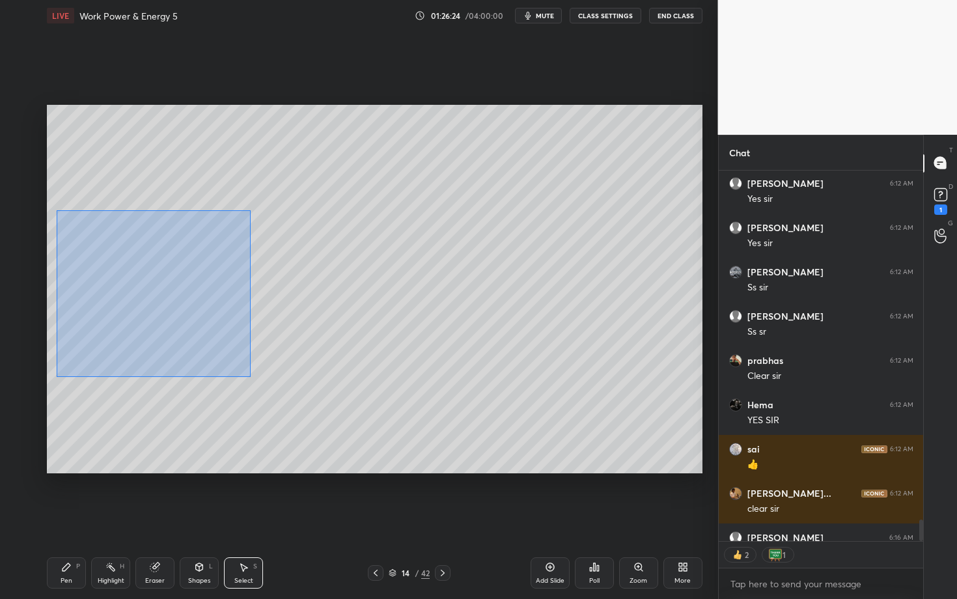
drag, startPoint x: 85, startPoint y: 259, endPoint x: 250, endPoint y: 376, distance: 202.2
click at [250, 376] on div "0 ° Undo Copy Paste here Duplicate Duplicate to new slide Delete" at bounding box center [375, 289] width 656 height 369
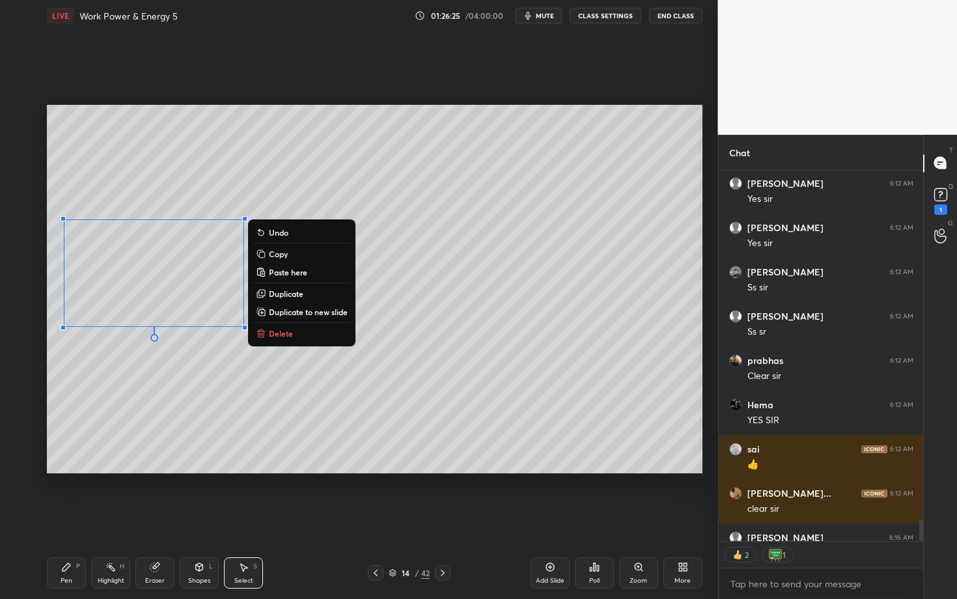
click at [283, 255] on p "Copy" at bounding box center [278, 254] width 19 height 10
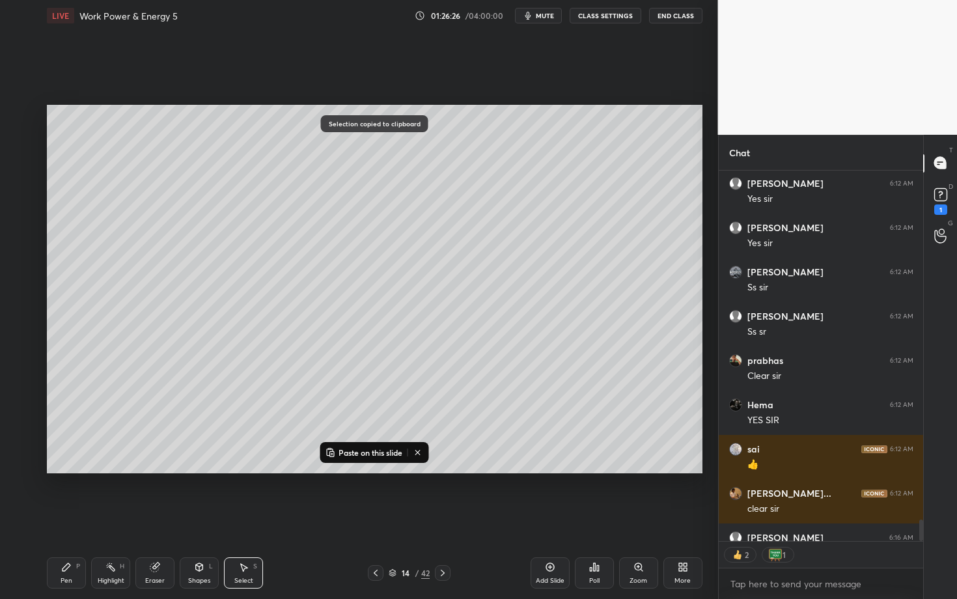
click at [444, 519] on icon at bounding box center [443, 573] width 10 height 10
click at [360, 453] on p "Paste on this slide" at bounding box center [371, 452] width 64 height 10
drag, startPoint x: 188, startPoint y: 253, endPoint x: 221, endPoint y: 235, distance: 37.6
click at [221, 235] on div "0 ° Undo Copy Paste here Duplicate Duplicate to new slide Delete" at bounding box center [375, 289] width 656 height 369
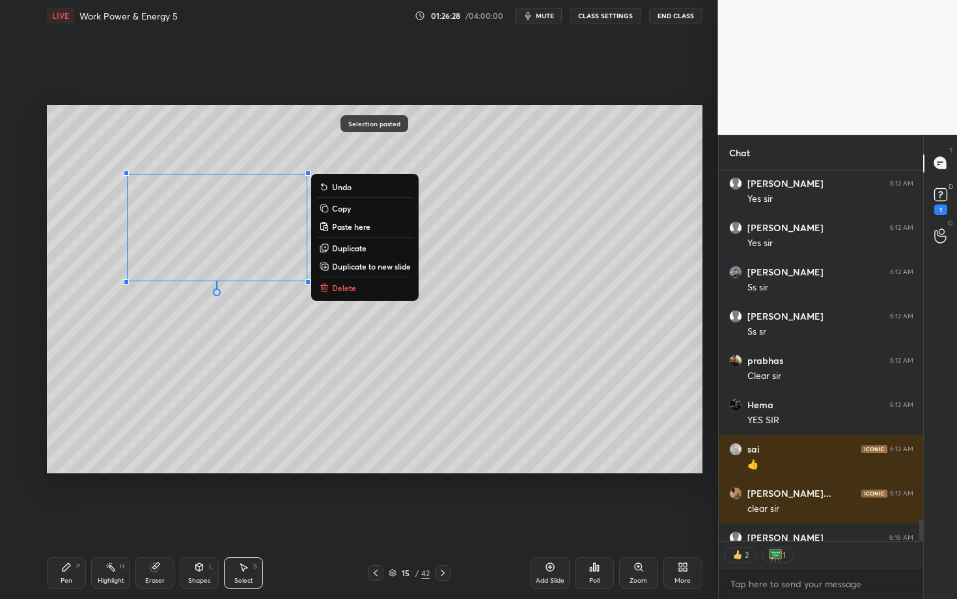
click at [68, 519] on icon at bounding box center [66, 567] width 10 height 10
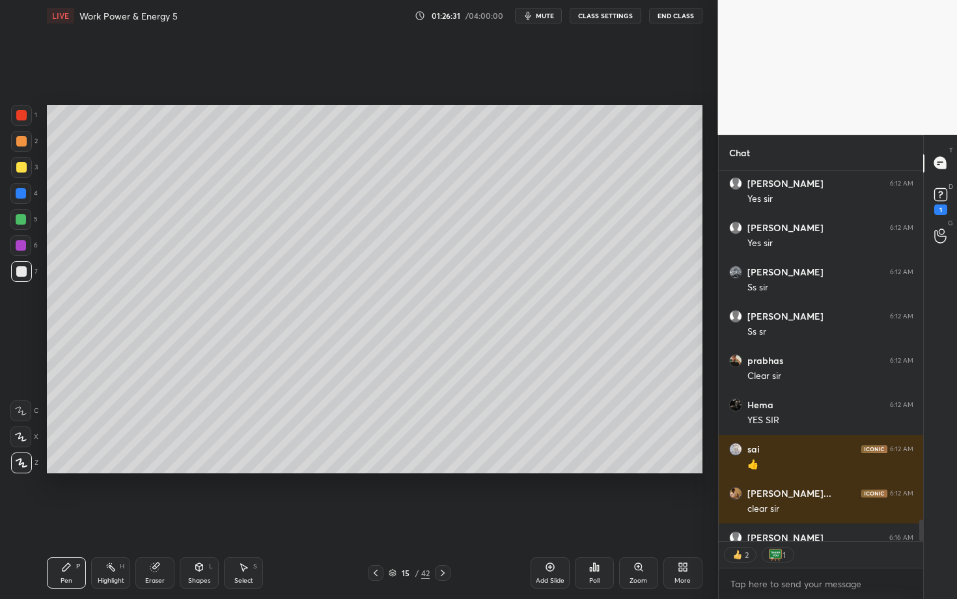
click at [249, 519] on div "Select S" at bounding box center [243, 572] width 39 height 31
click at [145, 282] on div "0 ° Undo Copy Paste here Duplicate Duplicate to new slide Delete" at bounding box center [375, 289] width 656 height 369
click at [139, 277] on div "0 ° Undo Copy Paste here Duplicate Duplicate to new slide Delete" at bounding box center [375, 289] width 656 height 369
click at [71, 519] on div "Pen P" at bounding box center [66, 572] width 39 height 31
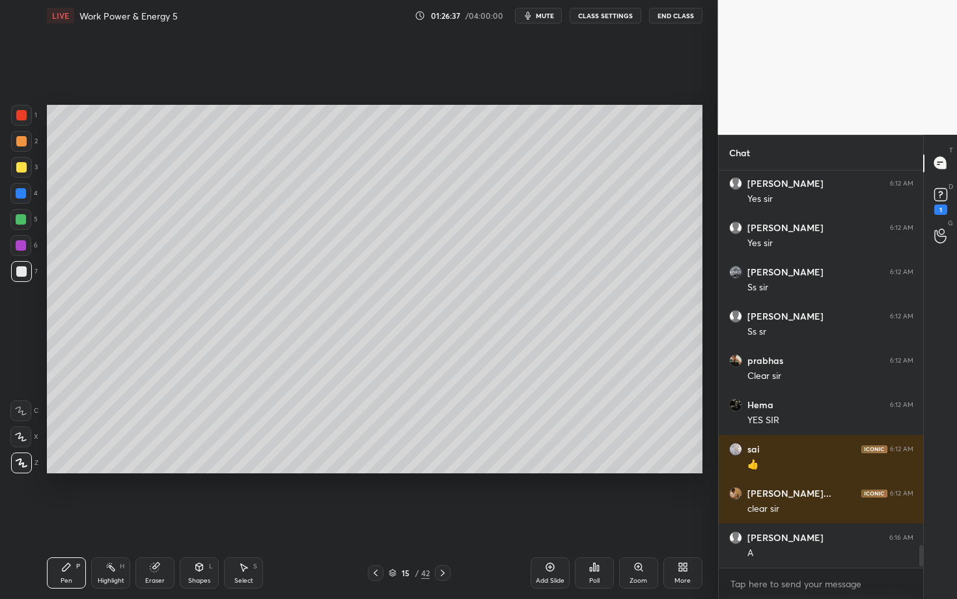
click at [249, 519] on div "Select S" at bounding box center [243, 572] width 39 height 31
drag, startPoint x: 208, startPoint y: 150, endPoint x: 336, endPoint y: 186, distance: 133.4
click at [335, 186] on div "0 ° Undo Copy Paste here Duplicate Duplicate to new slide Delete" at bounding box center [375, 289] width 656 height 369
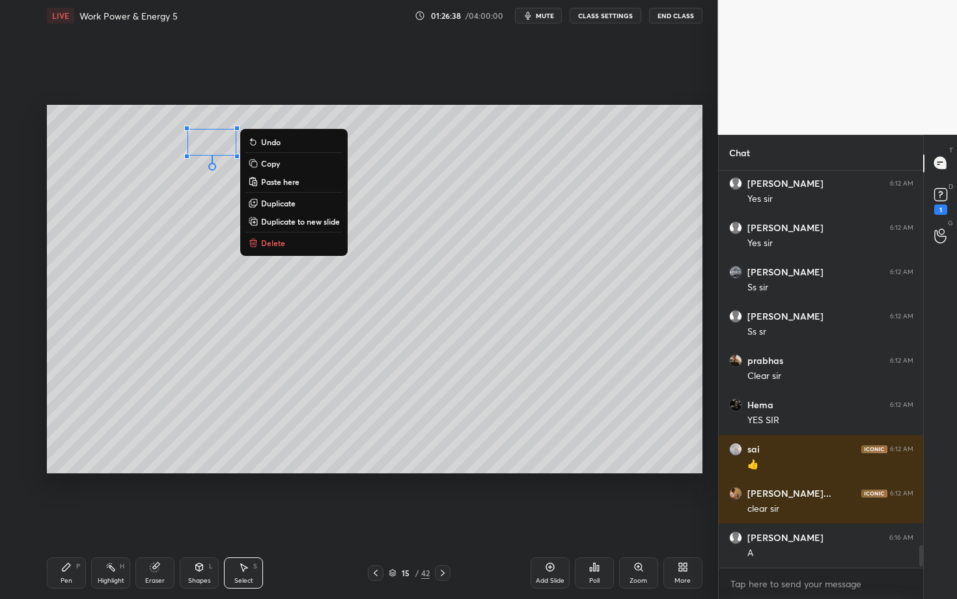
click at [297, 249] on button "Delete" at bounding box center [294, 243] width 97 height 16
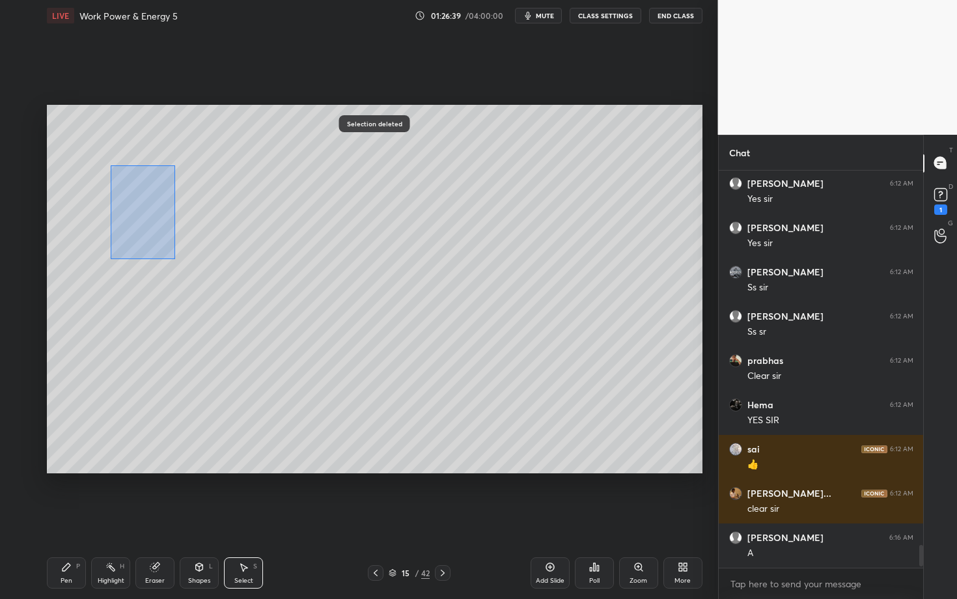
drag, startPoint x: 175, startPoint y: 259, endPoint x: 405, endPoint y: 373, distance: 257.2
click at [403, 372] on div "0 ° Undo Copy Paste here Duplicate Duplicate to new slide Delete" at bounding box center [375, 289] width 656 height 369
drag, startPoint x: 201, startPoint y: 223, endPoint x: 184, endPoint y: 219, distance: 18.0
click at [184, 219] on div "0 ° Undo Copy Paste here Duplicate Duplicate to new slide Delete" at bounding box center [375, 289] width 656 height 369
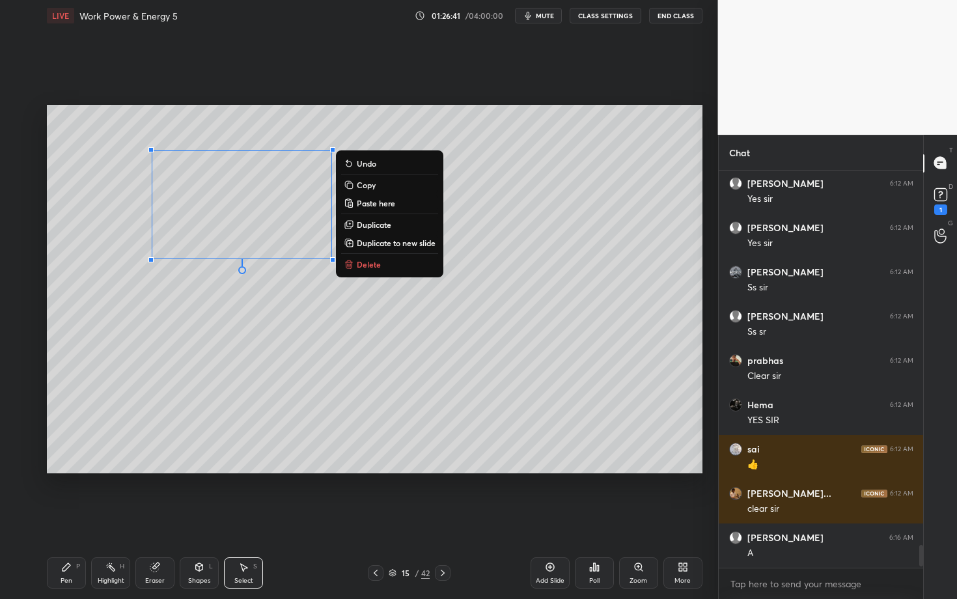
click at [72, 519] on div "Pen P" at bounding box center [66, 572] width 39 height 31
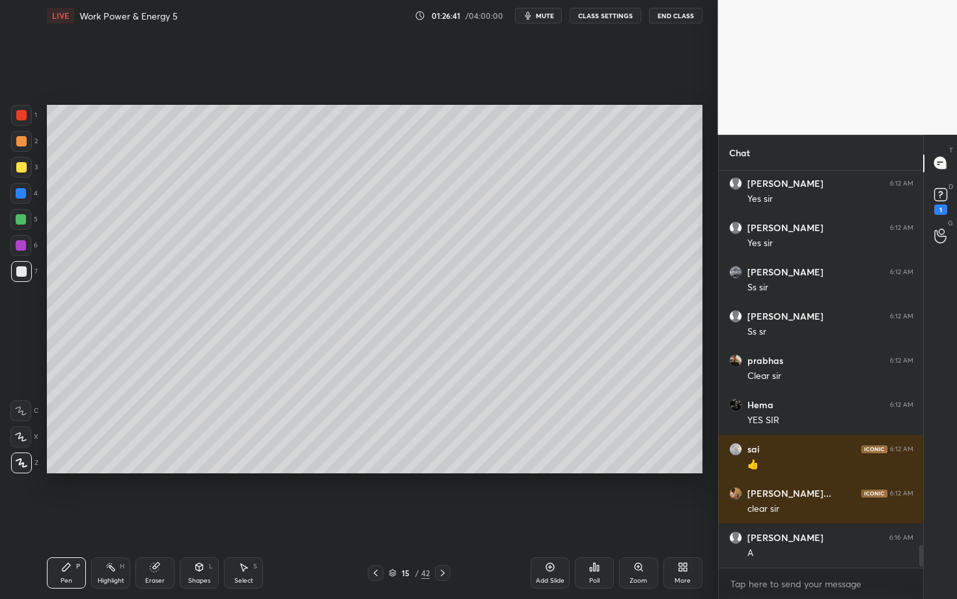
click at [17, 272] on div at bounding box center [21, 271] width 10 height 10
click at [113, 519] on icon at bounding box center [111, 567] width 10 height 10
click at [58, 519] on div "Pen P" at bounding box center [66, 572] width 39 height 31
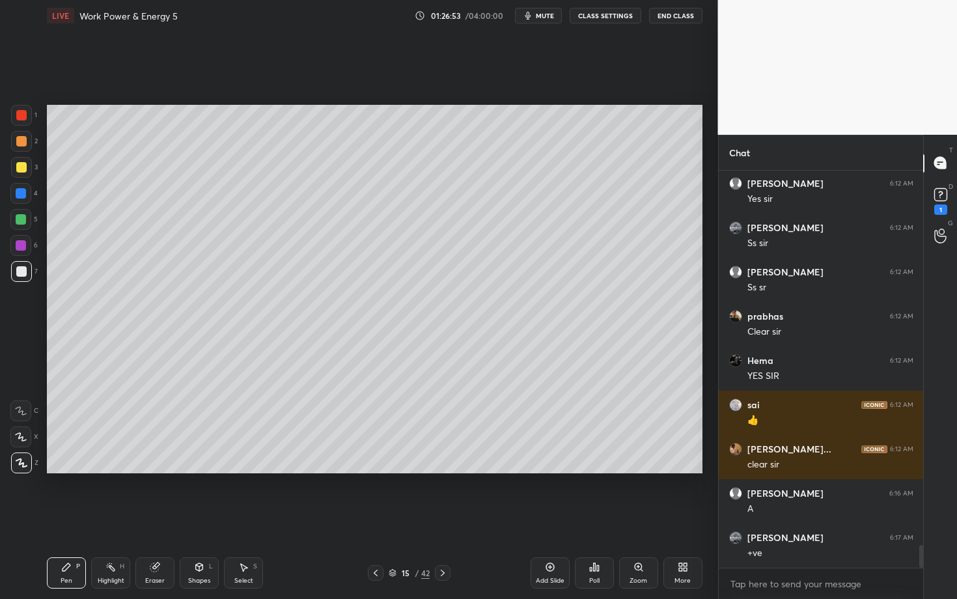
click at [109, 519] on icon at bounding box center [111, 567] width 10 height 10
click at [62, 519] on icon at bounding box center [66, 567] width 10 height 10
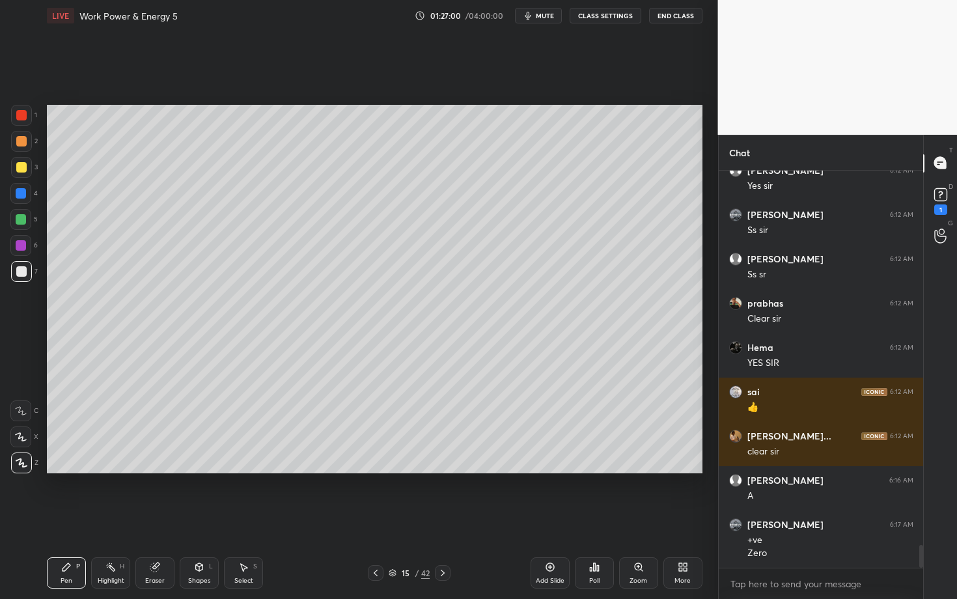
click at [117, 519] on div "Highlight H" at bounding box center [110, 572] width 39 height 31
click at [76, 519] on div "Pen P" at bounding box center [66, 572] width 39 height 31
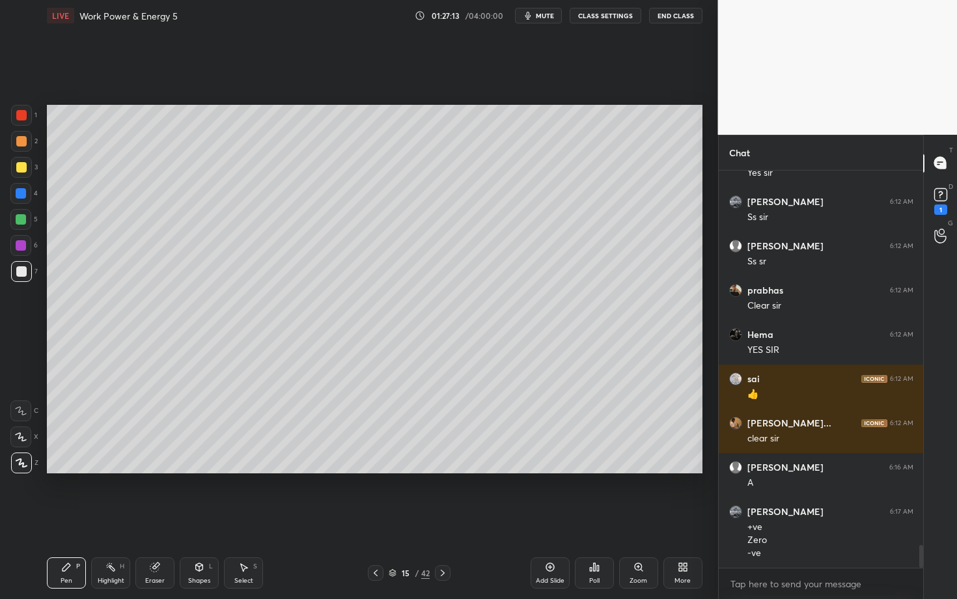
click at [116, 519] on div "Highlight H" at bounding box center [110, 572] width 39 height 31
click at [65, 519] on div "Pen" at bounding box center [67, 581] width 12 height 7
click at [23, 246] on div at bounding box center [21, 245] width 10 height 10
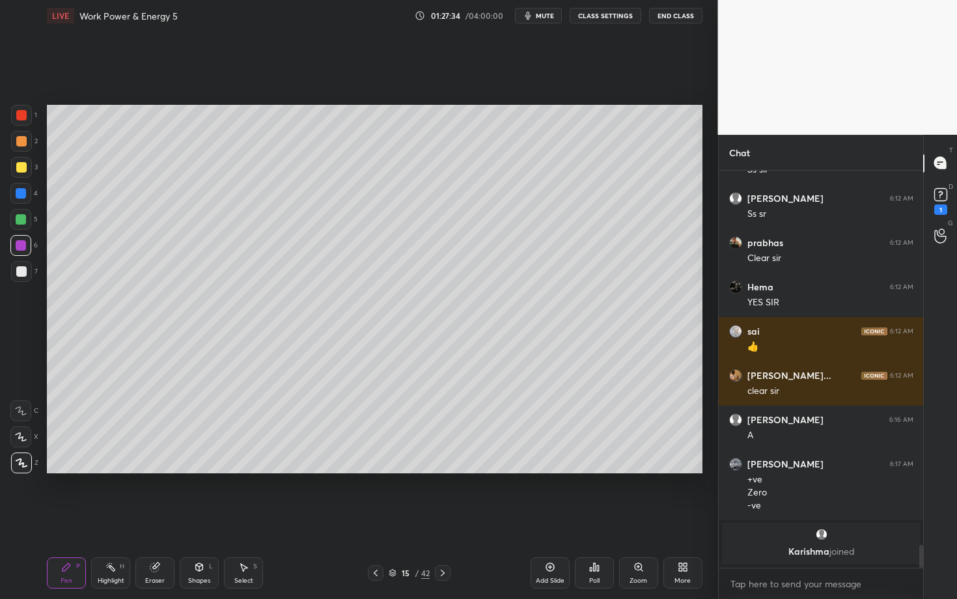
click at [23, 221] on div at bounding box center [21, 219] width 10 height 10
click at [114, 519] on div "Highlight H" at bounding box center [110, 572] width 39 height 31
click at [376, 519] on icon at bounding box center [376, 573] width 10 height 10
click at [115, 519] on div "Highlight H" at bounding box center [110, 572] width 39 height 31
click at [71, 519] on div "Pen P" at bounding box center [66, 572] width 39 height 31
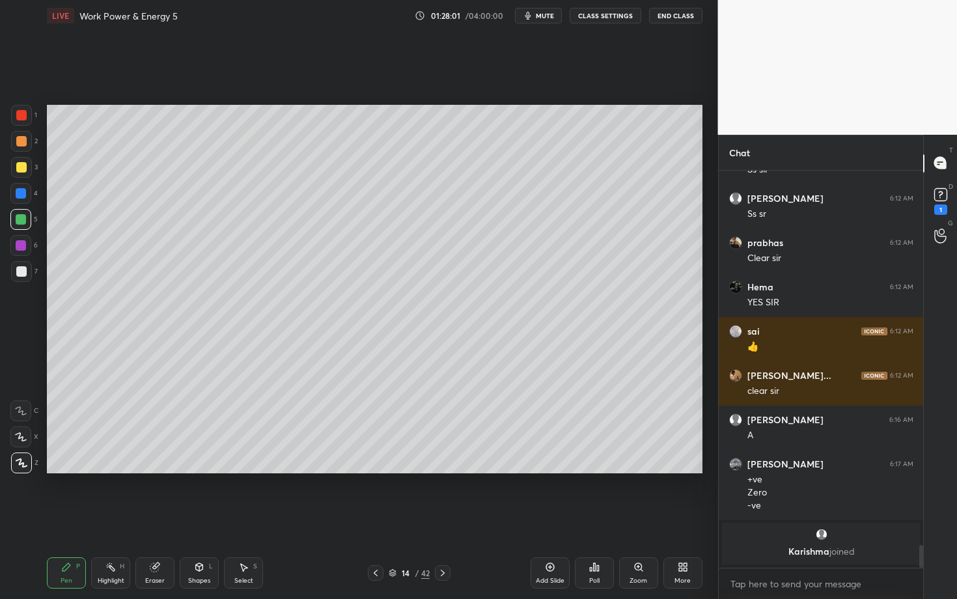
click at [100, 519] on div "Highlight" at bounding box center [111, 581] width 27 height 7
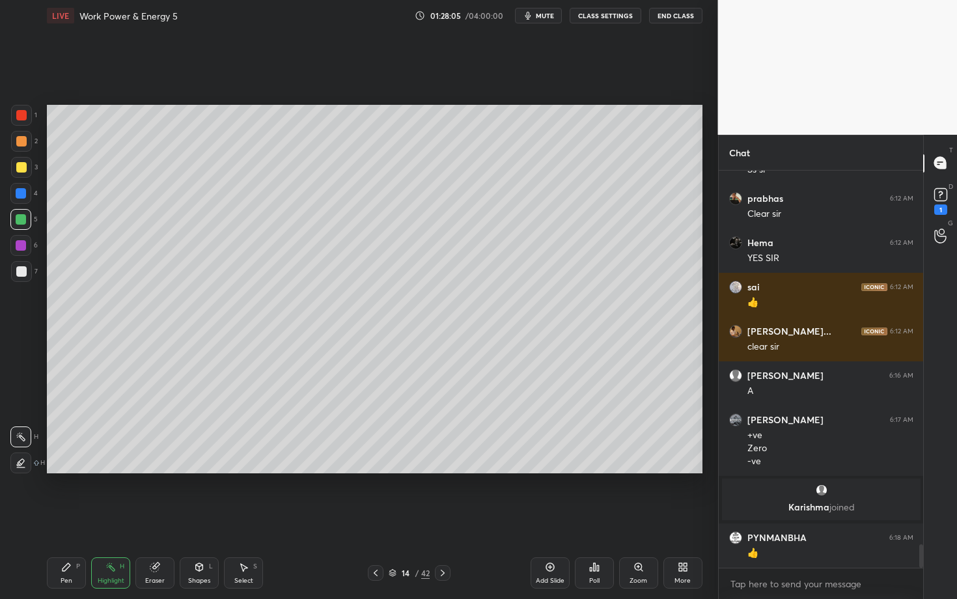
click at [70, 519] on div "Pen P" at bounding box center [66, 572] width 39 height 31
click at [443, 519] on icon at bounding box center [443, 573] width 10 height 10
click at [61, 519] on div "Pen P" at bounding box center [66, 572] width 39 height 31
click at [201, 519] on div "Shapes L" at bounding box center [199, 572] width 39 height 31
click at [373, 519] on icon at bounding box center [376, 573] width 10 height 10
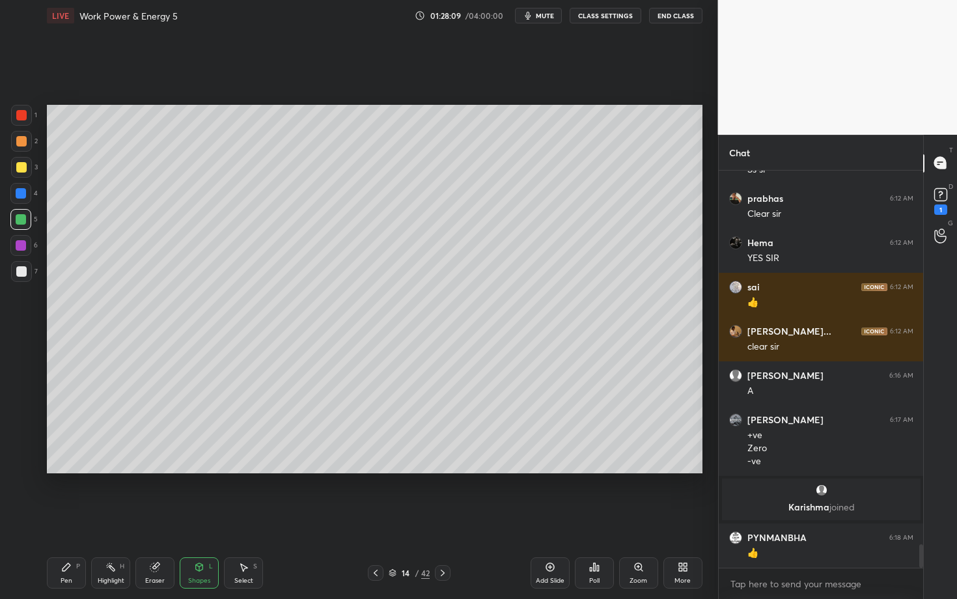
click at [246, 519] on div "Select S" at bounding box center [243, 572] width 39 height 31
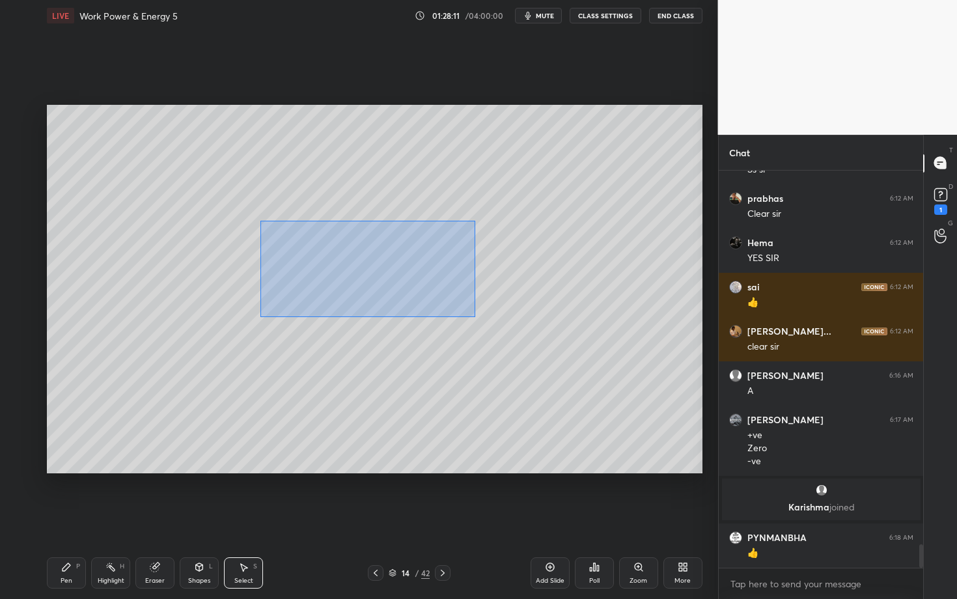
drag, startPoint x: 264, startPoint y: 219, endPoint x: 475, endPoint y: 317, distance: 232.5
click at [475, 317] on div "0 ° Undo Copy Paste here Duplicate Duplicate to new slide Delete" at bounding box center [375, 289] width 656 height 369
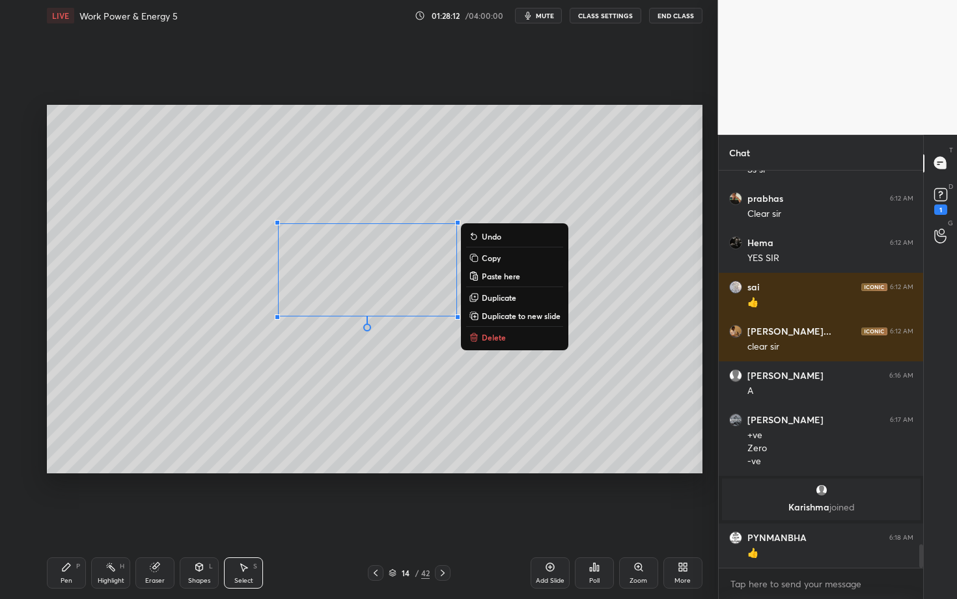
click at [491, 260] on p "Copy" at bounding box center [491, 258] width 19 height 10
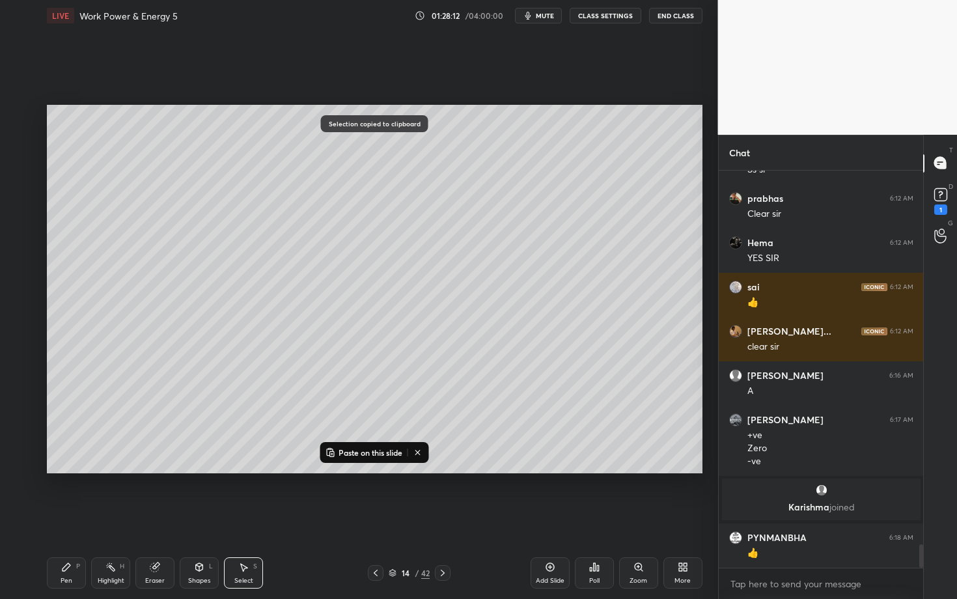
click at [438, 519] on icon at bounding box center [443, 573] width 10 height 10
click at [370, 453] on p "Paste on this slide" at bounding box center [371, 452] width 64 height 10
drag, startPoint x: 367, startPoint y: 311, endPoint x: 450, endPoint y: 423, distance: 139.2
click at [451, 423] on div "0 ° Undo Copy Paste here Duplicate Duplicate to new slide Delete" at bounding box center [375, 289] width 656 height 369
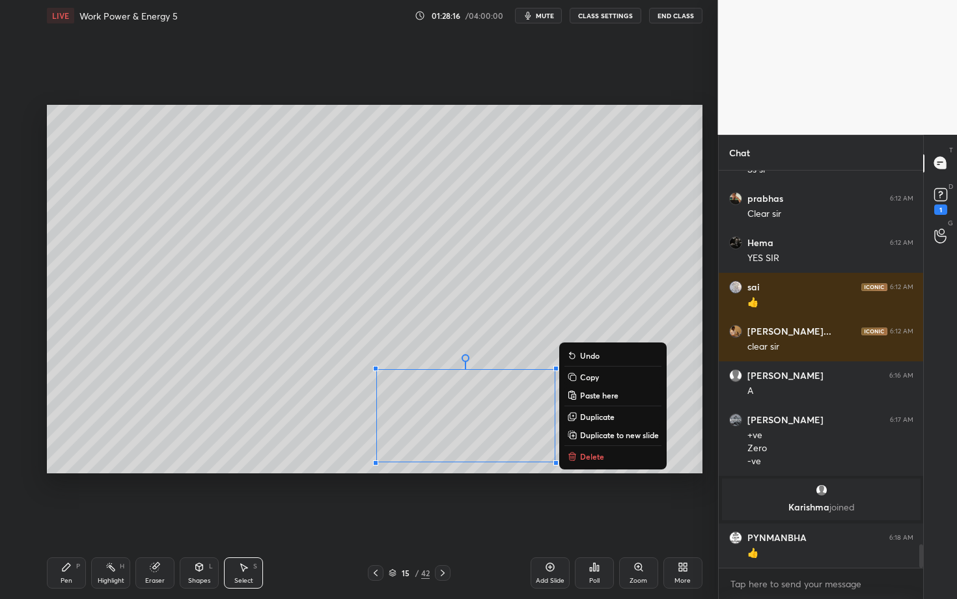
click at [62, 519] on icon at bounding box center [66, 567] width 10 height 10
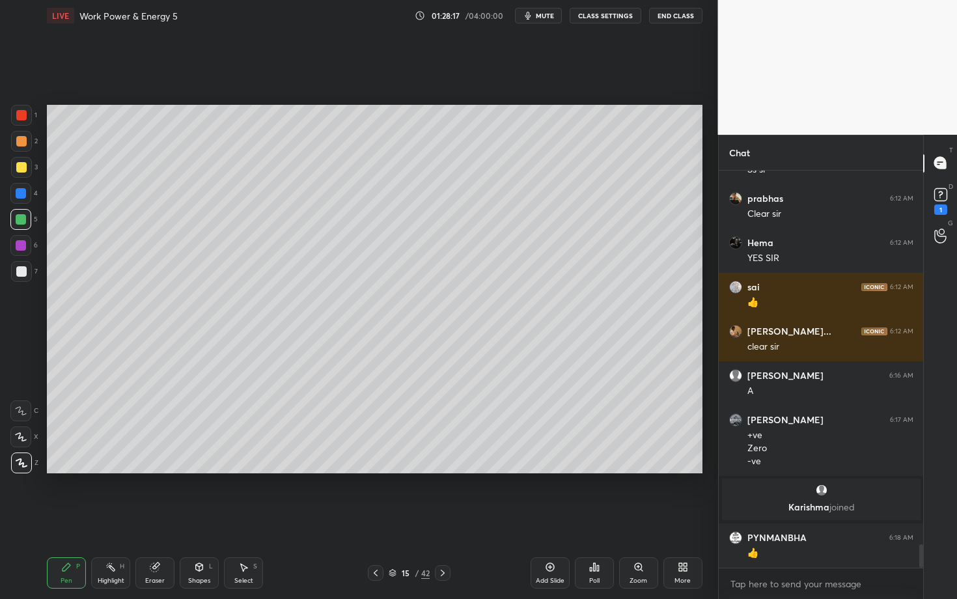
click at [20, 270] on div at bounding box center [21, 271] width 10 height 10
click at [241, 519] on div "Select S" at bounding box center [243, 572] width 39 height 31
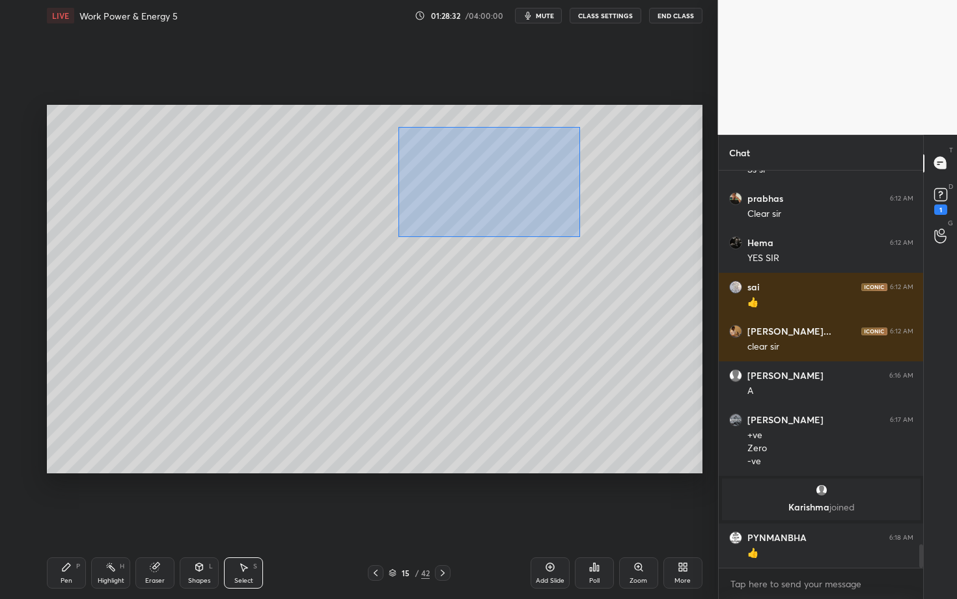
drag, startPoint x: 430, startPoint y: 175, endPoint x: 580, endPoint y: 236, distance: 161.8
click at [580, 236] on div "0 ° Undo Copy Paste here Duplicate Duplicate to new slide Delete" at bounding box center [375, 289] width 656 height 369
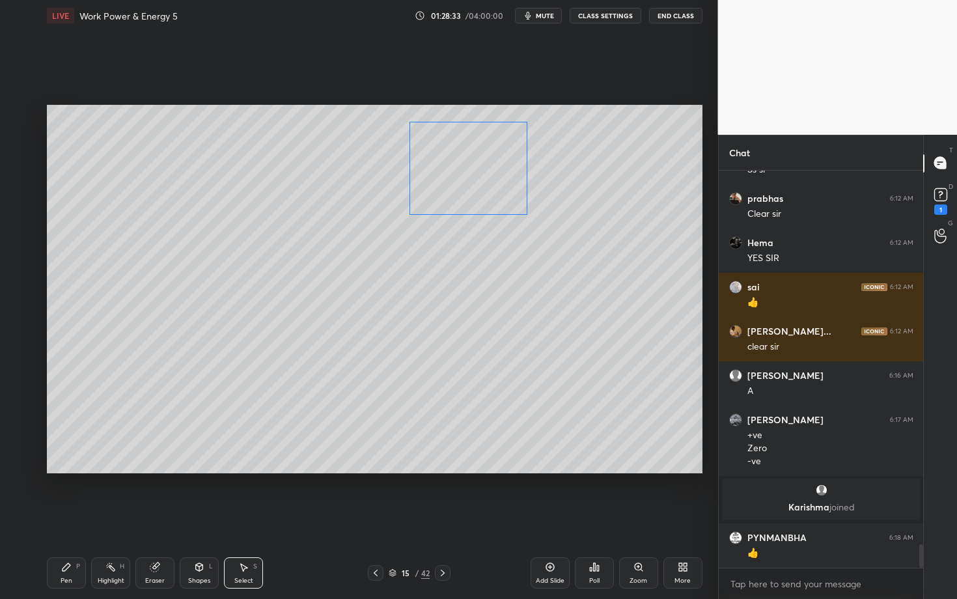
drag, startPoint x: 487, startPoint y: 197, endPoint x: 479, endPoint y: 184, distance: 15.2
click at [479, 184] on div "0 ° Undo Copy Paste here Duplicate Duplicate to new slide Delete" at bounding box center [375, 289] width 656 height 369
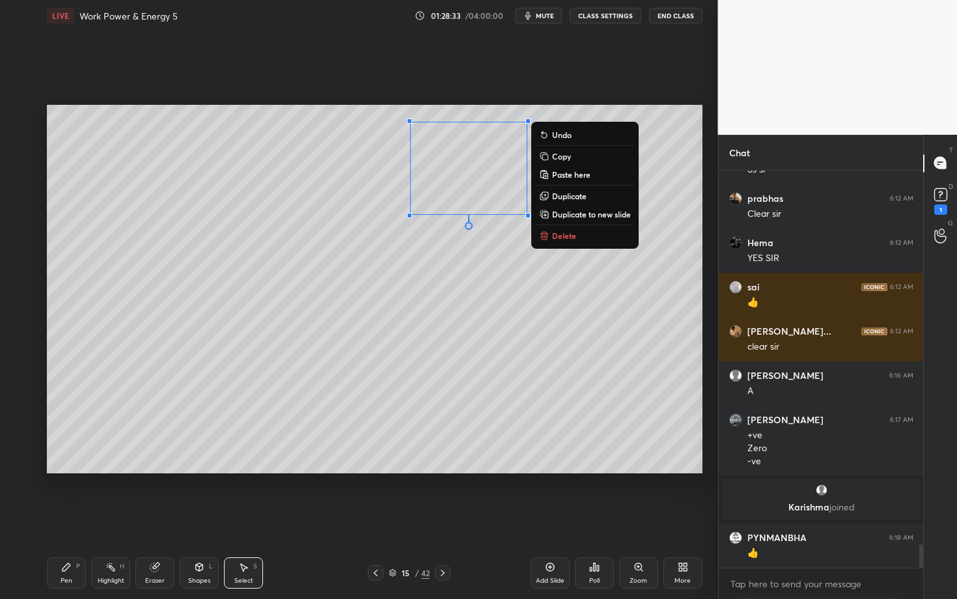
click at [398, 229] on div "0 ° Undo Copy Paste here Duplicate Duplicate to new slide Delete" at bounding box center [375, 289] width 656 height 369
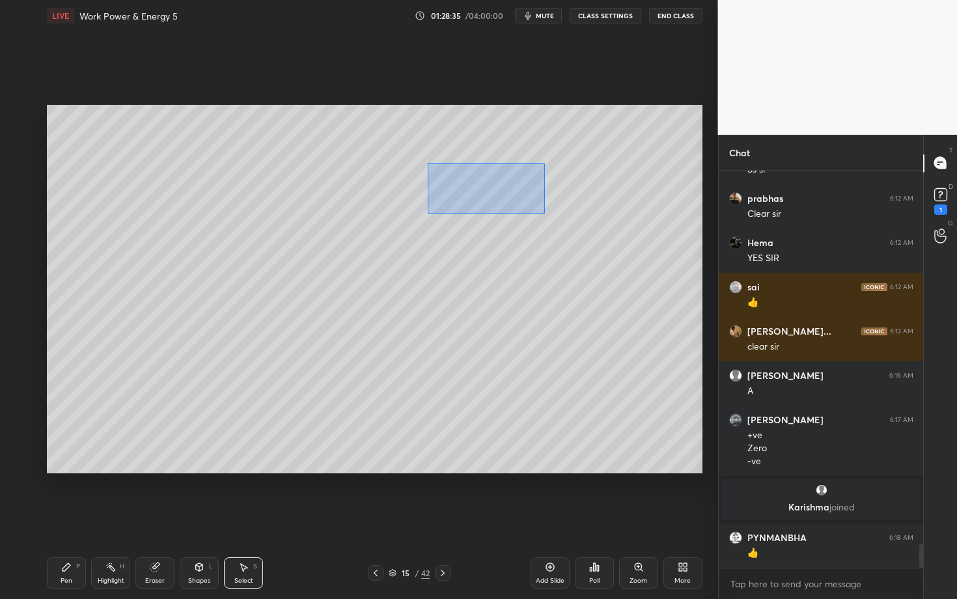
drag, startPoint x: 428, startPoint y: 159, endPoint x: 545, endPoint y: 223, distance: 133.5
click at [544, 222] on div "0 ° Undo Copy Paste here Duplicate Duplicate to new slide Delete" at bounding box center [375, 289] width 656 height 369
click at [479, 187] on div "0 ° Undo Copy Paste here Duplicate Duplicate to new slide Delete" at bounding box center [375, 289] width 656 height 369
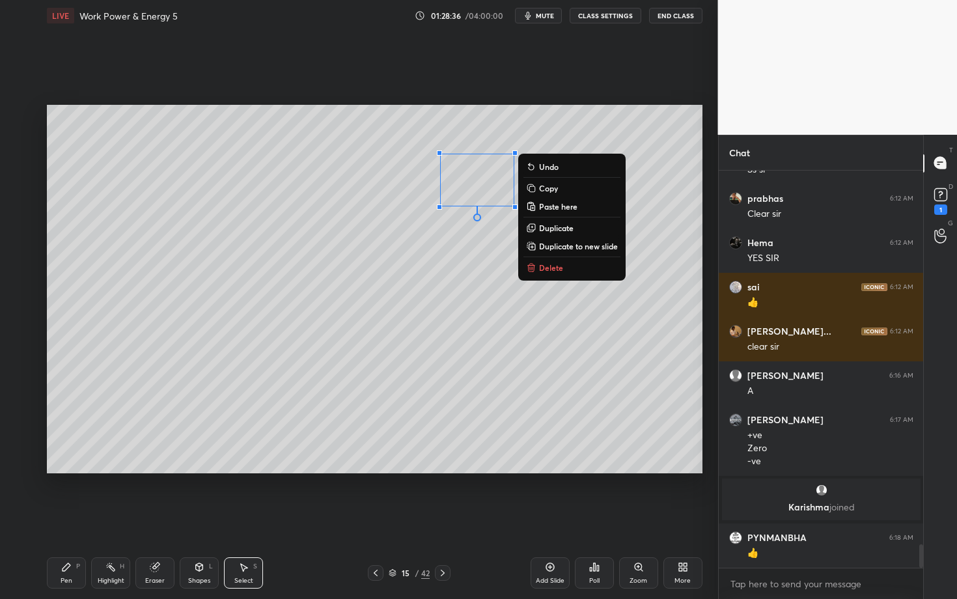
click at [395, 216] on div "0 ° Undo Copy Paste here Duplicate Duplicate to new slide Delete" at bounding box center [375, 289] width 656 height 369
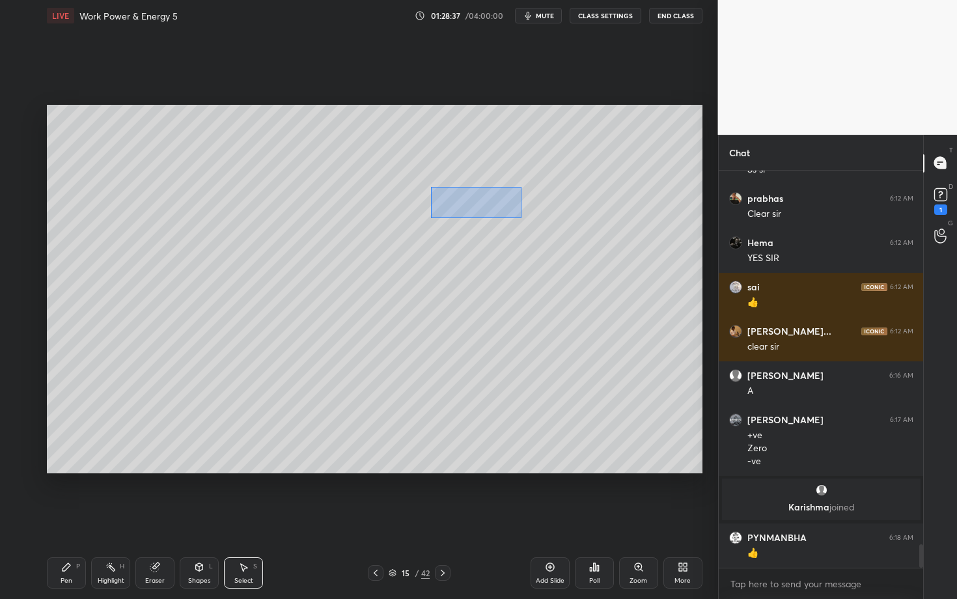
drag, startPoint x: 434, startPoint y: 186, endPoint x: 521, endPoint y: 218, distance: 92.9
click at [520, 218] on div "0 ° Undo Copy Paste here Duplicate Duplicate to new slide Delete" at bounding box center [375, 289] width 656 height 369
drag, startPoint x: 464, startPoint y: 199, endPoint x: 464, endPoint y: 189, distance: 10.4
click at [464, 189] on div "0 ° Undo Copy Paste here Duplicate Duplicate to new slide Delete" at bounding box center [375, 289] width 656 height 369
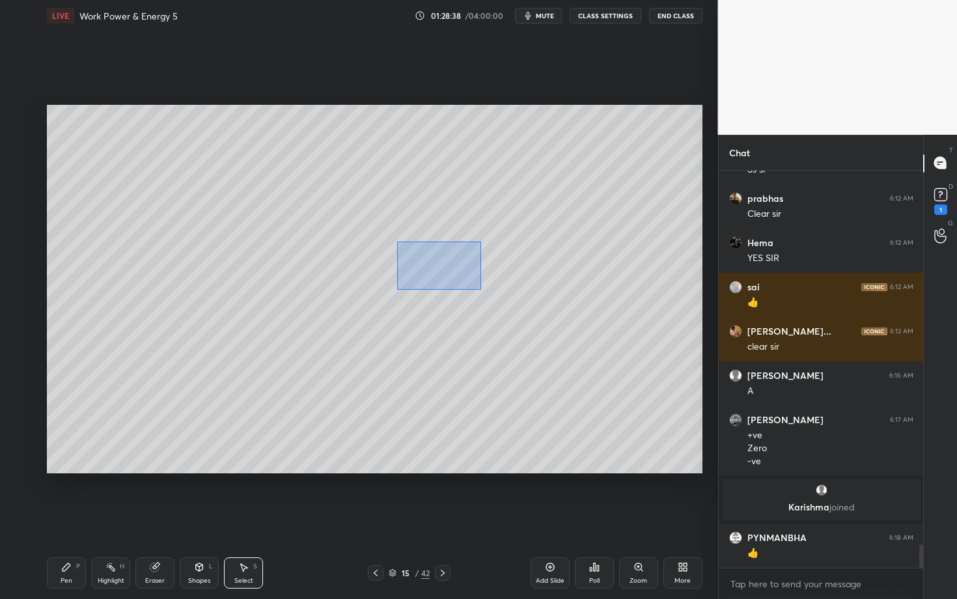
drag, startPoint x: 415, startPoint y: 268, endPoint x: 484, endPoint y: 287, distance: 71.6
click at [484, 287] on div "0 ° Undo Copy Paste here Duplicate Duplicate to new slide Delete" at bounding box center [375, 289] width 656 height 369
drag, startPoint x: 438, startPoint y: 264, endPoint x: 441, endPoint y: 229, distance: 36.0
click at [441, 229] on div "0 ° Undo Copy Paste here Duplicate Duplicate to new slide Delete" at bounding box center [375, 289] width 656 height 369
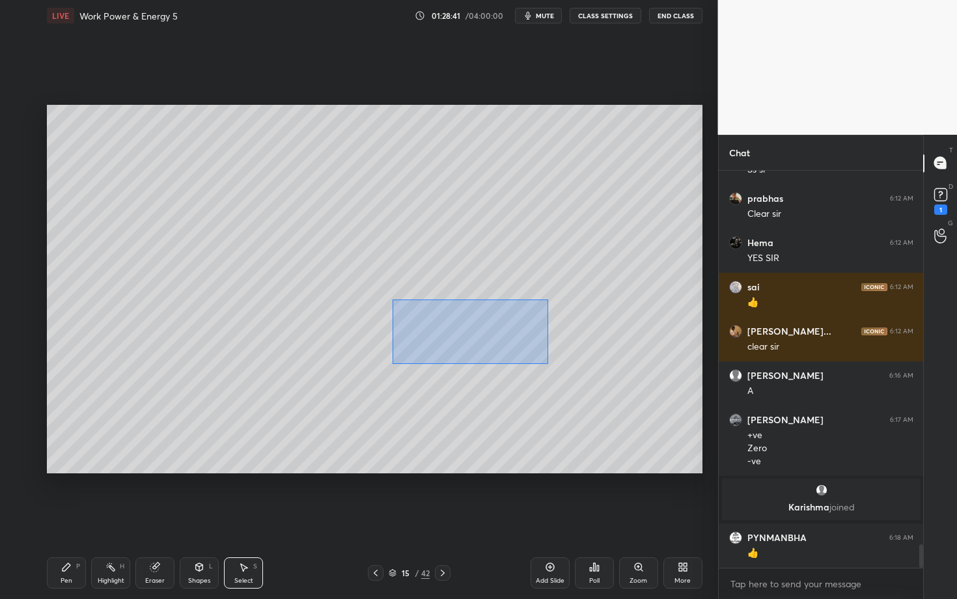
drag, startPoint x: 414, startPoint y: 324, endPoint x: 548, endPoint y: 363, distance: 139.1
click at [548, 363] on div "0 ° Undo Copy Paste here Duplicate Duplicate to new slide Delete" at bounding box center [375, 289] width 656 height 369
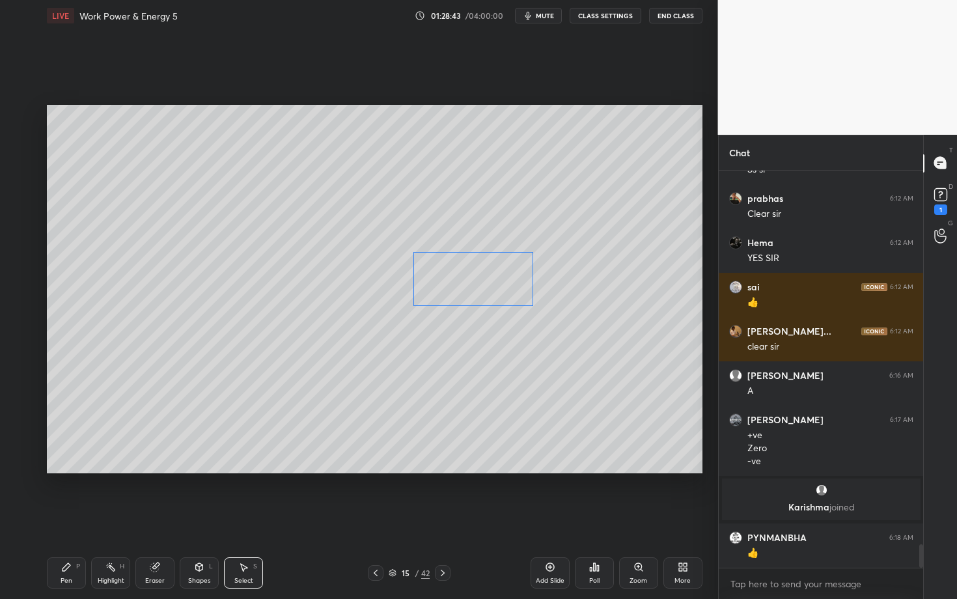
drag, startPoint x: 464, startPoint y: 337, endPoint x: 472, endPoint y: 281, distance: 57.3
click at [472, 281] on div "0 ° Undo Copy Paste here Duplicate Duplicate to new slide Delete" at bounding box center [375, 289] width 656 height 369
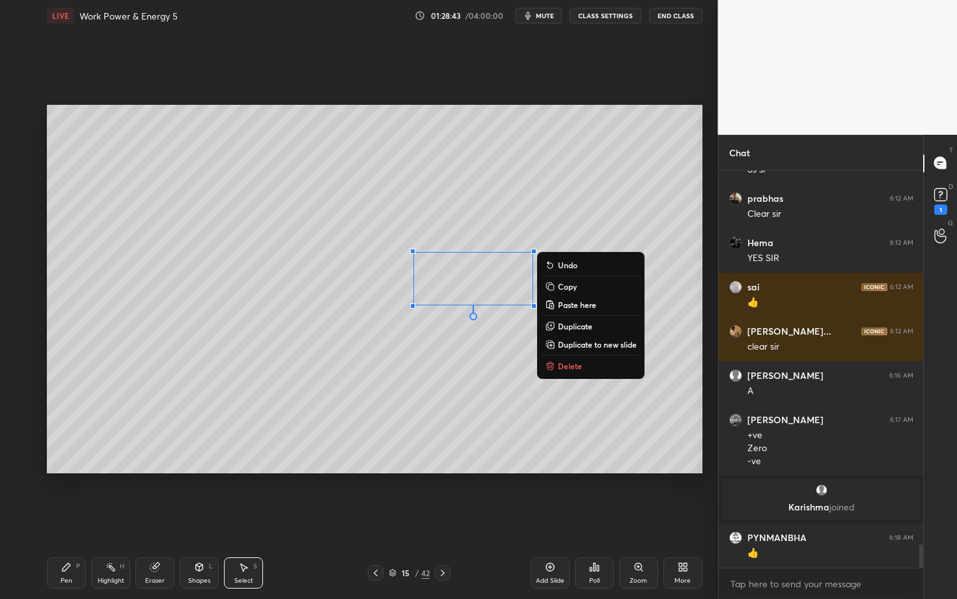
click at [427, 346] on div "0 ° Undo Copy Paste here Duplicate Duplicate to new slide Delete" at bounding box center [375, 289] width 656 height 369
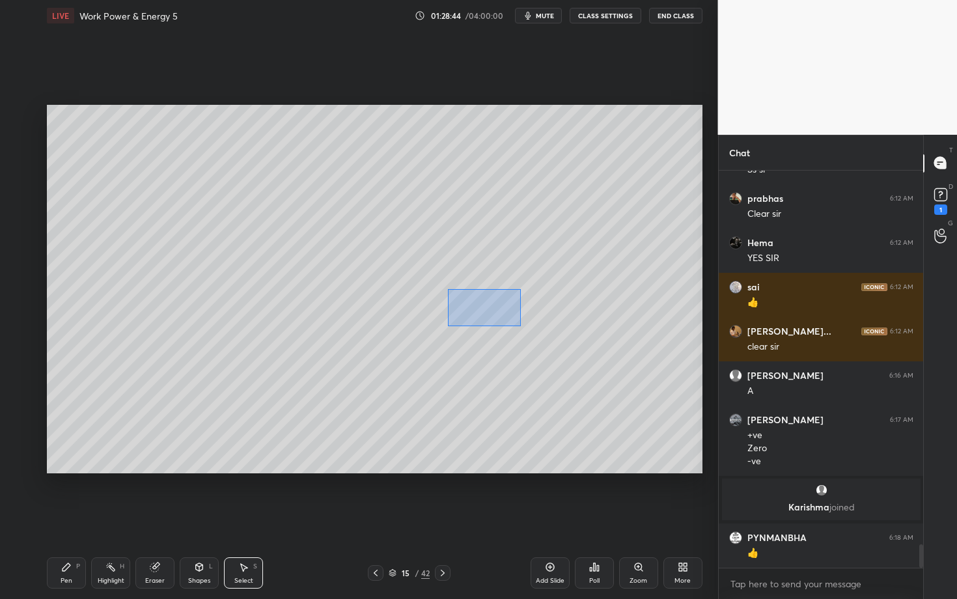
drag, startPoint x: 455, startPoint y: 301, endPoint x: 523, endPoint y: 328, distance: 73.4
click at [523, 328] on div "0 ° Undo Copy Paste here Duplicate Duplicate to new slide Delete" at bounding box center [375, 289] width 656 height 369
click at [475, 296] on div "0 ° Undo Copy Paste here Duplicate Duplicate to new slide Delete" at bounding box center [375, 289] width 656 height 369
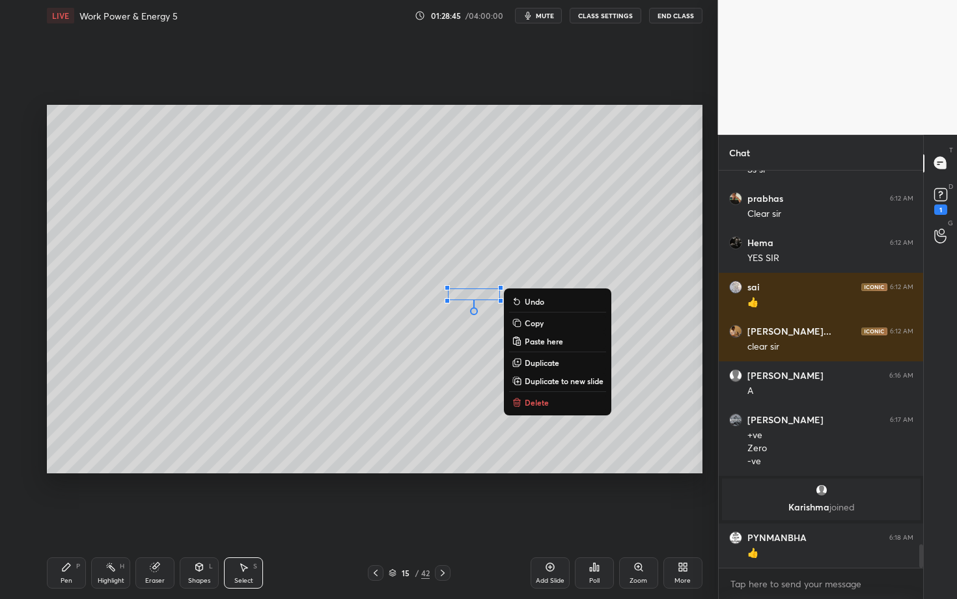
click at [436, 337] on div "0 ° Undo Copy Paste here Duplicate Duplicate to new slide Delete" at bounding box center [375, 289] width 656 height 369
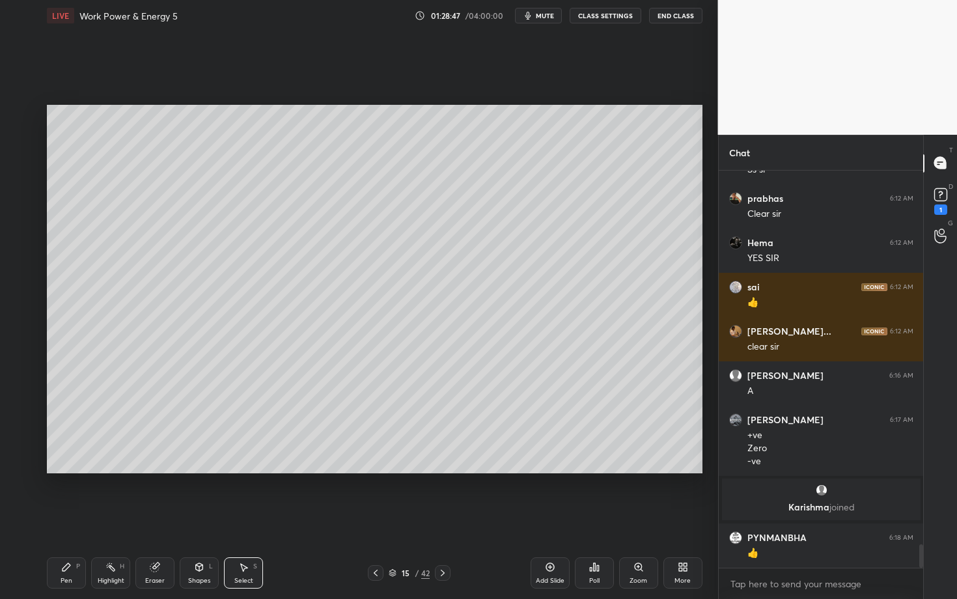
click at [380, 362] on div "0 ° Undo Copy Paste here Duplicate Duplicate to new slide Delete" at bounding box center [375, 289] width 656 height 369
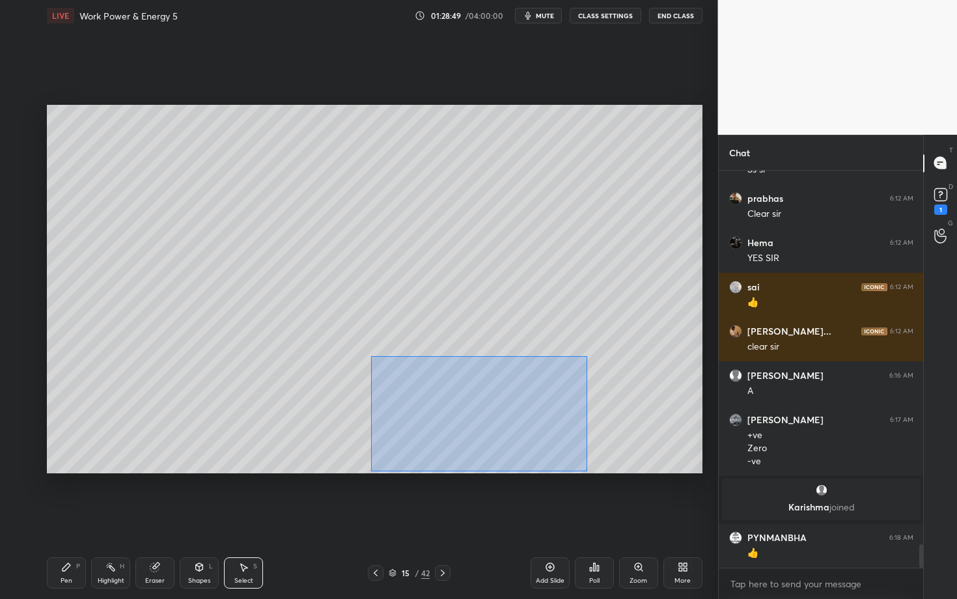
drag, startPoint x: 371, startPoint y: 356, endPoint x: 587, endPoint y: 471, distance: 244.1
click at [587, 472] on div "0 ° Undo Copy Paste here Duplicate Duplicate to new slide Delete" at bounding box center [375, 289] width 656 height 369
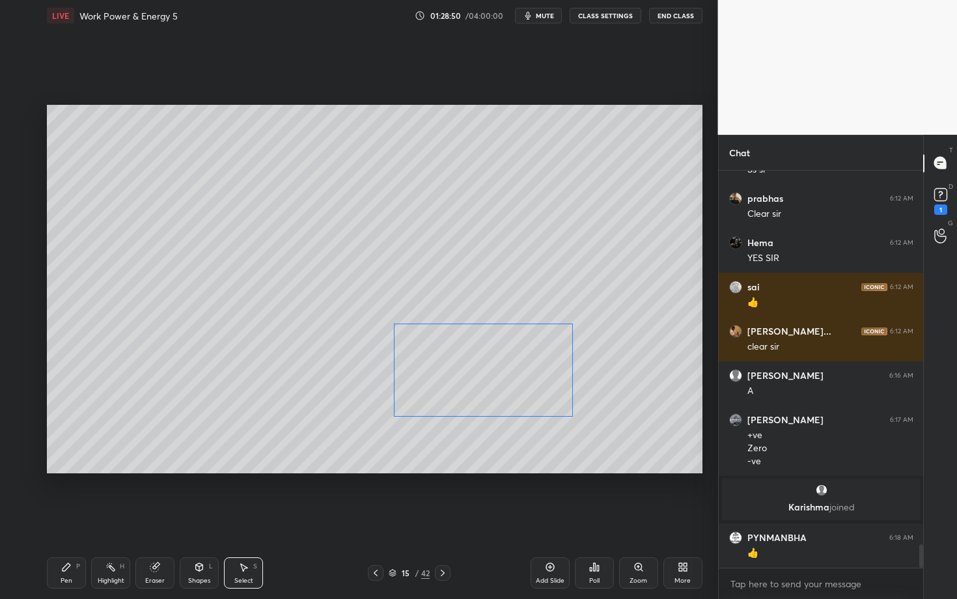
drag, startPoint x: 487, startPoint y: 384, endPoint x: 482, endPoint y: 376, distance: 9.9
click at [481, 376] on div "0 ° Undo Copy Paste here Duplicate Duplicate to new slide Delete" at bounding box center [375, 289] width 656 height 369
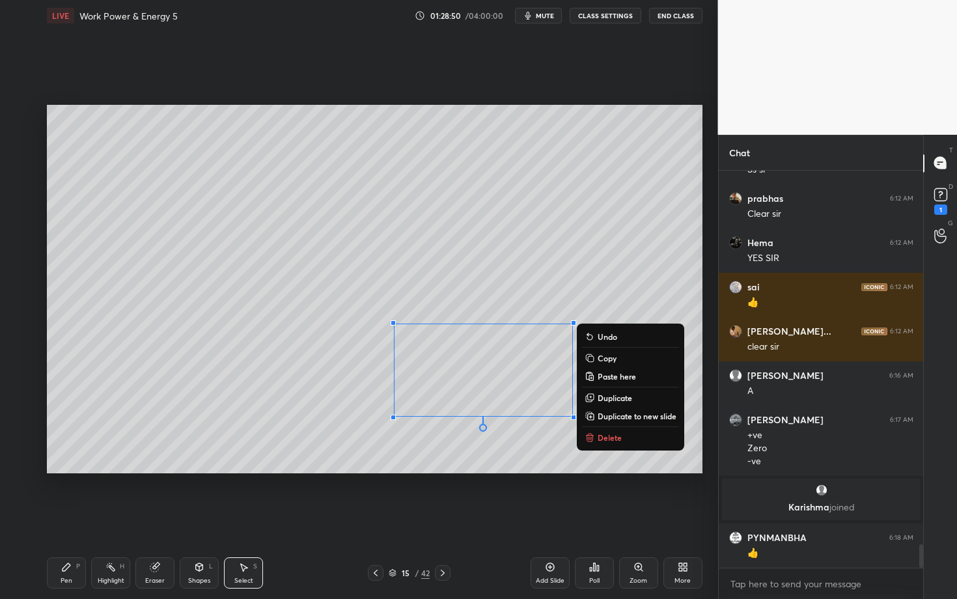
click at [63, 519] on icon at bounding box center [66, 567] width 10 height 10
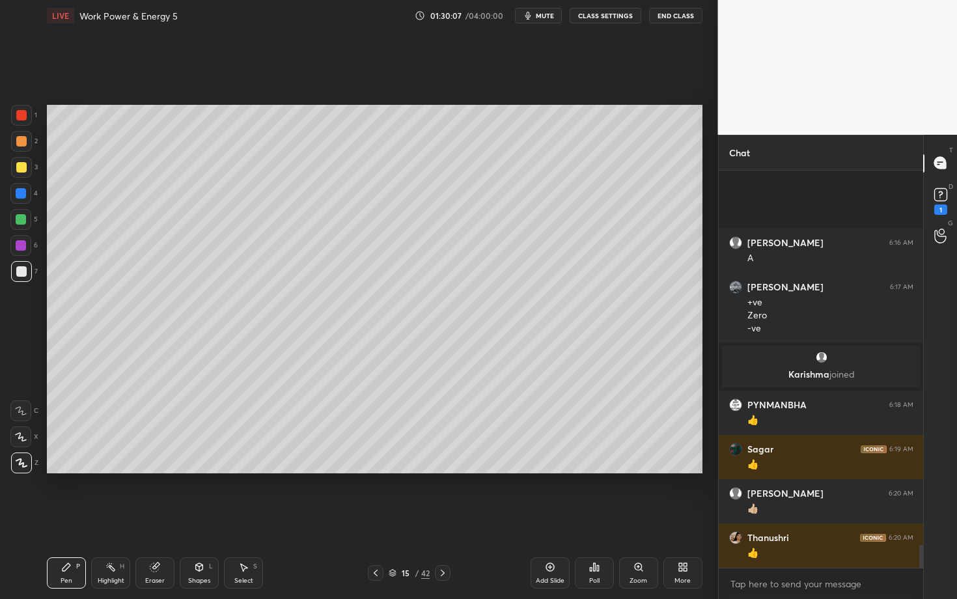
scroll to position [6503, 0]
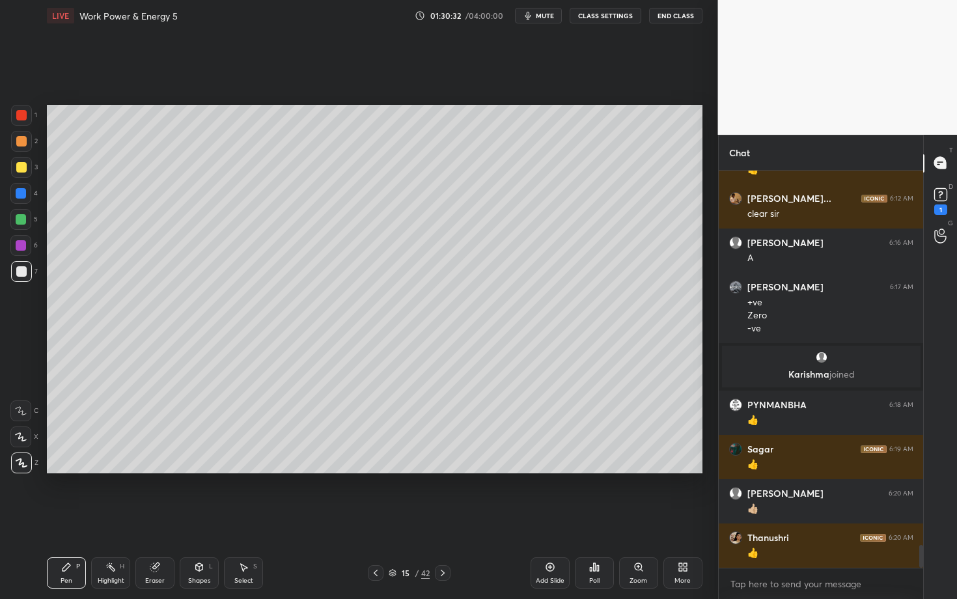
click at [442, 519] on icon at bounding box center [443, 573] width 10 height 10
click at [377, 519] on icon at bounding box center [376, 573] width 10 height 10
click at [379, 519] on icon at bounding box center [376, 573] width 10 height 10
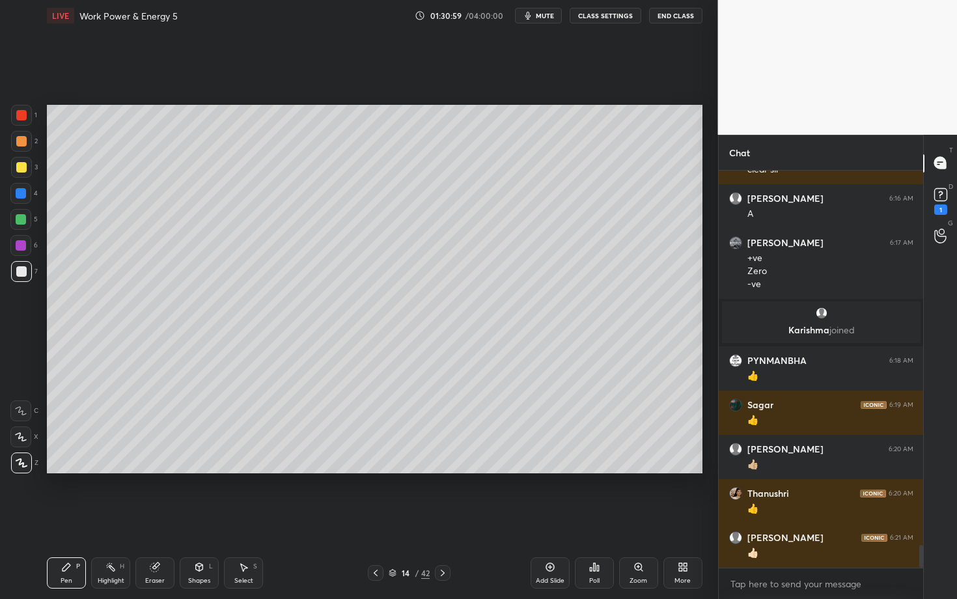
click at [378, 519] on icon at bounding box center [376, 573] width 10 height 10
click at [440, 519] on icon at bounding box center [443, 573] width 10 height 10
click at [442, 519] on icon at bounding box center [443, 573] width 10 height 10
click at [444, 519] on icon at bounding box center [443, 573] width 10 height 10
click at [367, 519] on div "16 / 42" at bounding box center [410, 573] width 242 height 16
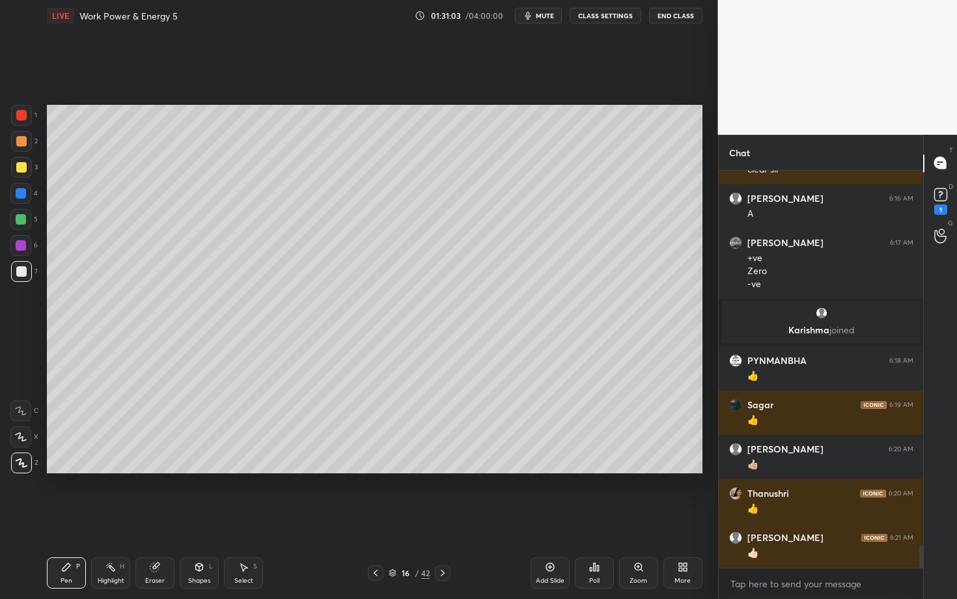
click at [377, 519] on icon at bounding box center [376, 573] width 10 height 10
click at [445, 519] on icon at bounding box center [443, 573] width 10 height 10
click at [75, 519] on div "Pen P" at bounding box center [66, 572] width 39 height 31
click at [136, 519] on div "Eraser" at bounding box center [154, 572] width 39 height 31
click at [52, 519] on div "Pen P" at bounding box center [66, 572] width 39 height 31
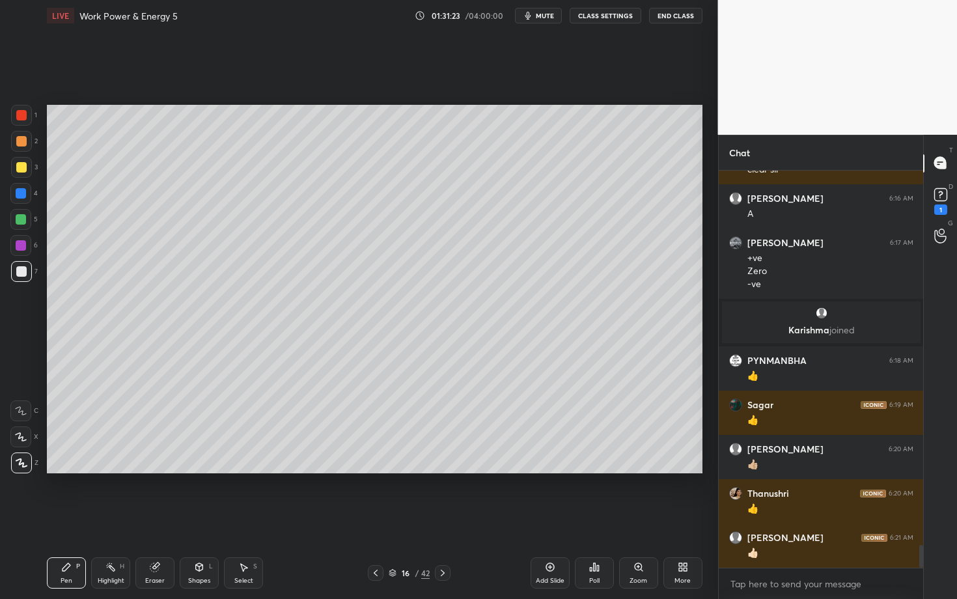
click at [68, 519] on div "Pen P" at bounding box center [66, 572] width 39 height 31
click at [697, 519] on div "More" at bounding box center [683, 572] width 39 height 31
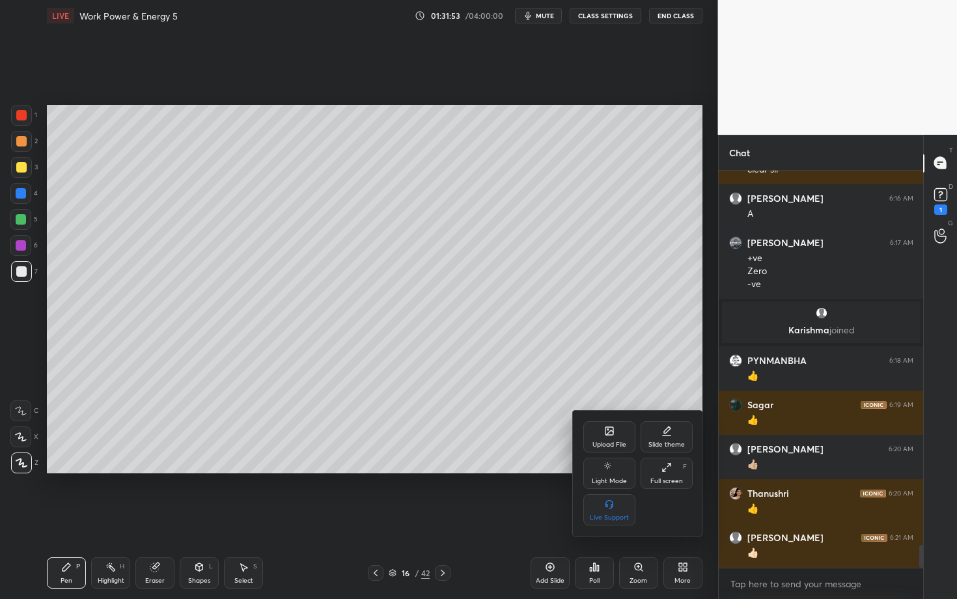
click at [73, 519] on div at bounding box center [478, 299] width 957 height 599
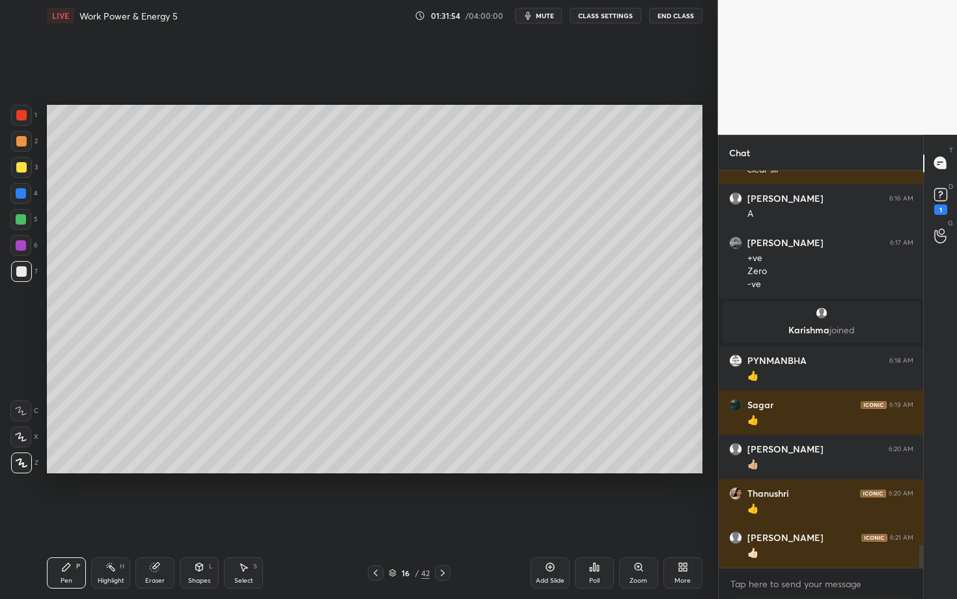
click at [20, 170] on div at bounding box center [21, 167] width 10 height 10
click at [23, 278] on div at bounding box center [21, 271] width 21 height 21
click at [196, 519] on div "Shapes L" at bounding box center [199, 572] width 39 height 31
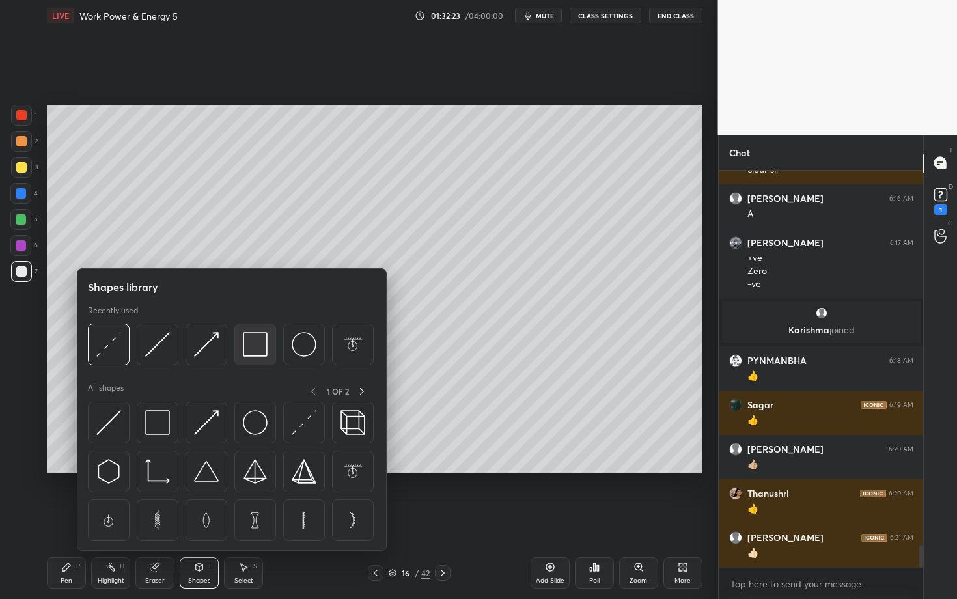
click at [254, 345] on img at bounding box center [255, 344] width 25 height 25
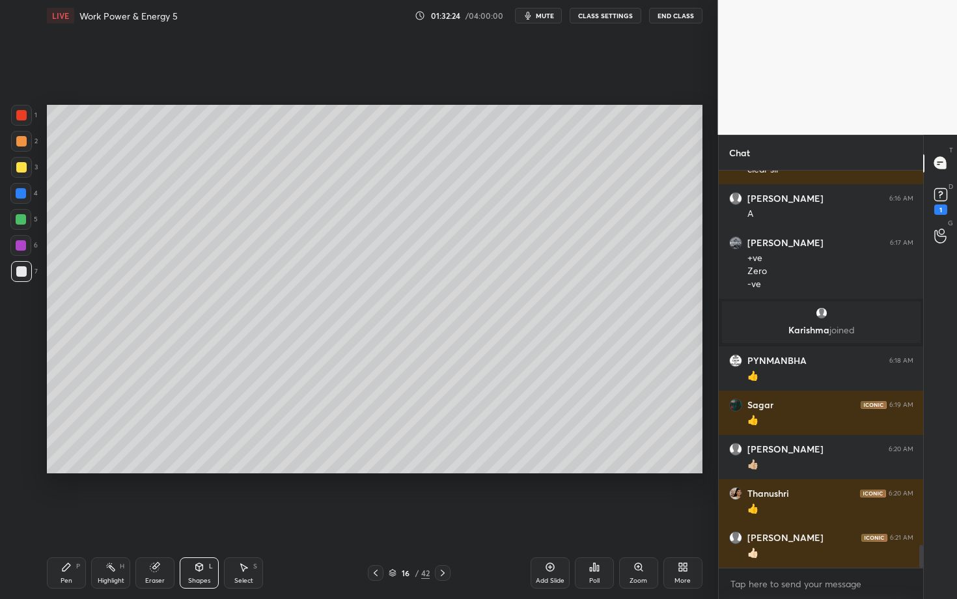
click at [19, 119] on div at bounding box center [21, 115] width 21 height 21
click at [72, 519] on div "Pen P" at bounding box center [66, 572] width 39 height 31
click at [26, 274] on div at bounding box center [21, 271] width 10 height 10
click at [62, 519] on icon at bounding box center [66, 567] width 10 height 10
click at [197, 519] on div "Shapes" at bounding box center [199, 581] width 22 height 7
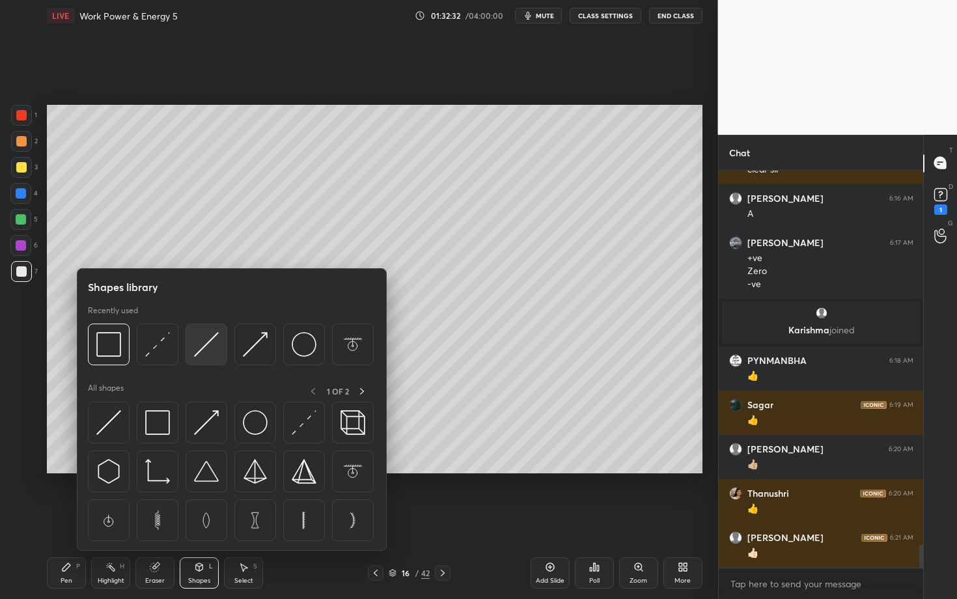
click at [216, 345] on img at bounding box center [206, 344] width 25 height 25
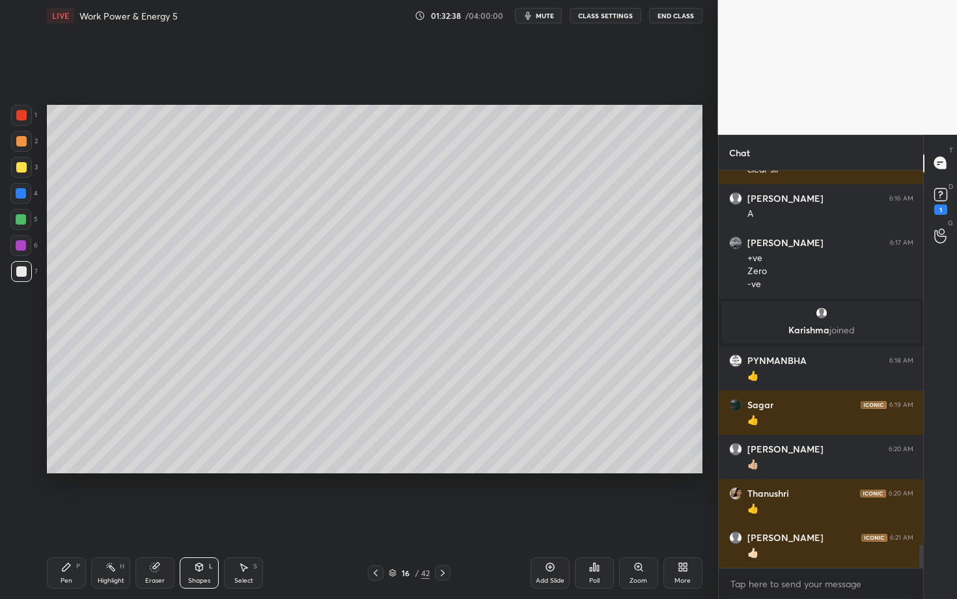
click at [61, 519] on div "Pen P" at bounding box center [66, 572] width 39 height 31
click at [64, 519] on div "Pen" at bounding box center [67, 581] width 12 height 7
click at [20, 274] on div at bounding box center [21, 271] width 10 height 10
click at [28, 218] on div at bounding box center [20, 219] width 21 height 21
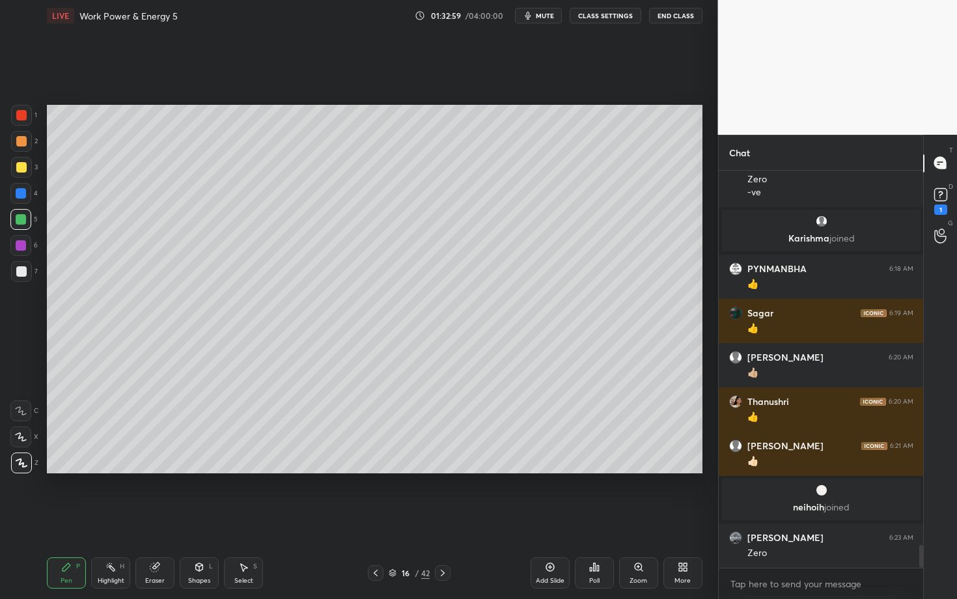
scroll to position [6589, 0]
click at [14, 275] on div at bounding box center [21, 271] width 21 height 21
click at [19, 247] on div at bounding box center [21, 245] width 10 height 10
click at [21, 217] on div at bounding box center [21, 219] width 10 height 10
click at [111, 519] on div "Highlight H" at bounding box center [110, 572] width 39 height 31
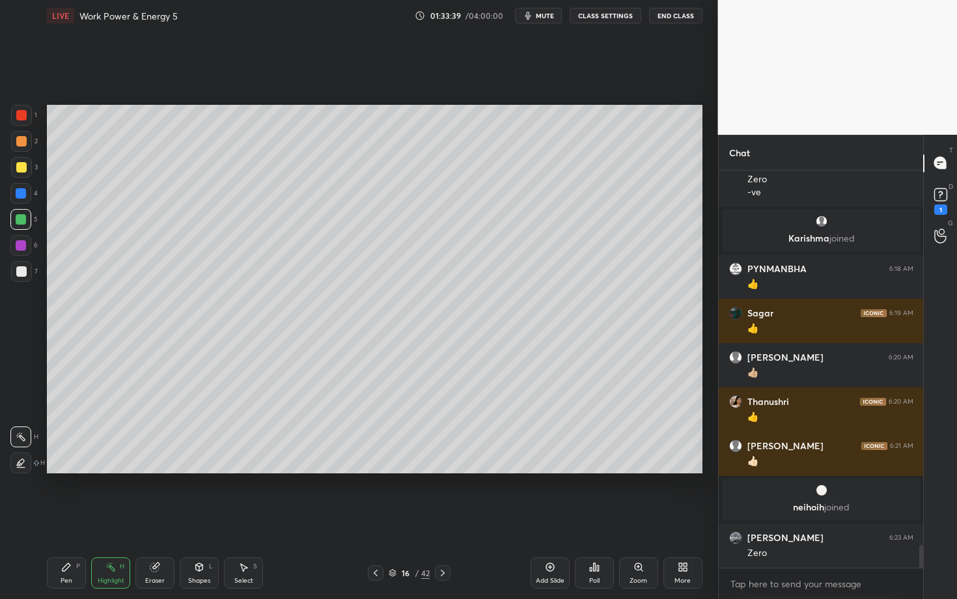
click at [61, 519] on div "Pen P" at bounding box center [66, 572] width 39 height 31
click at [66, 519] on div "Pen P" at bounding box center [66, 572] width 39 height 31
click at [199, 519] on div "Shapes L" at bounding box center [199, 572] width 39 height 31
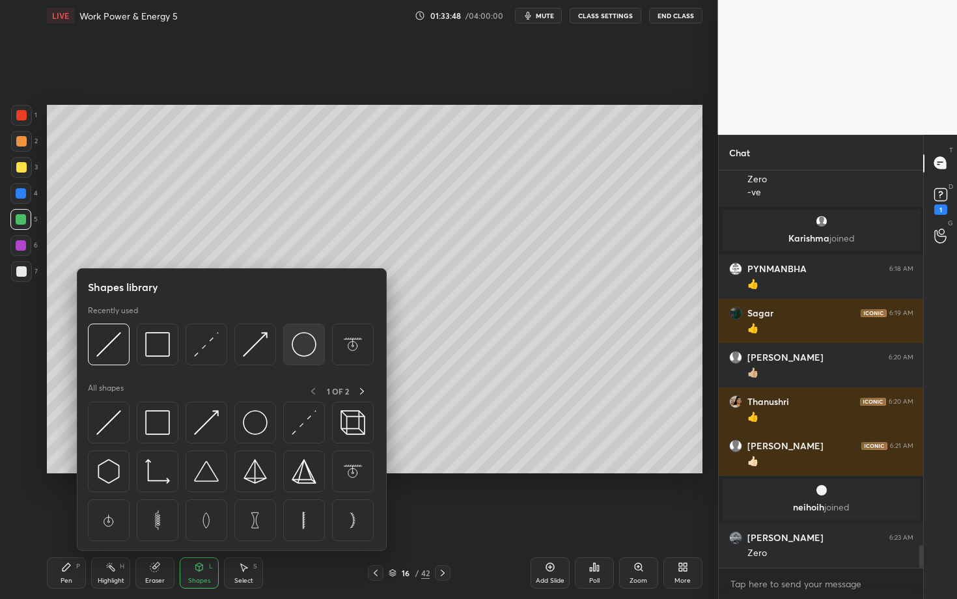
click at [297, 341] on img at bounding box center [304, 344] width 25 height 25
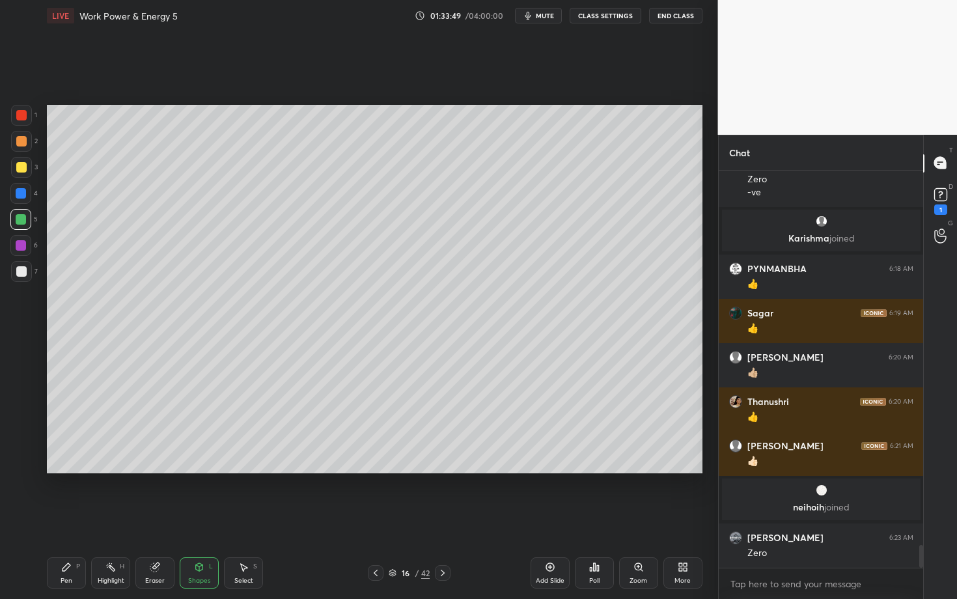
click at [203, 519] on icon at bounding box center [199, 567] width 7 height 8
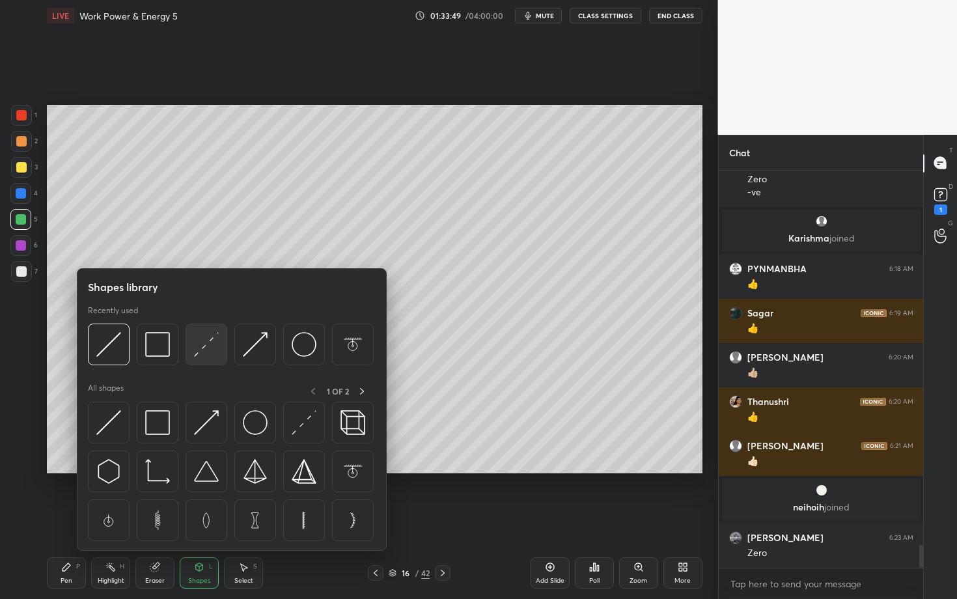
click at [203, 354] on img at bounding box center [206, 344] width 25 height 25
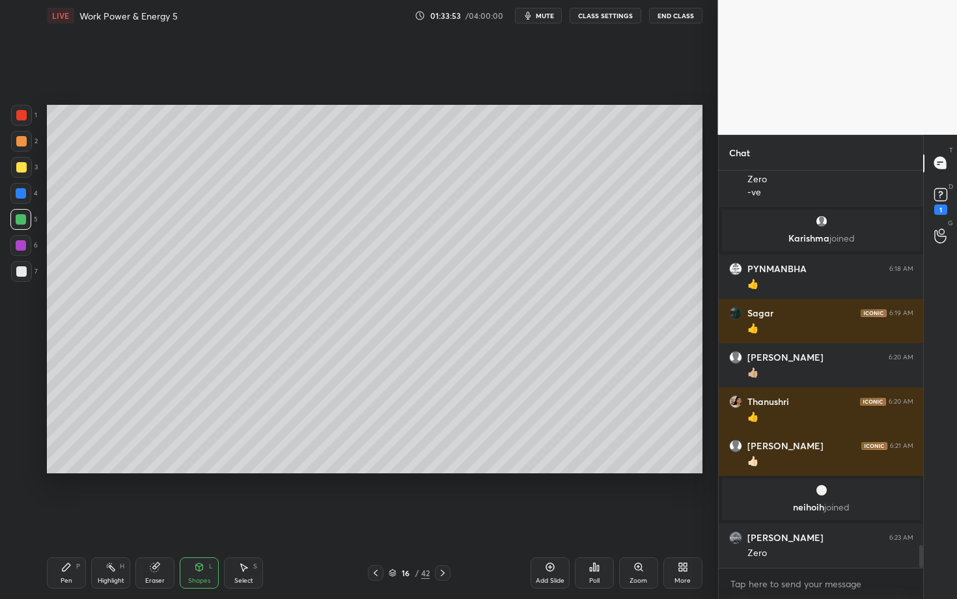
click at [204, 519] on div "Shapes L" at bounding box center [199, 572] width 39 height 31
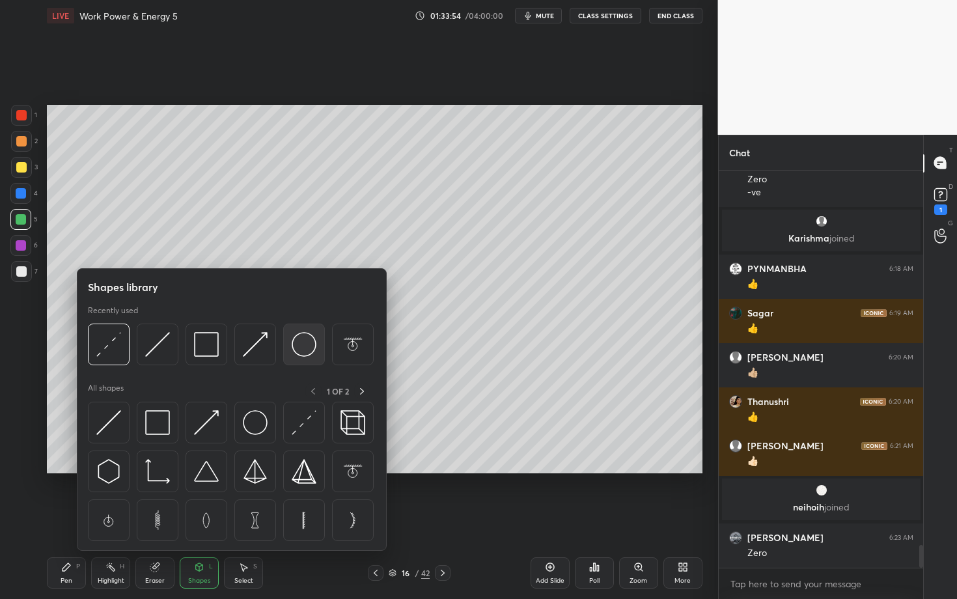
click at [305, 353] on img at bounding box center [304, 344] width 25 height 25
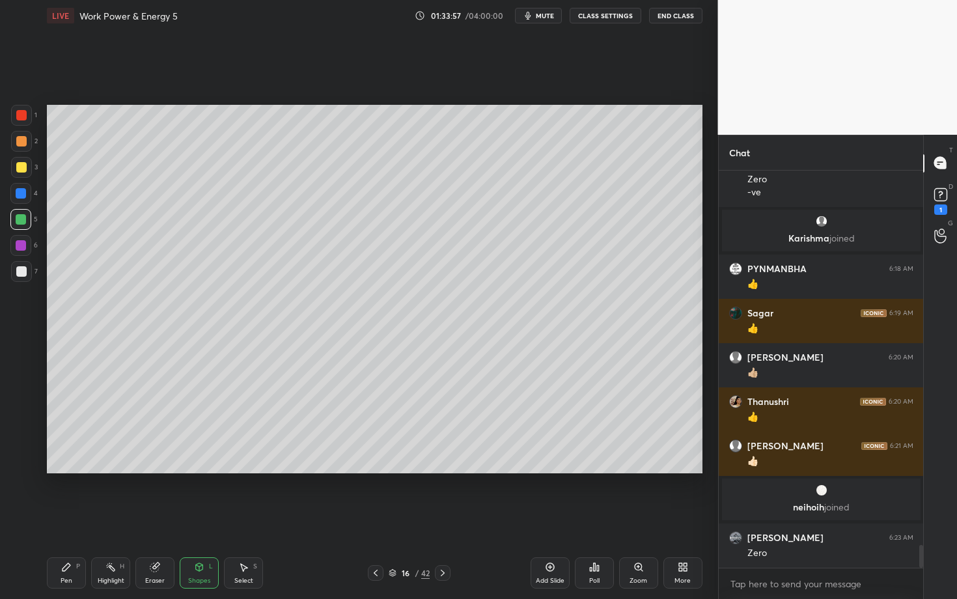
click at [253, 519] on div "Select S" at bounding box center [243, 572] width 39 height 31
drag, startPoint x: 182, startPoint y: 188, endPoint x: 193, endPoint y: 190, distance: 11.9
click at [193, 190] on div "0 ° Undo Copy Paste here Duplicate Duplicate to new slide Delete" at bounding box center [375, 289] width 656 height 369
drag, startPoint x: 162, startPoint y: 188, endPoint x: 168, endPoint y: 185, distance: 7.3
click at [168, 185] on div "0 ° Undo Copy Paste here Duplicate Duplicate to new slide Delete" at bounding box center [375, 289] width 656 height 369
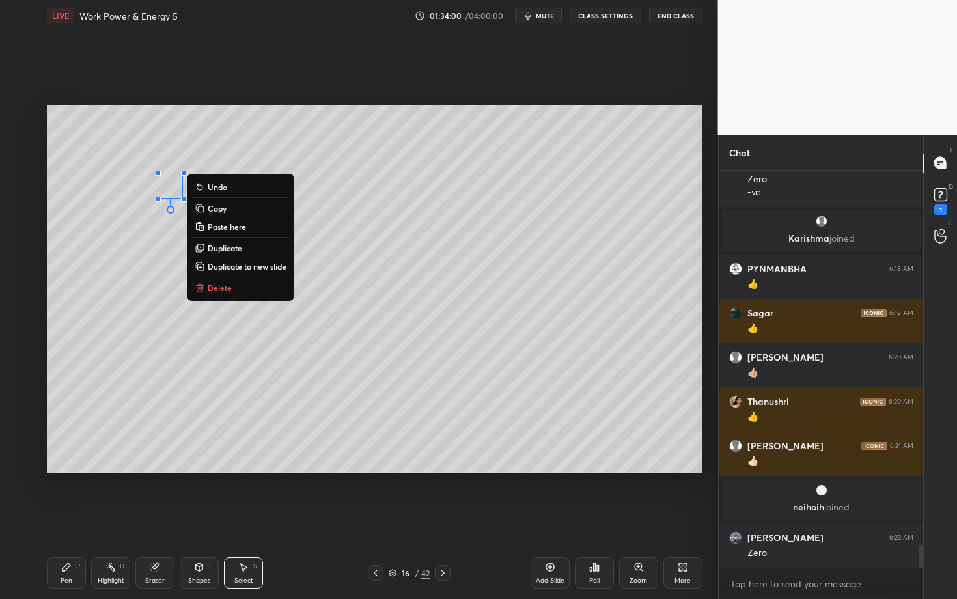
click at [59, 519] on div "Pen P" at bounding box center [66, 572] width 39 height 31
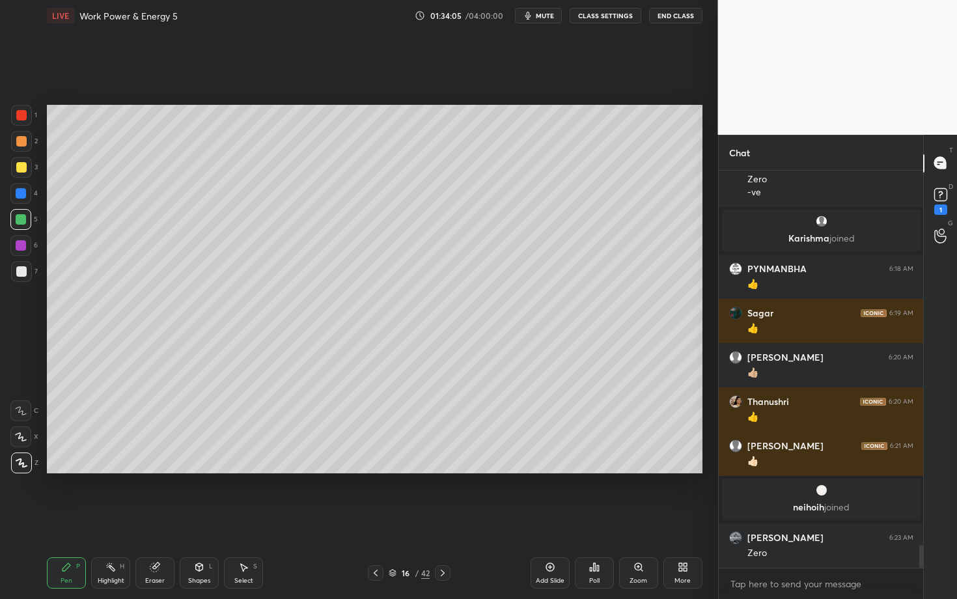
click at [23, 244] on div at bounding box center [21, 245] width 10 height 10
click at [22, 268] on div at bounding box center [21, 271] width 10 height 10
click at [240, 519] on div "Select S" at bounding box center [243, 572] width 39 height 31
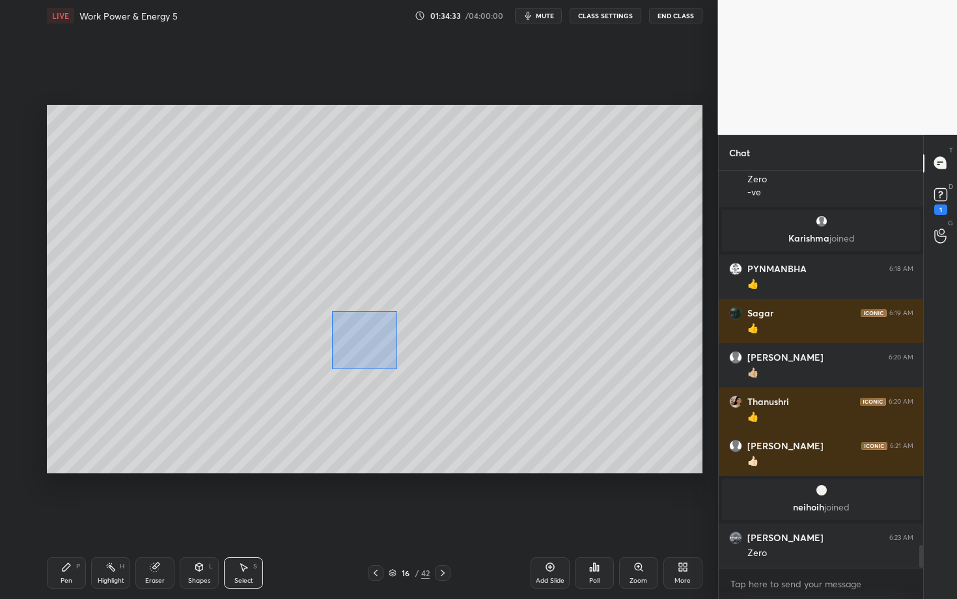
drag, startPoint x: 331, startPoint y: 311, endPoint x: 397, endPoint y: 368, distance: 86.8
click at [396, 367] on div "0 ° Undo Copy Paste here Duplicate Duplicate to new slide Delete" at bounding box center [375, 289] width 656 height 369
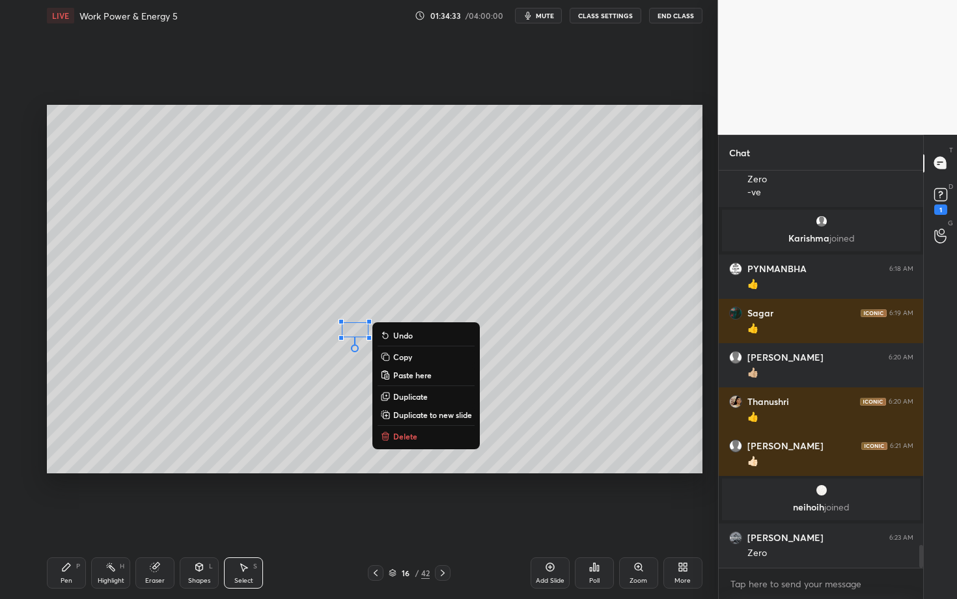
click at [410, 431] on p "Delete" at bounding box center [405, 436] width 24 height 10
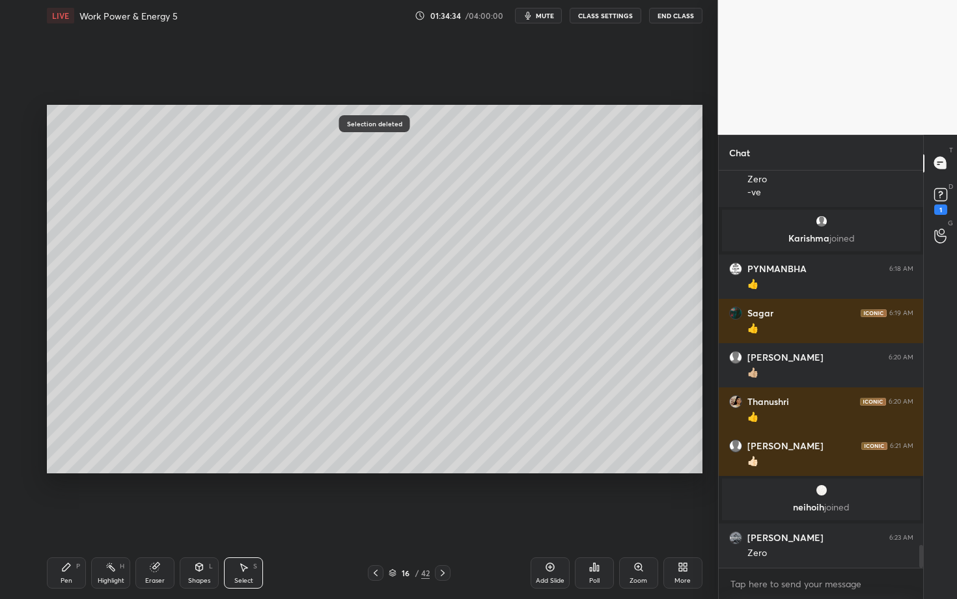
click at [70, 519] on div "Pen P" at bounding box center [66, 572] width 39 height 31
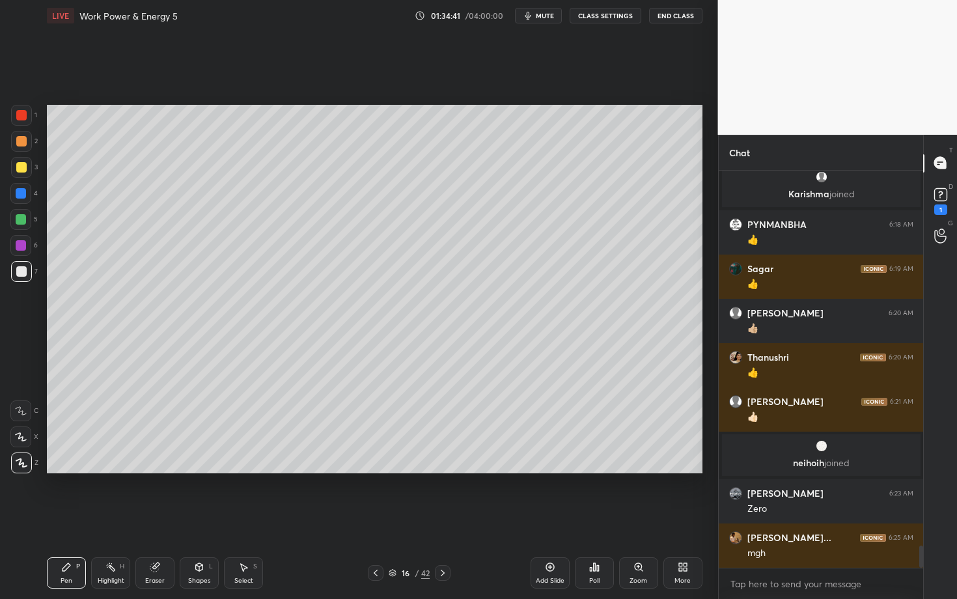
click at [70, 519] on div "Pen P" at bounding box center [66, 572] width 39 height 31
click at [26, 273] on div at bounding box center [21, 271] width 21 height 21
click at [25, 248] on div at bounding box center [20, 245] width 21 height 21
click at [74, 519] on div "Pen P" at bounding box center [66, 572] width 39 height 31
click at [243, 519] on icon at bounding box center [243, 567] width 10 height 10
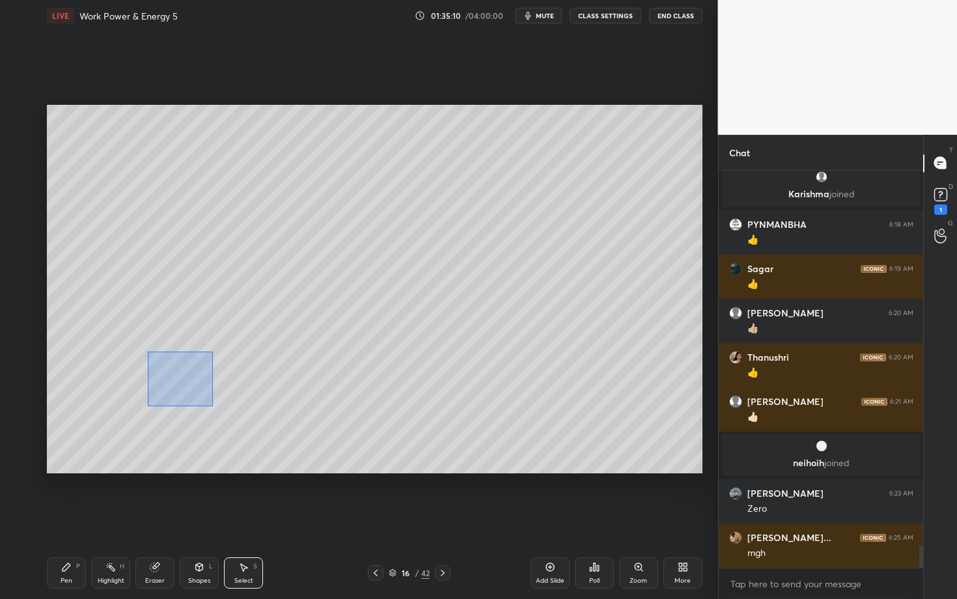
drag, startPoint x: 183, startPoint y: 389, endPoint x: 214, endPoint y: 407, distance: 35.9
click at [214, 407] on div "0 ° Undo Copy Paste here Duplicate Duplicate to new slide Delete" at bounding box center [375, 289] width 656 height 369
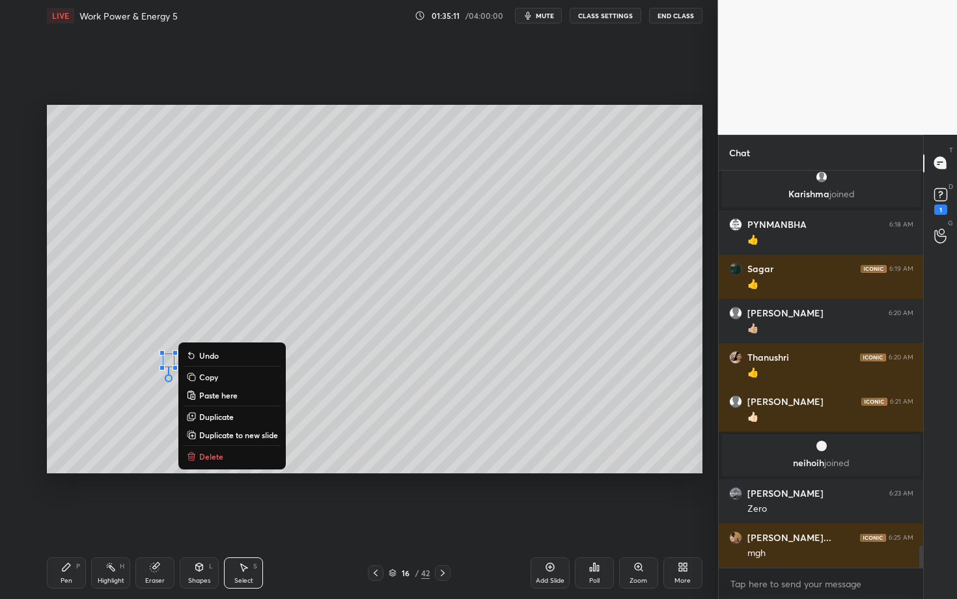
click at [246, 451] on button "Delete" at bounding box center [232, 457] width 97 height 16
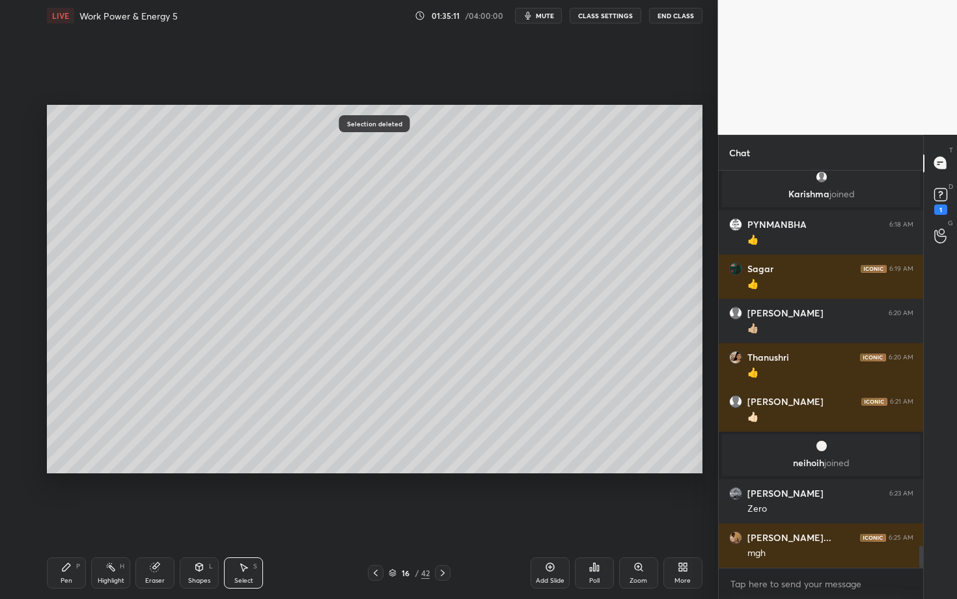
click at [80, 519] on div "Pen P" at bounding box center [66, 572] width 39 height 31
click at [27, 275] on div at bounding box center [21, 271] width 21 height 21
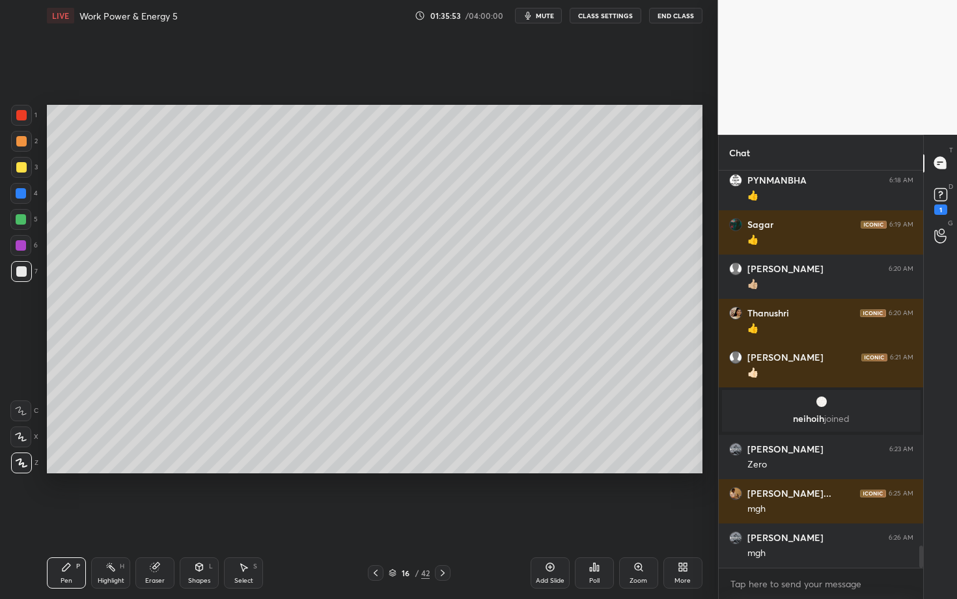
click at [22, 246] on div at bounding box center [21, 245] width 10 height 10
click at [116, 519] on div "Highlight H" at bounding box center [110, 572] width 39 height 31
click at [69, 519] on div "Pen P" at bounding box center [66, 572] width 39 height 31
click at [203, 519] on div "Shapes L" at bounding box center [199, 572] width 39 height 31
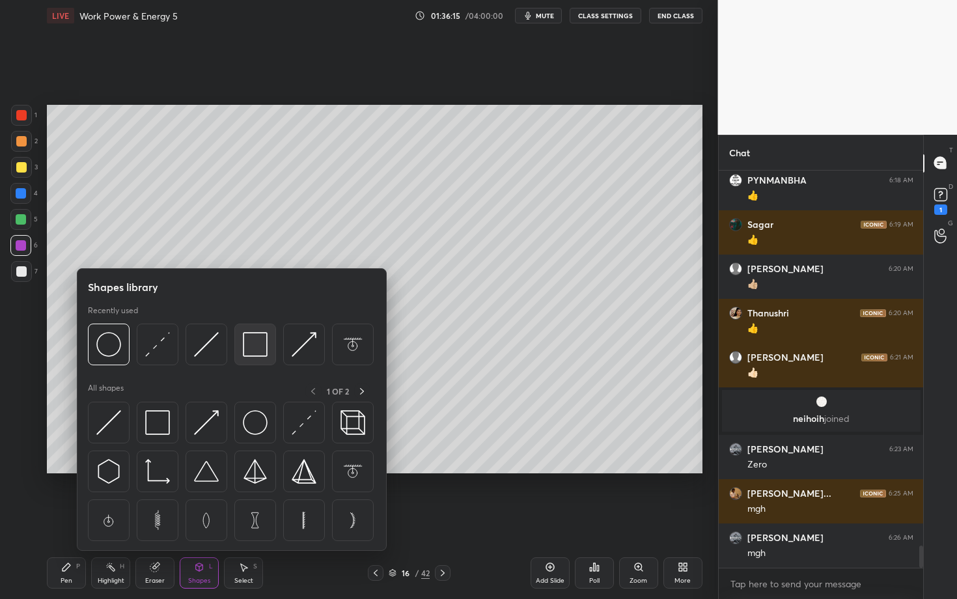
click at [257, 352] on img at bounding box center [255, 344] width 25 height 25
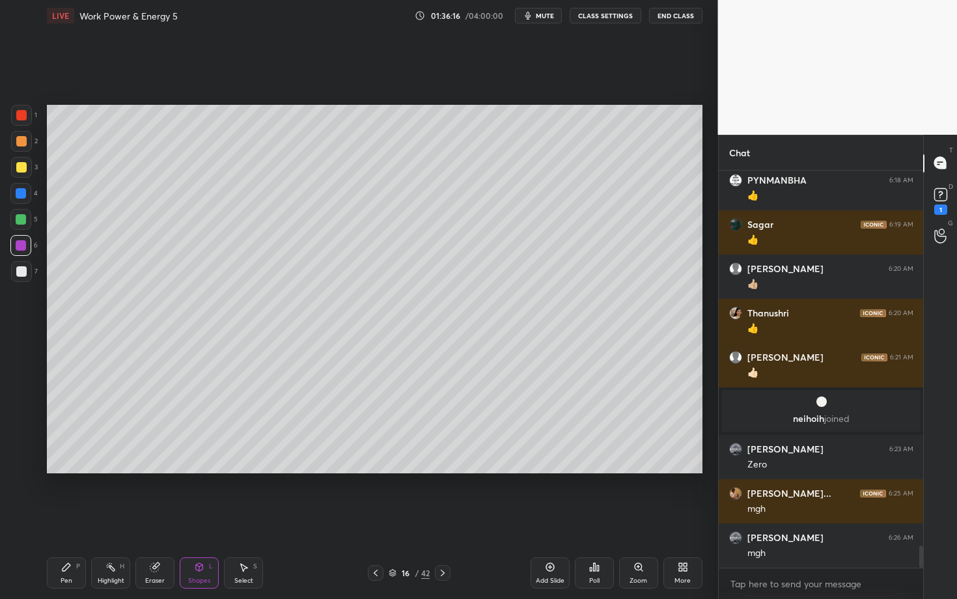
click at [20, 268] on div at bounding box center [21, 271] width 10 height 10
click at [21, 167] on div at bounding box center [21, 167] width 10 height 10
click at [79, 519] on div "Pen P Highlight H Eraser Shapes L Select S 16 / 42 Add Slide Poll Zoom More" at bounding box center [375, 573] width 656 height 52
click at [63, 519] on div "Pen P" at bounding box center [66, 572] width 39 height 31
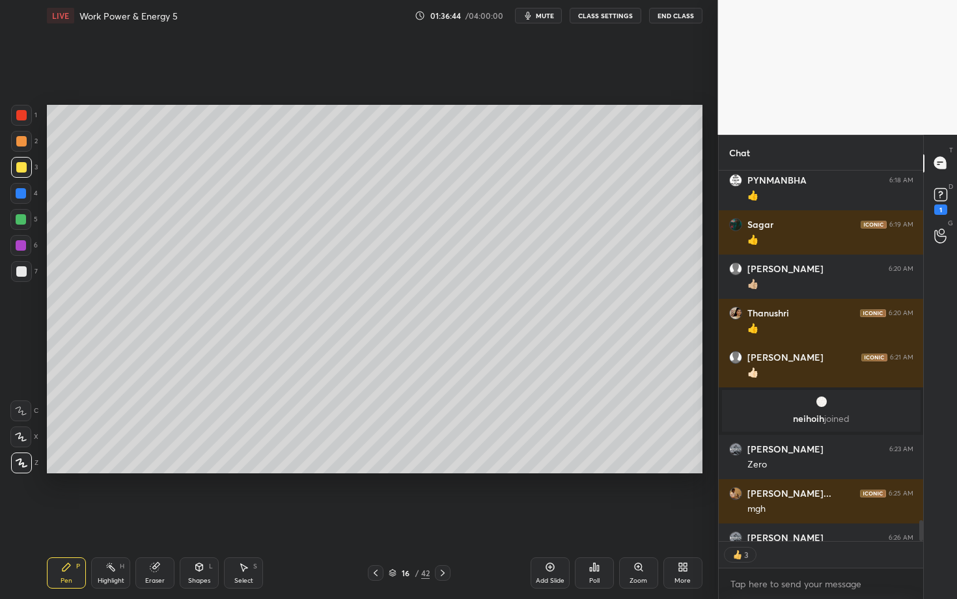
click at [444, 519] on icon at bounding box center [443, 573] width 10 height 10
click at [374, 519] on icon at bounding box center [376, 573] width 10 height 10
click at [443, 519] on icon at bounding box center [443, 573] width 10 height 10
click at [371, 519] on div at bounding box center [376, 573] width 16 height 16
click at [233, 519] on div "Select S" at bounding box center [243, 572] width 39 height 31
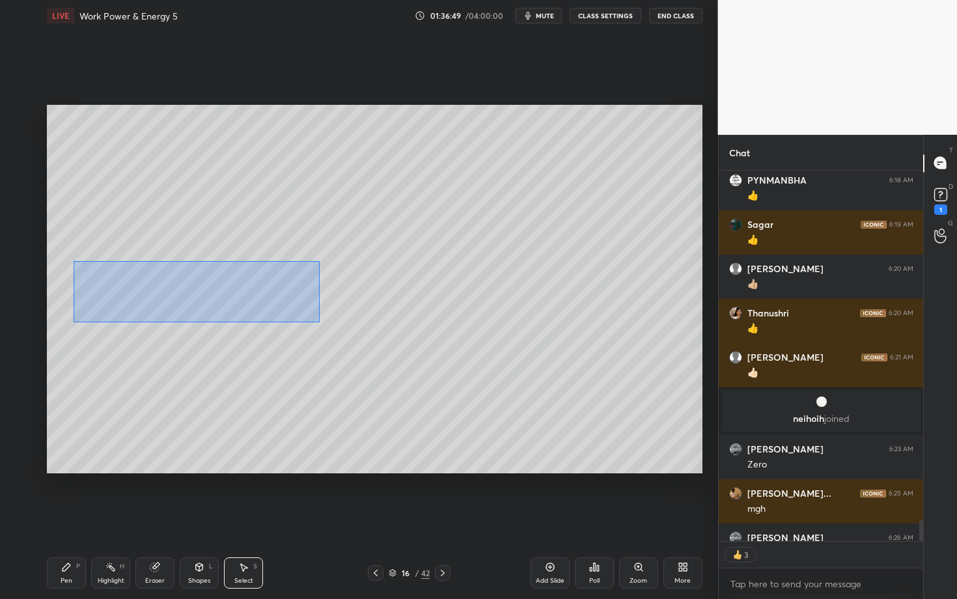
drag, startPoint x: 94, startPoint y: 290, endPoint x: 320, endPoint y: 322, distance: 228.2
click at [320, 322] on div "0 ° Undo Copy Paste here Duplicate Duplicate to new slide Delete" at bounding box center [375, 289] width 656 height 369
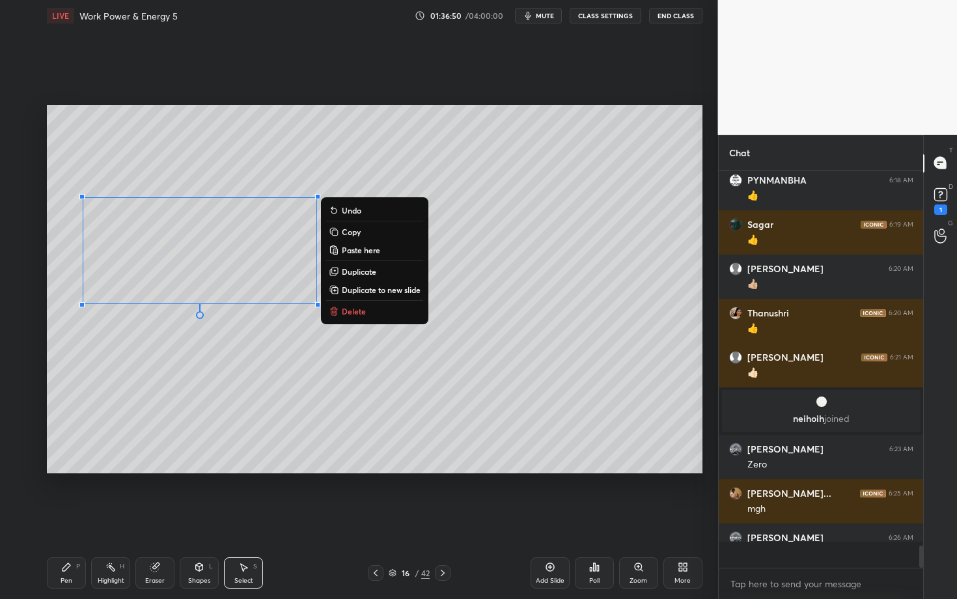
scroll to position [6678, 0]
click at [358, 231] on p "Copy" at bounding box center [351, 232] width 19 height 10
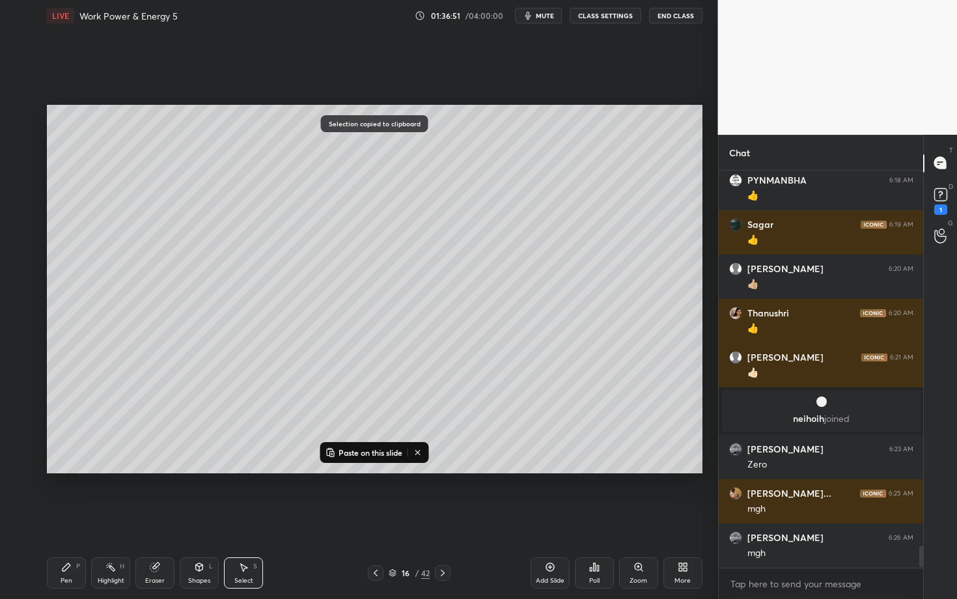
click at [443, 519] on icon at bounding box center [443, 573] width 10 height 10
click at [380, 456] on p "Paste on this slide" at bounding box center [371, 452] width 64 height 10
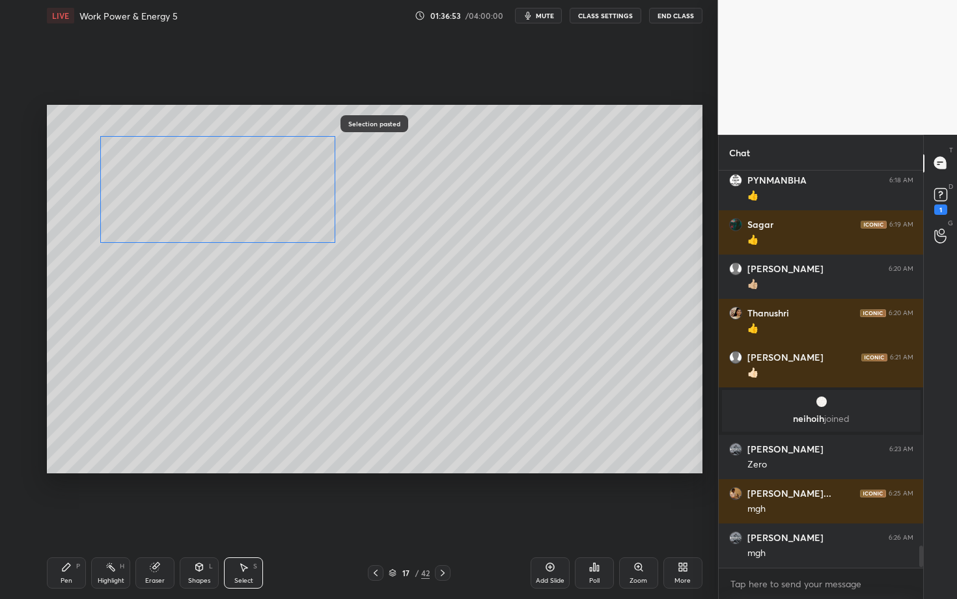
drag, startPoint x: 210, startPoint y: 233, endPoint x: 217, endPoint y: 204, distance: 30.2
click at [217, 204] on div "0 ° Undo Copy Paste here Duplicate Duplicate to new slide Delete" at bounding box center [375, 289] width 656 height 369
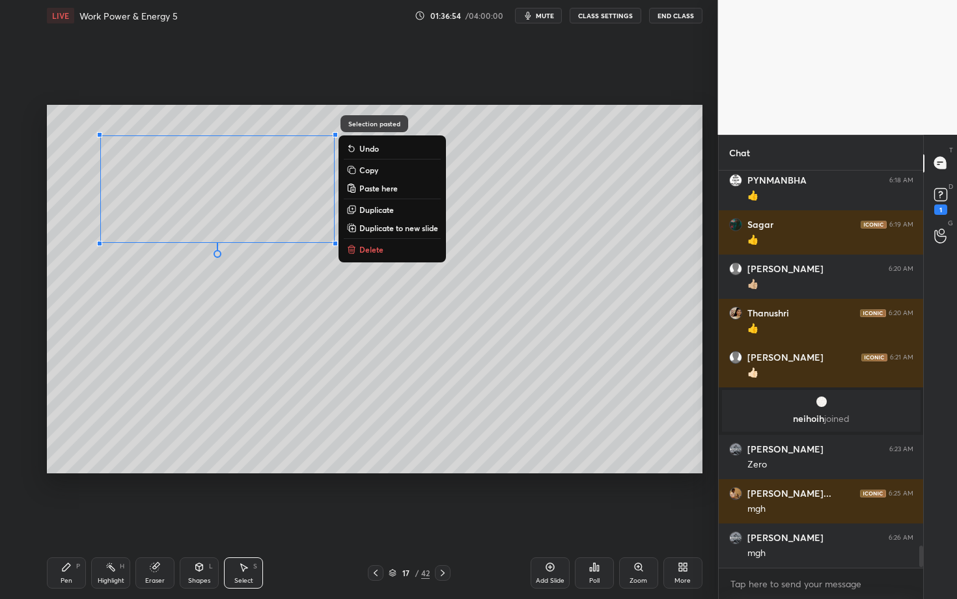
click at [169, 333] on div "0 ° Undo Copy Paste here Duplicate Duplicate to new slide Delete" at bounding box center [375, 289] width 656 height 369
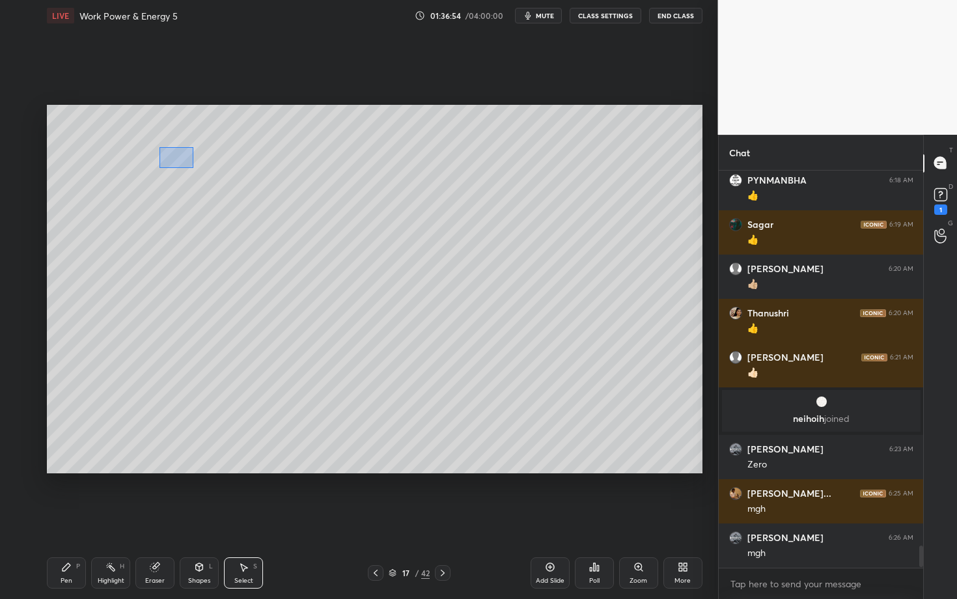
drag, startPoint x: 193, startPoint y: 168, endPoint x: 269, endPoint y: 178, distance: 76.3
click at [268, 178] on div "0 ° Undo Copy Paste here Duplicate Duplicate to new slide Delete" at bounding box center [375, 289] width 656 height 369
drag, startPoint x: 188, startPoint y: 182, endPoint x: 191, endPoint y: 244, distance: 61.9
click at [191, 245] on div "0 ° Undo Copy Paste here Duplicate Duplicate to new slide Delete" at bounding box center [375, 289] width 656 height 369
drag, startPoint x: 181, startPoint y: 148, endPoint x: 214, endPoint y: 180, distance: 46.1
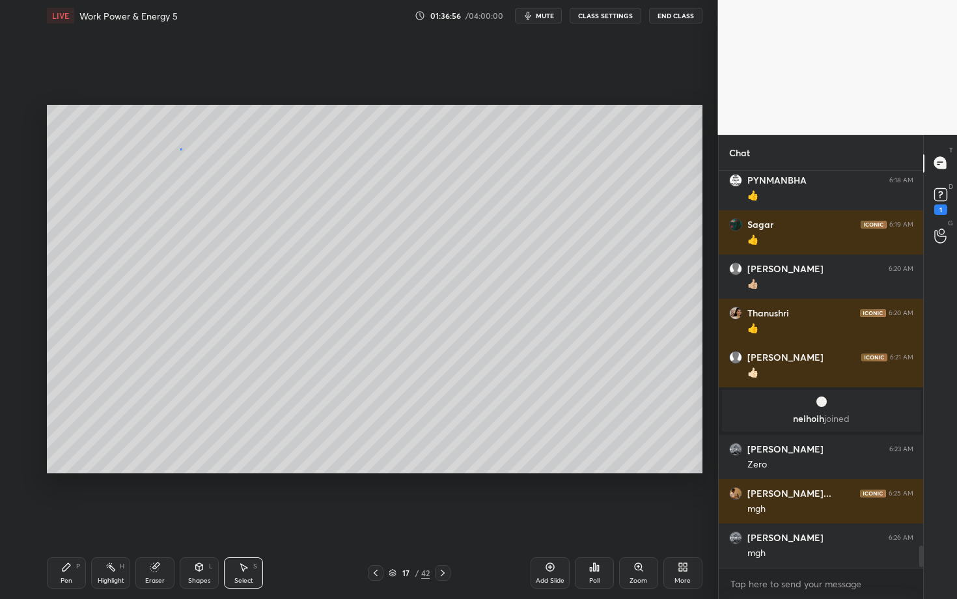
click at [214, 180] on div "0 ° Undo Copy Paste here Duplicate Duplicate to new slide Delete" at bounding box center [375, 289] width 656 height 369
drag, startPoint x: 187, startPoint y: 160, endPoint x: 191, endPoint y: 228, distance: 67.9
click at [191, 228] on div "0 ° Undo Copy Paste here Duplicate Duplicate to new slide Delete" at bounding box center [375, 289] width 656 height 369
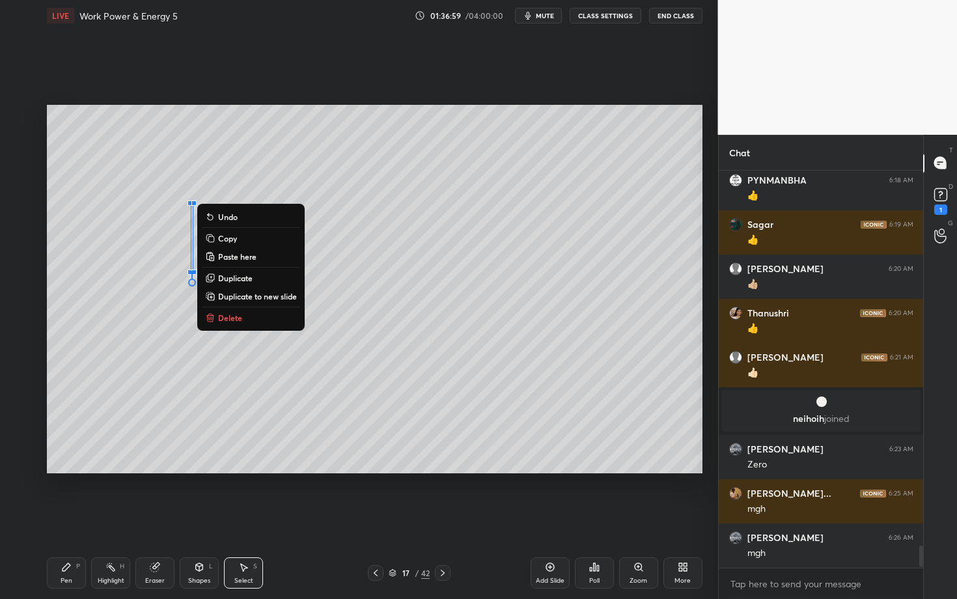
click at [123, 330] on div "0 ° Undo Copy Paste here Duplicate Duplicate to new slide Delete" at bounding box center [375, 289] width 656 height 369
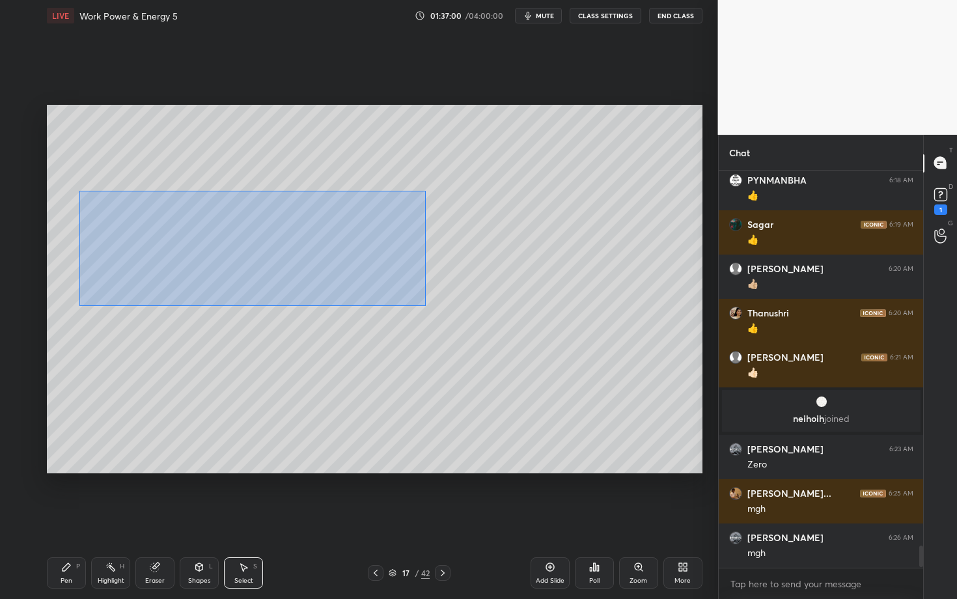
drag, startPoint x: 141, startPoint y: 235, endPoint x: 421, endPoint y: 305, distance: 288.6
click at [420, 305] on div "0 ° Undo Copy Paste here Duplicate Duplicate to new slide Delete" at bounding box center [375, 289] width 656 height 369
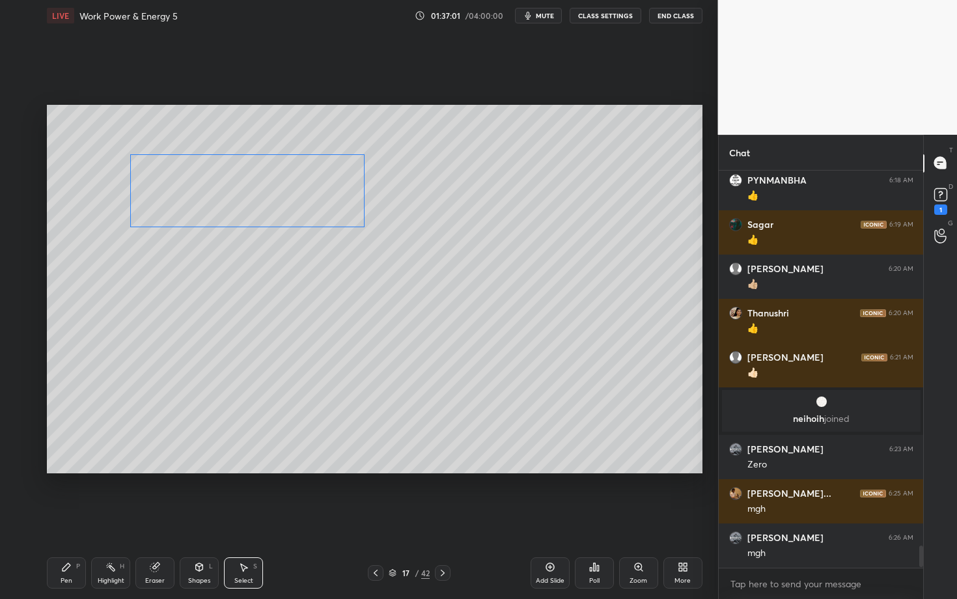
drag, startPoint x: 206, startPoint y: 232, endPoint x: 236, endPoint y: 188, distance: 53.5
click at [236, 188] on div "0 ° Undo Copy Paste here Duplicate Duplicate to new slide Delete" at bounding box center [375, 289] width 656 height 369
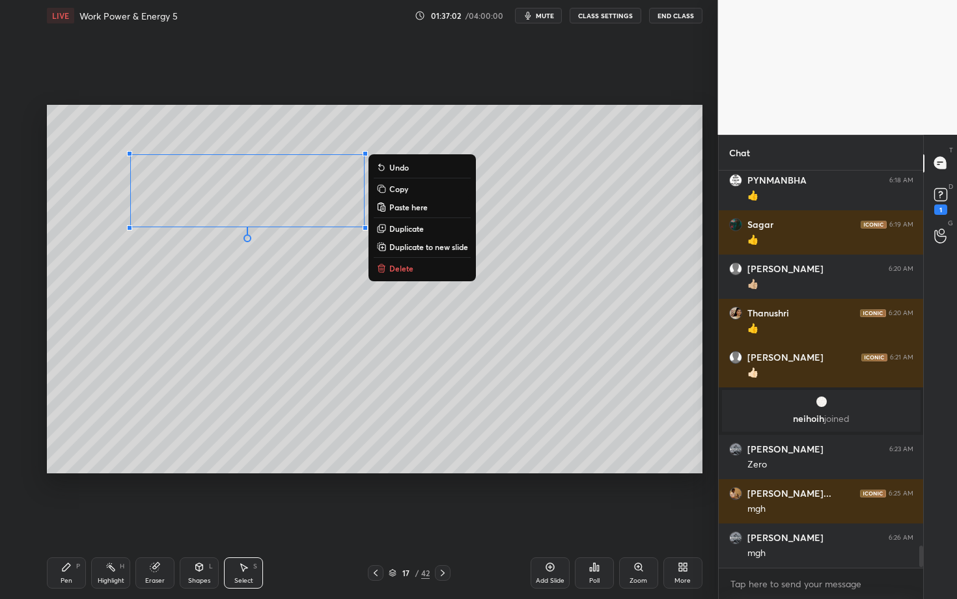
click at [68, 519] on div "Pen" at bounding box center [67, 581] width 12 height 7
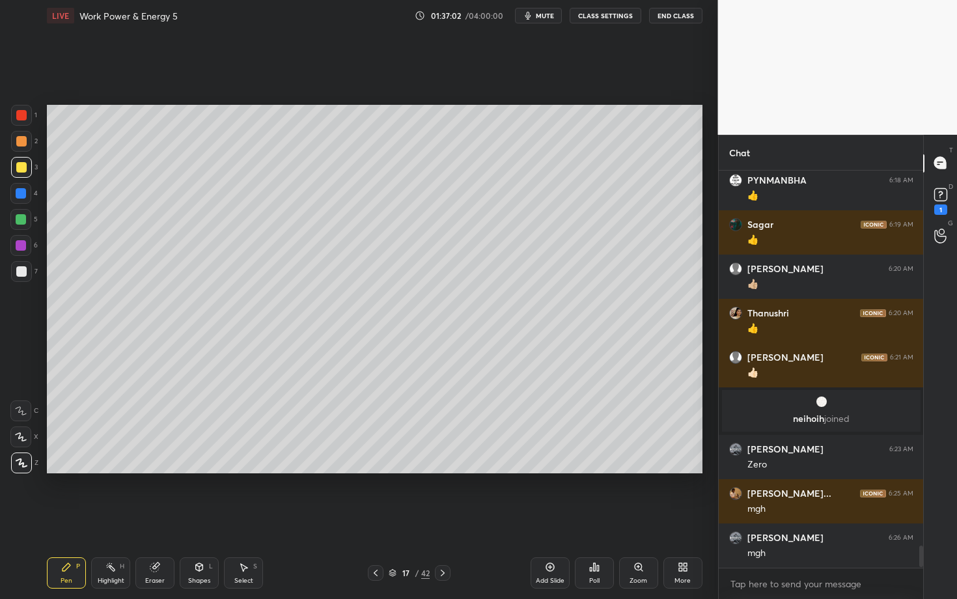
click at [203, 519] on div "Shapes" at bounding box center [199, 581] width 22 height 7
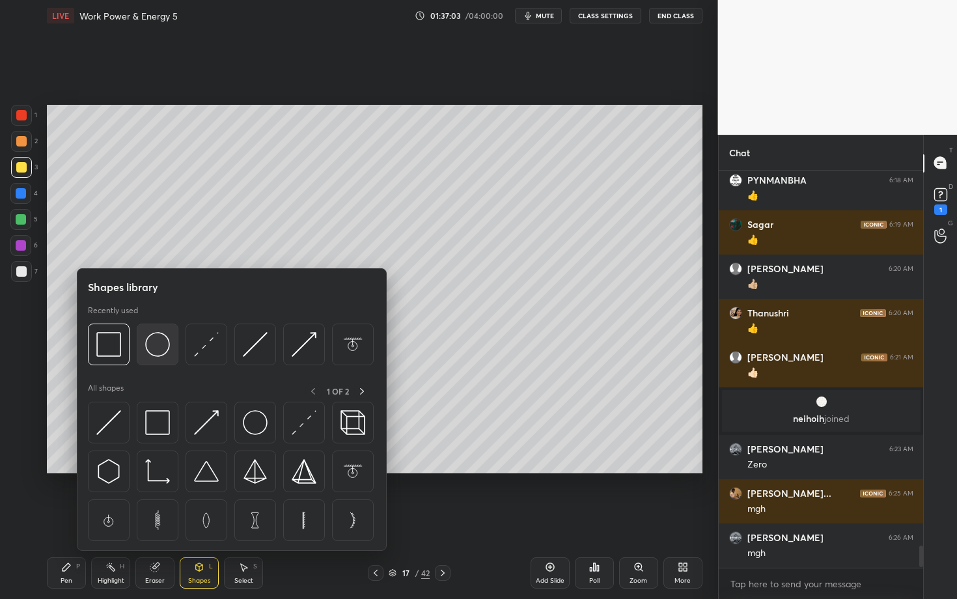
click at [160, 342] on img at bounding box center [157, 344] width 25 height 25
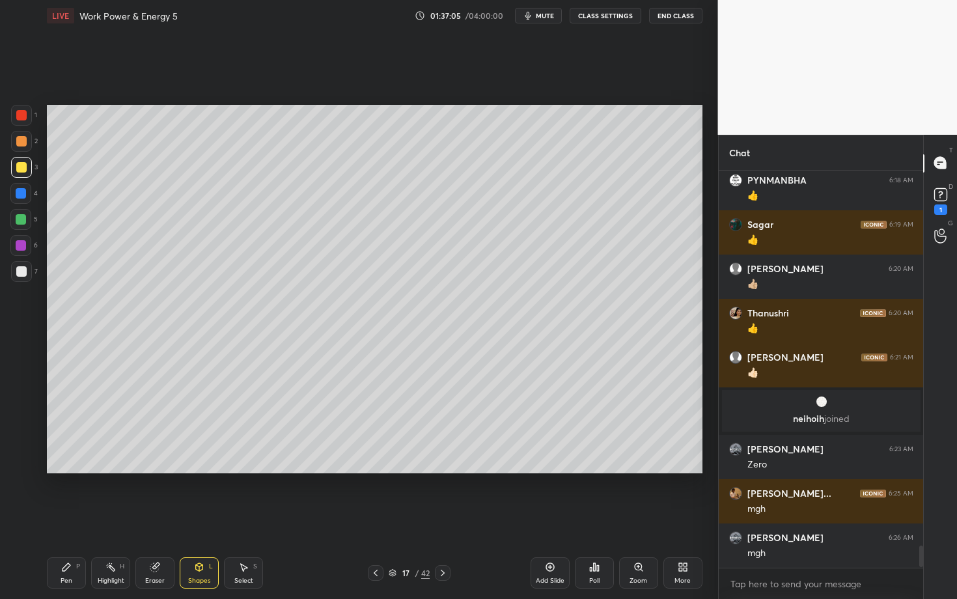
click at [240, 519] on div "Select S" at bounding box center [243, 572] width 39 height 31
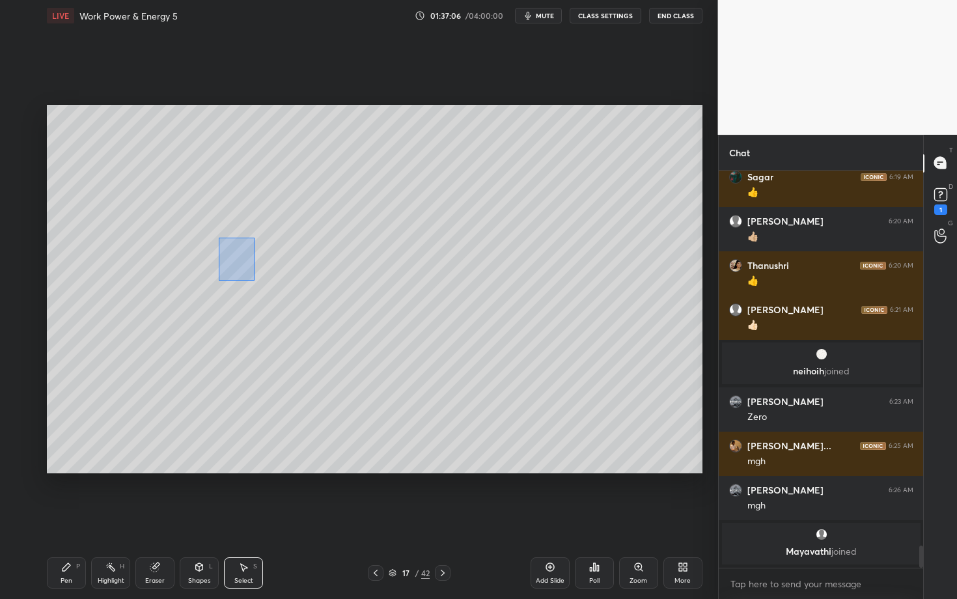
drag, startPoint x: 229, startPoint y: 252, endPoint x: 259, endPoint y: 286, distance: 44.8
click at [259, 285] on div "0 ° Undo Copy Paste here Duplicate Duplicate to new slide Delete" at bounding box center [375, 289] width 656 height 369
click at [221, 240] on div "0 ° Undo Copy Paste here Duplicate Duplicate to new slide Delete" at bounding box center [375, 289] width 656 height 369
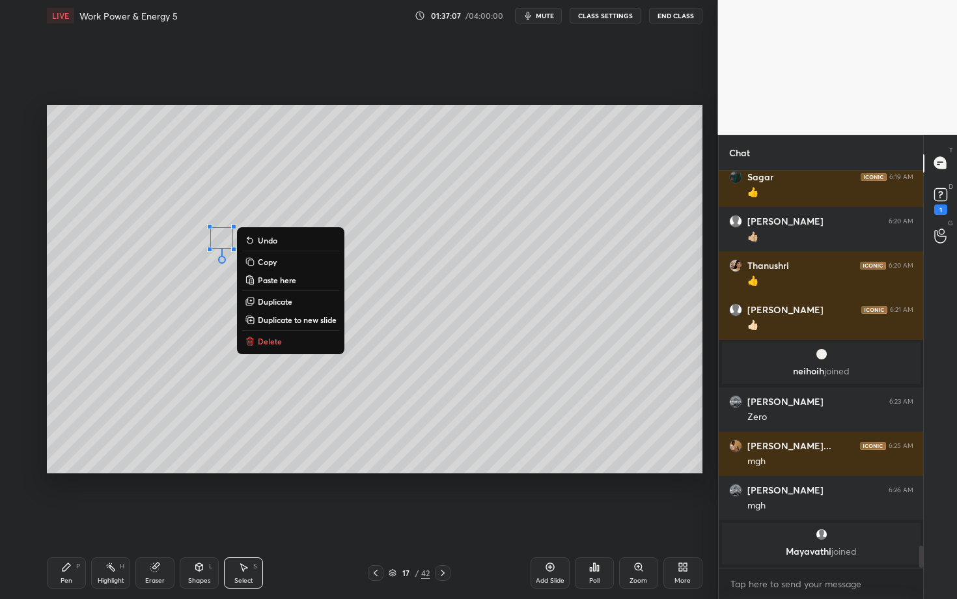
click at [59, 519] on div "Pen P" at bounding box center [66, 572] width 39 height 31
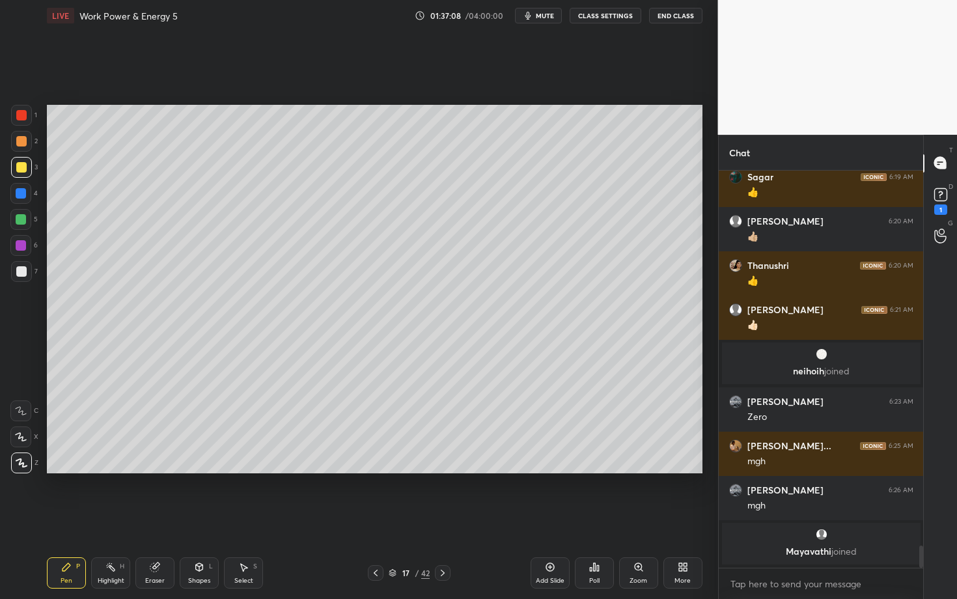
click at [21, 268] on div at bounding box center [21, 271] width 10 height 10
click at [374, 519] on icon at bounding box center [376, 573] width 10 height 10
click at [112, 519] on div "Highlight" at bounding box center [111, 581] width 27 height 7
click at [56, 519] on div "Pen P" at bounding box center [66, 572] width 39 height 31
click at [441, 519] on icon at bounding box center [443, 573] width 10 height 10
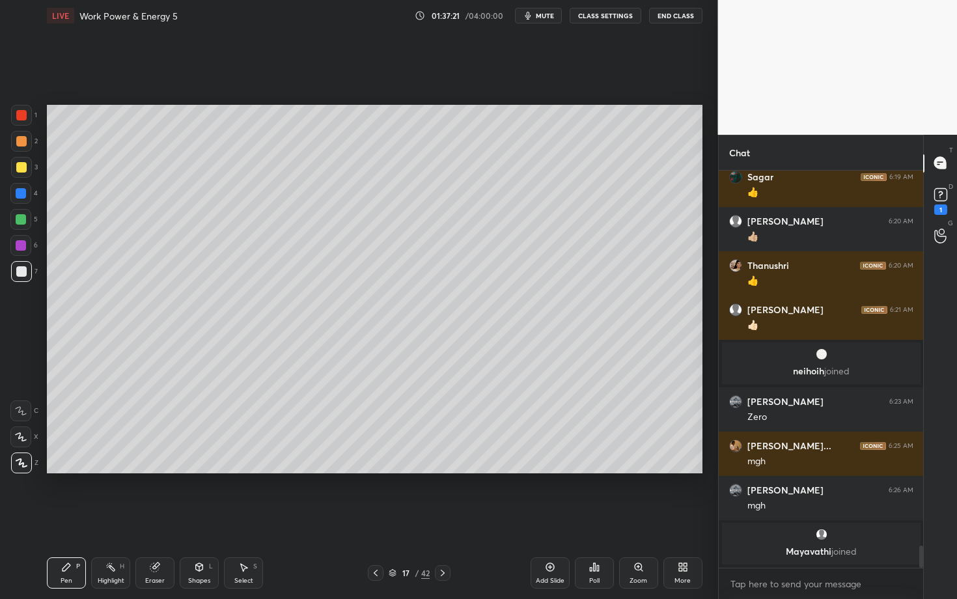
click at [55, 519] on div "Pen P" at bounding box center [66, 572] width 39 height 31
click at [24, 218] on div at bounding box center [20, 219] width 21 height 21
click at [23, 195] on div at bounding box center [21, 193] width 10 height 10
click at [114, 519] on div "Highlight" at bounding box center [111, 581] width 27 height 7
click at [122, 519] on div "Highlight" at bounding box center [111, 581] width 27 height 7
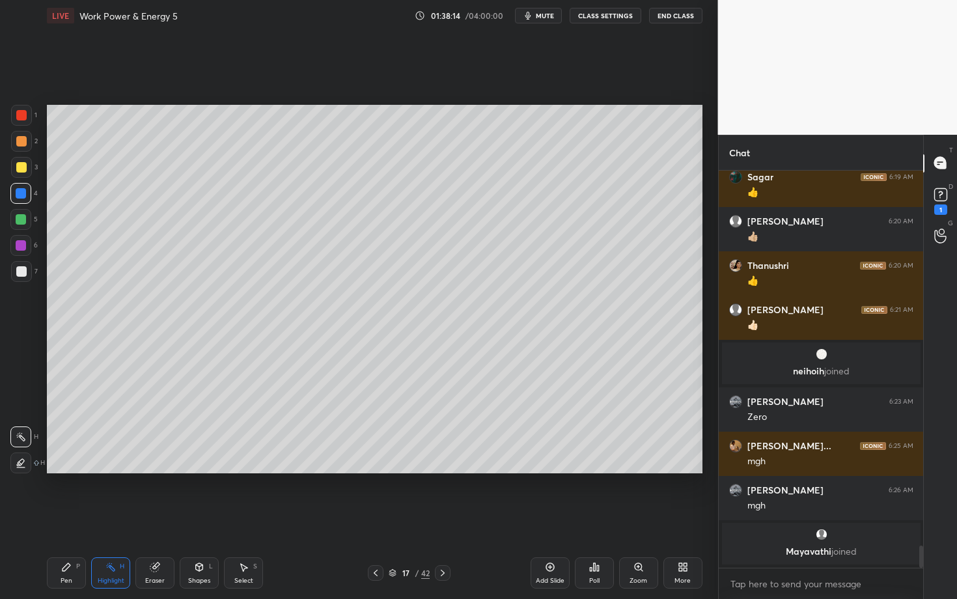
click at [244, 519] on div "Select" at bounding box center [243, 581] width 19 height 7
click at [107, 519] on div "Highlight H" at bounding box center [110, 572] width 39 height 31
click at [79, 519] on div "Pen P" at bounding box center [66, 572] width 39 height 31
click at [114, 519] on div "Highlight H" at bounding box center [110, 572] width 39 height 31
click at [105, 519] on div "Highlight H" at bounding box center [110, 572] width 39 height 31
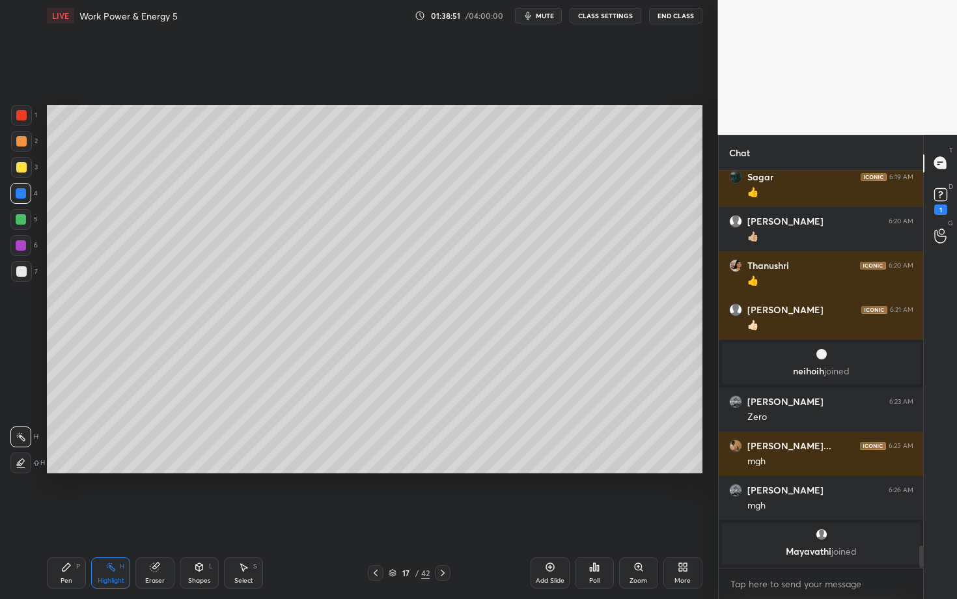
click at [90, 519] on div "Pen P Highlight H Eraser Shapes L Select S" at bounding box center [168, 572] width 242 height 31
click at [116, 519] on div "Highlight H" at bounding box center [110, 572] width 39 height 31
click at [244, 519] on div "Select S" at bounding box center [243, 572] width 39 height 31
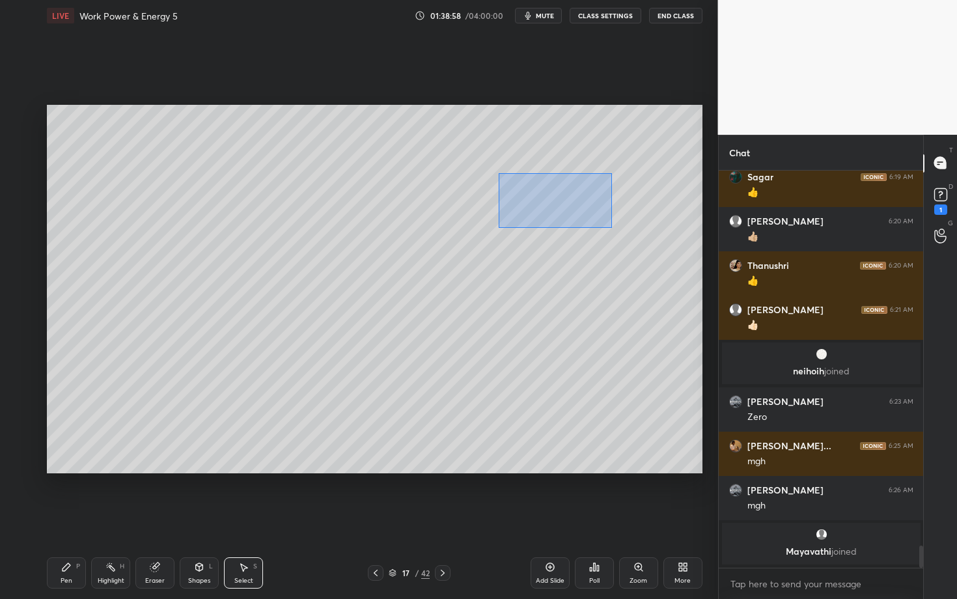
drag, startPoint x: 513, startPoint y: 192, endPoint x: 611, endPoint y: 227, distance: 103.8
click at [610, 227] on div "0 ° Undo Copy Paste here Duplicate Duplicate to new slide Delete" at bounding box center [375, 289] width 656 height 369
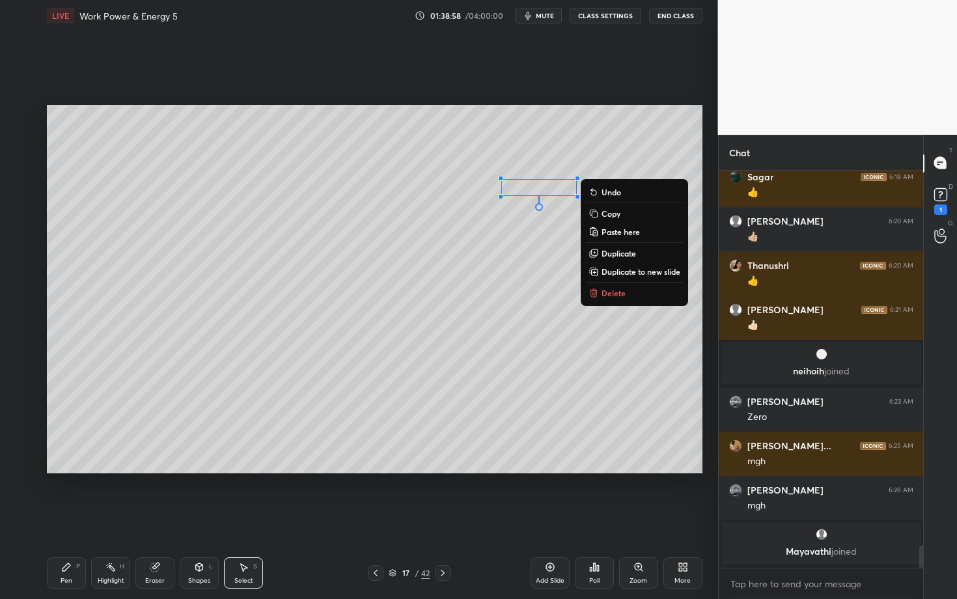
click at [616, 292] on p "Delete" at bounding box center [614, 293] width 24 height 10
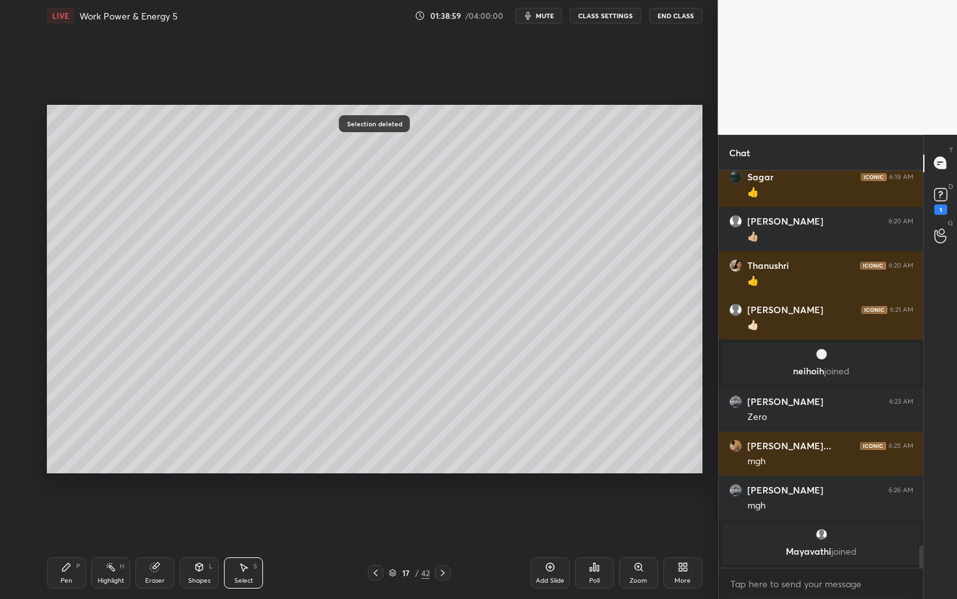
click at [377, 519] on icon at bounding box center [376, 573] width 10 height 10
click at [69, 519] on div "Pen P" at bounding box center [66, 572] width 39 height 31
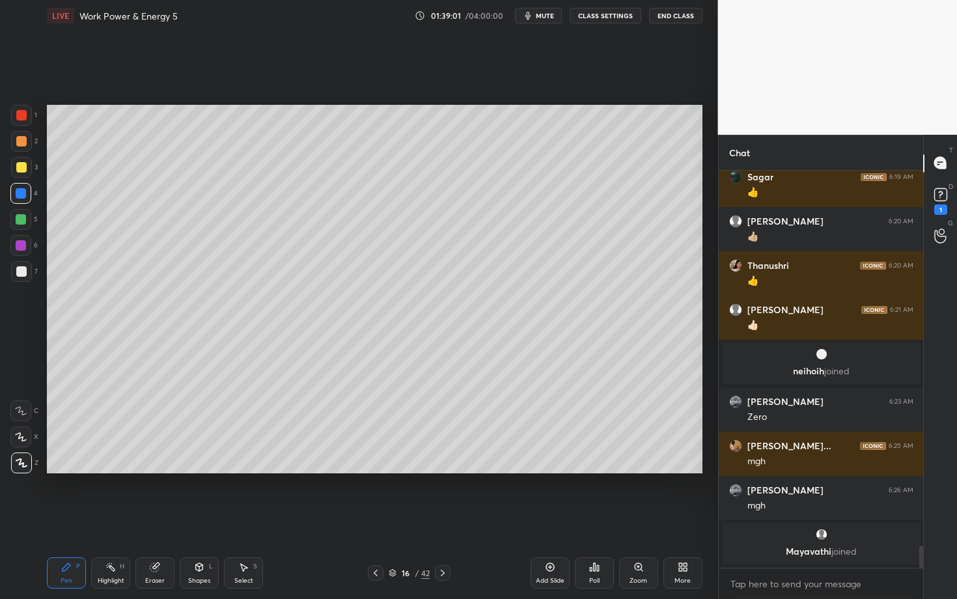
click at [118, 519] on div "Highlight H" at bounding box center [110, 572] width 39 height 31
click at [242, 519] on div "Select S" at bounding box center [243, 572] width 39 height 31
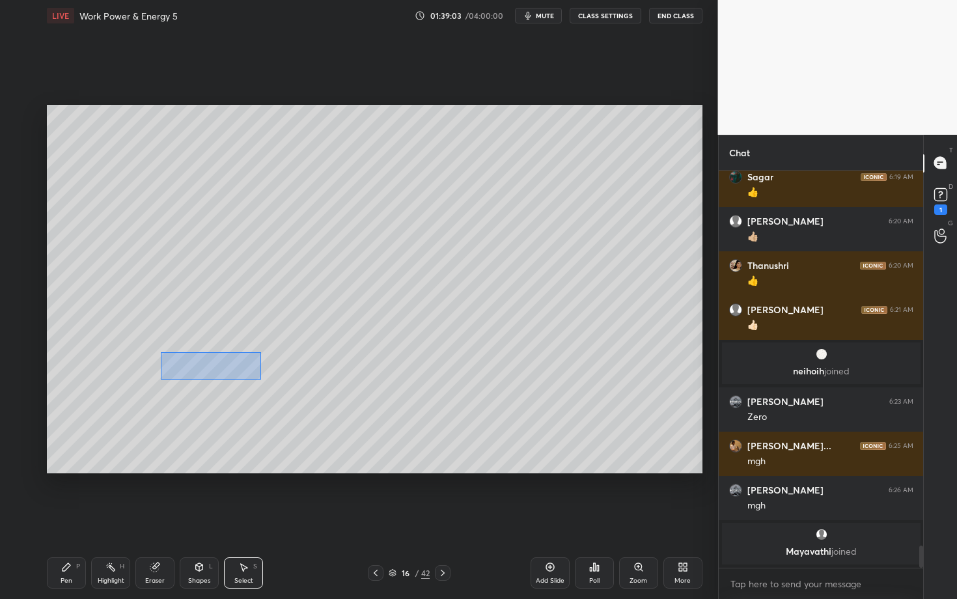
drag, startPoint x: 169, startPoint y: 357, endPoint x: 259, endPoint y: 379, distance: 91.9
click at [259, 379] on div "0 ° Undo Copy Paste here Duplicate Duplicate to new slide Delete" at bounding box center [375, 289] width 656 height 369
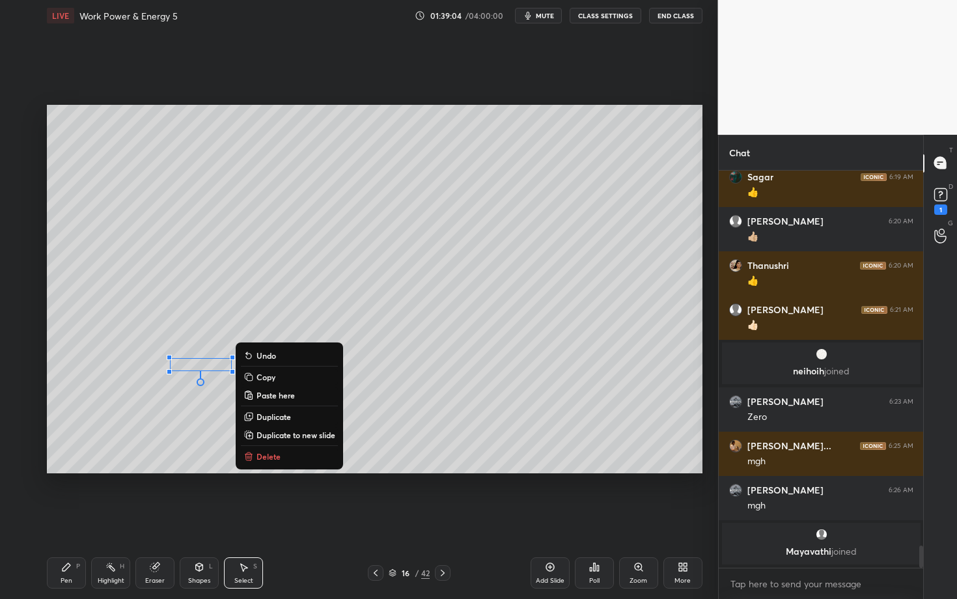
click at [78, 519] on div "Pen P" at bounding box center [66, 572] width 39 height 31
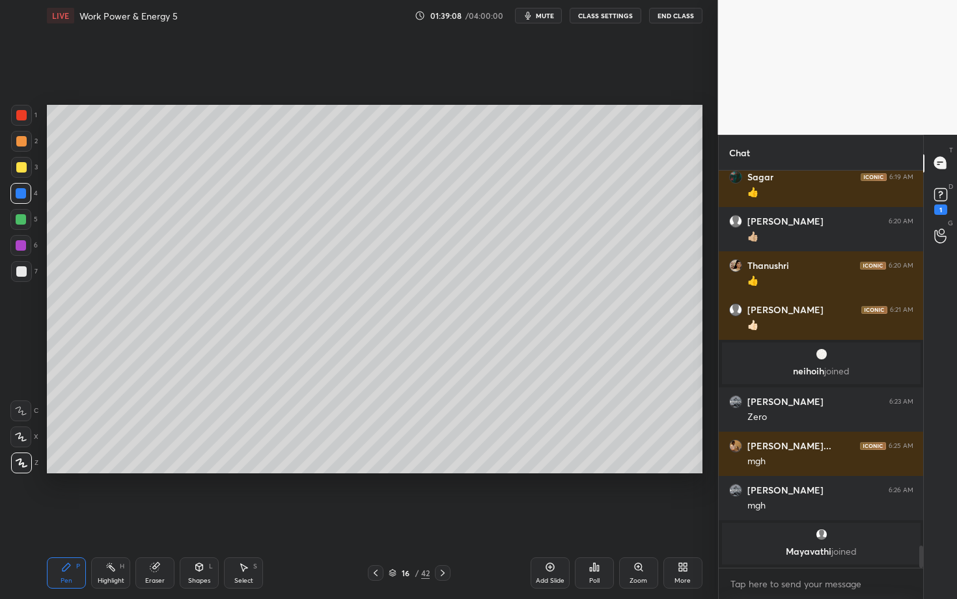
click at [66, 519] on div "Pen" at bounding box center [67, 581] width 12 height 7
click at [247, 519] on div "Select" at bounding box center [243, 581] width 19 height 7
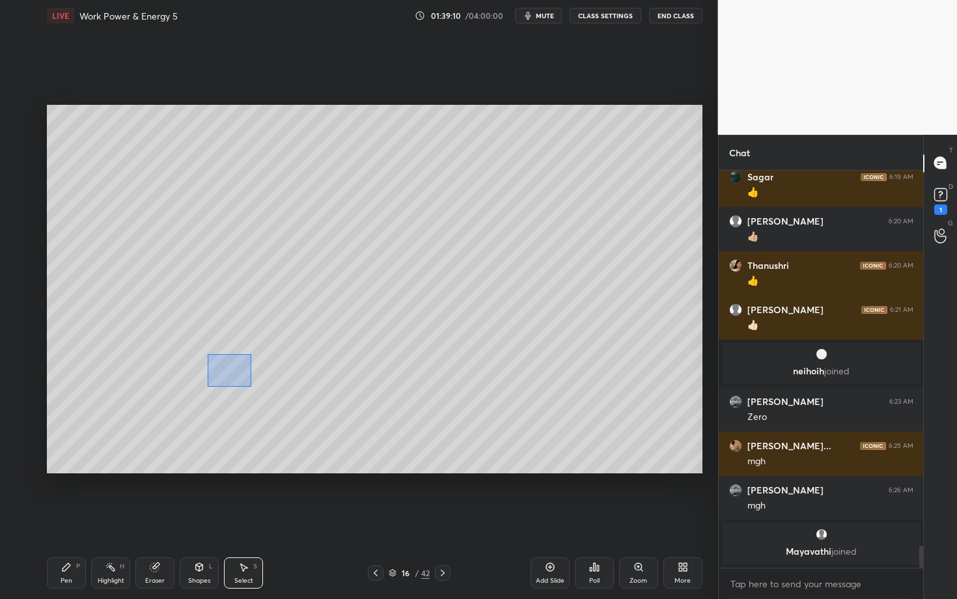
drag, startPoint x: 242, startPoint y: 383, endPoint x: 249, endPoint y: 384, distance: 7.9
click at [249, 384] on div "0 ° Undo Copy Paste here Duplicate Duplicate to new slide Delete" at bounding box center [375, 289] width 656 height 369
click at [231, 368] on div "0 ° Undo Copy Paste here Duplicate Duplicate to new slide Delete" at bounding box center [375, 289] width 656 height 369
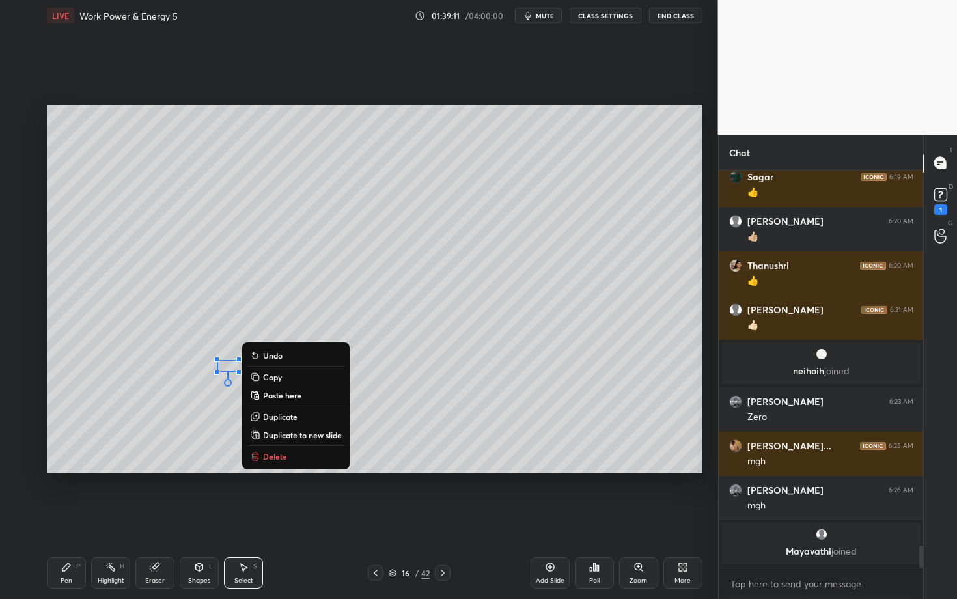
click at [70, 519] on div "Pen P" at bounding box center [66, 572] width 39 height 31
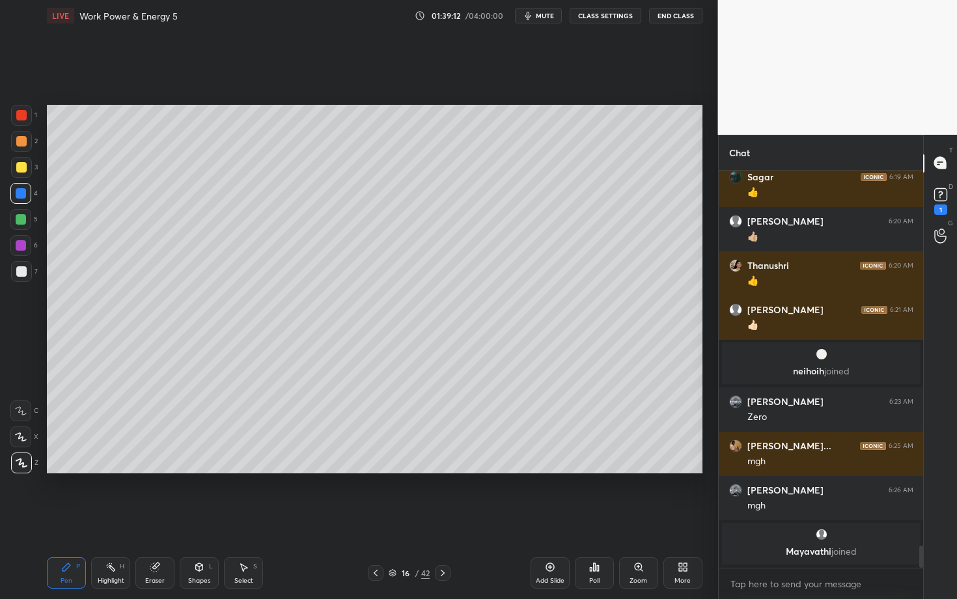
click at [25, 247] on div at bounding box center [21, 245] width 10 height 10
click at [107, 519] on div "Highlight H" at bounding box center [110, 572] width 39 height 31
click at [66, 519] on icon at bounding box center [66, 567] width 10 height 10
click at [247, 519] on div "Select S" at bounding box center [243, 572] width 39 height 31
click at [75, 519] on div "Pen P" at bounding box center [66, 572] width 39 height 31
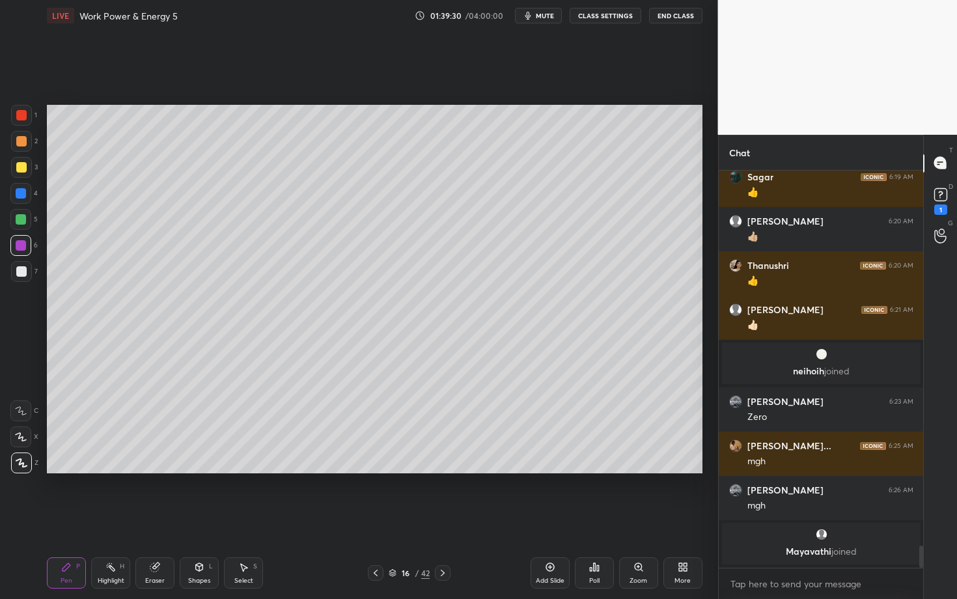
click at [61, 519] on div "Pen" at bounding box center [67, 581] width 12 height 7
click at [247, 519] on div "Select" at bounding box center [243, 581] width 19 height 7
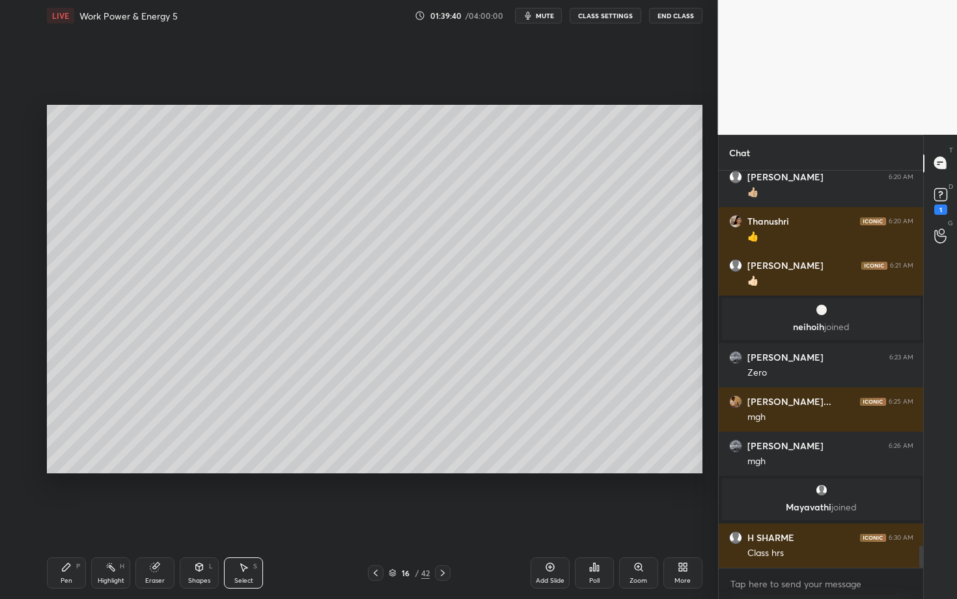
click at [117, 519] on div "Highlight H" at bounding box center [110, 572] width 39 height 31
click at [76, 519] on div "Pen P" at bounding box center [66, 572] width 39 height 31
click at [245, 519] on div "Select S" at bounding box center [243, 572] width 39 height 31
drag, startPoint x: 240, startPoint y: 385, endPoint x: 296, endPoint y: 419, distance: 65.8
click at [296, 419] on div "0 ° Undo Copy Paste here Duplicate Duplicate to new slide Delete" at bounding box center [375, 289] width 656 height 369
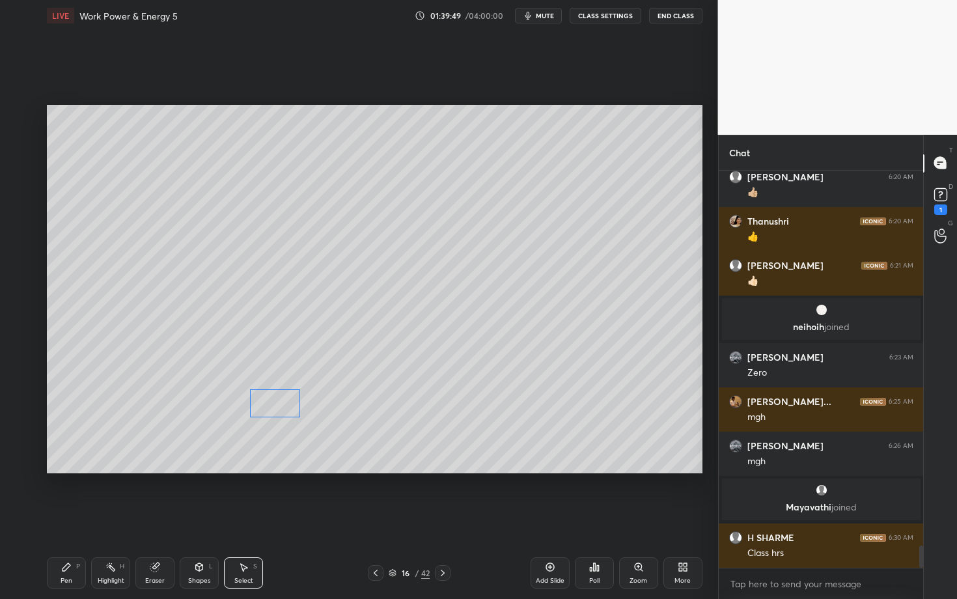
click at [270, 406] on div "0 ° Undo Copy Paste here Duplicate Duplicate to new slide Delete" at bounding box center [375, 289] width 656 height 369
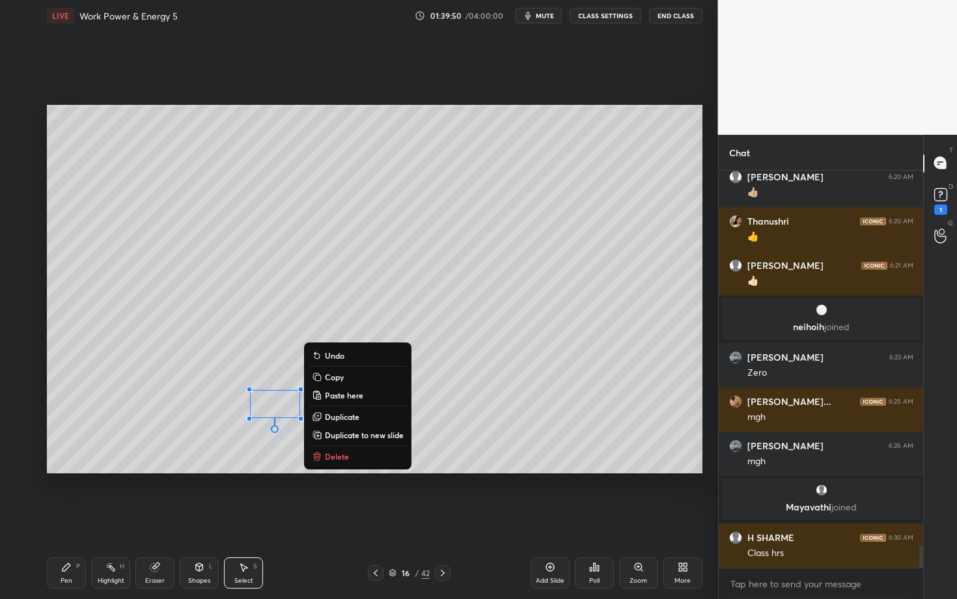
click at [75, 519] on div "Pen P" at bounding box center [66, 572] width 39 height 31
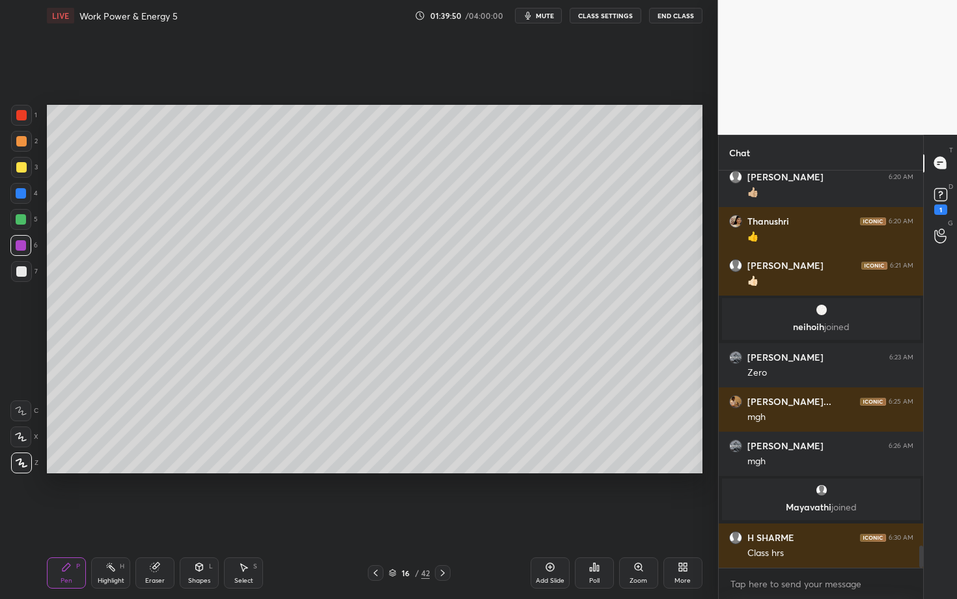
click at [19, 247] on div at bounding box center [21, 245] width 10 height 10
click at [23, 271] on div at bounding box center [21, 271] width 10 height 10
click at [115, 519] on div "Highlight H" at bounding box center [110, 572] width 39 height 31
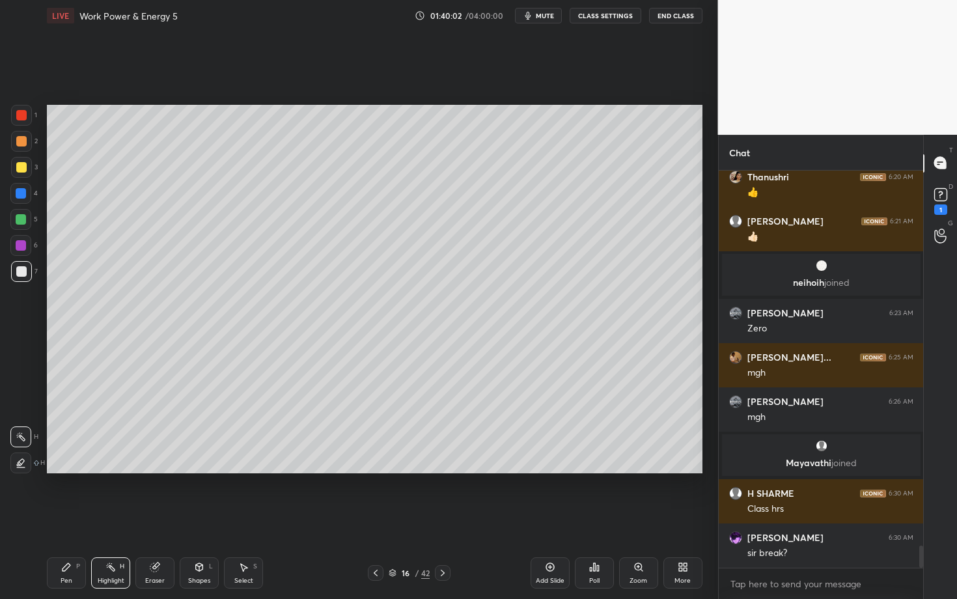
click at [246, 519] on div "Select S" at bounding box center [243, 572] width 39 height 31
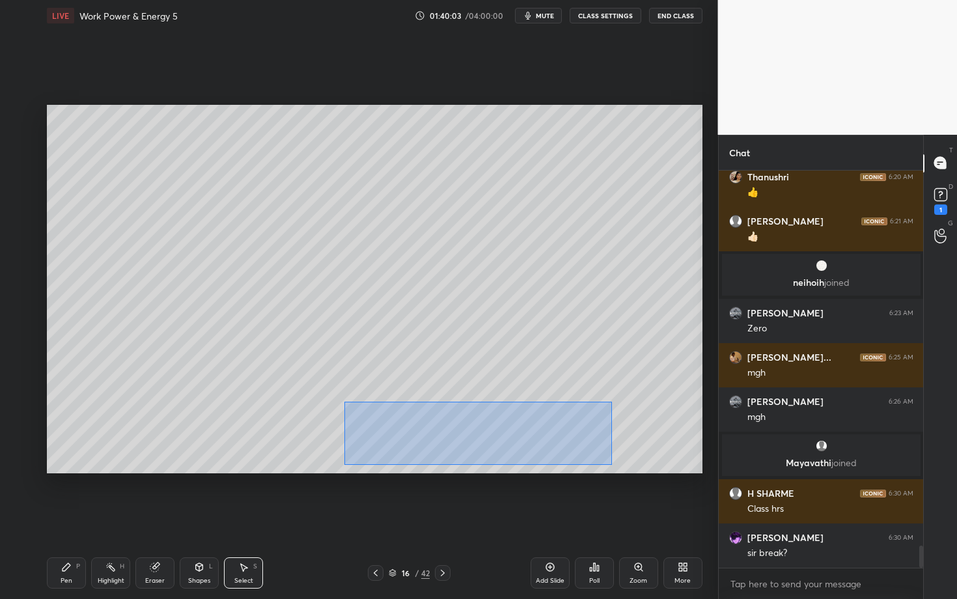
drag, startPoint x: 370, startPoint y: 445, endPoint x: 612, endPoint y: 467, distance: 243.2
click at [612, 467] on div "0 ° Undo Copy Paste here Duplicate Duplicate to new slide Delete" at bounding box center [375, 289] width 656 height 369
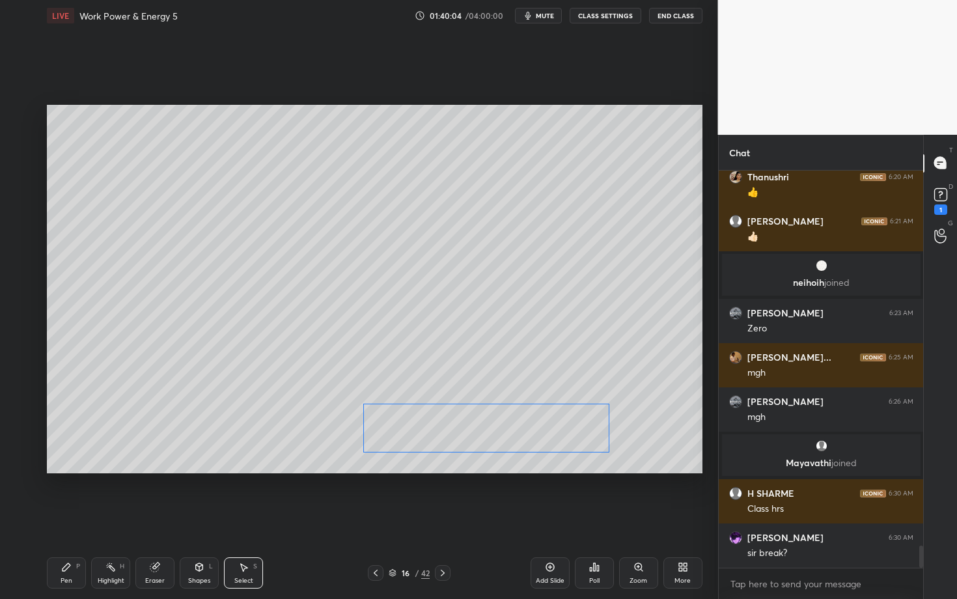
drag, startPoint x: 436, startPoint y: 430, endPoint x: 445, endPoint y: 430, distance: 8.5
click at [445, 430] on div "0 ° Undo Copy Paste here Duplicate Duplicate to new slide Delete" at bounding box center [375, 289] width 656 height 369
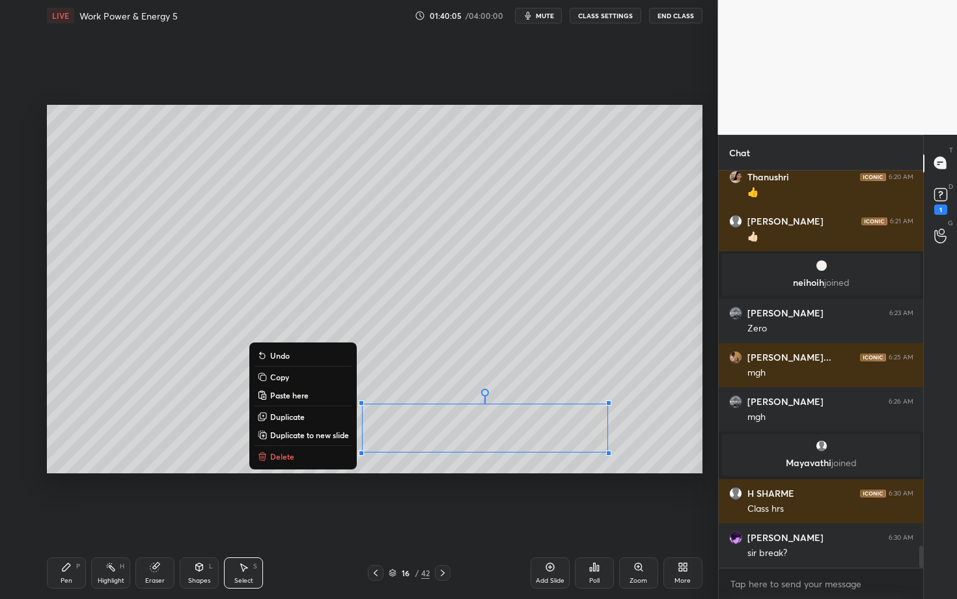
click at [73, 519] on div "Pen P" at bounding box center [66, 572] width 39 height 31
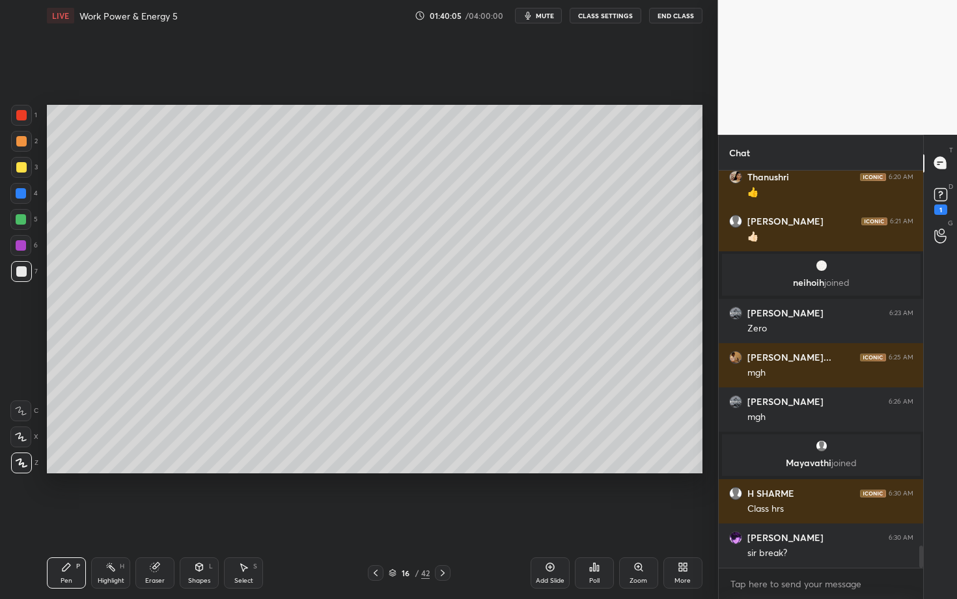
scroll to position [6812, 0]
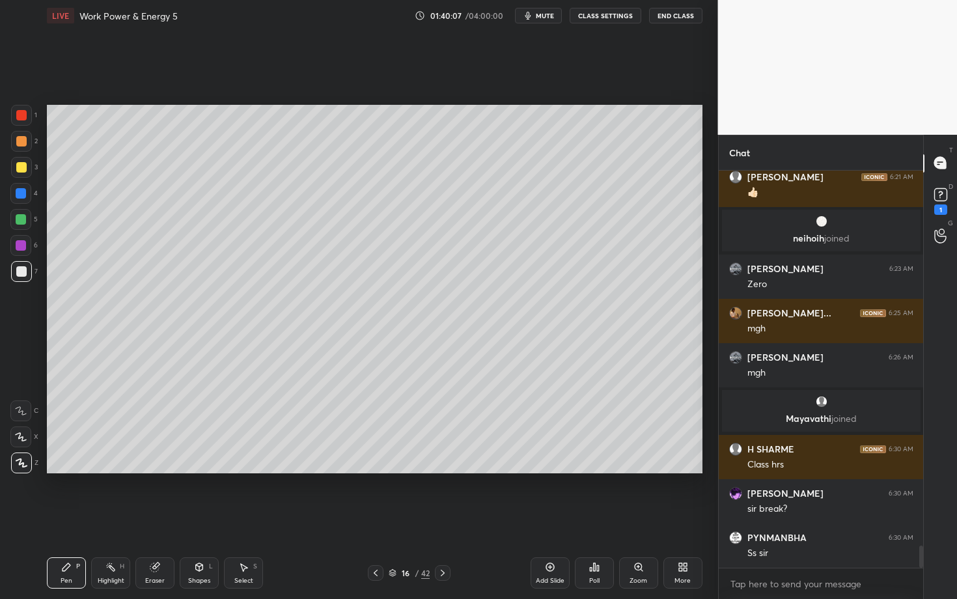
click at [99, 519] on div "Highlight" at bounding box center [111, 581] width 27 height 7
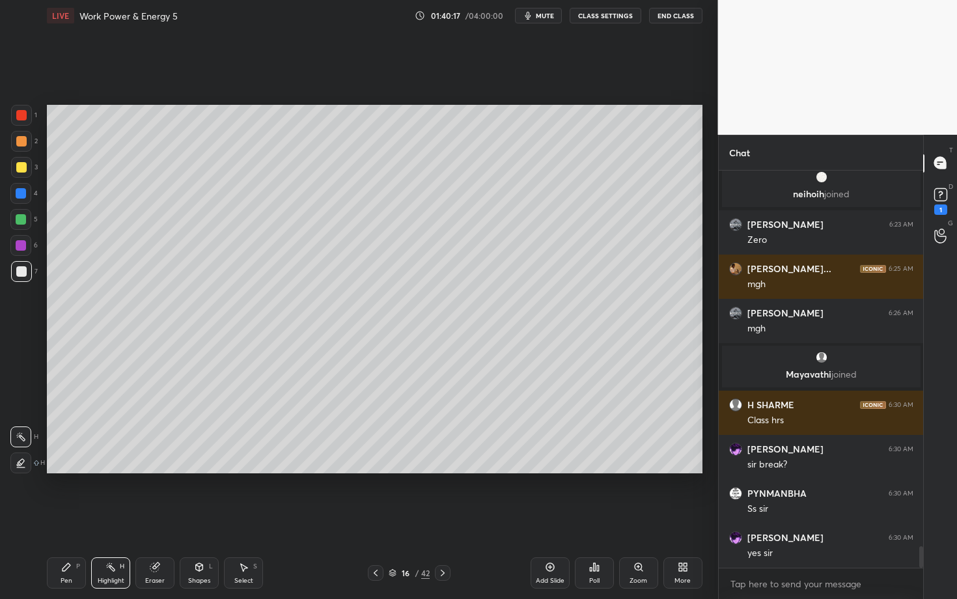
click at [245, 519] on div "Select S" at bounding box center [243, 572] width 39 height 31
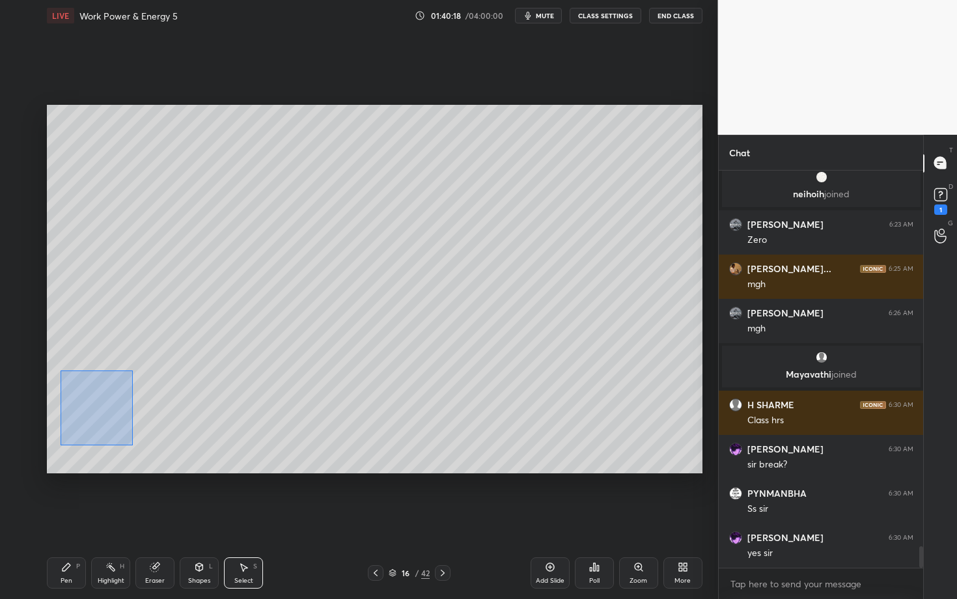
drag, startPoint x: 74, startPoint y: 403, endPoint x: 147, endPoint y: 448, distance: 85.7
click at [147, 448] on div "0 ° Undo Copy Paste here Duplicate Duplicate to new slide Delete" at bounding box center [375, 289] width 656 height 369
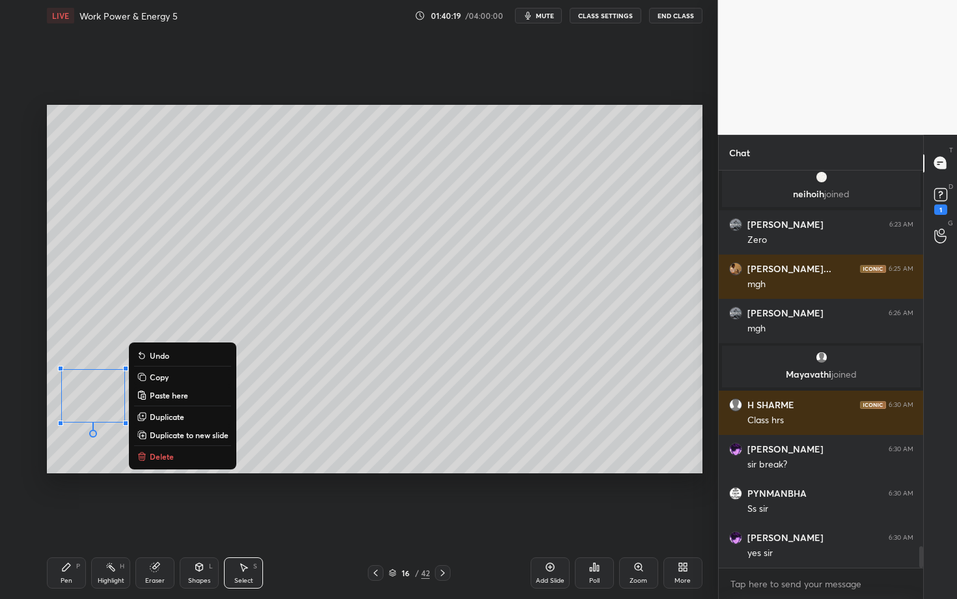
click at [164, 458] on p "Delete" at bounding box center [162, 456] width 24 height 10
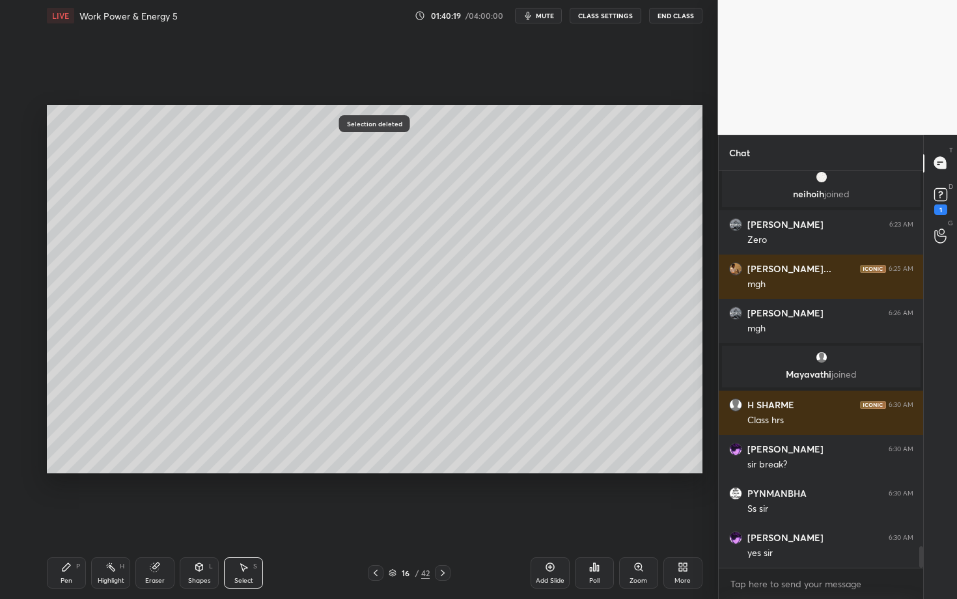
click at [125, 519] on div "Highlight H" at bounding box center [110, 572] width 39 height 31
click at [445, 519] on icon at bounding box center [443, 573] width 10 height 10
click at [71, 519] on div "Pen P" at bounding box center [66, 572] width 39 height 31
click at [201, 519] on div "Shapes L" at bounding box center [199, 572] width 39 height 31
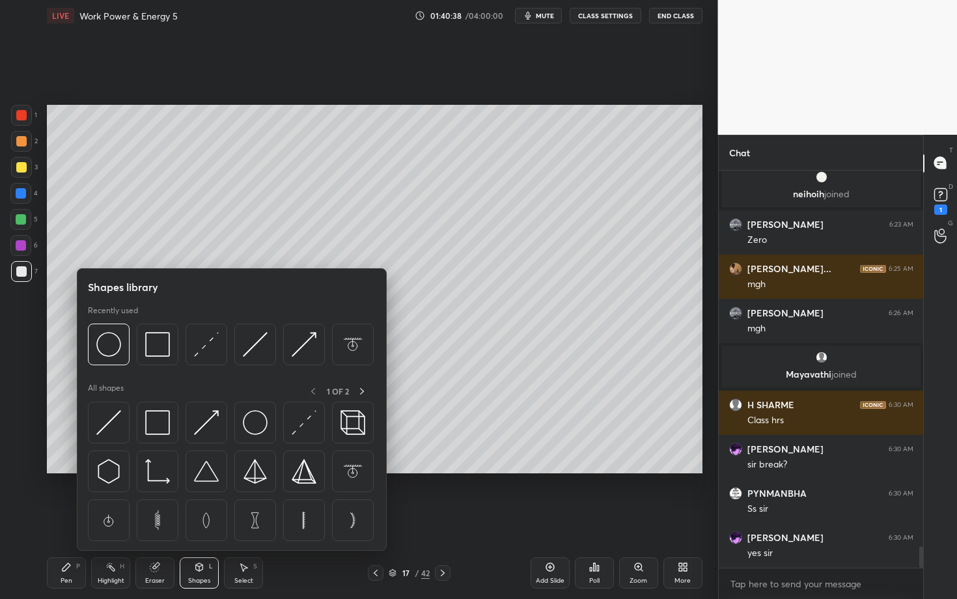
click at [122, 519] on div "Highlight" at bounding box center [111, 581] width 27 height 7
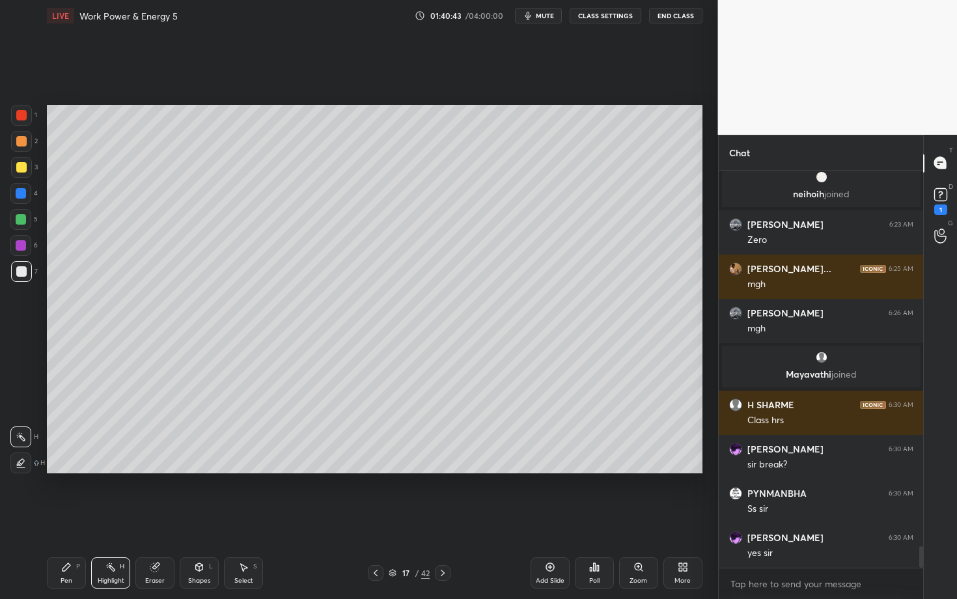
click at [70, 519] on div "Pen P" at bounding box center [66, 572] width 39 height 31
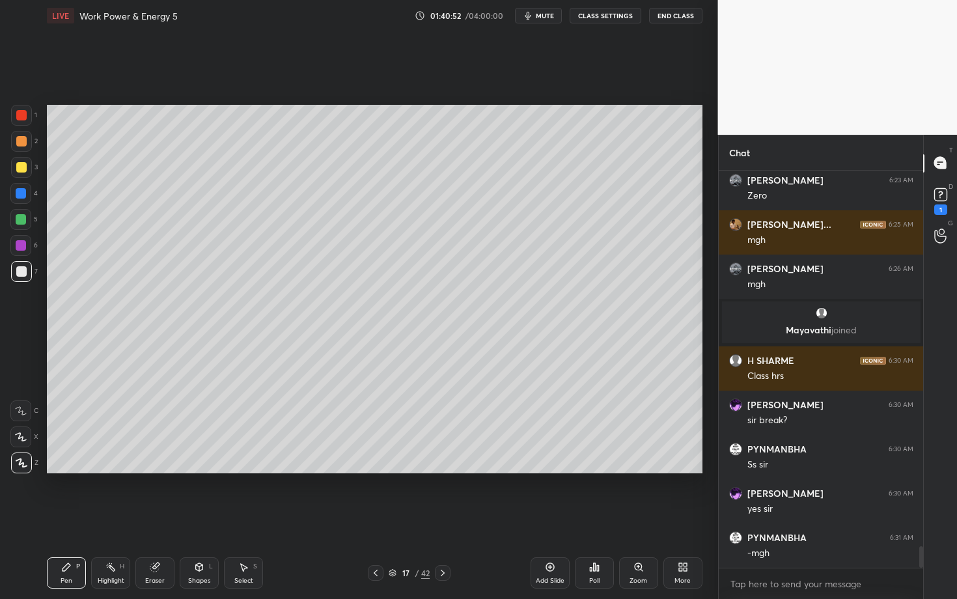
click at [22, 247] on div at bounding box center [21, 245] width 10 height 10
click at [212, 519] on div "Shapes L" at bounding box center [199, 572] width 39 height 31
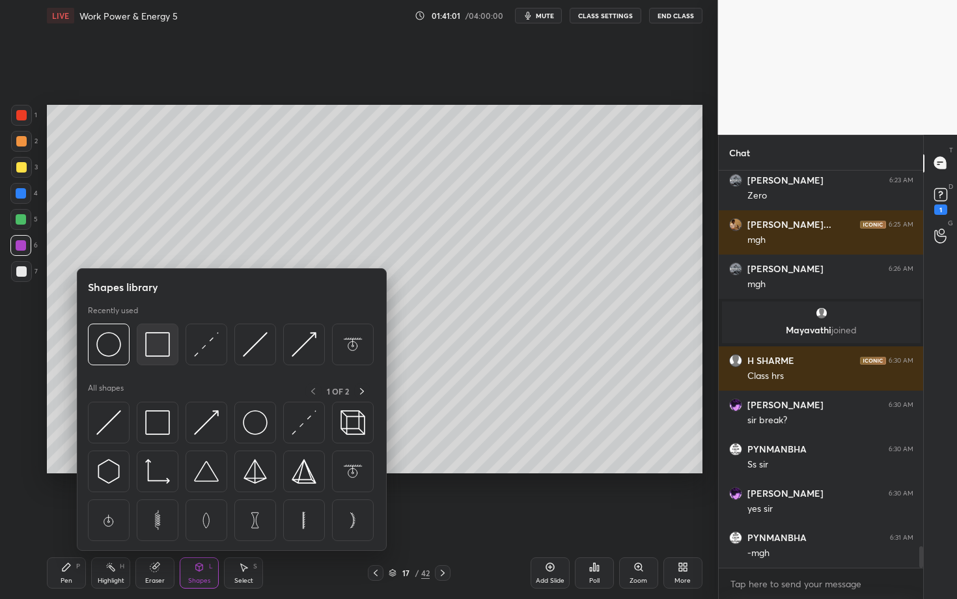
click at [163, 342] on img at bounding box center [157, 344] width 25 height 25
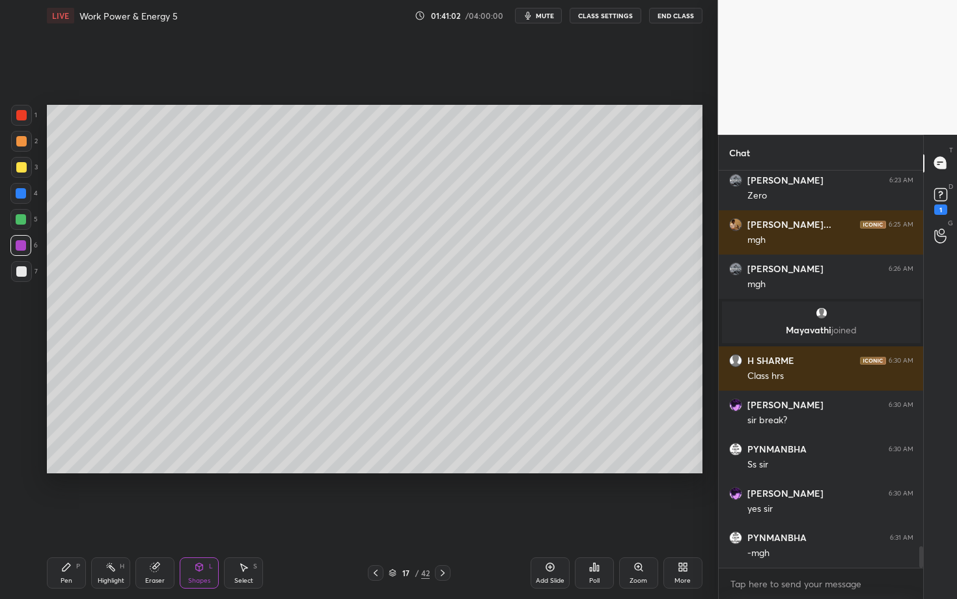
click at [23, 116] on div at bounding box center [21, 115] width 10 height 10
click at [61, 519] on div "Pen" at bounding box center [67, 581] width 12 height 7
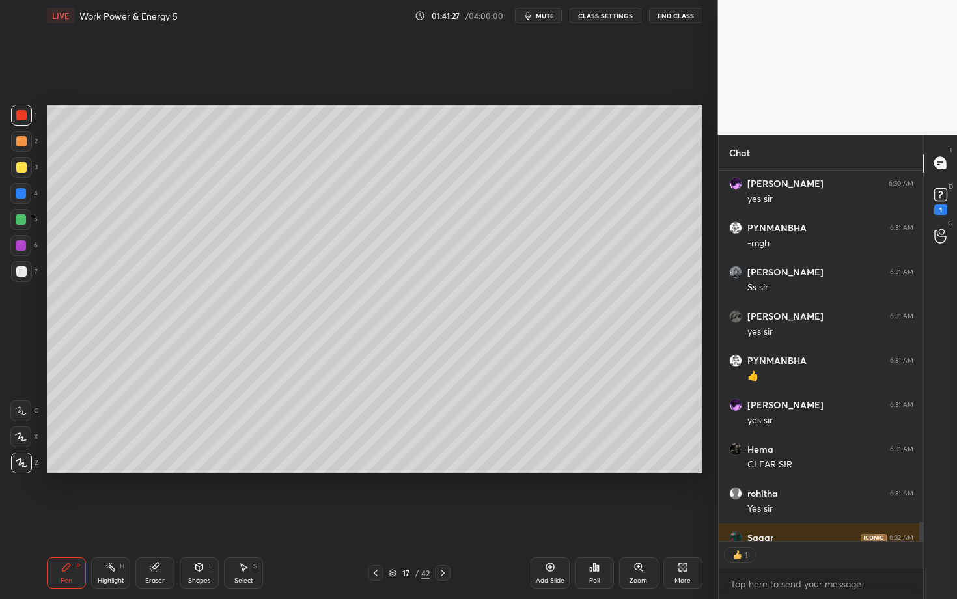
scroll to position [4, 5]
click at [380, 519] on icon at bounding box center [376, 573] width 10 height 10
click at [377, 519] on icon at bounding box center [376, 573] width 10 height 10
click at [373, 519] on icon at bounding box center [376, 573] width 10 height 10
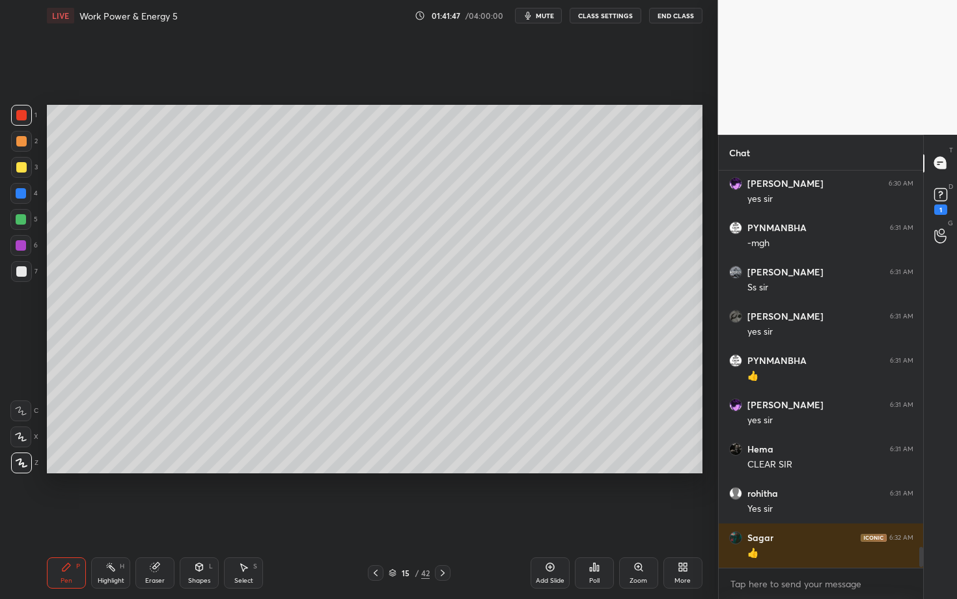
click at [370, 519] on div at bounding box center [376, 573] width 16 height 16
click at [371, 519] on icon at bounding box center [376, 573] width 10 height 10
click at [377, 519] on icon at bounding box center [376, 573] width 10 height 10
click at [375, 519] on icon at bounding box center [376, 573] width 10 height 10
click at [373, 519] on icon at bounding box center [376, 573] width 10 height 10
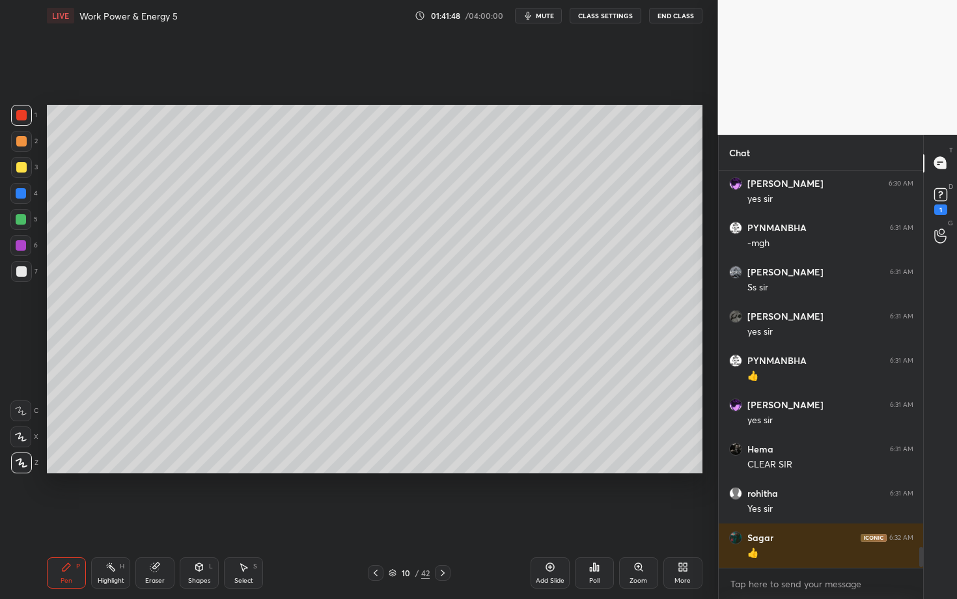
click at [372, 519] on icon at bounding box center [376, 573] width 10 height 10
click at [370, 519] on div at bounding box center [376, 573] width 16 height 16
click at [367, 519] on div "7 / 42" at bounding box center [410, 573] width 242 height 16
click at [368, 519] on div at bounding box center [376, 573] width 16 height 16
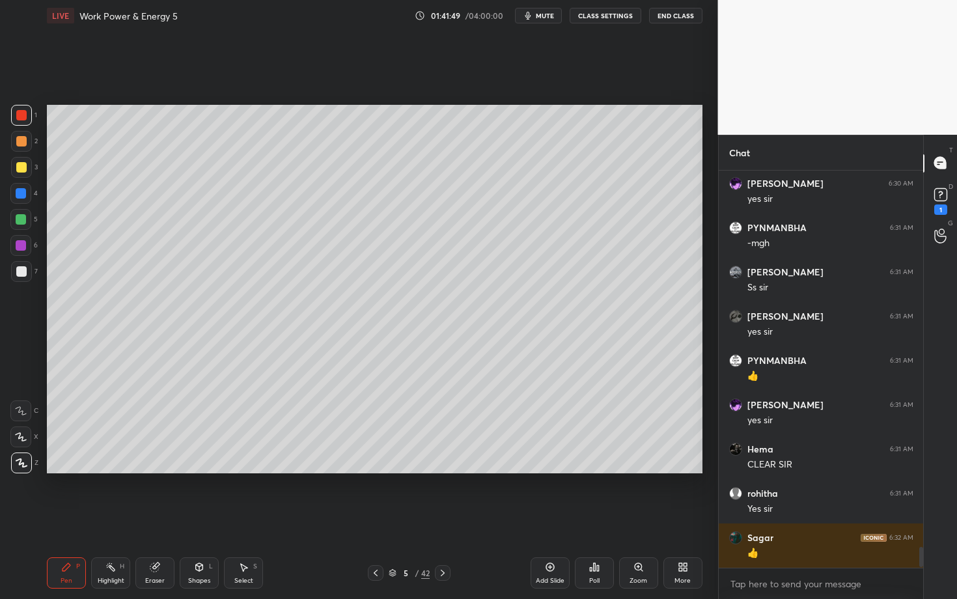
click at [369, 519] on div at bounding box center [376, 573] width 16 height 16
click at [374, 519] on icon at bounding box center [376, 573] width 10 height 10
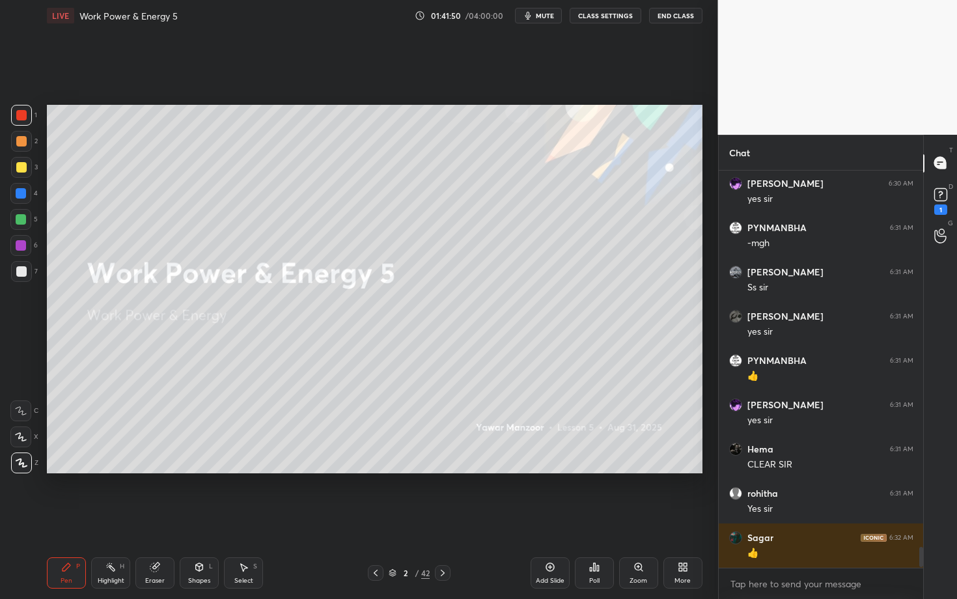
click at [377, 519] on icon at bounding box center [376, 573] width 10 height 10
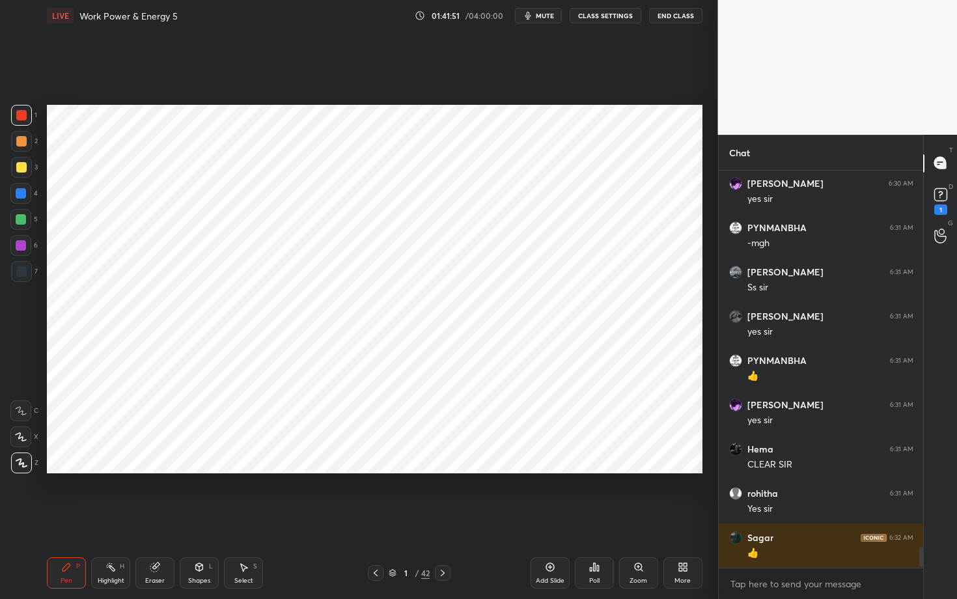
click at [438, 519] on icon at bounding box center [443, 573] width 10 height 10
click at [442, 519] on icon at bounding box center [443, 573] width 10 height 10
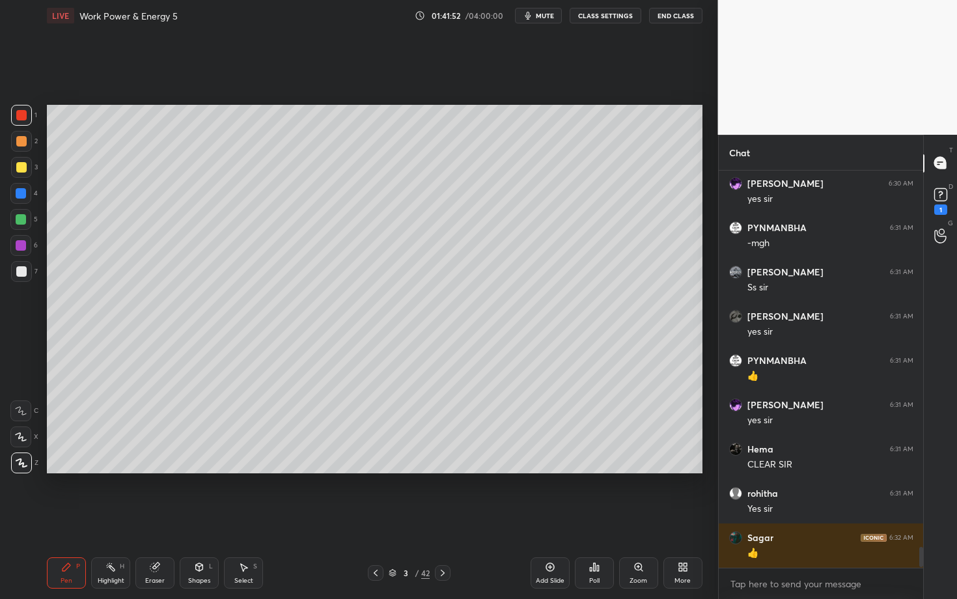
click at [113, 519] on div "Highlight H" at bounding box center [110, 572] width 39 height 31
click at [290, 518] on div "Setting up your live class Poll for secs No correct answer Start poll" at bounding box center [375, 289] width 666 height 516
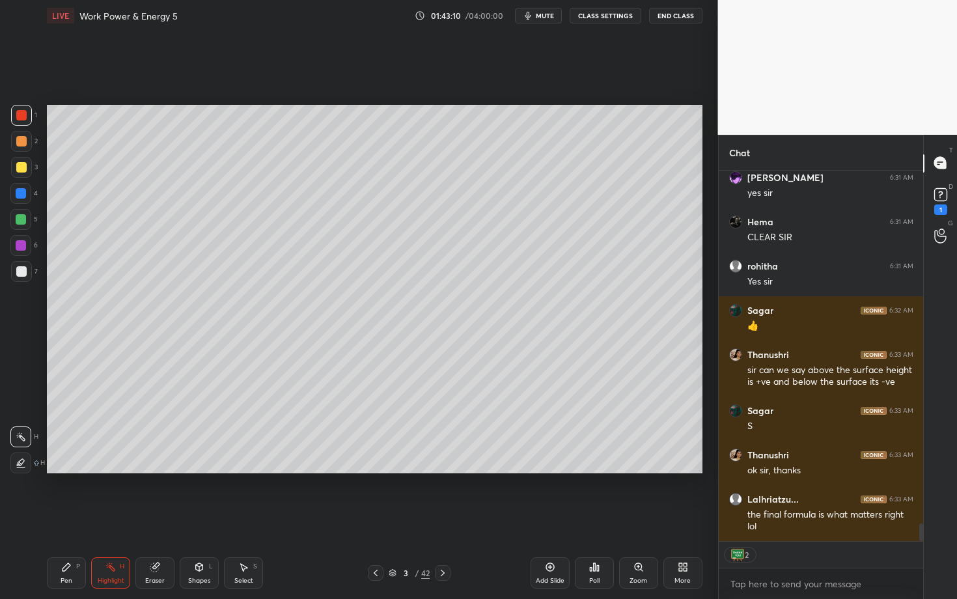
scroll to position [7485, 0]
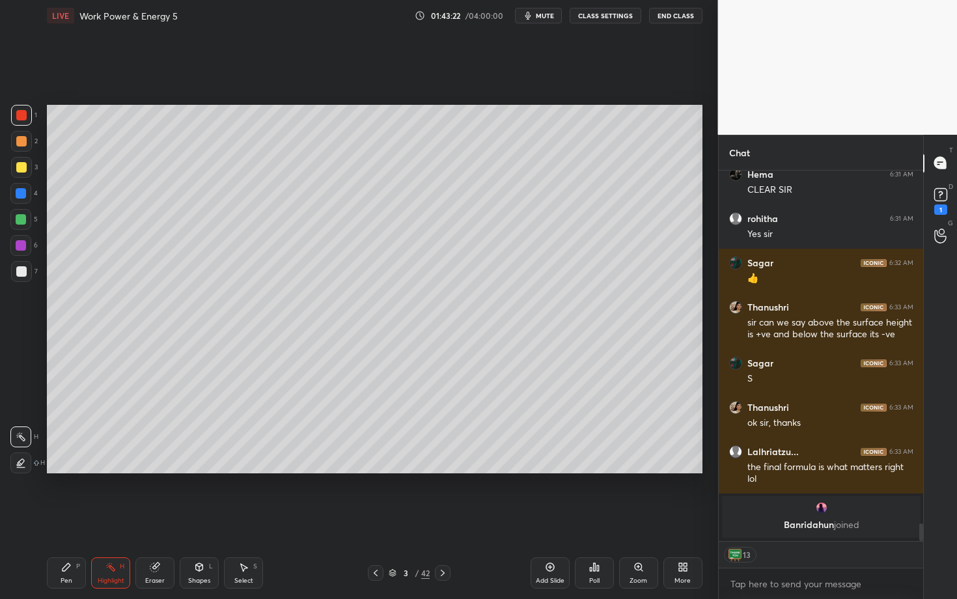
click at [112, 519] on div "Highlight H" at bounding box center [110, 572] width 39 height 31
click at [76, 519] on div "Pen P" at bounding box center [66, 572] width 39 height 31
click at [443, 519] on icon at bounding box center [443, 573] width 4 height 7
click at [447, 519] on icon at bounding box center [443, 573] width 10 height 10
click at [444, 519] on icon at bounding box center [443, 573] width 10 height 10
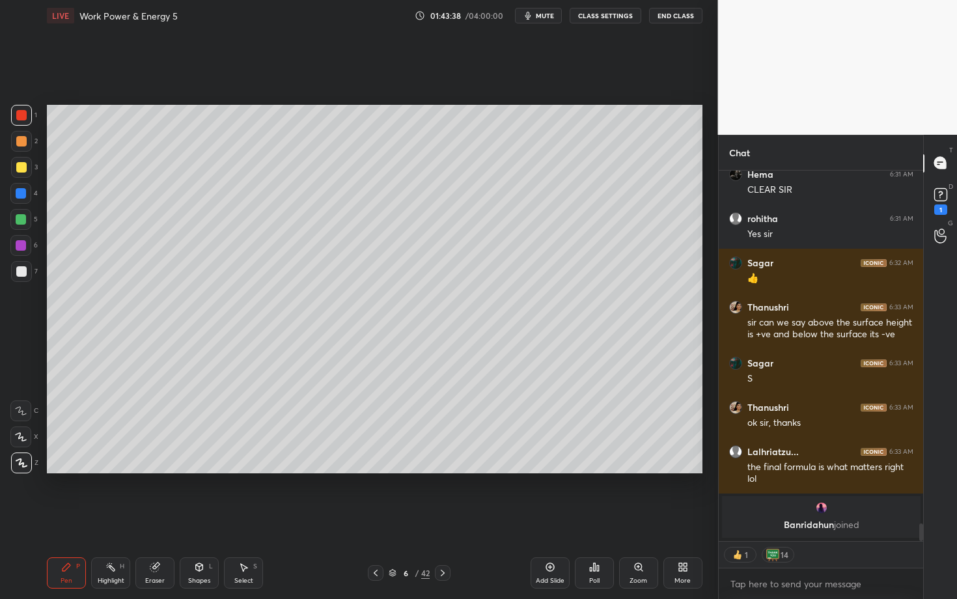
click at [445, 519] on icon at bounding box center [443, 573] width 10 height 10
click at [446, 519] on icon at bounding box center [443, 573] width 10 height 10
click at [445, 519] on icon at bounding box center [443, 573] width 10 height 10
click at [443, 519] on icon at bounding box center [443, 573] width 10 height 10
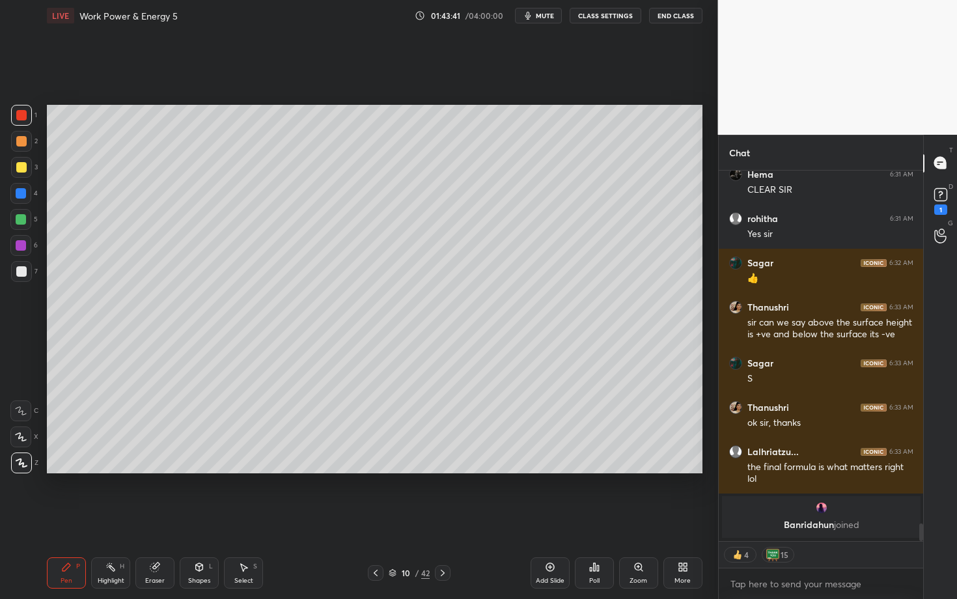
click at [443, 519] on icon at bounding box center [443, 573] width 10 height 10
click at [440, 519] on icon at bounding box center [443, 573] width 10 height 10
click at [442, 519] on icon at bounding box center [443, 573] width 10 height 10
click at [444, 519] on icon at bounding box center [443, 573] width 10 height 10
click at [442, 519] on icon at bounding box center [443, 573] width 10 height 10
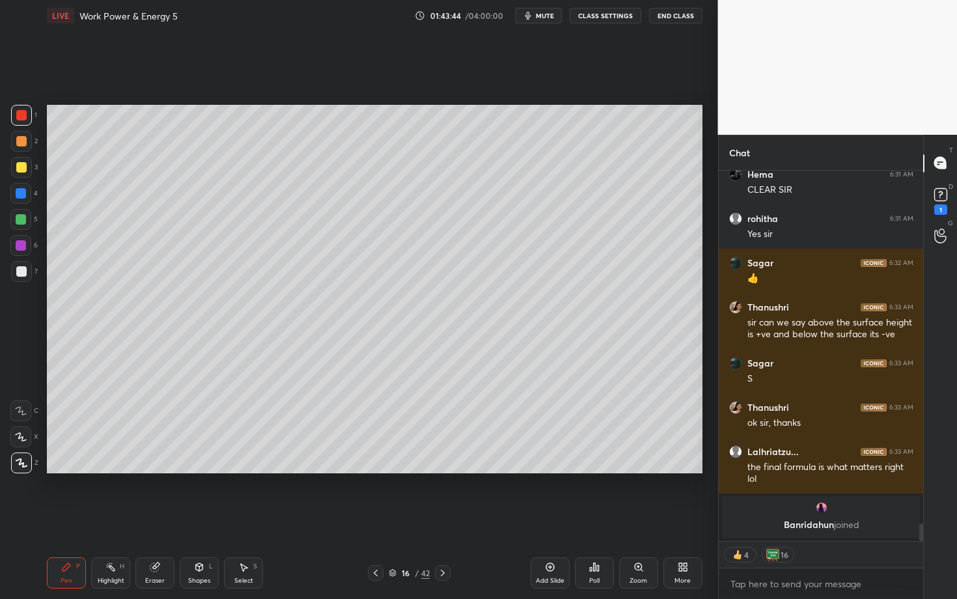
click at [440, 519] on icon at bounding box center [443, 573] width 10 height 10
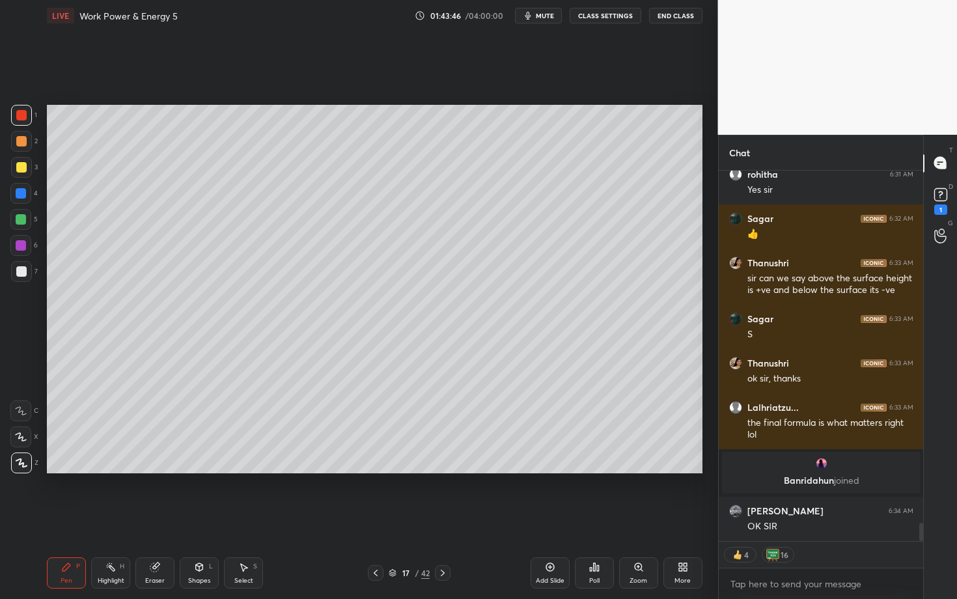
click at [373, 519] on icon at bounding box center [376, 573] width 10 height 10
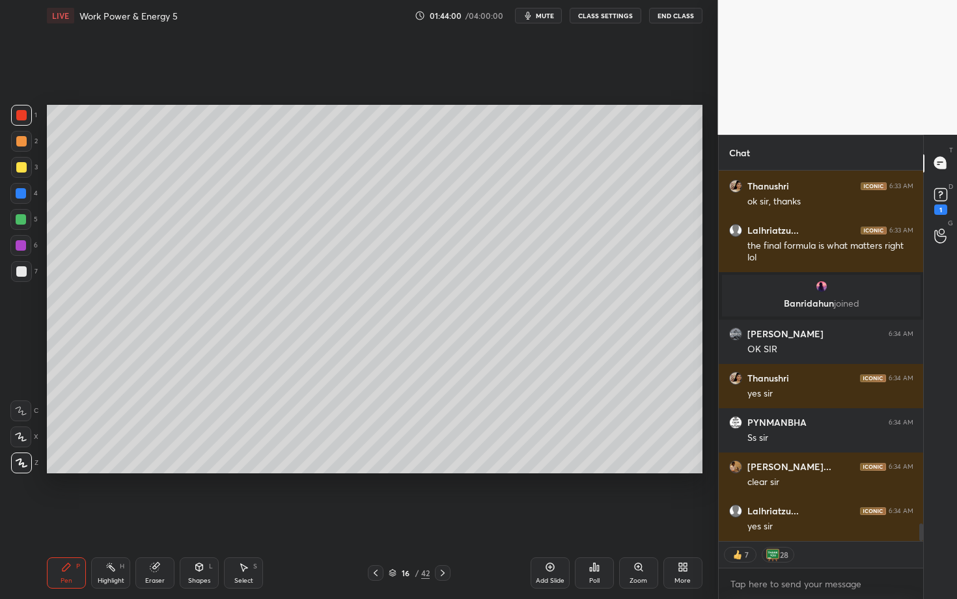
scroll to position [7519, 0]
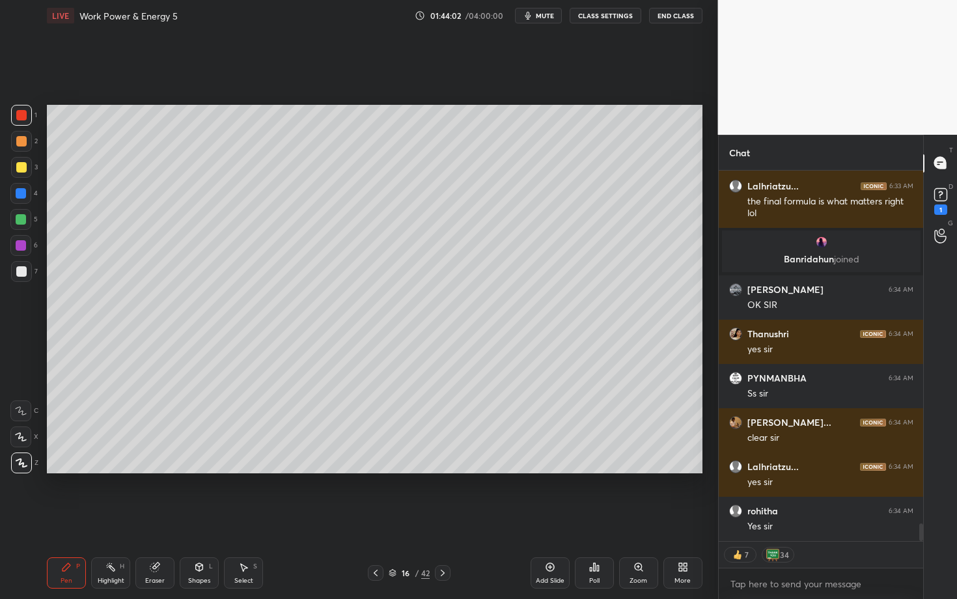
click at [596, 81] on div "Setting up your live class Poll for secs No correct answer Start poll" at bounding box center [375, 289] width 666 height 516
click at [461, 519] on div "Pen P Highlight H Eraser Shapes L Select S 16 / 42 Add Slide Poll Zoom More" at bounding box center [375, 573] width 656 height 52
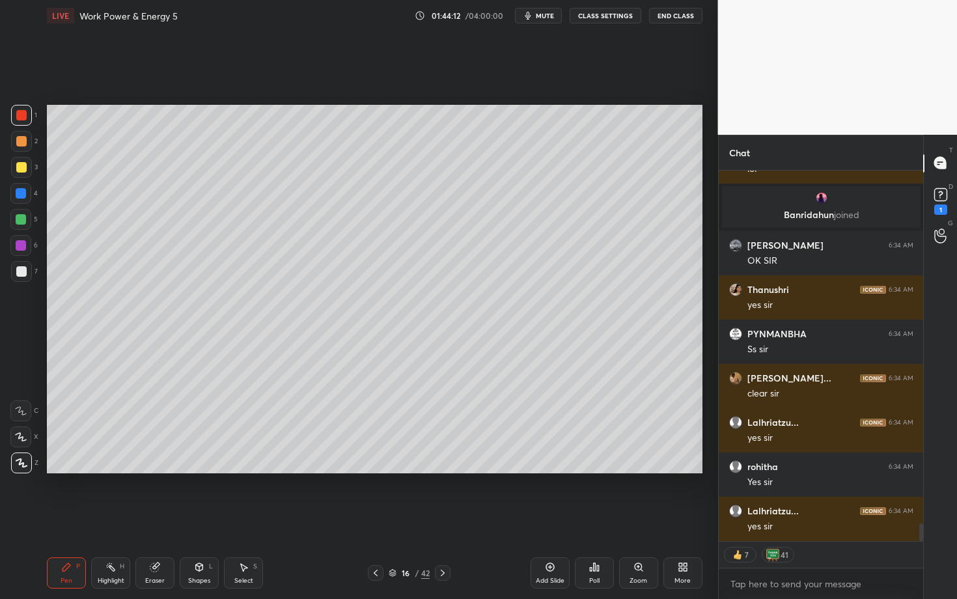
click at [444, 519] on icon at bounding box center [443, 573] width 10 height 10
click at [377, 519] on icon at bounding box center [376, 573] width 10 height 10
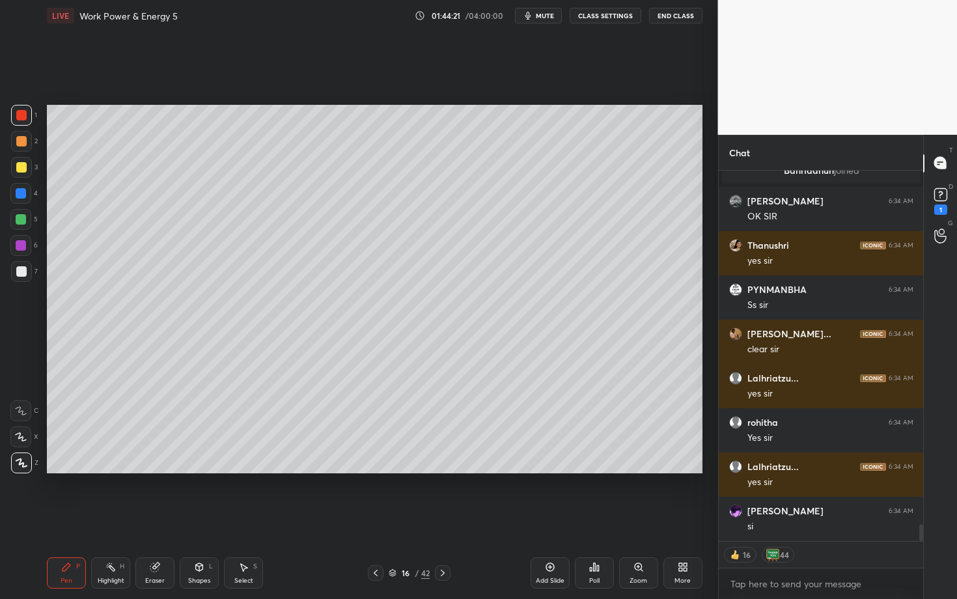
click at [443, 519] on icon at bounding box center [443, 573] width 10 height 10
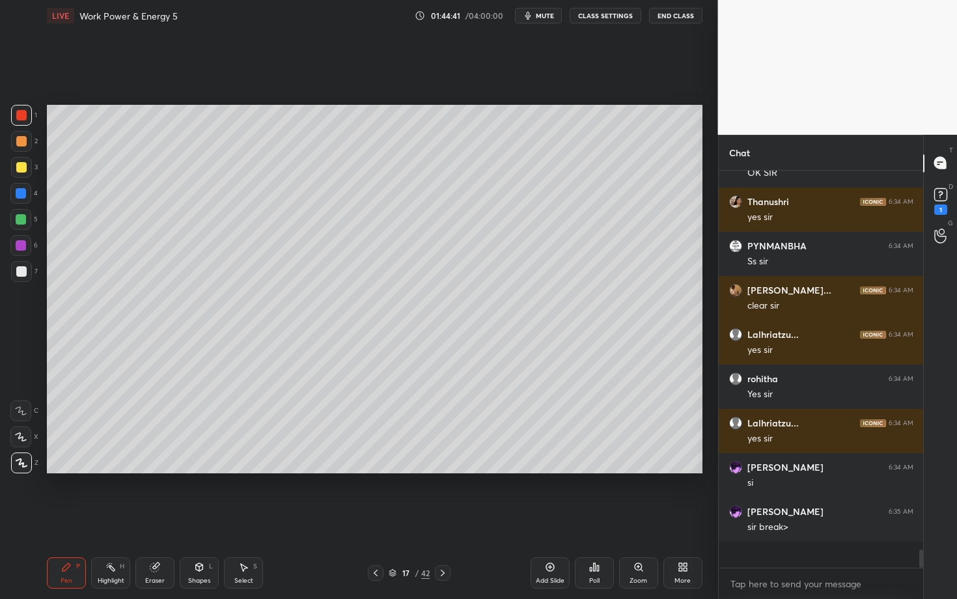
scroll to position [7625, 0]
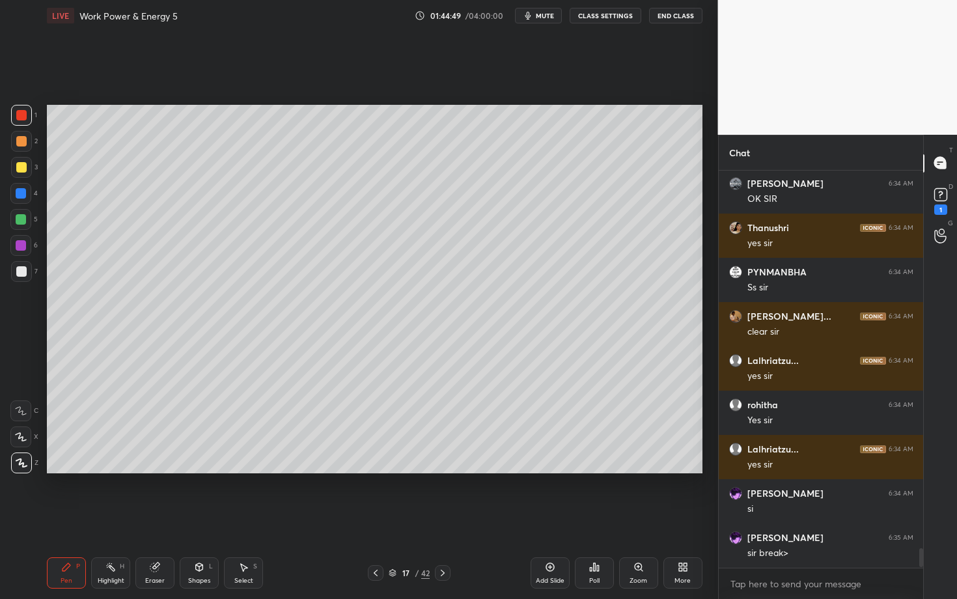
click at [71, 519] on div "Pen P" at bounding box center [66, 572] width 39 height 31
click at [444, 519] on icon at bounding box center [443, 573] width 10 height 10
click at [21, 145] on div at bounding box center [21, 141] width 10 height 10
click at [75, 519] on div "Pen P" at bounding box center [66, 572] width 39 height 31
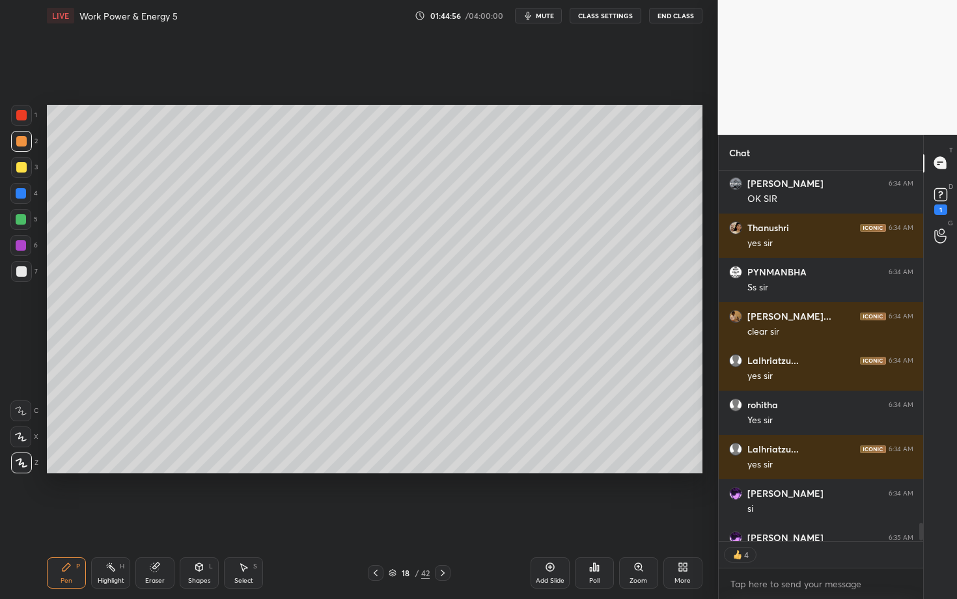
click at [23, 138] on div at bounding box center [21, 141] width 10 height 10
click at [203, 519] on div "Shapes" at bounding box center [199, 581] width 22 height 7
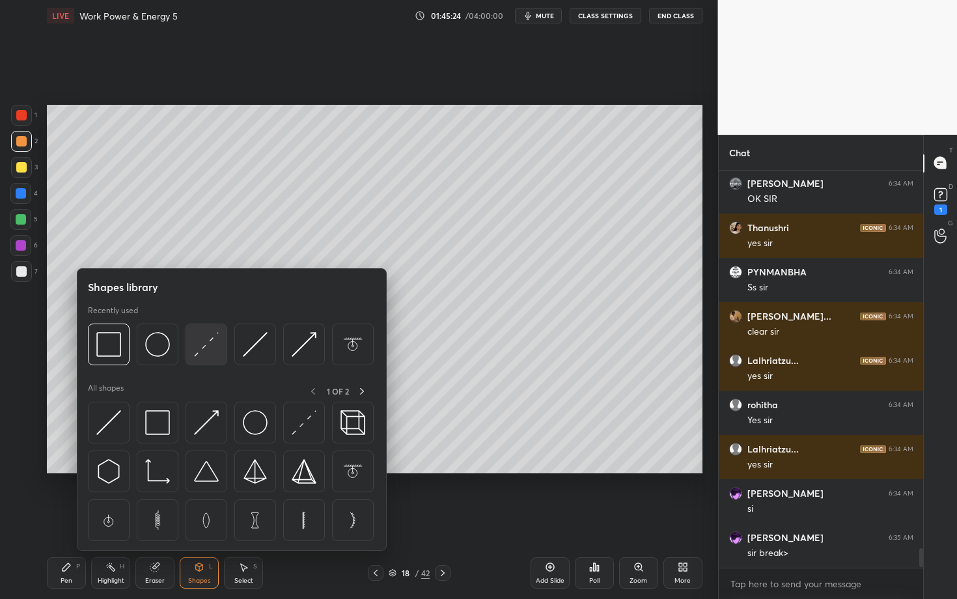
click at [211, 354] on img at bounding box center [206, 344] width 25 height 25
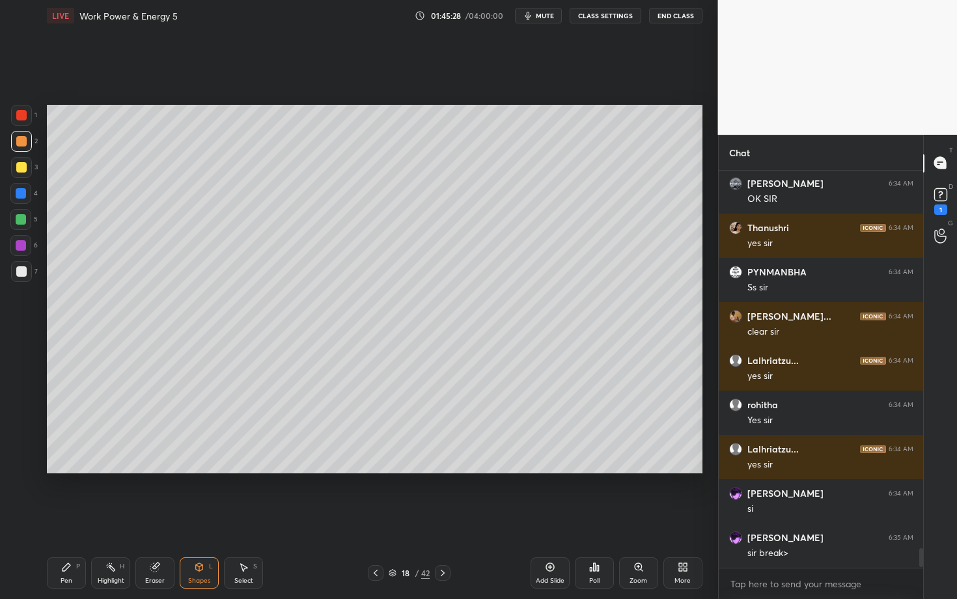
click at [199, 519] on div "Shapes" at bounding box center [199, 581] width 22 height 7
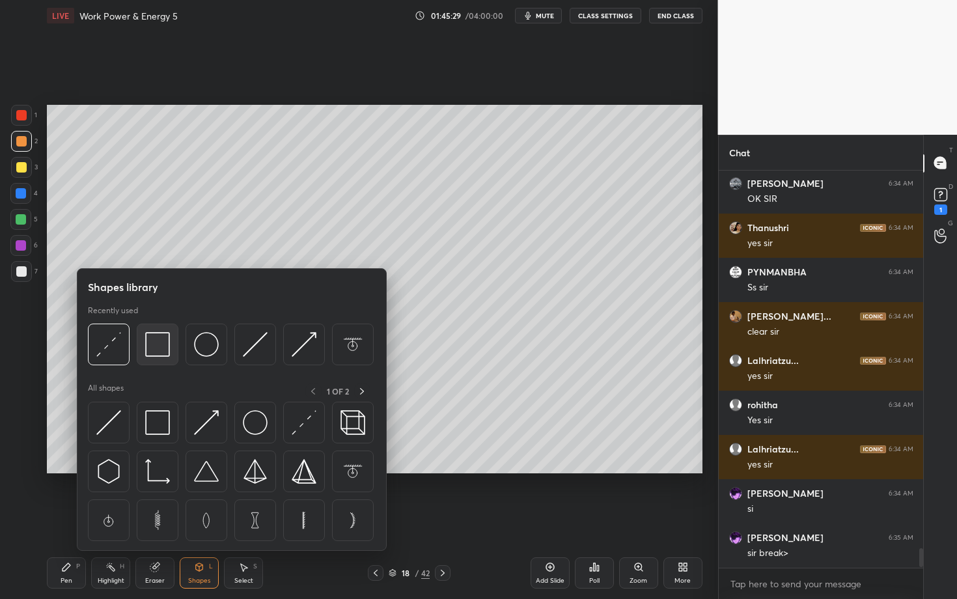
click at [162, 351] on img at bounding box center [157, 344] width 25 height 25
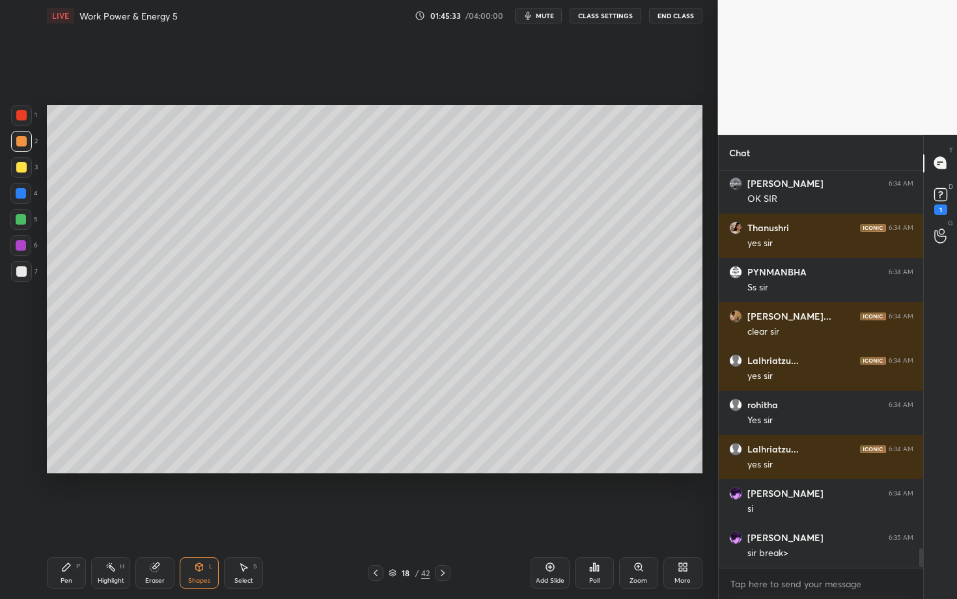
click at [255, 519] on div "Select S" at bounding box center [243, 572] width 39 height 31
drag, startPoint x: 236, startPoint y: 257, endPoint x: 246, endPoint y: 262, distance: 11.7
click at [246, 263] on div "0 ° Undo Copy Paste here Duplicate Duplicate to new slide Delete" at bounding box center [375, 289] width 656 height 369
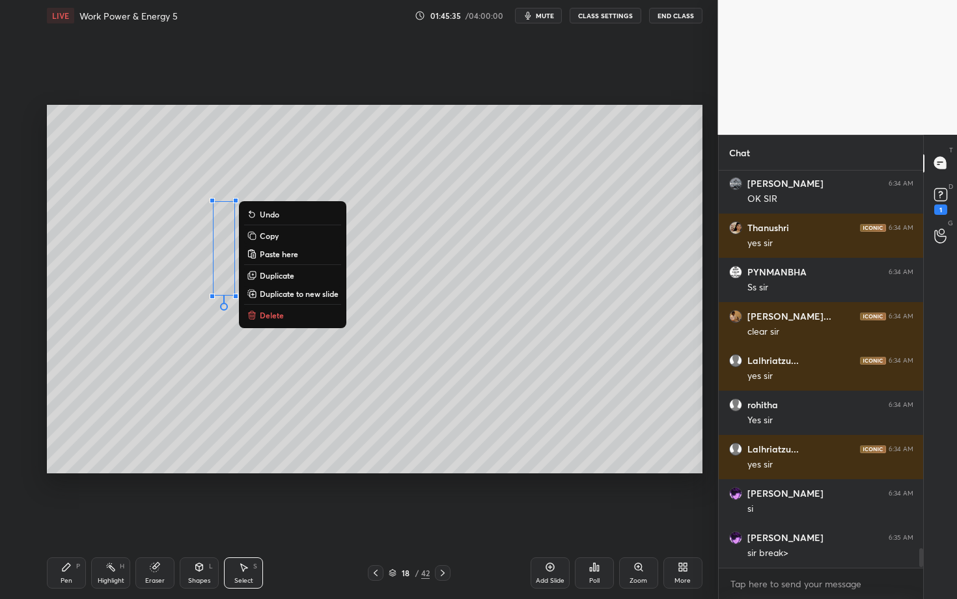
click at [281, 275] on p "Duplicate" at bounding box center [277, 275] width 35 height 10
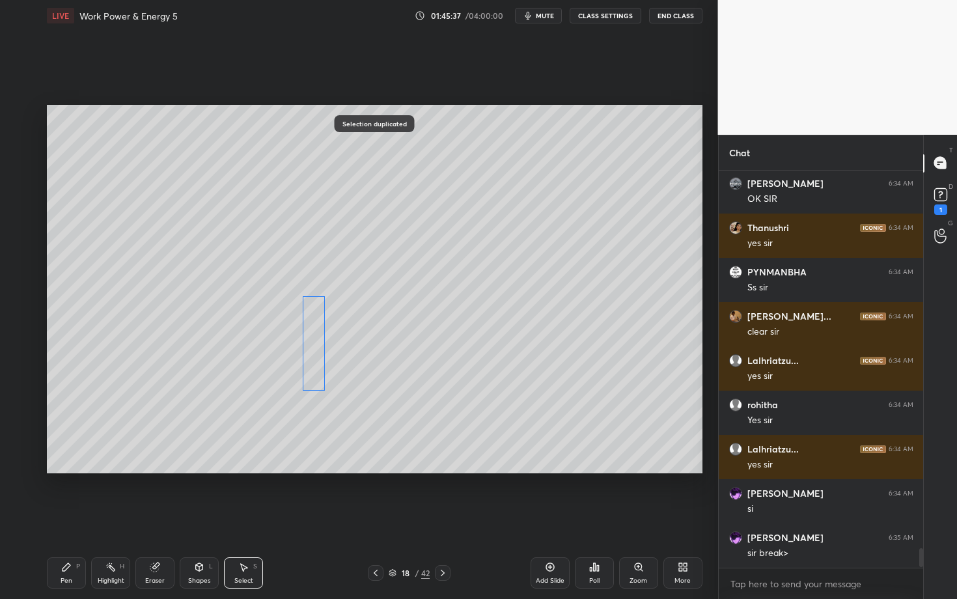
drag, startPoint x: 236, startPoint y: 281, endPoint x: 310, endPoint y: 360, distance: 108.3
click at [310, 360] on div "0 ° Undo Copy Paste here Duplicate Duplicate to new slide Delete" at bounding box center [375, 289] width 656 height 369
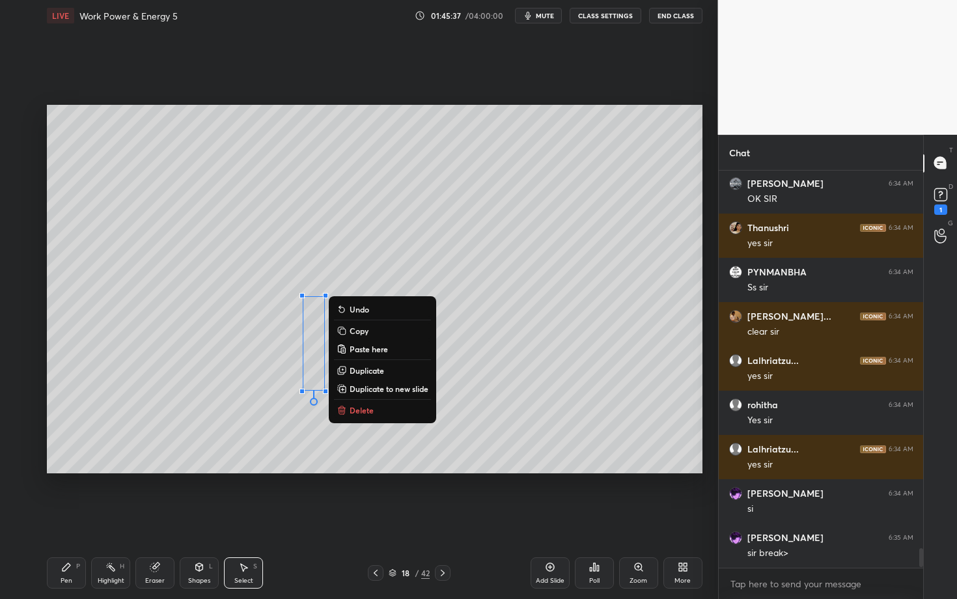
click at [72, 519] on div "Pen P" at bounding box center [66, 572] width 39 height 31
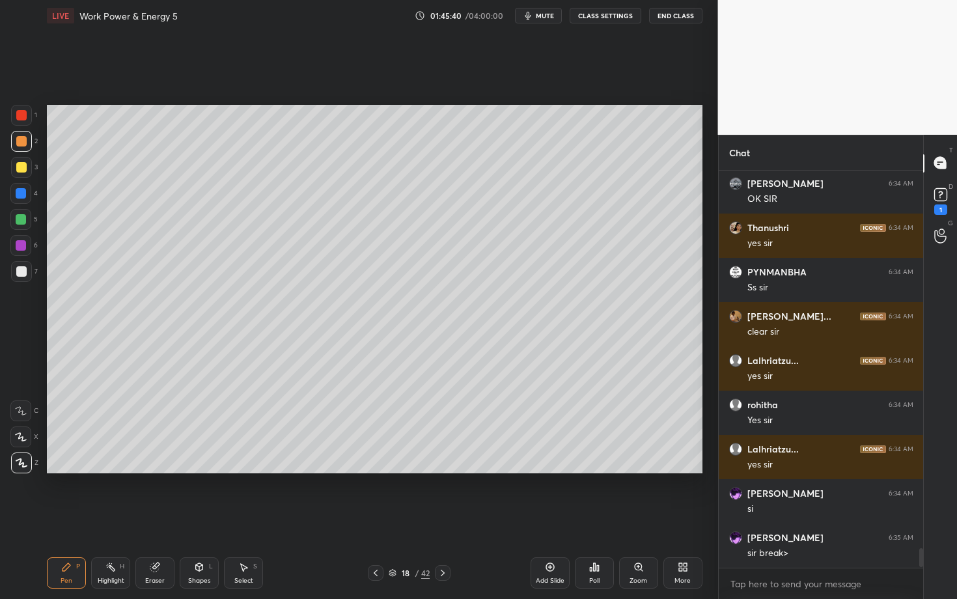
click at [244, 519] on icon at bounding box center [244, 568] width 7 height 8
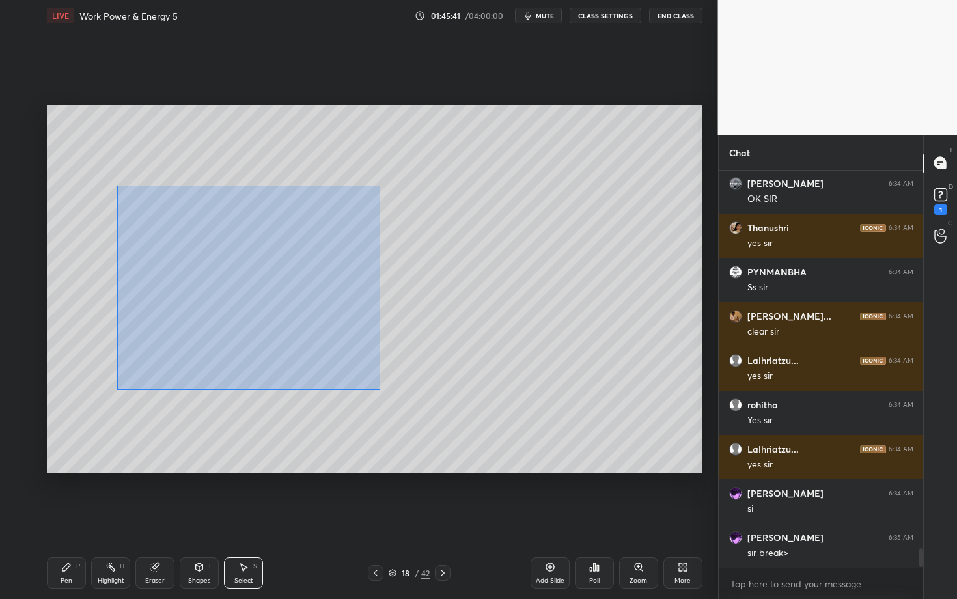
drag, startPoint x: 117, startPoint y: 186, endPoint x: 466, endPoint y: 440, distance: 431.3
click at [466, 439] on div "0 ° Undo Copy Paste here Duplicate Duplicate to new slide Delete" at bounding box center [375, 289] width 656 height 369
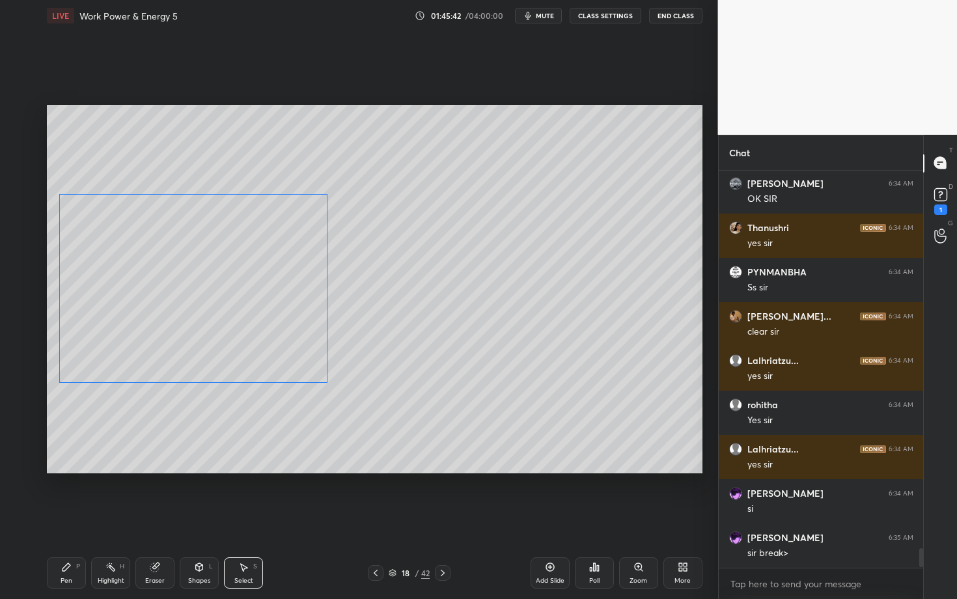
drag, startPoint x: 221, startPoint y: 297, endPoint x: 196, endPoint y: 290, distance: 25.6
click at [196, 290] on div "0 ° Undo Copy Paste here Duplicate Duplicate to new slide Delete" at bounding box center [375, 289] width 656 height 369
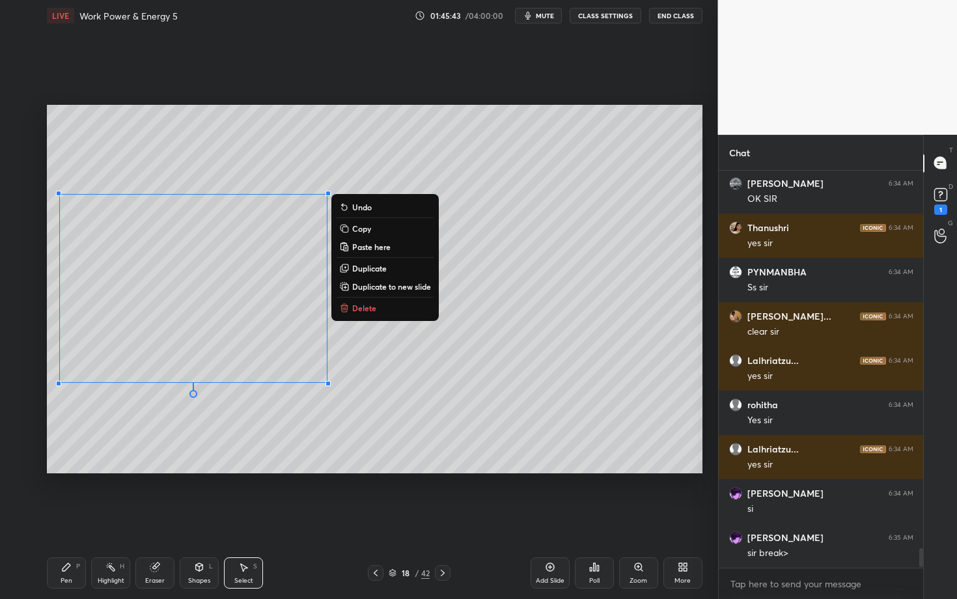
click at [61, 519] on icon at bounding box center [66, 567] width 10 height 10
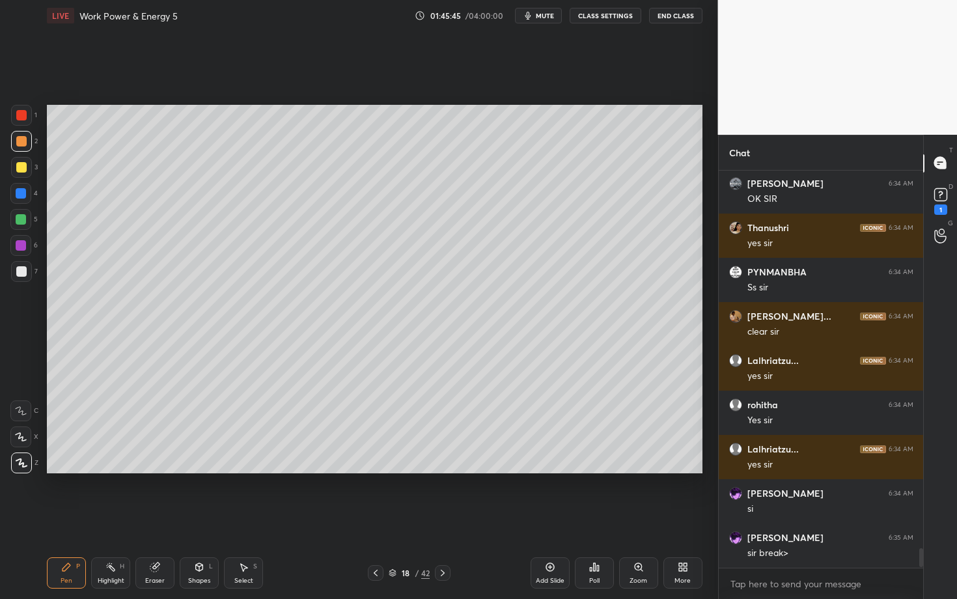
click at [156, 519] on icon at bounding box center [155, 567] width 10 height 10
click at [240, 519] on div "Select S" at bounding box center [243, 572] width 39 height 31
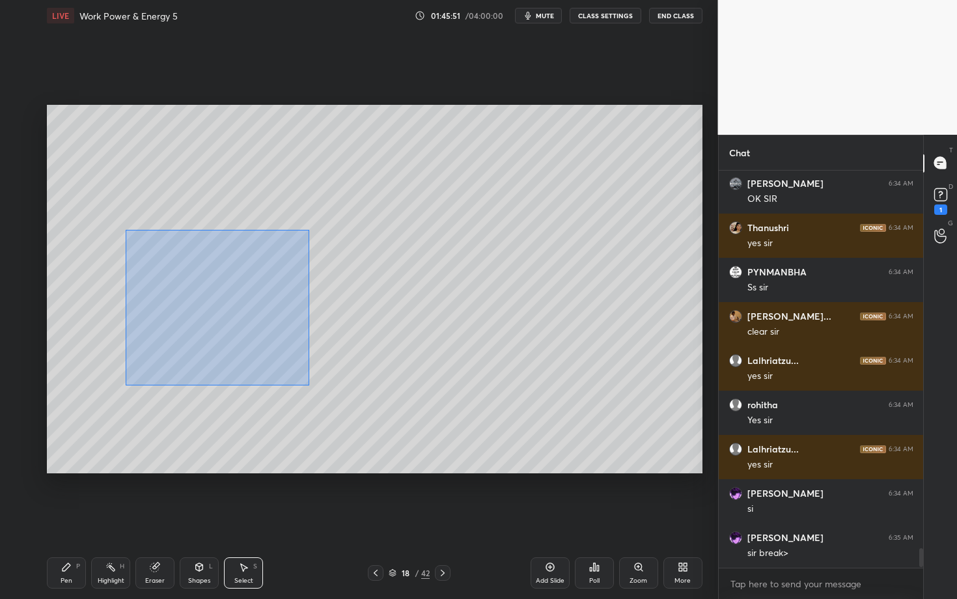
drag, startPoint x: 191, startPoint y: 311, endPoint x: 376, endPoint y: 426, distance: 217.0
click at [375, 425] on div "0 ° Undo Copy Paste here Duplicate Duplicate to new slide Delete" at bounding box center [375, 289] width 656 height 369
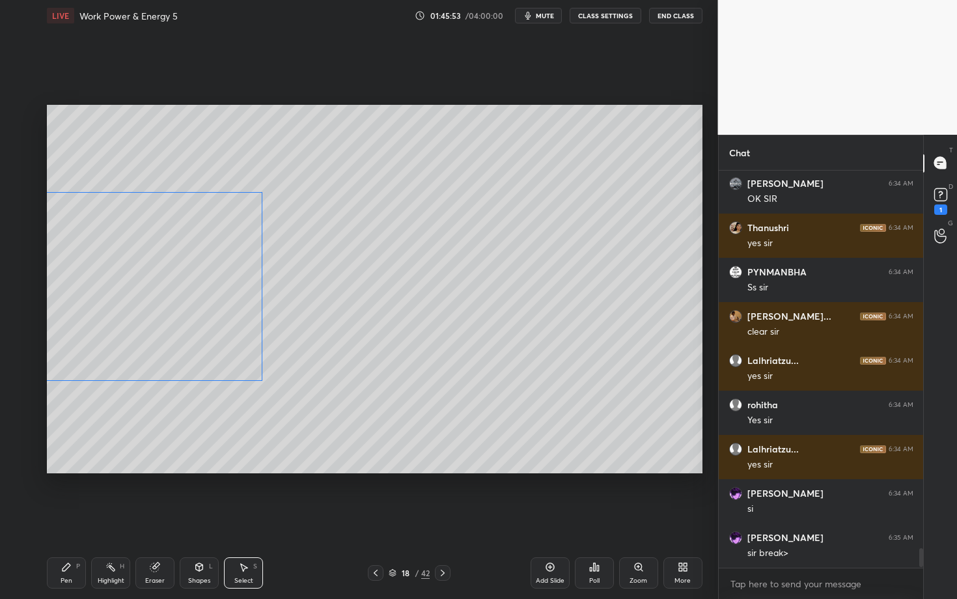
drag, startPoint x: 199, startPoint y: 302, endPoint x: 162, endPoint y: 300, distance: 37.2
click at [162, 300] on div "0 ° Undo Copy Paste here Duplicate Duplicate to new slide Delete" at bounding box center [375, 289] width 656 height 369
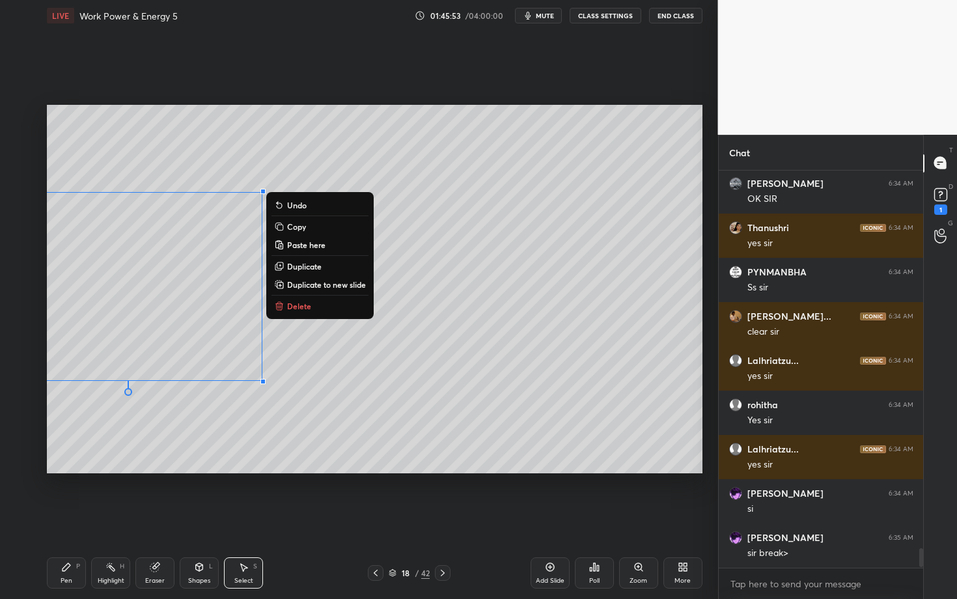
click at [59, 519] on div "Pen P" at bounding box center [66, 572] width 39 height 31
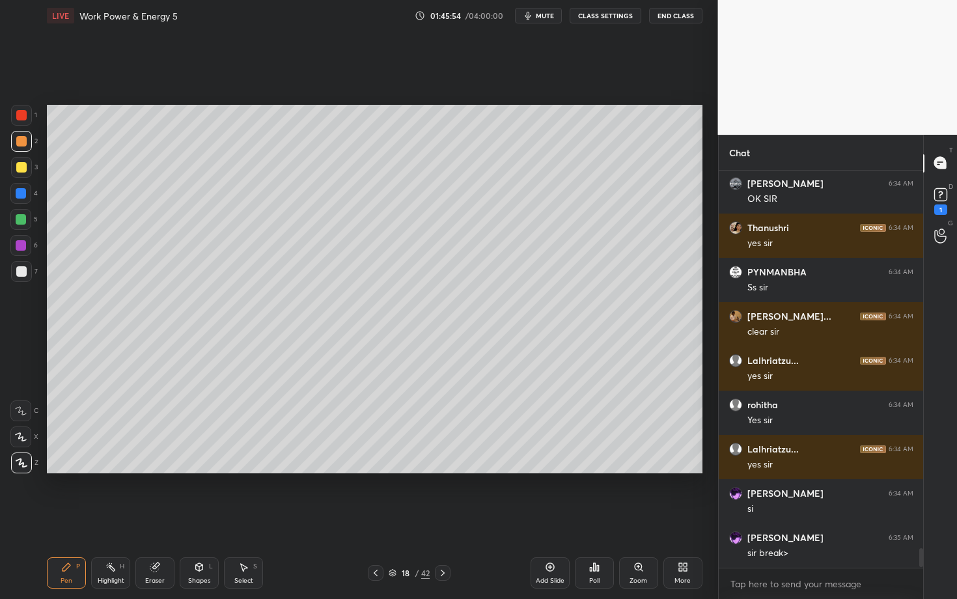
click at [25, 269] on div at bounding box center [21, 271] width 10 height 10
click at [244, 519] on div "Select S" at bounding box center [243, 572] width 39 height 31
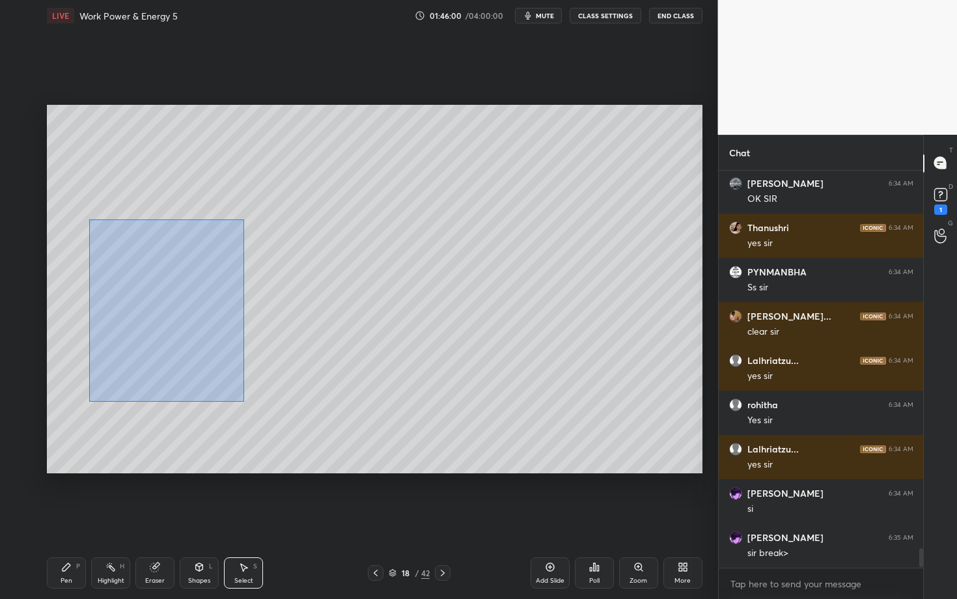
drag, startPoint x: 150, startPoint y: 322, endPoint x: 291, endPoint y: 430, distance: 177.5
click at [291, 429] on div "0 ° Undo Copy Paste here Duplicate Duplicate to new slide Delete" at bounding box center [375, 289] width 656 height 369
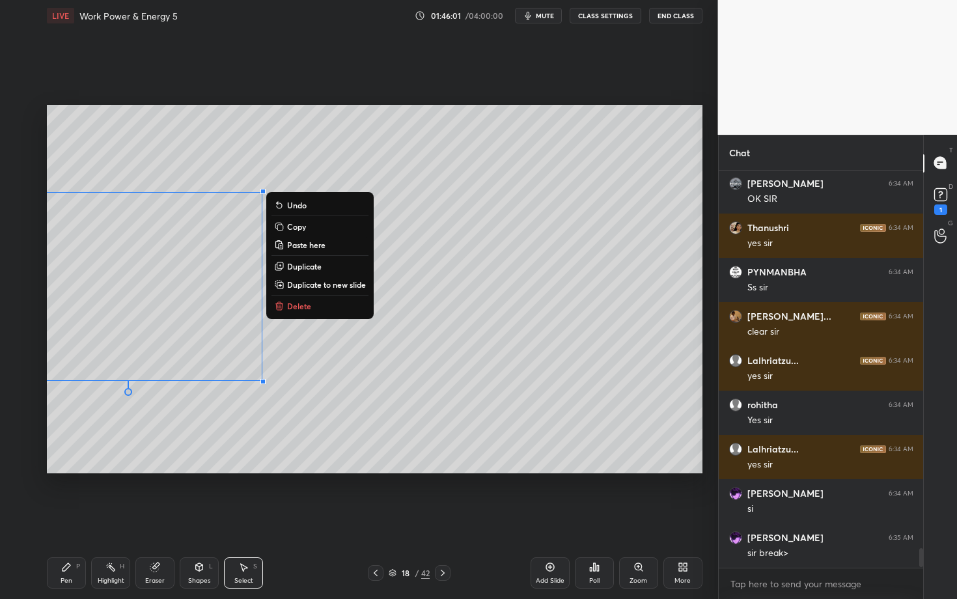
click at [73, 519] on div "Pen P" at bounding box center [66, 572] width 39 height 31
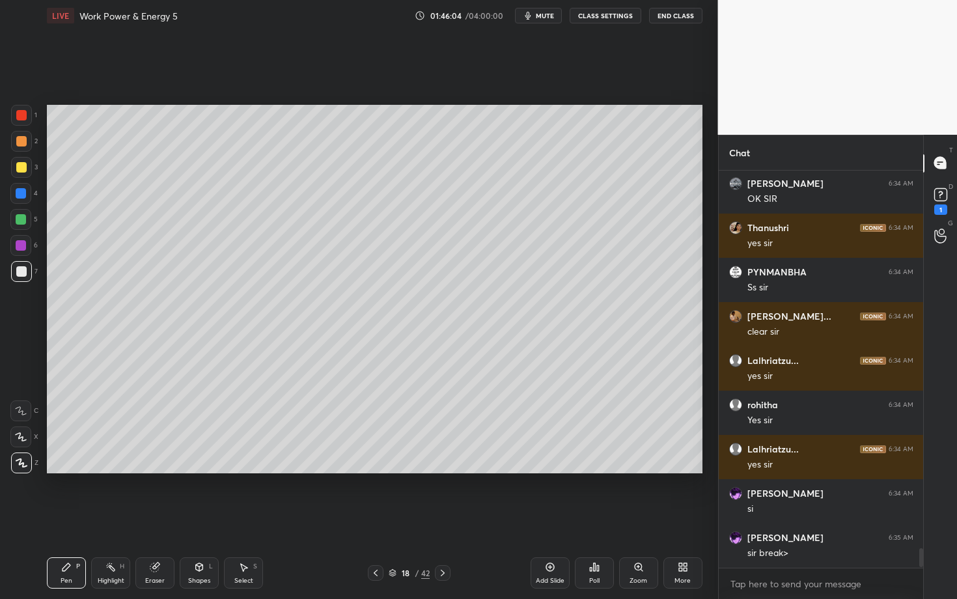
click at [245, 519] on div "Select S" at bounding box center [243, 572] width 39 height 31
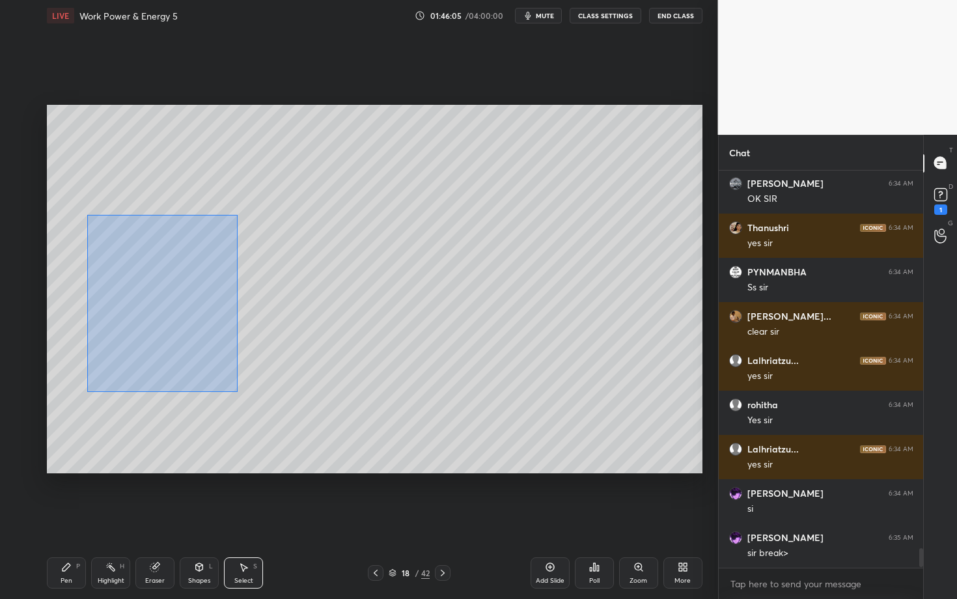
drag, startPoint x: 139, startPoint y: 309, endPoint x: 314, endPoint y: 433, distance: 214.0
click at [314, 432] on div "0 ° Undo Copy Paste here Duplicate Duplicate to new slide Delete" at bounding box center [375, 289] width 656 height 369
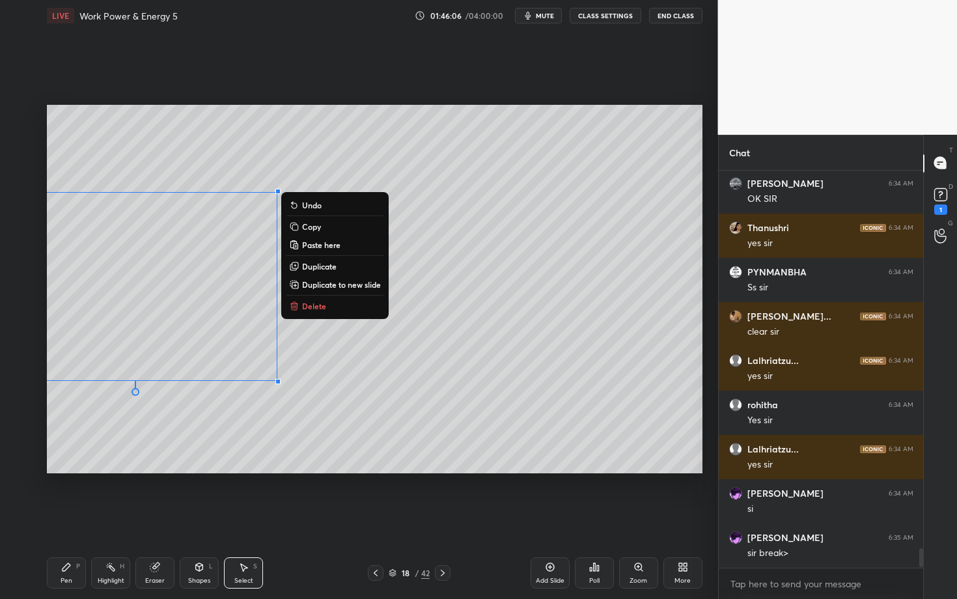
click at [320, 266] on p "Duplicate" at bounding box center [319, 266] width 35 height 10
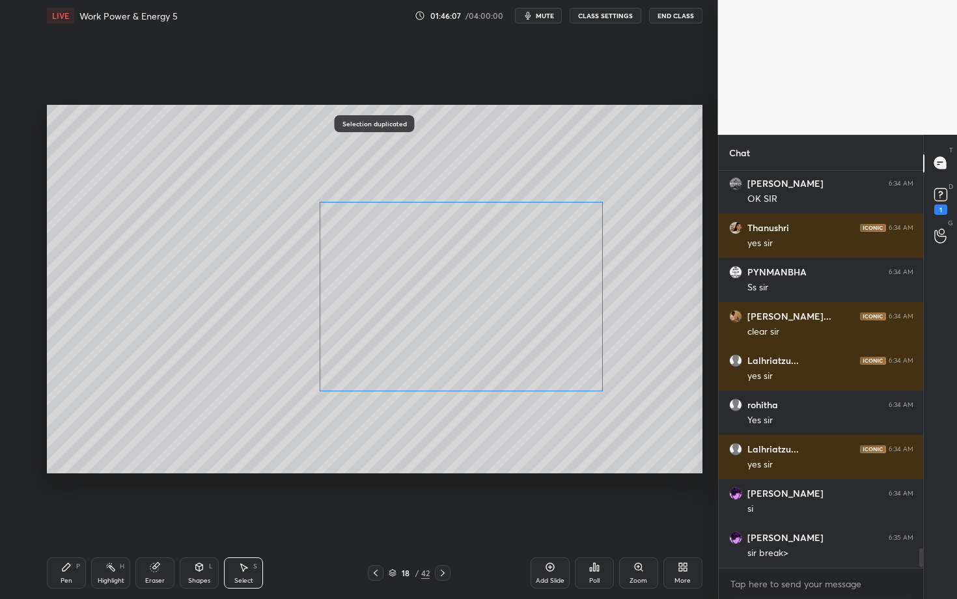
drag, startPoint x: 353, startPoint y: 322, endPoint x: 480, endPoint y: 320, distance: 127.0
click at [480, 320] on div "0 ° Undo Copy Paste here Duplicate Duplicate to new slide Delete" at bounding box center [375, 289] width 656 height 369
drag, startPoint x: 425, startPoint y: 326, endPoint x: 399, endPoint y: 322, distance: 26.3
click at [399, 322] on div "0 ° Undo Copy Paste here Duplicate Duplicate to new slide Delete" at bounding box center [375, 289] width 656 height 369
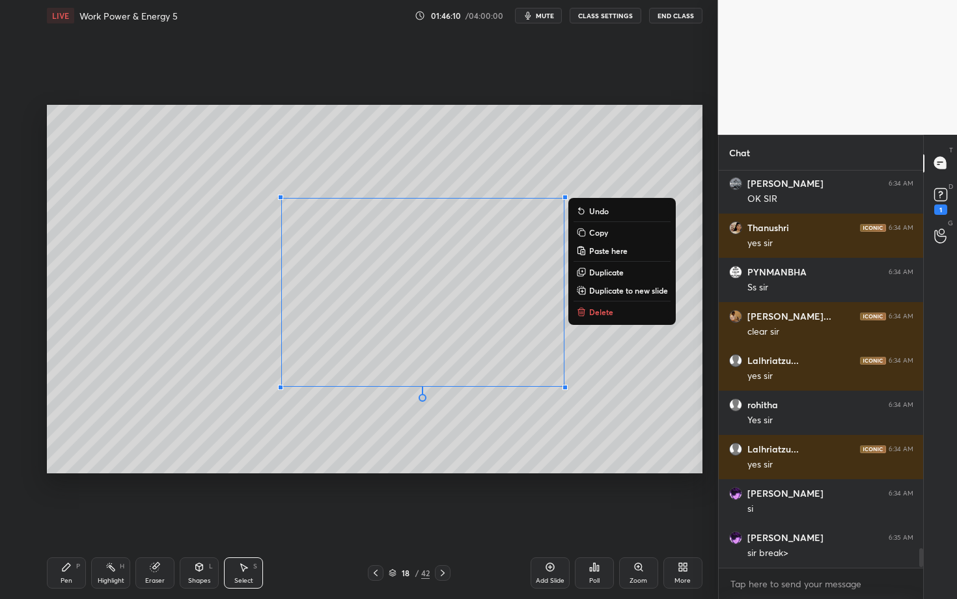
click at [74, 519] on div "Pen P" at bounding box center [66, 572] width 39 height 31
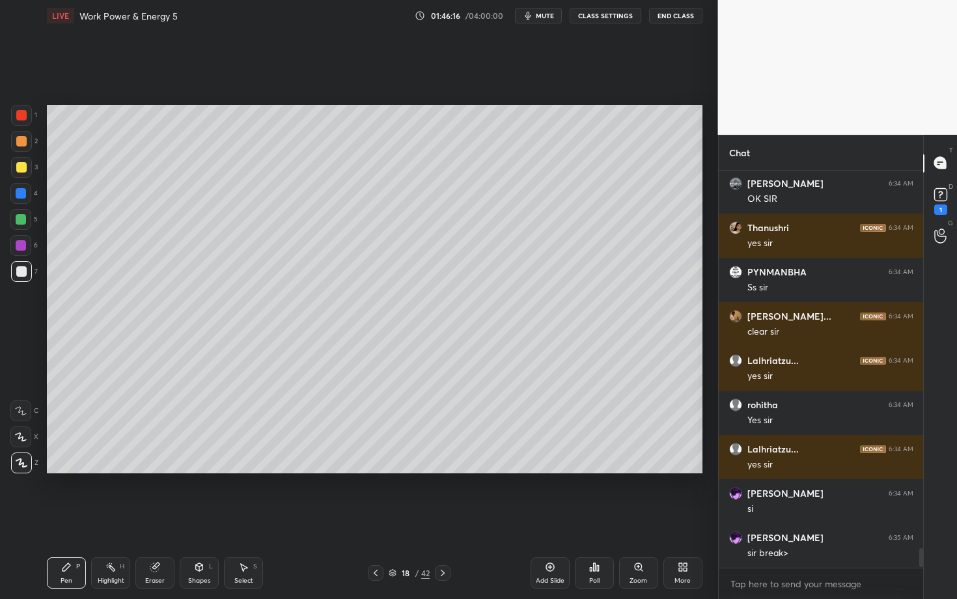
click at [20, 139] on div at bounding box center [21, 141] width 10 height 10
click at [25, 269] on div at bounding box center [21, 271] width 10 height 10
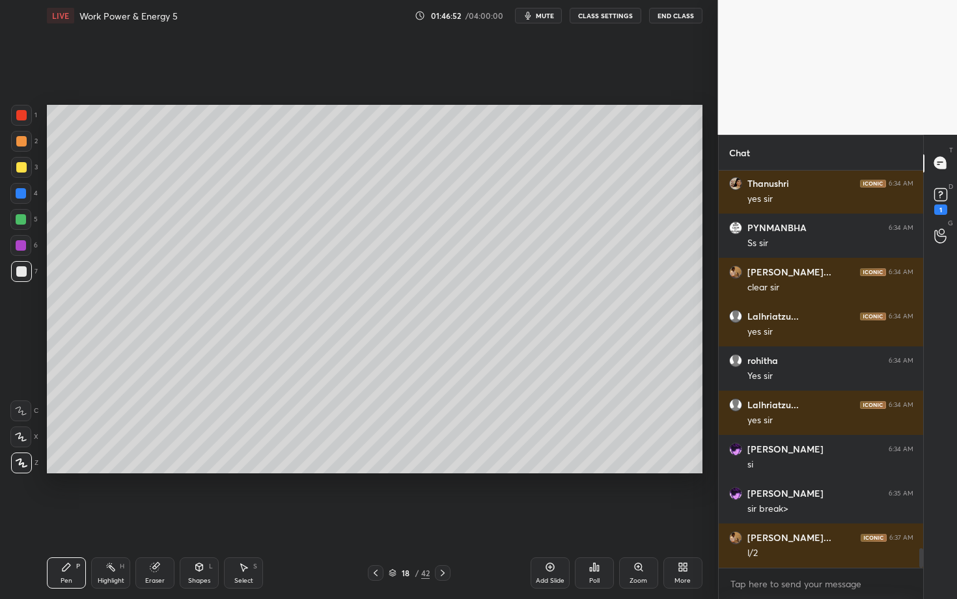
click at [240, 519] on div "Select" at bounding box center [243, 581] width 19 height 7
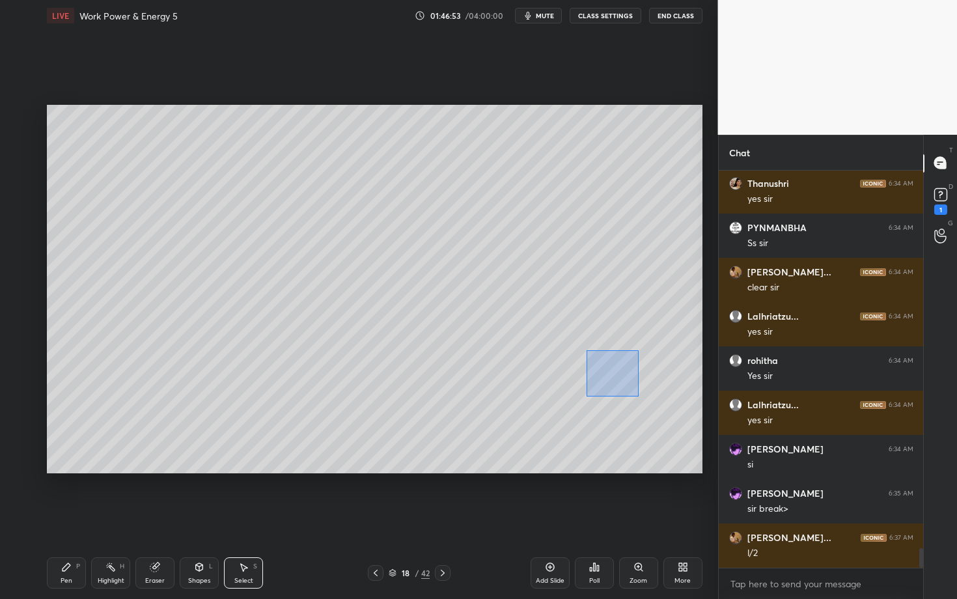
drag, startPoint x: 606, startPoint y: 376, endPoint x: 640, endPoint y: 395, distance: 38.5
click at [639, 394] on div "0 ° Undo Copy Paste here Duplicate Duplicate to new slide Delete" at bounding box center [375, 289] width 656 height 369
click at [600, 365] on div "0 ° Undo Copy Paste here Duplicate Duplicate to new slide Delete" at bounding box center [375, 289] width 656 height 369
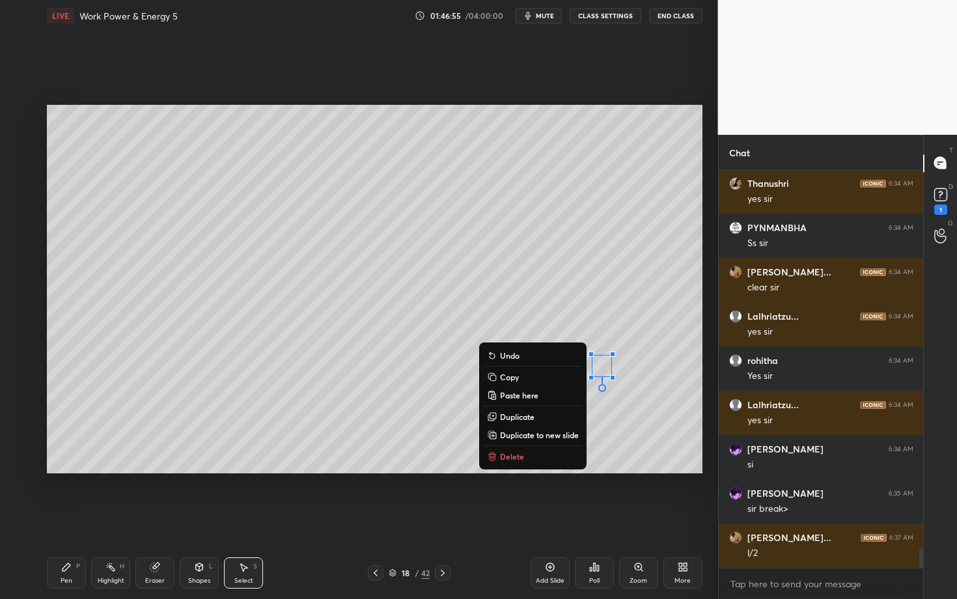
click at [79, 519] on div "Pen P" at bounding box center [66, 572] width 39 height 31
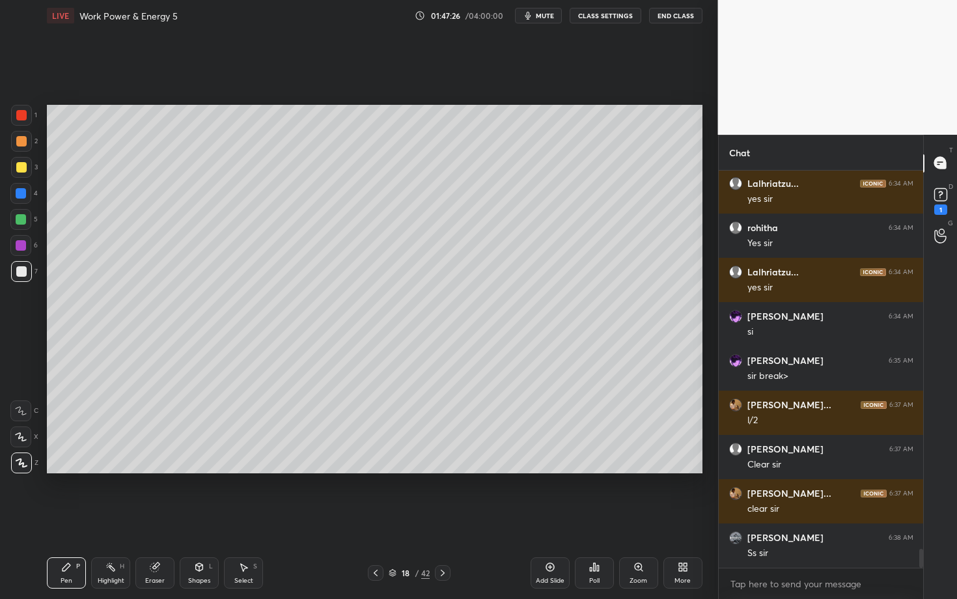
scroll to position [7846, 0]
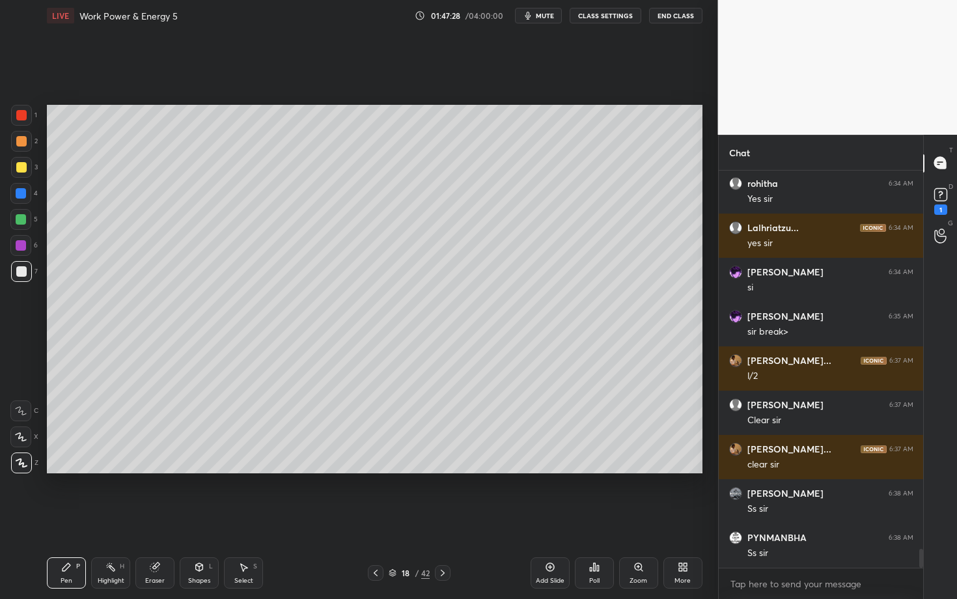
click at [444, 519] on icon at bounding box center [443, 573] width 10 height 10
click at [67, 519] on div "Pen P" at bounding box center [66, 572] width 39 height 31
click at [20, 136] on div at bounding box center [21, 141] width 21 height 21
click at [195, 519] on div "Shapes L" at bounding box center [199, 572] width 39 height 31
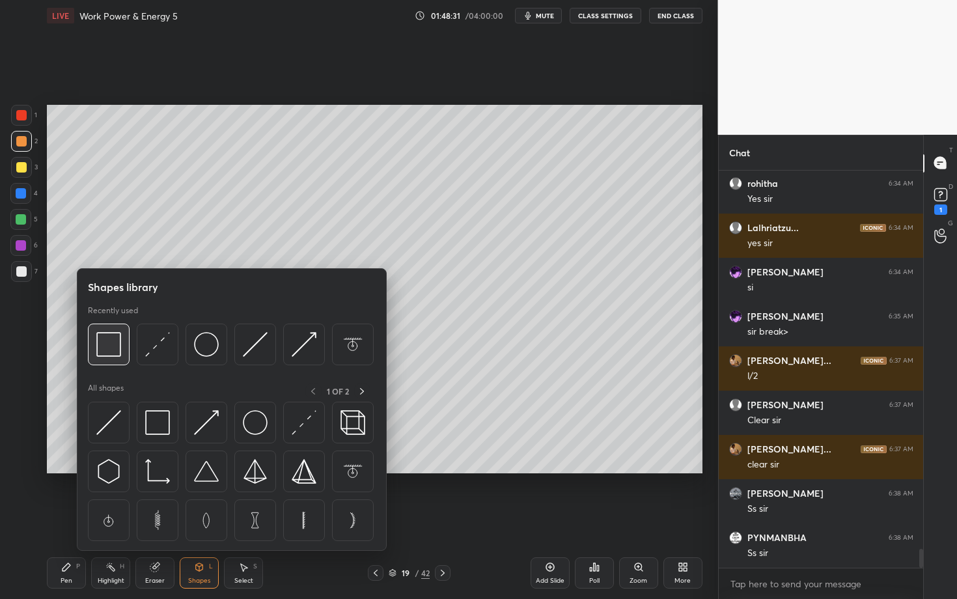
click at [111, 346] on img at bounding box center [108, 344] width 25 height 25
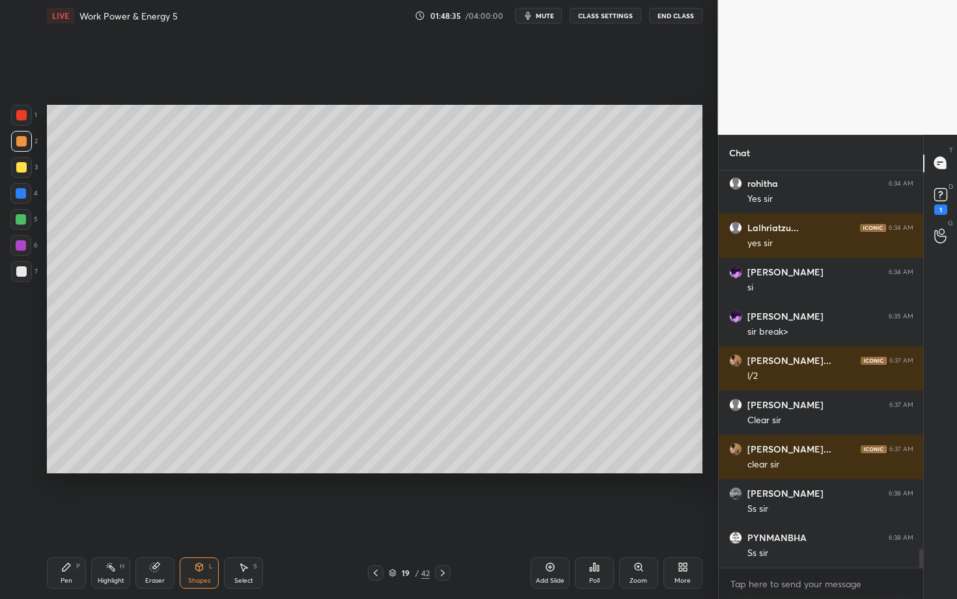
click at [195, 519] on icon at bounding box center [199, 567] width 10 height 10
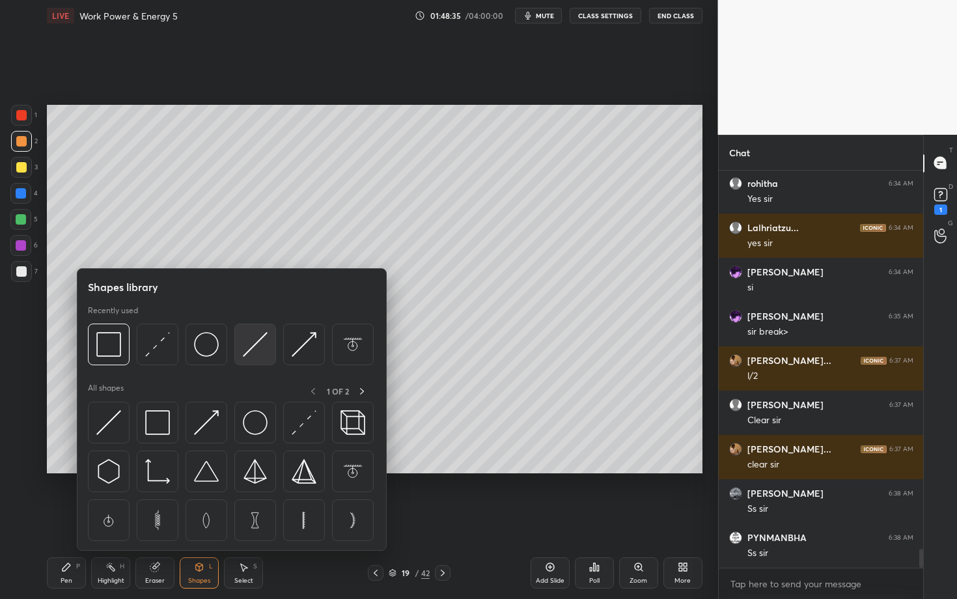
click at [258, 349] on img at bounding box center [255, 344] width 25 height 25
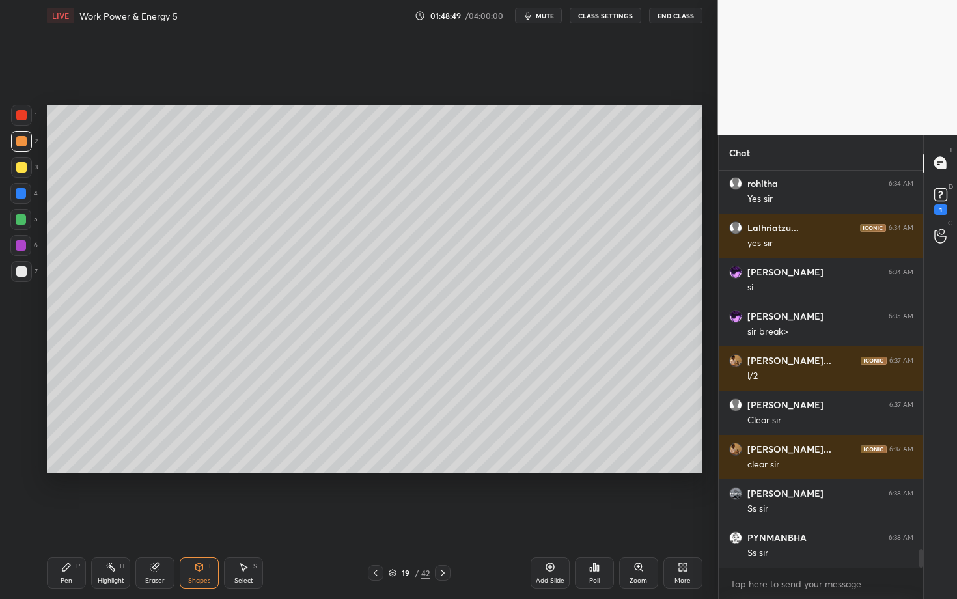
click at [58, 519] on div "Pen P" at bounding box center [66, 572] width 39 height 31
click at [25, 271] on div at bounding box center [21, 271] width 10 height 10
click at [58, 519] on div "Pen P" at bounding box center [66, 572] width 39 height 31
click at [20, 166] on div at bounding box center [21, 167] width 10 height 10
click at [25, 120] on div at bounding box center [21, 115] width 21 height 21
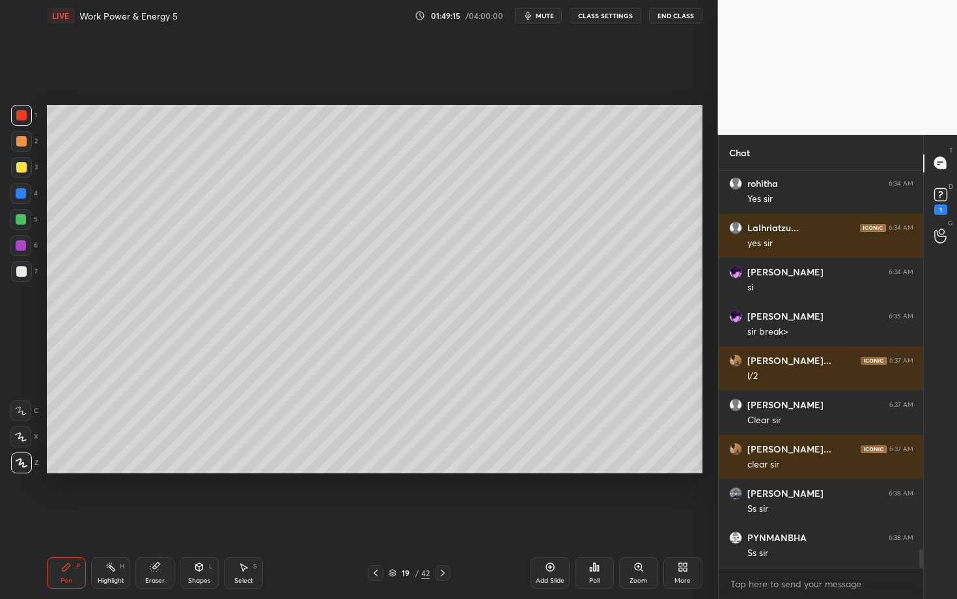
click at [204, 519] on div "Shapes" at bounding box center [199, 581] width 22 height 7
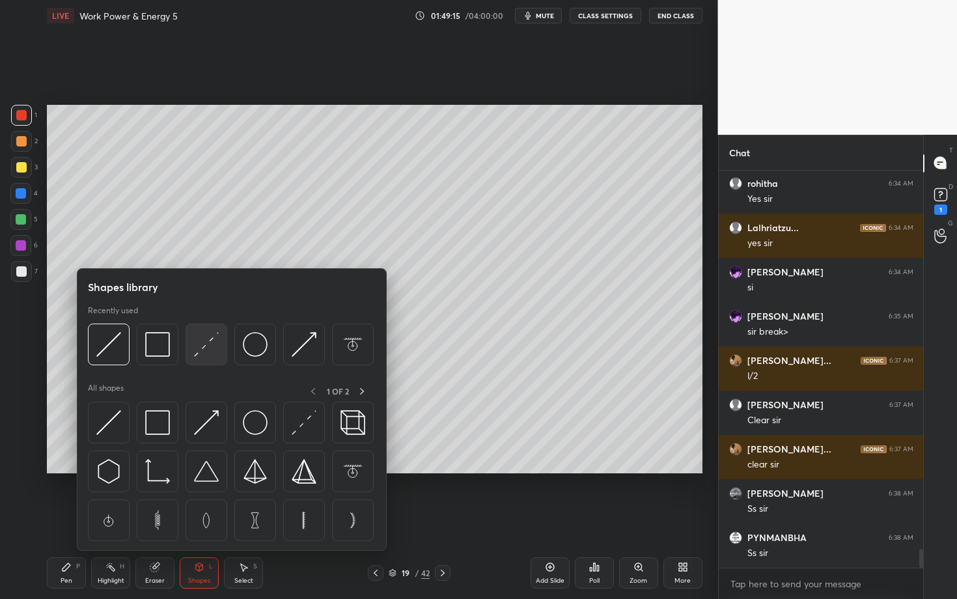
click at [204, 351] on img at bounding box center [206, 344] width 25 height 25
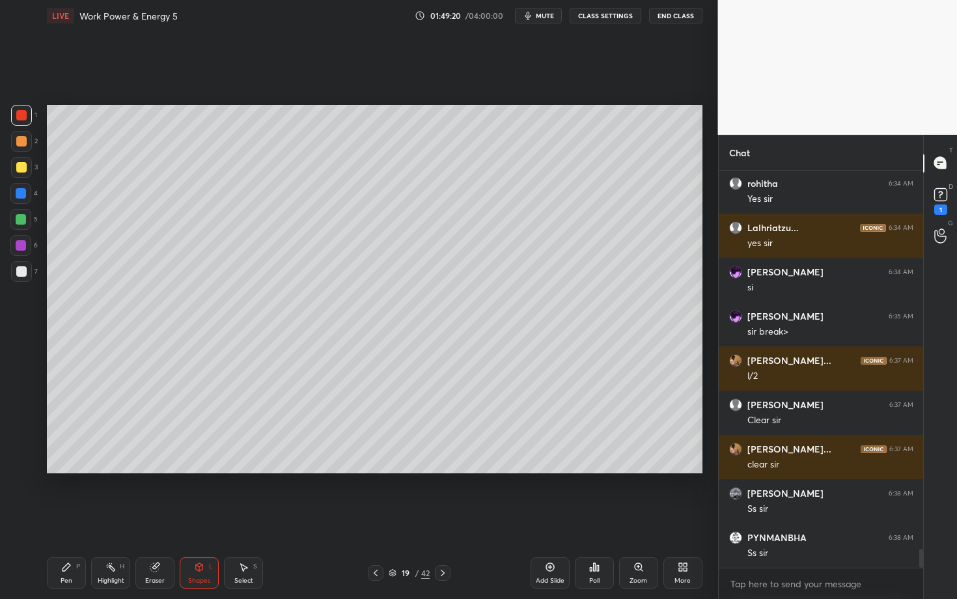
click at [62, 519] on div "Pen" at bounding box center [67, 581] width 12 height 7
click at [248, 519] on div "Select S" at bounding box center [243, 572] width 39 height 31
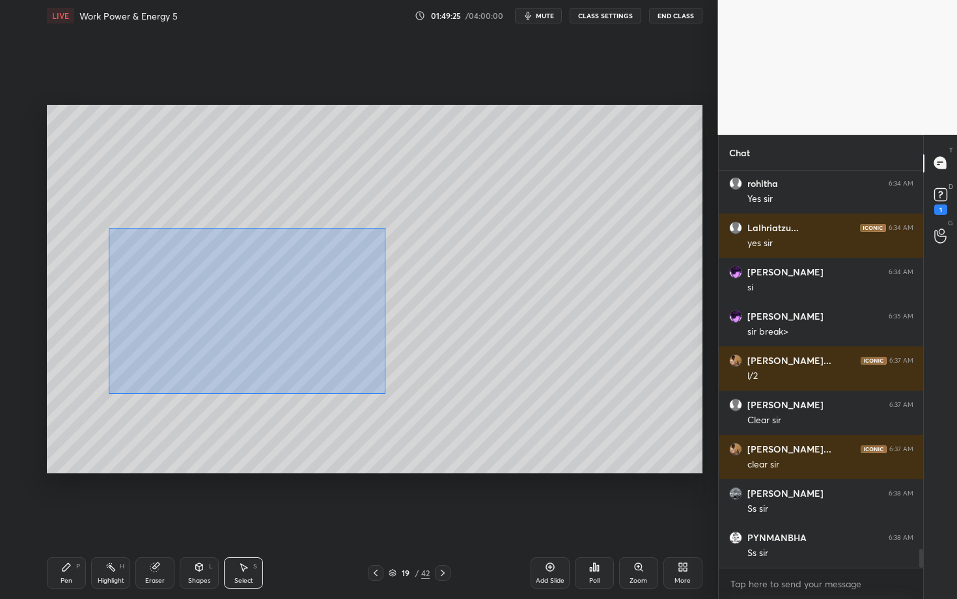
drag, startPoint x: 145, startPoint y: 284, endPoint x: 384, endPoint y: 392, distance: 262.3
click at [384, 391] on div "0 ° Undo Copy Paste here Duplicate Duplicate to new slide Delete" at bounding box center [375, 289] width 656 height 369
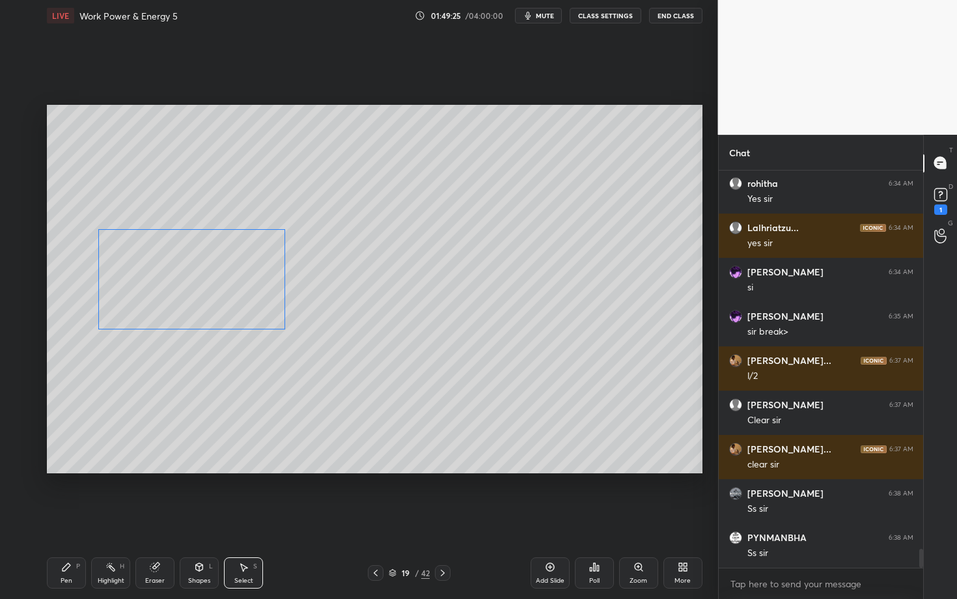
drag, startPoint x: 193, startPoint y: 286, endPoint x: 173, endPoint y: 286, distance: 20.8
click at [173, 286] on div "0 ° Undo Copy Paste here Duplicate Duplicate to new slide Delete" at bounding box center [375, 289] width 656 height 369
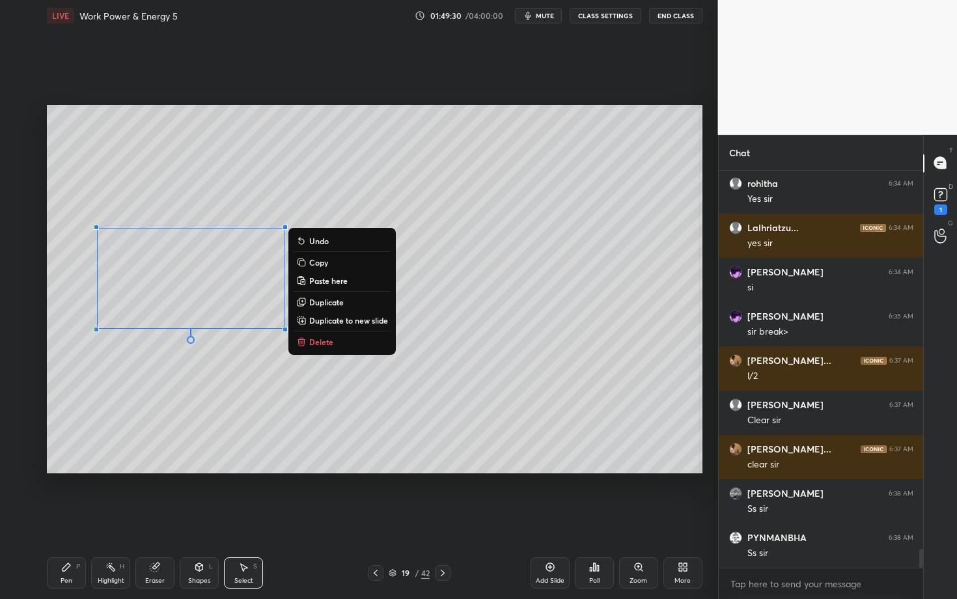
click at [337, 303] on p "Duplicate" at bounding box center [326, 302] width 35 height 10
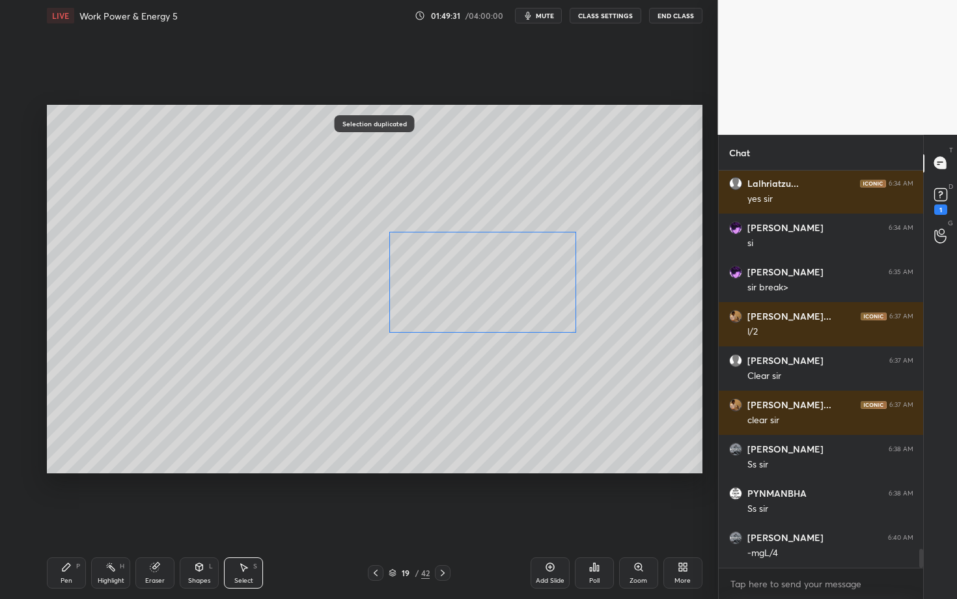
drag, startPoint x: 231, startPoint y: 302, endPoint x: 476, endPoint y: 289, distance: 245.9
click at [476, 290] on div "0 ° Undo Copy Paste here Duplicate Duplicate to new slide Delete" at bounding box center [375, 289] width 656 height 369
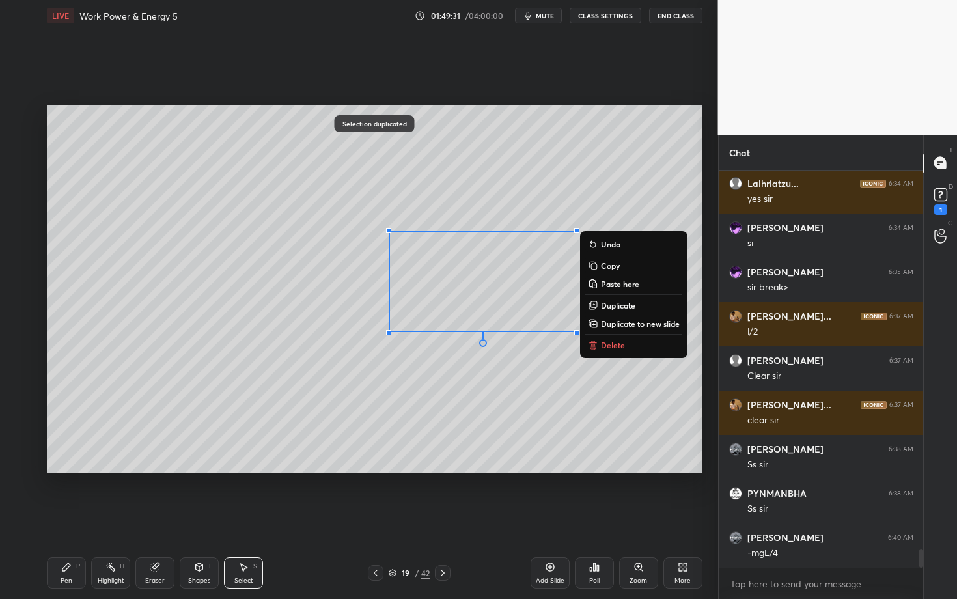
click at [73, 519] on div "Pen P" at bounding box center [66, 572] width 39 height 31
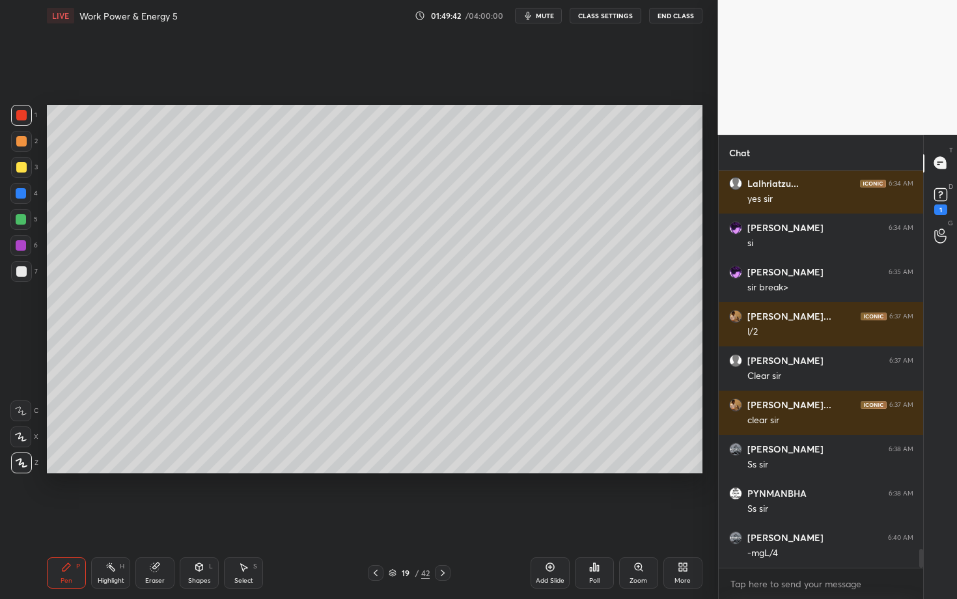
click at [71, 519] on div "Pen P" at bounding box center [66, 572] width 39 height 31
click at [25, 272] on div at bounding box center [21, 271] width 21 height 21
click at [23, 247] on div at bounding box center [21, 245] width 10 height 10
click at [114, 519] on div "Highlight H" at bounding box center [110, 572] width 39 height 31
click at [73, 519] on div "Pen P" at bounding box center [66, 572] width 39 height 31
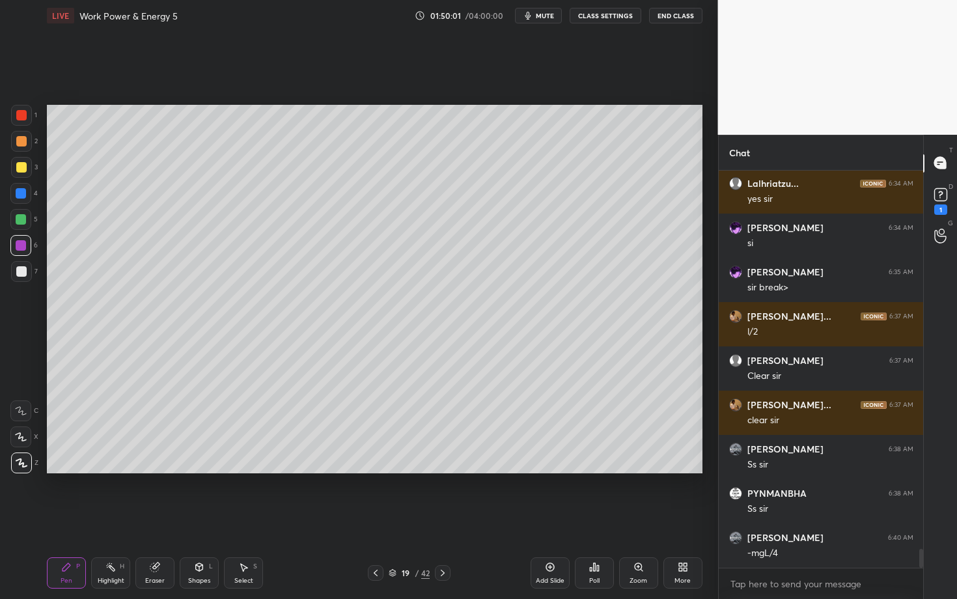
click at [204, 519] on div "Shapes" at bounding box center [199, 581] width 22 height 7
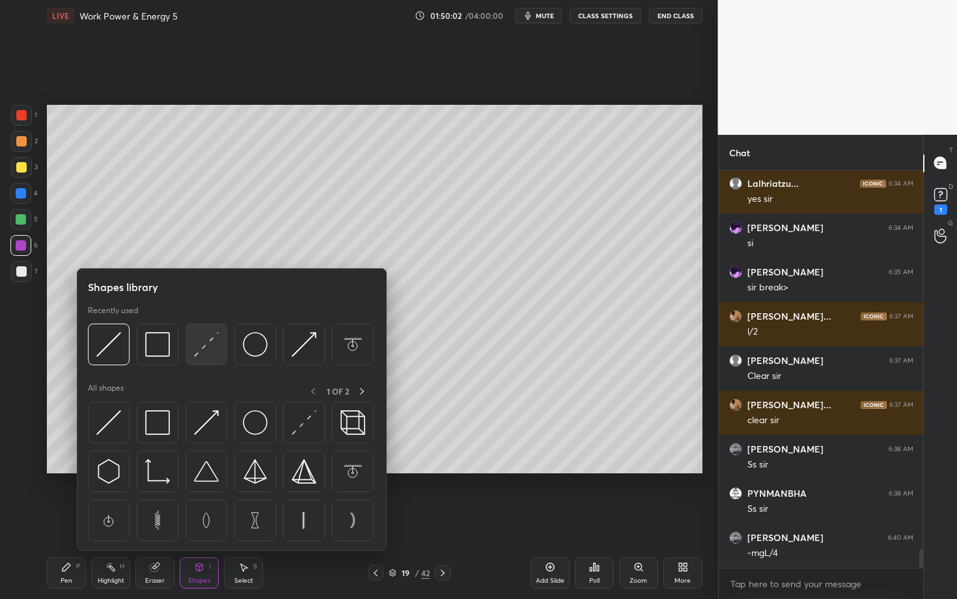
click at [204, 347] on img at bounding box center [206, 344] width 25 height 25
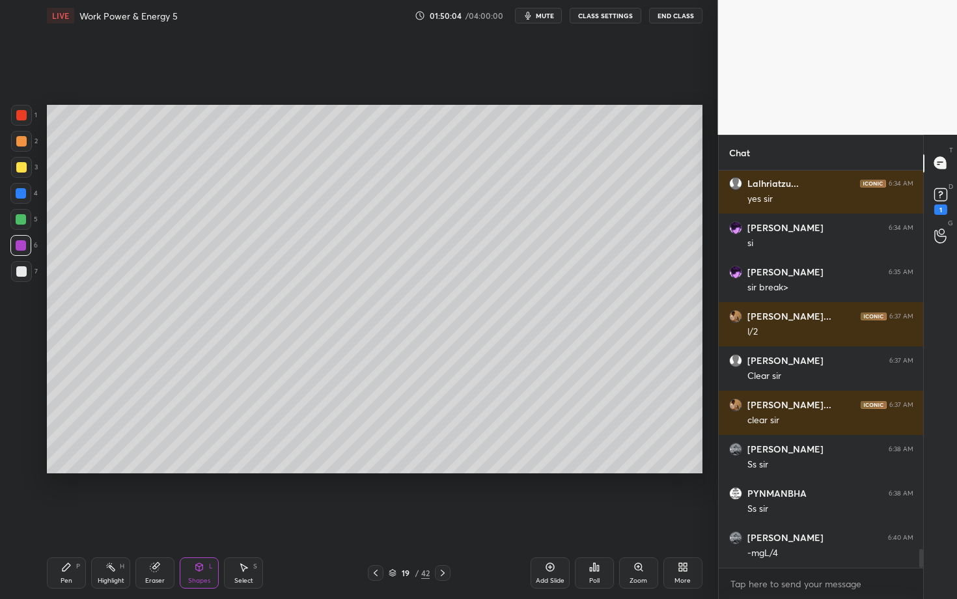
click at [75, 519] on div "Pen P" at bounding box center [66, 572] width 39 height 31
click at [253, 519] on div "S" at bounding box center [255, 566] width 4 height 7
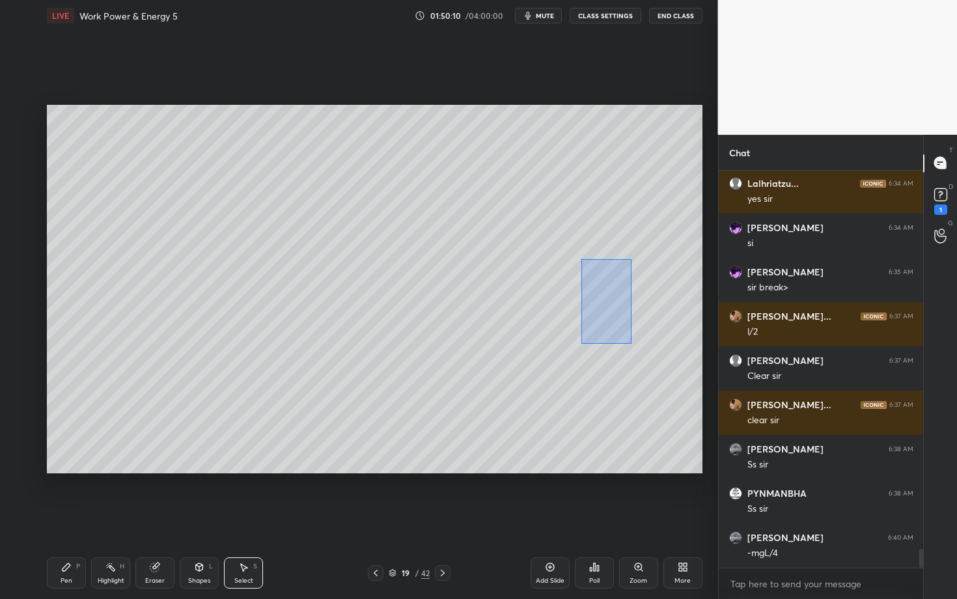
drag, startPoint x: 590, startPoint y: 287, endPoint x: 631, endPoint y: 342, distance: 68.4
click at [630, 342] on div "0 ° Undo Copy Paste here Duplicate Duplicate to new slide Delete" at bounding box center [375, 289] width 656 height 369
click at [612, 303] on div "0 ° Undo Copy Paste here Duplicate Duplicate to new slide Delete" at bounding box center [375, 289] width 656 height 369
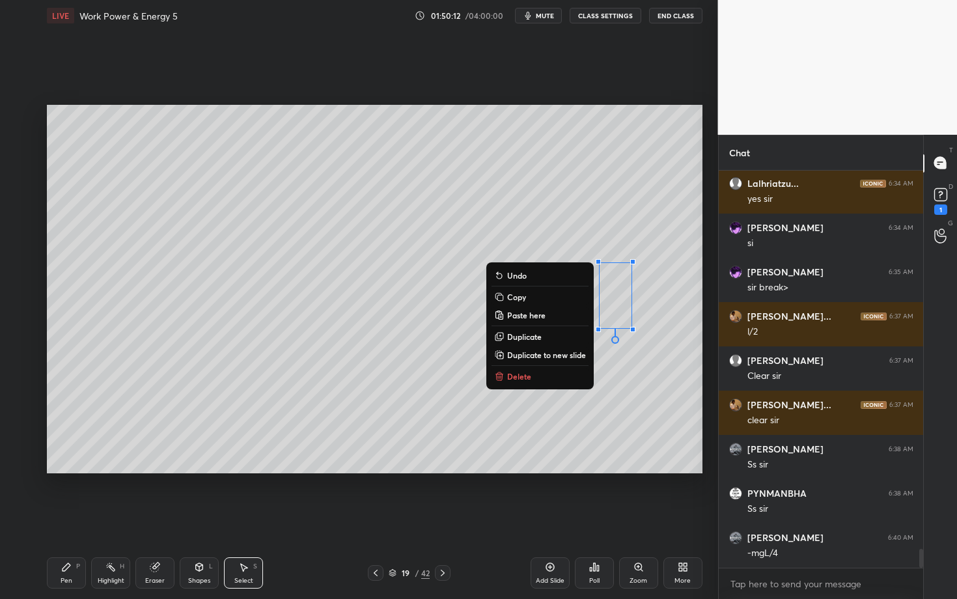
click at [83, 519] on div "Pen P" at bounding box center [66, 572] width 39 height 31
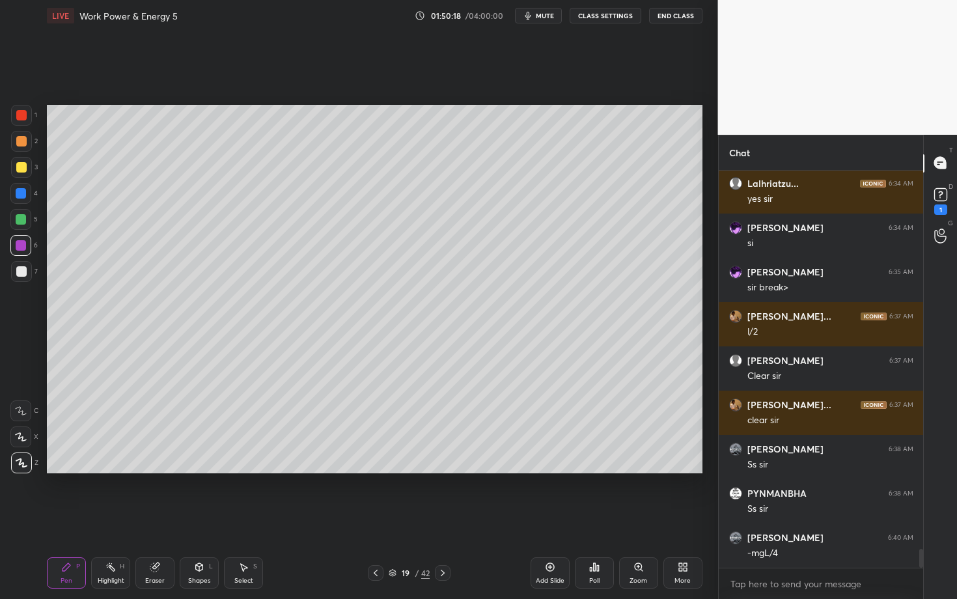
scroll to position [7935, 0]
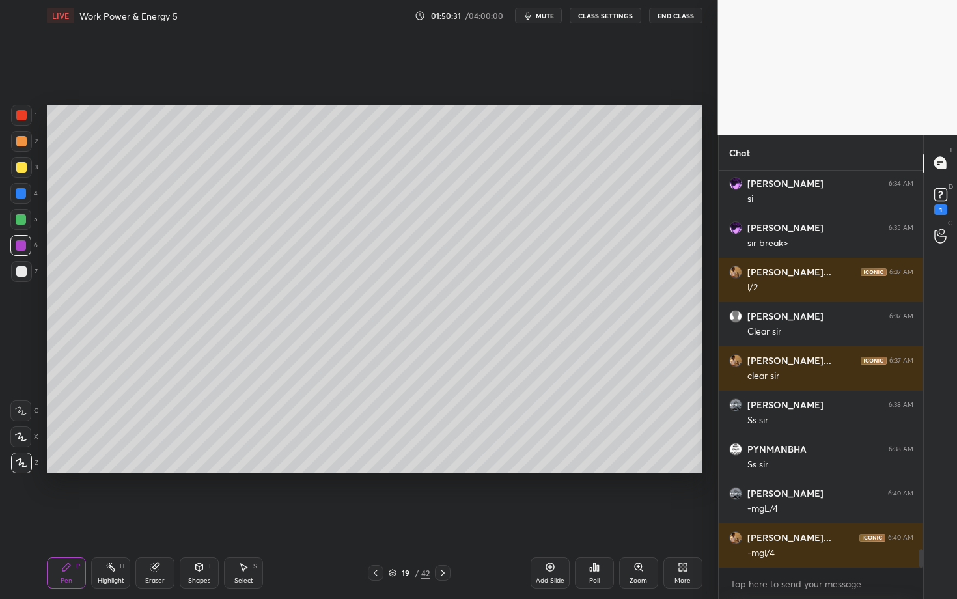
click at [18, 119] on div at bounding box center [21, 115] width 10 height 10
click at [65, 519] on div "Pen P" at bounding box center [66, 572] width 39 height 31
click at [66, 519] on div "Pen P" at bounding box center [66, 572] width 39 height 31
click at [106, 519] on div "Highlight H" at bounding box center [110, 572] width 39 height 31
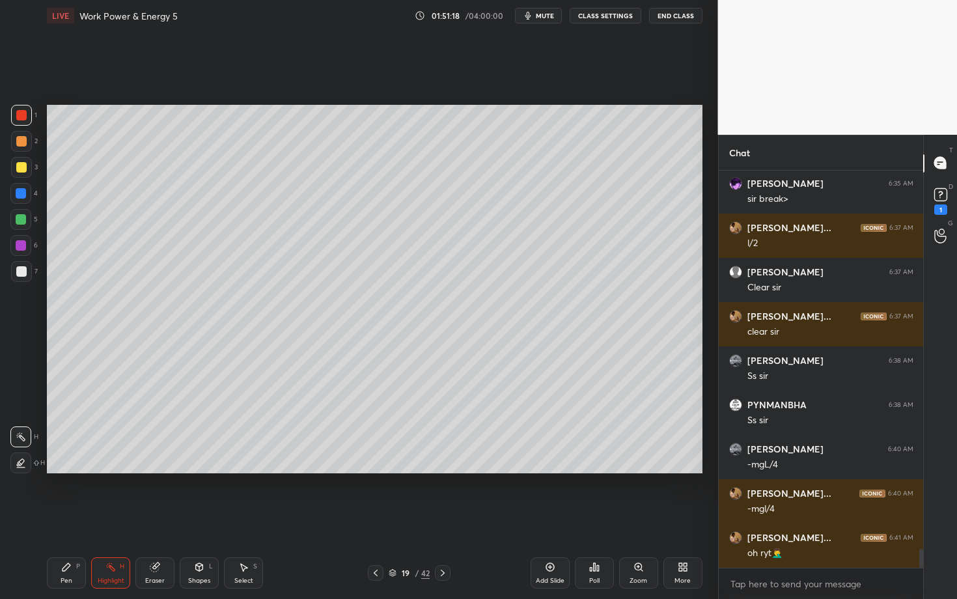
click at [99, 519] on div "Highlight H" at bounding box center [110, 572] width 39 height 31
click at [71, 519] on div "Pen P" at bounding box center [66, 572] width 39 height 31
click at [238, 519] on div "Select S" at bounding box center [243, 572] width 39 height 31
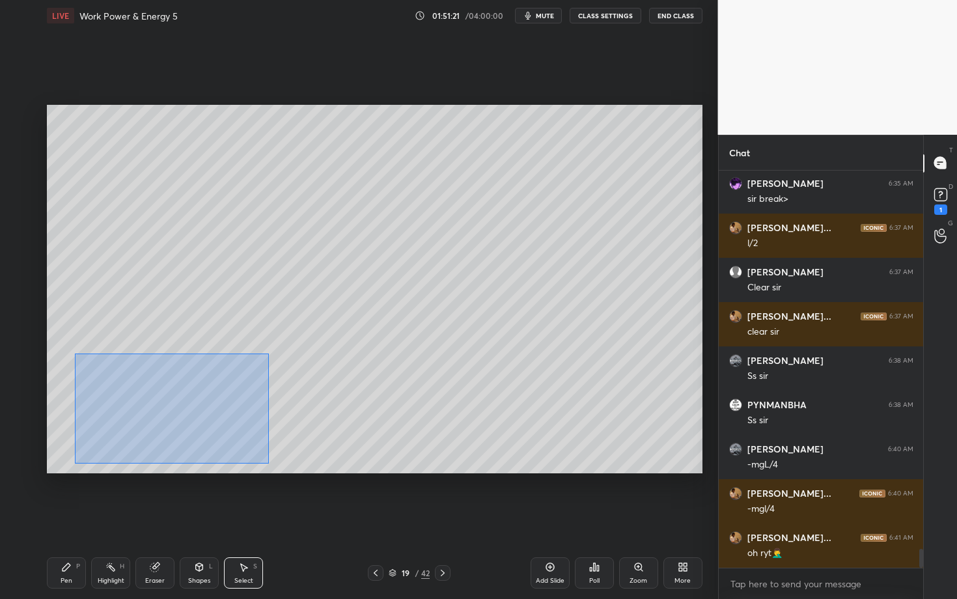
drag, startPoint x: 77, startPoint y: 354, endPoint x: 268, endPoint y: 462, distance: 219.3
click at [268, 463] on div "0 ° Undo Copy Paste here Duplicate Duplicate to new slide Delete" at bounding box center [375, 289] width 656 height 369
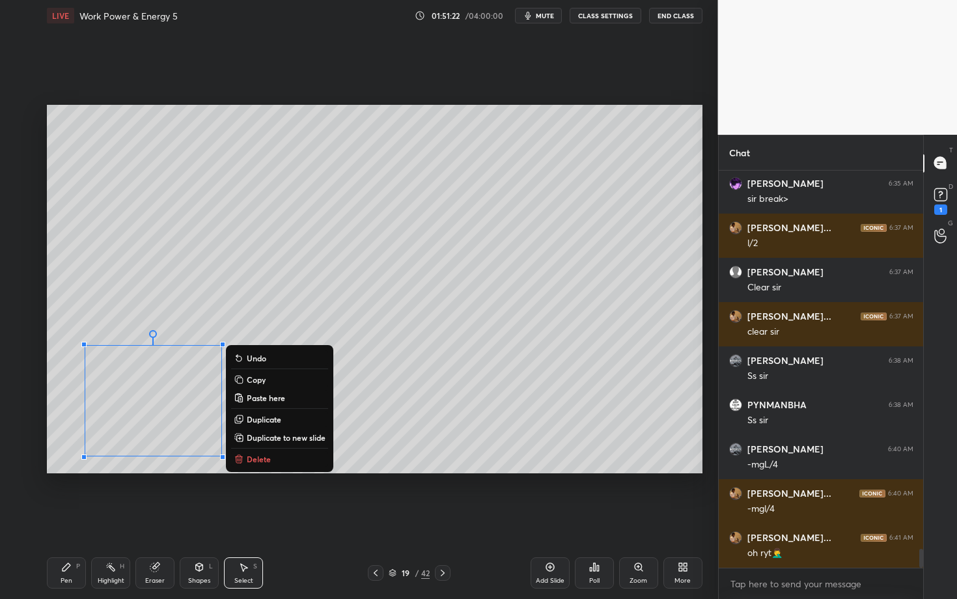
click at [275, 458] on button "Delete" at bounding box center [279, 459] width 97 height 16
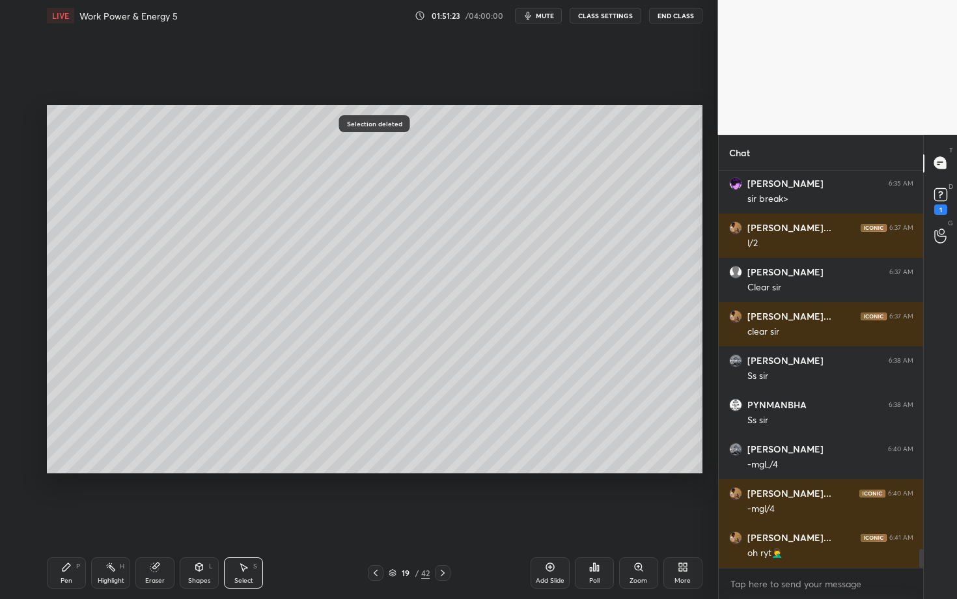
click at [68, 519] on icon at bounding box center [66, 567] width 10 height 10
click at [252, 519] on div "Select S" at bounding box center [243, 572] width 39 height 31
click at [61, 519] on icon at bounding box center [66, 567] width 10 height 10
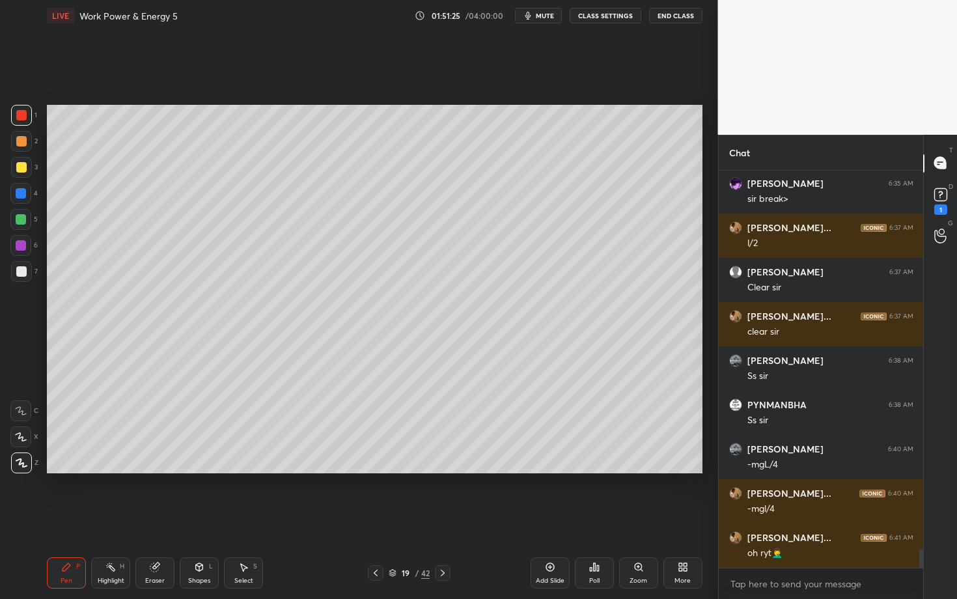
click at [688, 519] on div "More" at bounding box center [683, 581] width 16 height 7
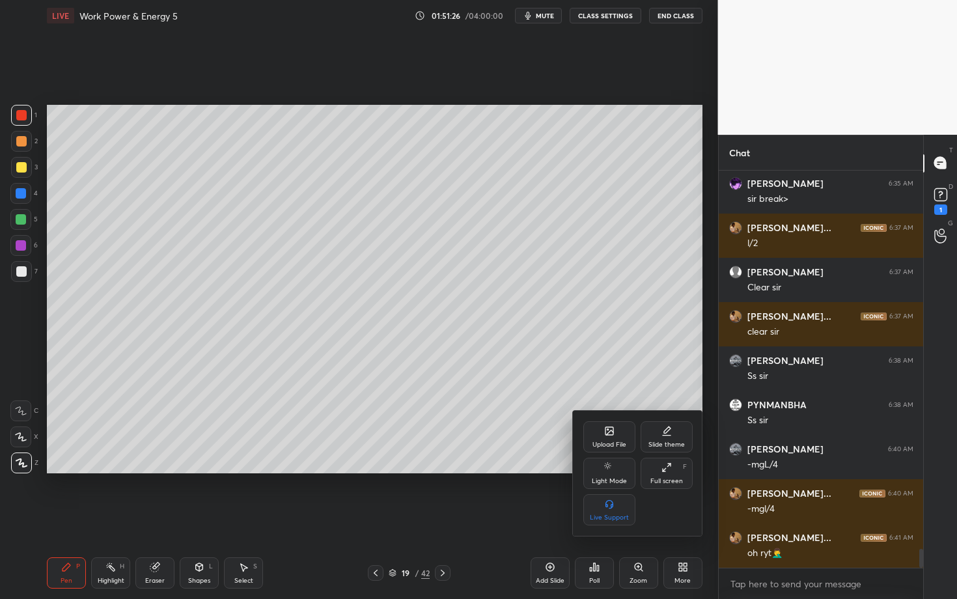
click at [23, 275] on div at bounding box center [478, 299] width 957 height 599
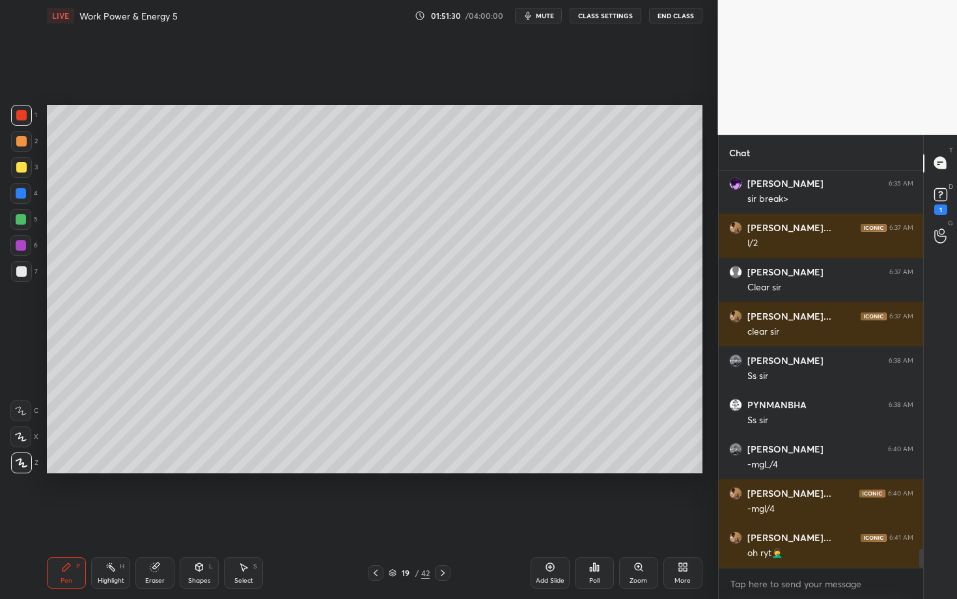
click at [22, 266] on div at bounding box center [21, 271] width 10 height 10
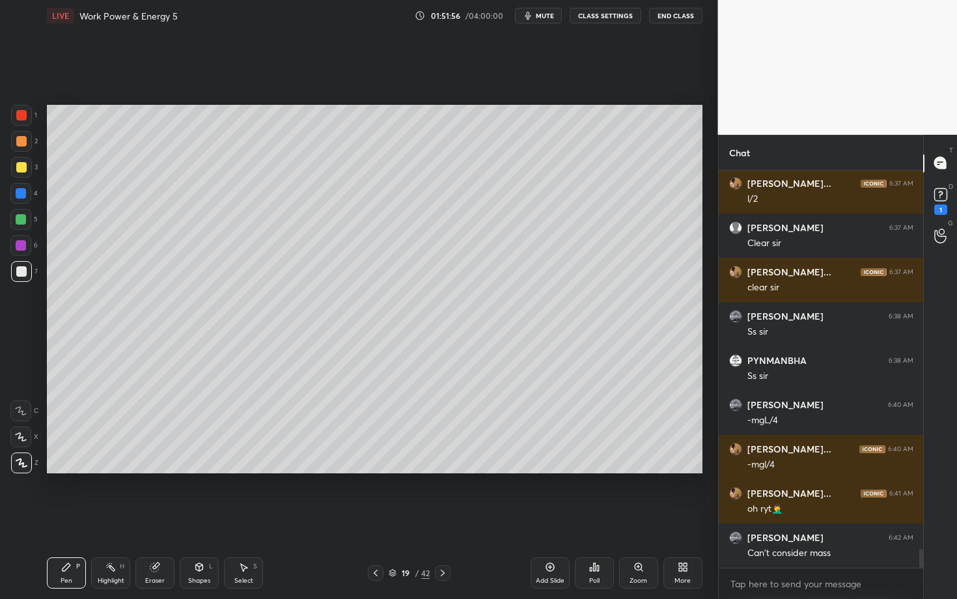
click at [102, 519] on div "Highlight H" at bounding box center [110, 572] width 39 height 31
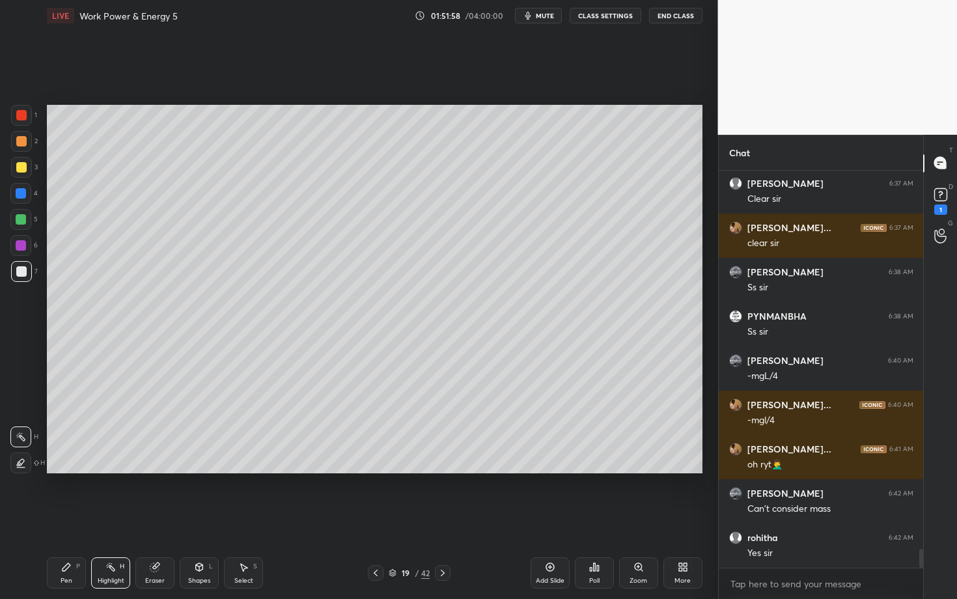
click at [702, 231] on div "Setting up your live class Poll for secs No correct answer Start poll" at bounding box center [375, 289] width 666 height 516
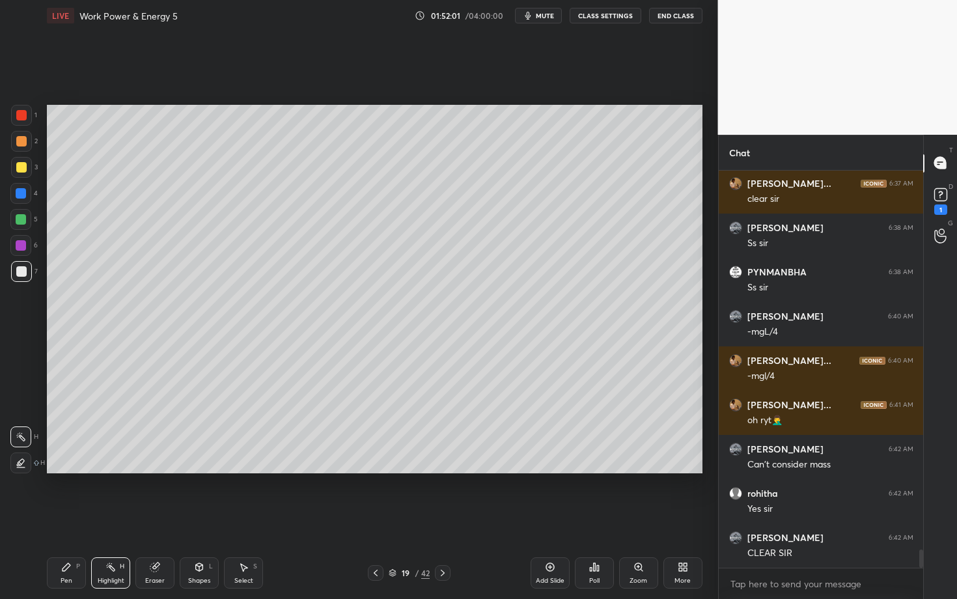
click at [55, 519] on div "Pen P" at bounding box center [66, 572] width 39 height 31
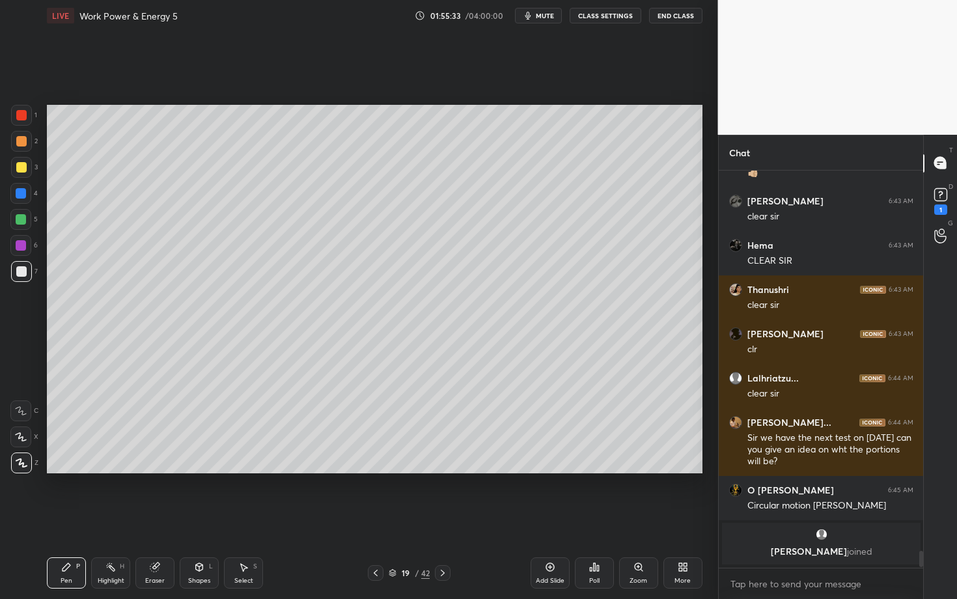
scroll to position [8440, 0]
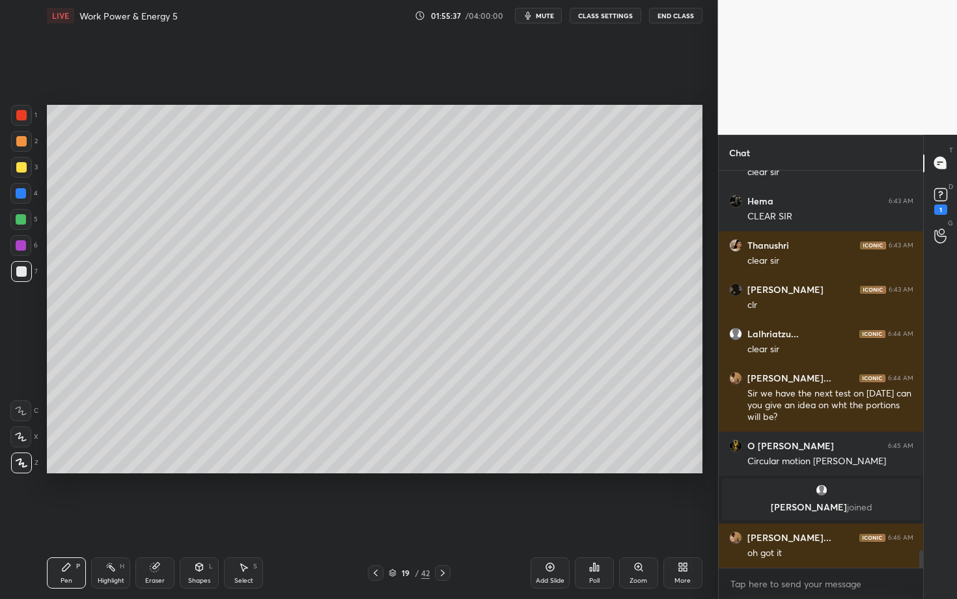
click at [440, 519] on icon at bounding box center [443, 573] width 10 height 10
click at [61, 519] on div "Pen" at bounding box center [67, 581] width 12 height 7
click at [21, 141] on div at bounding box center [21, 141] width 10 height 10
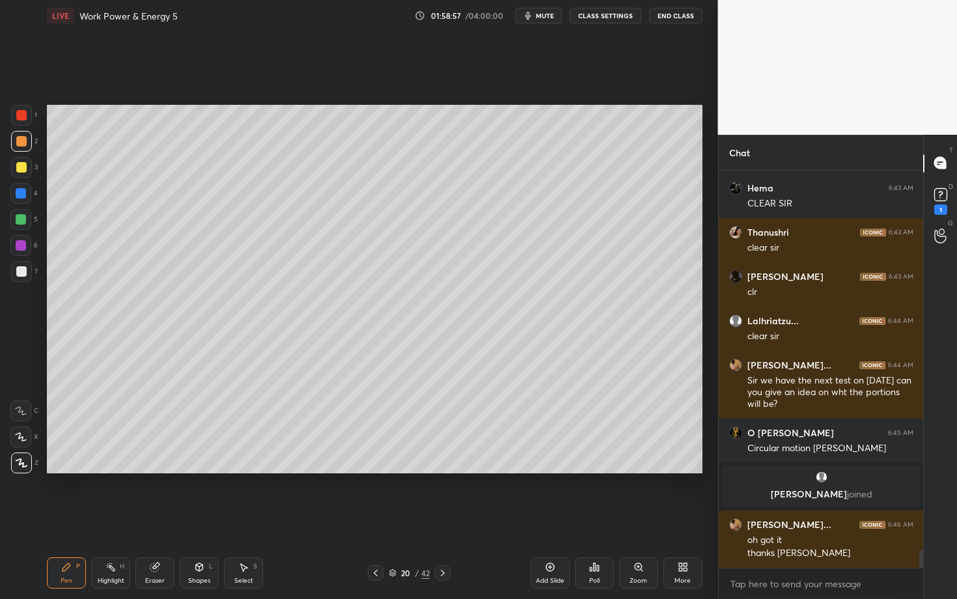
click at [16, 277] on div at bounding box center [21, 271] width 21 height 21
click at [159, 519] on div "Eraser" at bounding box center [154, 572] width 39 height 31
click at [55, 519] on div "Pen P" at bounding box center [66, 572] width 39 height 31
click at [23, 273] on div at bounding box center [21, 271] width 10 height 10
click at [373, 519] on icon at bounding box center [376, 573] width 10 height 10
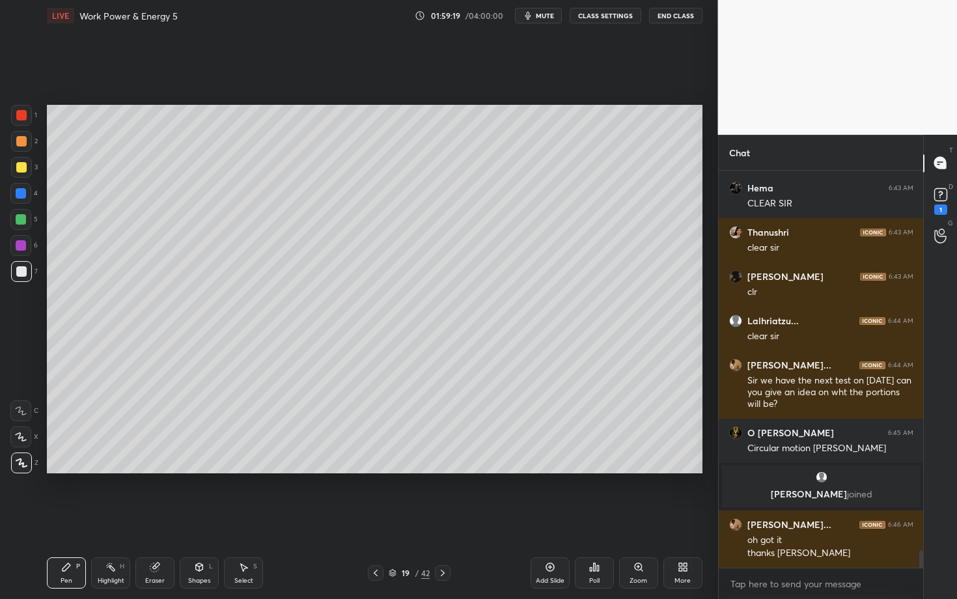
click at [244, 519] on div "Select S" at bounding box center [243, 572] width 39 height 31
click at [220, 511] on div "0 ° Undo Copy Paste here Duplicate Duplicate to new slide Delete Setting up you…" at bounding box center [375, 289] width 666 height 516
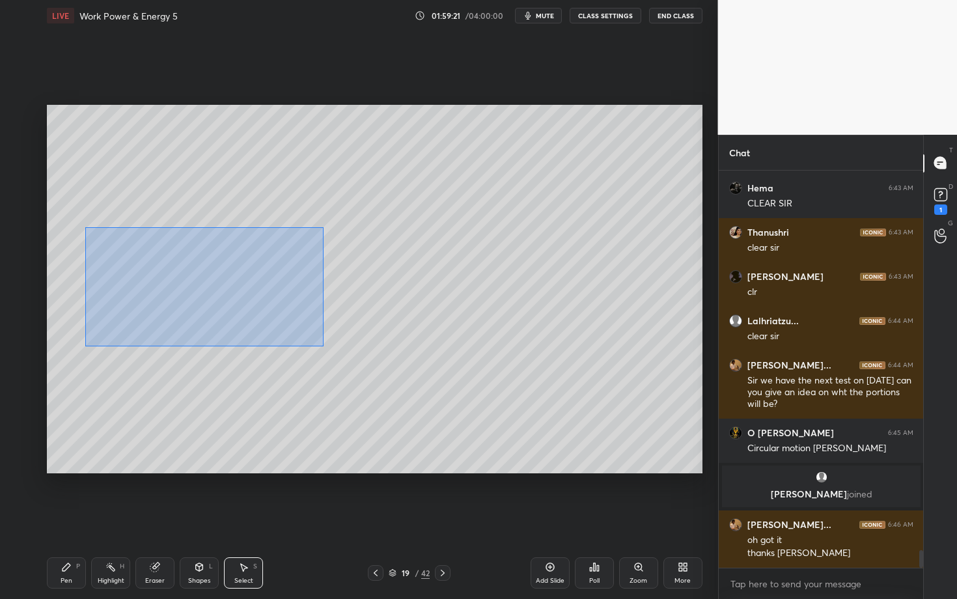
drag, startPoint x: 94, startPoint y: 249, endPoint x: 324, endPoint y: 346, distance: 248.9
click at [324, 346] on div "0 ° Undo Copy Paste here Duplicate Duplicate to new slide Delete" at bounding box center [375, 289] width 656 height 369
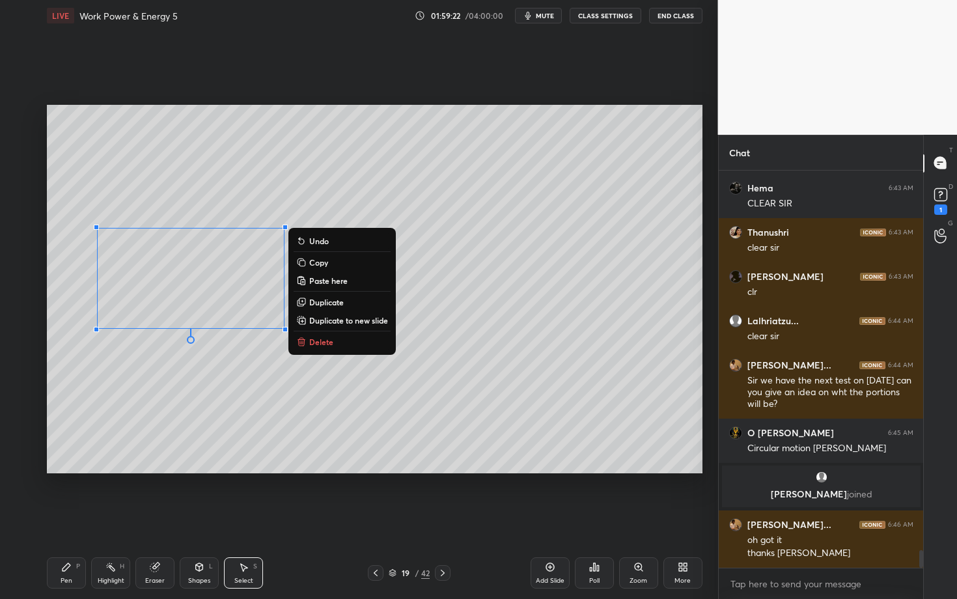
click at [330, 264] on button "Copy" at bounding box center [342, 263] width 97 height 16
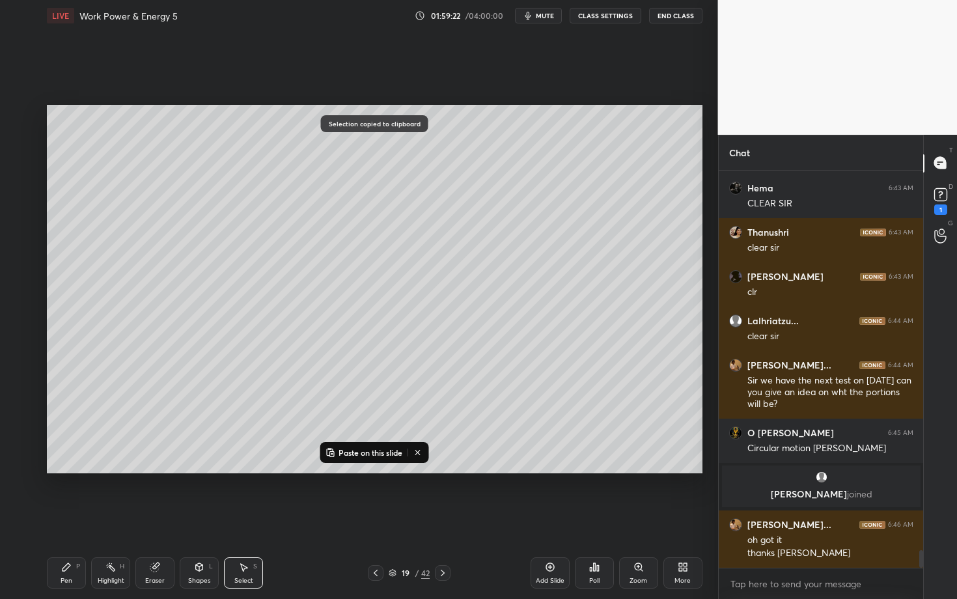
click at [443, 519] on icon at bounding box center [443, 573] width 10 height 10
click at [357, 453] on p "Paste on this slide" at bounding box center [371, 452] width 64 height 10
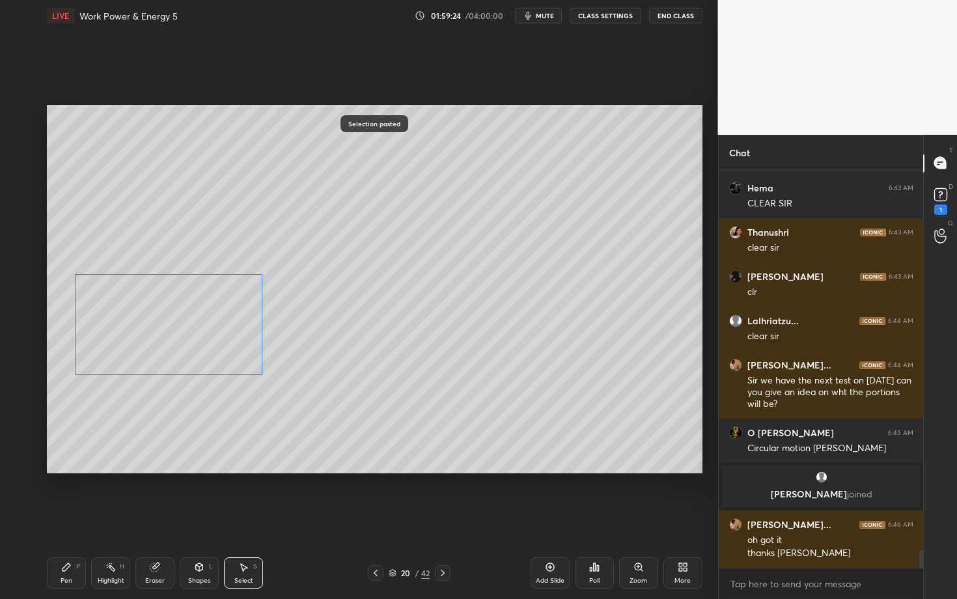
drag, startPoint x: 193, startPoint y: 284, endPoint x: 170, endPoint y: 330, distance: 51.6
click at [171, 331] on div "0 ° Undo Copy Paste here Duplicate Duplicate to new slide Delete" at bounding box center [375, 289] width 656 height 369
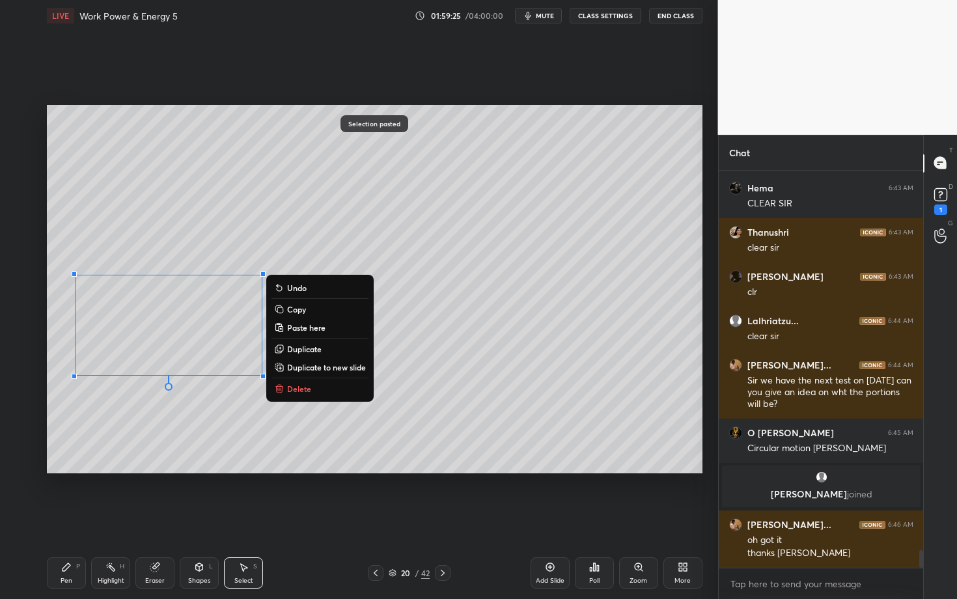
click at [64, 519] on icon at bounding box center [67, 567] width 8 height 8
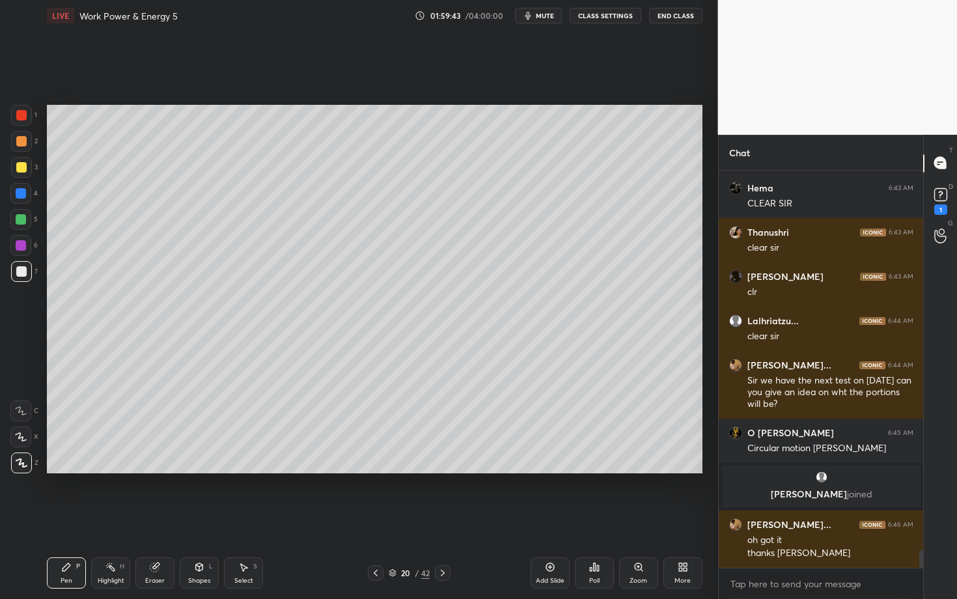
click at [109, 519] on div "Highlight H" at bounding box center [110, 572] width 39 height 31
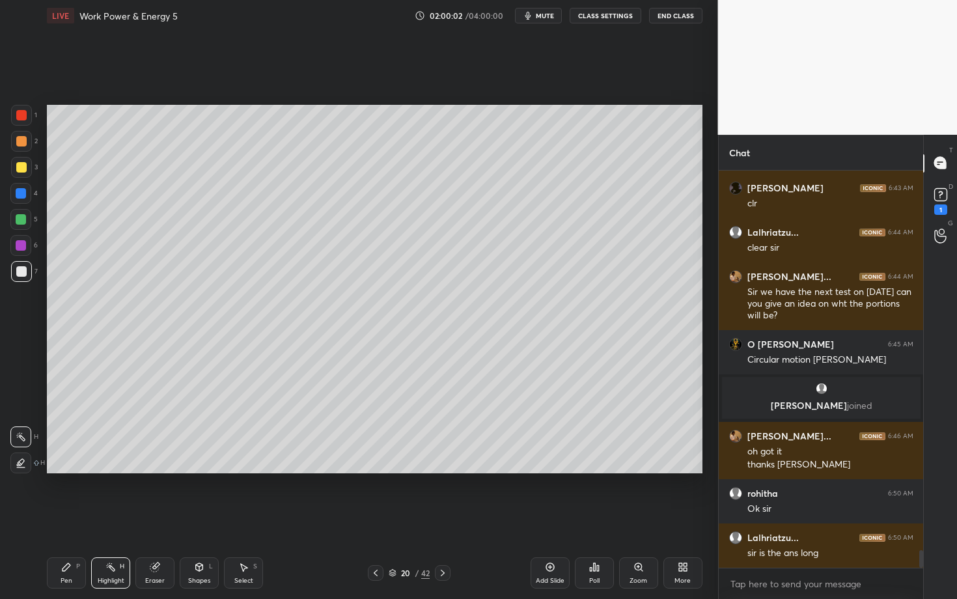
scroll to position [8586, 0]
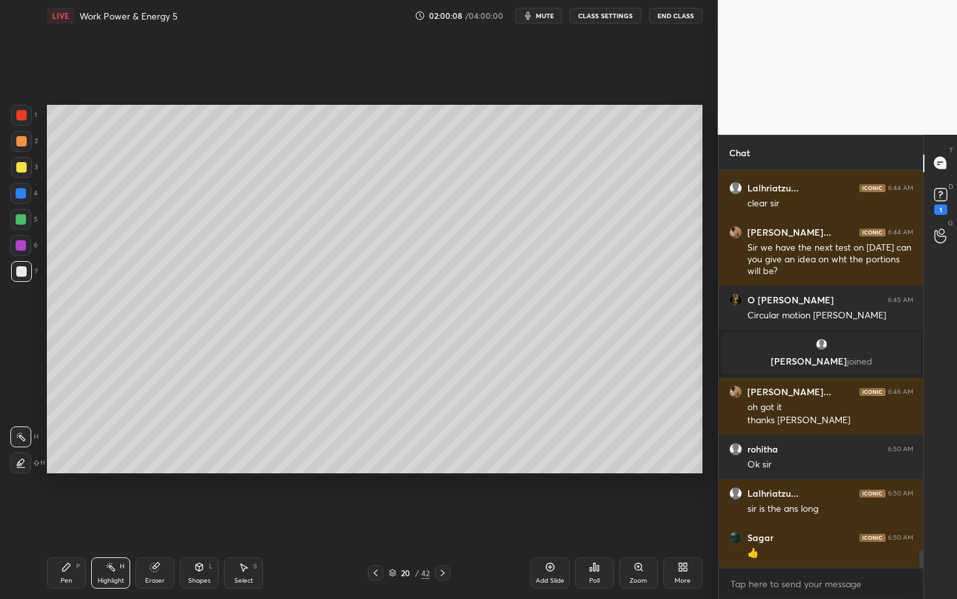
click at [66, 519] on div "Pen P" at bounding box center [66, 572] width 39 height 31
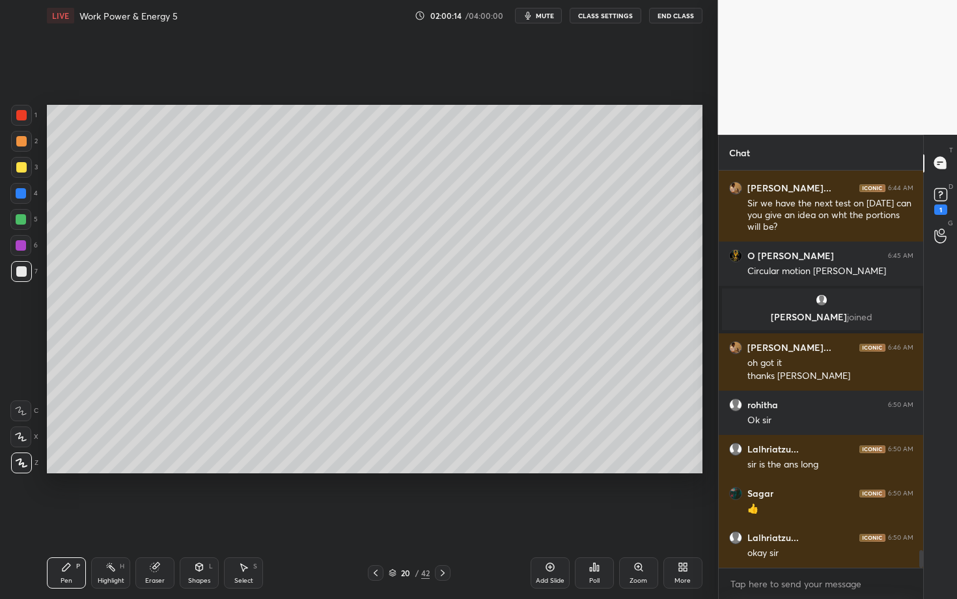
scroll to position [8674, 0]
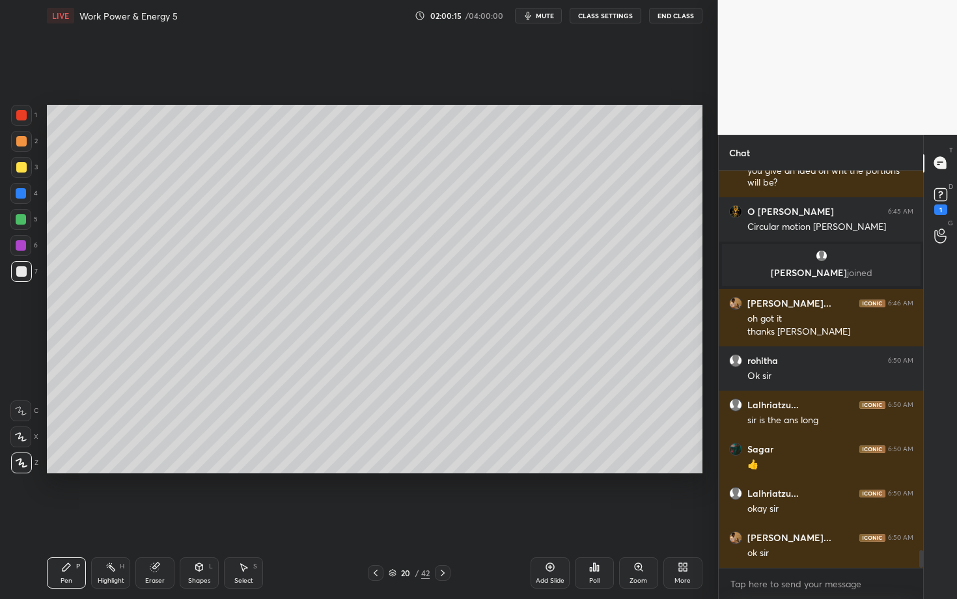
click at [445, 519] on icon at bounding box center [443, 573] width 10 height 10
click at [59, 519] on div "Pen P" at bounding box center [66, 572] width 39 height 31
click at [543, 16] on span "mute" at bounding box center [545, 15] width 18 height 9
click at [597, 519] on icon at bounding box center [598, 568] width 2 height 6
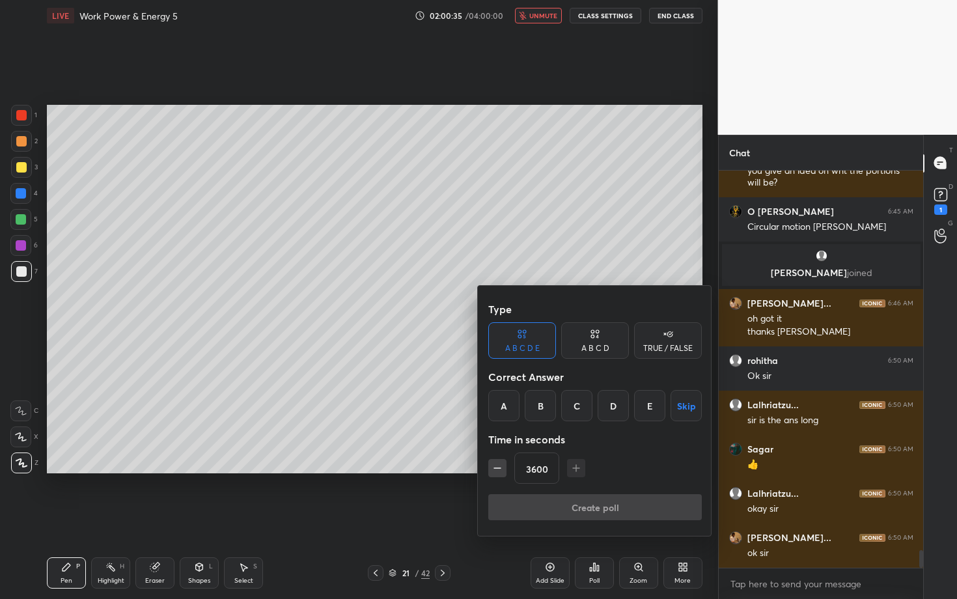
scroll to position [8718, 0]
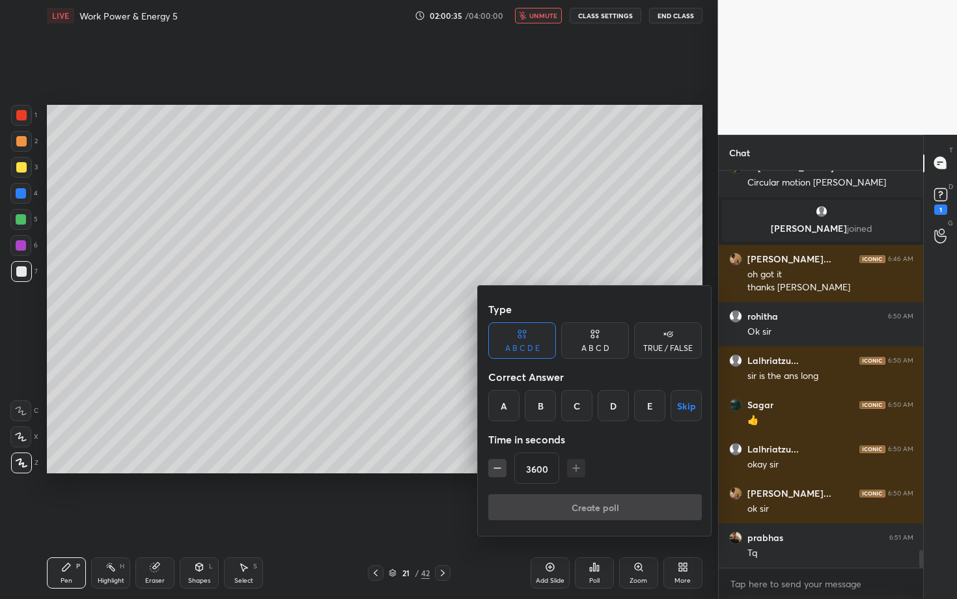
click at [682, 412] on button "Skip" at bounding box center [686, 405] width 31 height 31
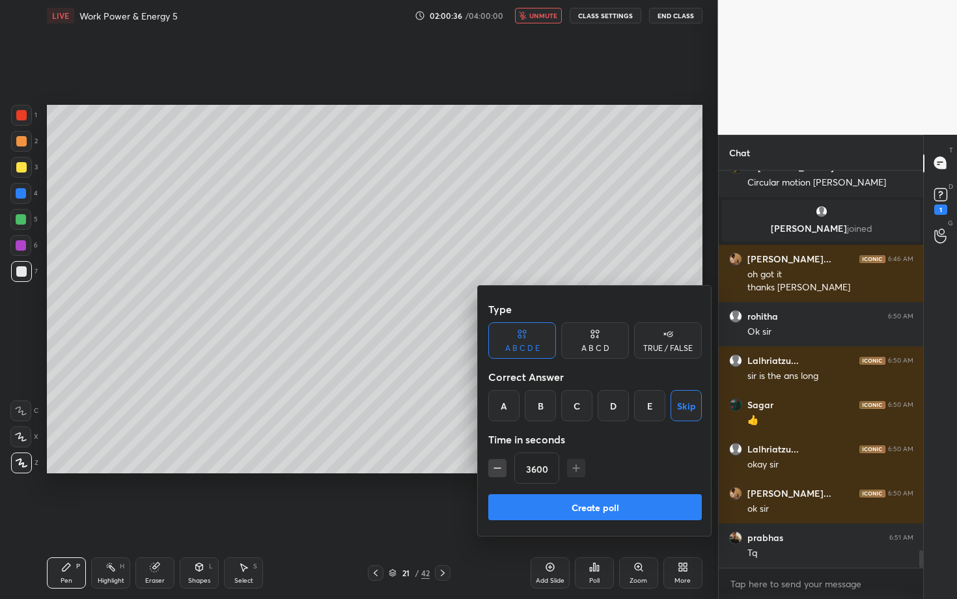
click at [657, 509] on button "Create poll" at bounding box center [595, 507] width 214 height 26
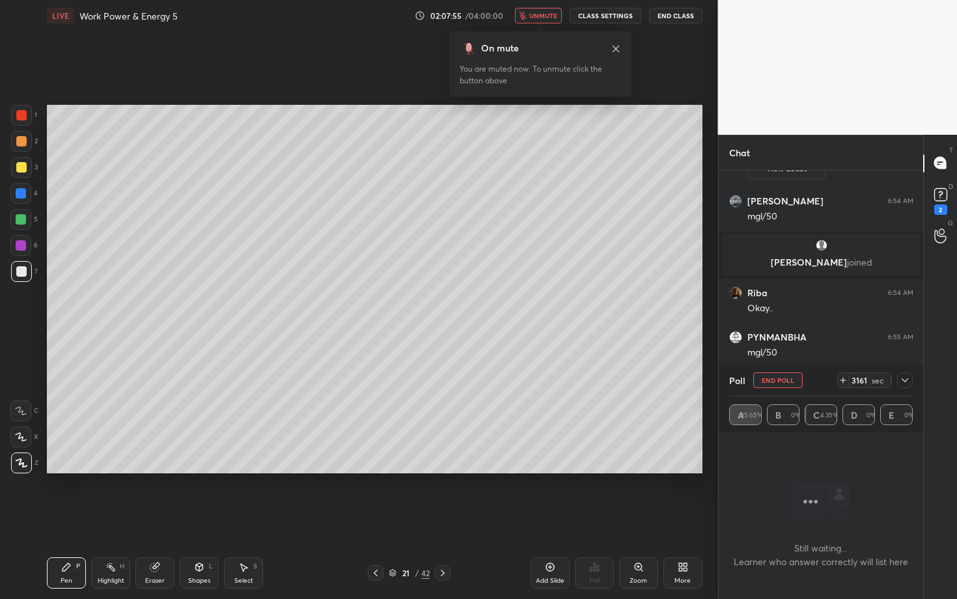
scroll to position [9355, 0]
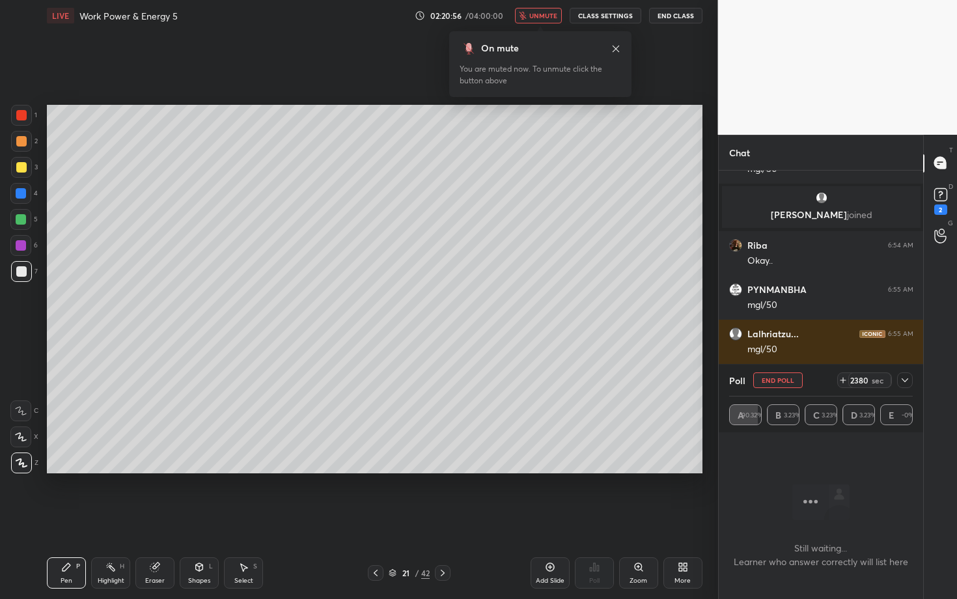
click at [785, 380] on button "End Poll" at bounding box center [778, 381] width 49 height 16
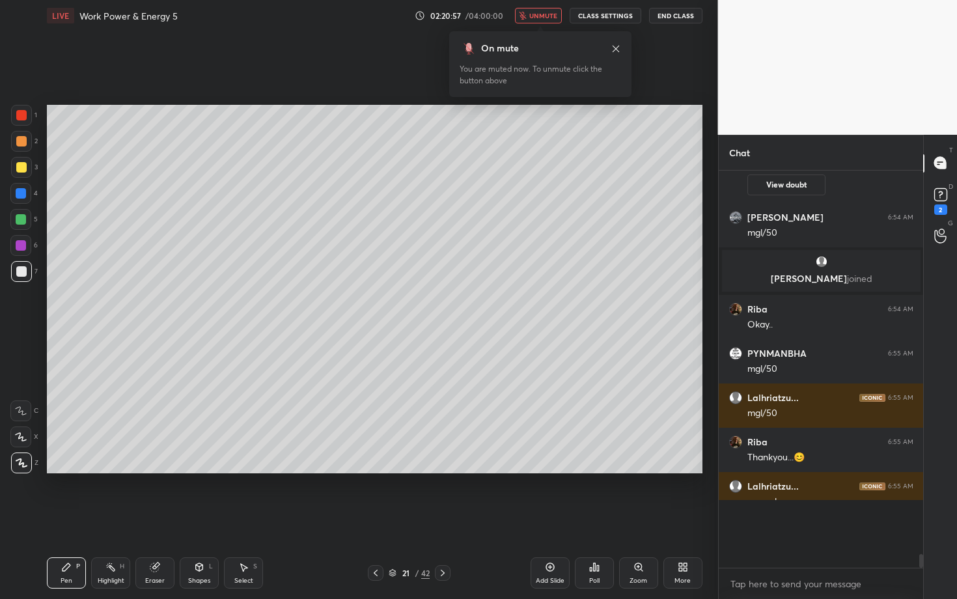
scroll to position [5, 5]
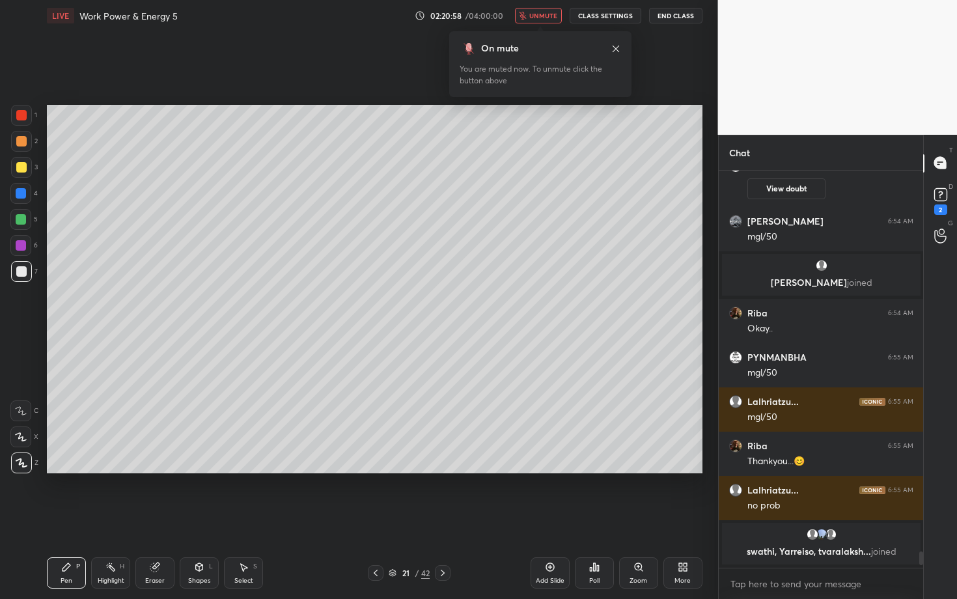
click at [541, 18] on span "unmute" at bounding box center [543, 15] width 28 height 9
click at [247, 519] on div "Select S" at bounding box center [243, 572] width 39 height 31
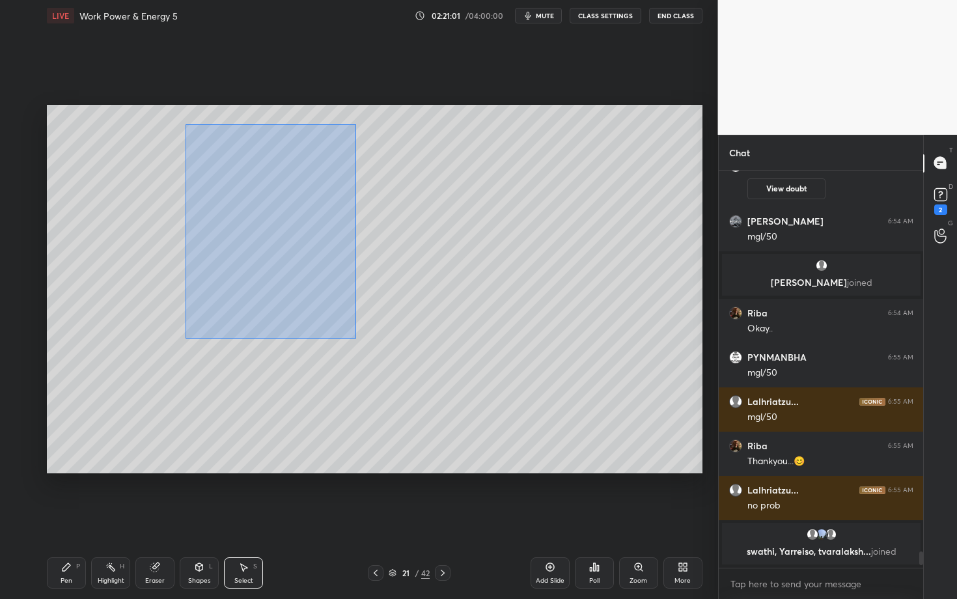
drag, startPoint x: 214, startPoint y: 169, endPoint x: 358, endPoint y: 346, distance: 228.2
click at [357, 346] on div "0 ° Undo Copy Paste here Duplicate Duplicate to new slide Delete" at bounding box center [375, 289] width 656 height 369
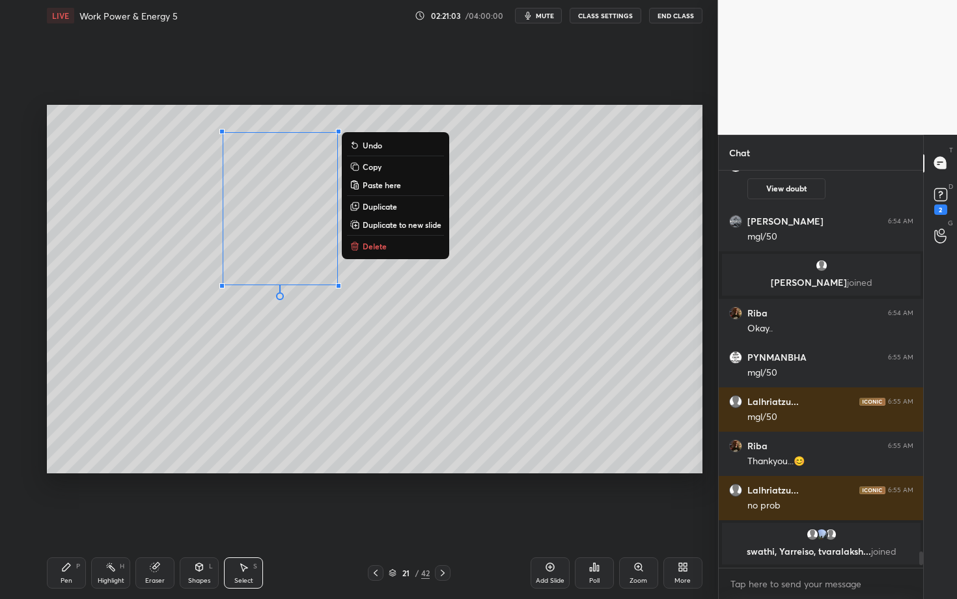
click at [367, 244] on p "Delete" at bounding box center [375, 246] width 24 height 10
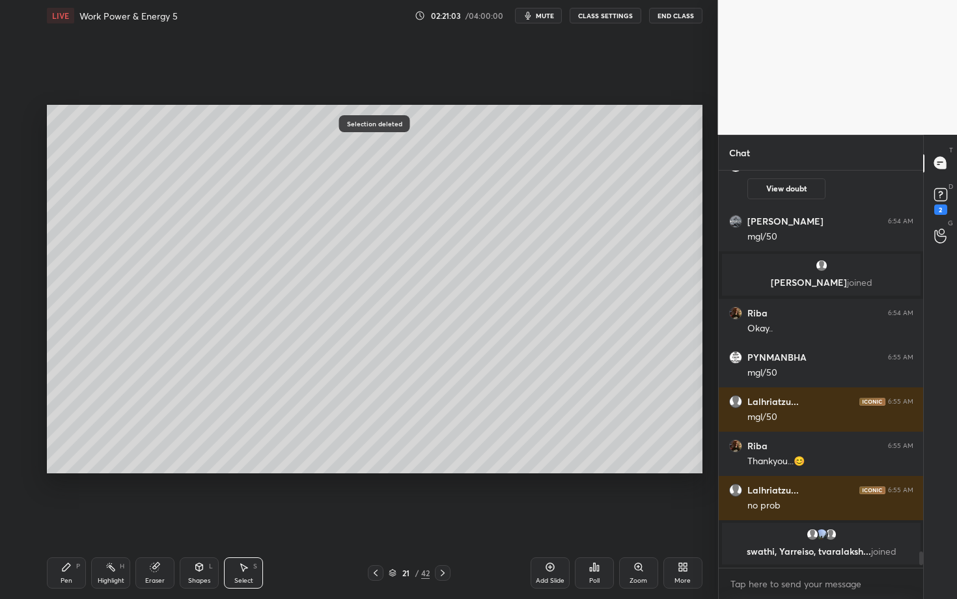
click at [74, 519] on div "Pen P" at bounding box center [66, 572] width 39 height 31
click at [374, 519] on icon at bounding box center [376, 573] width 10 height 10
click at [444, 519] on icon at bounding box center [443, 573] width 10 height 10
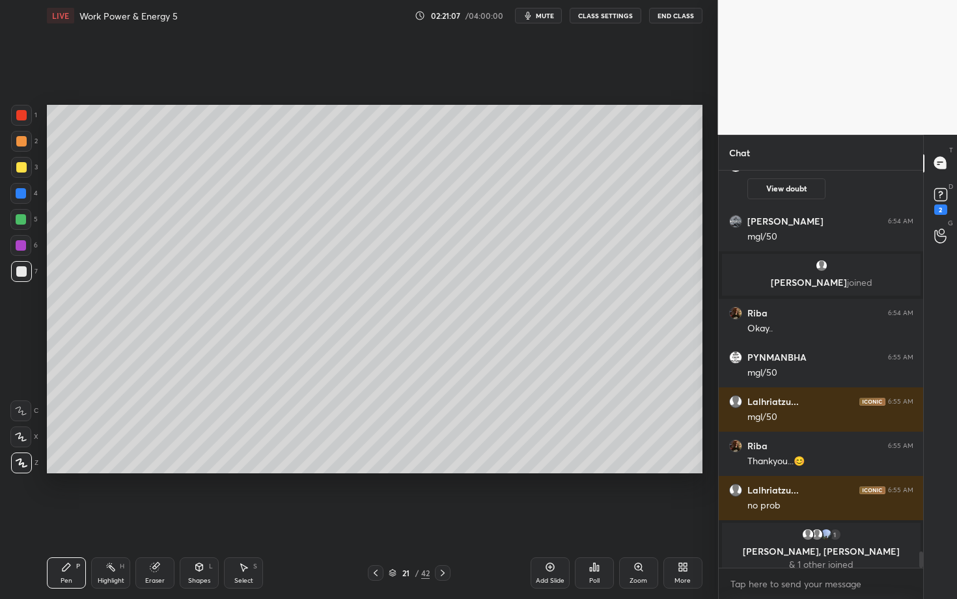
scroll to position [9297, 0]
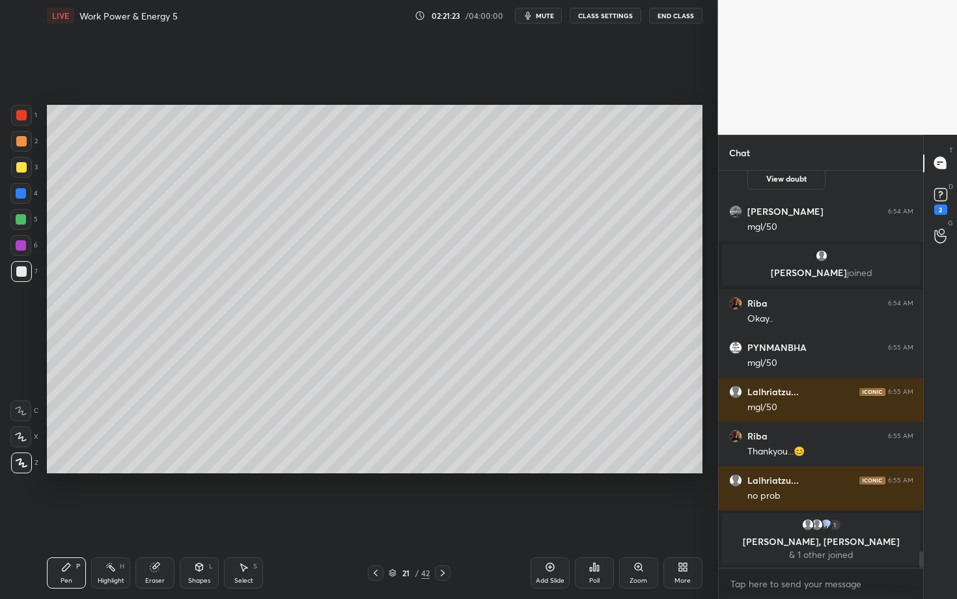
click at [74, 70] on div "Setting up your live class Poll for secs No correct answer Start poll" at bounding box center [375, 289] width 666 height 516
click at [113, 519] on div "Highlight" at bounding box center [111, 581] width 27 height 7
click at [26, 460] on div at bounding box center [20, 463] width 21 height 21
click at [23, 117] on div at bounding box center [21, 115] width 10 height 10
click at [248, 519] on div "Select S" at bounding box center [243, 572] width 39 height 31
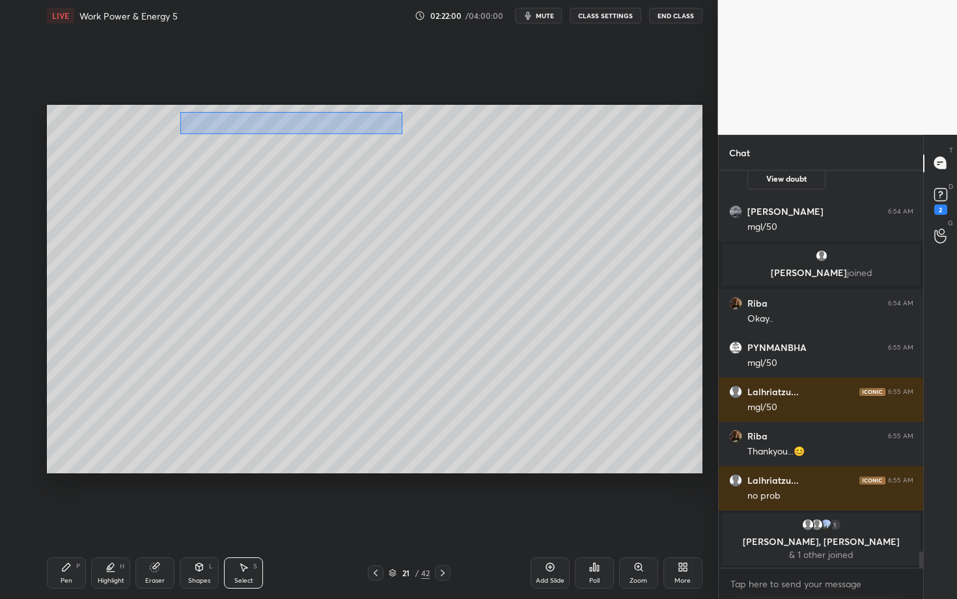
drag, startPoint x: 187, startPoint y: 119, endPoint x: 402, endPoint y: 134, distance: 215.4
click at [402, 134] on div "0 ° Undo Copy Paste here Duplicate Duplicate to new slide Delete" at bounding box center [375, 289] width 656 height 369
drag, startPoint x: 308, startPoint y: 137, endPoint x: 309, endPoint y: 156, distance: 19.6
click at [309, 156] on div "0 ° Undo Copy Paste here Duplicate Duplicate to new slide Delete" at bounding box center [375, 289] width 656 height 369
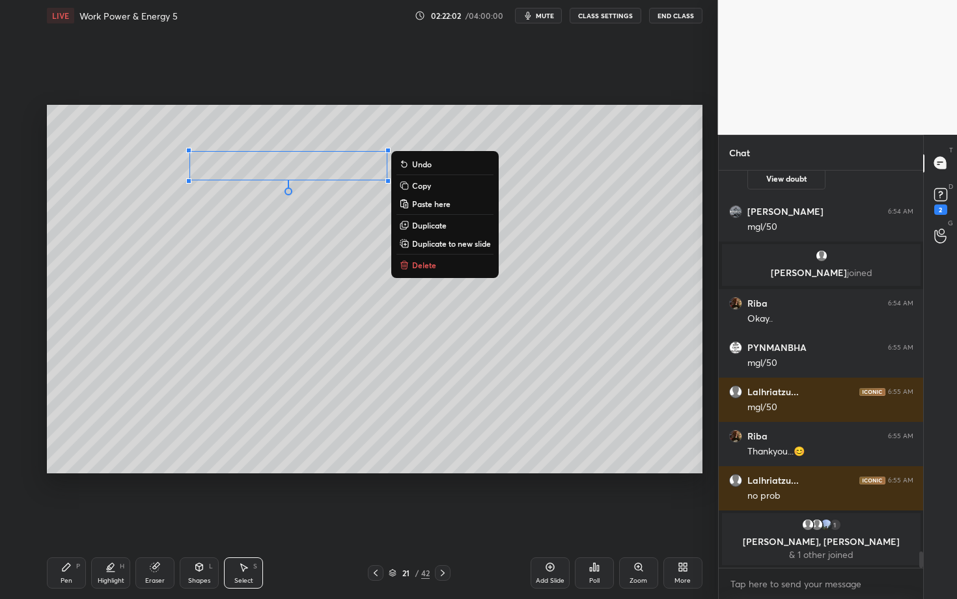
click at [250, 242] on div "0 ° Undo Copy Paste here Duplicate Duplicate to new slide Delete" at bounding box center [375, 289] width 656 height 369
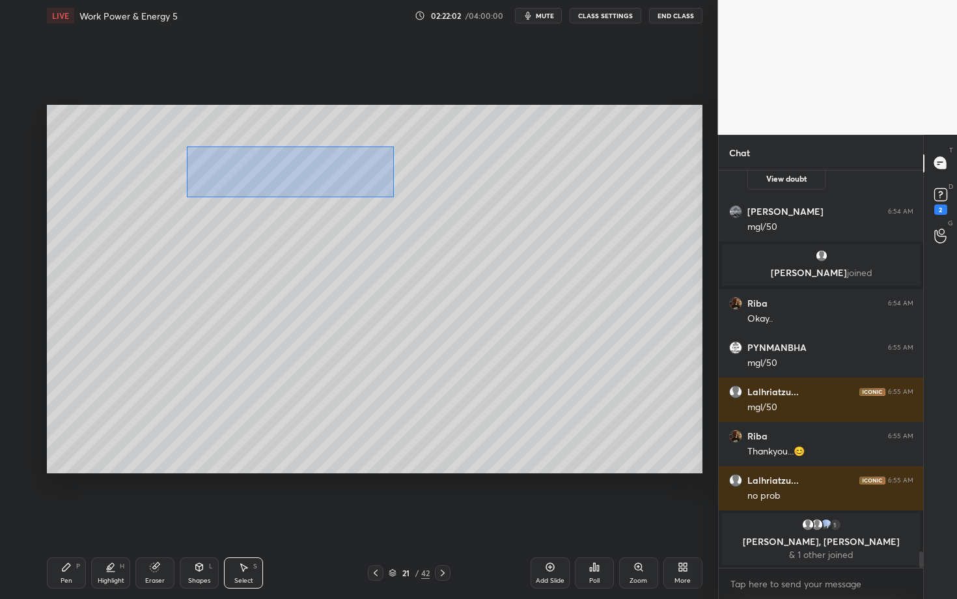
drag, startPoint x: 193, startPoint y: 144, endPoint x: 419, endPoint y: 199, distance: 231.9
click at [418, 199] on div "0 ° Undo Copy Paste here Duplicate Duplicate to new slide Delete" at bounding box center [375, 289] width 656 height 369
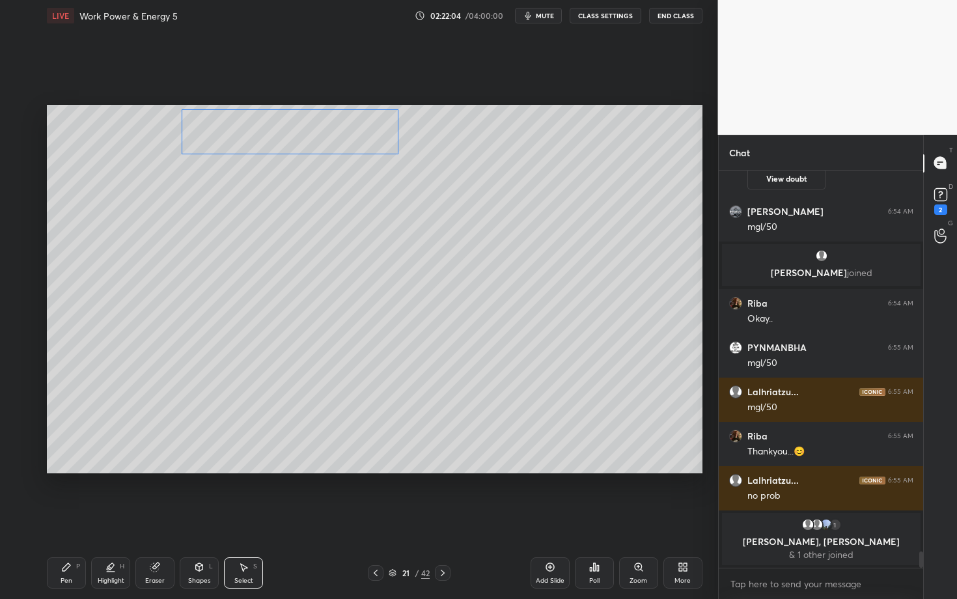
drag, startPoint x: 305, startPoint y: 148, endPoint x: 311, endPoint y: 139, distance: 10.5
click at [311, 139] on div "0 ° Undo Copy Paste here Duplicate Duplicate to new slide Delete" at bounding box center [375, 289] width 656 height 369
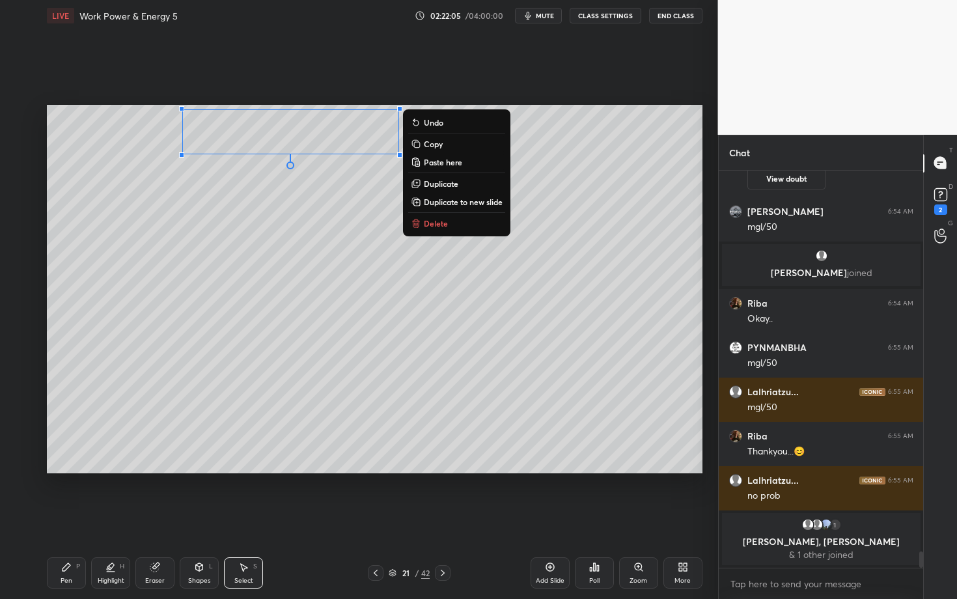
click at [68, 519] on div "Pen" at bounding box center [67, 581] width 12 height 7
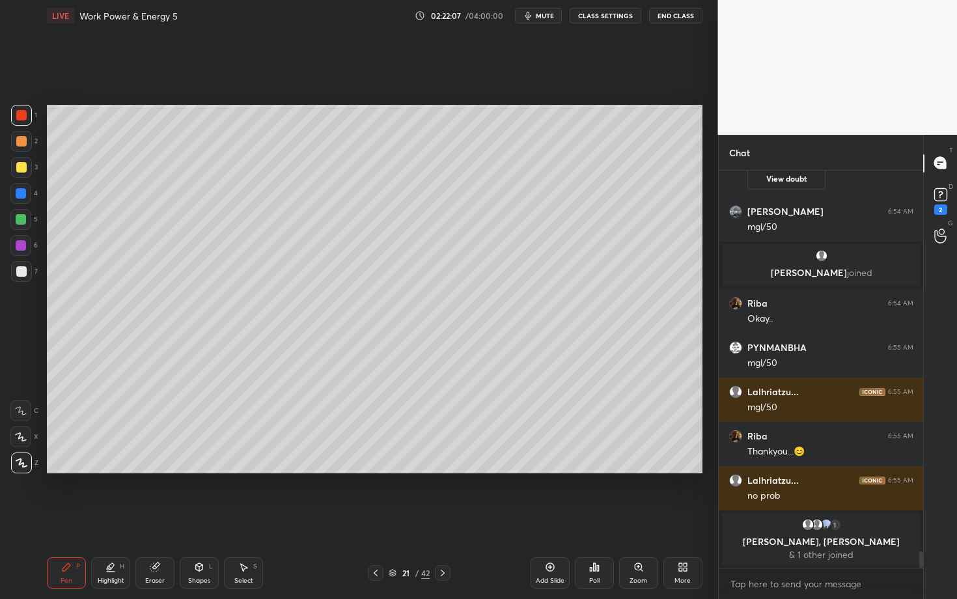
click at [203, 519] on div "Shapes L" at bounding box center [199, 572] width 39 height 31
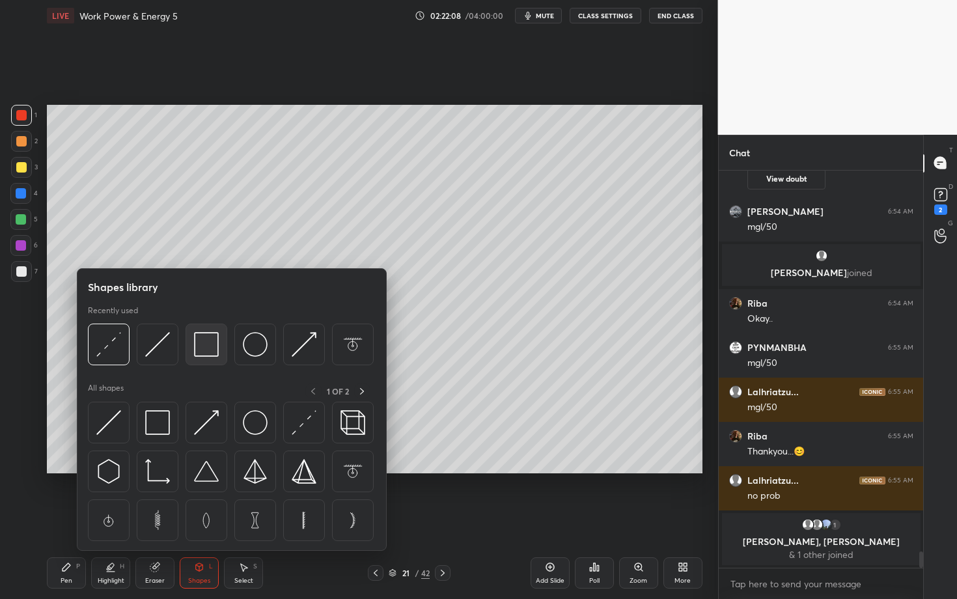
click at [200, 351] on img at bounding box center [206, 344] width 25 height 25
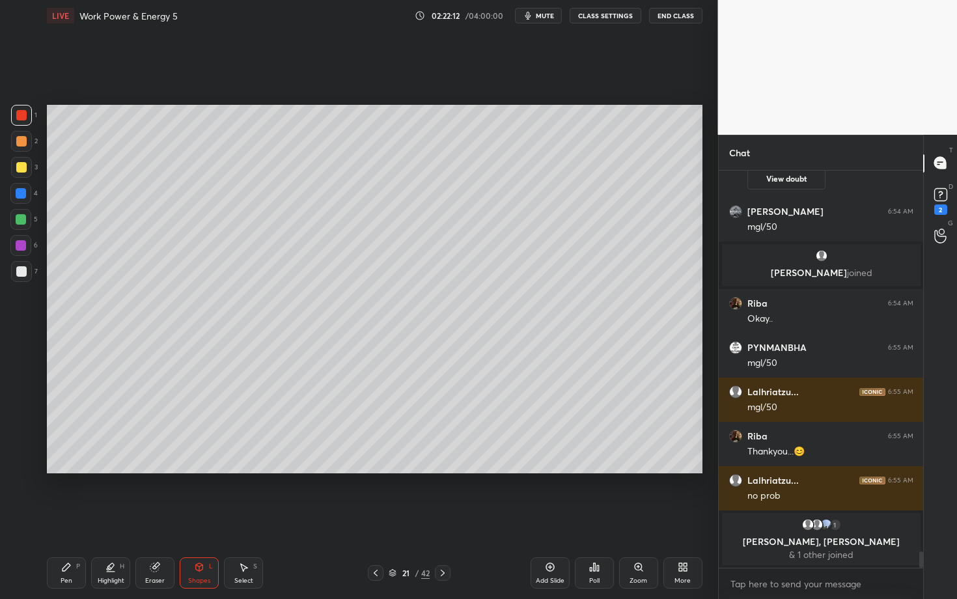
click at [199, 519] on icon at bounding box center [199, 567] width 10 height 10
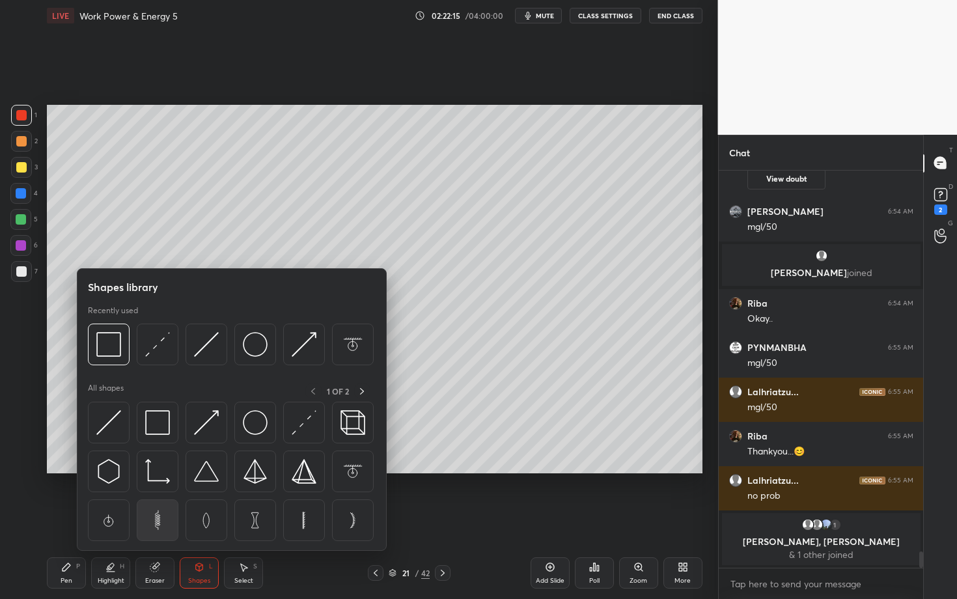
click at [160, 519] on img at bounding box center [157, 520] width 25 height 25
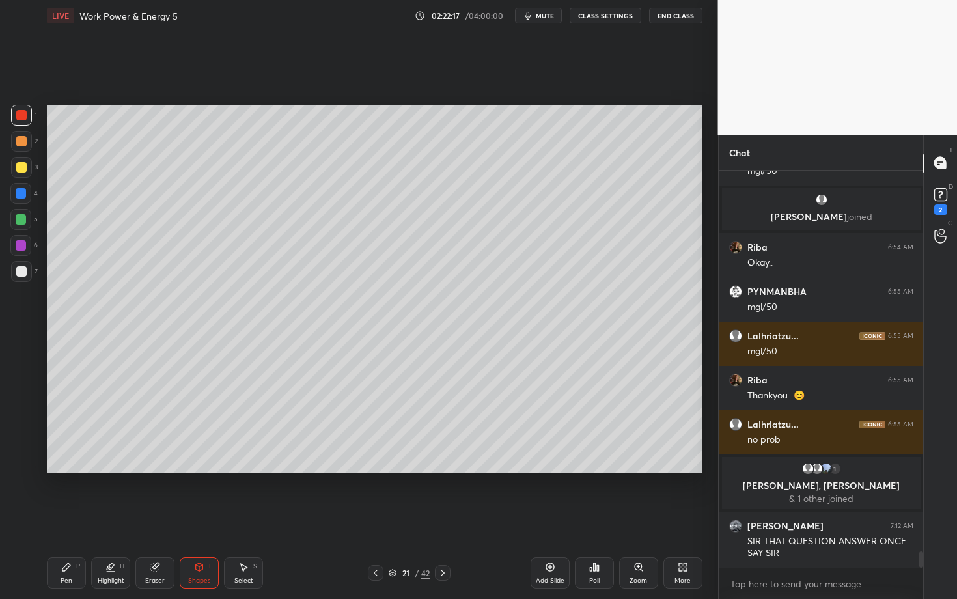
scroll to position [9270, 0]
click at [244, 519] on icon at bounding box center [243, 567] width 10 height 10
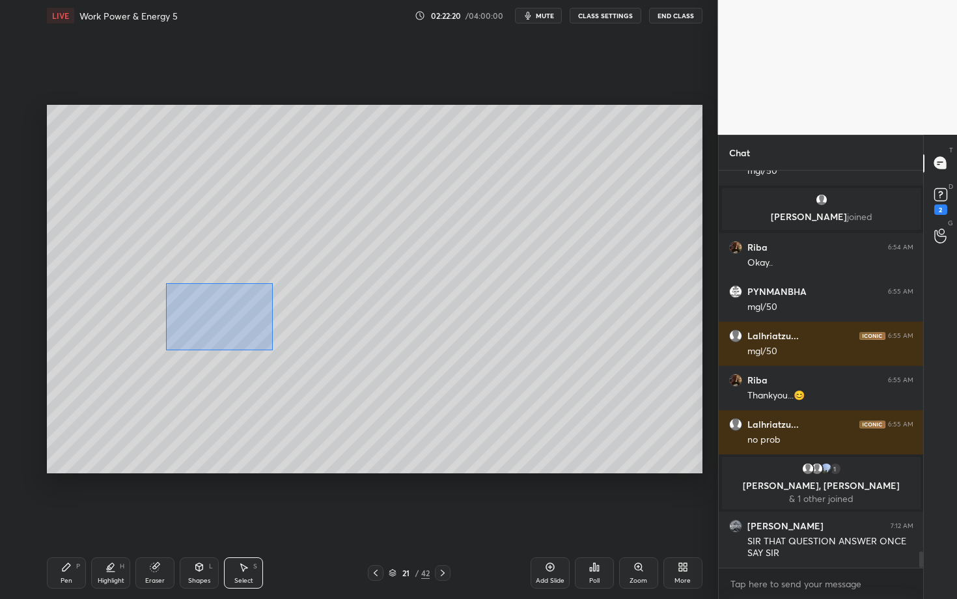
drag, startPoint x: 228, startPoint y: 341, endPoint x: 266, endPoint y: 349, distance: 39.3
click at [266, 348] on div "0 ° Undo Copy Paste here Duplicate Duplicate to new slide Delete" at bounding box center [375, 289] width 656 height 369
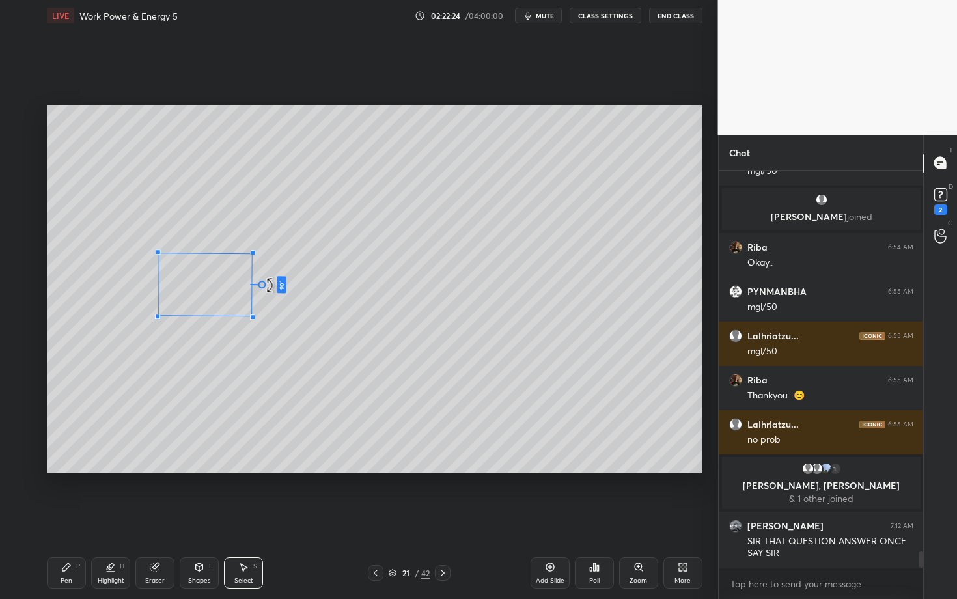
drag, startPoint x: 221, startPoint y: 336, endPoint x: 261, endPoint y: 285, distance: 64.9
click at [261, 285] on div at bounding box center [262, 285] width 8 height 8
drag, startPoint x: 206, startPoint y: 272, endPoint x: 160, endPoint y: 200, distance: 86.2
click at [160, 200] on div "90 ° Undo Copy Paste here Duplicate Duplicate to new slide Delete" at bounding box center [375, 289] width 656 height 369
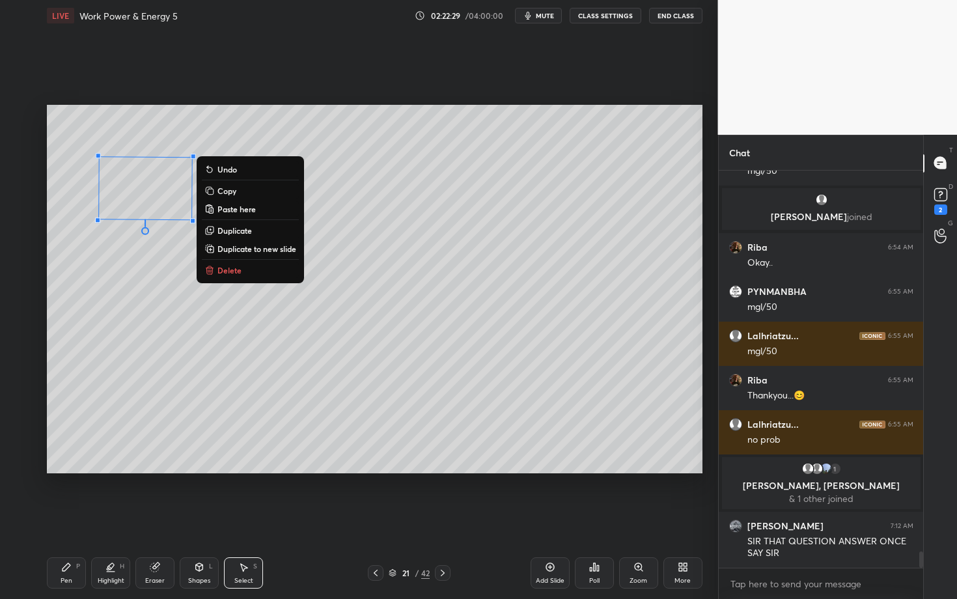
click at [61, 519] on div "Pen P" at bounding box center [66, 572] width 39 height 31
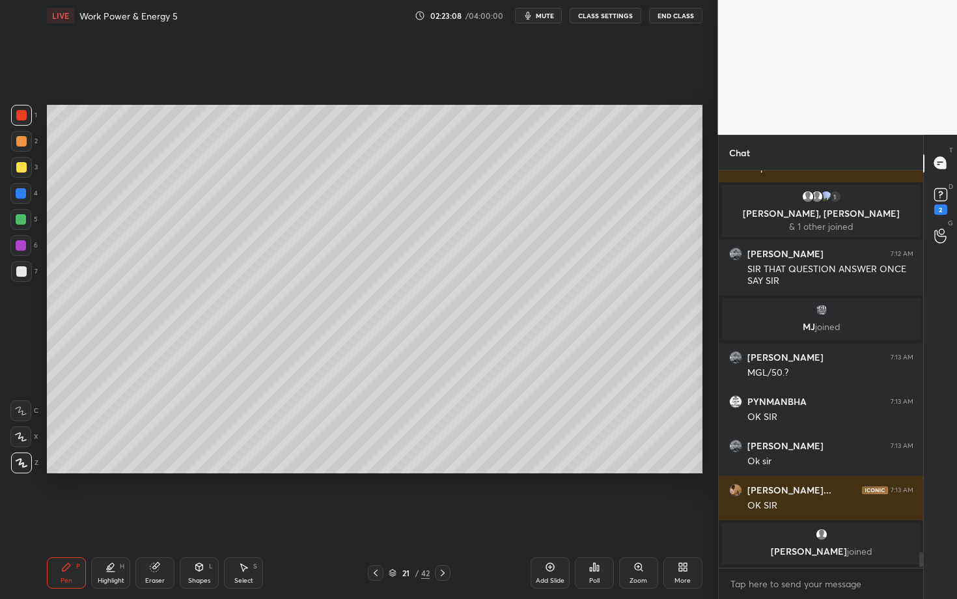
scroll to position [4, 5]
click at [75, 519] on div "Pen P" at bounding box center [66, 572] width 39 height 31
click at [204, 519] on div "Shapes L" at bounding box center [199, 572] width 39 height 31
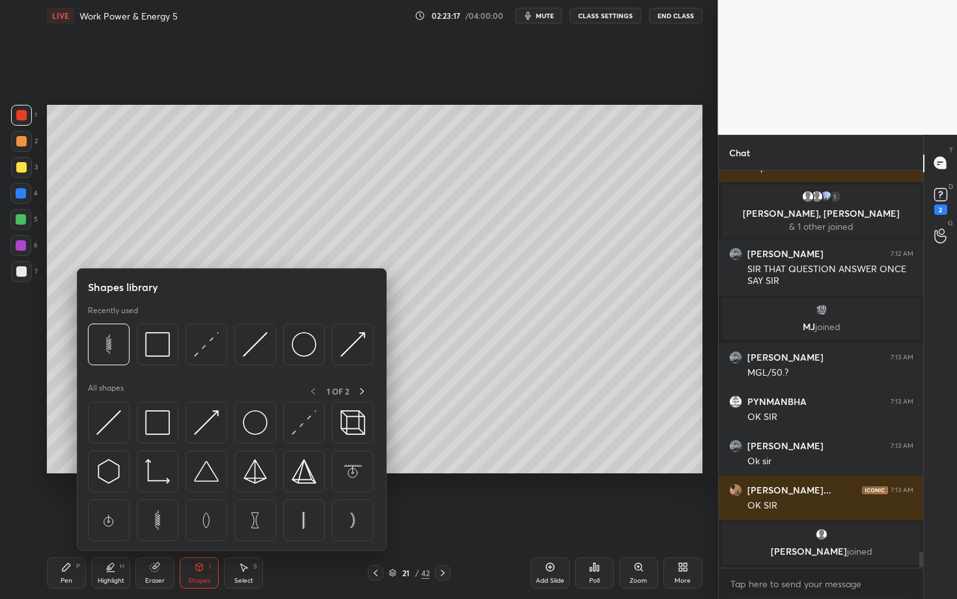
click at [243, 519] on div "Select S" at bounding box center [243, 572] width 39 height 31
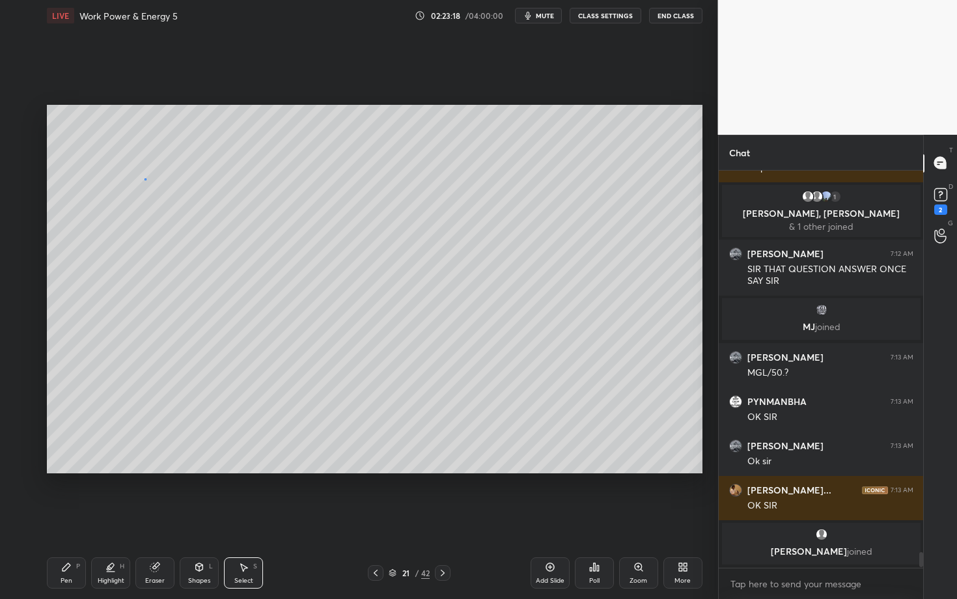
drag, startPoint x: 145, startPoint y: 179, endPoint x: 208, endPoint y: 242, distance: 89.3
click at [208, 242] on div "0 ° Undo Copy Paste here Duplicate Duplicate to new slide Delete" at bounding box center [375, 289] width 656 height 369
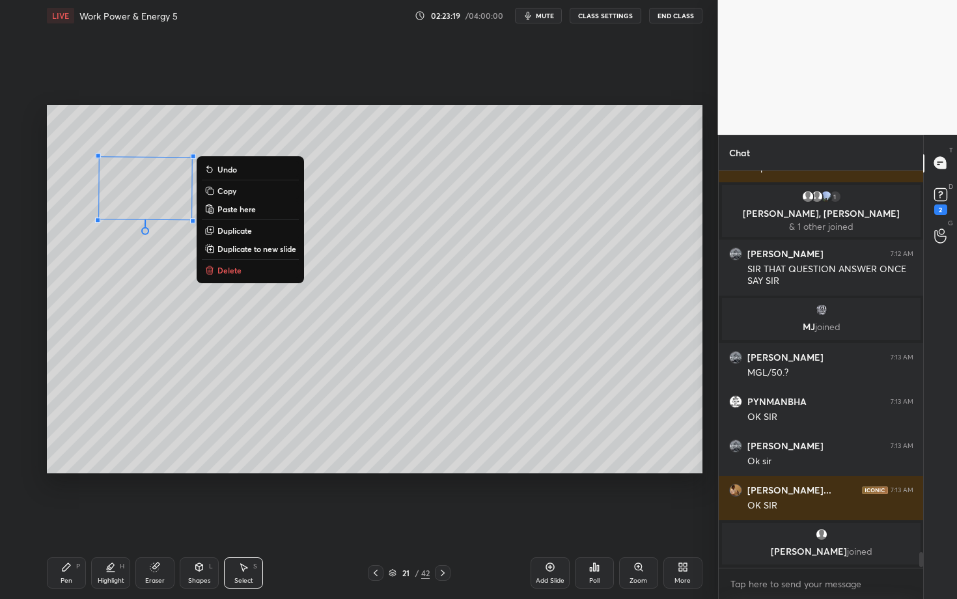
click at [239, 230] on p "Duplicate" at bounding box center [235, 230] width 35 height 10
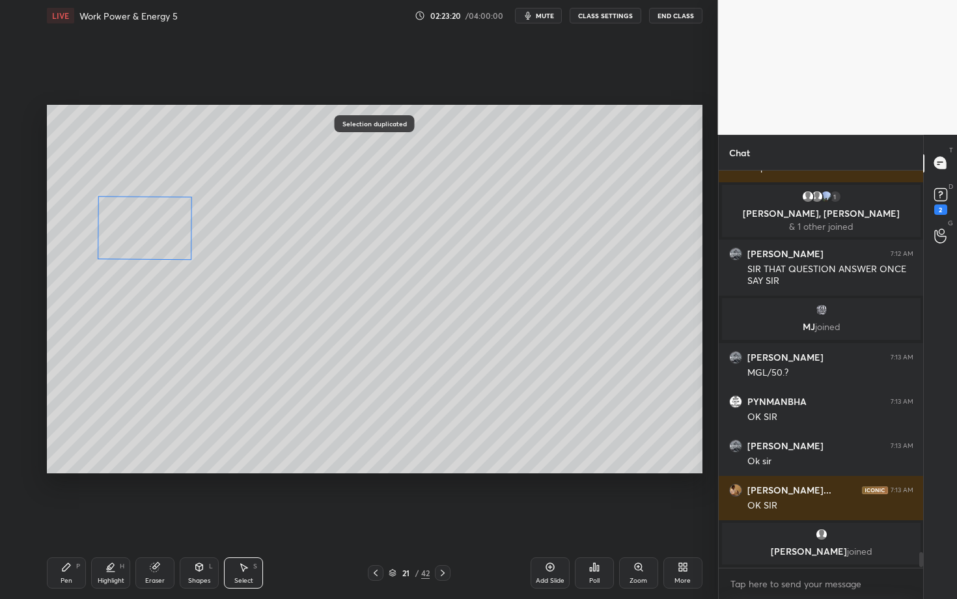
drag, startPoint x: 156, startPoint y: 219, endPoint x: 145, endPoint y: 223, distance: 11.7
click at [146, 223] on div "90 ° Undo Copy Paste here Duplicate Duplicate to new slide Delete" at bounding box center [375, 289] width 656 height 369
drag, startPoint x: 198, startPoint y: 259, endPoint x: 249, endPoint y: 259, distance: 50.8
click at [248, 259] on div at bounding box center [249, 261] width 5 height 5
click at [175, 249] on div "90 ° Undo Copy Paste here Duplicate Duplicate to new slide Delete" at bounding box center [375, 289] width 656 height 369
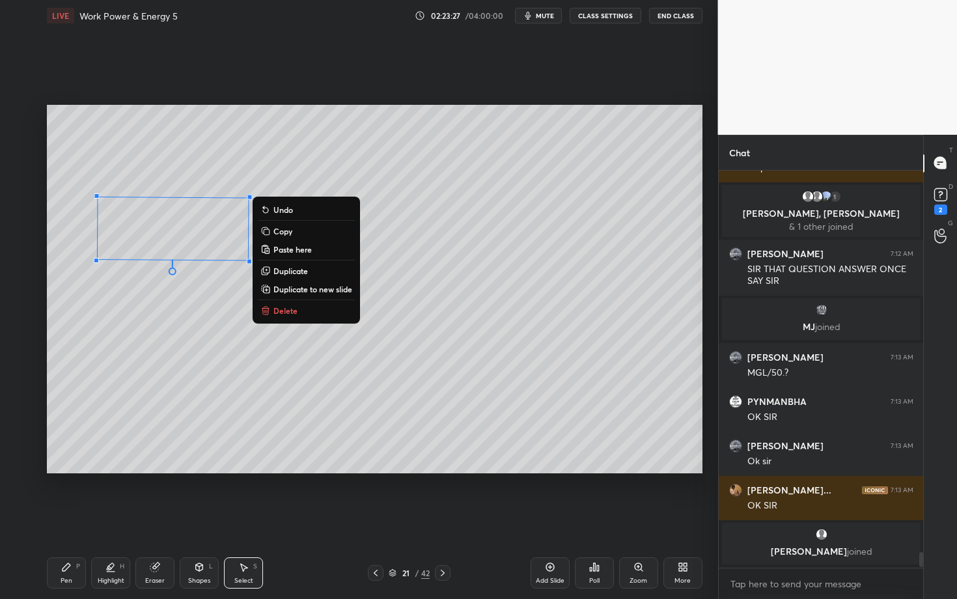
click at [54, 519] on div "Pen P" at bounding box center [66, 572] width 39 height 31
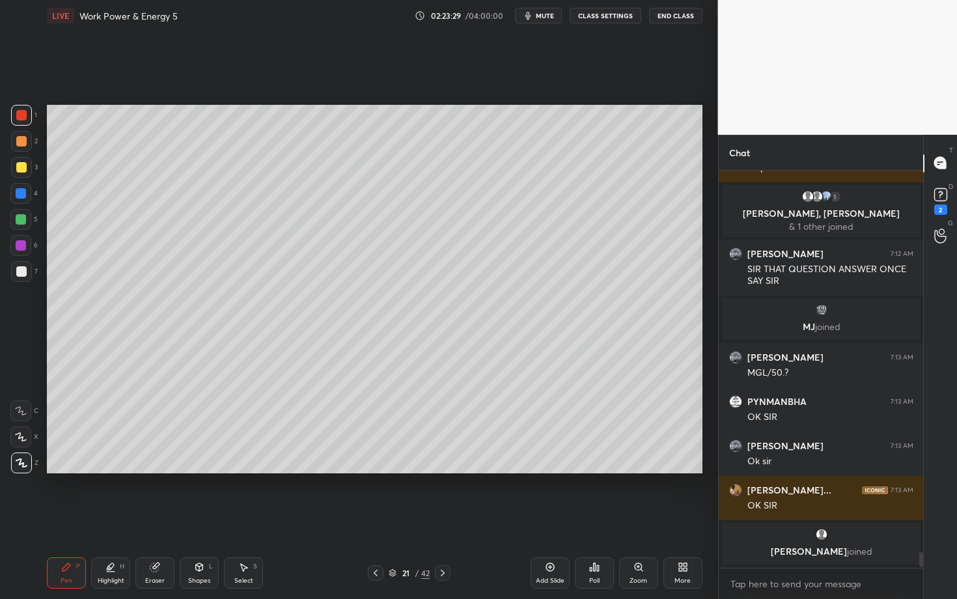
click at [247, 519] on div "Select" at bounding box center [243, 581] width 19 height 7
drag, startPoint x: 157, startPoint y: 219, endPoint x: 246, endPoint y: 299, distance: 119.5
click at [246, 298] on div "0 ° Undo Copy Paste here Duplicate Duplicate to new slide Delete" at bounding box center [375, 289] width 656 height 369
click at [172, 233] on div "0 ° Undo Copy Paste here Duplicate Duplicate to new slide Delete" at bounding box center [375, 289] width 656 height 369
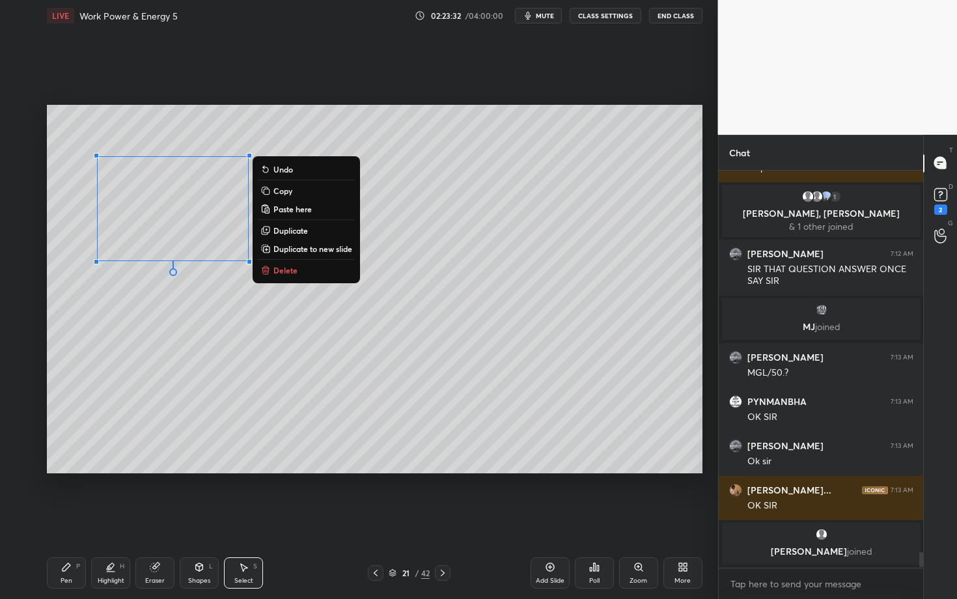
click at [134, 315] on div "0 ° Undo Copy Paste here Duplicate Duplicate to new slide Delete" at bounding box center [375, 289] width 656 height 369
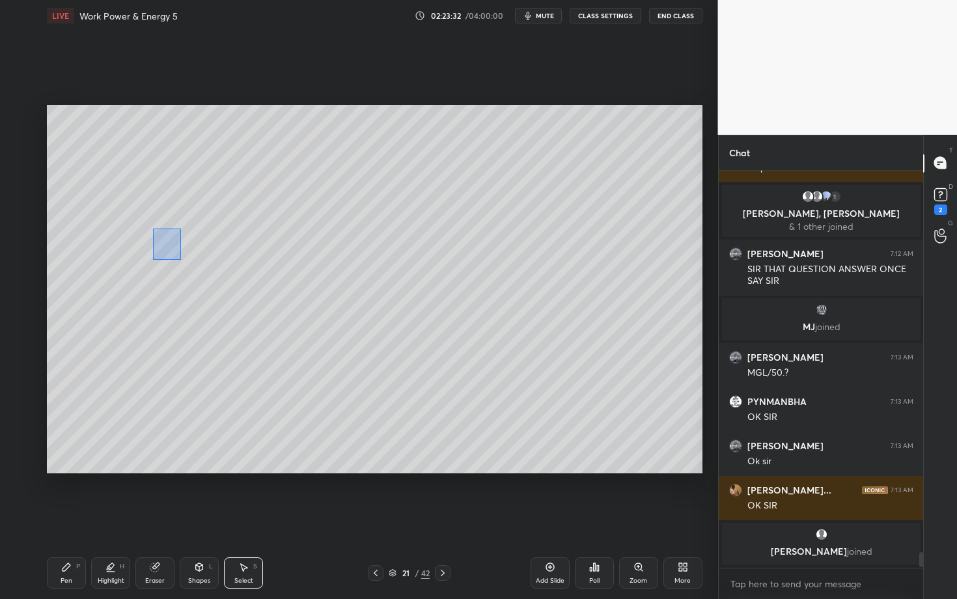
drag, startPoint x: 181, startPoint y: 260, endPoint x: 194, endPoint y: 276, distance: 20.9
click at [193, 275] on div "0 ° Undo Copy Paste here Duplicate Duplicate to new slide Delete" at bounding box center [375, 289] width 656 height 369
drag, startPoint x: 168, startPoint y: 236, endPoint x: 169, endPoint y: 245, distance: 9.2
click at [169, 246] on div "90 ° Undo Copy Paste here Duplicate Duplicate to new slide Delete" at bounding box center [375, 289] width 656 height 369
drag, startPoint x: 249, startPoint y: 269, endPoint x: 262, endPoint y: 269, distance: 13.0
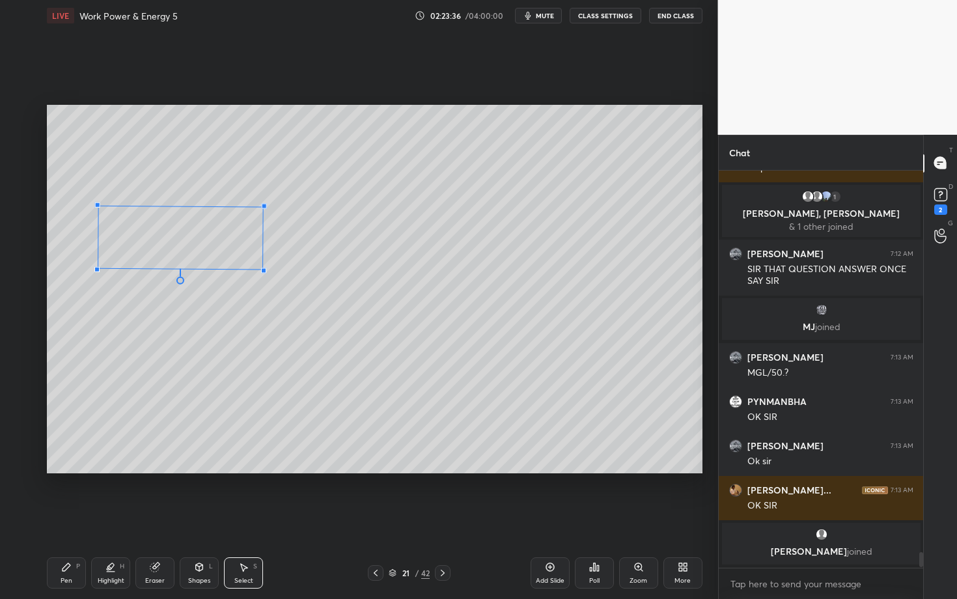
click at [262, 269] on div at bounding box center [263, 270] width 5 height 5
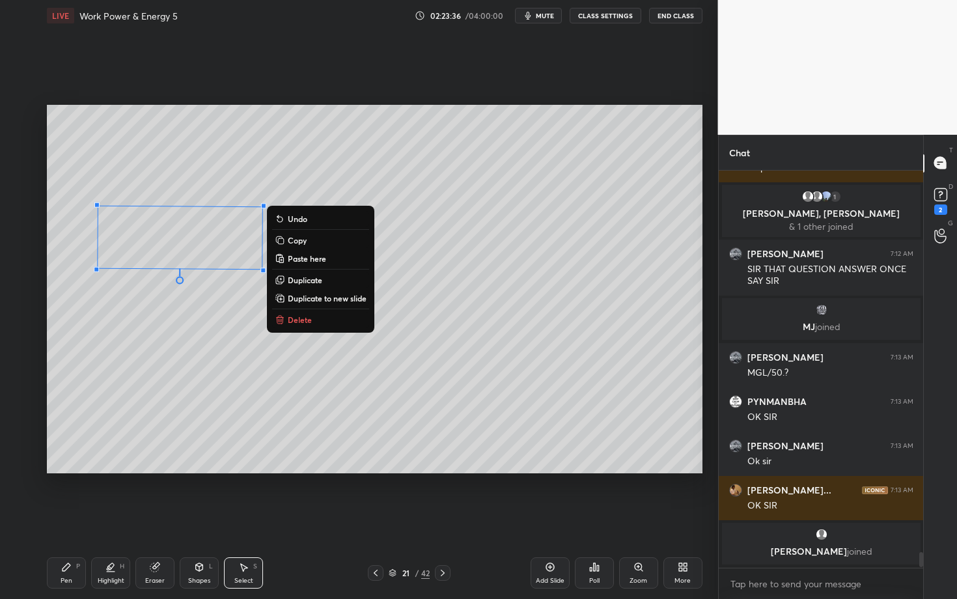
click at [175, 337] on div "90 ° Undo Copy Paste here Duplicate Duplicate to new slide Delete" at bounding box center [375, 289] width 656 height 369
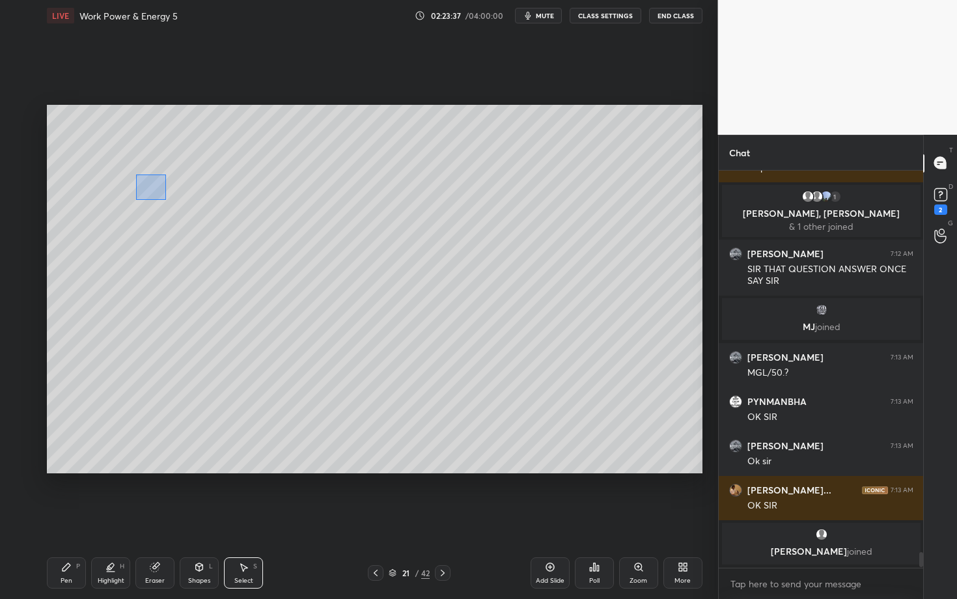
drag, startPoint x: 162, startPoint y: 197, endPoint x: 174, endPoint y: 203, distance: 14.0
click at [173, 203] on div "0 ° Undo Copy Paste here Duplicate Duplicate to new slide Delete" at bounding box center [375, 289] width 656 height 369
drag, startPoint x: 127, startPoint y: 175, endPoint x: 199, endPoint y: 195, distance: 74.4
click at [198, 195] on div "0 ° Undo Copy Paste here Duplicate Duplicate to new slide Delete" at bounding box center [375, 289] width 656 height 369
click at [149, 191] on div "90 ° Undo Copy Paste here Duplicate Duplicate to new slide Delete" at bounding box center [375, 289] width 656 height 369
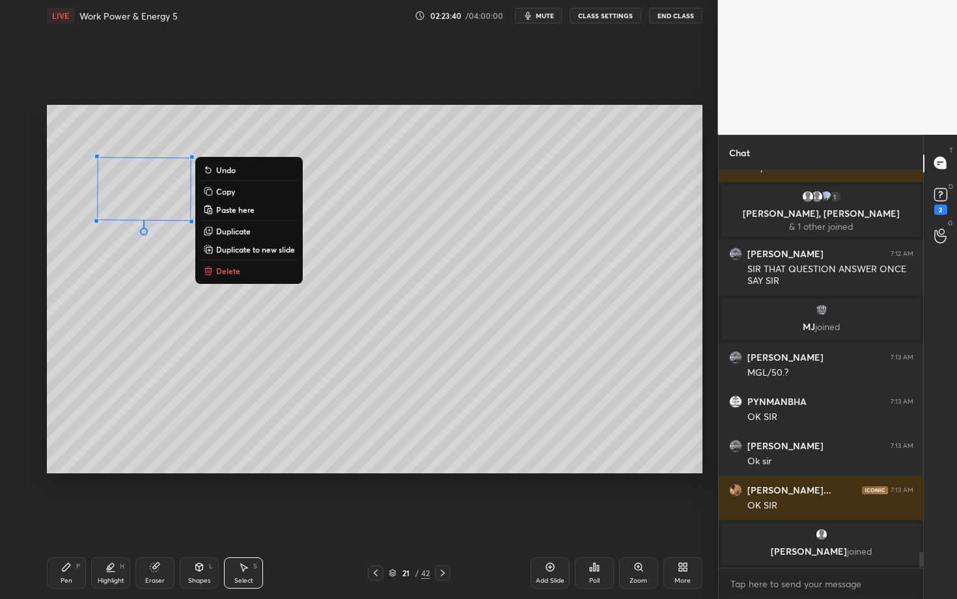
click at [64, 519] on icon at bounding box center [67, 567] width 8 height 8
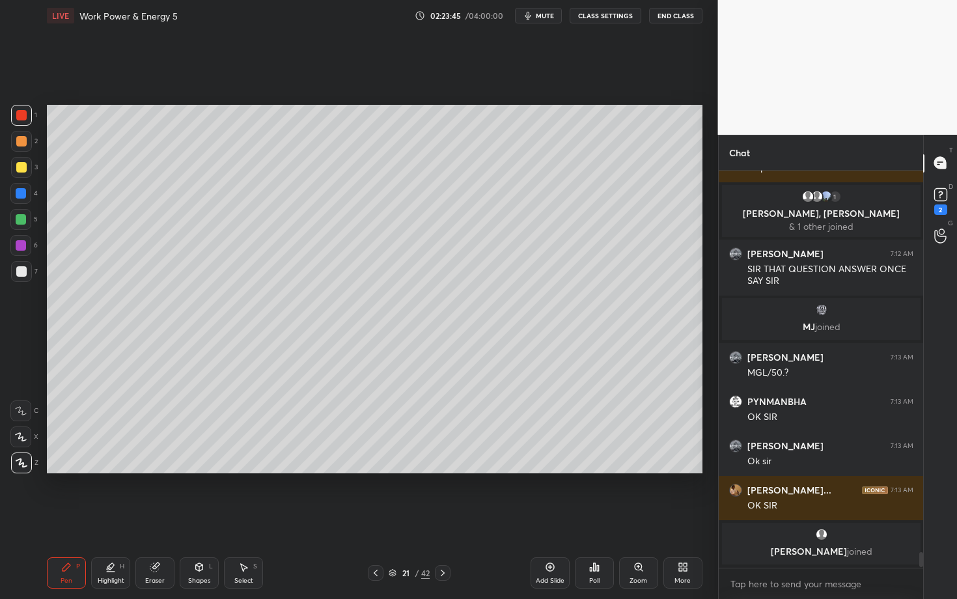
click at [63, 519] on div "Pen P" at bounding box center [66, 572] width 39 height 31
click at [70, 519] on div "Pen" at bounding box center [67, 581] width 12 height 7
click at [26, 272] on div at bounding box center [21, 271] width 21 height 21
click at [204, 519] on div "Shapes" at bounding box center [199, 581] width 22 height 7
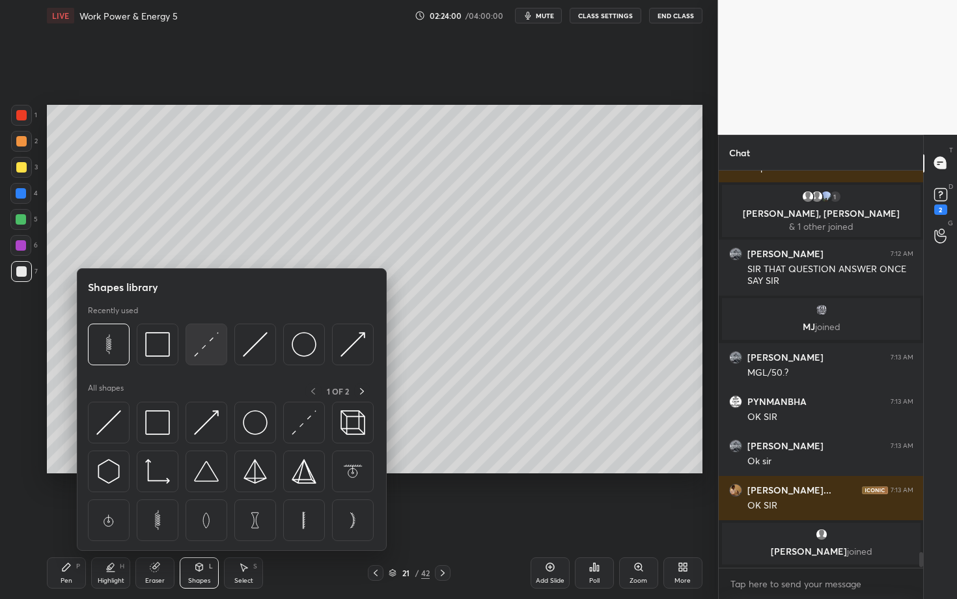
click at [212, 346] on img at bounding box center [206, 344] width 25 height 25
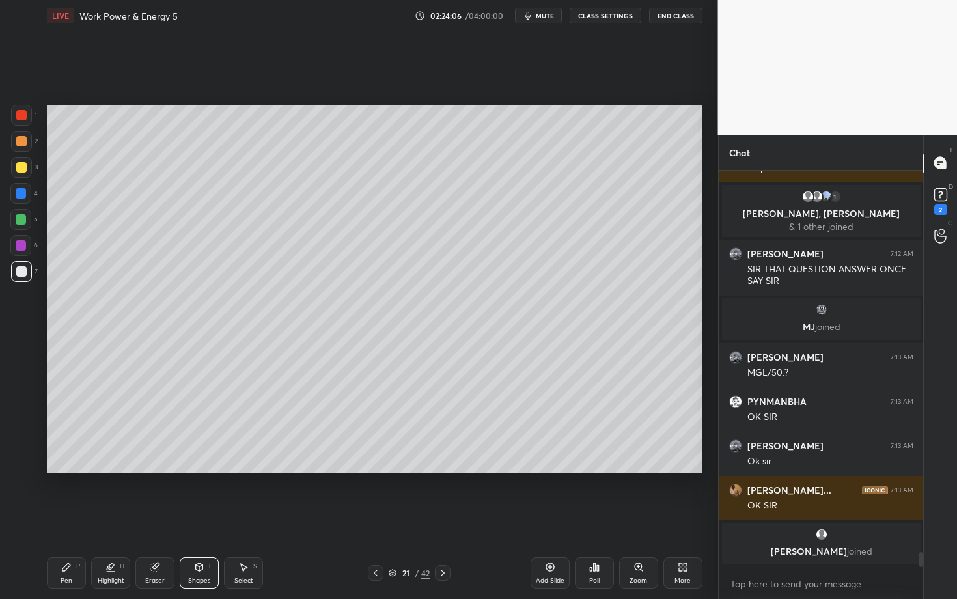
click at [64, 519] on icon at bounding box center [66, 567] width 10 height 10
click at [25, 219] on div at bounding box center [21, 219] width 10 height 10
click at [249, 519] on div "Setting up your live class Poll for secs No correct answer Start poll" at bounding box center [375, 289] width 666 height 516
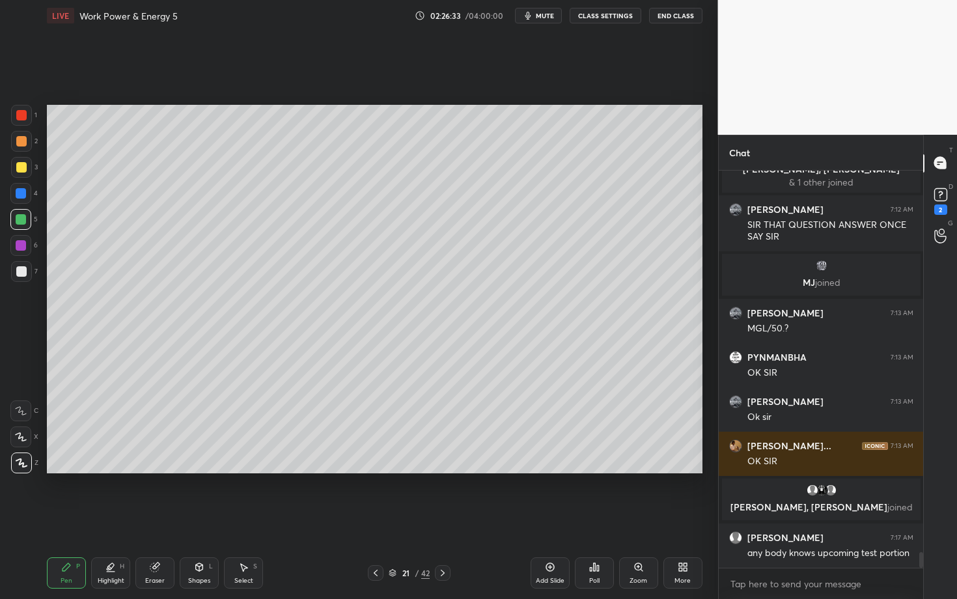
scroll to position [9537, 0]
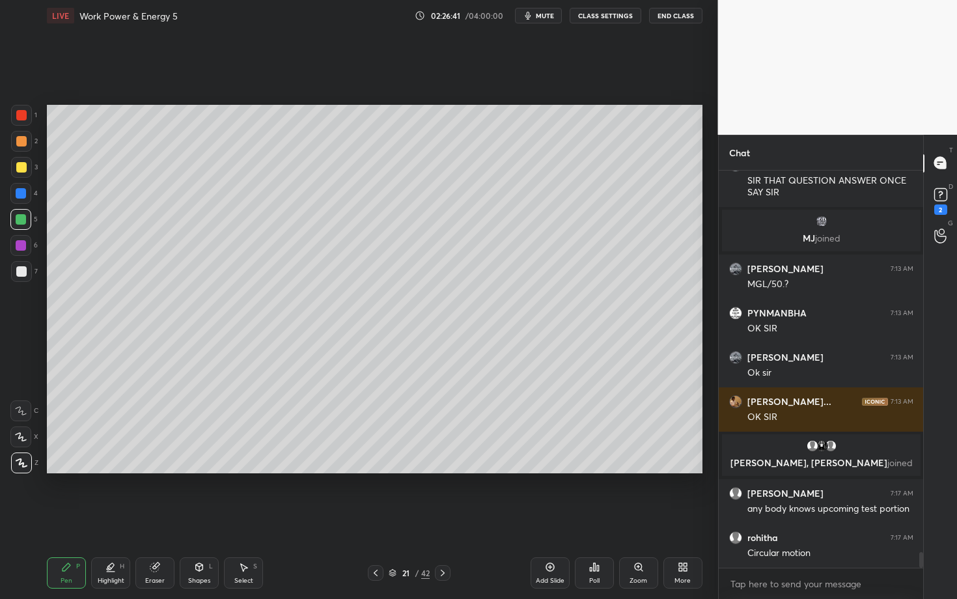
click at [70, 519] on div "Pen P" at bounding box center [66, 572] width 39 height 31
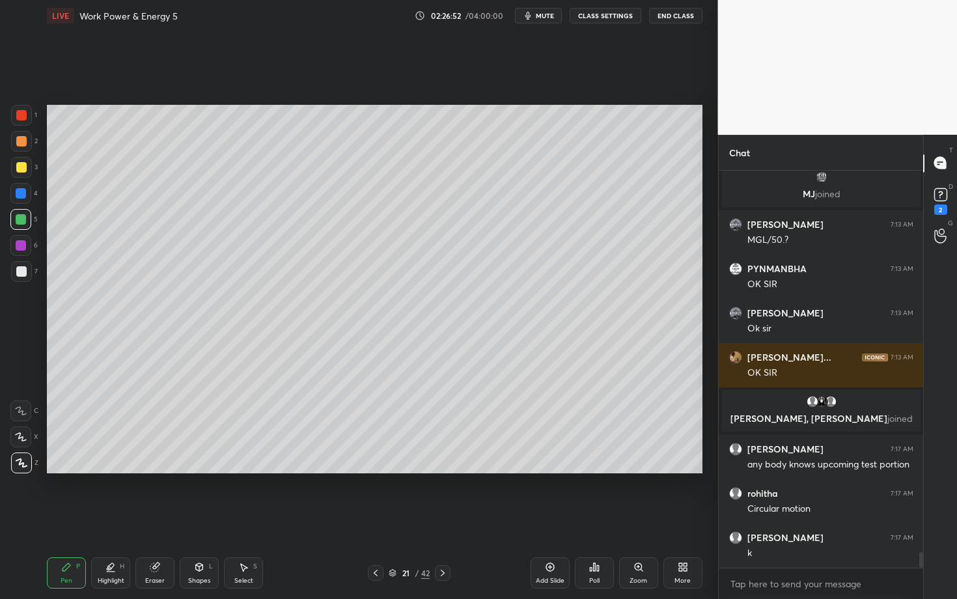
click at [247, 519] on div "Select" at bounding box center [243, 581] width 19 height 7
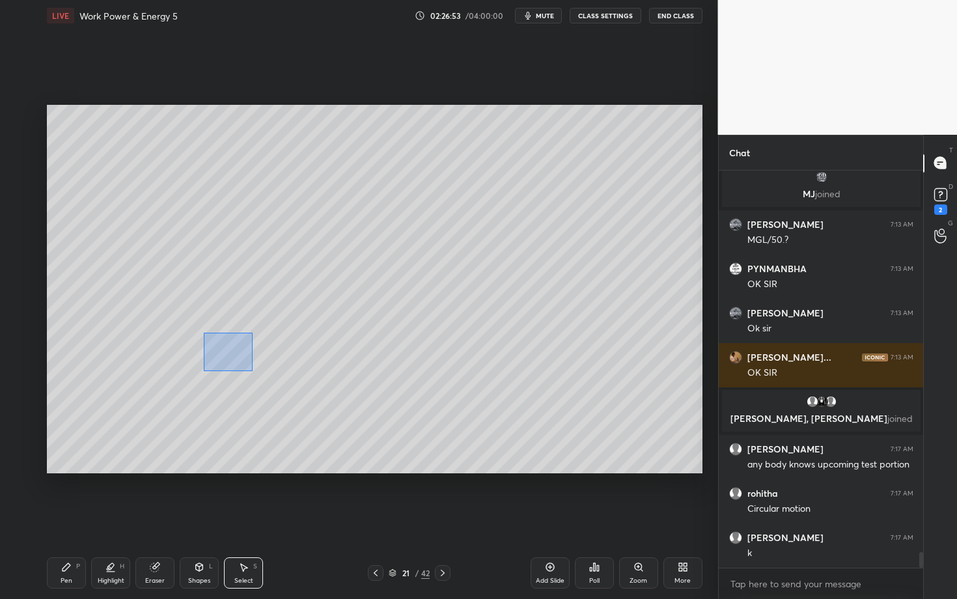
drag, startPoint x: 226, startPoint y: 357, endPoint x: 311, endPoint y: 393, distance: 92.5
click at [311, 392] on div "0 ° Undo Copy Paste here Duplicate Duplicate to new slide Delete" at bounding box center [375, 289] width 656 height 369
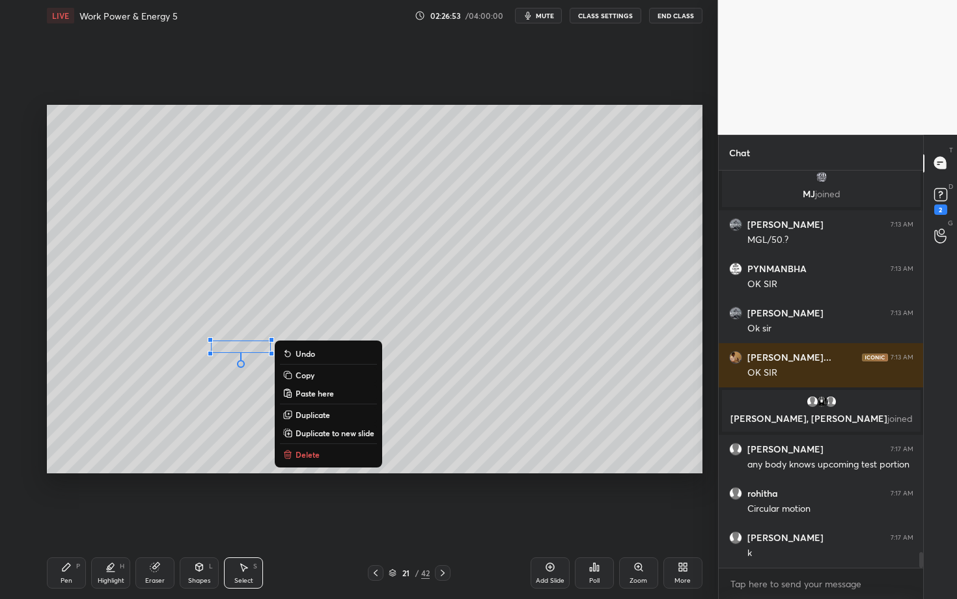
click at [315, 455] on p "Delete" at bounding box center [308, 454] width 24 height 10
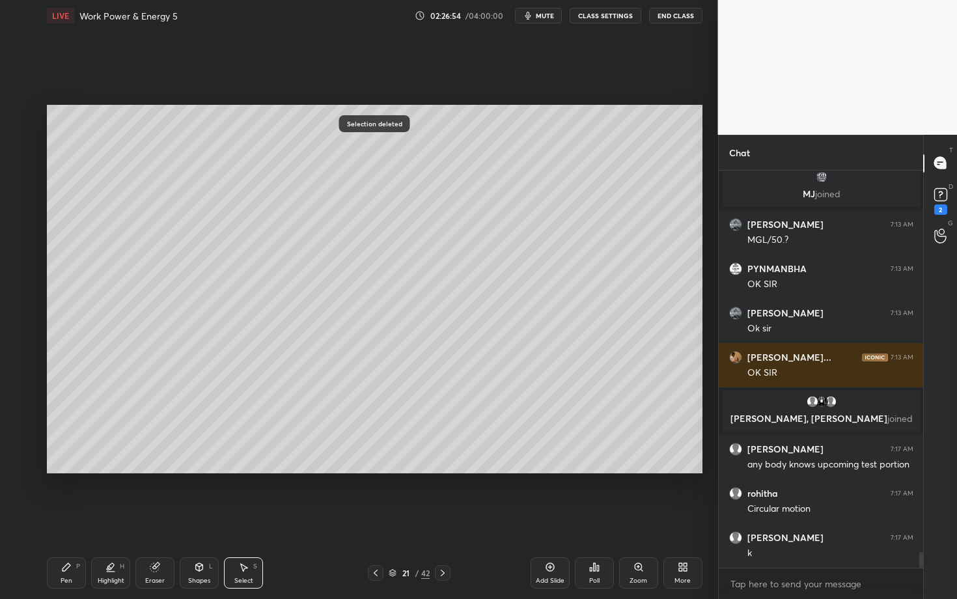
click at [58, 519] on div "Pen P" at bounding box center [66, 572] width 39 height 31
click at [21, 277] on div at bounding box center [21, 271] width 21 height 21
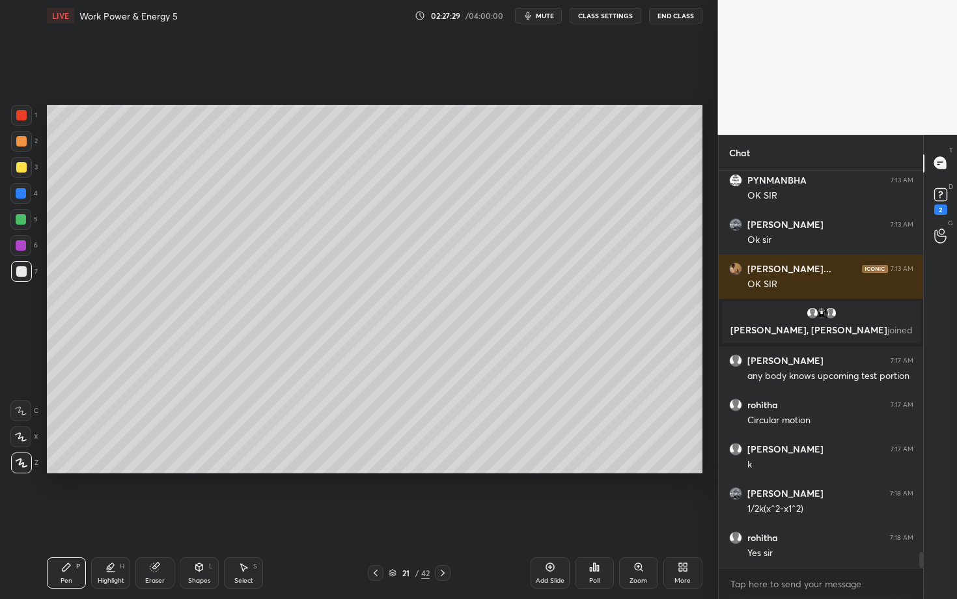
scroll to position [9758, 0]
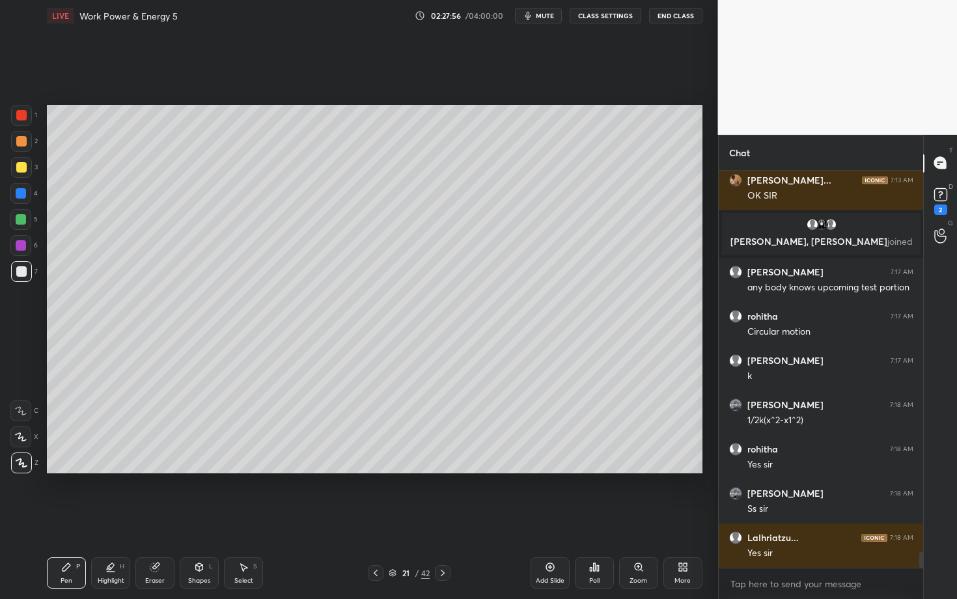
click at [248, 519] on icon at bounding box center [243, 567] width 10 height 10
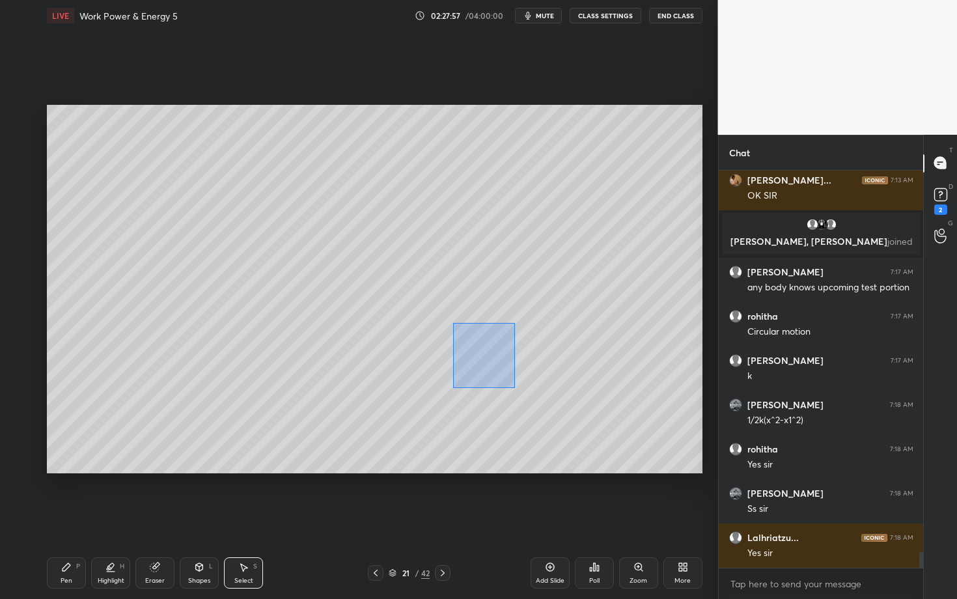
drag, startPoint x: 505, startPoint y: 380, endPoint x: 552, endPoint y: 413, distance: 57.5
click at [551, 412] on div "0 ° Undo Copy Paste here Duplicate Duplicate to new slide Delete" at bounding box center [375, 289] width 656 height 369
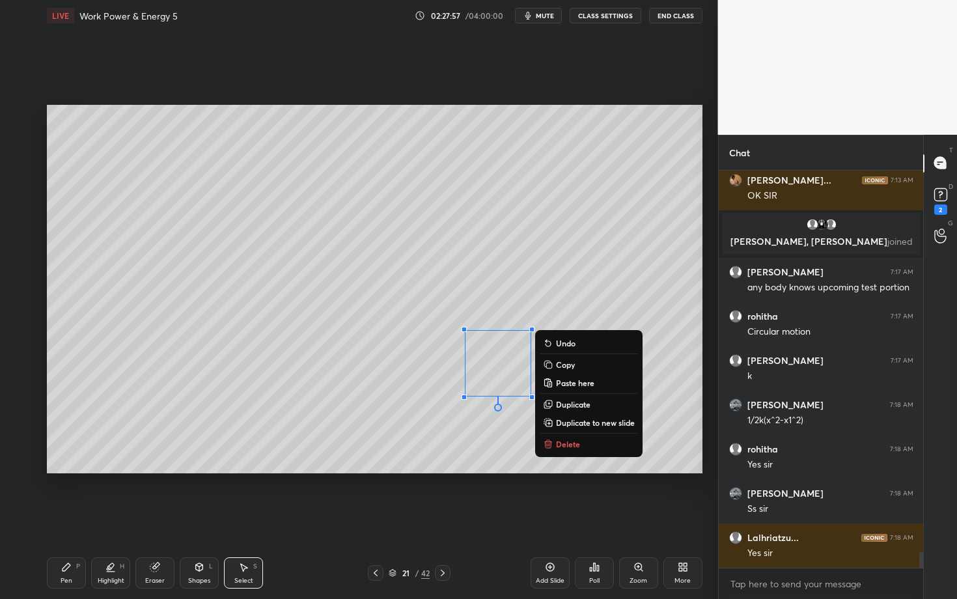
click at [569, 442] on p "Delete" at bounding box center [568, 444] width 24 height 10
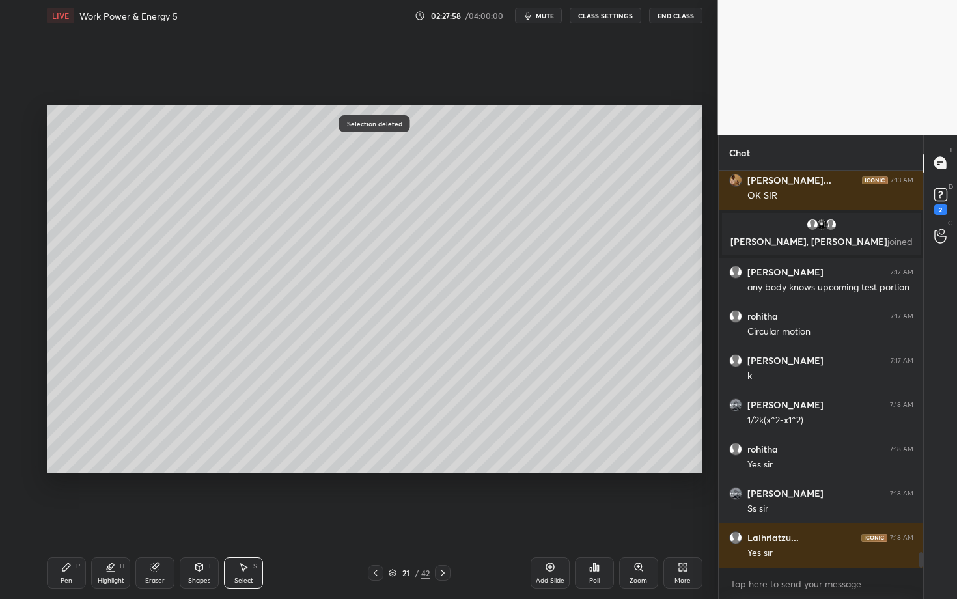
click at [105, 519] on div "Highlight H" at bounding box center [110, 572] width 39 height 31
click at [23, 433] on icon at bounding box center [21, 437] width 10 height 10
click at [71, 519] on icon at bounding box center [66, 567] width 10 height 10
click at [24, 268] on div at bounding box center [21, 271] width 10 height 10
click at [76, 519] on div "Pen P" at bounding box center [66, 572] width 39 height 31
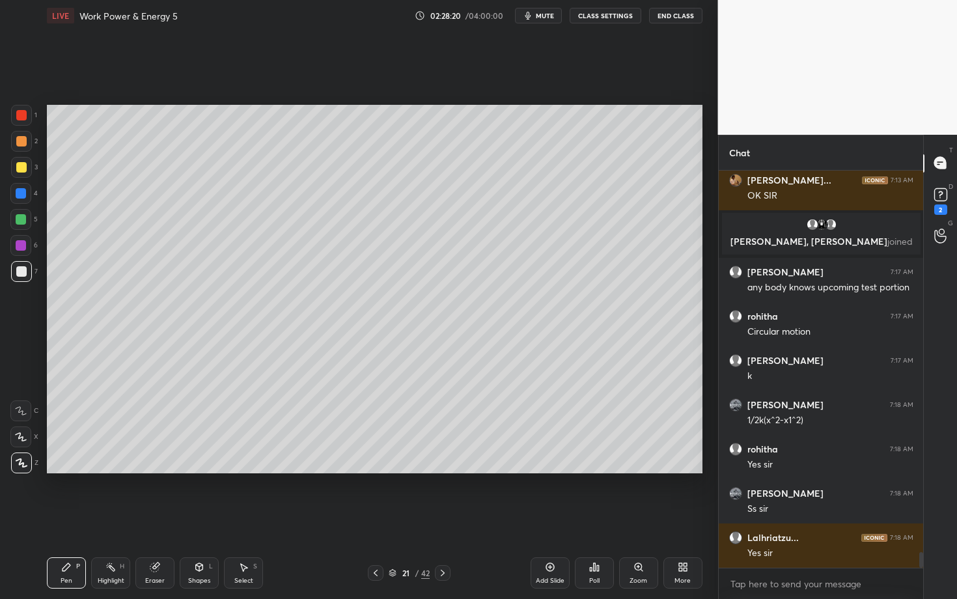
click at [22, 246] on div at bounding box center [21, 245] width 10 height 10
click at [159, 519] on div "Eraser" at bounding box center [154, 572] width 39 height 31
click at [61, 519] on div "Pen P" at bounding box center [66, 572] width 39 height 31
click at [443, 519] on icon at bounding box center [443, 573] width 10 height 10
click at [22, 276] on div at bounding box center [21, 271] width 21 height 21
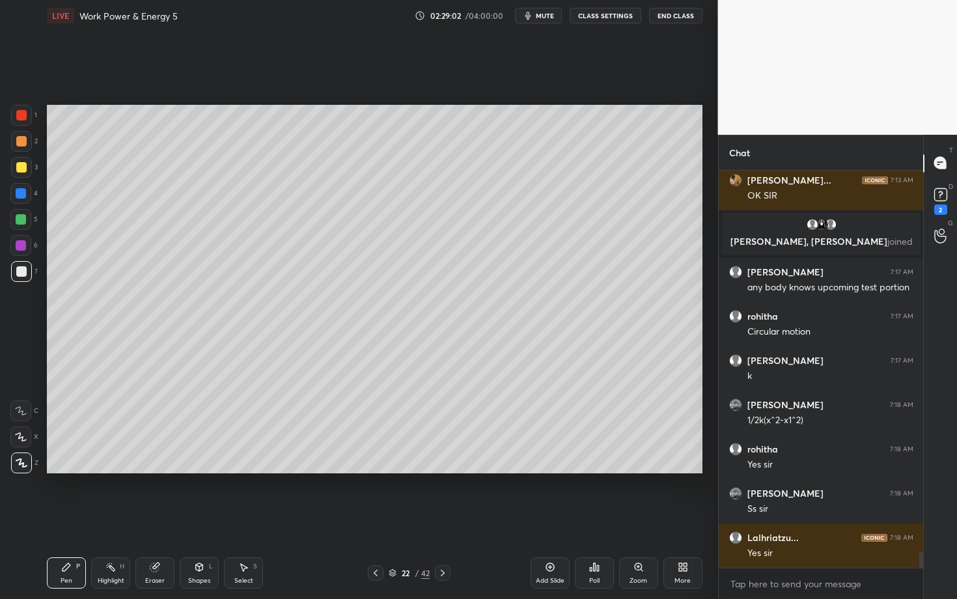
click at [19, 246] on div at bounding box center [21, 245] width 10 height 10
click at [64, 519] on div "Pen" at bounding box center [67, 581] width 12 height 7
click at [21, 241] on div at bounding box center [21, 245] width 10 height 10
click at [24, 141] on div at bounding box center [21, 141] width 10 height 10
click at [27, 268] on div at bounding box center [21, 271] width 21 height 21
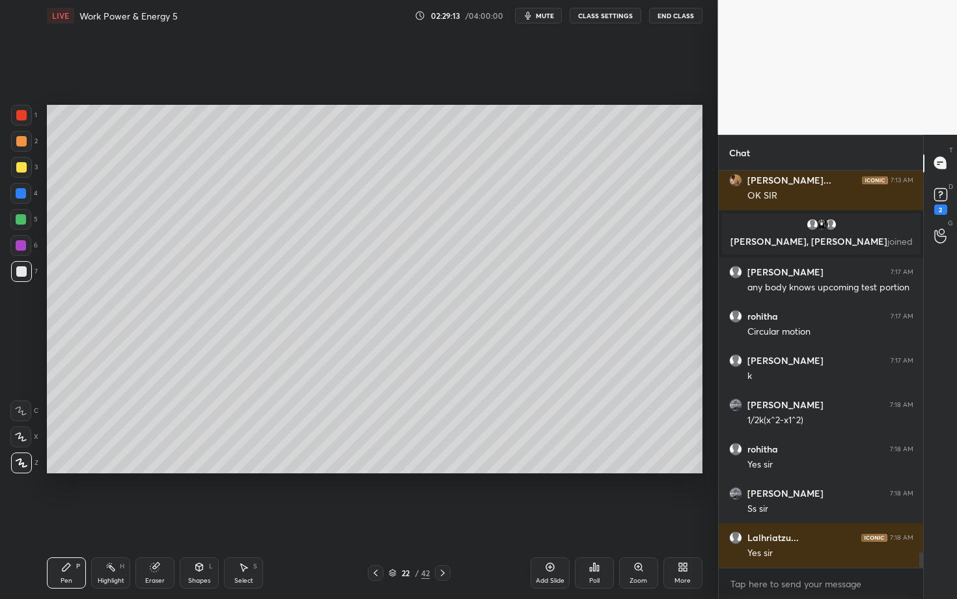
click at [374, 519] on icon at bounding box center [376, 573] width 10 height 10
click at [107, 519] on icon at bounding box center [111, 567] width 10 height 10
click at [444, 519] on icon at bounding box center [443, 573] width 10 height 10
click at [61, 519] on div "Pen P" at bounding box center [66, 572] width 39 height 31
click at [376, 519] on icon at bounding box center [376, 573] width 10 height 10
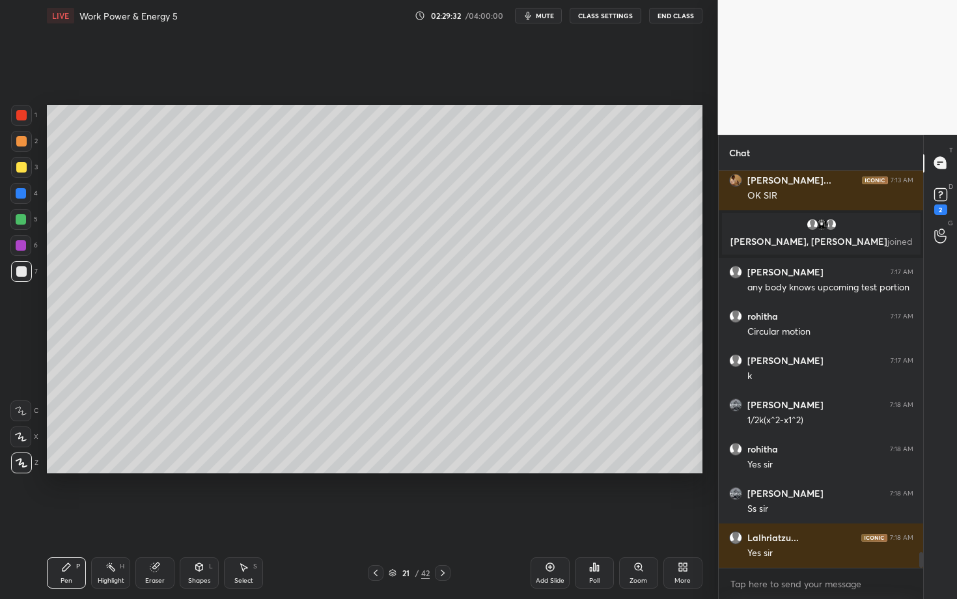
click at [126, 519] on div "Highlight H" at bounding box center [110, 572] width 39 height 31
click at [445, 519] on icon at bounding box center [443, 573] width 10 height 10
click at [76, 519] on div "Pen P" at bounding box center [66, 572] width 39 height 31
click at [28, 269] on div at bounding box center [21, 271] width 21 height 21
click at [26, 246] on div at bounding box center [20, 245] width 21 height 21
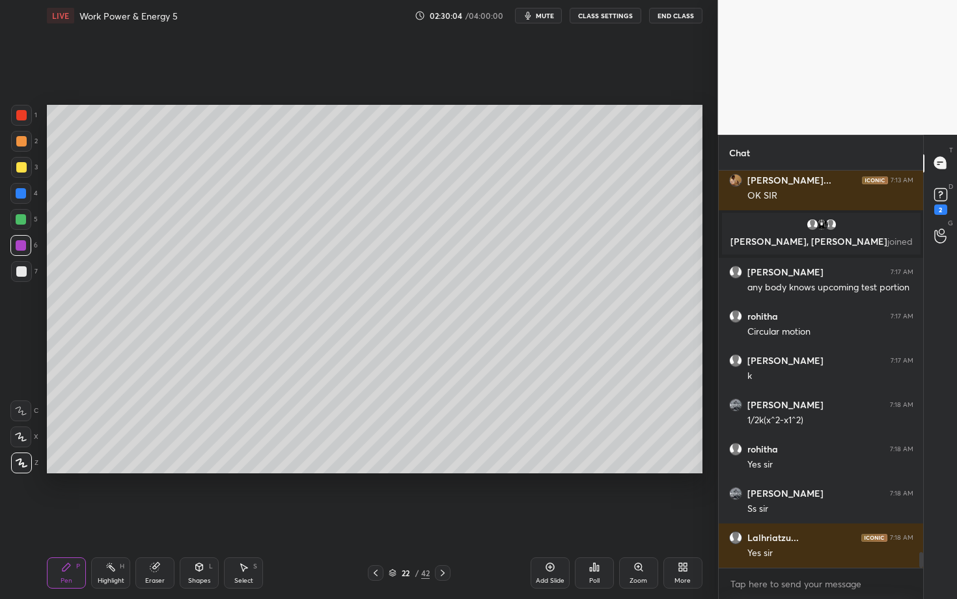
scroll to position [9803, 0]
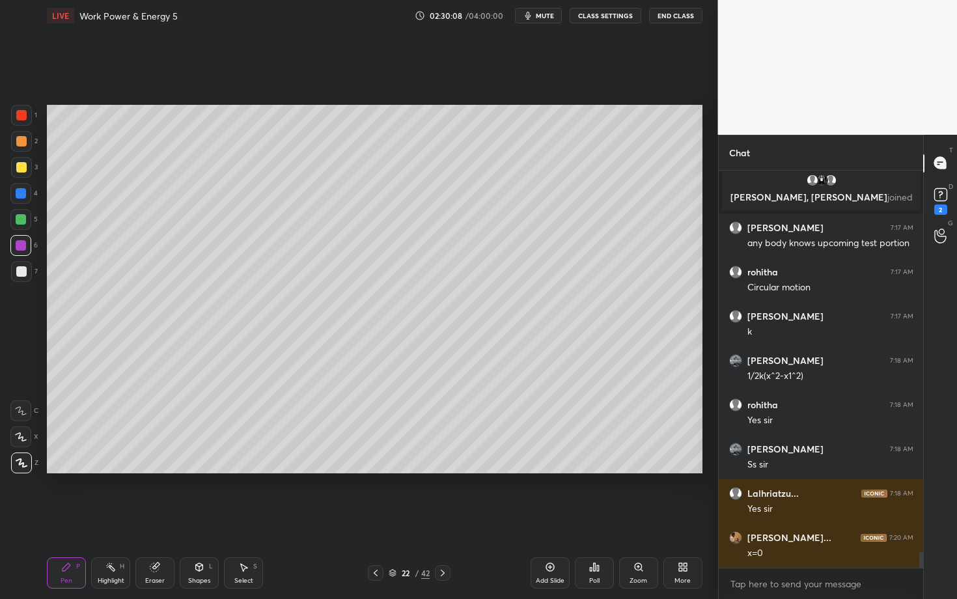
click at [375, 519] on icon at bounding box center [376, 573] width 10 height 10
click at [113, 519] on div "Highlight H" at bounding box center [110, 572] width 39 height 31
click at [48, 519] on div "LIVE Work Power & Energy 5 02:30:10 / 04:00:00 mute CLASS SETTINGS End Class Se…" at bounding box center [375, 299] width 666 height 599
click at [73, 519] on div "Pen P" at bounding box center [66, 572] width 39 height 31
click at [440, 519] on icon at bounding box center [443, 573] width 10 height 10
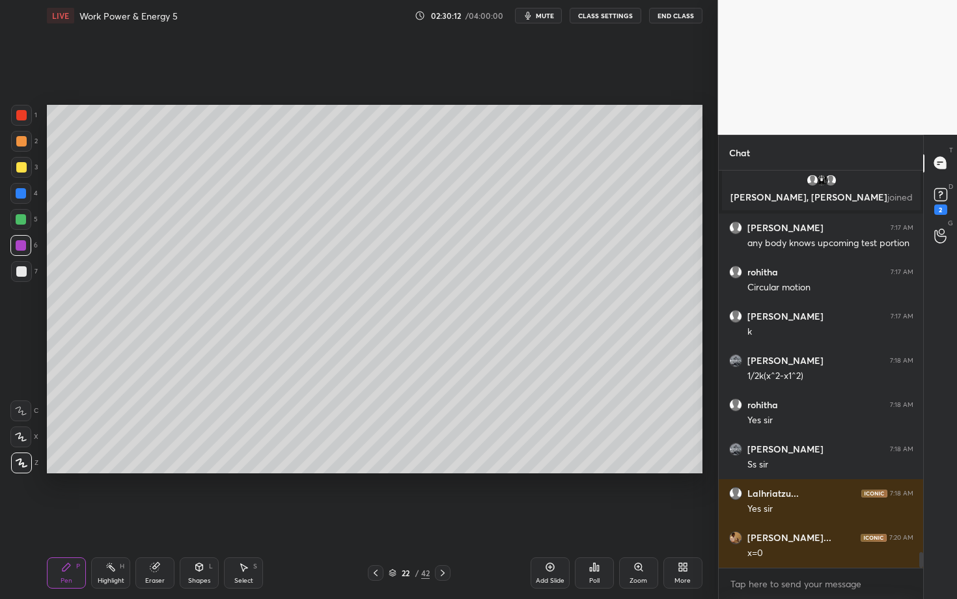
click at [446, 519] on icon at bounding box center [443, 573] width 10 height 10
click at [368, 519] on div at bounding box center [376, 573] width 16 height 16
click at [59, 519] on div "Pen P" at bounding box center [66, 572] width 39 height 31
click at [18, 221] on div at bounding box center [21, 219] width 10 height 10
click at [199, 519] on div "Shapes L" at bounding box center [199, 572] width 39 height 31
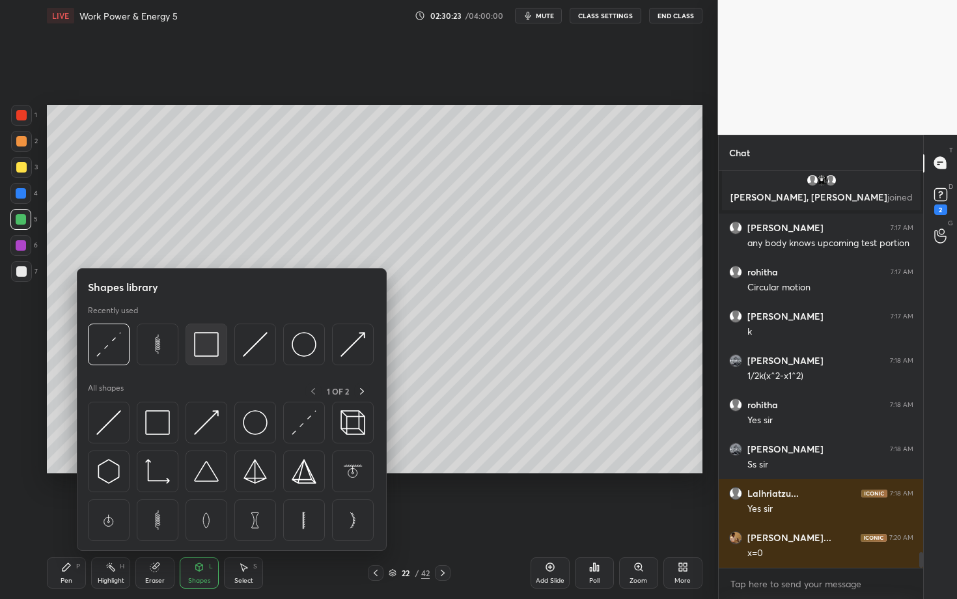
click at [213, 348] on img at bounding box center [206, 344] width 25 height 25
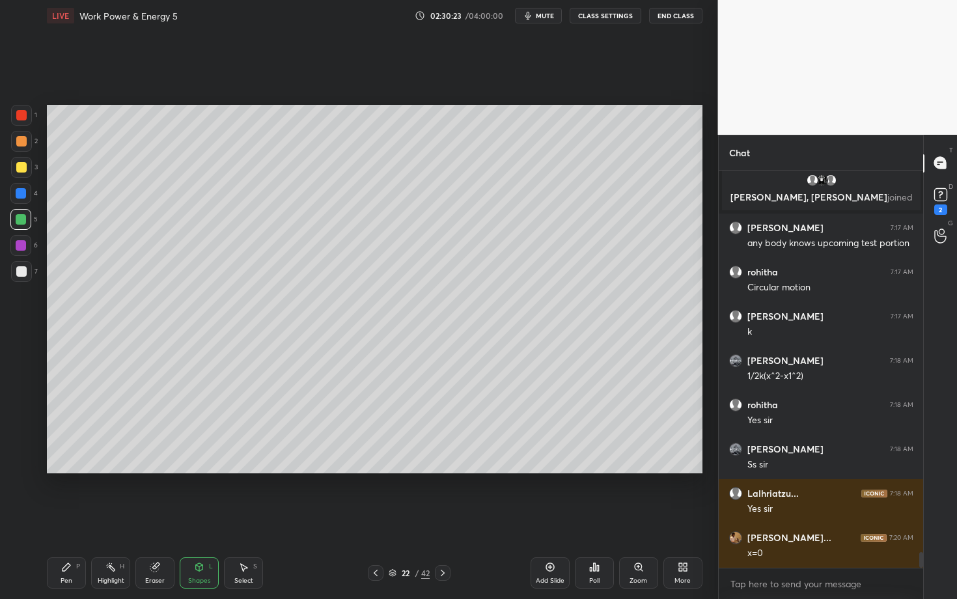
click at [27, 249] on div at bounding box center [20, 245] width 21 height 21
click at [80, 519] on div "Pen P" at bounding box center [66, 572] width 39 height 31
click at [158, 519] on icon at bounding box center [155, 567] width 10 height 10
click at [59, 519] on div "Pen P" at bounding box center [66, 572] width 39 height 31
click at [21, 217] on div at bounding box center [21, 219] width 10 height 10
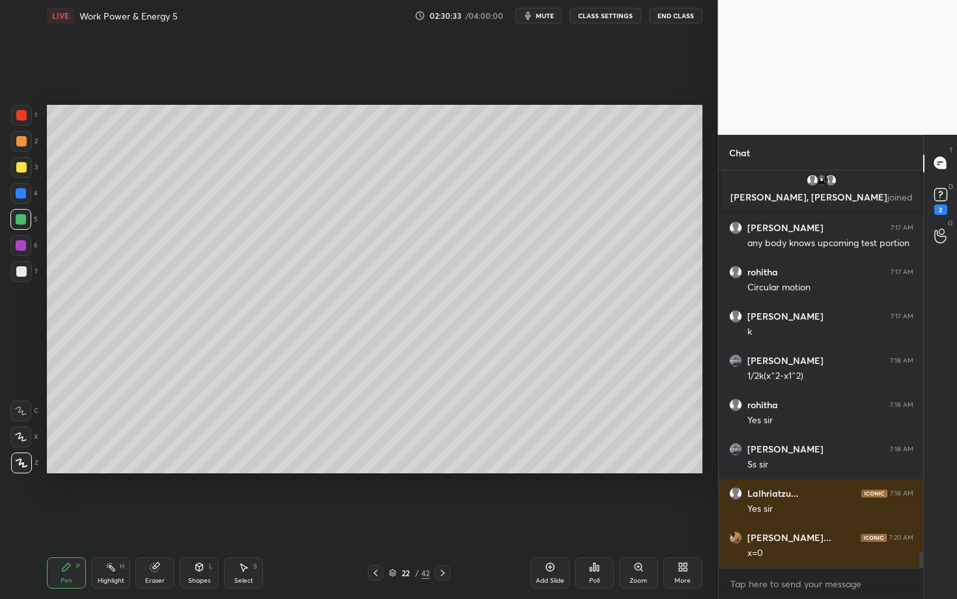
click at [72, 519] on div "Pen P" at bounding box center [66, 572] width 39 height 31
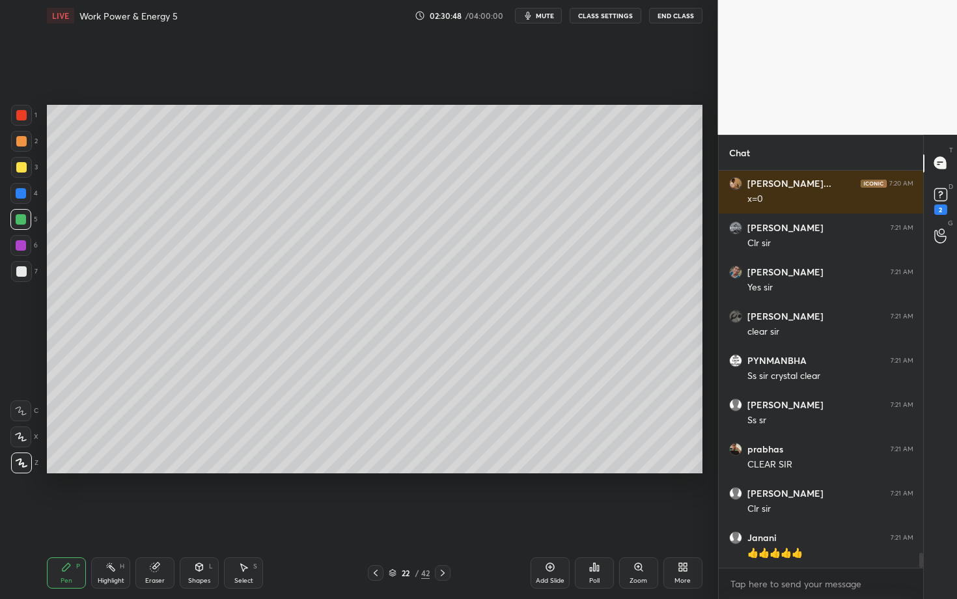
scroll to position [10201, 0]
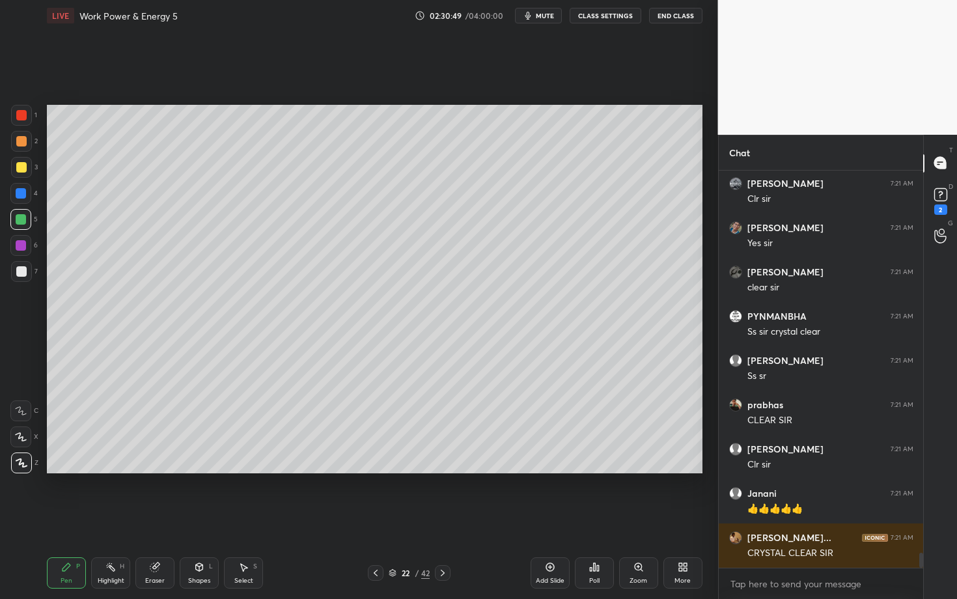
click at [23, 117] on div at bounding box center [21, 115] width 21 height 21
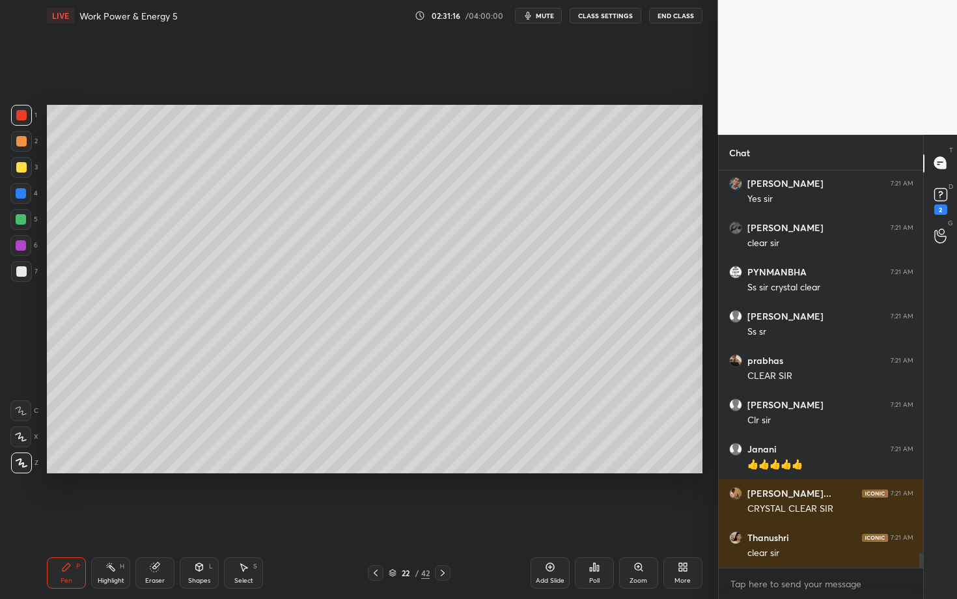
click at [20, 275] on div at bounding box center [21, 271] width 21 height 21
click at [244, 519] on icon at bounding box center [244, 568] width 7 height 8
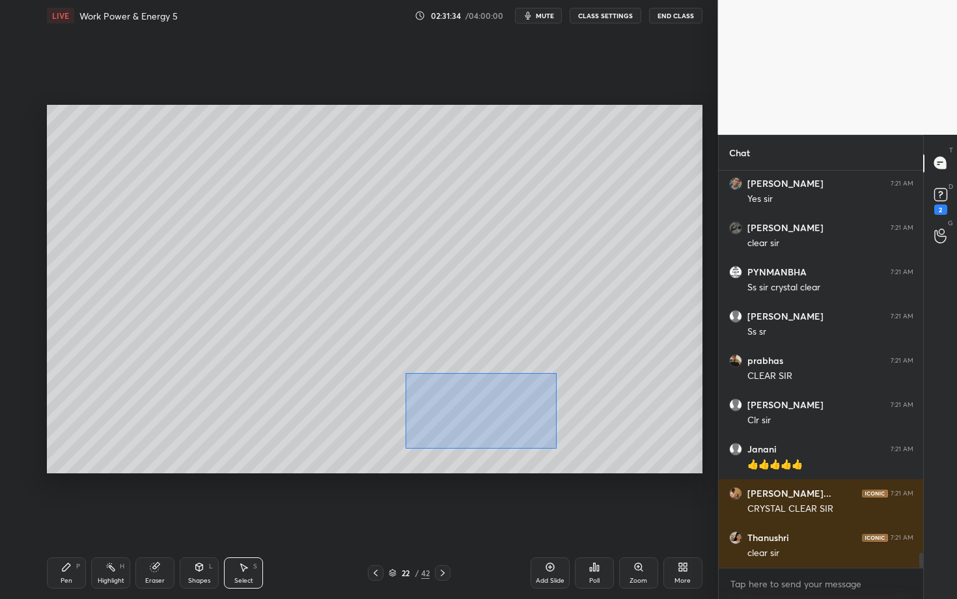
drag, startPoint x: 405, startPoint y: 378, endPoint x: 556, endPoint y: 447, distance: 166.4
click at [556, 447] on div "0 ° Undo Copy Paste here Duplicate Duplicate to new slide Delete" at bounding box center [375, 289] width 656 height 369
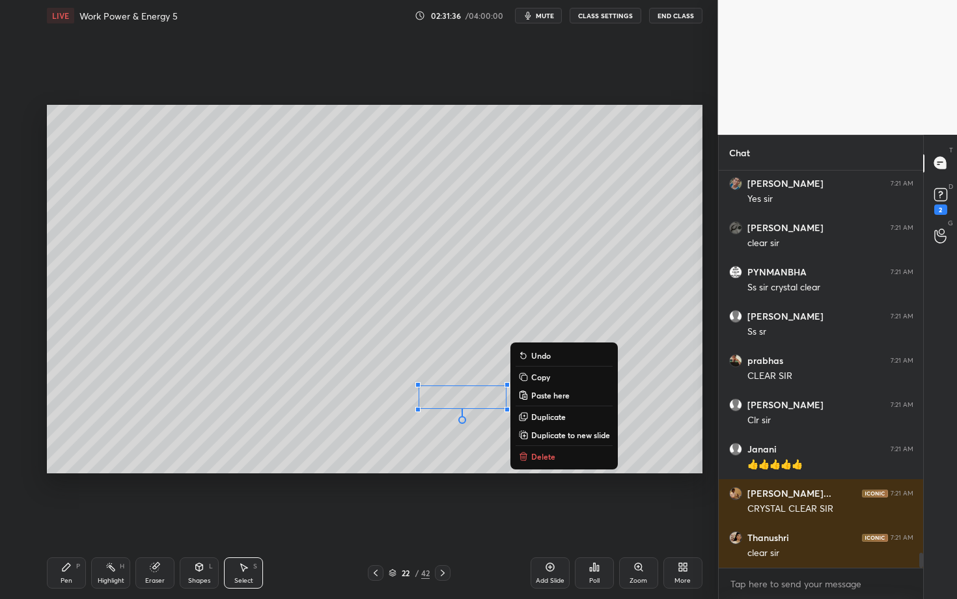
click at [293, 513] on div "0 ° Undo Copy Paste here Duplicate Duplicate to new slide Delete Setting up you…" at bounding box center [375, 289] width 666 height 516
click at [546, 454] on p "Delete" at bounding box center [543, 456] width 24 height 10
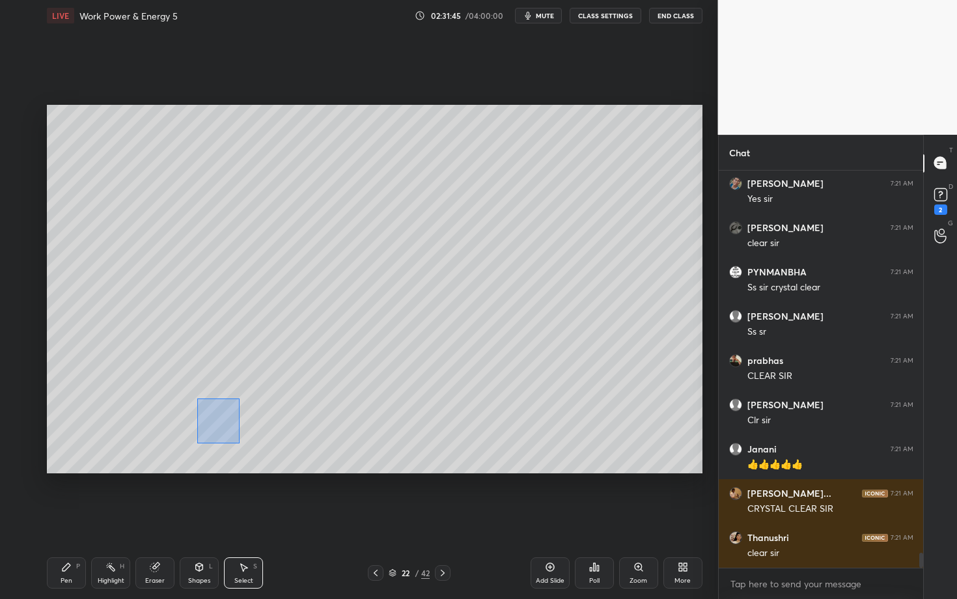
drag, startPoint x: 223, startPoint y: 434, endPoint x: 279, endPoint y: 457, distance: 60.5
click at [279, 457] on div "0 ° Undo Copy Paste here Duplicate Duplicate to new slide Delete" at bounding box center [375, 289] width 656 height 369
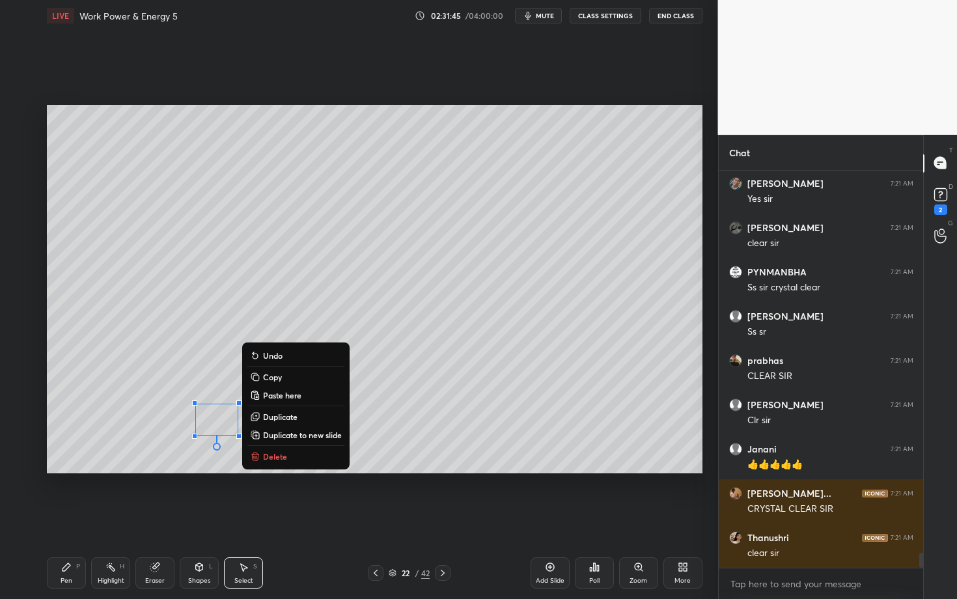
click at [287, 460] on button "Delete" at bounding box center [295, 457] width 97 height 16
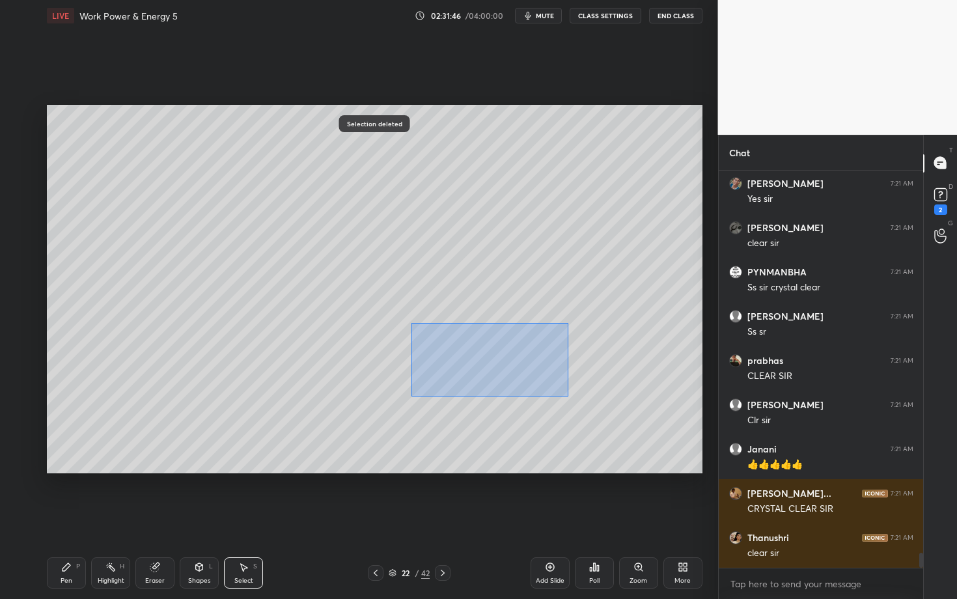
drag, startPoint x: 413, startPoint y: 321, endPoint x: 576, endPoint y: 398, distance: 180.0
click at [576, 398] on div "0 ° Undo Copy Paste here Duplicate Duplicate to new slide Delete" at bounding box center [375, 289] width 656 height 369
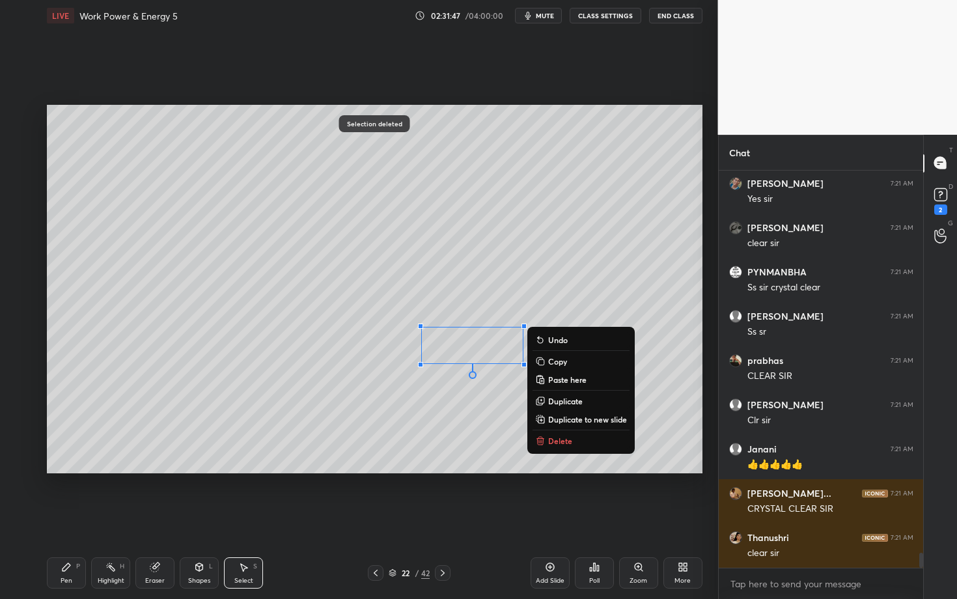
click at [569, 436] on p "Delete" at bounding box center [560, 441] width 24 height 10
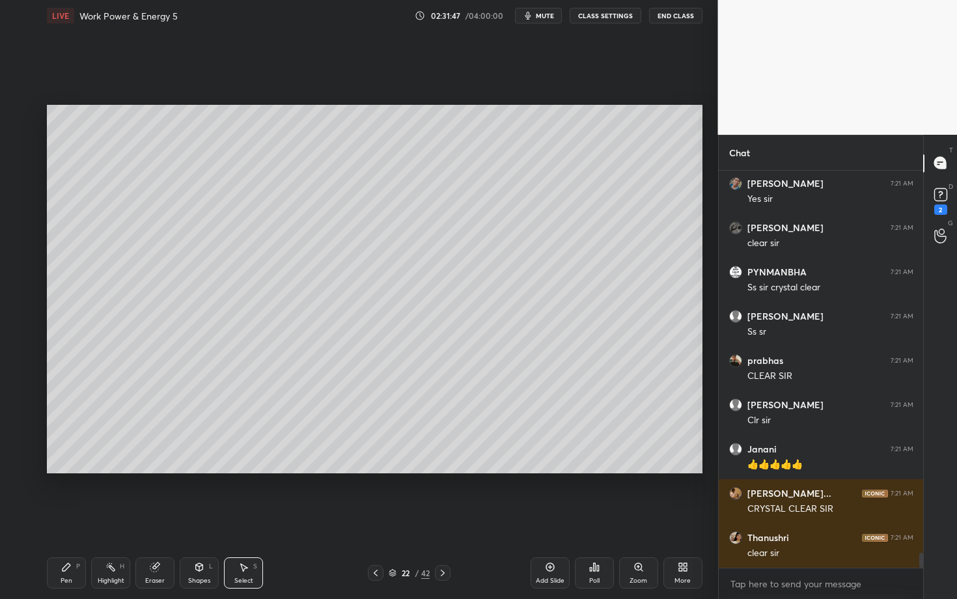
click at [66, 519] on div "Pen" at bounding box center [67, 581] width 12 height 7
click at [21, 113] on div at bounding box center [21, 115] width 10 height 10
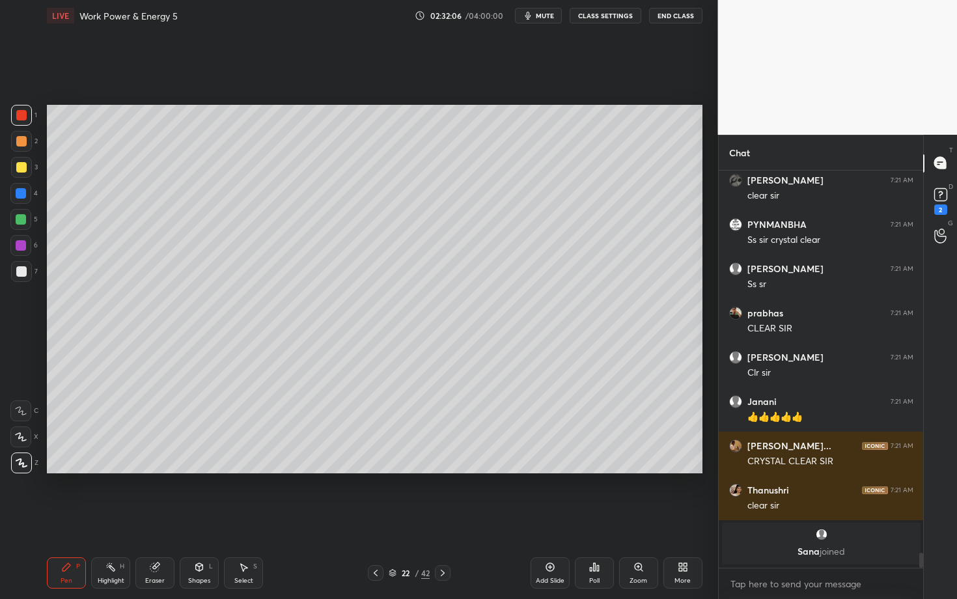
click at [23, 275] on div at bounding box center [21, 271] width 21 height 21
click at [198, 519] on div "Shapes" at bounding box center [199, 581] width 22 height 7
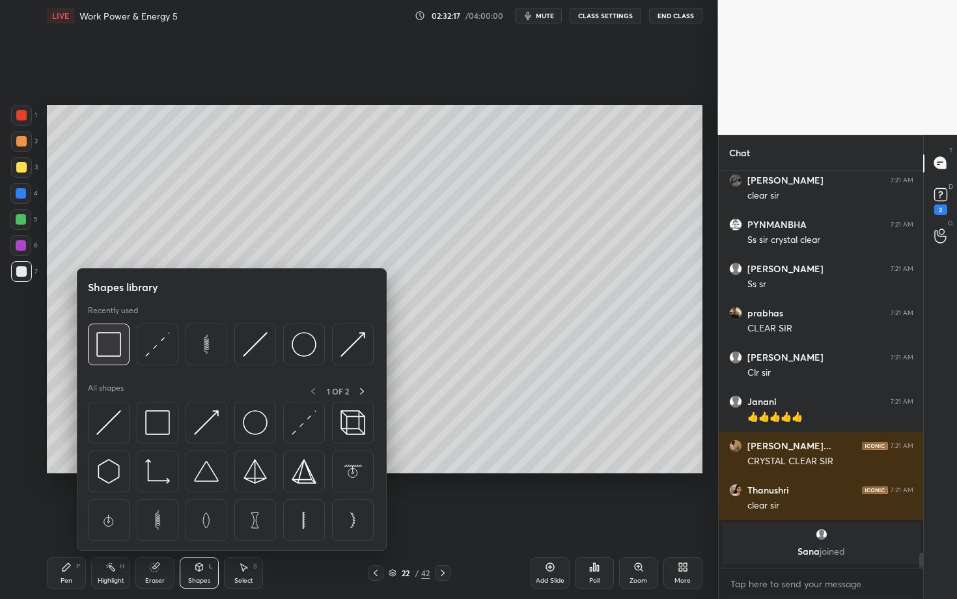
click at [119, 341] on img at bounding box center [108, 344] width 25 height 25
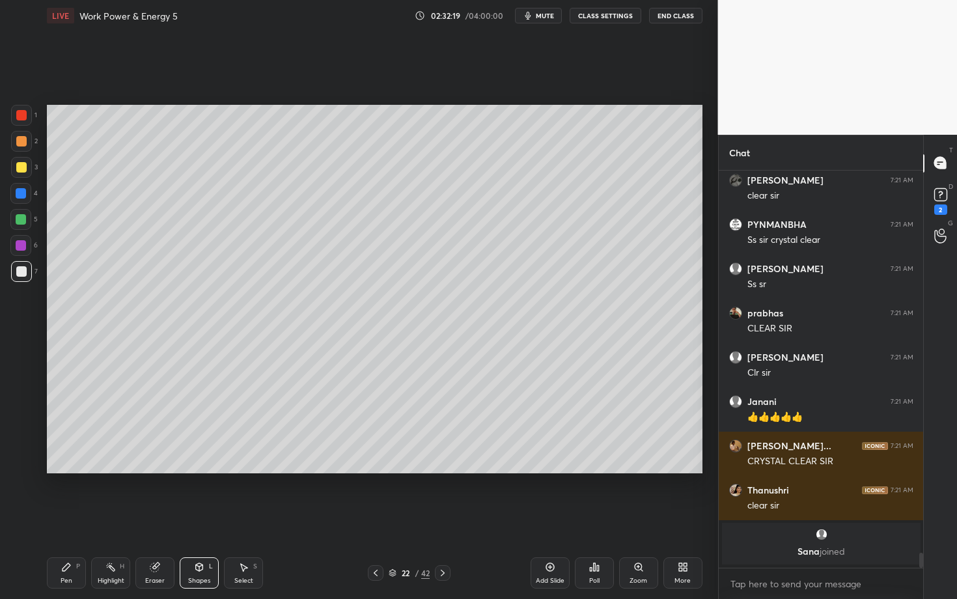
click at [99, 519] on div "Highlight H" at bounding box center [110, 572] width 39 height 31
click at [51, 519] on div "Pen P" at bounding box center [66, 572] width 39 height 31
click at [440, 519] on icon at bounding box center [443, 573] width 10 height 10
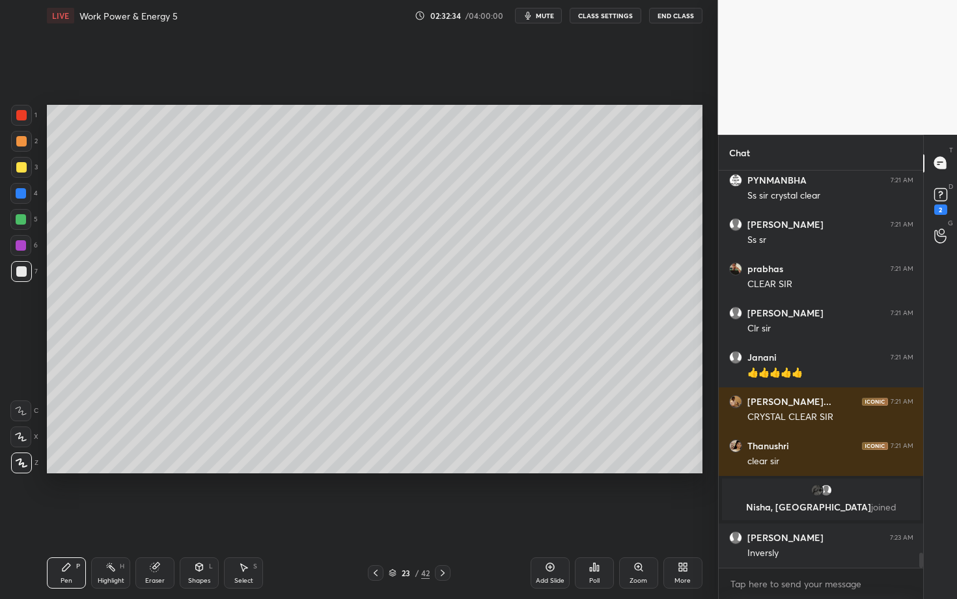
click at [64, 519] on div "Pen" at bounding box center [67, 581] width 12 height 7
click at [25, 144] on div at bounding box center [21, 141] width 21 height 21
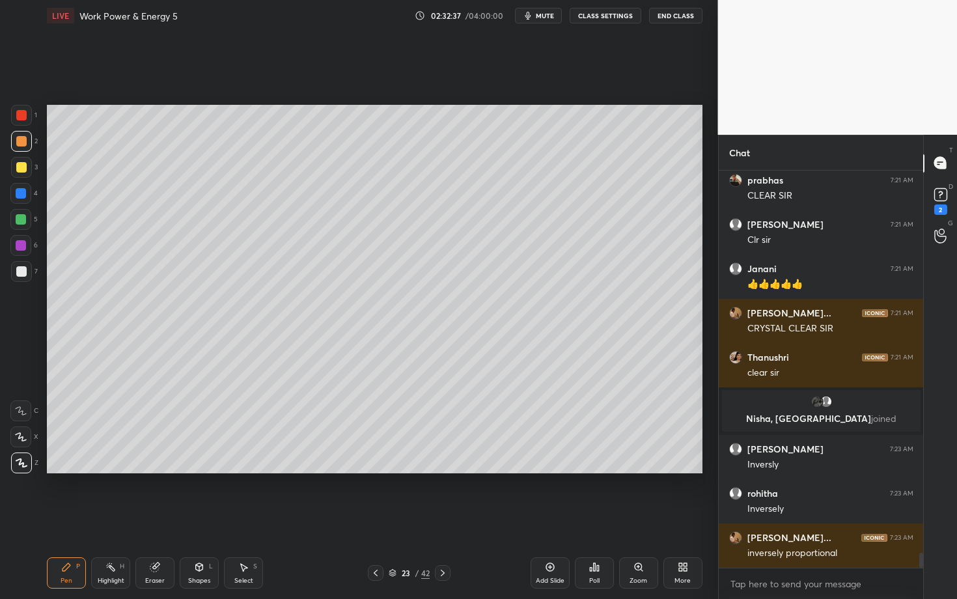
scroll to position [10225, 0]
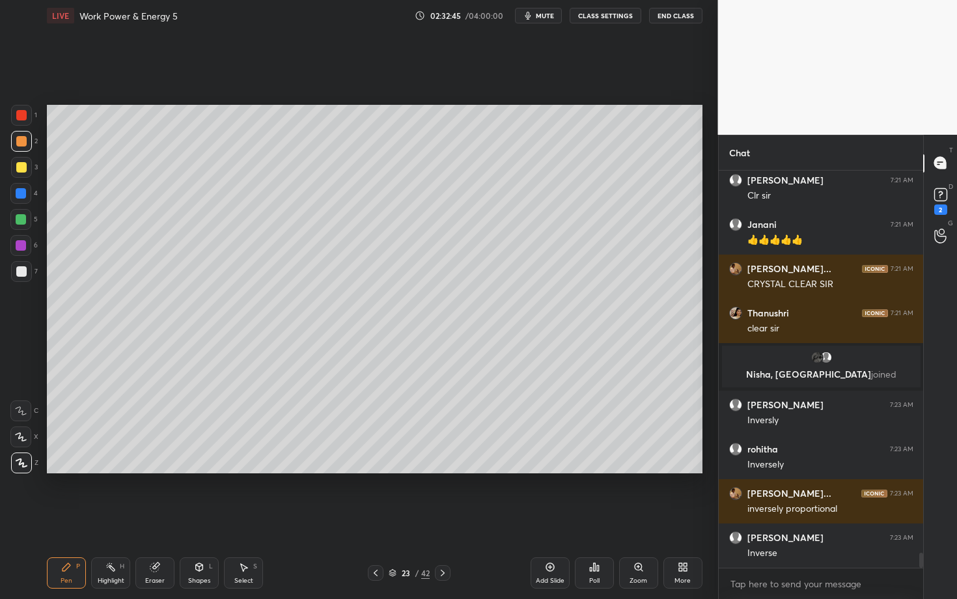
click at [374, 519] on icon at bounding box center [376, 573] width 10 height 10
click at [120, 519] on div "H" at bounding box center [122, 566] width 5 height 7
click at [439, 519] on icon at bounding box center [443, 573] width 10 height 10
click at [63, 519] on div "Pen P" at bounding box center [66, 572] width 39 height 31
click at [21, 273] on div at bounding box center [21, 271] width 10 height 10
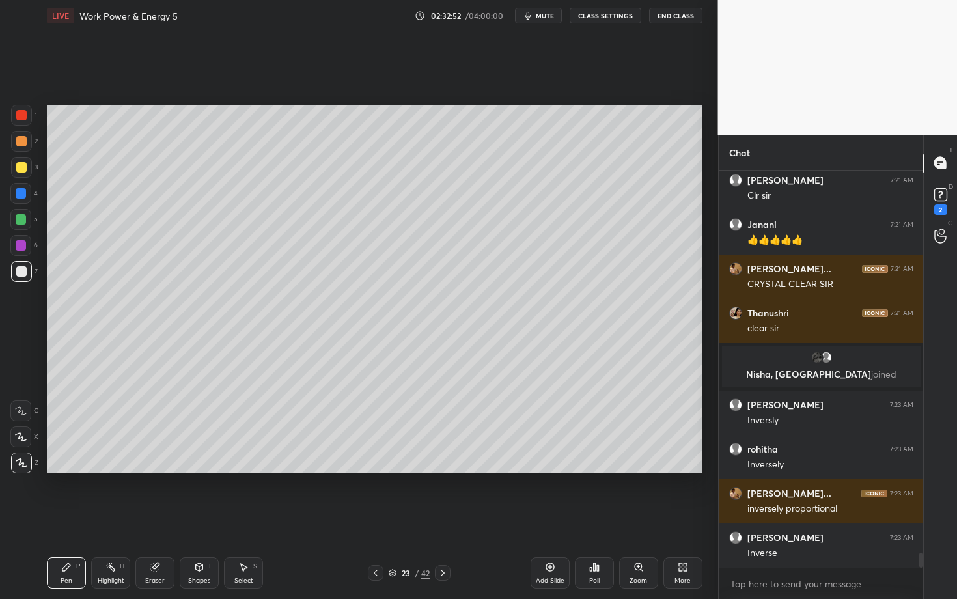
click at [376, 519] on icon at bounding box center [376, 573] width 10 height 10
click at [107, 519] on div "Highlight H" at bounding box center [110, 572] width 39 height 31
click at [446, 519] on icon at bounding box center [443, 573] width 10 height 10
click at [71, 519] on div "Pen P" at bounding box center [66, 572] width 39 height 31
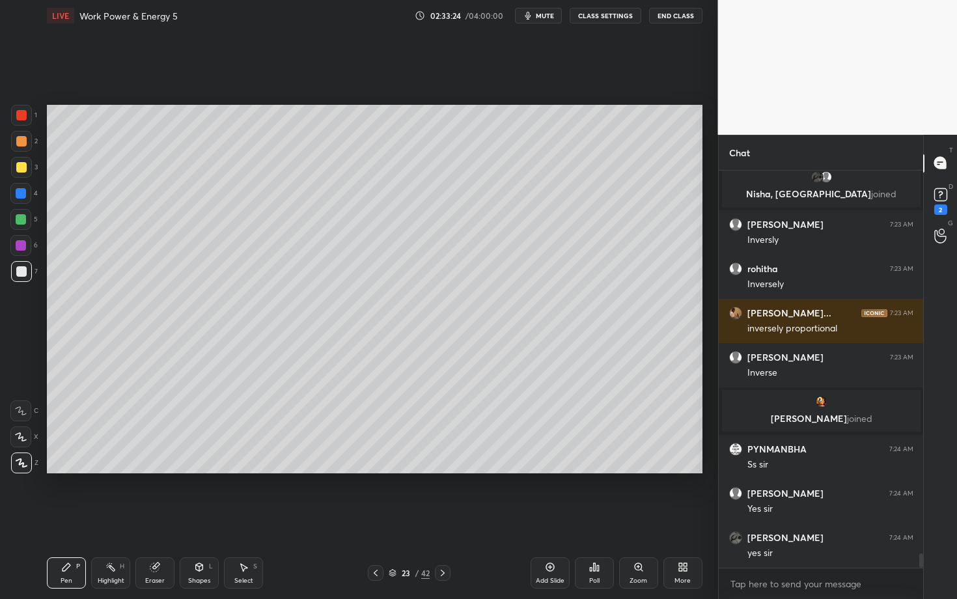
scroll to position [10388, 0]
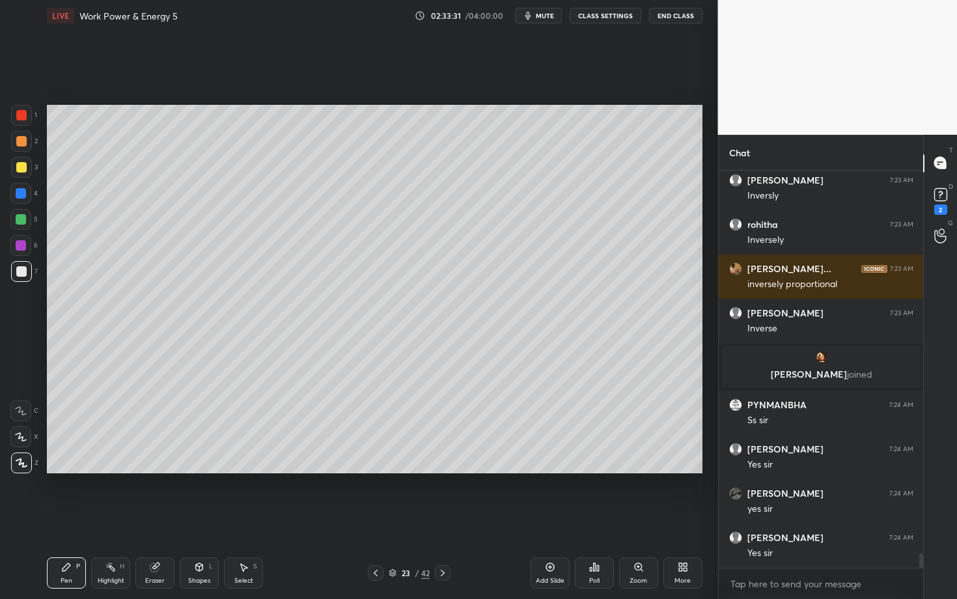
click at [440, 519] on icon at bounding box center [443, 573] width 10 height 10
click at [24, 170] on div at bounding box center [21, 167] width 10 height 10
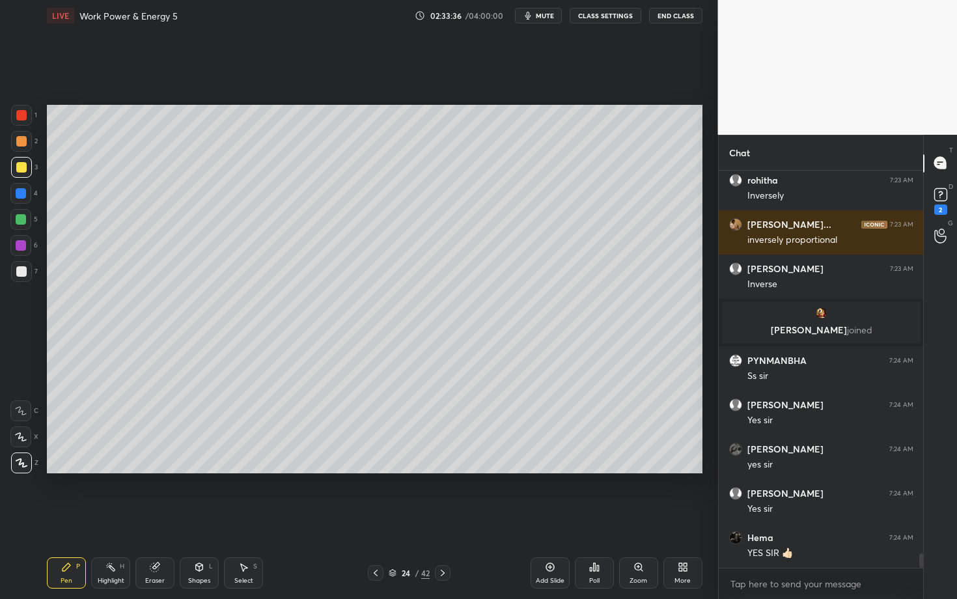
click at [20, 143] on div at bounding box center [21, 141] width 10 height 10
click at [23, 266] on div at bounding box center [21, 271] width 21 height 21
click at [163, 519] on div "Eraser" at bounding box center [154, 572] width 39 height 31
click at [70, 519] on div "Pen P" at bounding box center [66, 572] width 39 height 31
click at [27, 274] on div at bounding box center [21, 271] width 21 height 21
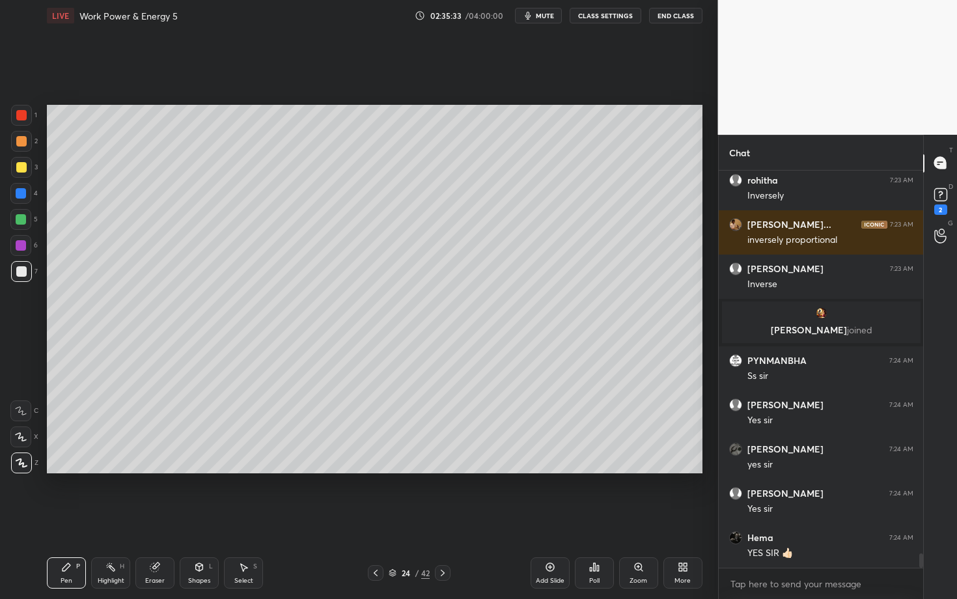
click at [21, 221] on div at bounding box center [21, 219] width 10 height 10
click at [158, 519] on icon at bounding box center [155, 567] width 10 height 10
click at [60, 519] on div "Pen P" at bounding box center [66, 572] width 39 height 31
click at [117, 519] on div "Highlight" at bounding box center [111, 581] width 27 height 7
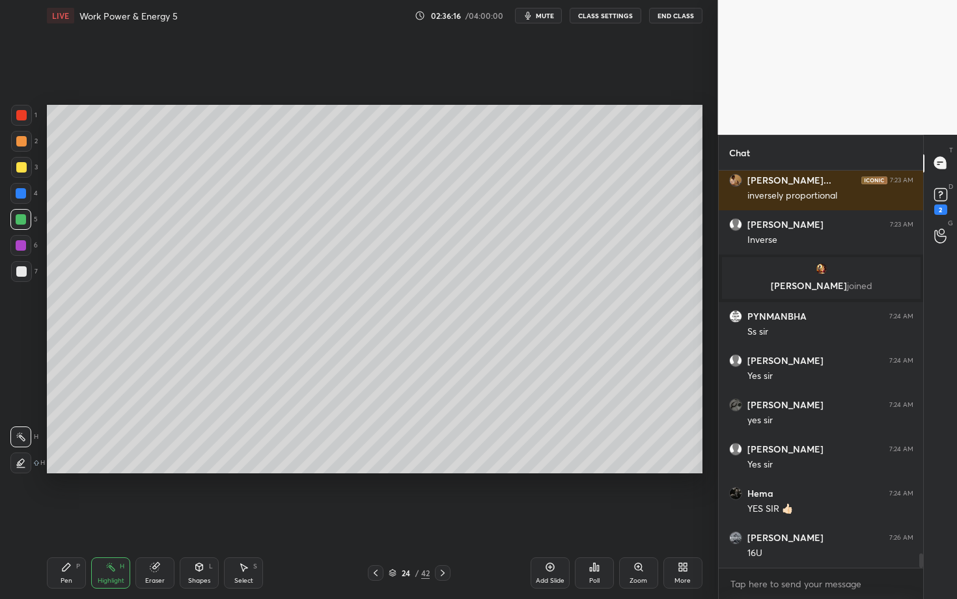
scroll to position [10520, 0]
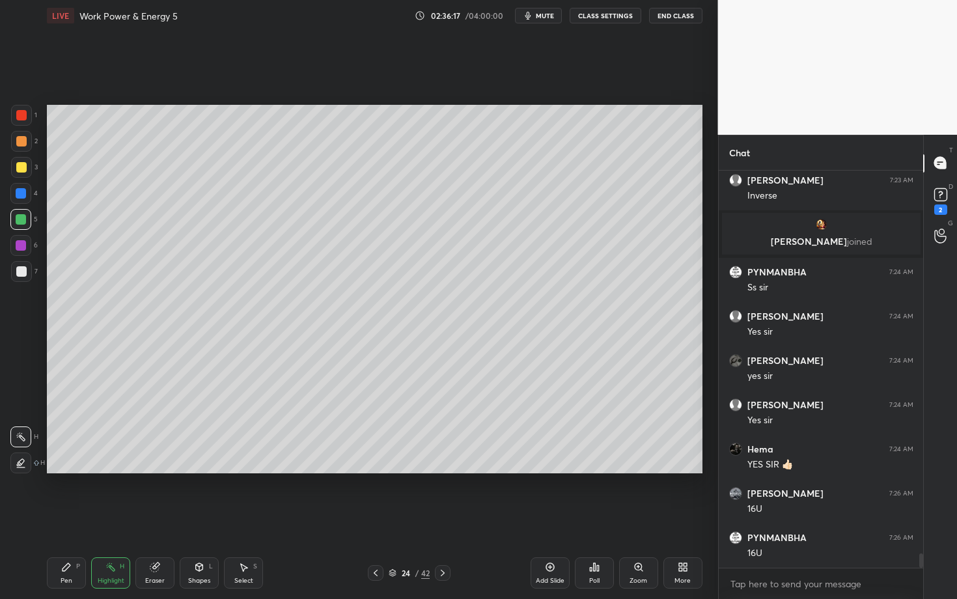
click at [70, 519] on div "Pen P" at bounding box center [66, 572] width 39 height 31
click at [111, 519] on div "Highlight" at bounding box center [111, 581] width 27 height 7
click at [72, 519] on div "Pen P" at bounding box center [66, 572] width 39 height 31
click at [24, 274] on div at bounding box center [21, 271] width 10 height 10
click at [275, 519] on div "Pen P Highlight H Eraser Shapes L Select S 24 / 42 Add Slide Poll Zoom More" at bounding box center [375, 573] width 656 height 52
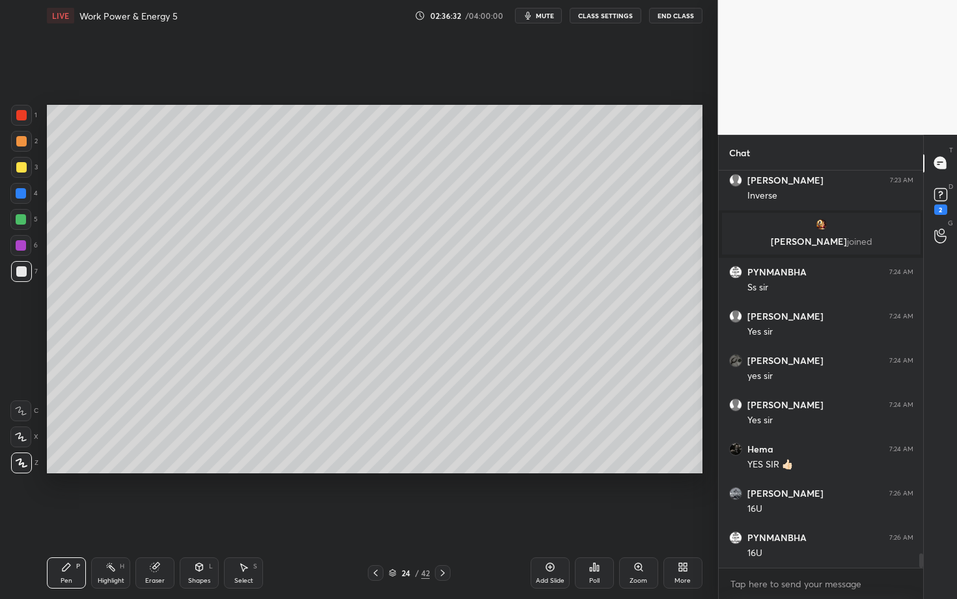
click at [27, 274] on div at bounding box center [21, 271] width 21 height 21
click at [22, 243] on div at bounding box center [21, 245] width 10 height 10
click at [113, 519] on div "Highlight H" at bounding box center [110, 572] width 39 height 31
click at [59, 519] on div "Pen P" at bounding box center [66, 572] width 39 height 31
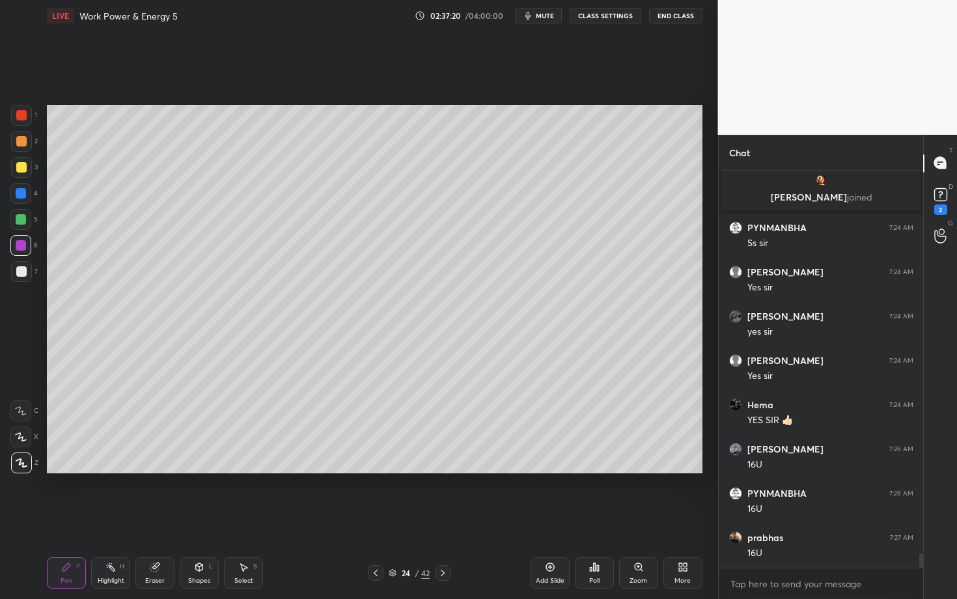
scroll to position [10609, 0]
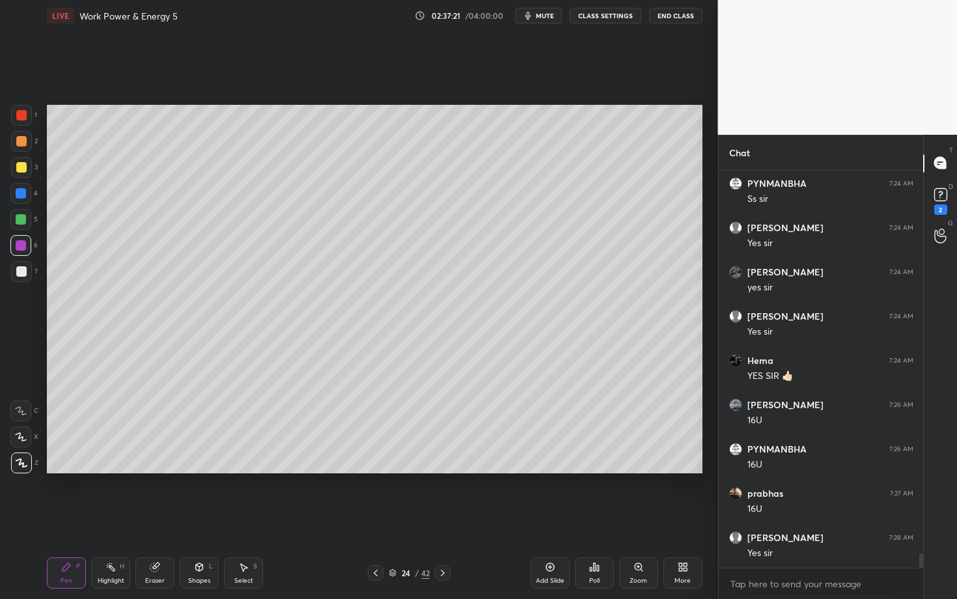
click at [247, 519] on div "Select" at bounding box center [243, 581] width 19 height 7
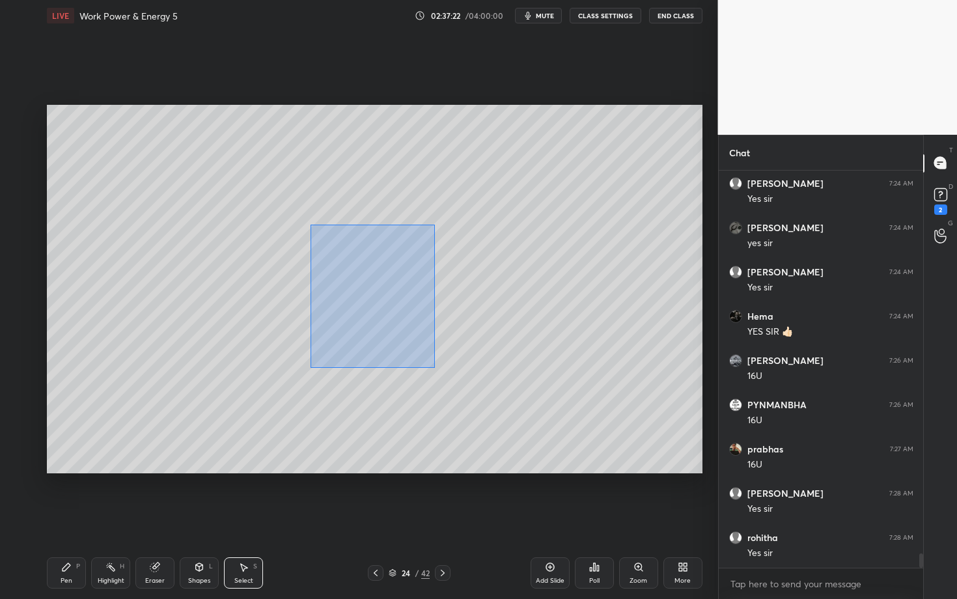
drag, startPoint x: 313, startPoint y: 235, endPoint x: 436, endPoint y: 369, distance: 182.1
click at [436, 369] on div "0 ° Undo Copy Paste here Duplicate Duplicate to new slide Delete" at bounding box center [375, 289] width 656 height 369
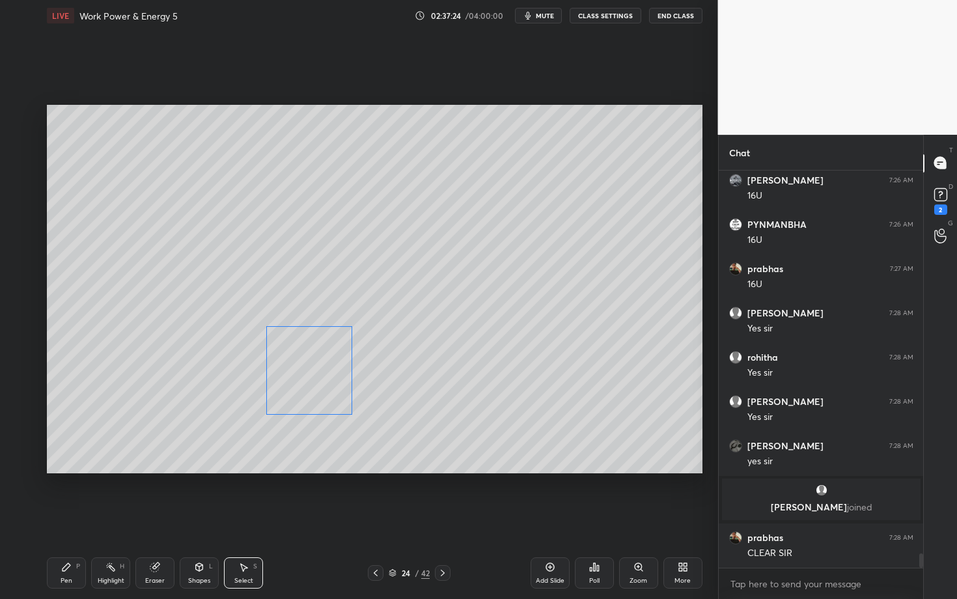
scroll to position [10681, 0]
drag, startPoint x: 346, startPoint y: 303, endPoint x: 298, endPoint y: 372, distance: 84.2
click at [298, 372] on div "0 ° Undo Copy Paste here Duplicate Duplicate to new slide Delete" at bounding box center [375, 289] width 656 height 369
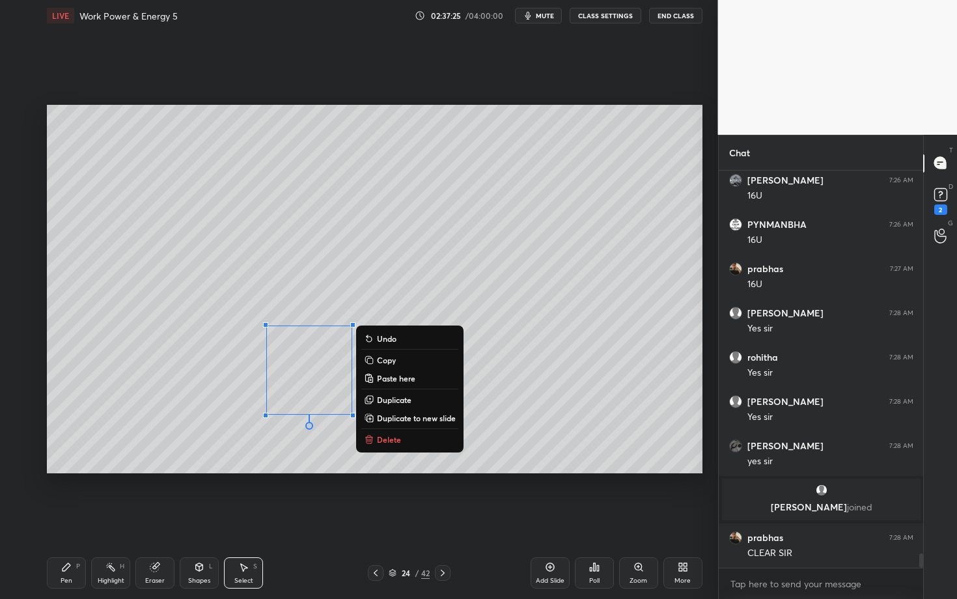
click at [69, 519] on div "Pen P" at bounding box center [66, 572] width 39 height 31
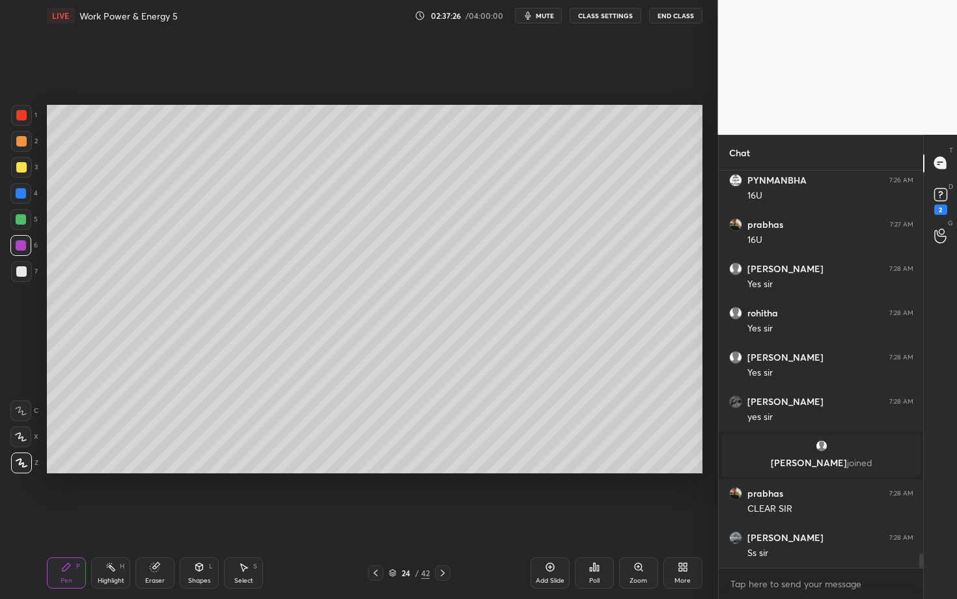
scroll to position [10770, 0]
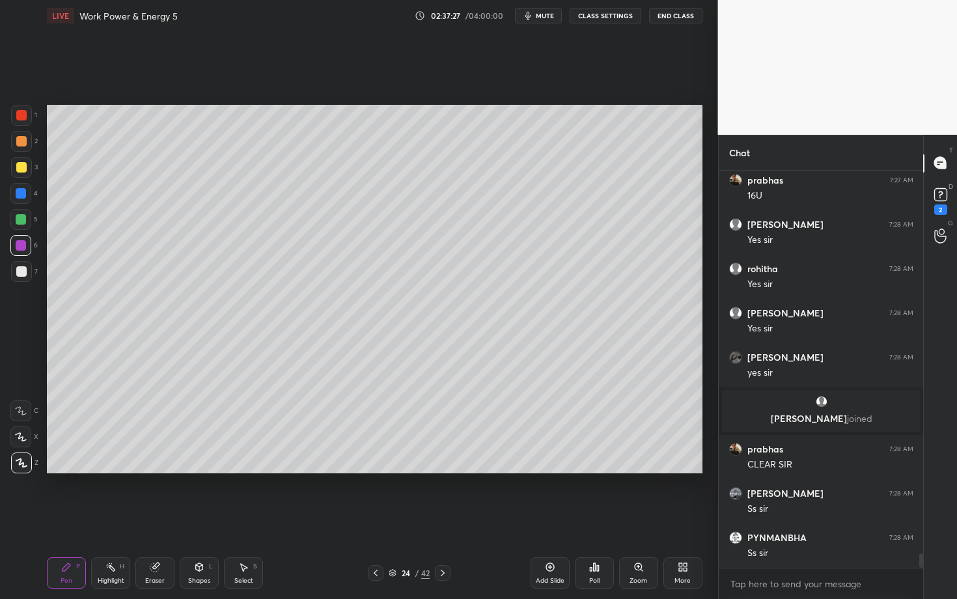
click at [23, 190] on div at bounding box center [21, 193] width 10 height 10
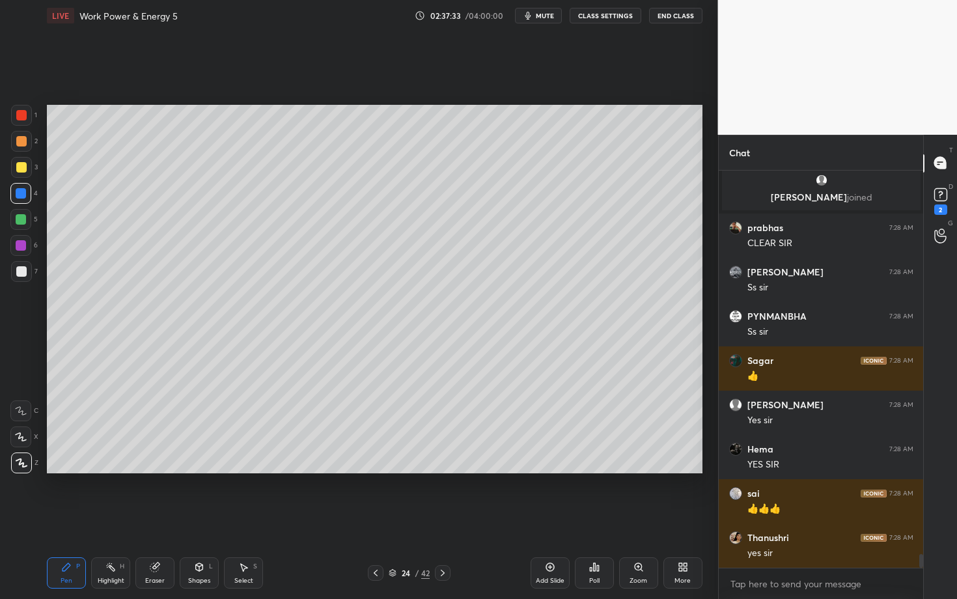
scroll to position [11036, 0]
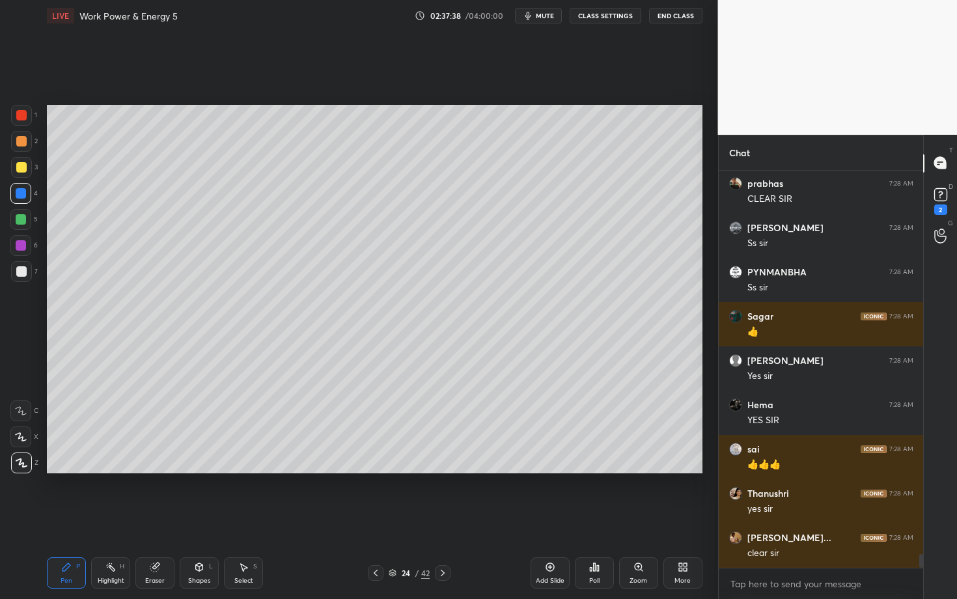
click at [444, 519] on icon at bounding box center [443, 573] width 10 height 10
click at [60, 519] on div "Pen P" at bounding box center [66, 572] width 39 height 31
click at [24, 145] on div at bounding box center [21, 141] width 21 height 21
click at [250, 519] on div "Select" at bounding box center [243, 581] width 19 height 7
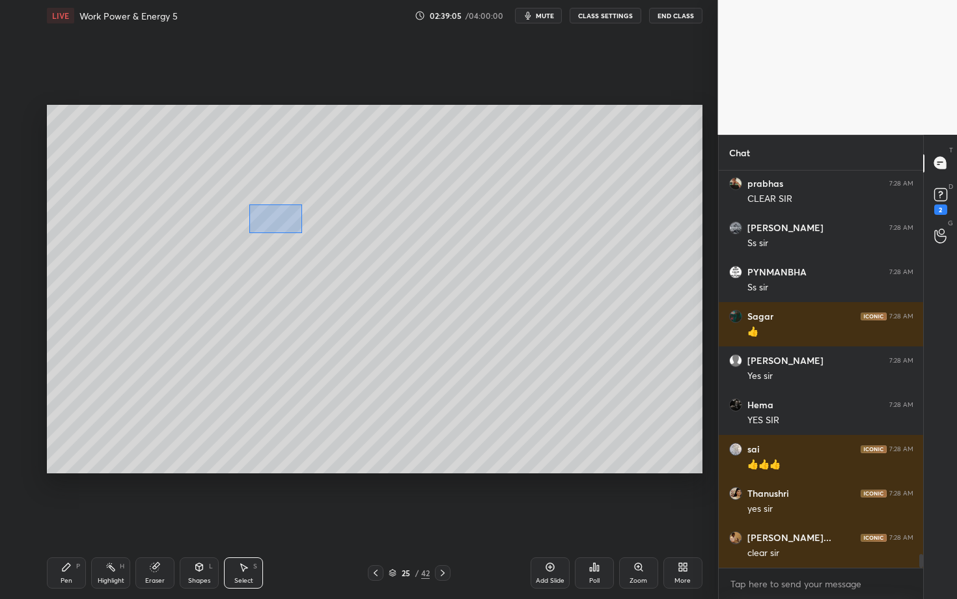
drag, startPoint x: 274, startPoint y: 222, endPoint x: 353, endPoint y: 244, distance: 81.9
click at [353, 244] on div "0 ° Undo Copy Paste here Duplicate Duplicate to new slide Delete" at bounding box center [375, 289] width 656 height 369
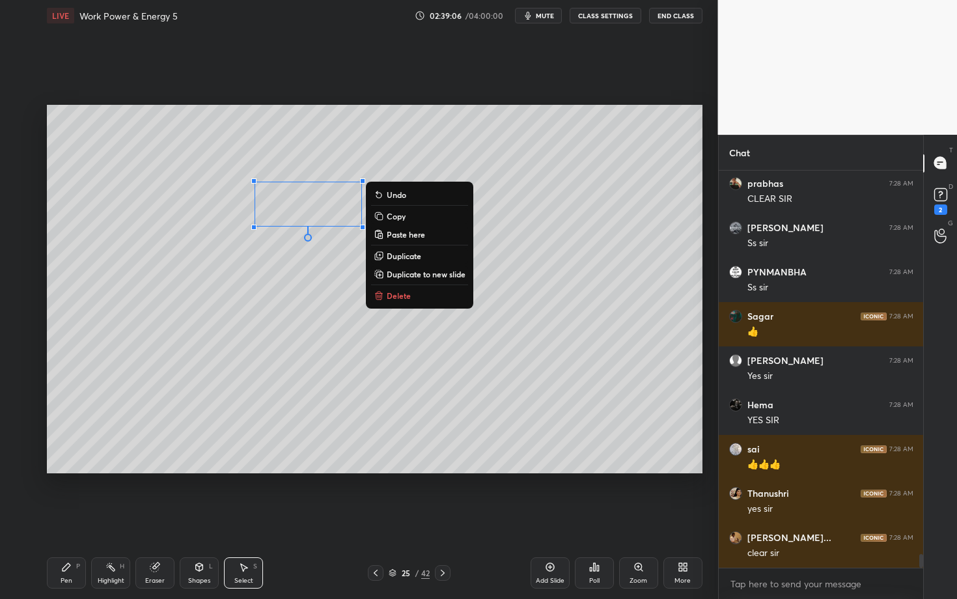
click at [313, 290] on div "0 ° Undo Copy Paste here Duplicate Duplicate to new slide Delete" at bounding box center [375, 289] width 656 height 369
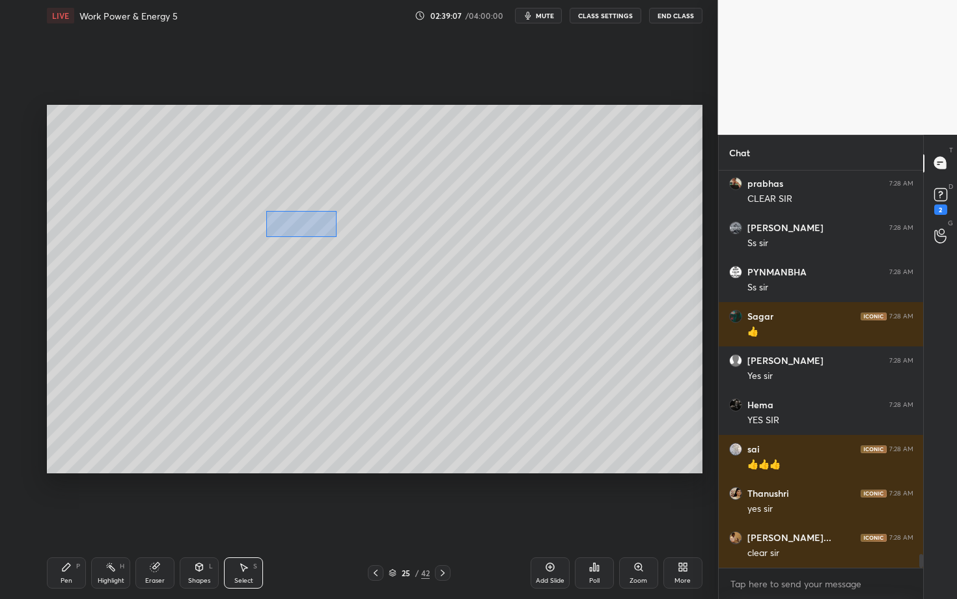
drag, startPoint x: 260, startPoint y: 207, endPoint x: 337, endPoint y: 237, distance: 82.5
click at [336, 238] on div "0 ° Undo Copy Paste here Duplicate Duplicate to new slide Delete" at bounding box center [375, 289] width 656 height 369
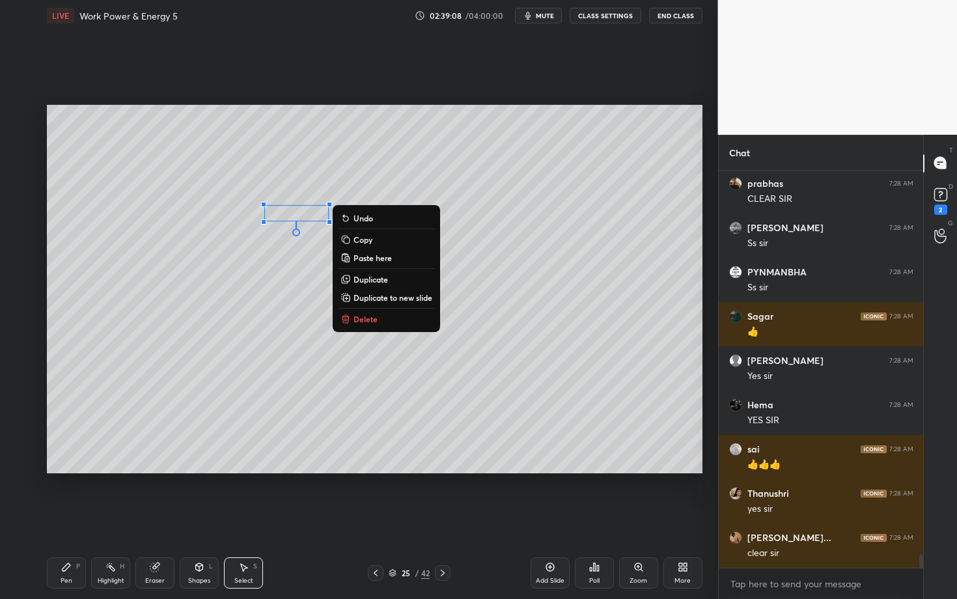
click at [376, 317] on button "Delete" at bounding box center [386, 319] width 97 height 16
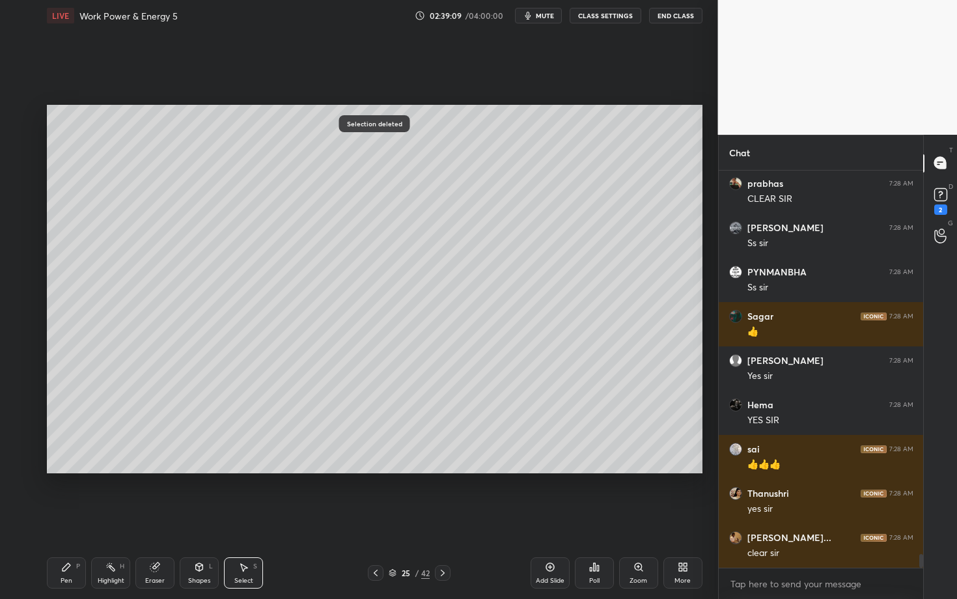
click at [68, 519] on div "Pen P" at bounding box center [66, 572] width 39 height 31
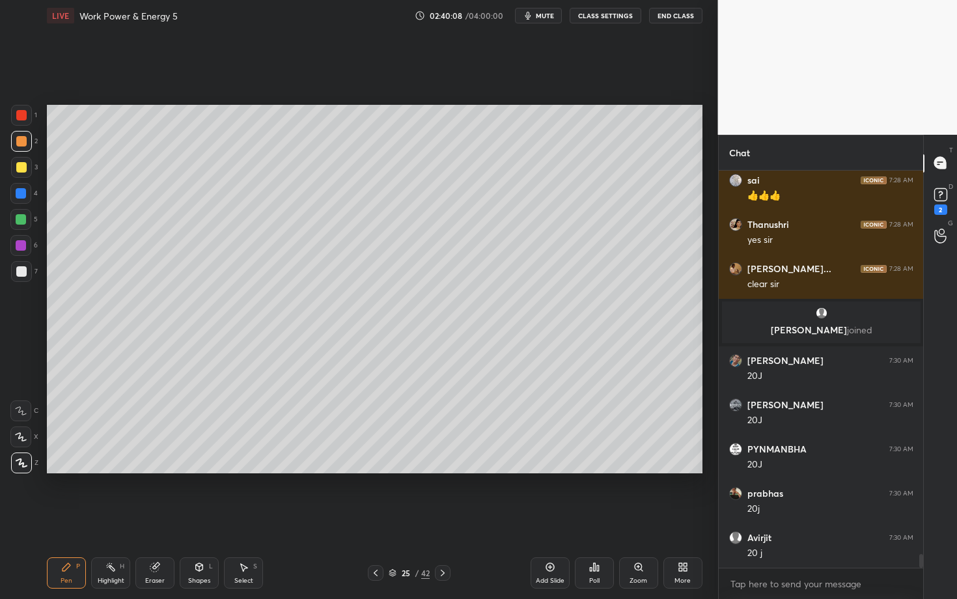
scroll to position [11228, 0]
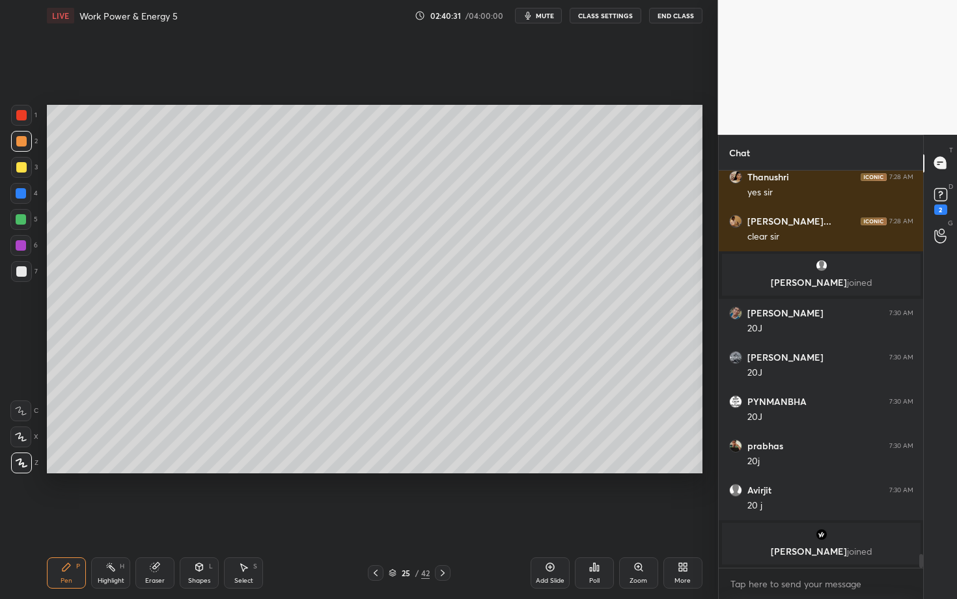
click at [154, 519] on div "Eraser" at bounding box center [154, 572] width 39 height 31
click at [68, 519] on div "Pen" at bounding box center [67, 581] width 12 height 7
click at [20, 279] on div "7" at bounding box center [24, 274] width 27 height 26
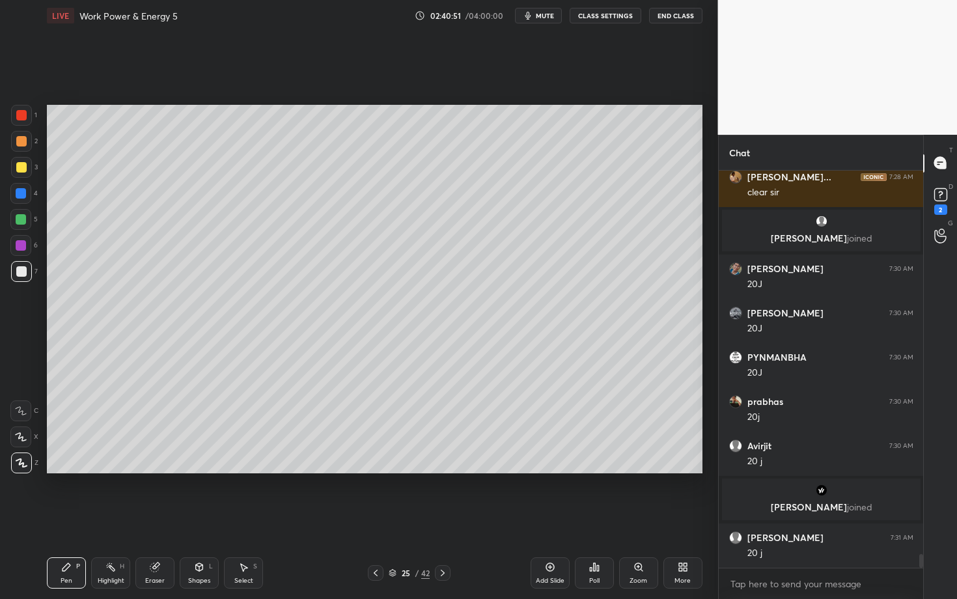
scroll to position [11247, 0]
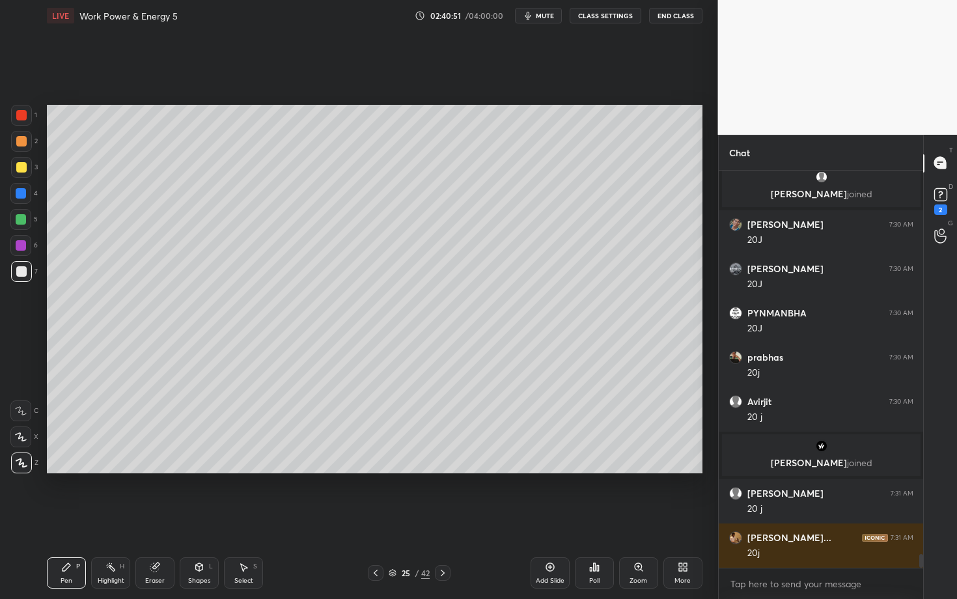
click at [190, 519] on div "Shapes L" at bounding box center [199, 572] width 39 height 31
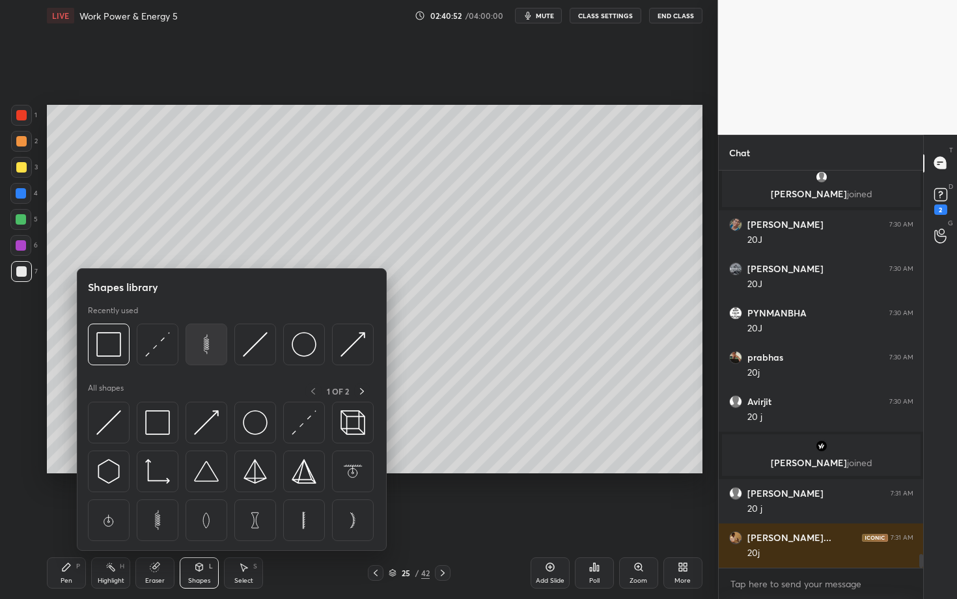
click at [213, 352] on img at bounding box center [206, 344] width 25 height 25
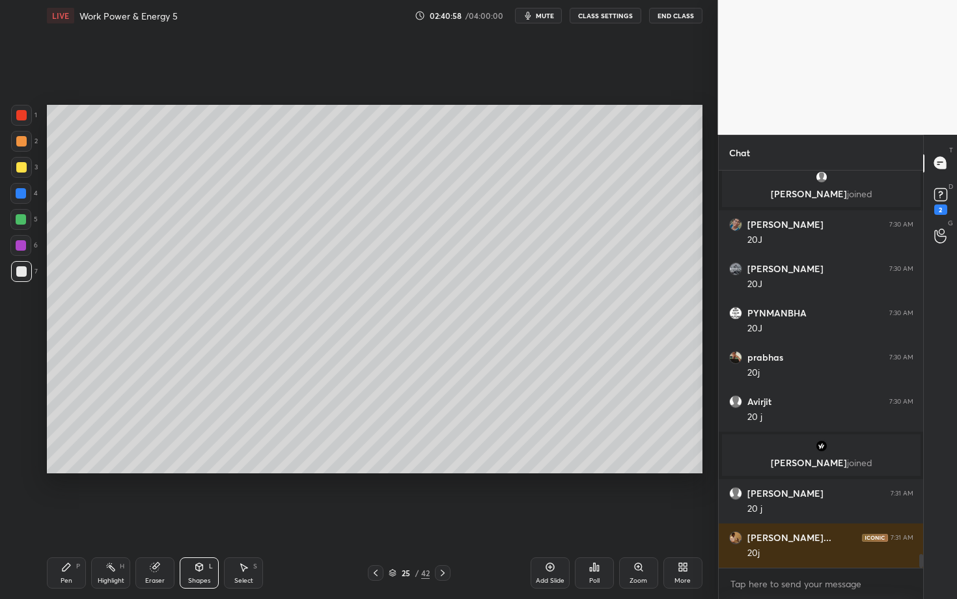
click at [255, 519] on div "Select S" at bounding box center [243, 572] width 39 height 31
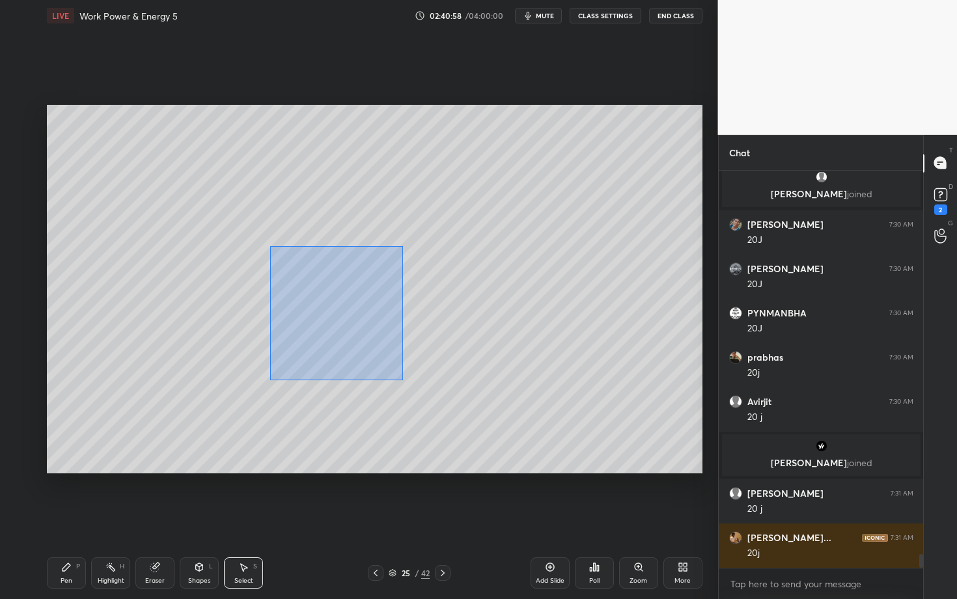
drag, startPoint x: 331, startPoint y: 332, endPoint x: 406, endPoint y: 381, distance: 90.0
click at [406, 380] on div "0 ° Undo Copy Paste here Duplicate Duplicate to new slide Delete" at bounding box center [375, 289] width 656 height 369
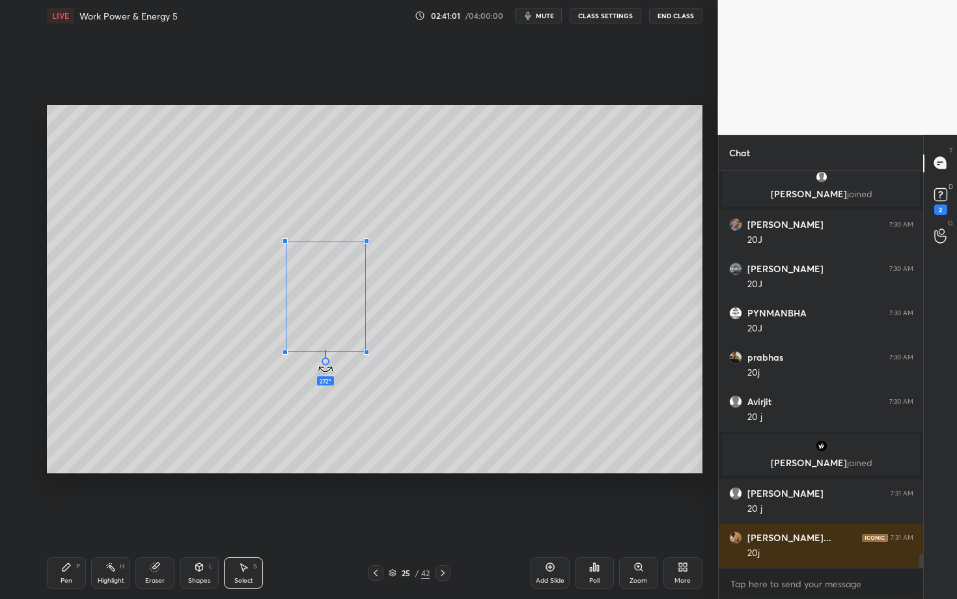
drag, startPoint x: 345, startPoint y: 343, endPoint x: 409, endPoint y: 299, distance: 77.3
click at [409, 299] on div "272 ° Undo Copy Paste here Duplicate Duplicate to new slide Delete" at bounding box center [375, 289] width 656 height 369
drag, startPoint x: 306, startPoint y: 315, endPoint x: 268, endPoint y: 315, distance: 38.4
click at [268, 315] on div "0 ° Undo Copy Paste here Duplicate Duplicate to new slide Delete" at bounding box center [375, 289] width 656 height 369
click at [271, 365] on div "359 ° Undo Copy Paste here Duplicate Duplicate to new slide Delete" at bounding box center [375, 289] width 656 height 369
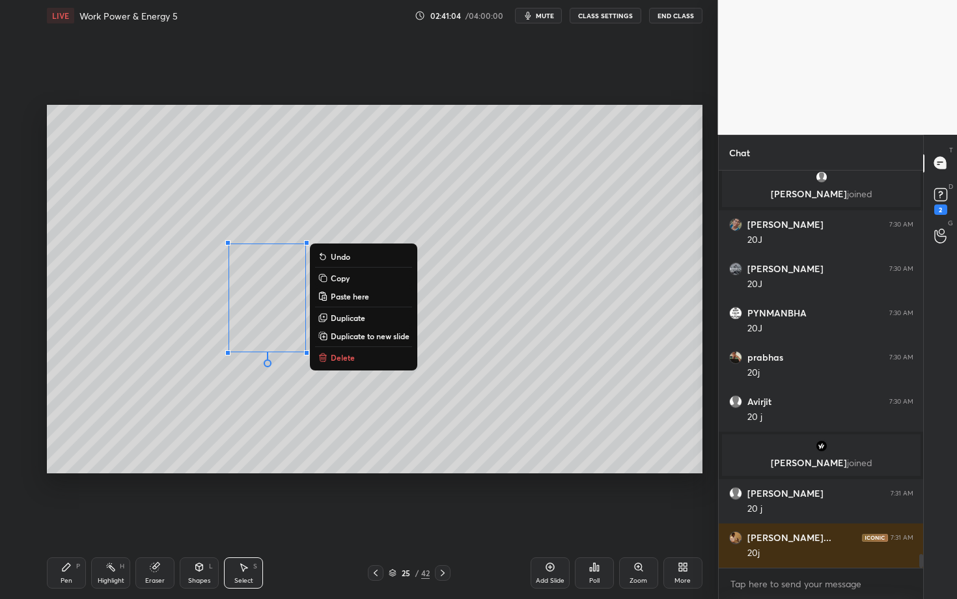
click at [53, 519] on div "Pen P" at bounding box center [66, 572] width 39 height 31
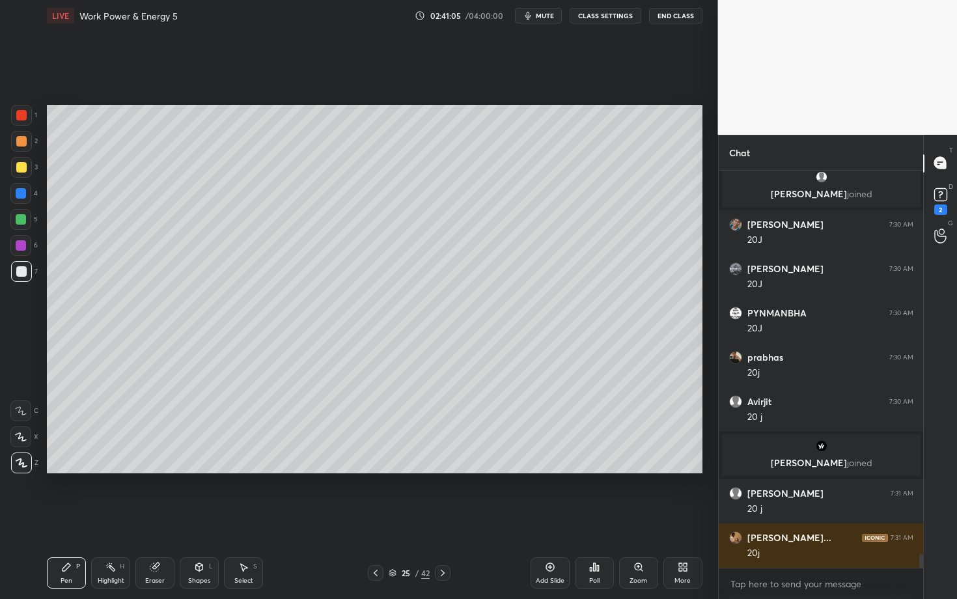
click at [26, 272] on div at bounding box center [21, 271] width 21 height 21
click at [25, 165] on div at bounding box center [21, 167] width 21 height 21
click at [23, 148] on div "2" at bounding box center [24, 144] width 27 height 26
click at [72, 519] on div "Pen P" at bounding box center [66, 572] width 39 height 31
click at [22, 257] on div "6" at bounding box center [23, 248] width 27 height 26
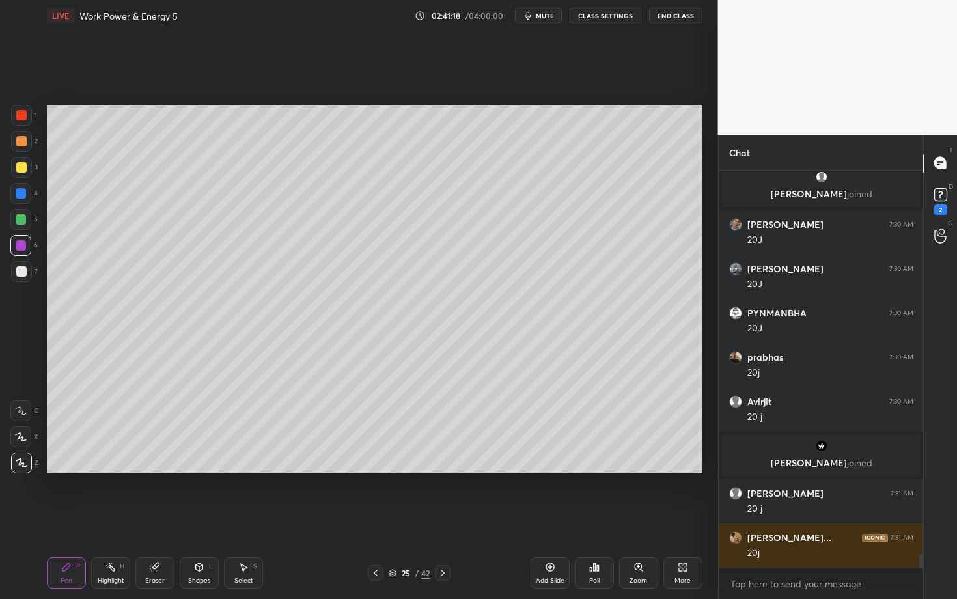
click at [372, 519] on icon at bounding box center [376, 573] width 10 height 10
click at [376, 519] on icon at bounding box center [376, 573] width 10 height 10
click at [116, 519] on div "Highlight H" at bounding box center [110, 572] width 39 height 31
click at [369, 519] on div at bounding box center [376, 573] width 16 height 16
click at [438, 519] on icon at bounding box center [443, 573] width 10 height 10
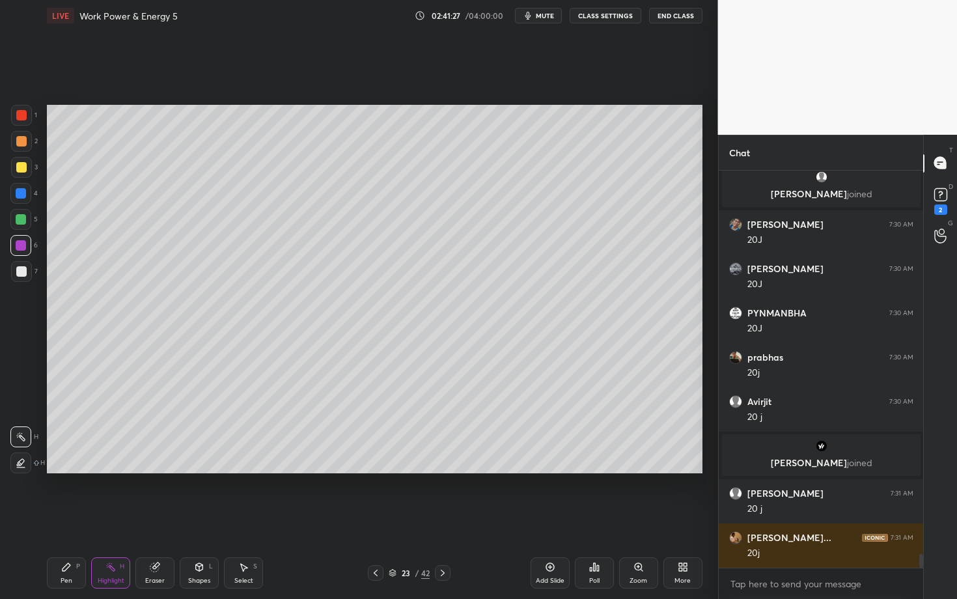
click at [444, 519] on icon at bounding box center [443, 573] width 10 height 10
click at [444, 519] on icon at bounding box center [443, 573] width 4 height 7
click at [104, 519] on div "Highlight H" at bounding box center [110, 572] width 39 height 31
click at [70, 519] on div "Pen P" at bounding box center [66, 572] width 39 height 31
click at [21, 274] on div at bounding box center [21, 271] width 21 height 21
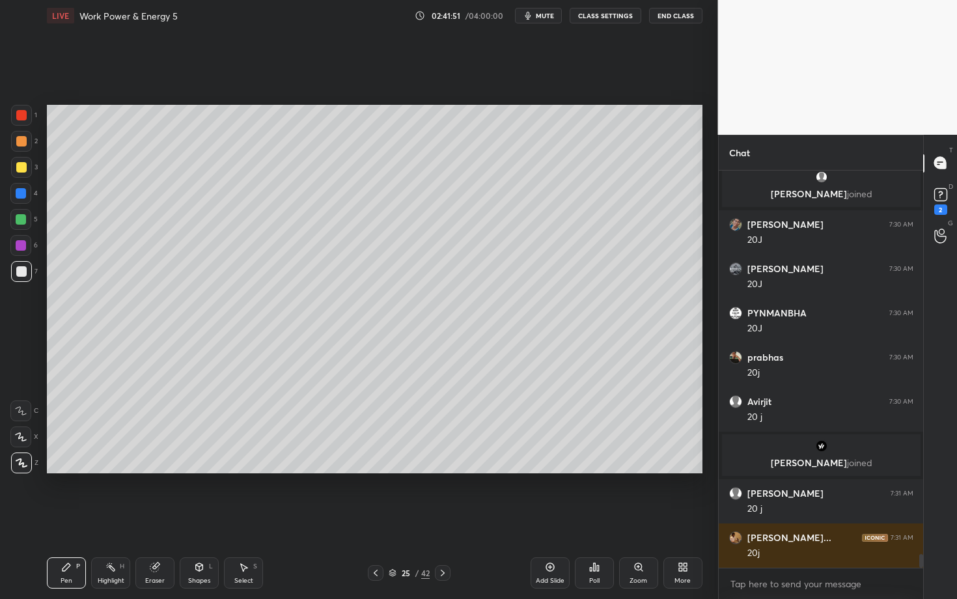
click at [21, 249] on div at bounding box center [21, 245] width 10 height 10
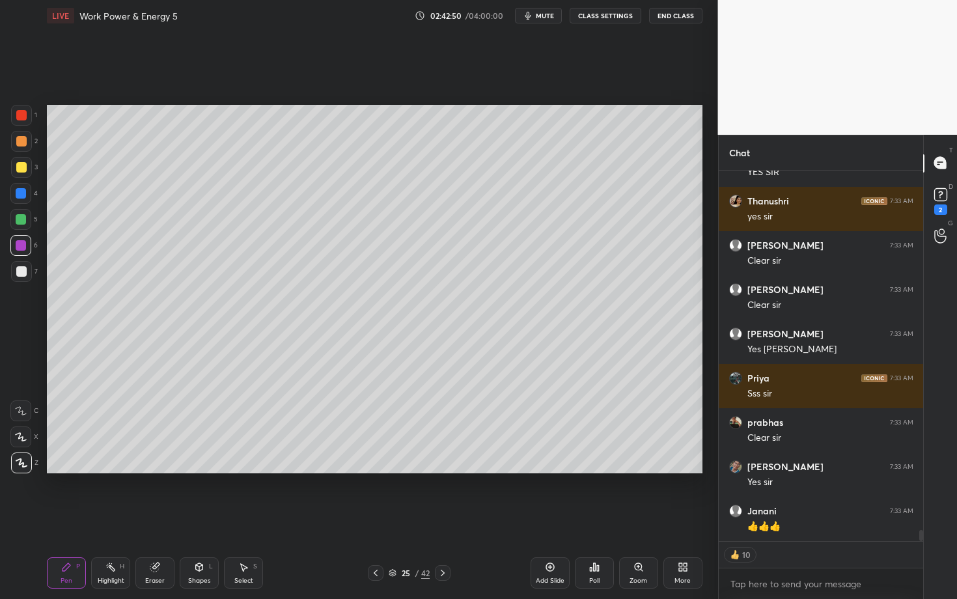
scroll to position [11982, 0]
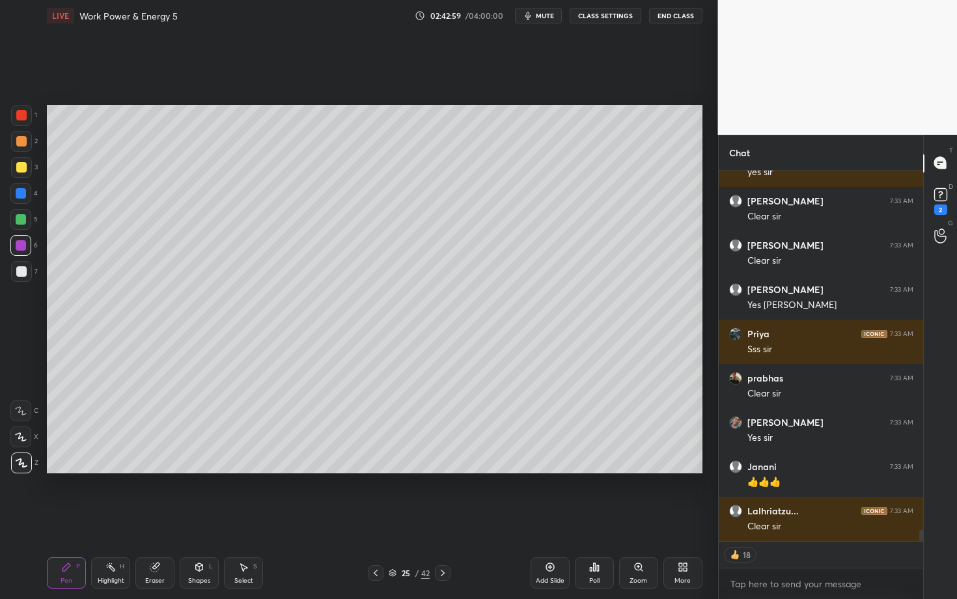
click at [444, 519] on icon at bounding box center [443, 573] width 10 height 10
click at [26, 141] on div at bounding box center [21, 141] width 21 height 21
click at [245, 519] on div "Select S" at bounding box center [243, 572] width 39 height 31
drag, startPoint x: 94, startPoint y: 110, endPoint x: 136, endPoint y: 156, distance: 61.8
click at [135, 155] on div "0 ° Undo Copy Paste here Duplicate Duplicate to new slide Delete" at bounding box center [375, 289] width 656 height 369
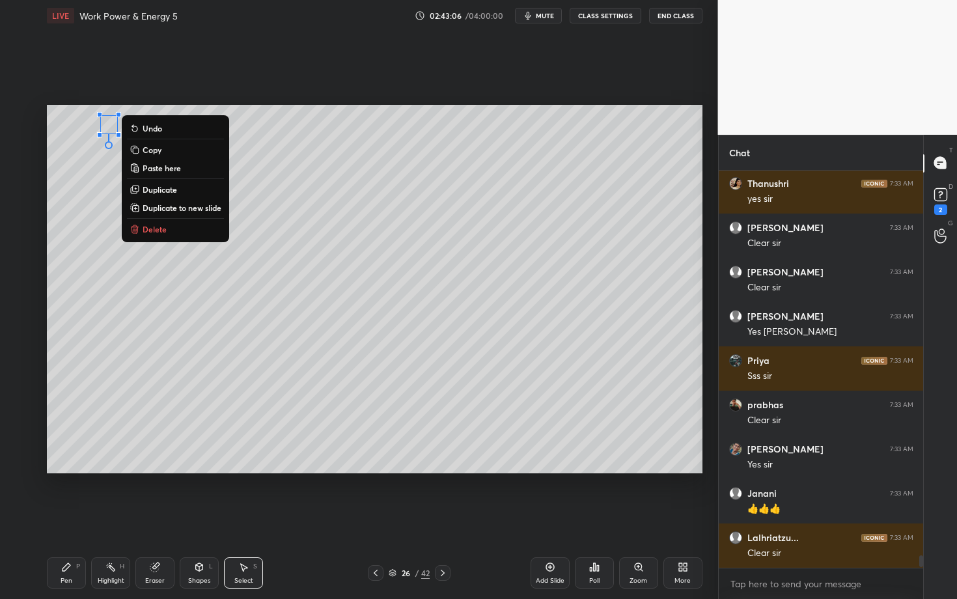
scroll to position [11955, 0]
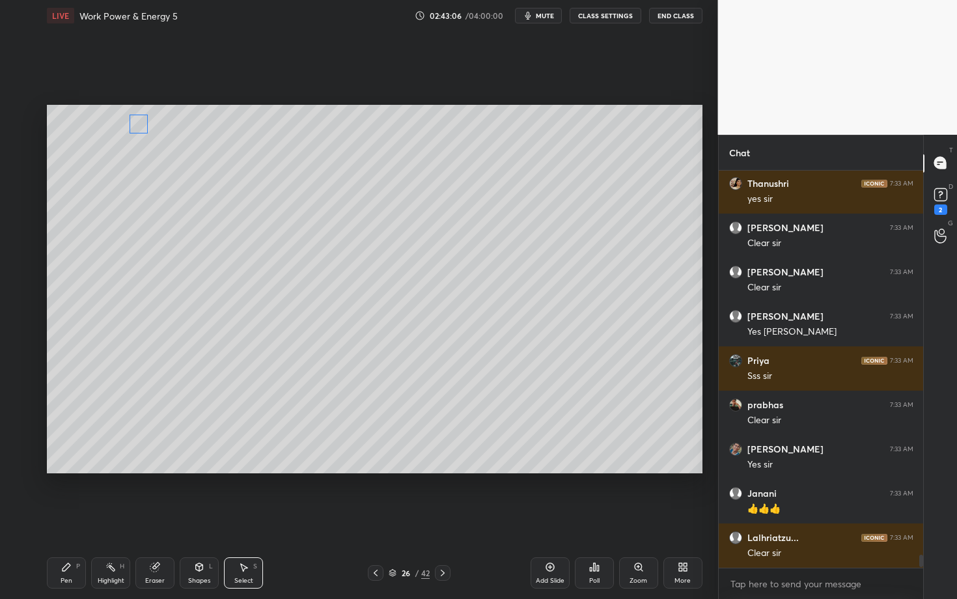
drag, startPoint x: 113, startPoint y: 126, endPoint x: 137, endPoint y: 124, distance: 24.2
click at [137, 124] on div "0 ° Undo Copy Paste here Duplicate Duplicate to new slide Delete" at bounding box center [375, 289] width 656 height 369
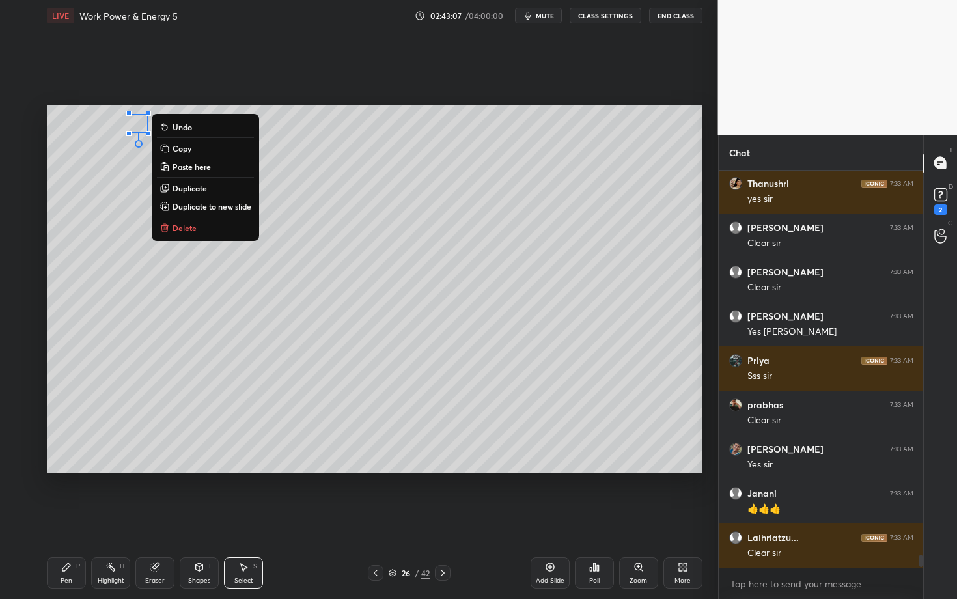
click at [67, 519] on icon at bounding box center [67, 567] width 8 height 8
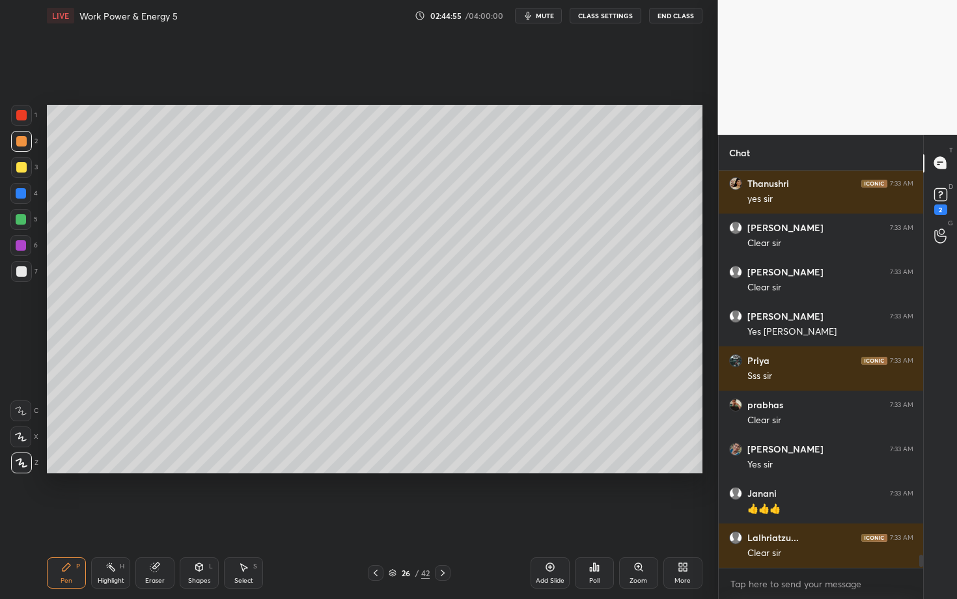
scroll to position [12003, 0]
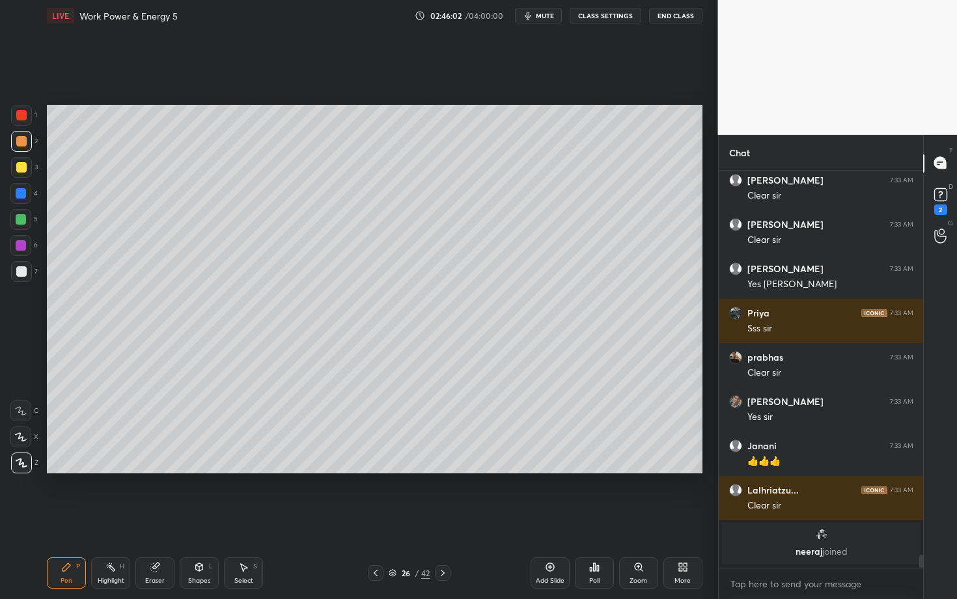
click at [158, 519] on div "Eraser" at bounding box center [155, 581] width 20 height 7
click at [65, 519] on icon at bounding box center [66, 567] width 10 height 10
click at [160, 519] on icon at bounding box center [155, 567] width 10 height 10
click at [358, 519] on div "Pen P Highlight H Eraser Shapes L Select S 26 / 42 Add Slide Poll Zoom More" at bounding box center [375, 573] width 656 height 52
click at [66, 519] on icon at bounding box center [66, 567] width 10 height 10
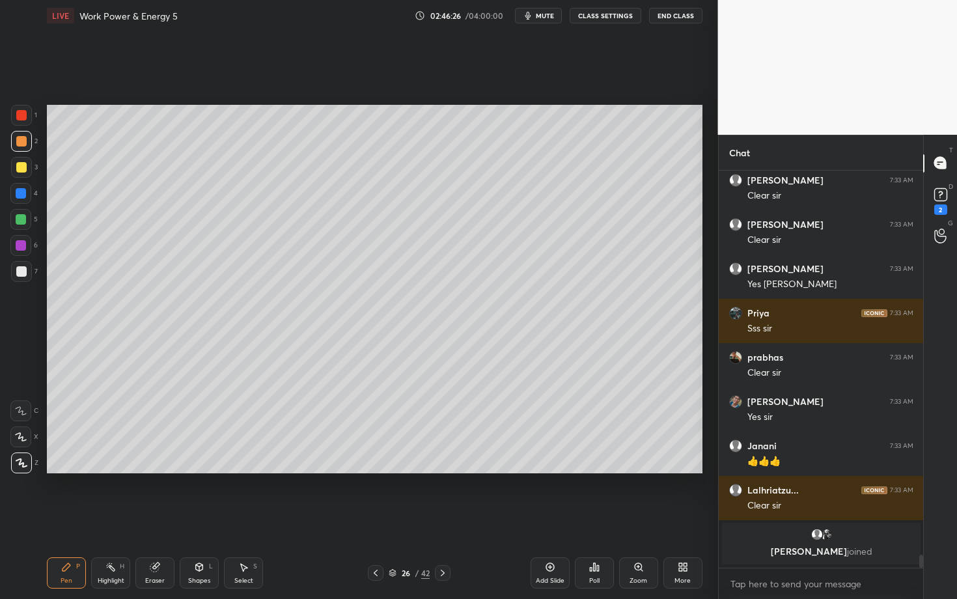
click at [55, 519] on div "Pen P" at bounding box center [66, 572] width 39 height 31
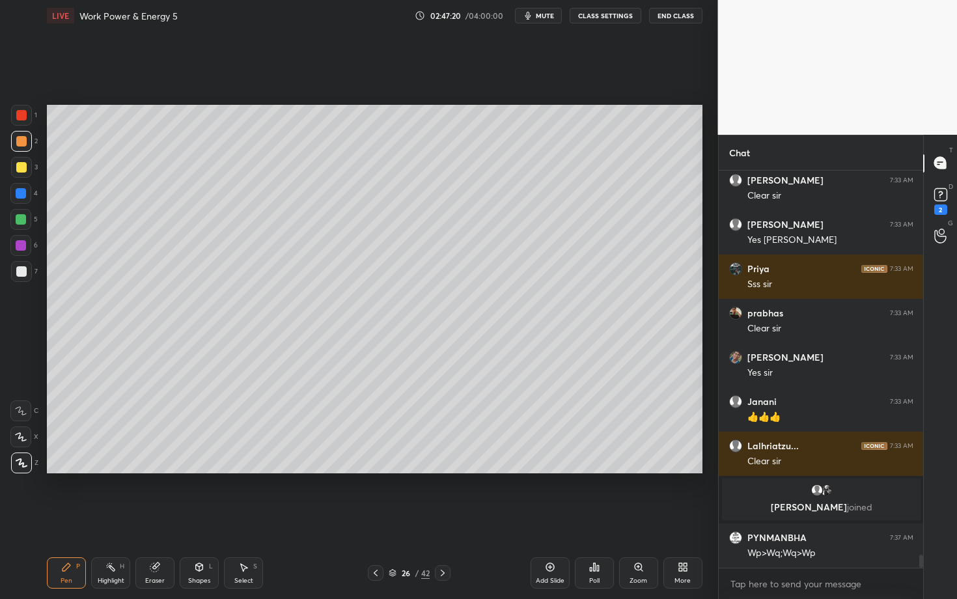
scroll to position [11850, 0]
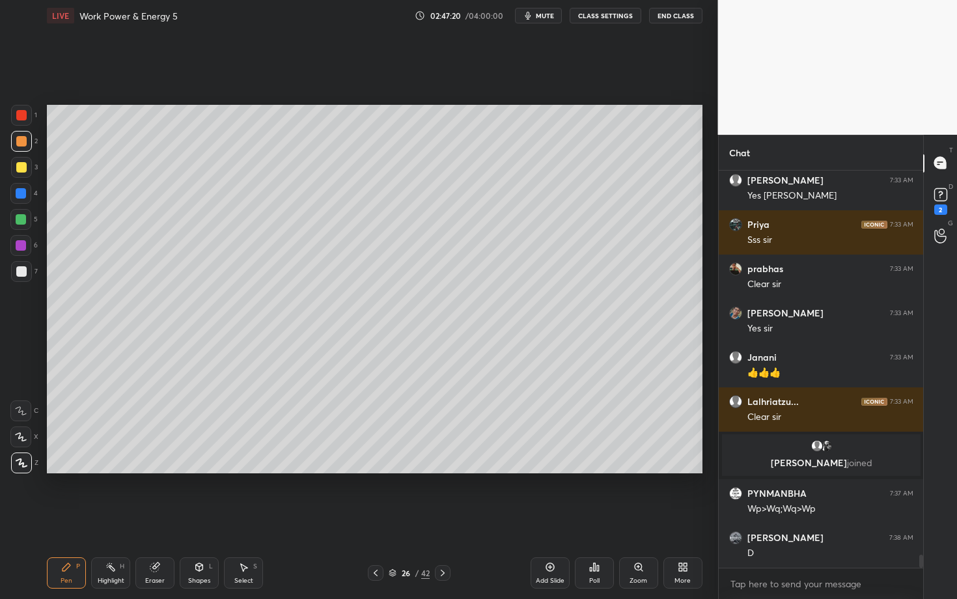
click at [21, 266] on div at bounding box center [21, 271] width 21 height 21
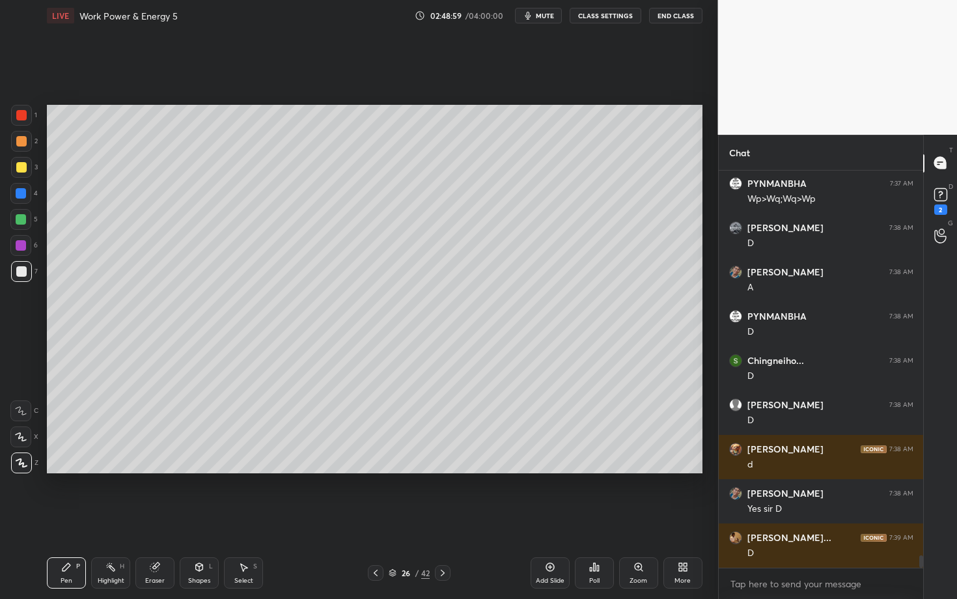
scroll to position [12205, 0]
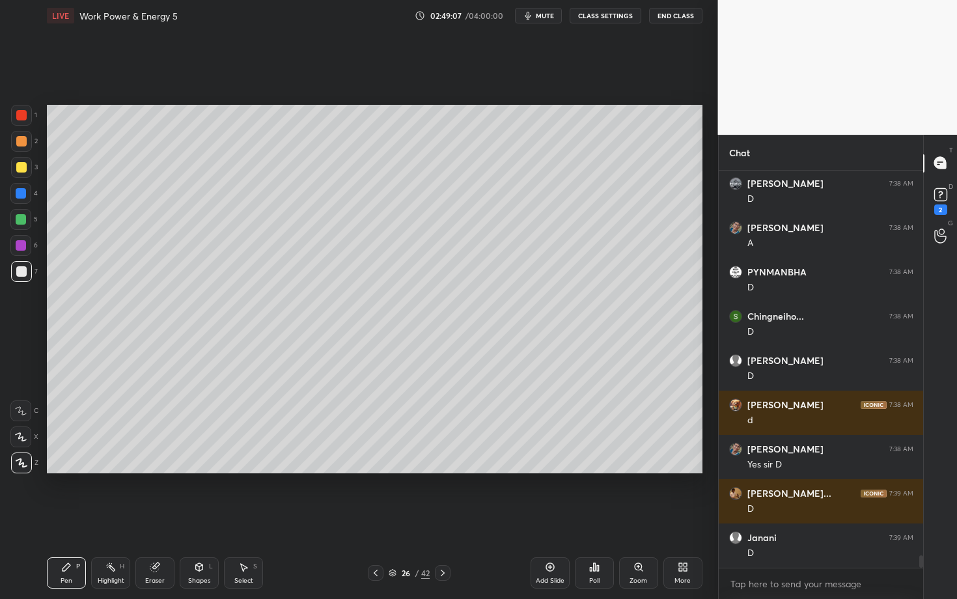
click at [93, 519] on div "Highlight H" at bounding box center [110, 572] width 39 height 31
click at [199, 519] on div "Shapes L" at bounding box center [199, 572] width 39 height 31
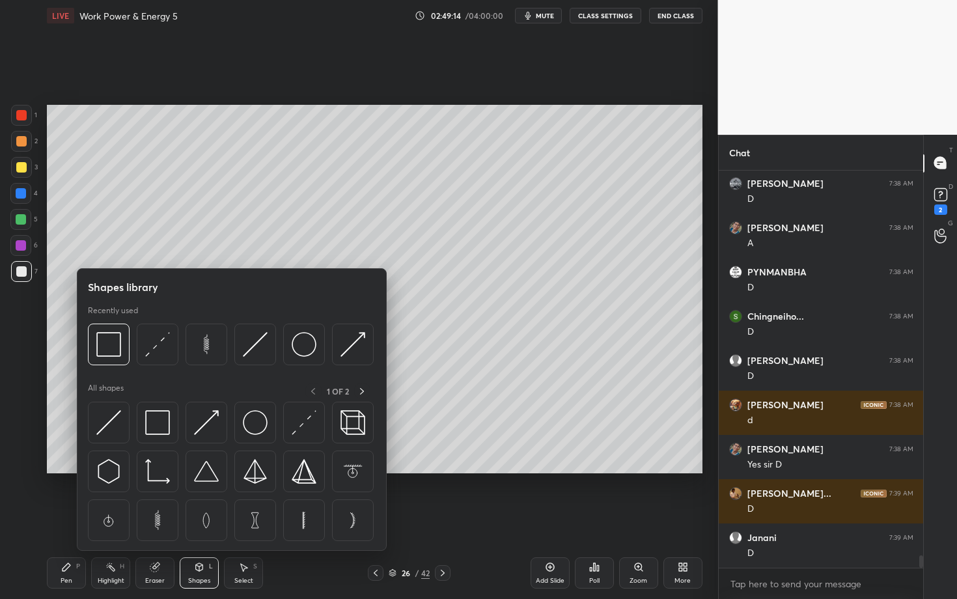
click at [374, 519] on icon at bounding box center [376, 573] width 10 height 10
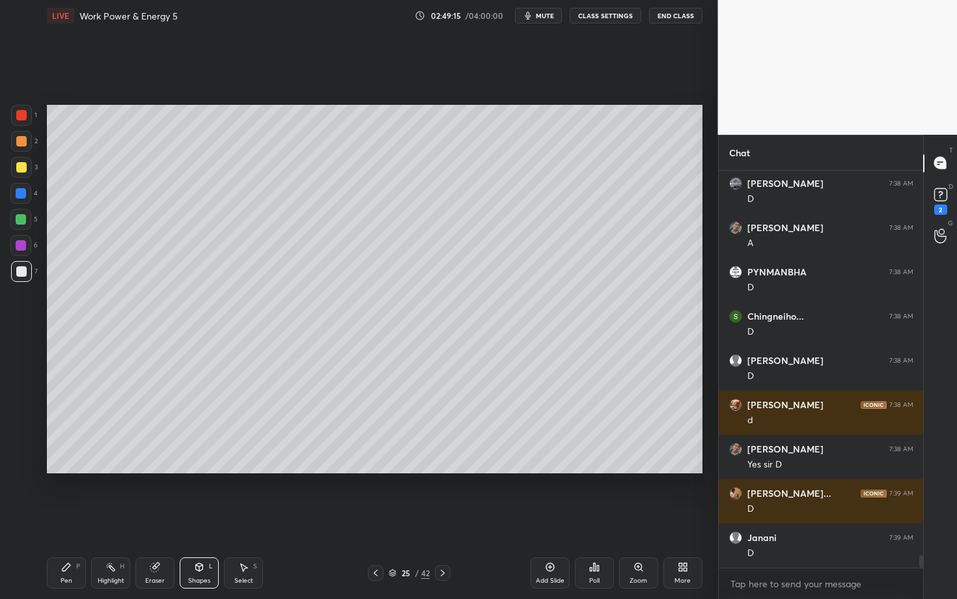
click at [247, 519] on div "Select" at bounding box center [243, 581] width 19 height 7
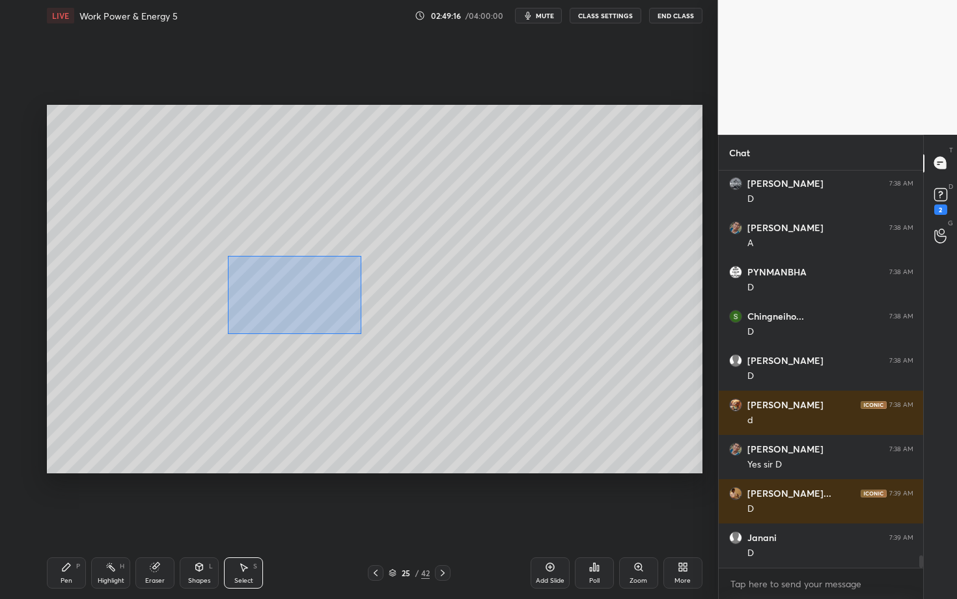
drag, startPoint x: 230, startPoint y: 262, endPoint x: 361, endPoint y: 333, distance: 149.5
click at [361, 333] on div "0 ° Undo Copy Paste here Duplicate Duplicate to new slide Delete" at bounding box center [375, 289] width 656 height 369
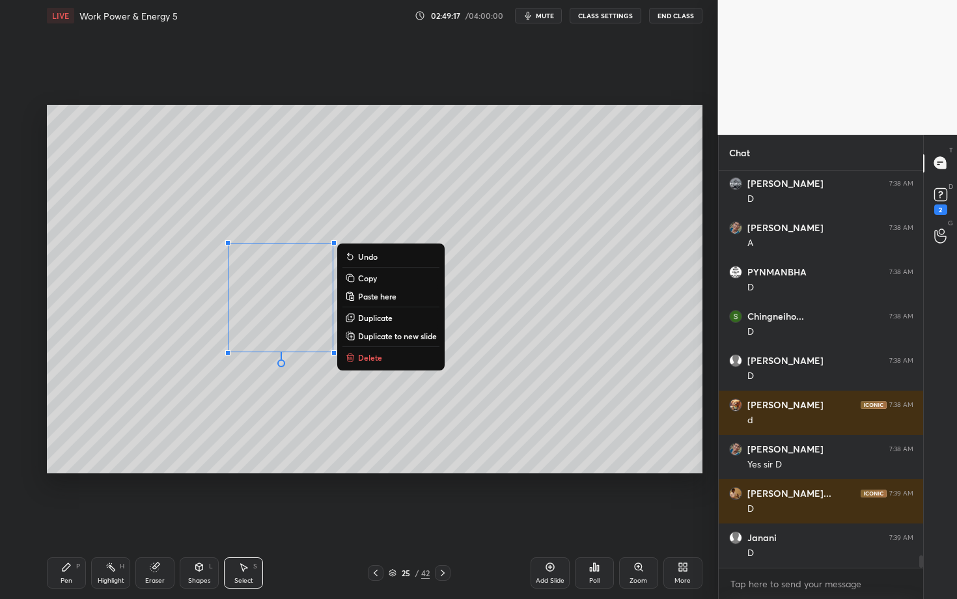
click at [377, 279] on button "Copy" at bounding box center [391, 278] width 97 height 16
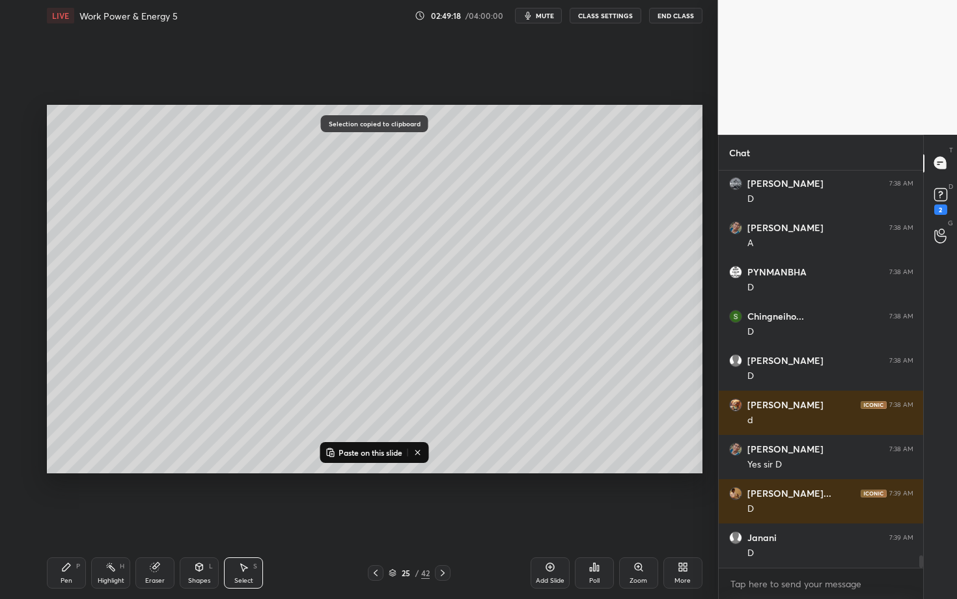
click at [443, 519] on icon at bounding box center [443, 573] width 10 height 10
click at [369, 453] on p "Paste on this slide" at bounding box center [371, 452] width 64 height 10
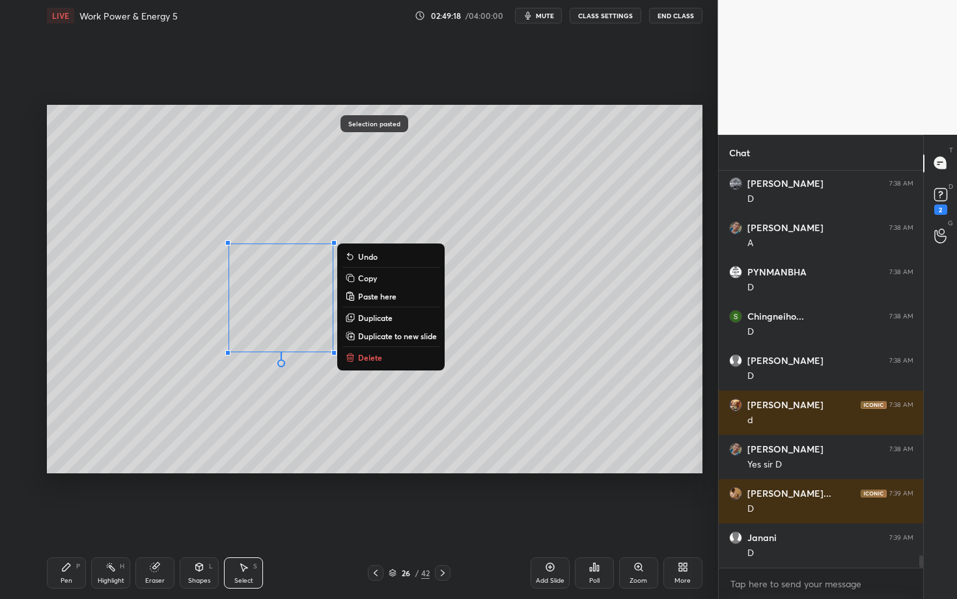
scroll to position [12252, 0]
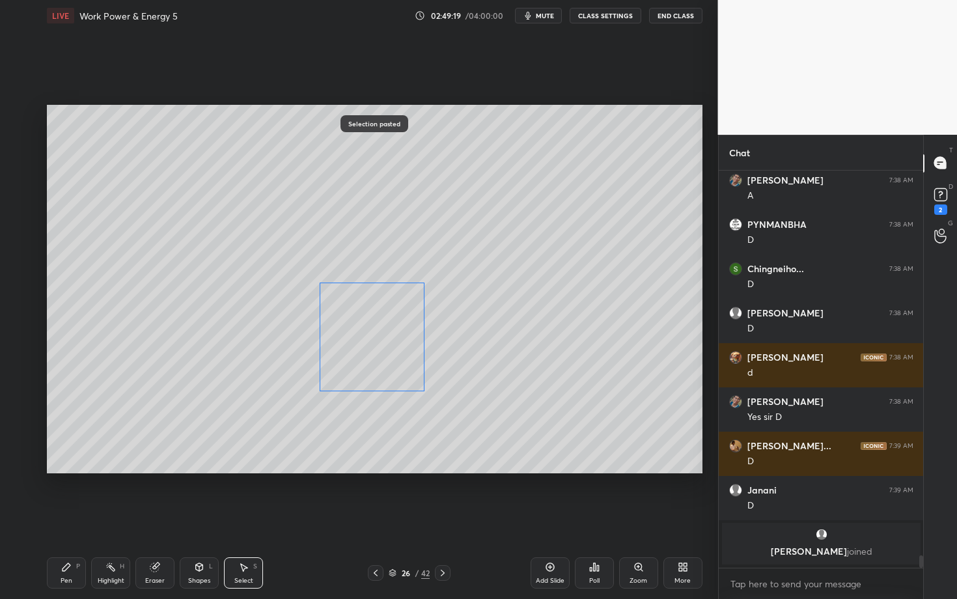
drag, startPoint x: 281, startPoint y: 309, endPoint x: 369, endPoint y: 339, distance: 92.9
click at [369, 339] on div "0 ° Undo Copy Paste here Duplicate Duplicate to new slide Delete" at bounding box center [375, 289] width 656 height 369
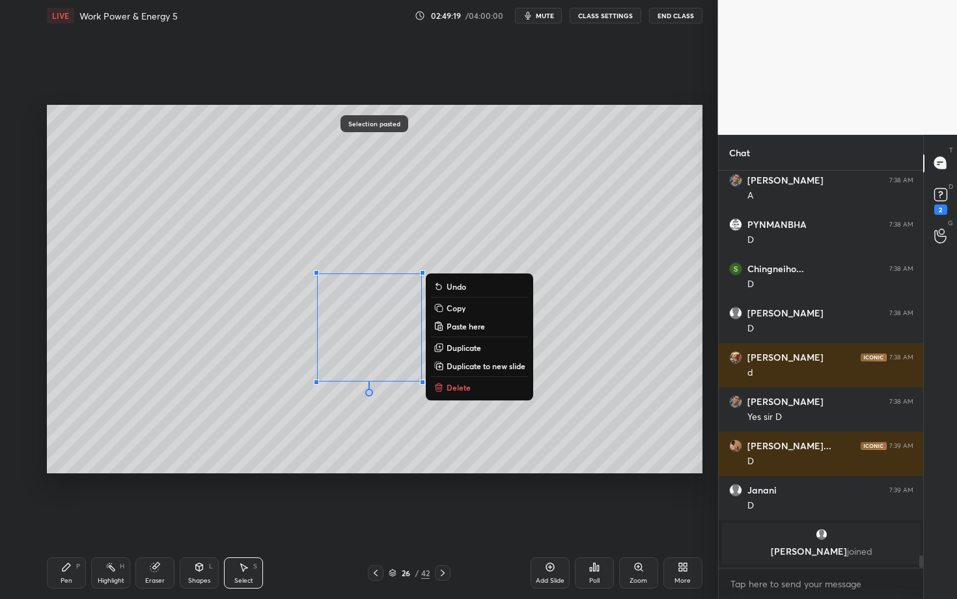
click at [337, 418] on div "0 ° Undo Copy Paste here Duplicate Duplicate to new slide Delete" at bounding box center [375, 289] width 656 height 369
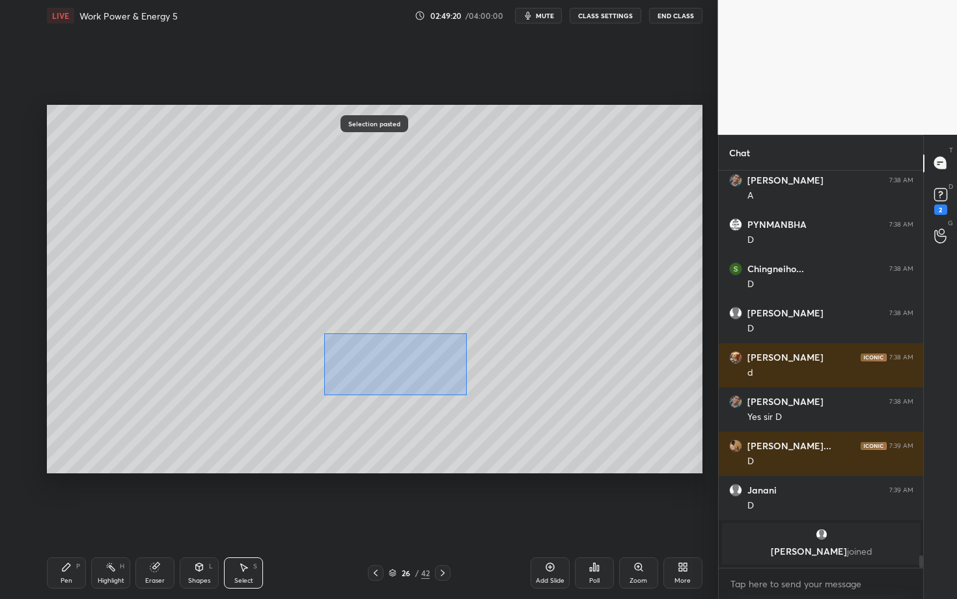
drag, startPoint x: 324, startPoint y: 333, endPoint x: 473, endPoint y: 397, distance: 162.0
click at [473, 396] on div "0 ° Undo Copy Paste here Duplicate Duplicate to new slide Delete" at bounding box center [375, 289] width 656 height 369
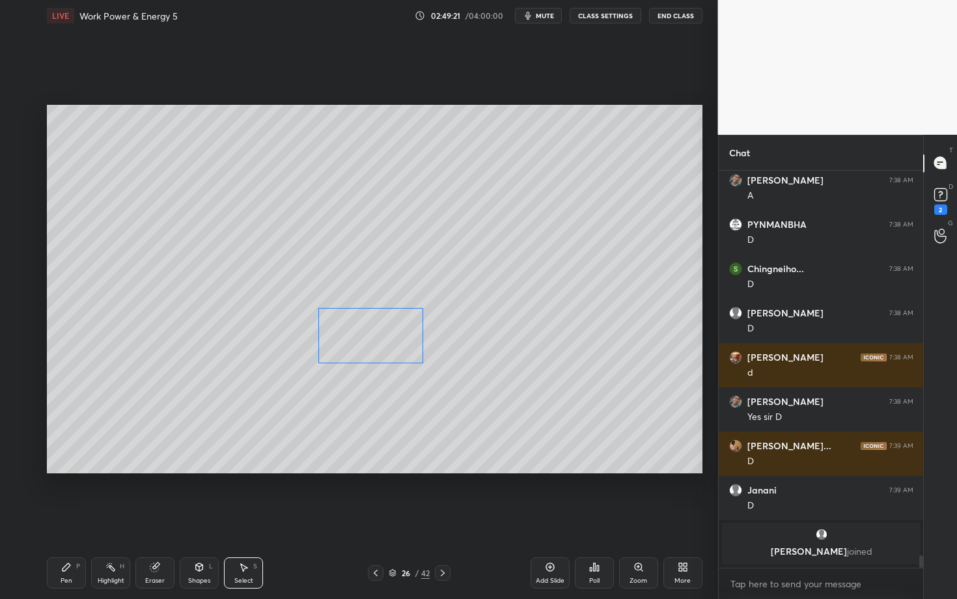
drag, startPoint x: 365, startPoint y: 346, endPoint x: 366, endPoint y: 330, distance: 16.3
click at [366, 330] on div "0 ° Undo Copy Paste here Duplicate Duplicate to new slide Delete" at bounding box center [375, 289] width 656 height 369
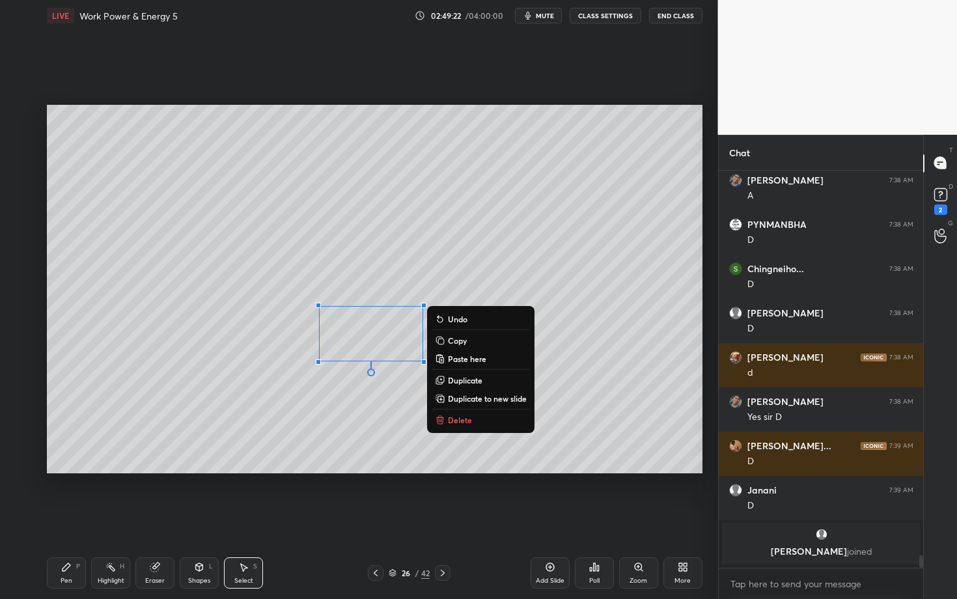
click at [160, 519] on div "Eraser" at bounding box center [155, 581] width 20 height 7
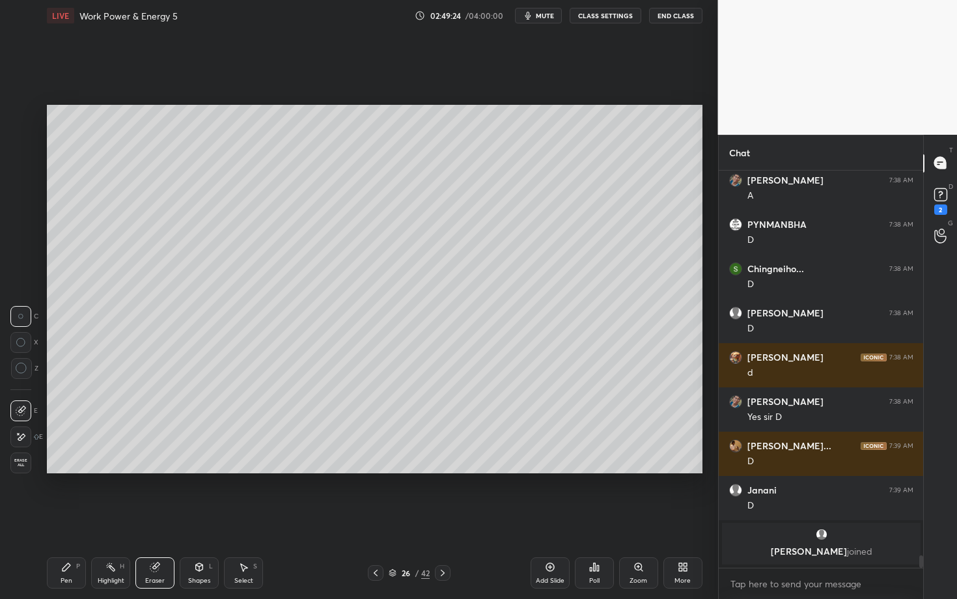
click at [62, 519] on div "Pen P" at bounding box center [66, 572] width 39 height 31
click at [111, 519] on div "Highlight" at bounding box center [111, 581] width 27 height 7
click at [68, 519] on div "Pen P" at bounding box center [66, 572] width 39 height 31
click at [21, 266] on div at bounding box center [21, 271] width 21 height 21
click at [26, 236] on div at bounding box center [20, 245] width 21 height 21
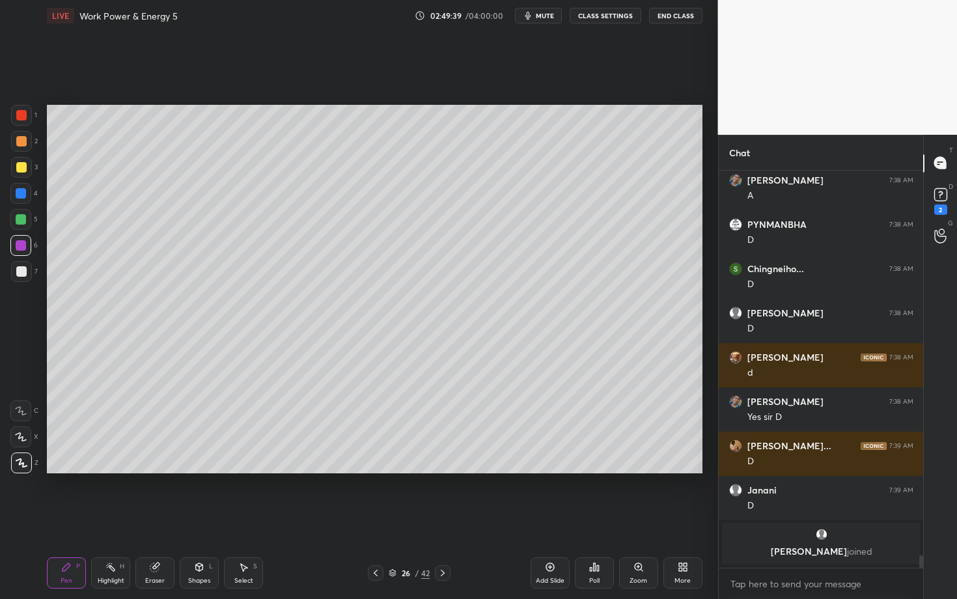
click at [28, 223] on div at bounding box center [20, 219] width 21 height 21
click at [374, 519] on icon at bounding box center [376, 573] width 10 height 10
click at [376, 519] on icon at bounding box center [376, 573] width 10 height 10
click at [374, 519] on icon at bounding box center [376, 573] width 10 height 10
click at [107, 519] on div "Highlight" at bounding box center [111, 581] width 27 height 7
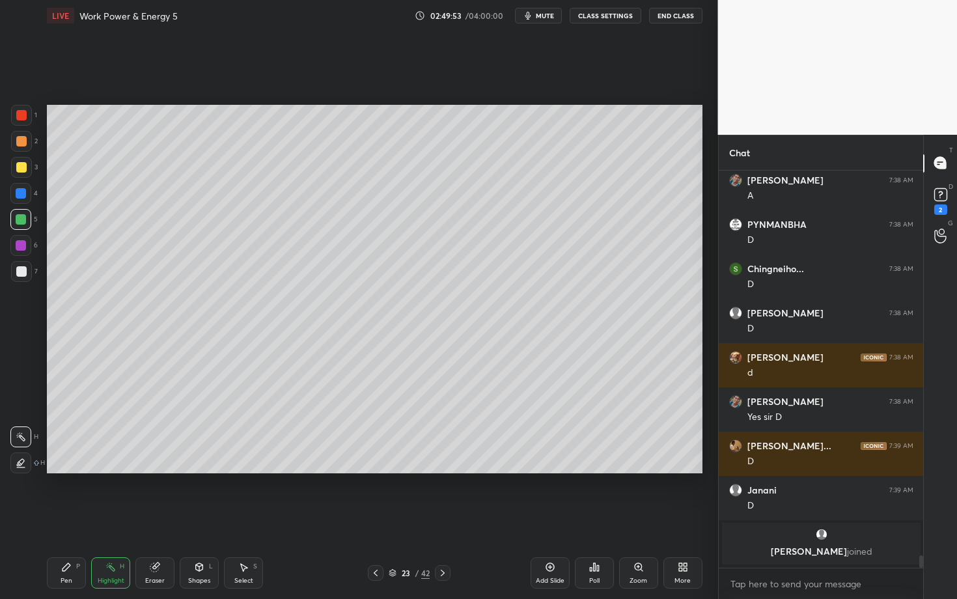
click at [445, 519] on icon at bounding box center [443, 573] width 10 height 10
click at [70, 519] on div "Pen P" at bounding box center [66, 572] width 39 height 31
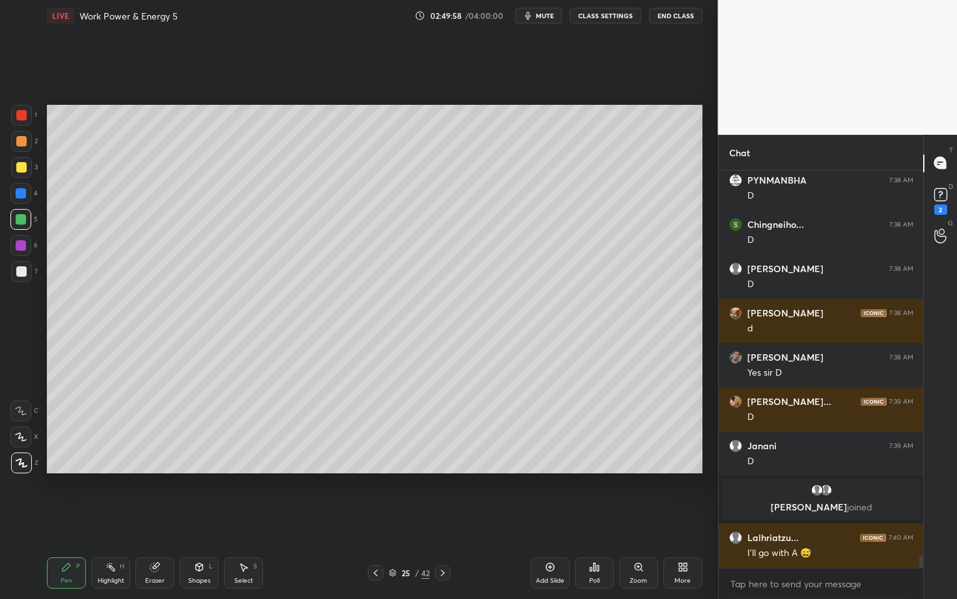
click at [447, 519] on div at bounding box center [443, 573] width 16 height 16
click at [103, 519] on div "Highlight" at bounding box center [111, 581] width 27 height 7
click at [68, 519] on div "Pen" at bounding box center [67, 581] width 12 height 7
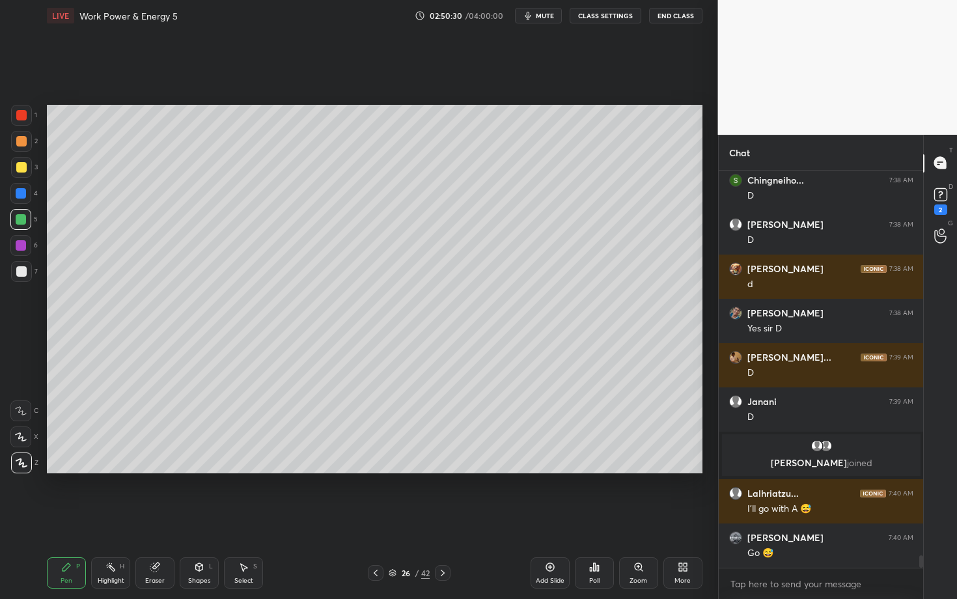
click at [70, 519] on div "Pen P" at bounding box center [66, 572] width 39 height 31
click at [27, 271] on div at bounding box center [21, 271] width 21 height 21
click at [442, 519] on icon at bounding box center [443, 573] width 4 height 7
click at [380, 519] on icon at bounding box center [376, 573] width 10 height 10
click at [118, 519] on div "Highlight H" at bounding box center [110, 572] width 39 height 31
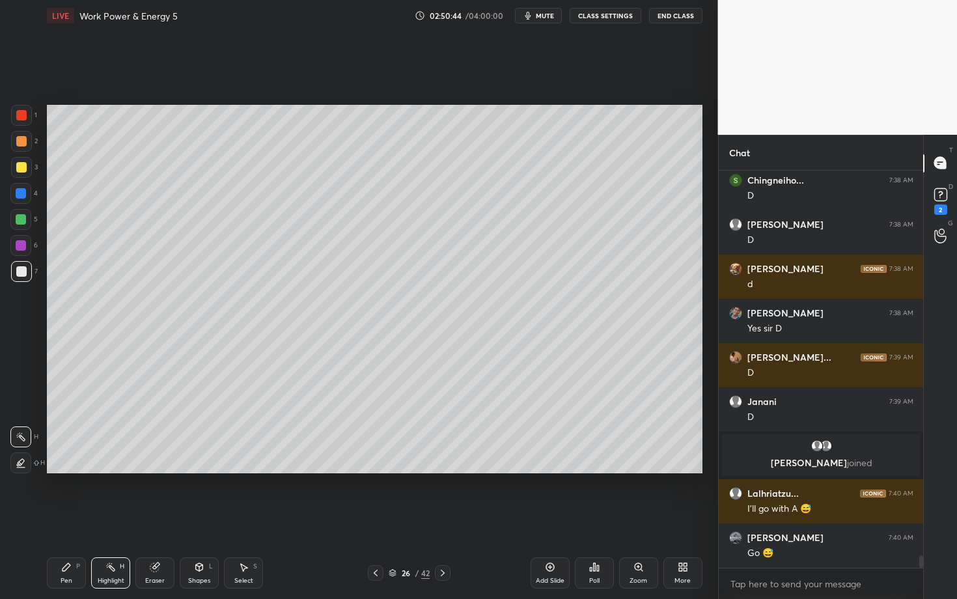
scroll to position [12265, 0]
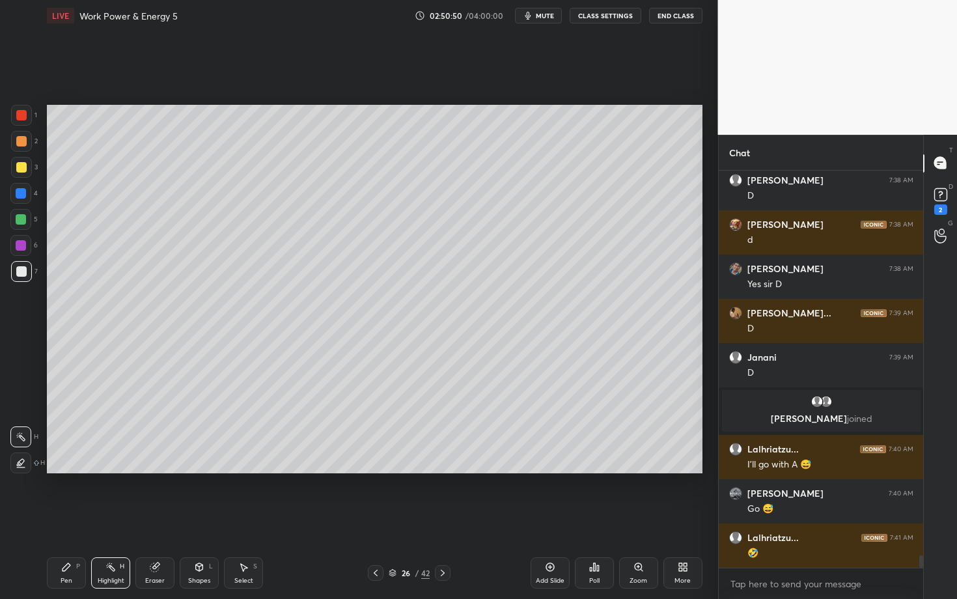
click at [441, 519] on icon at bounding box center [443, 573] width 10 height 10
click at [59, 519] on div "Pen P" at bounding box center [66, 572] width 39 height 31
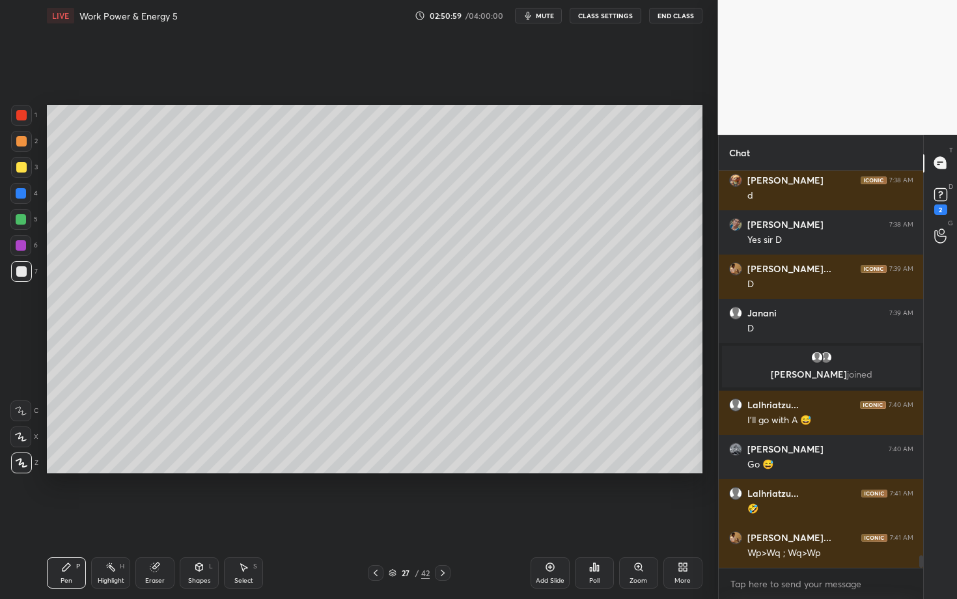
click at [376, 519] on icon at bounding box center [376, 573] width 10 height 10
click at [373, 519] on icon at bounding box center [376, 573] width 10 height 10
click at [126, 519] on div "Highlight H" at bounding box center [110, 572] width 39 height 31
click at [376, 519] on icon at bounding box center [376, 573] width 10 height 10
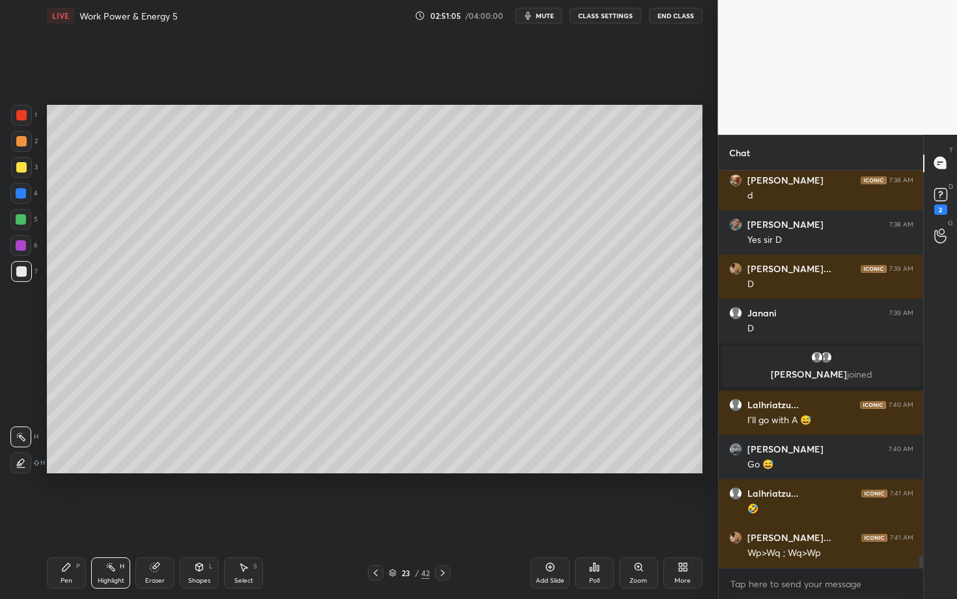
click at [447, 519] on div at bounding box center [443, 573] width 16 height 16
click at [441, 519] on icon at bounding box center [443, 573] width 10 height 10
click at [442, 519] on icon at bounding box center [443, 573] width 10 height 10
click at [444, 519] on div at bounding box center [443, 573] width 16 height 16
click at [86, 519] on div "Pen P Highlight H Eraser Shapes L Select S" at bounding box center [168, 572] width 242 height 31
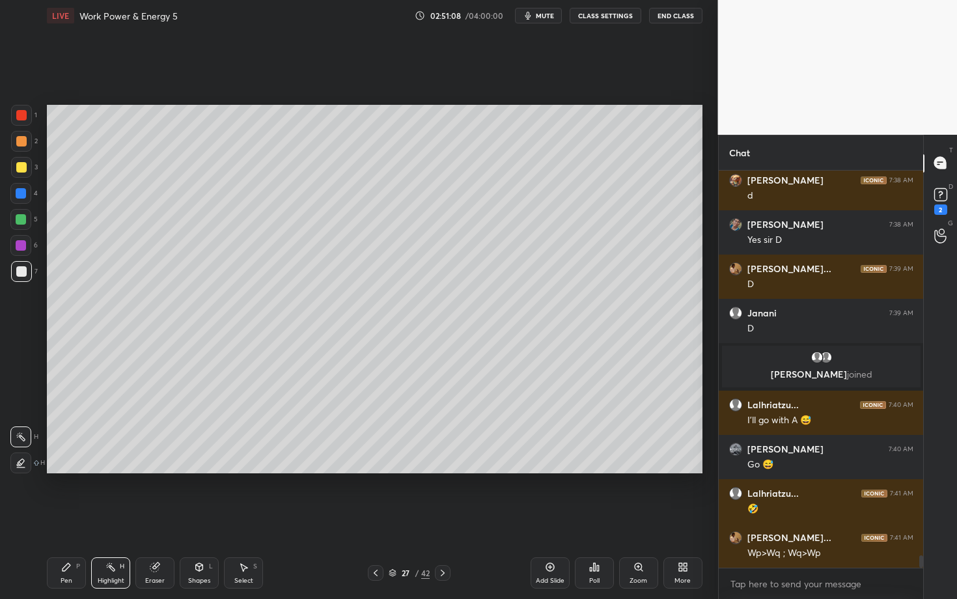
click at [59, 519] on div "Pen P" at bounding box center [66, 572] width 39 height 31
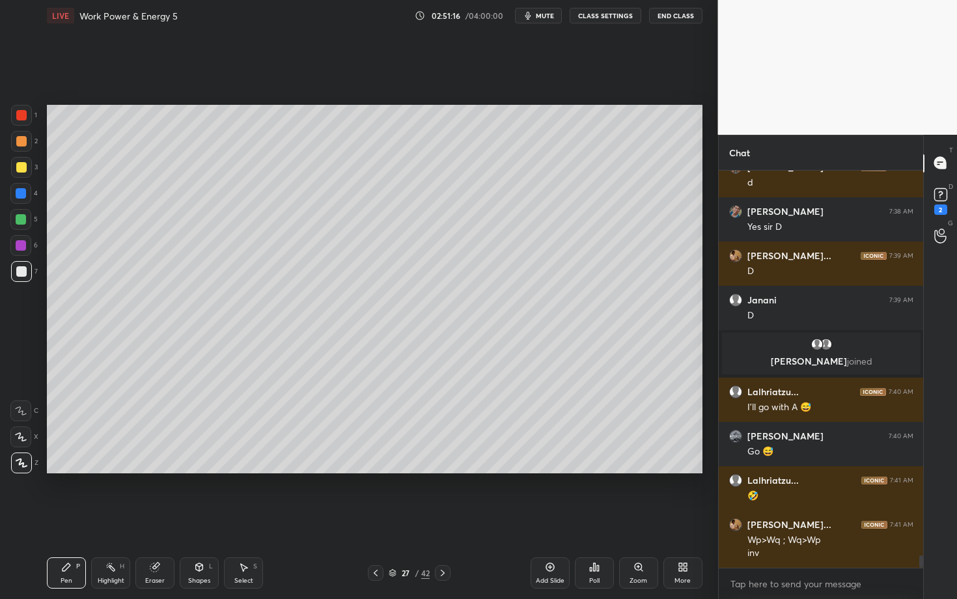
click at [369, 519] on div at bounding box center [376, 573] width 16 height 16
click at [116, 519] on div "Highlight" at bounding box center [111, 581] width 27 height 7
click at [445, 519] on icon at bounding box center [443, 573] width 10 height 10
click at [442, 519] on icon at bounding box center [443, 573] width 10 height 10
click at [371, 519] on div "28 / 42" at bounding box center [410, 573] width 242 height 16
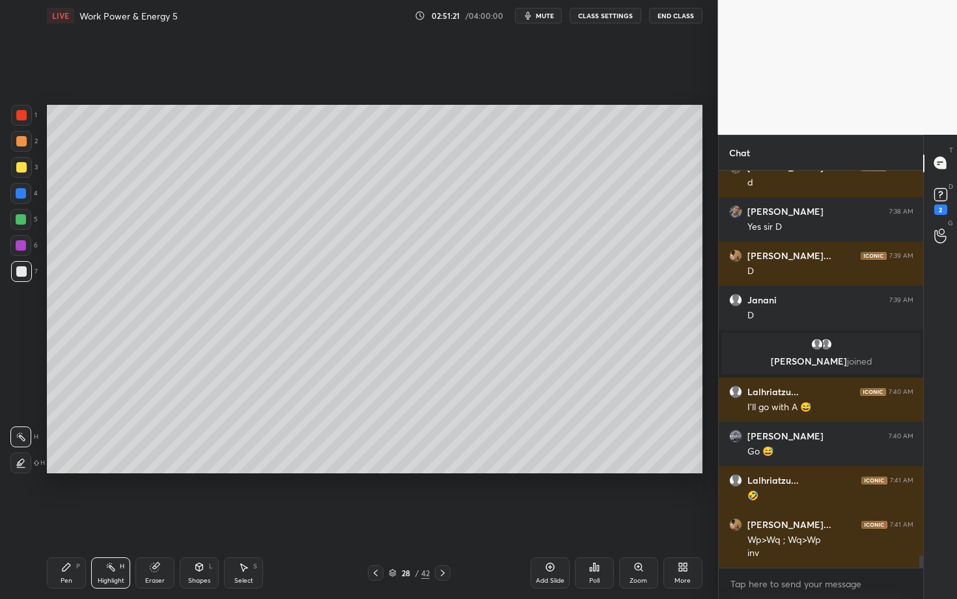
click at [374, 519] on icon at bounding box center [376, 573] width 10 height 10
click at [64, 519] on div "Pen P" at bounding box center [66, 572] width 39 height 31
click at [17, 191] on div at bounding box center [21, 193] width 10 height 10
click at [383, 519] on div at bounding box center [376, 573] width 16 height 16
click at [442, 519] on div at bounding box center [443, 573] width 16 height 16
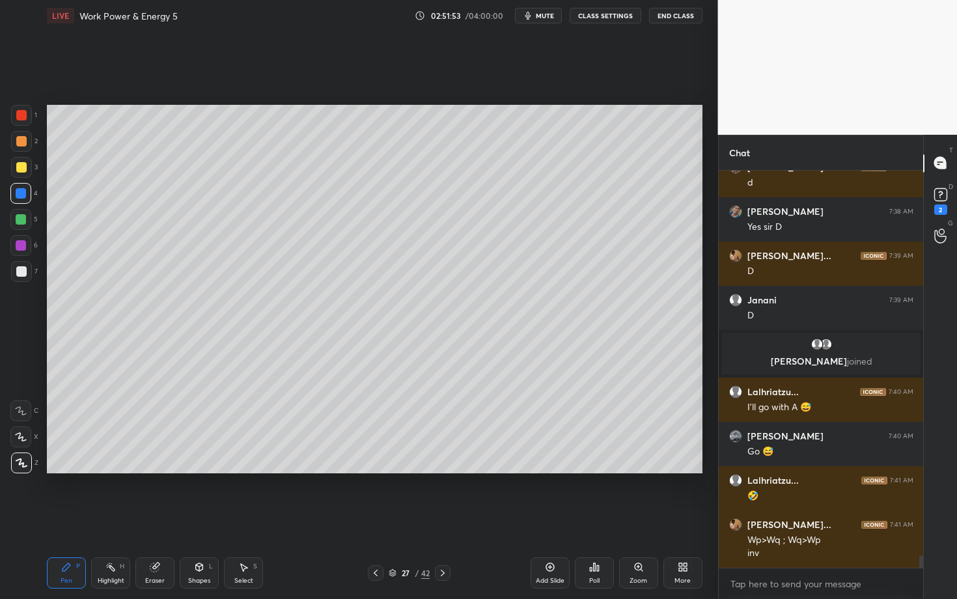
click at [195, 519] on div "Shapes" at bounding box center [199, 581] width 22 height 7
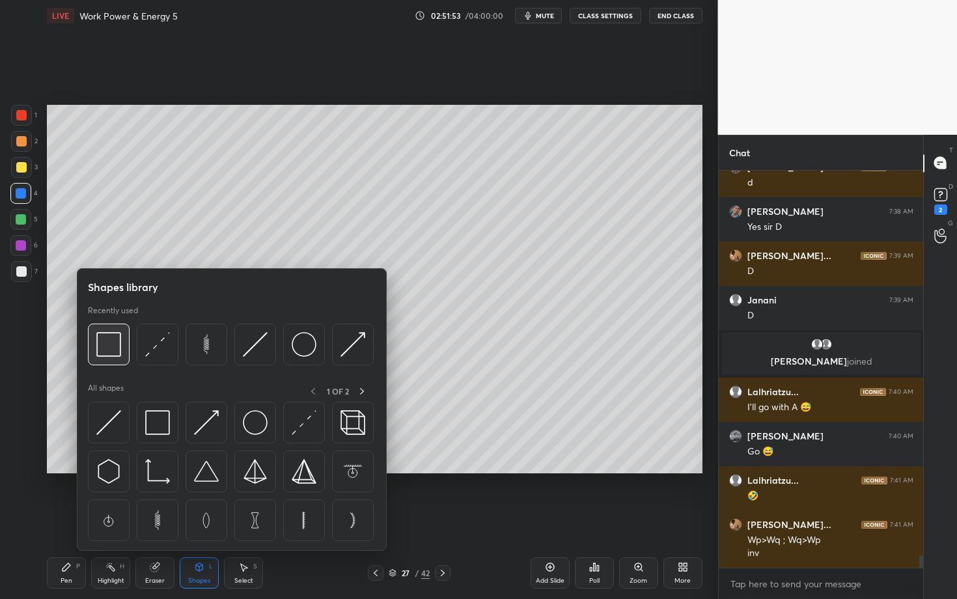
click at [113, 358] on div at bounding box center [109, 345] width 42 height 42
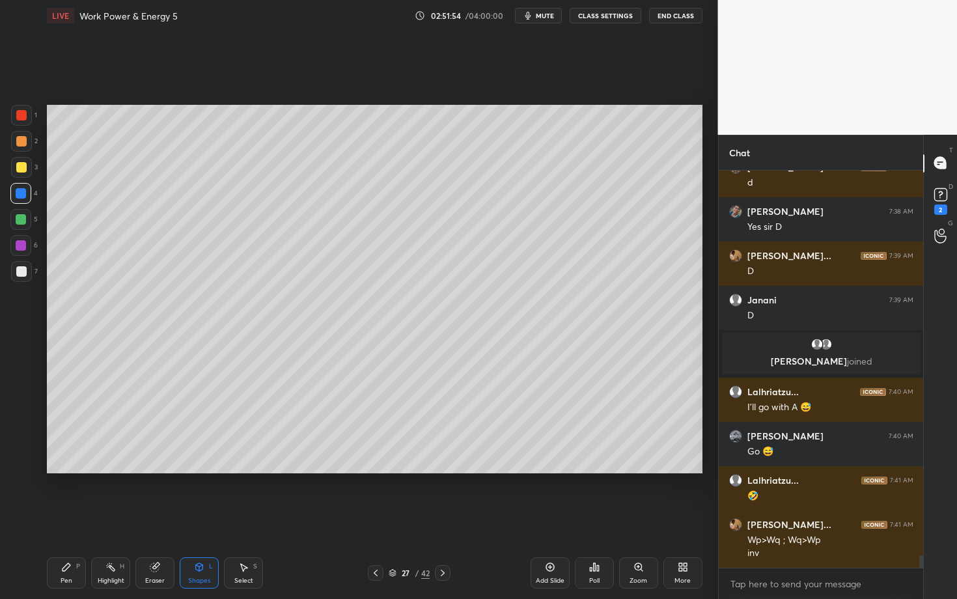
click at [20, 266] on div at bounding box center [21, 271] width 10 height 10
click at [376, 519] on icon at bounding box center [376, 573] width 10 height 10
click at [116, 519] on div "Highlight H" at bounding box center [110, 572] width 39 height 31
click at [440, 519] on icon at bounding box center [443, 573] width 10 height 10
click at [373, 519] on icon at bounding box center [376, 573] width 10 height 10
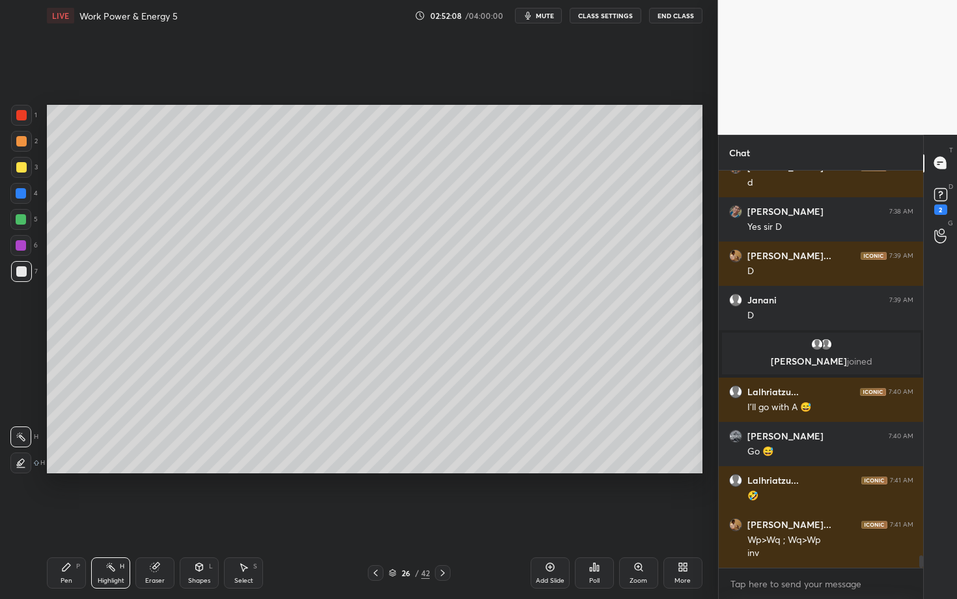
click at [444, 519] on icon at bounding box center [443, 573] width 10 height 10
click at [63, 519] on div "Pen" at bounding box center [67, 581] width 12 height 7
click at [18, 119] on div at bounding box center [21, 115] width 10 height 10
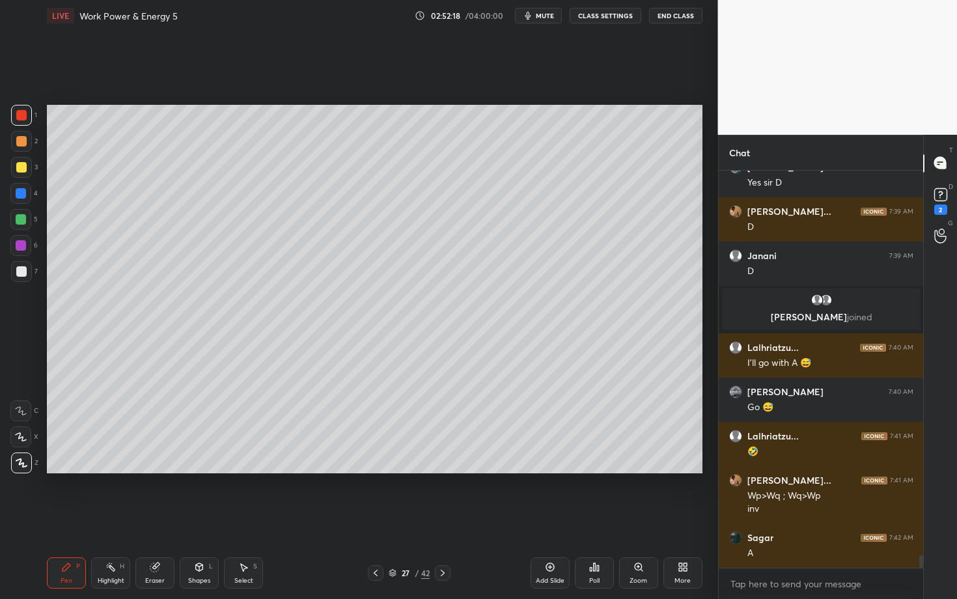
scroll to position [12410, 0]
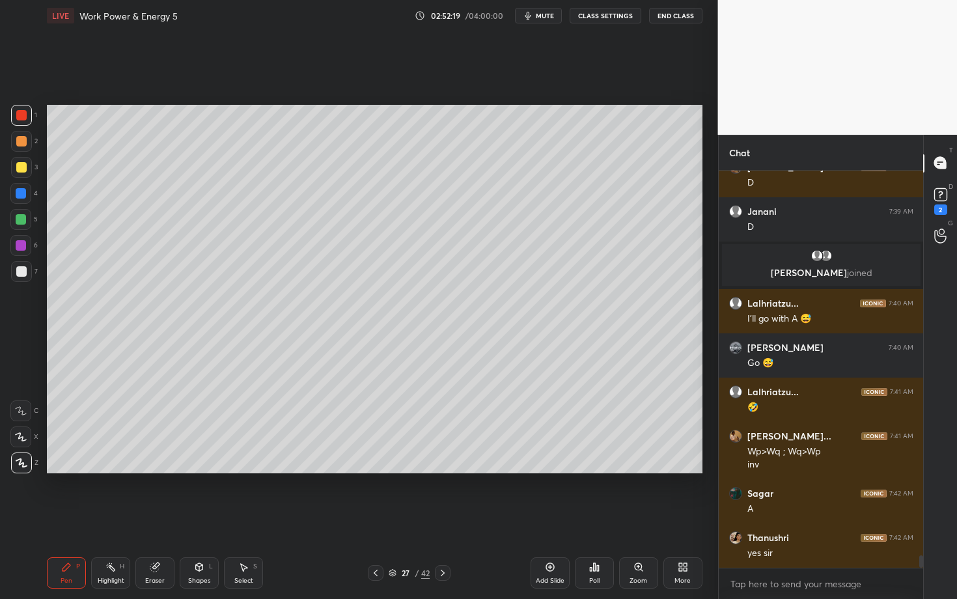
click at [378, 519] on div at bounding box center [376, 573] width 16 height 16
click at [116, 519] on div "Highlight H" at bounding box center [110, 572] width 39 height 31
click at [448, 519] on div at bounding box center [443, 573] width 16 height 16
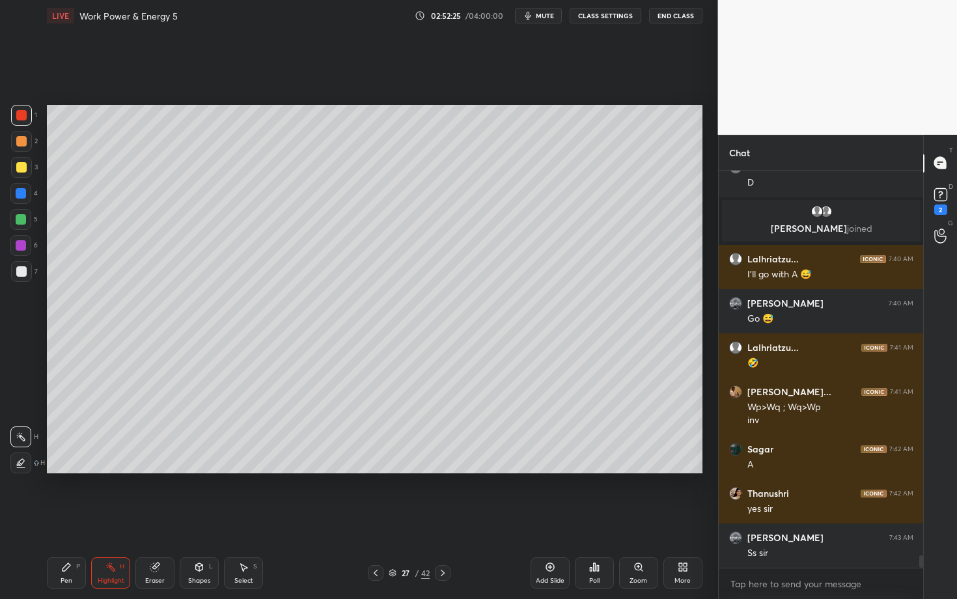
scroll to position [12499, 0]
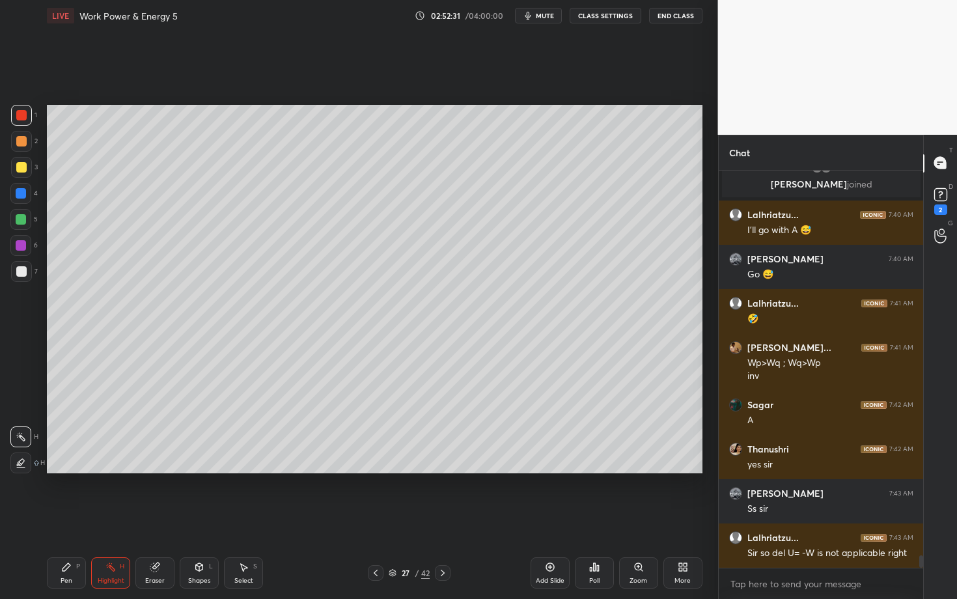
click at [379, 519] on icon at bounding box center [376, 573] width 10 height 10
click at [443, 519] on icon at bounding box center [443, 573] width 4 height 7
click at [374, 519] on icon at bounding box center [376, 573] width 10 height 10
click at [445, 519] on icon at bounding box center [443, 573] width 10 height 10
click at [116, 519] on div "Highlight H" at bounding box center [110, 572] width 39 height 31
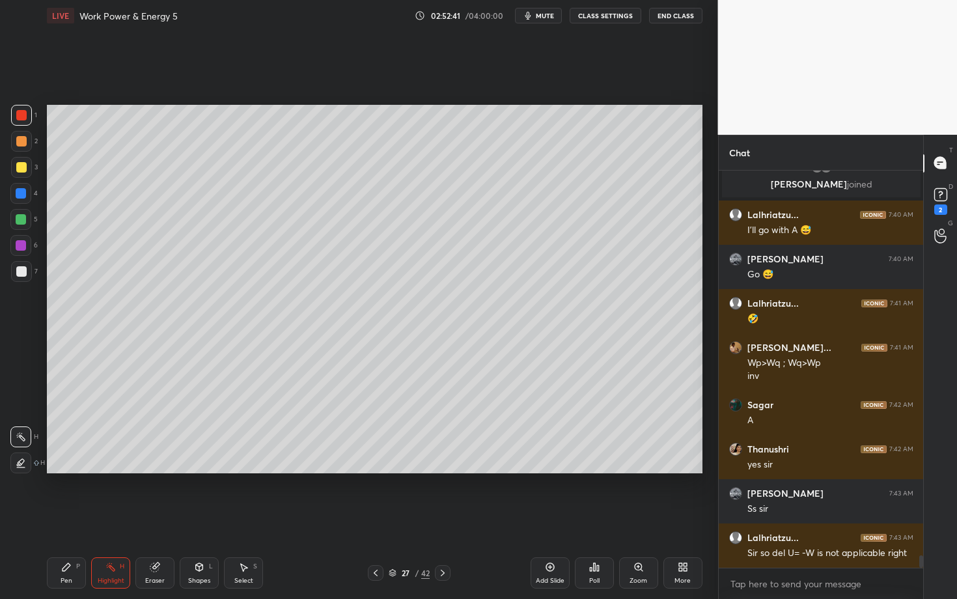
scroll to position [12543, 0]
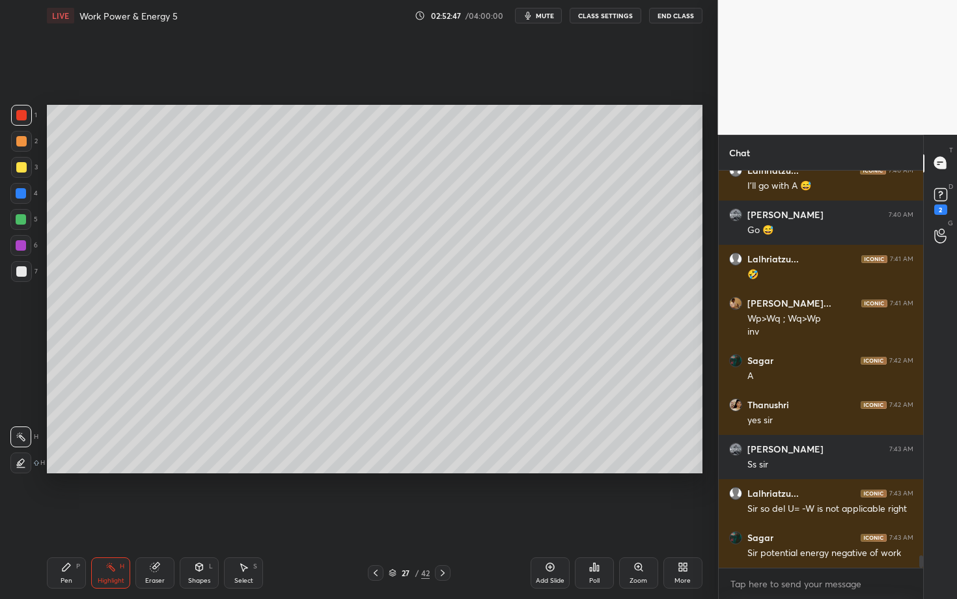
click at [375, 519] on icon at bounding box center [376, 573] width 10 height 10
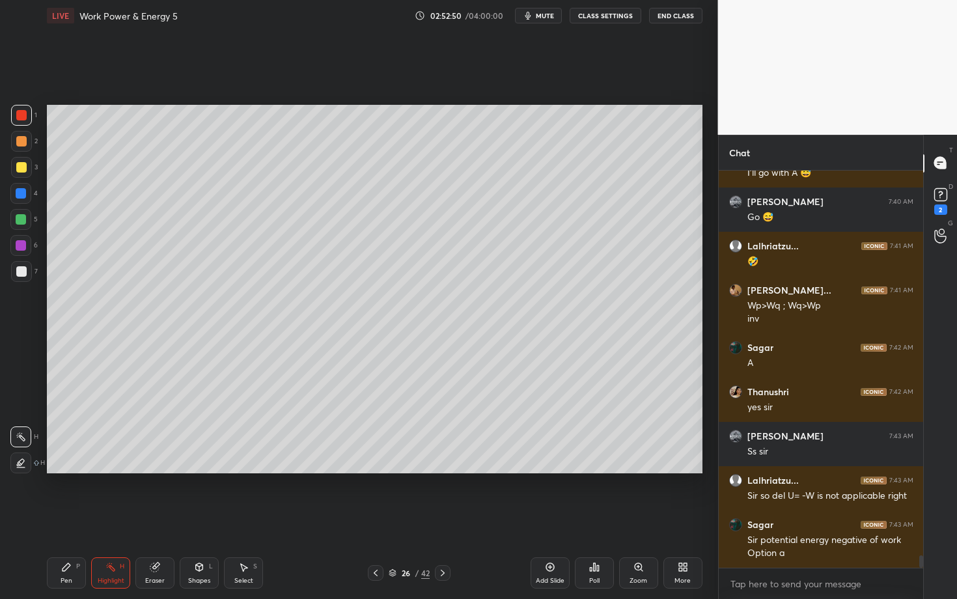
click at [445, 519] on icon at bounding box center [443, 573] width 10 height 10
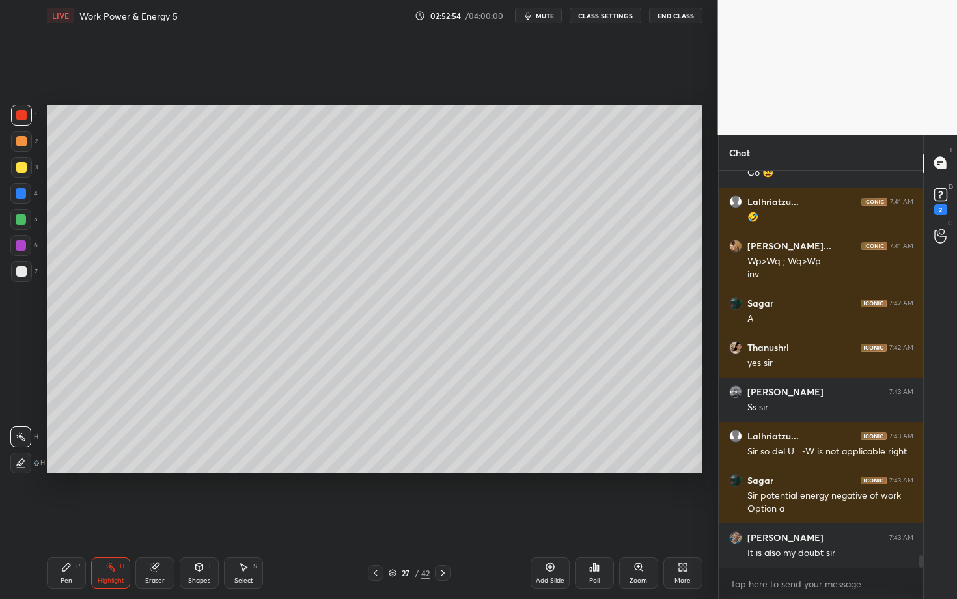
scroll to position [12645, 0]
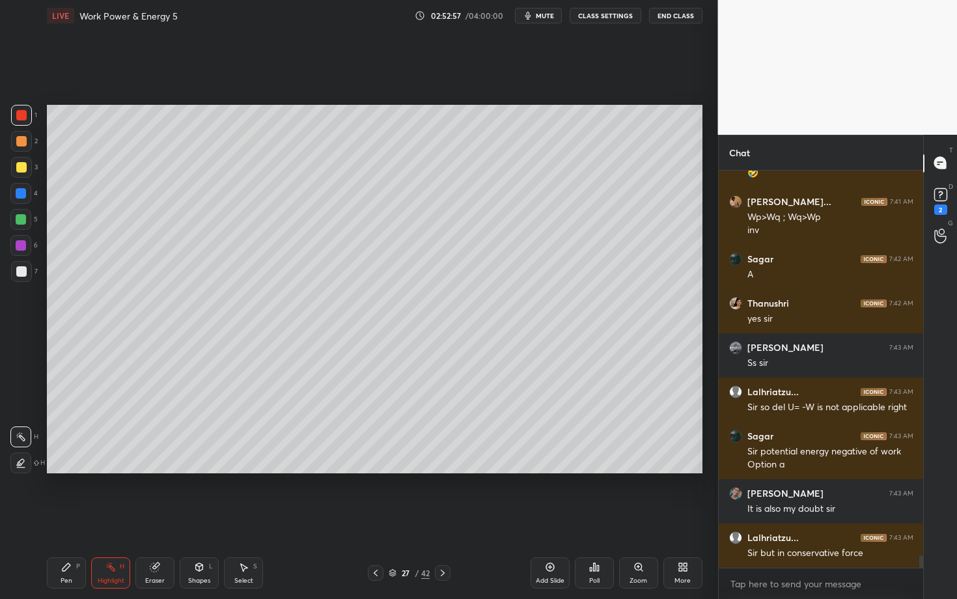
click at [375, 519] on div "Pen P Highlight H Eraser Shapes L Select S 27 / 42 Add Slide Poll Zoom More" at bounding box center [375, 573] width 656 height 52
click at [373, 519] on icon at bounding box center [376, 573] width 10 height 10
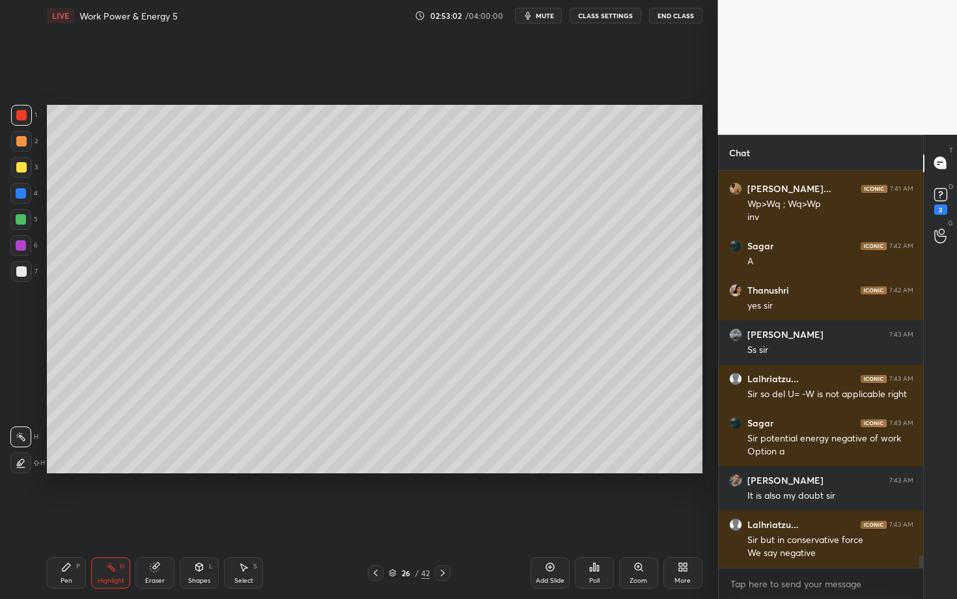
click at [479, 519] on div "26 / 42" at bounding box center [410, 573] width 242 height 16
click at [379, 519] on icon at bounding box center [376, 573] width 10 height 10
click at [373, 519] on div at bounding box center [376, 573] width 16 height 16
click at [442, 519] on icon at bounding box center [443, 573] width 10 height 10
click at [378, 519] on icon at bounding box center [376, 573] width 10 height 10
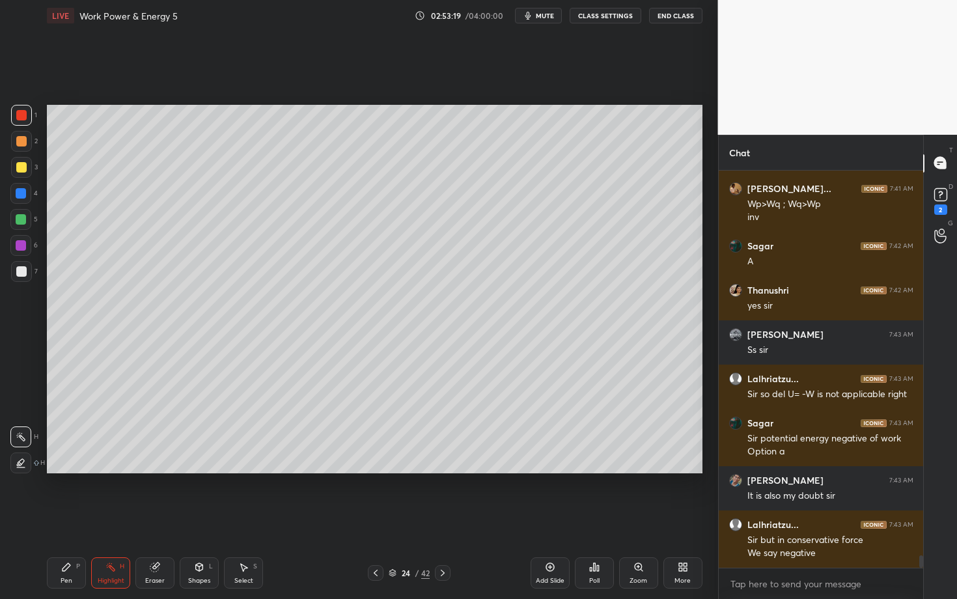
click at [376, 519] on icon at bounding box center [376, 573] width 10 height 10
click at [369, 519] on div at bounding box center [376, 573] width 16 height 16
click at [111, 519] on icon at bounding box center [111, 567] width 10 height 10
click at [79, 519] on div "Pen P" at bounding box center [66, 572] width 39 height 31
click at [115, 519] on div "Highlight" at bounding box center [111, 581] width 27 height 7
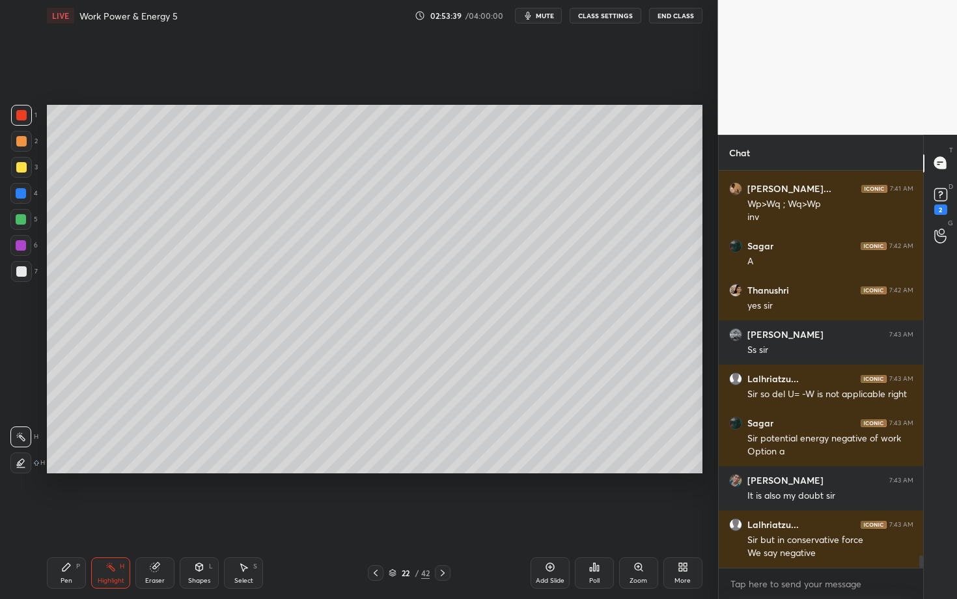
scroll to position [12702, 0]
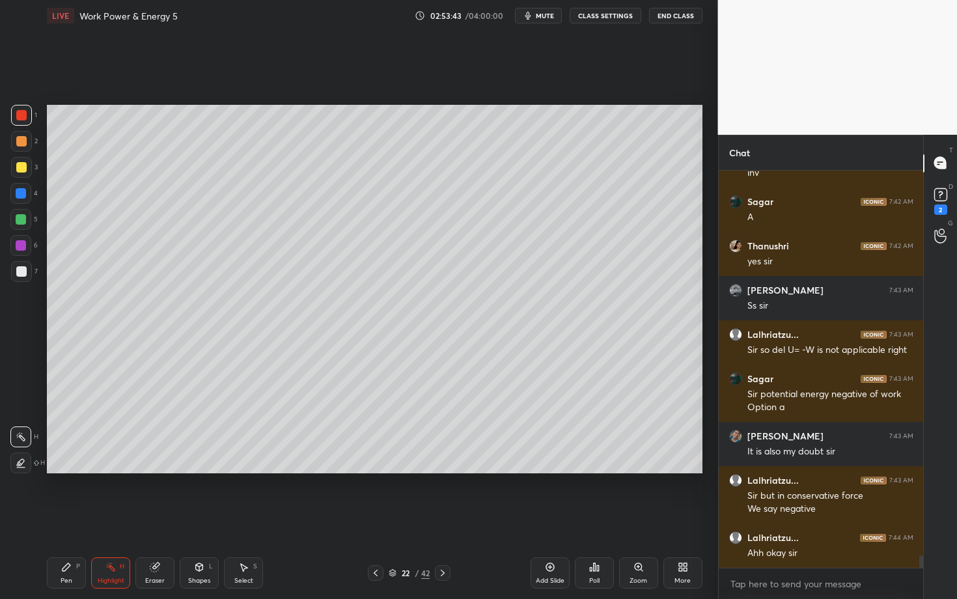
click at [66, 519] on icon at bounding box center [66, 567] width 10 height 10
click at [255, 519] on div "Select S" at bounding box center [243, 572] width 39 height 31
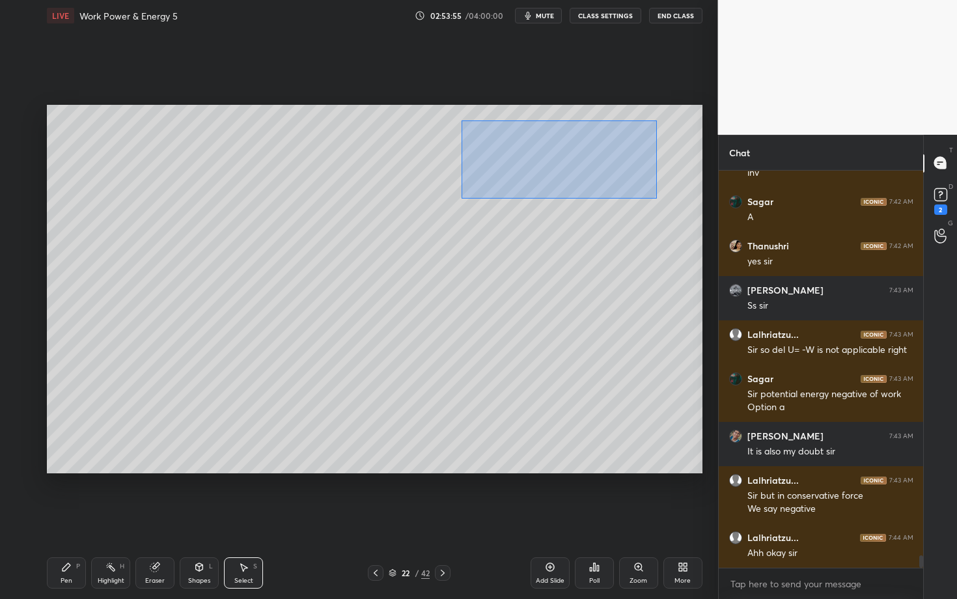
drag, startPoint x: 461, startPoint y: 120, endPoint x: 668, endPoint y: 201, distance: 222.3
click at [669, 201] on div "0 ° Undo Copy Paste here Duplicate Duplicate to new slide Delete" at bounding box center [375, 289] width 656 height 369
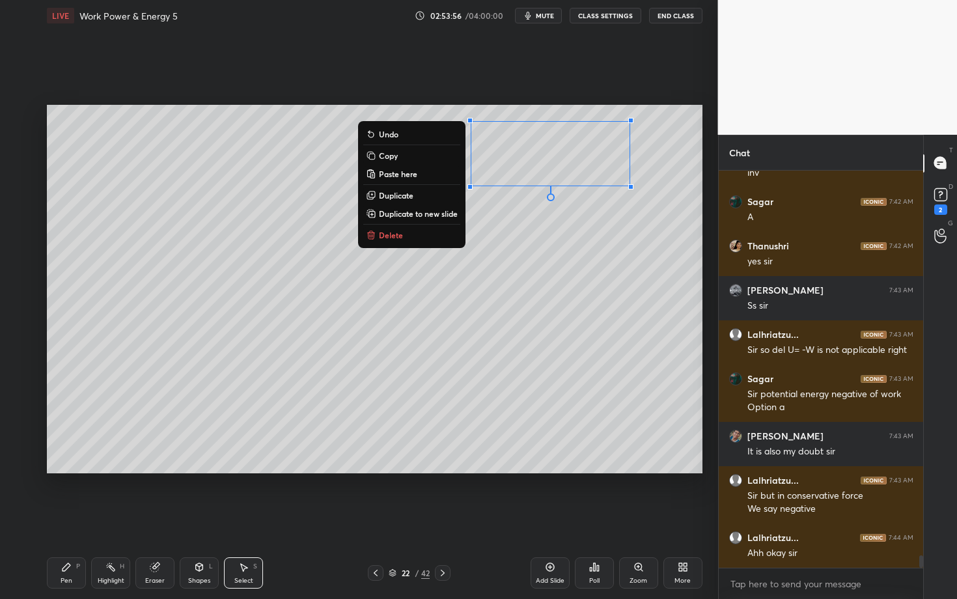
click at [397, 233] on p "Delete" at bounding box center [391, 235] width 24 height 10
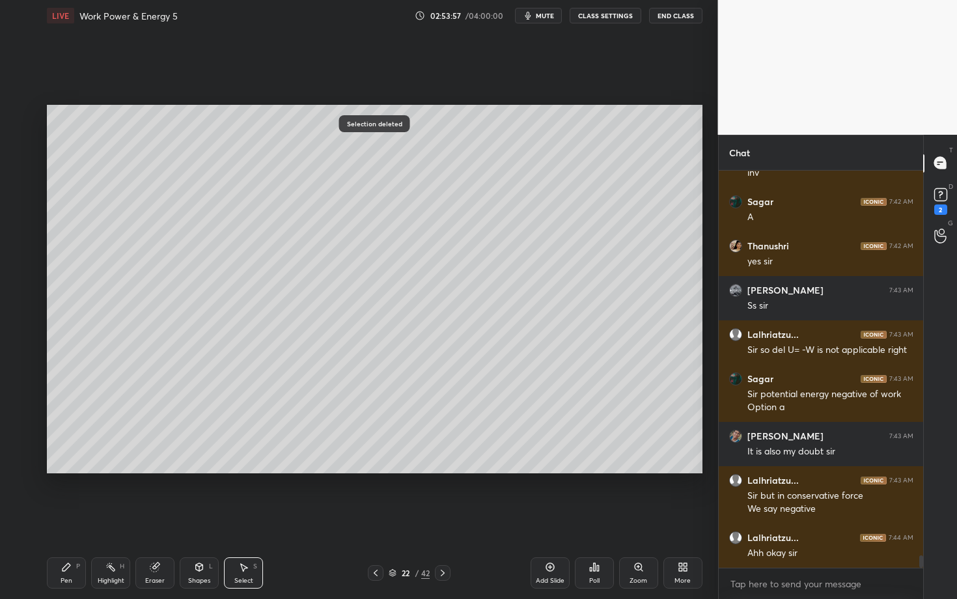
click at [113, 519] on icon at bounding box center [111, 567] width 10 height 10
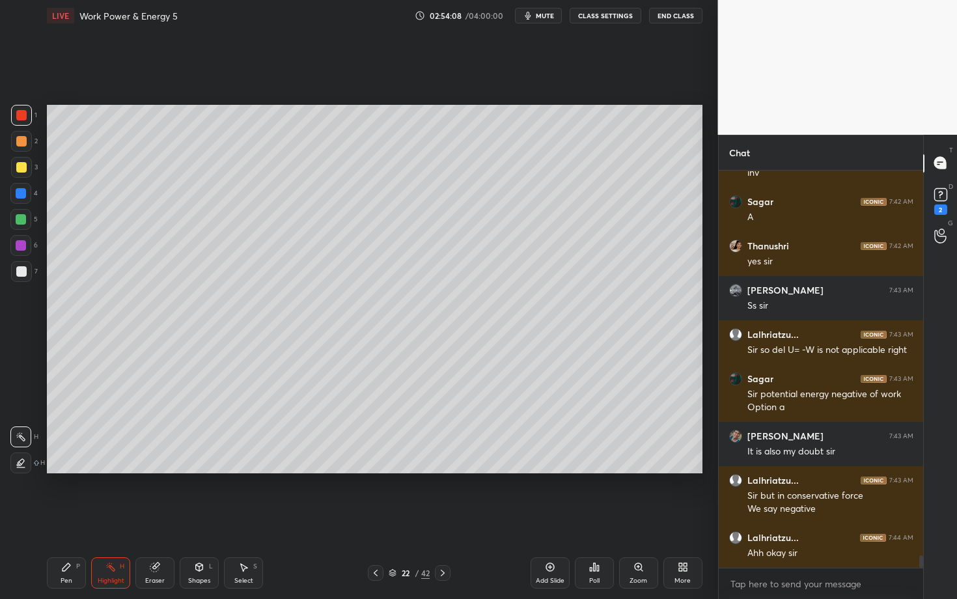
click at [440, 519] on icon at bounding box center [443, 573] width 10 height 10
click at [442, 519] on icon at bounding box center [443, 573] width 10 height 10
click at [443, 519] on icon at bounding box center [443, 573] width 10 height 10
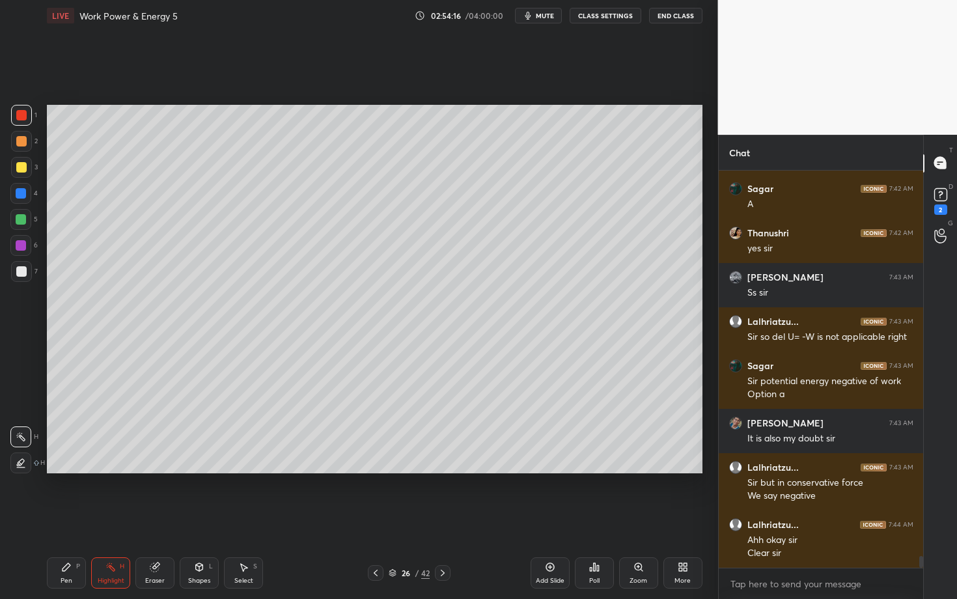
scroll to position [12759, 0]
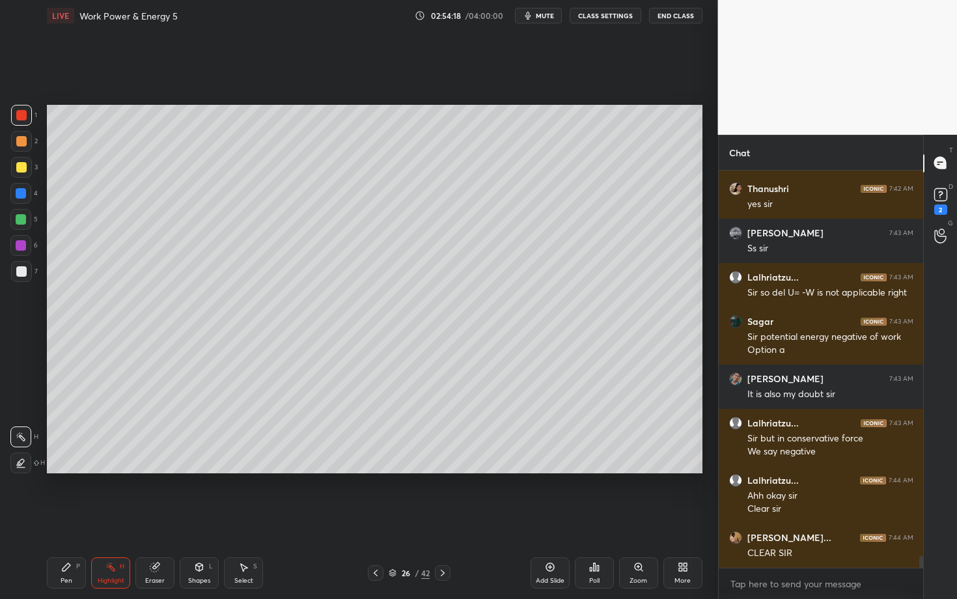
click at [447, 519] on icon at bounding box center [443, 573] width 10 height 10
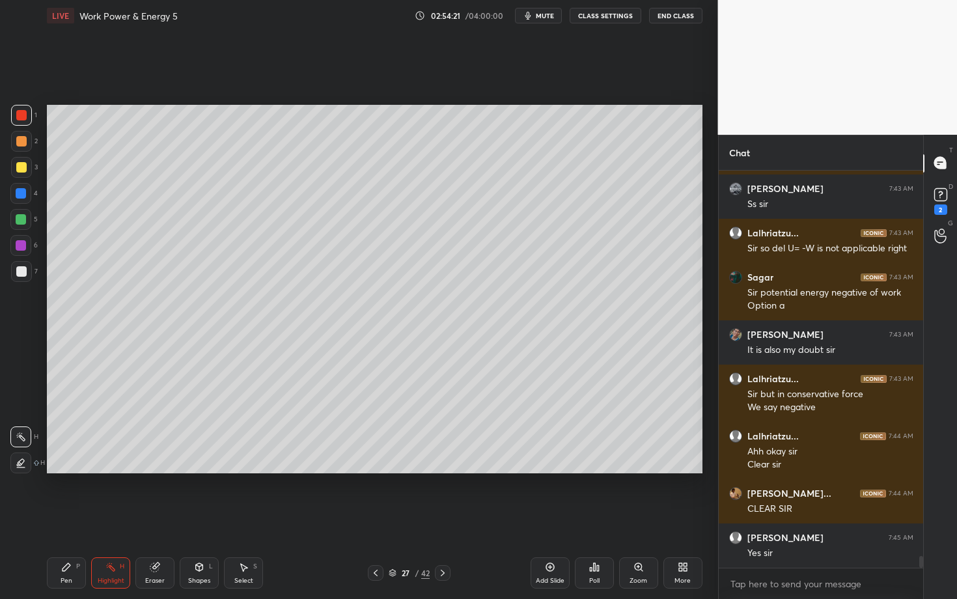
scroll to position [12848, 0]
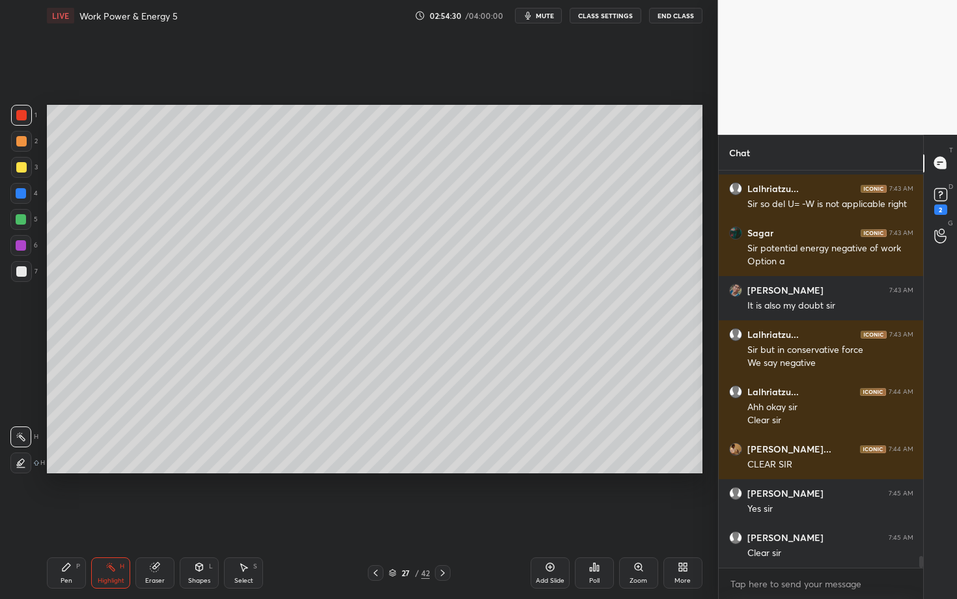
click at [374, 519] on icon at bounding box center [376, 573] width 10 height 10
click at [373, 519] on icon at bounding box center [376, 573] width 10 height 10
click at [371, 519] on icon at bounding box center [376, 573] width 10 height 10
click at [370, 519] on div at bounding box center [376, 573] width 16 height 16
click at [444, 519] on icon at bounding box center [443, 573] width 10 height 10
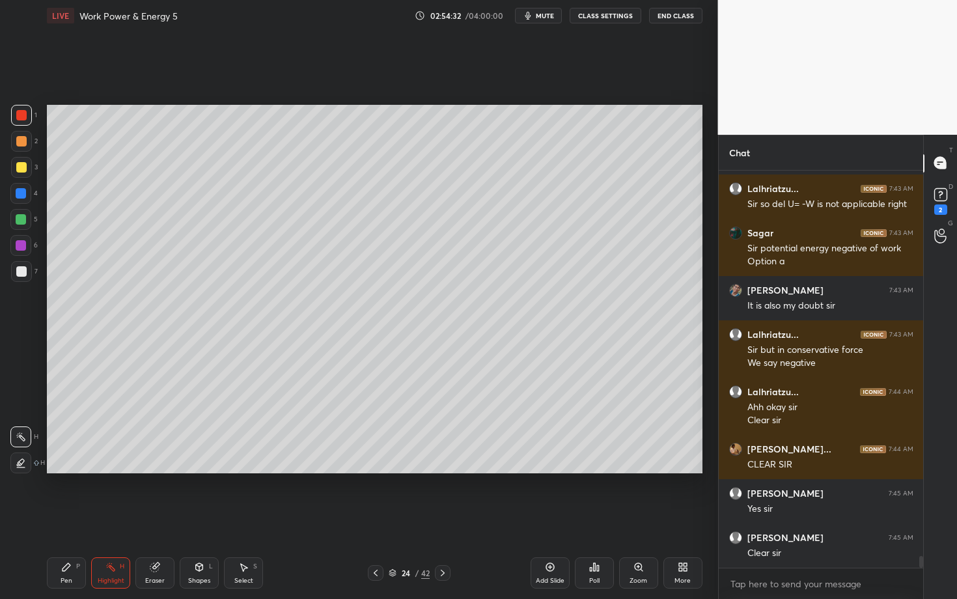
click at [444, 519] on icon at bounding box center [443, 573] width 10 height 10
click at [442, 519] on icon at bounding box center [443, 573] width 10 height 10
click at [445, 519] on icon at bounding box center [443, 573] width 10 height 10
click at [442, 519] on icon at bounding box center [443, 573] width 10 height 10
click at [62, 519] on div "Pen P" at bounding box center [66, 572] width 39 height 31
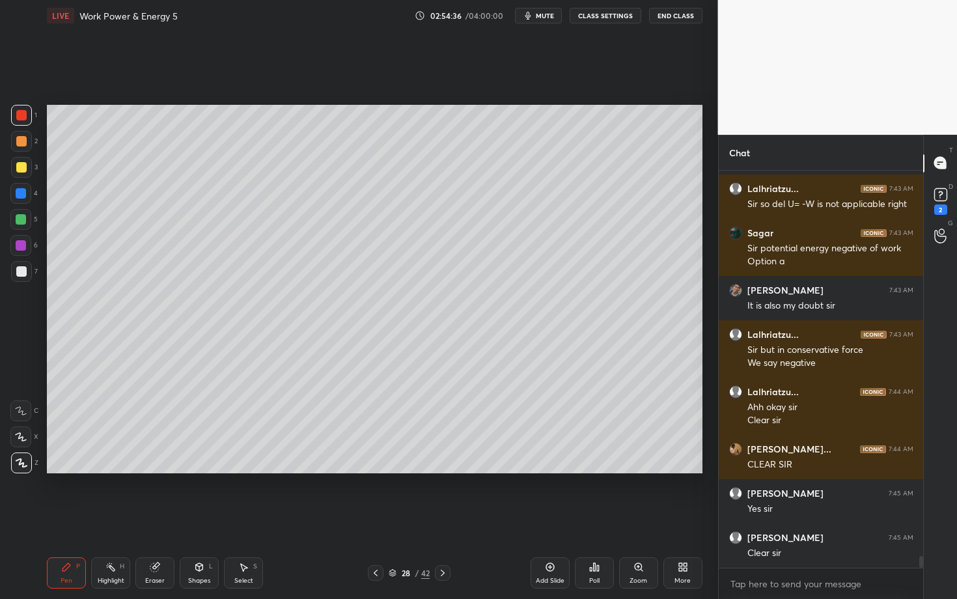
click at [22, 141] on div at bounding box center [21, 141] width 10 height 10
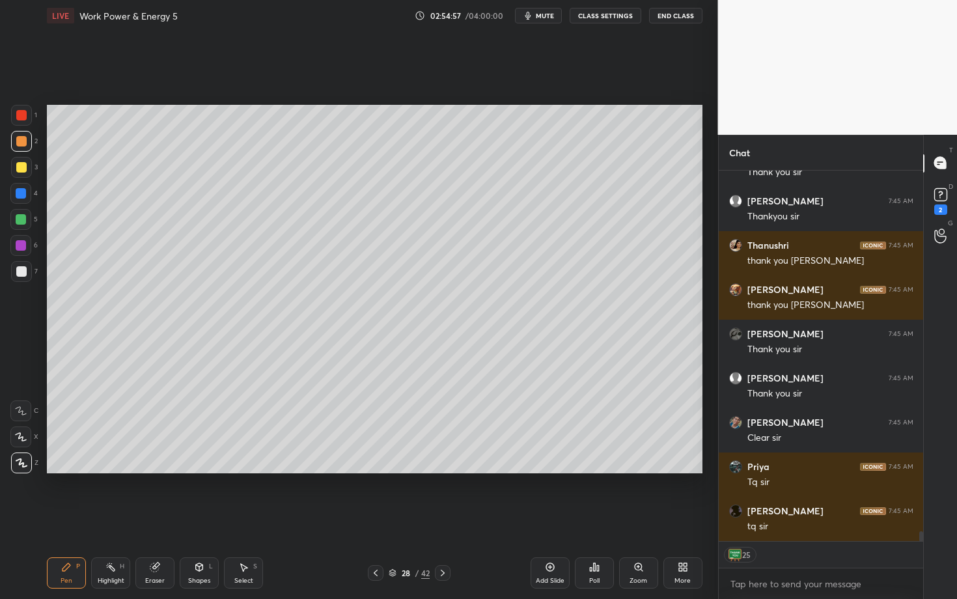
scroll to position [13362, 0]
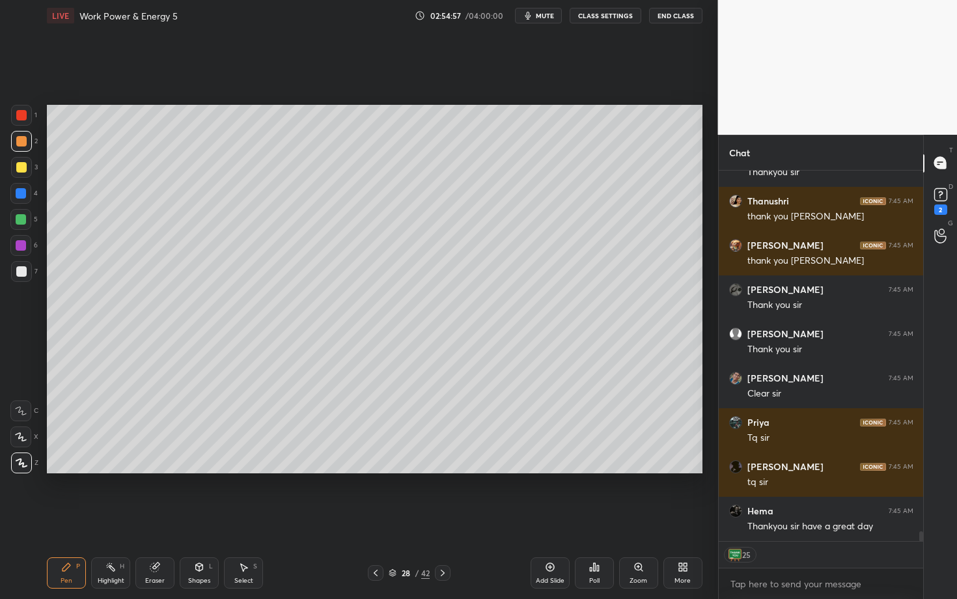
click at [545, 18] on span "mute" at bounding box center [545, 15] width 18 height 9
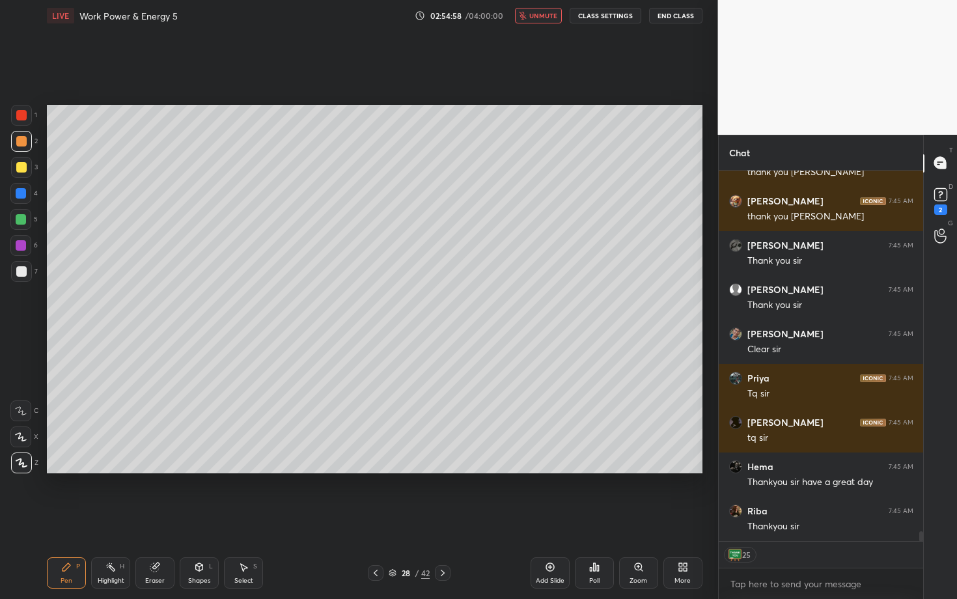
scroll to position [13450, 0]
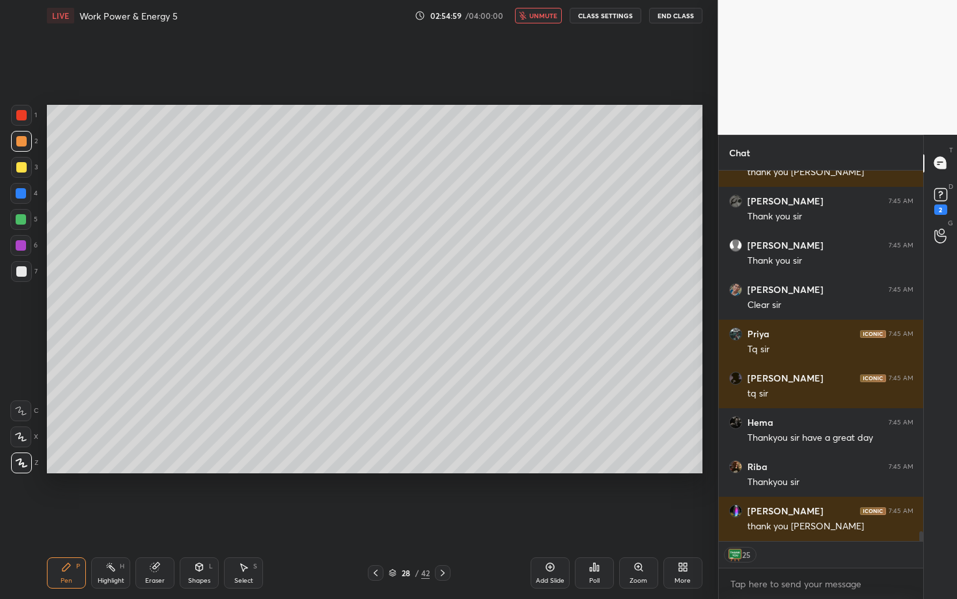
click at [587, 519] on div "Poll" at bounding box center [594, 572] width 39 height 31
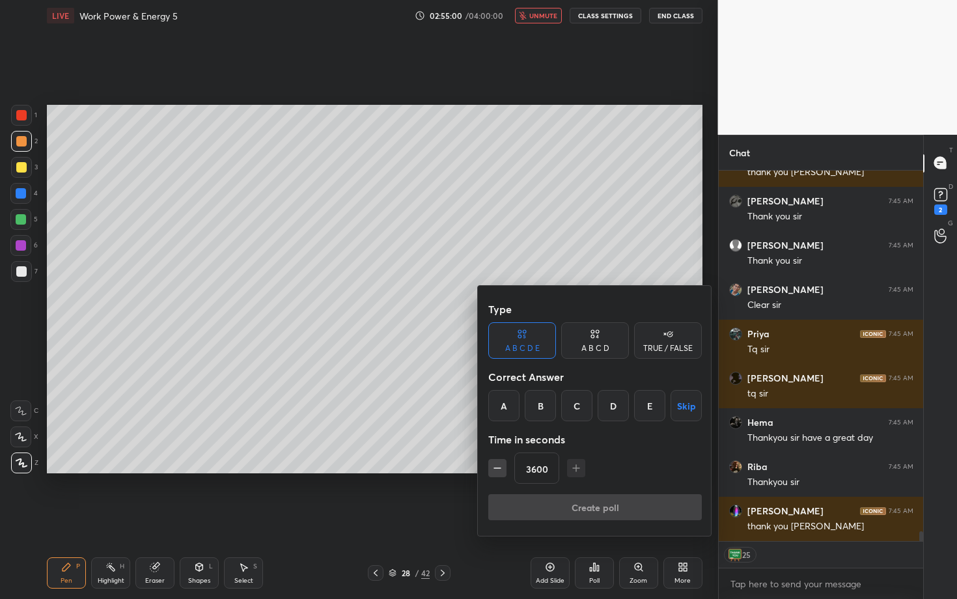
scroll to position [13495, 0]
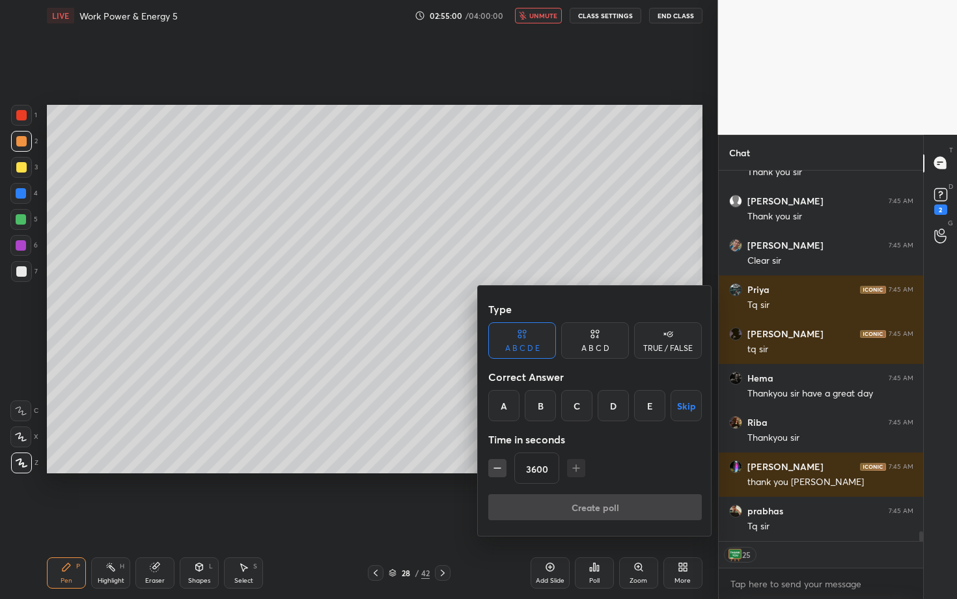
click at [679, 409] on button "Skip" at bounding box center [686, 405] width 31 height 31
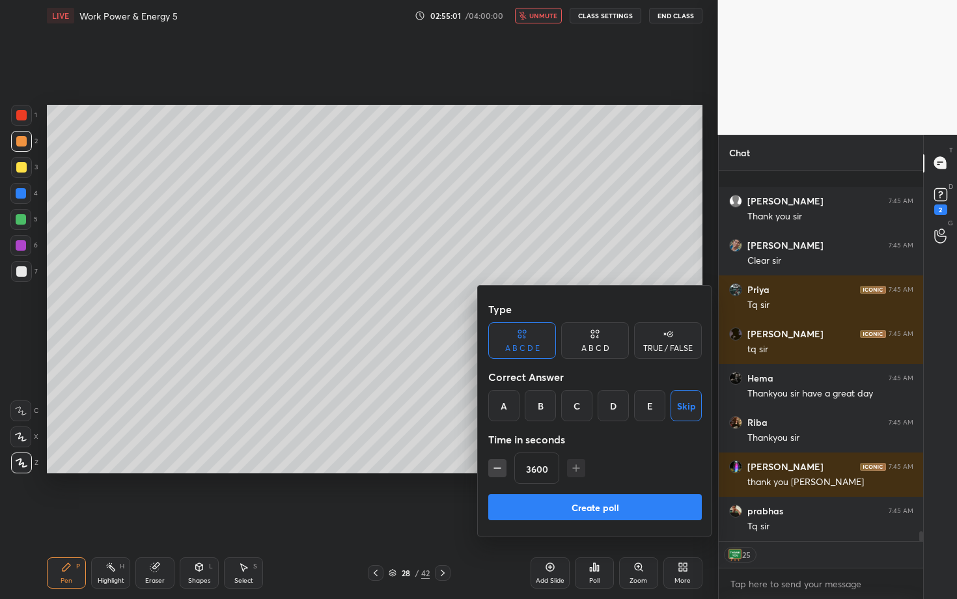
scroll to position [13583, 0]
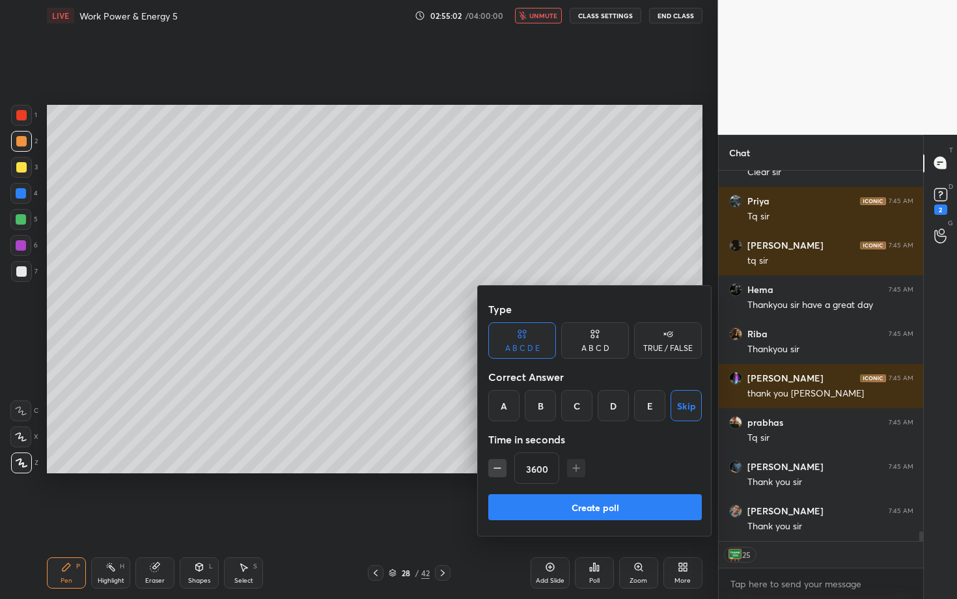
click at [653, 500] on button "Create poll" at bounding box center [595, 507] width 214 height 26
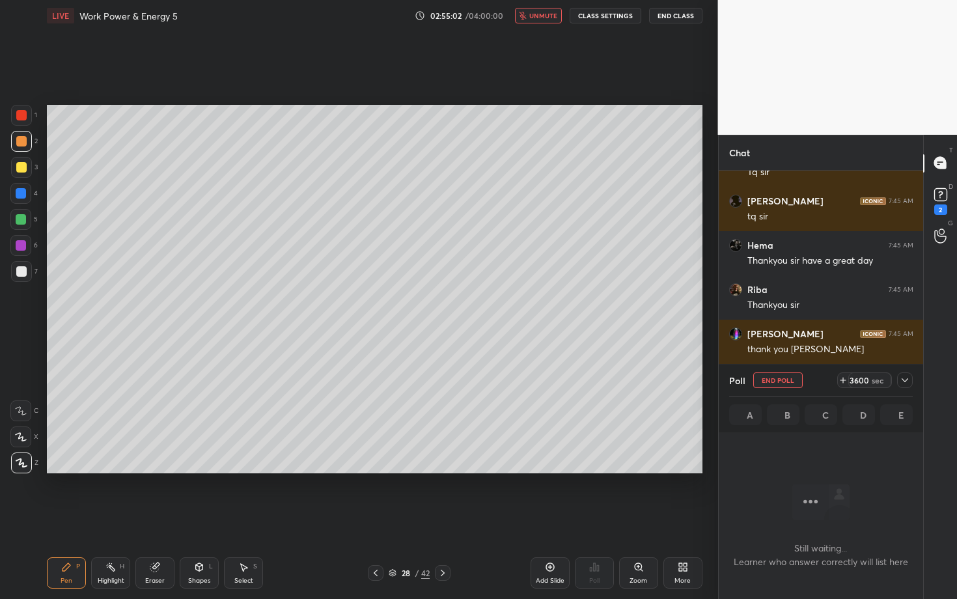
scroll to position [299, 201]
click at [906, 382] on icon at bounding box center [905, 380] width 10 height 10
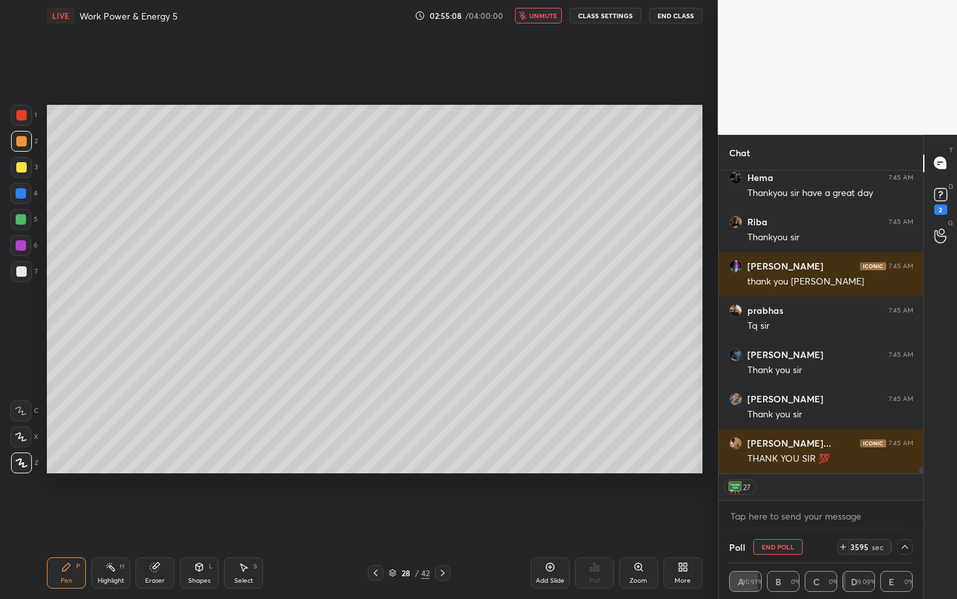
click at [680, 519] on icon at bounding box center [680, 569] width 3 height 3
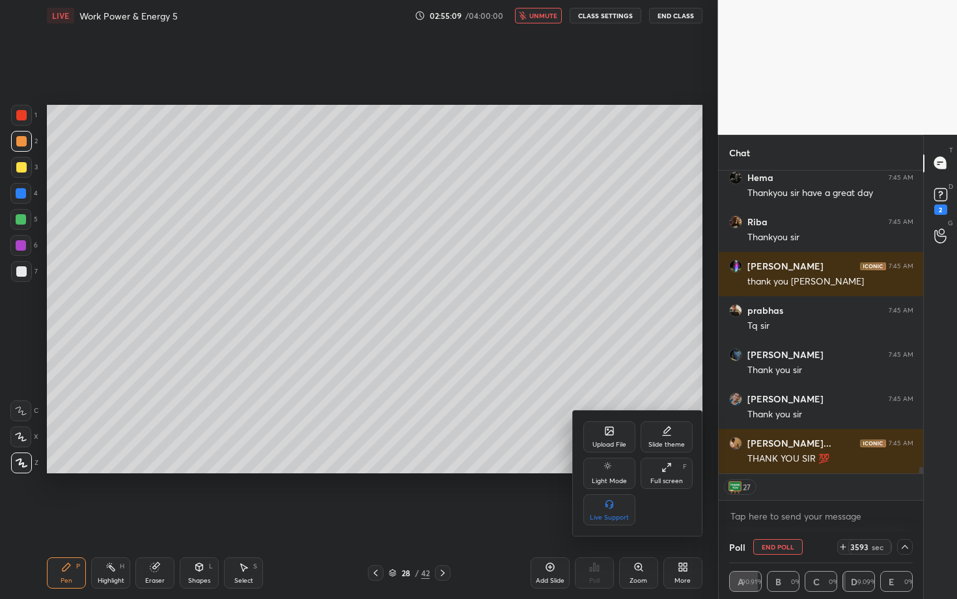
click at [670, 478] on div "Full screen" at bounding box center [667, 481] width 33 height 7
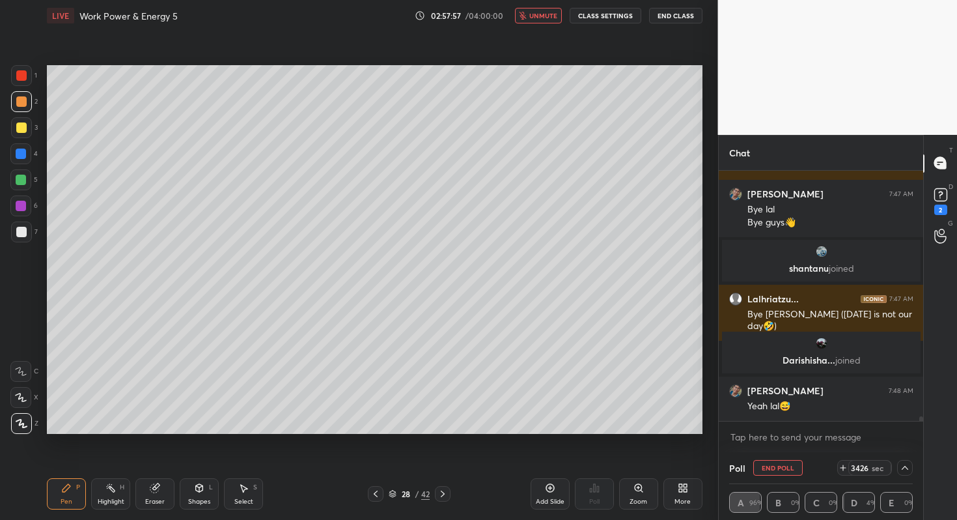
scroll to position [13726, 0]
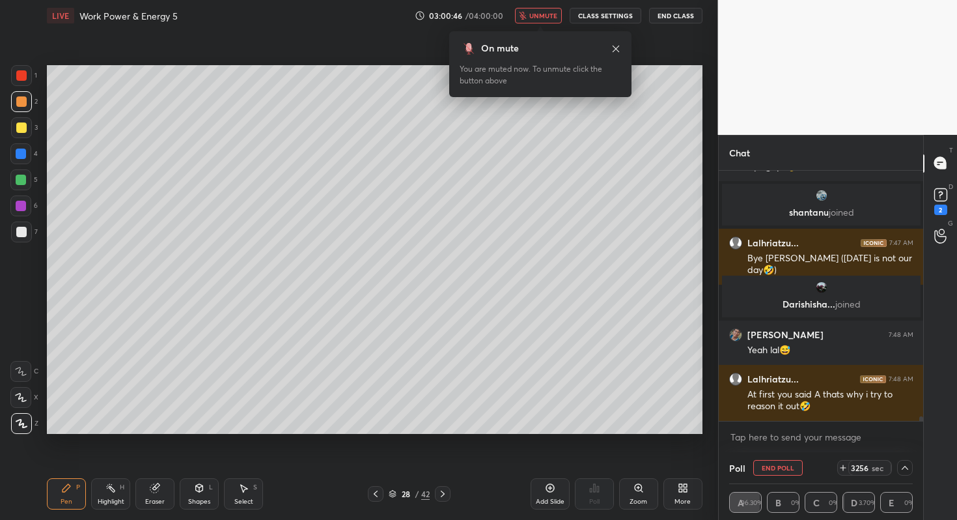
click at [675, 17] on button "End Class" at bounding box center [675, 16] width 53 height 16
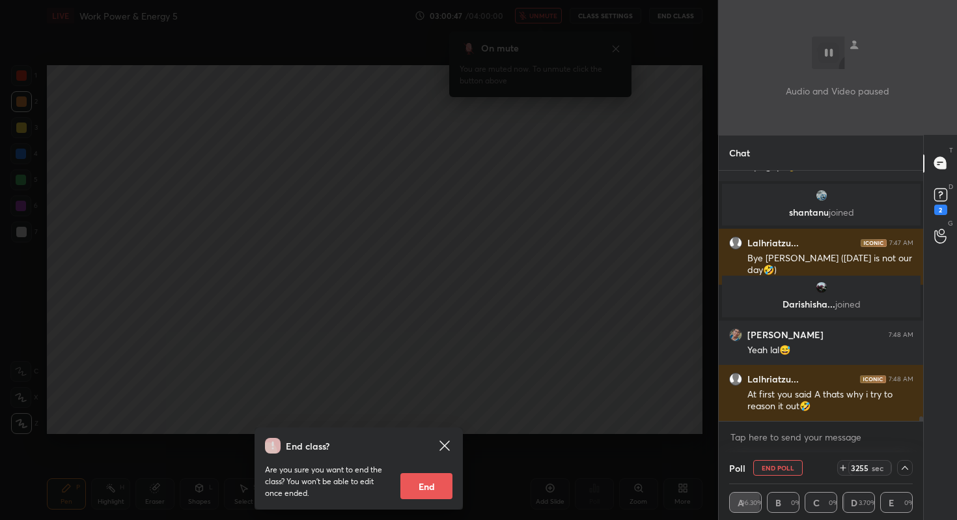
click at [424, 483] on button "End" at bounding box center [427, 486] width 52 height 26
type textarea "x"
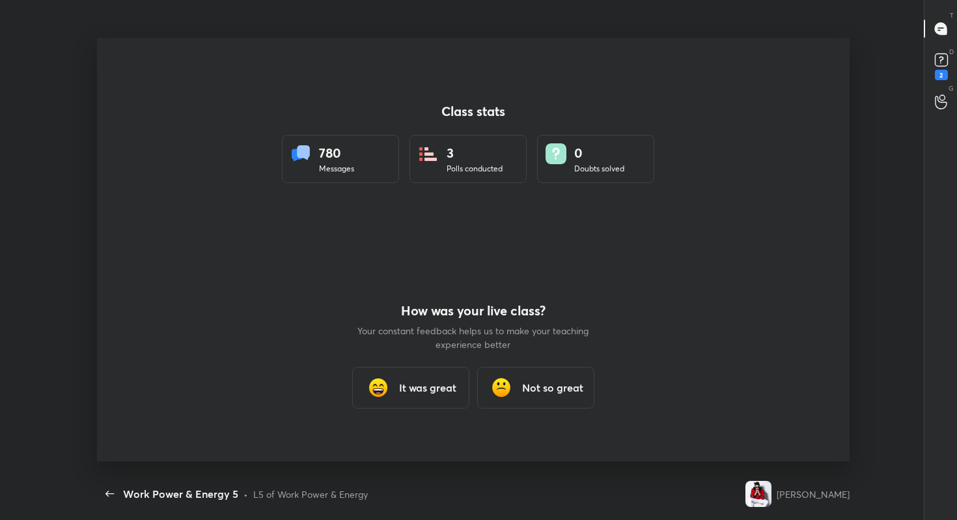
scroll to position [0, 0]
